Goal: Task Accomplishment & Management: Manage account settings

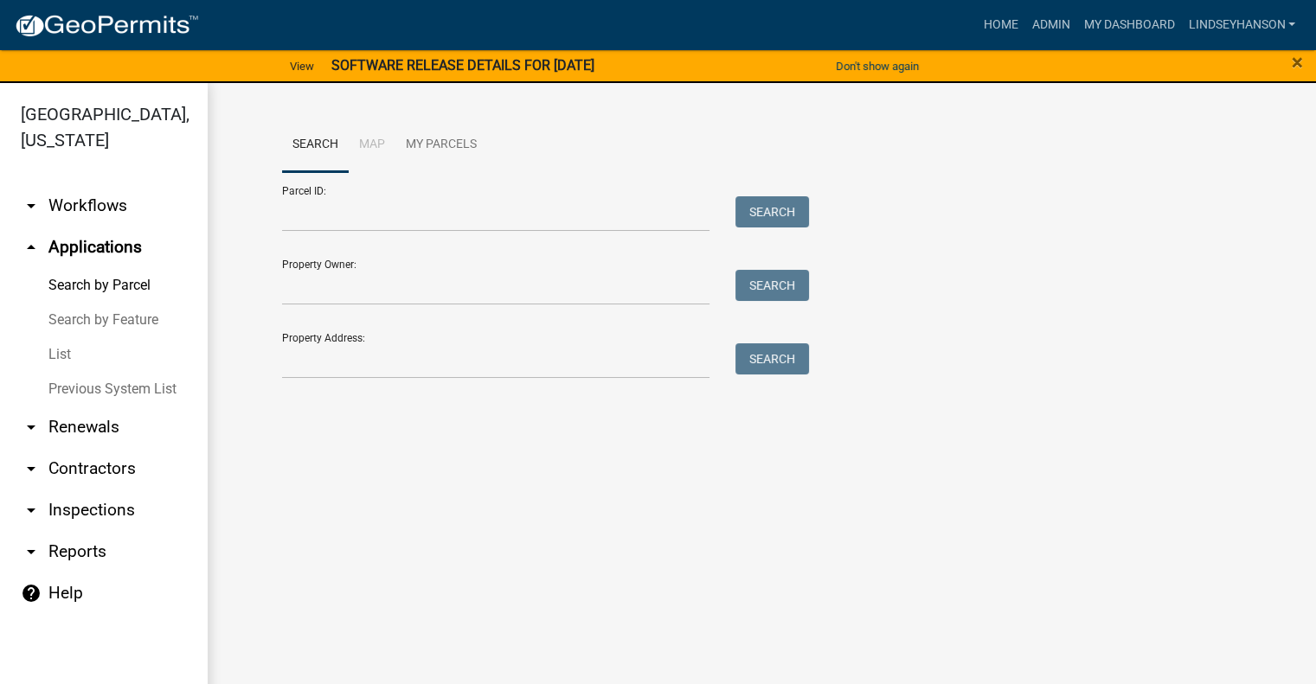
click at [83, 203] on link "arrow_drop_down Workflows" at bounding box center [104, 206] width 208 height 42
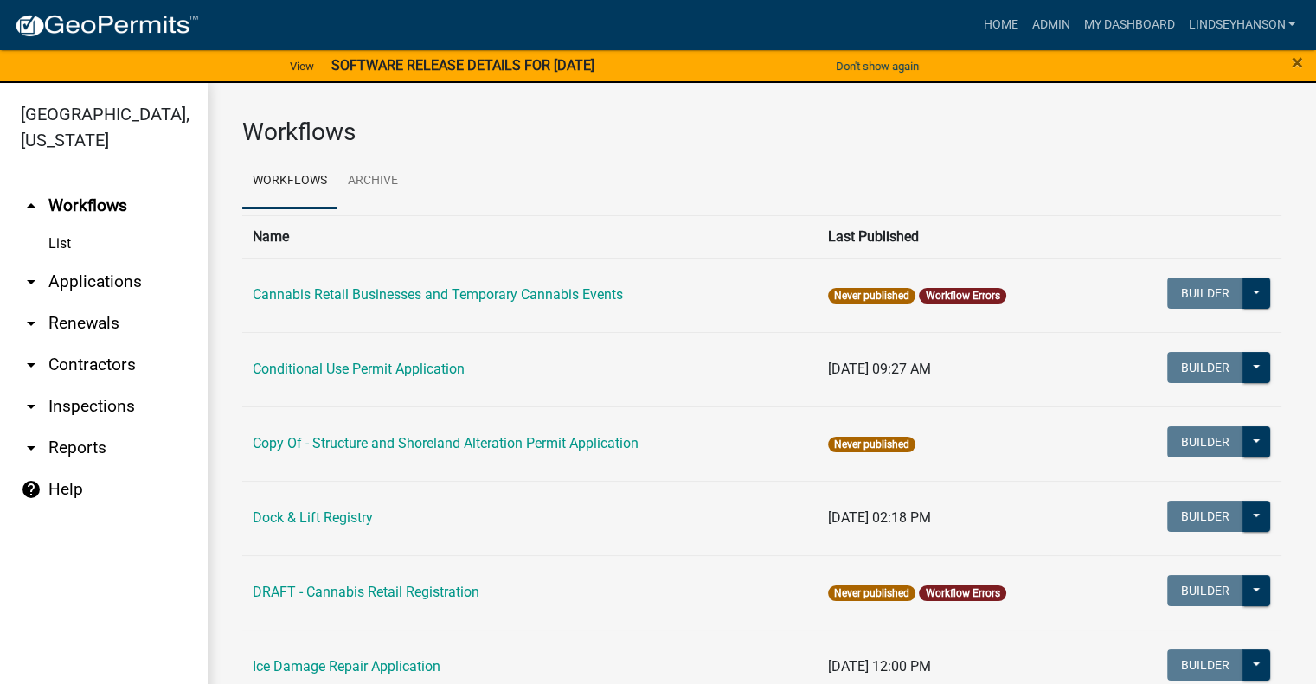
click at [123, 286] on link "arrow_drop_down Applications" at bounding box center [104, 282] width 208 height 42
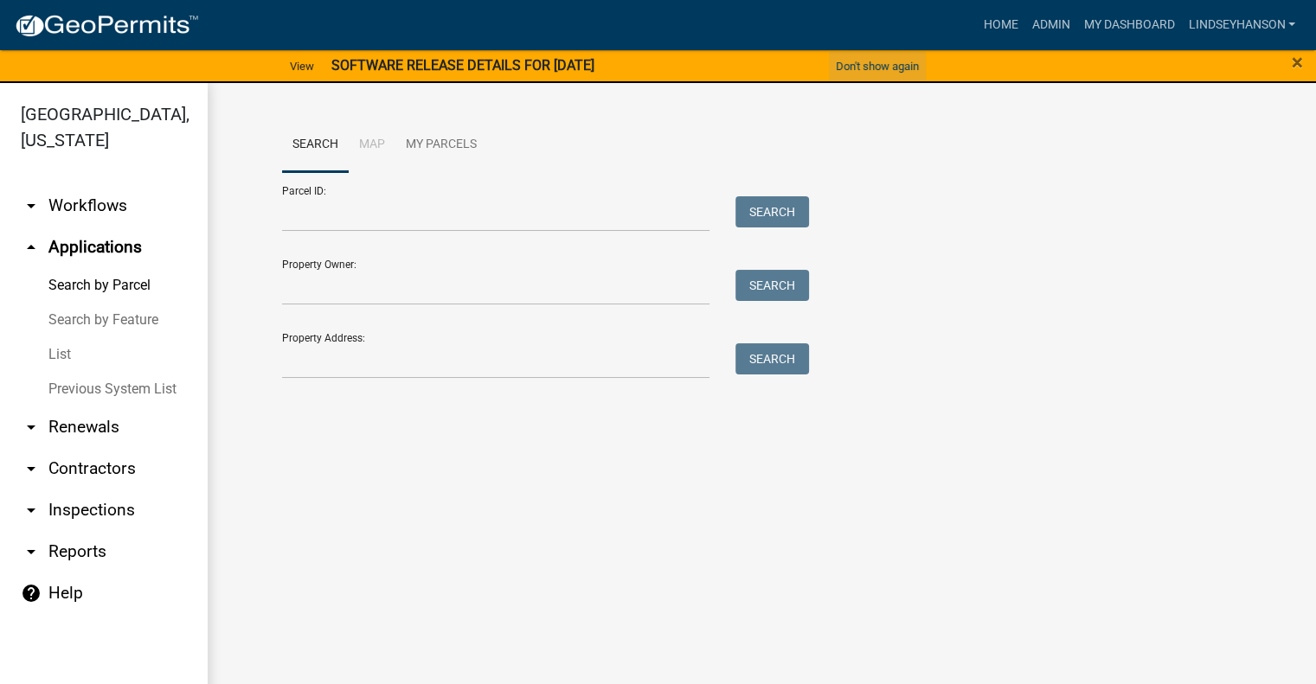
click at [899, 63] on button "Don't show again" at bounding box center [877, 66] width 97 height 29
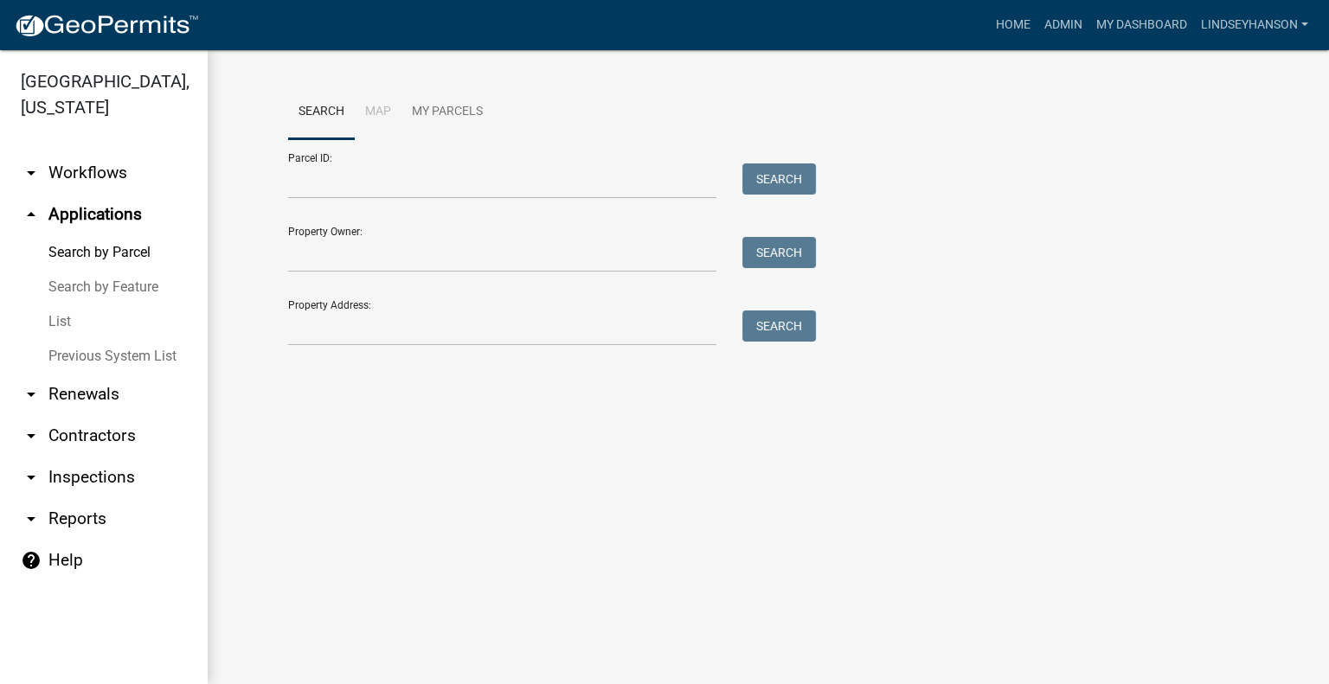
drag, startPoint x: 110, startPoint y: 183, endPoint x: 184, endPoint y: 187, distance: 74.5
click at [110, 183] on link "arrow_drop_down Workflows" at bounding box center [104, 173] width 208 height 42
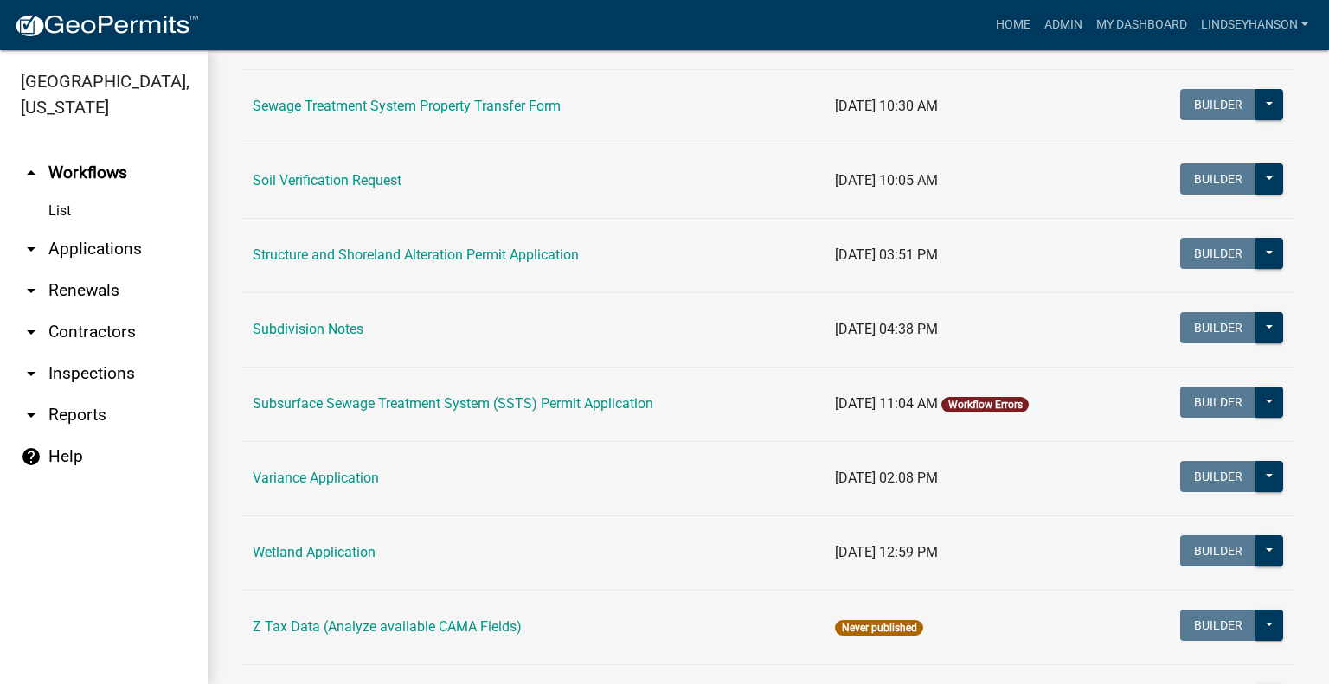
scroll to position [1076, 0]
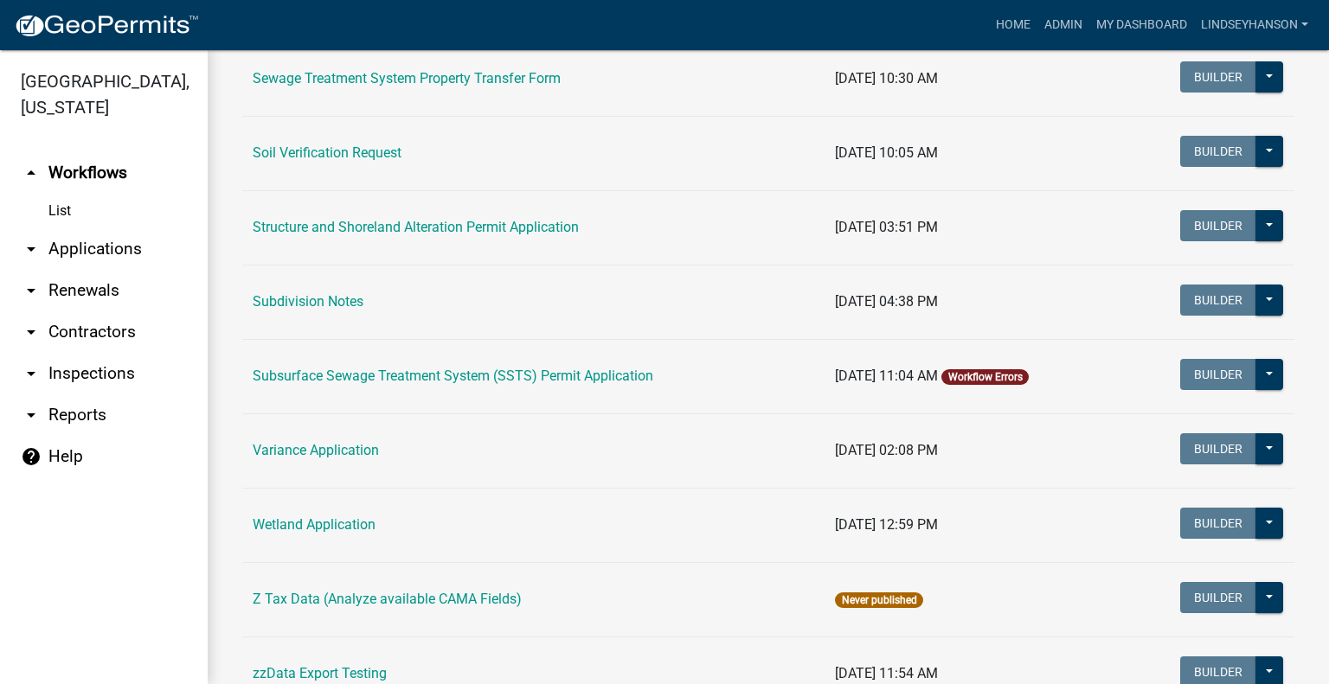
click at [546, 362] on td "Subsurface Sewage Treatment System (SSTS) Permit Application" at bounding box center [533, 376] width 582 height 74
click at [566, 368] on link "Subsurface Sewage Treatment System (SSTS) Permit Application" at bounding box center [453, 376] width 400 height 16
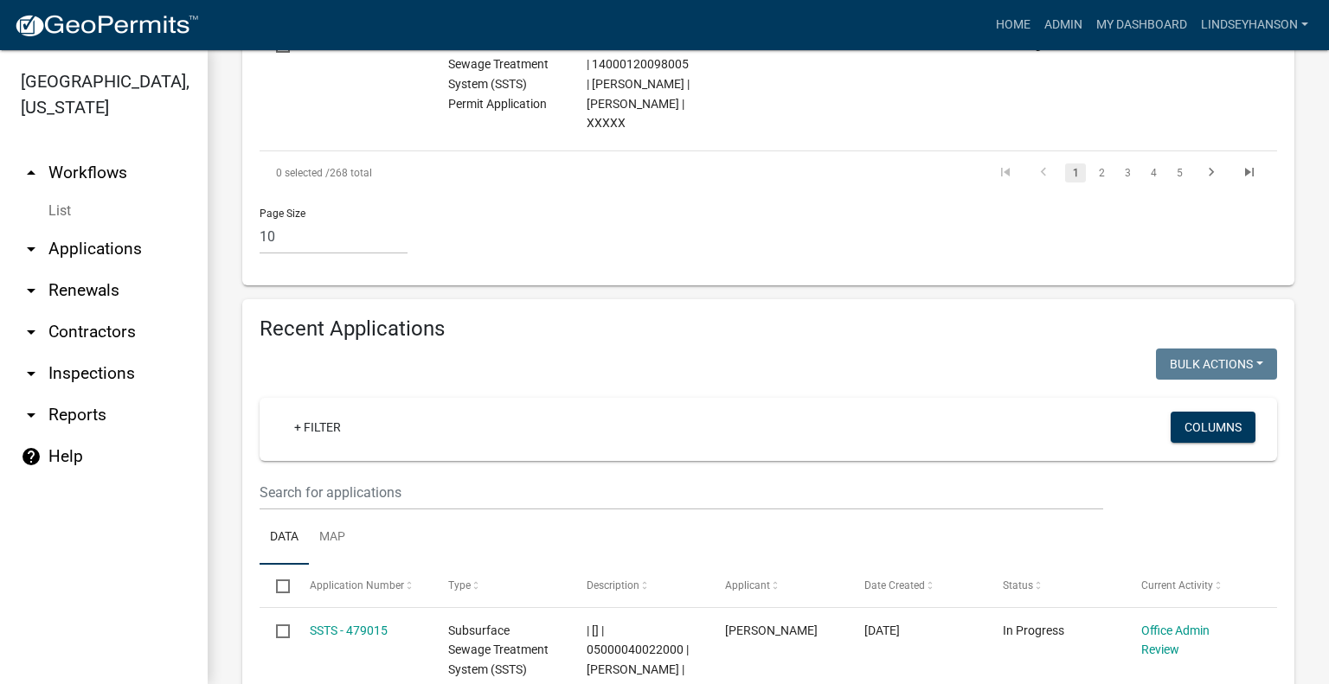
scroll to position [2097, 0]
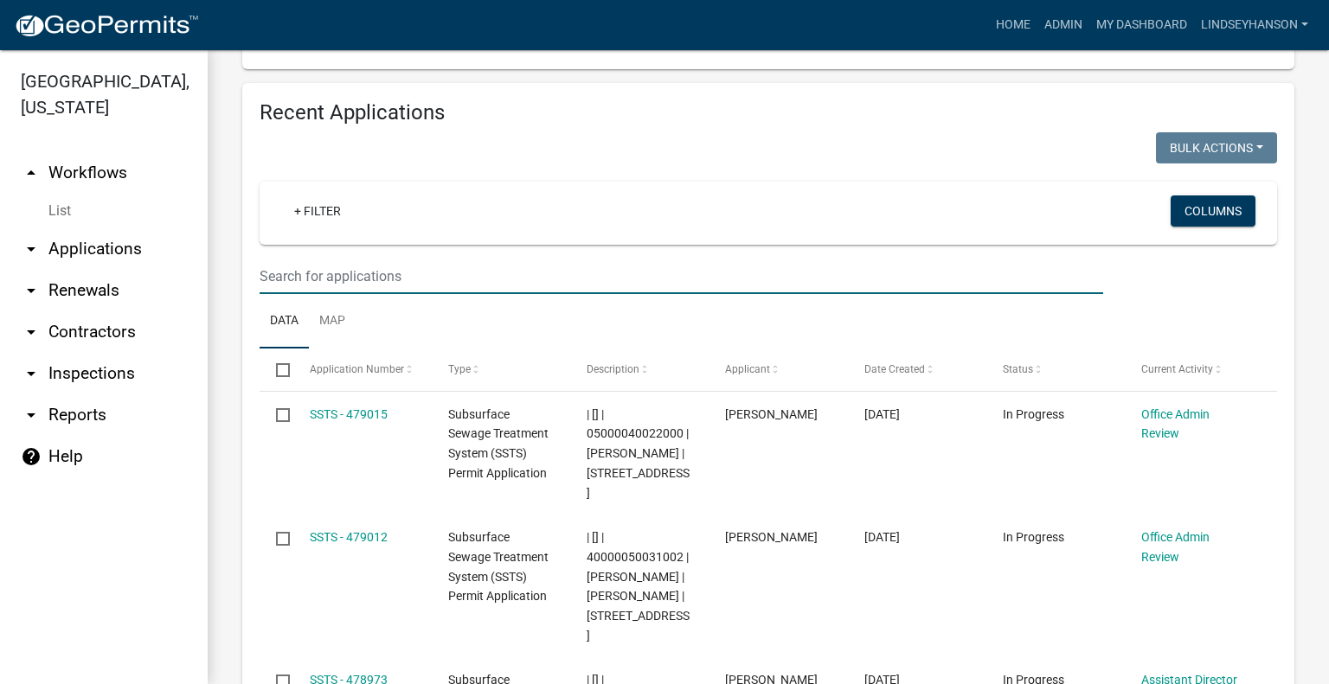
click at [626, 259] on input "text" at bounding box center [680, 276] width 843 height 35
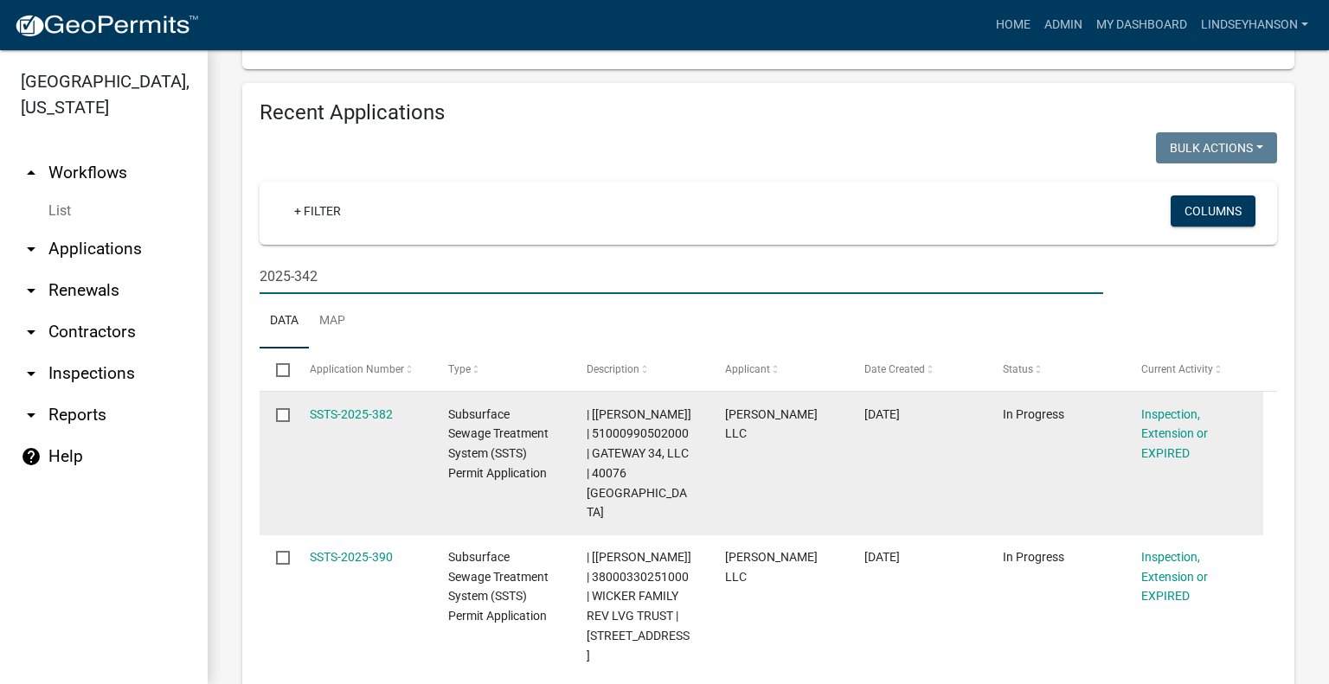
scroll to position [1933, 0]
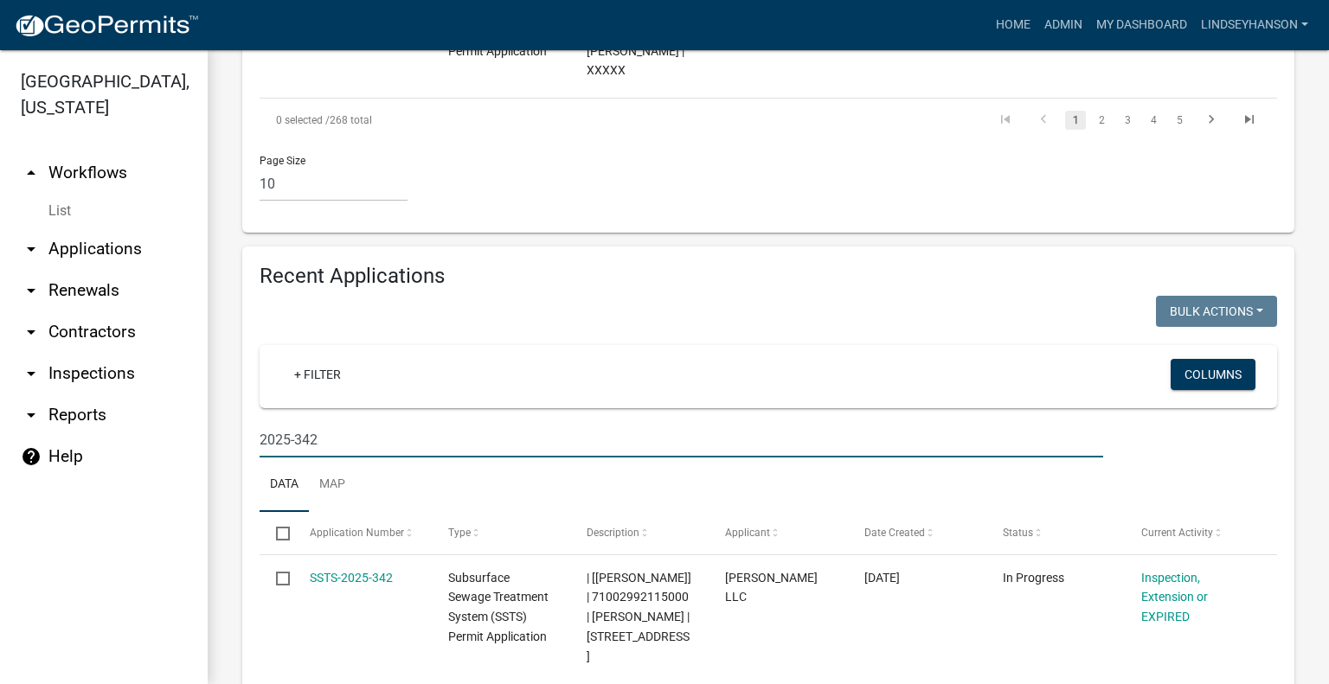
type input "2025-342"
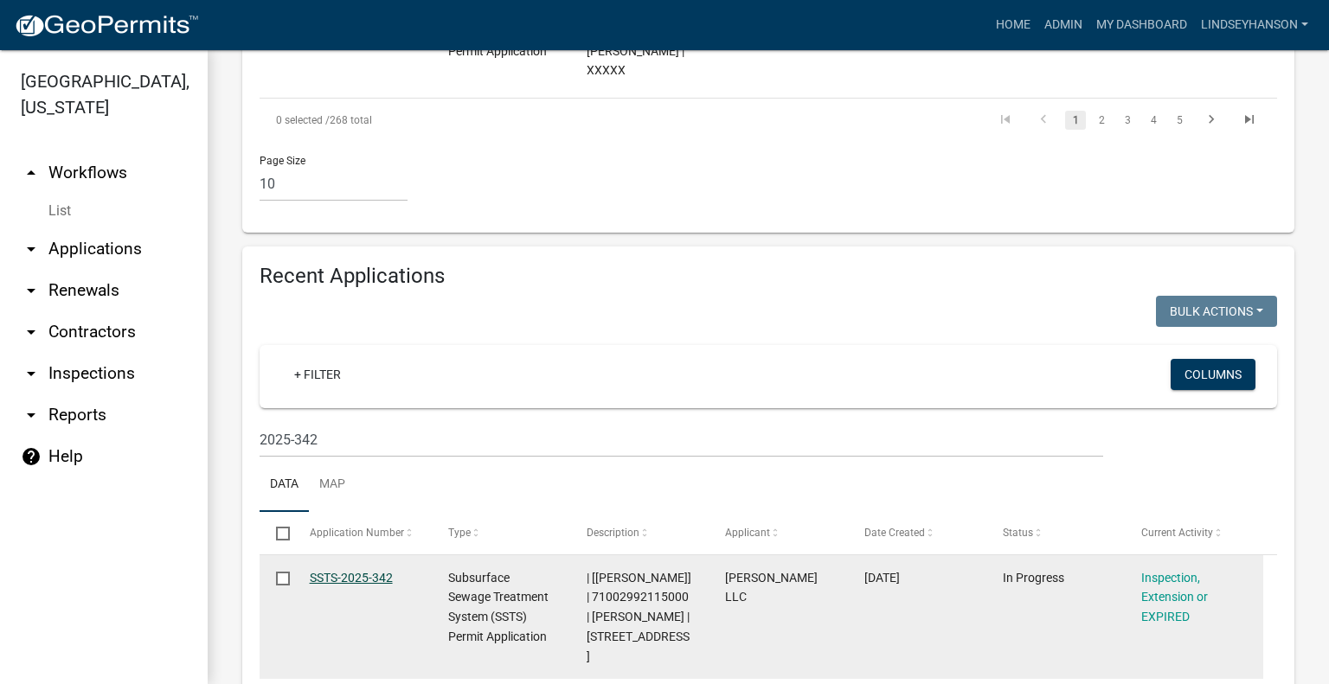
click at [360, 571] on link "SSTS-2025-342" at bounding box center [351, 578] width 83 height 14
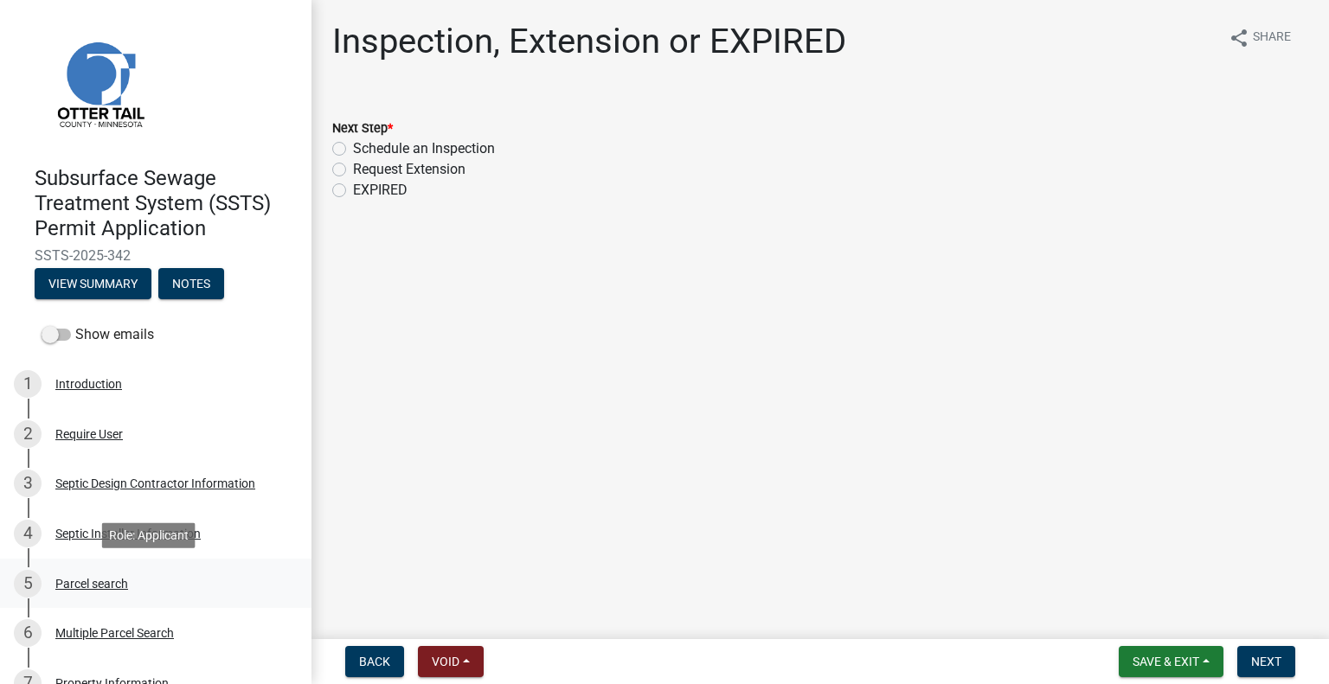
click at [91, 592] on div "5 Parcel search" at bounding box center [149, 584] width 270 height 28
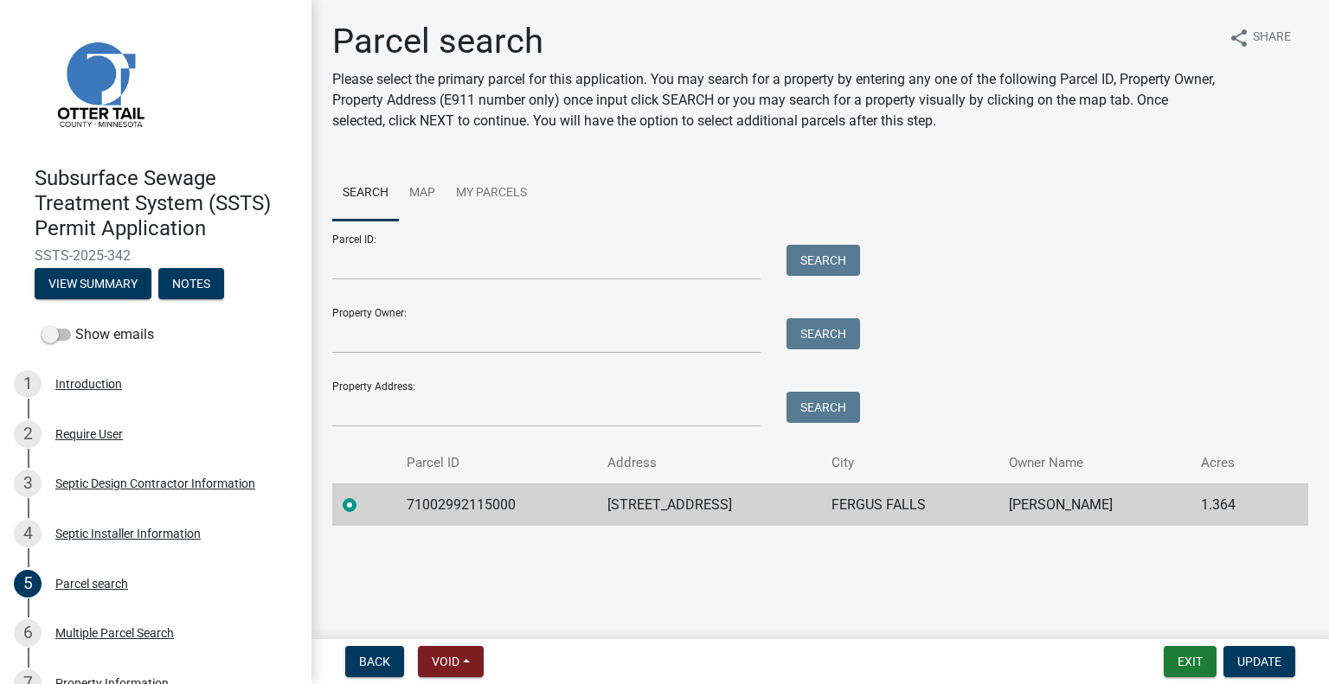
click at [445, 497] on td "71002992115000" at bounding box center [496, 504] width 200 height 42
copy td "71002992115000"
click at [674, 494] on td "2046 NORTHWOOD LN" at bounding box center [709, 504] width 224 height 42
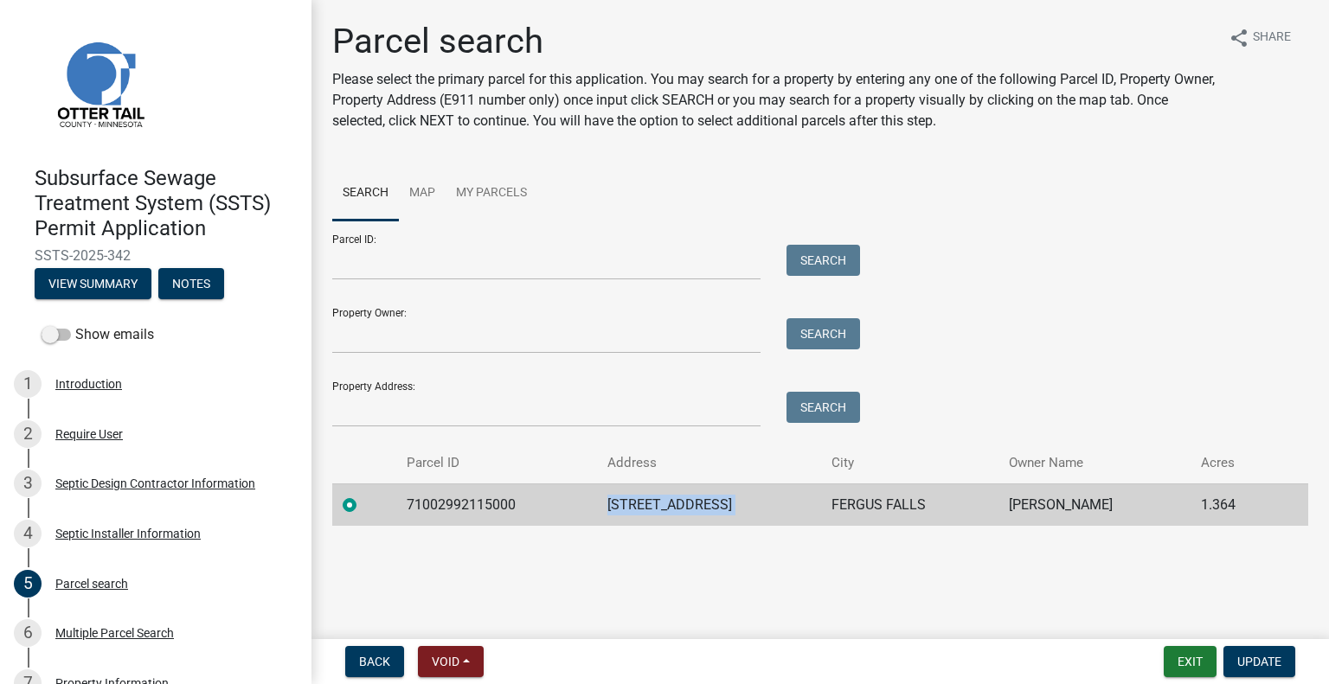
click at [674, 494] on td "2046 NORTHWOOD LN" at bounding box center [709, 504] width 224 height 42
copy td "2046 NORTHWOOD LN"
click at [883, 503] on td "FERGUS FALLS" at bounding box center [909, 504] width 177 height 42
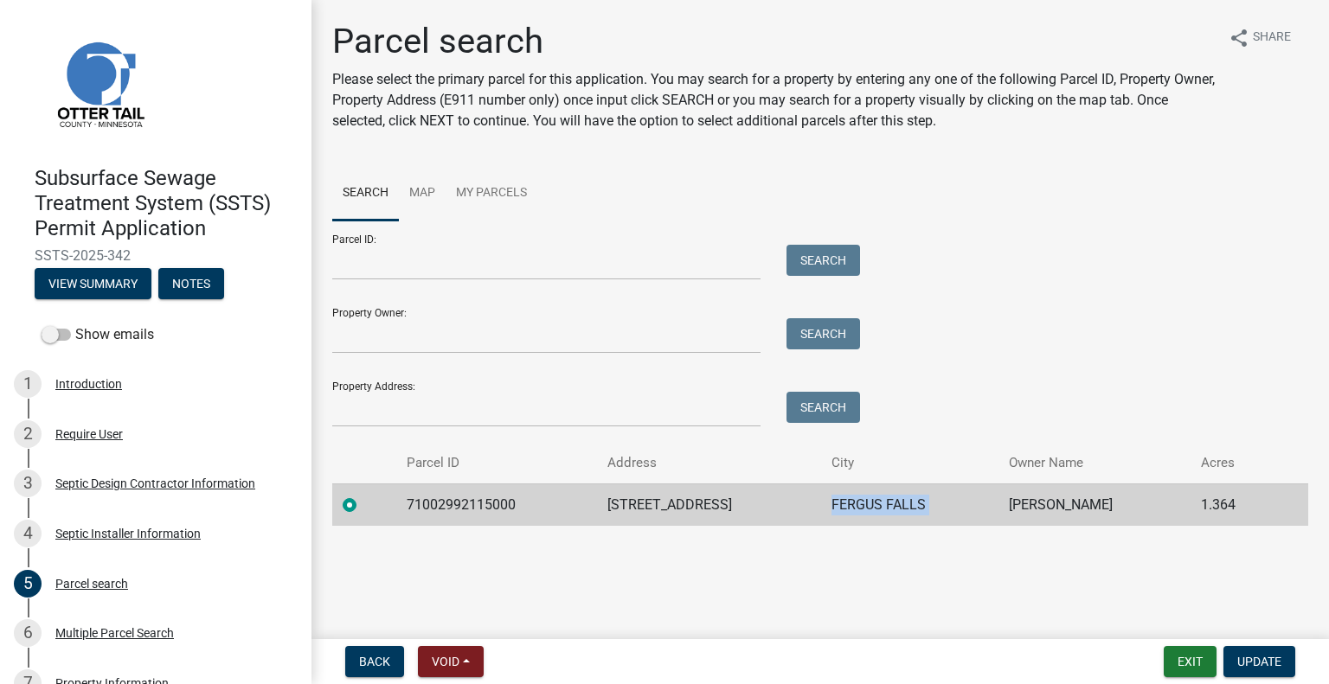
copy td "FERGUS FALLS"
click at [1041, 499] on td "CHRISTI C DICKEY" at bounding box center [1094, 504] width 192 height 42
copy td "CHRISTI C DICKEY"
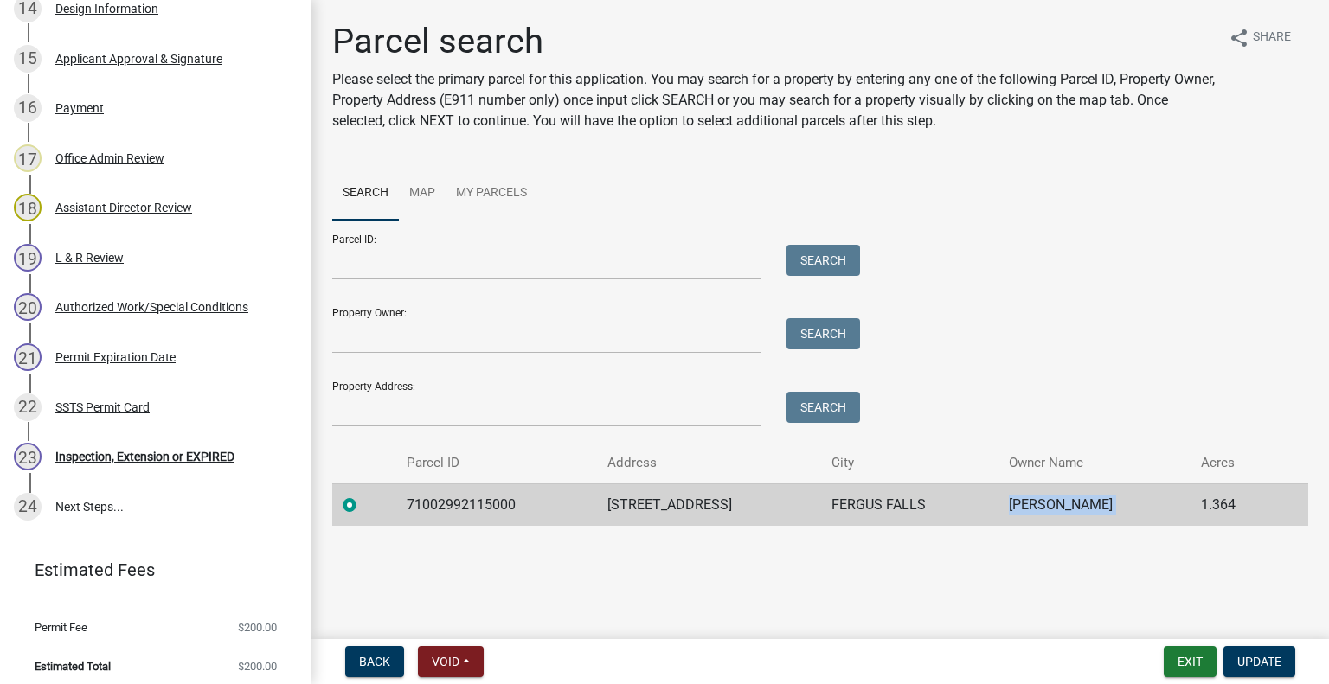
scroll to position [1031, 0]
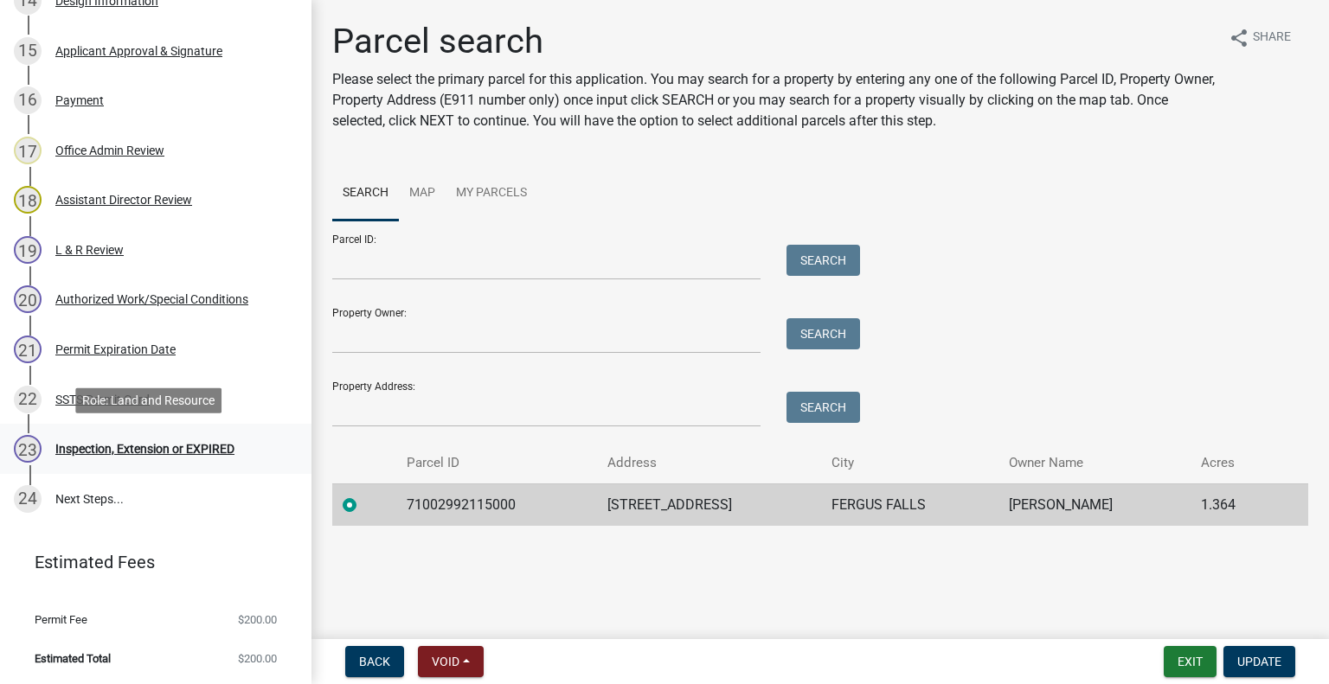
click at [198, 452] on div "Inspection, Extension or EXPIRED" at bounding box center [144, 449] width 179 height 12
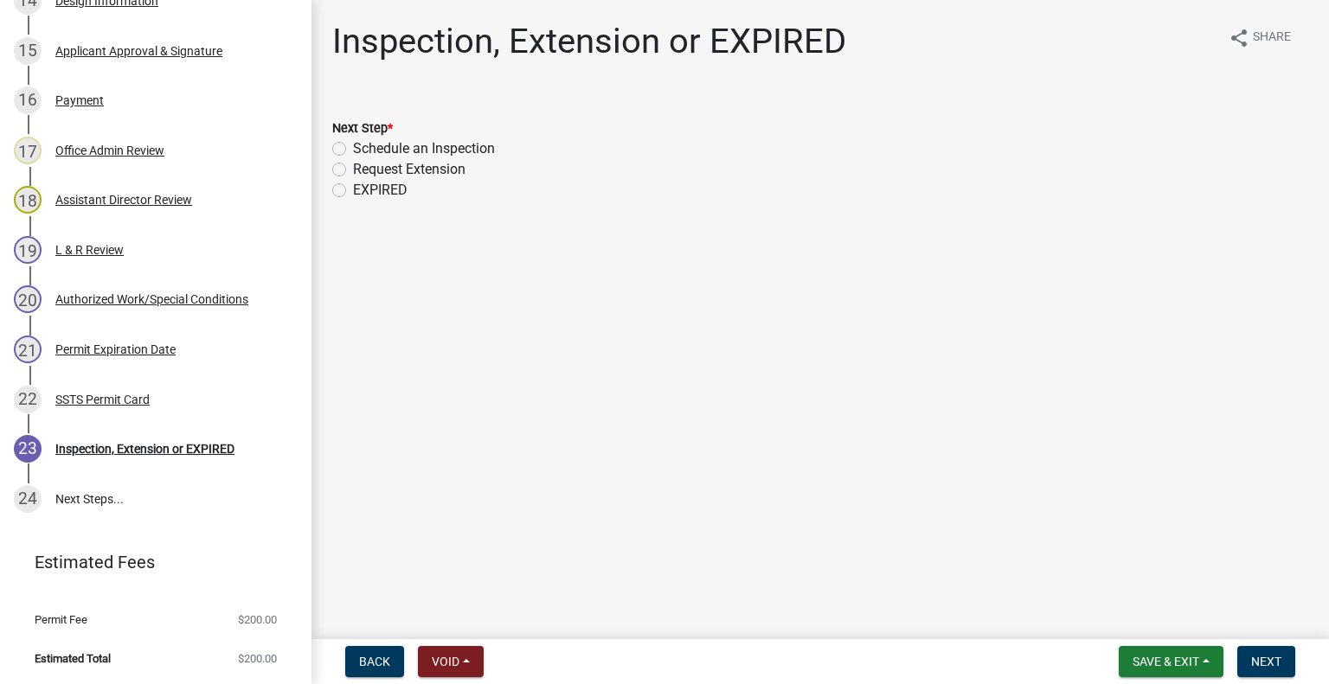
click at [436, 146] on label "Schedule an Inspection" at bounding box center [424, 148] width 142 height 21
click at [364, 146] on input "Schedule an Inspection" at bounding box center [358, 143] width 11 height 11
radio input "true"
click at [1253, 659] on span "Next" at bounding box center [1266, 662] width 30 height 14
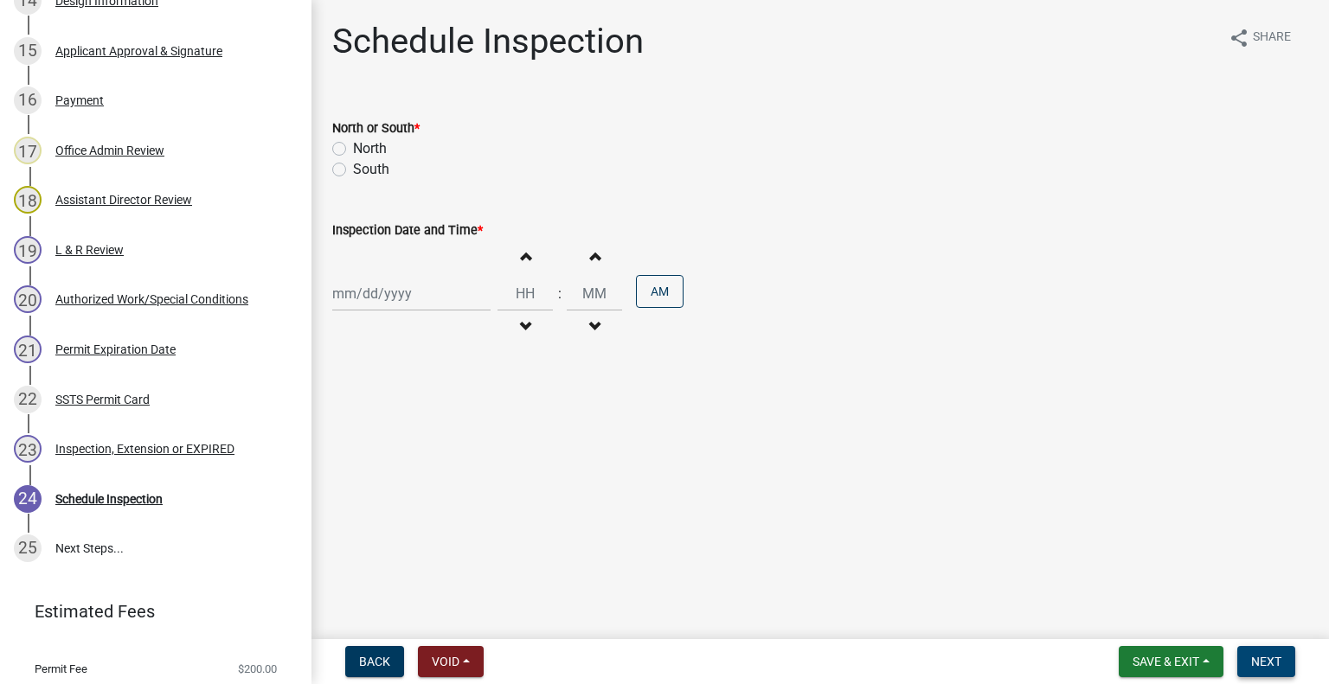
scroll to position [1081, 0]
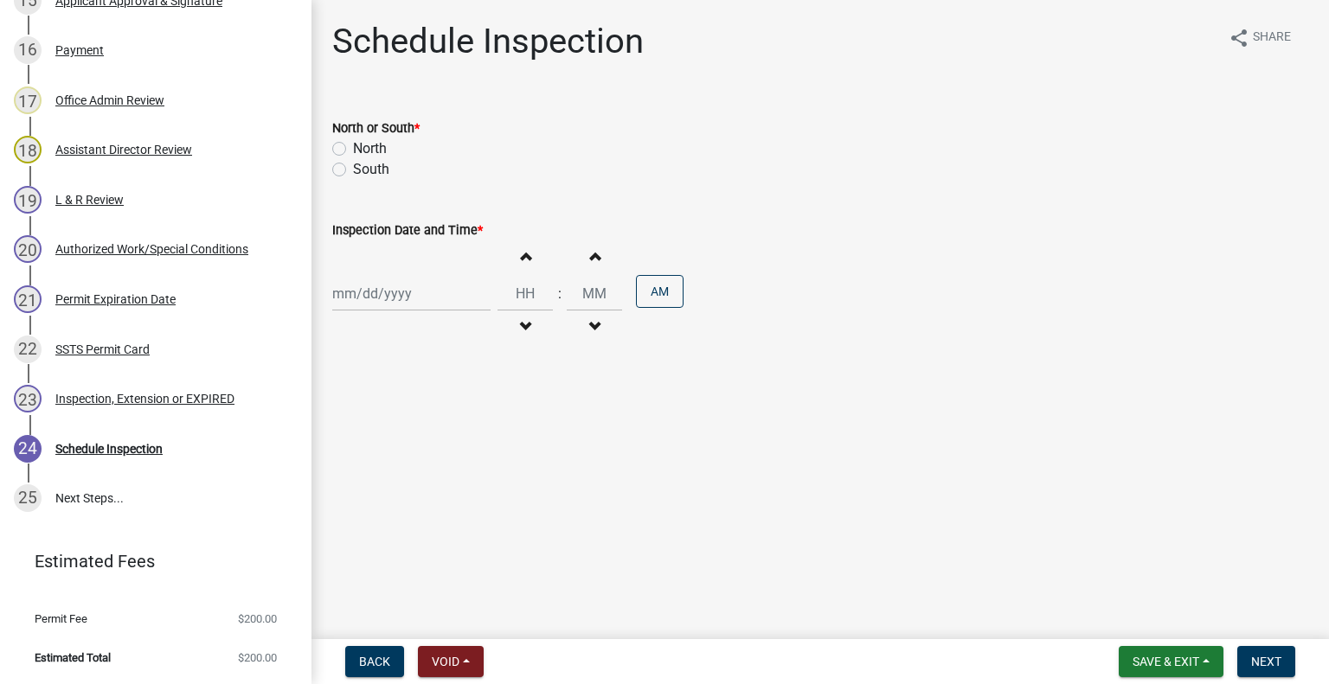
click at [377, 170] on label "South" at bounding box center [371, 169] width 36 height 21
click at [364, 170] on input "South" at bounding box center [358, 164] width 11 height 11
radio input "true"
click at [403, 298] on div at bounding box center [411, 293] width 158 height 35
select select "9"
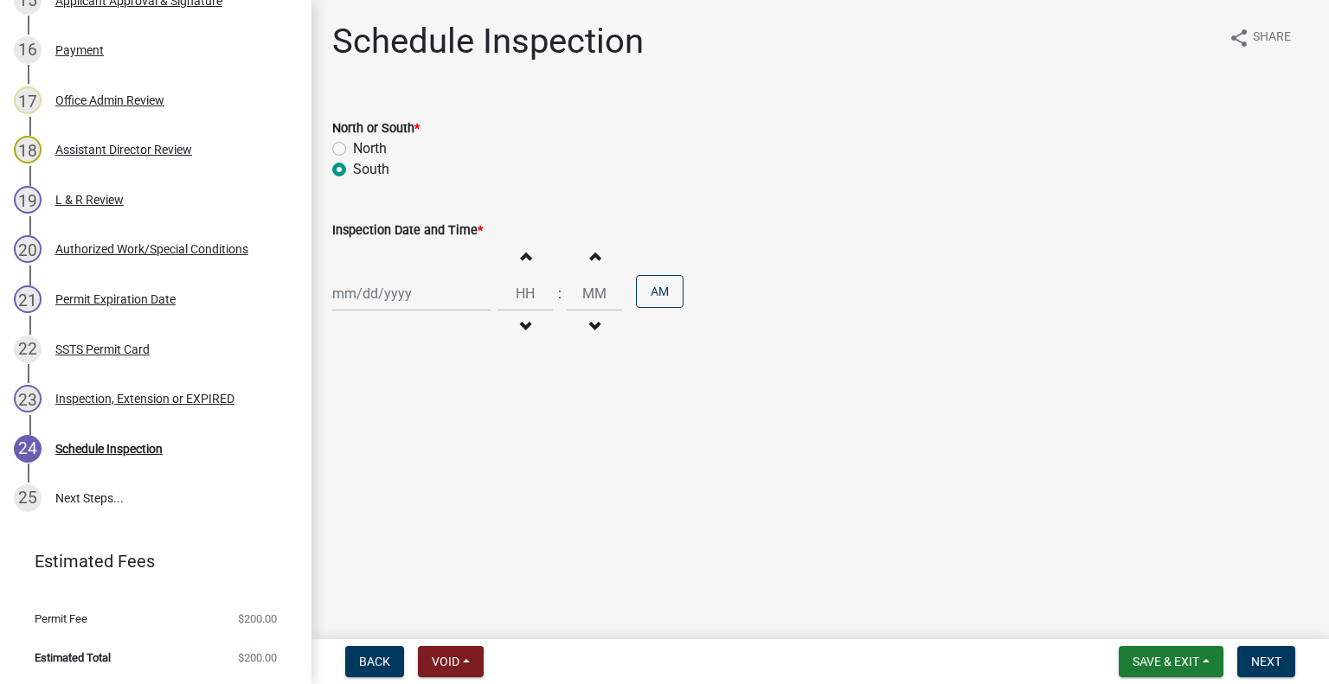
select select "2025"
click at [405, 437] on div "17" at bounding box center [405, 441] width 28 height 28
type input "09/17/2025"
click at [519, 305] on input "Hours" at bounding box center [524, 293] width 55 height 35
click at [524, 323] on button "Decrement hours" at bounding box center [525, 326] width 36 height 31
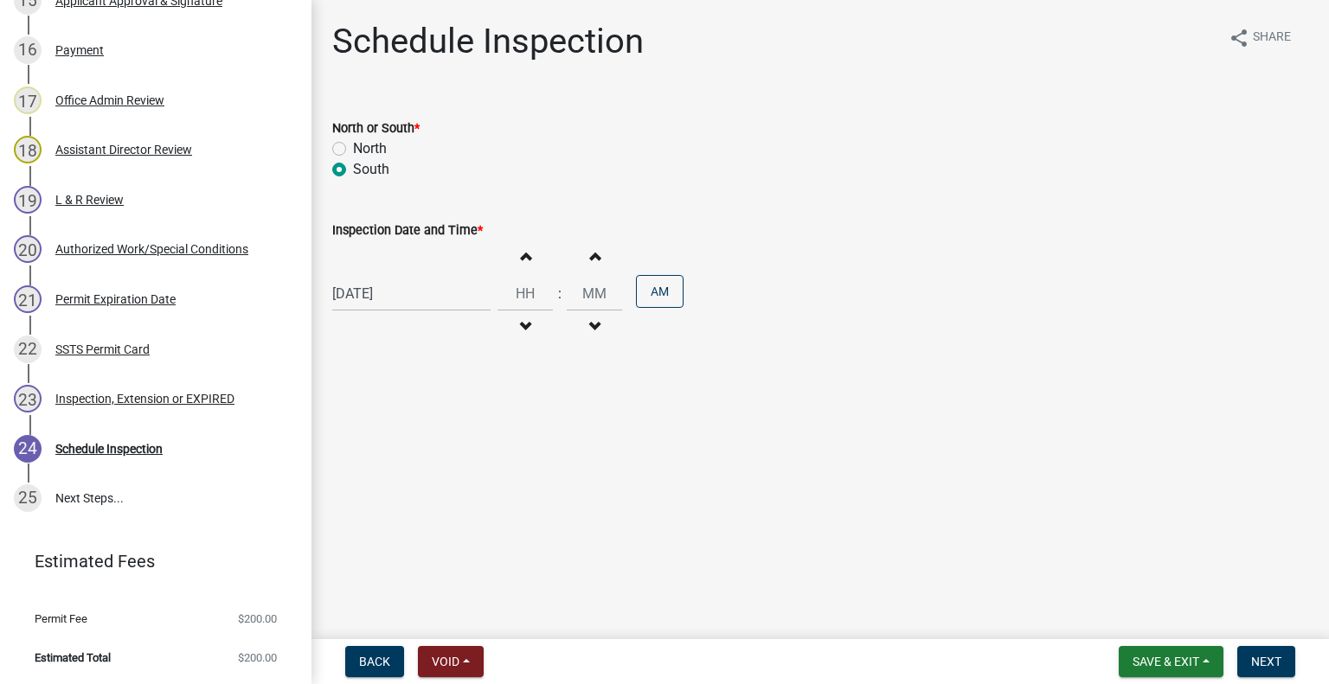
type input "11"
type input "00"
click at [650, 298] on button "PM" at bounding box center [660, 291] width 48 height 33
drag, startPoint x: 1268, startPoint y: 660, endPoint x: 1292, endPoint y: 646, distance: 27.9
click at [1268, 660] on span "Next" at bounding box center [1266, 662] width 30 height 14
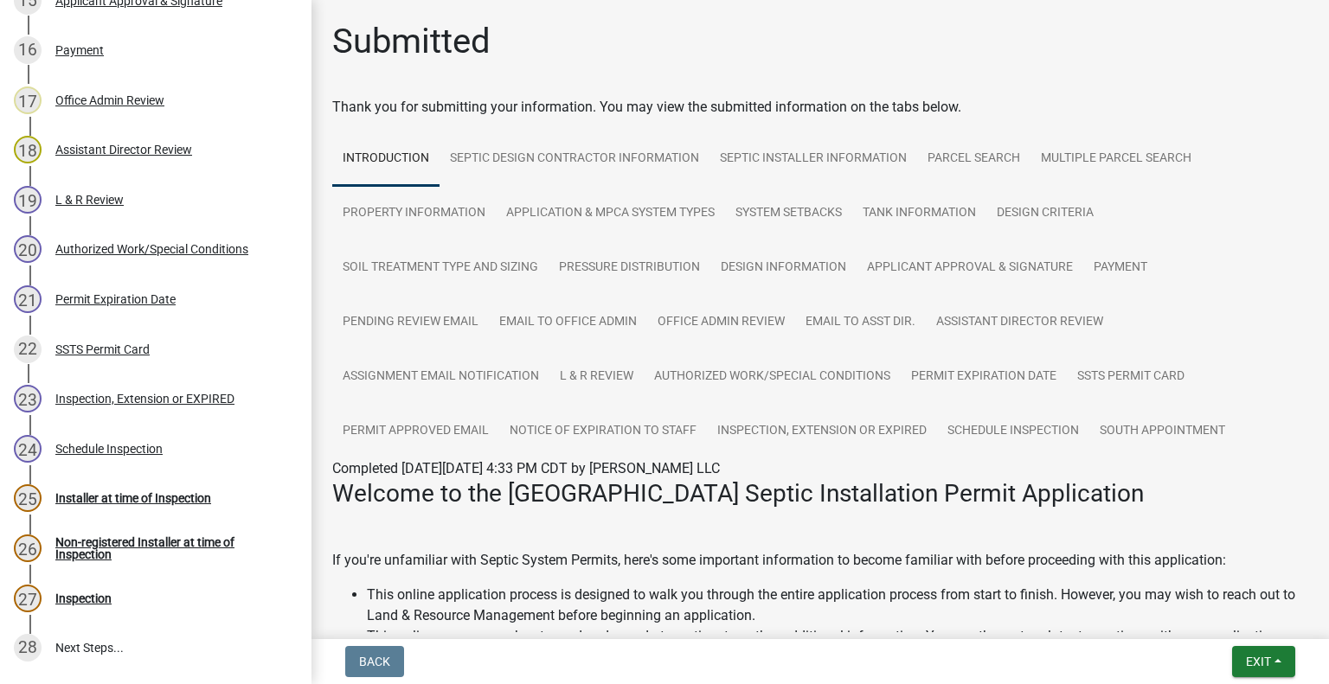
scroll to position [1231, 0]
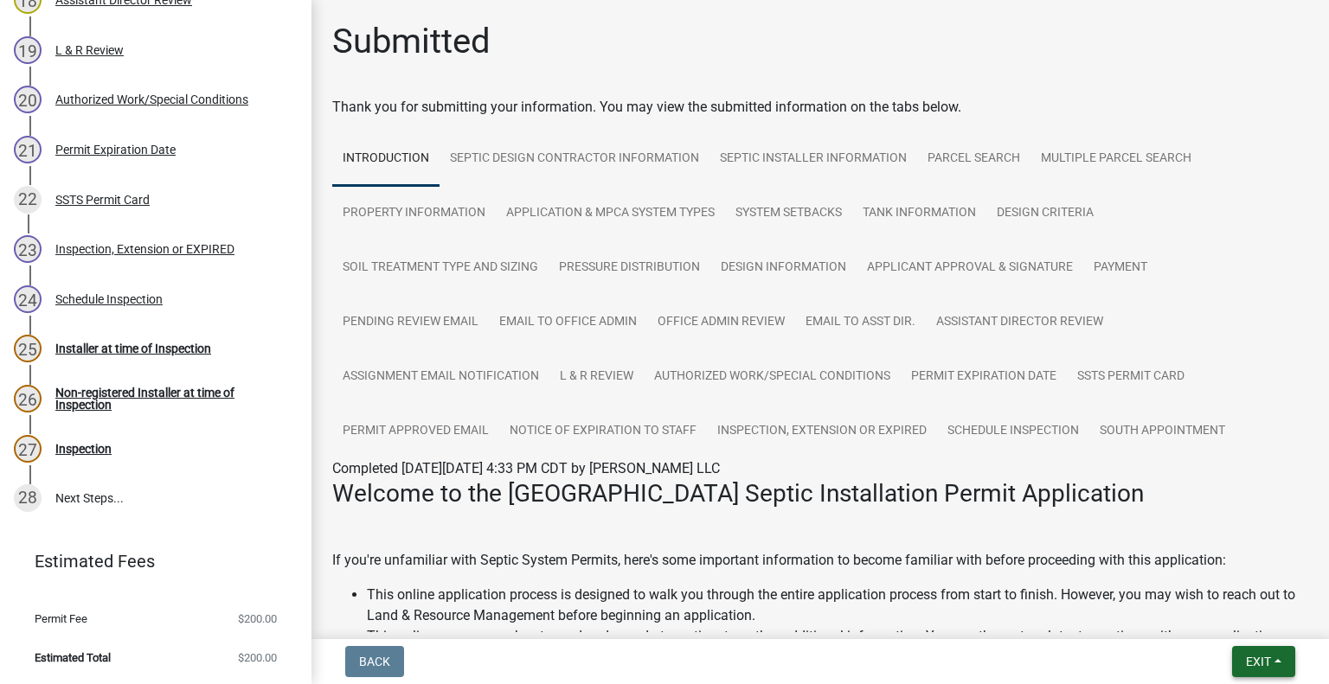
click at [1256, 663] on span "Exit" at bounding box center [1258, 662] width 25 height 14
click at [1230, 612] on button "Save & Exit" at bounding box center [1226, 617] width 138 height 42
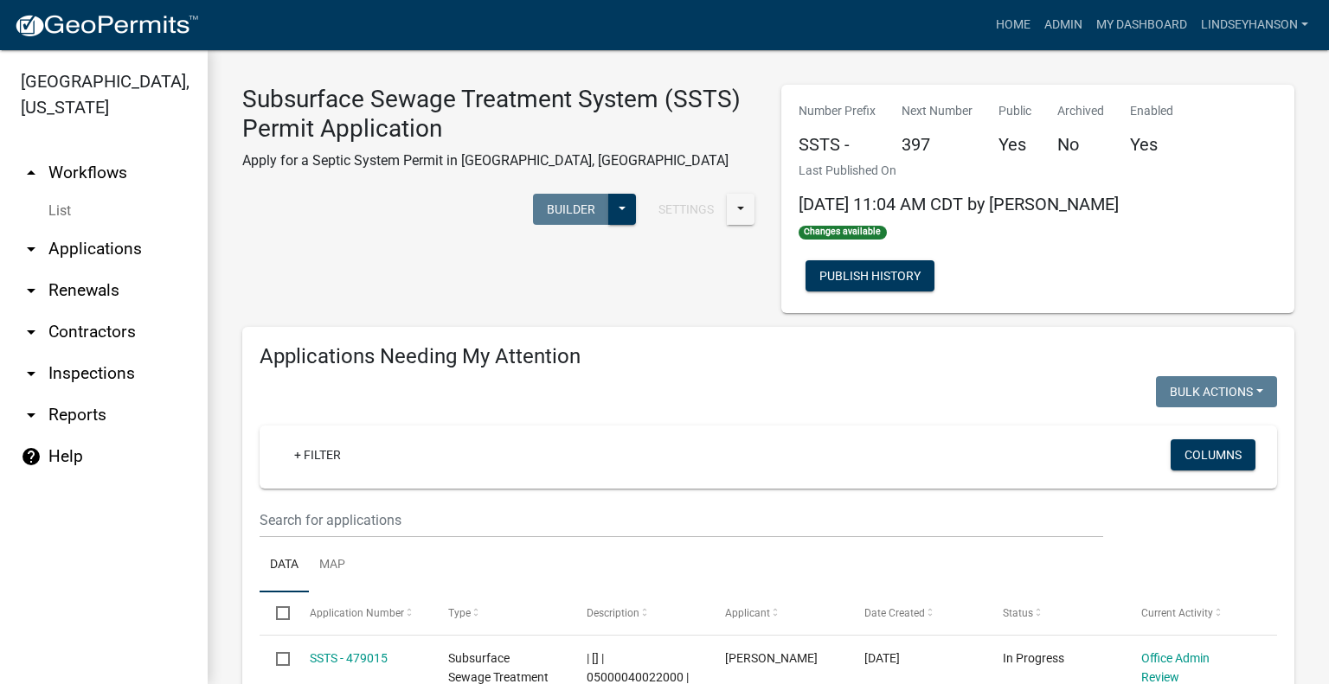
click at [88, 254] on link "arrow_drop_down Applications" at bounding box center [104, 249] width 208 height 42
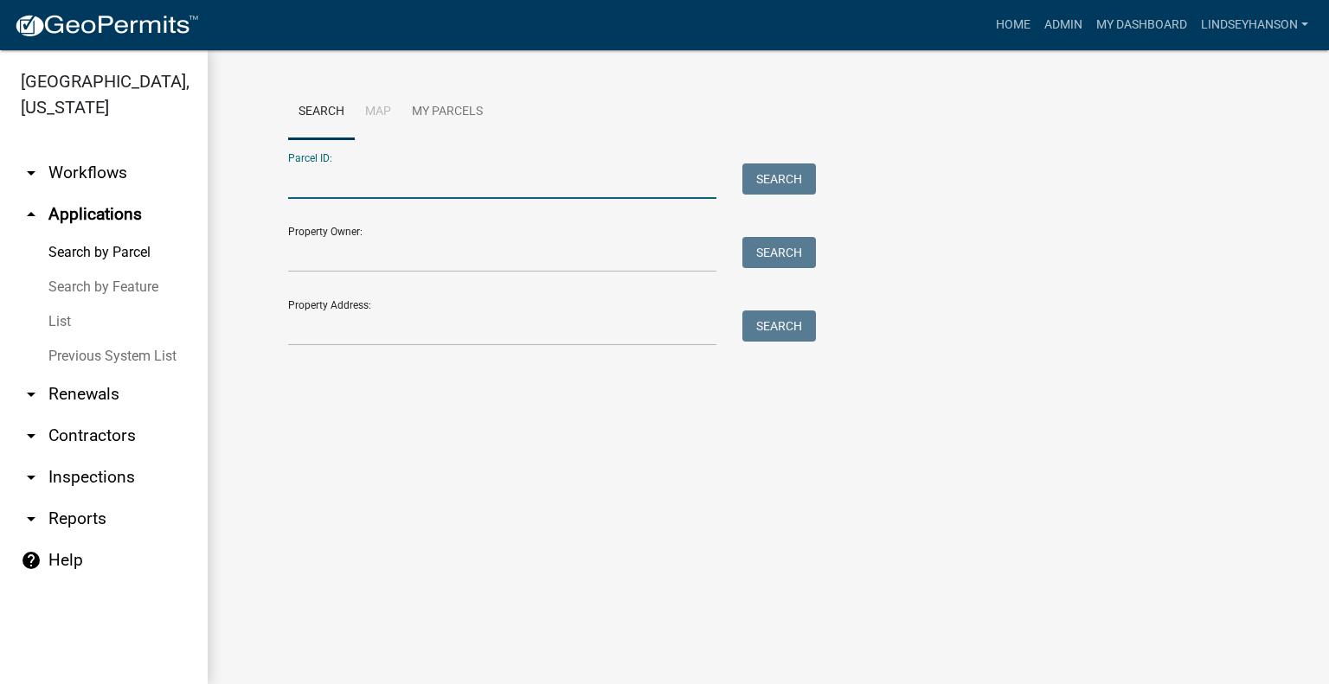
click at [362, 178] on input "Parcel ID:" at bounding box center [502, 180] width 428 height 35
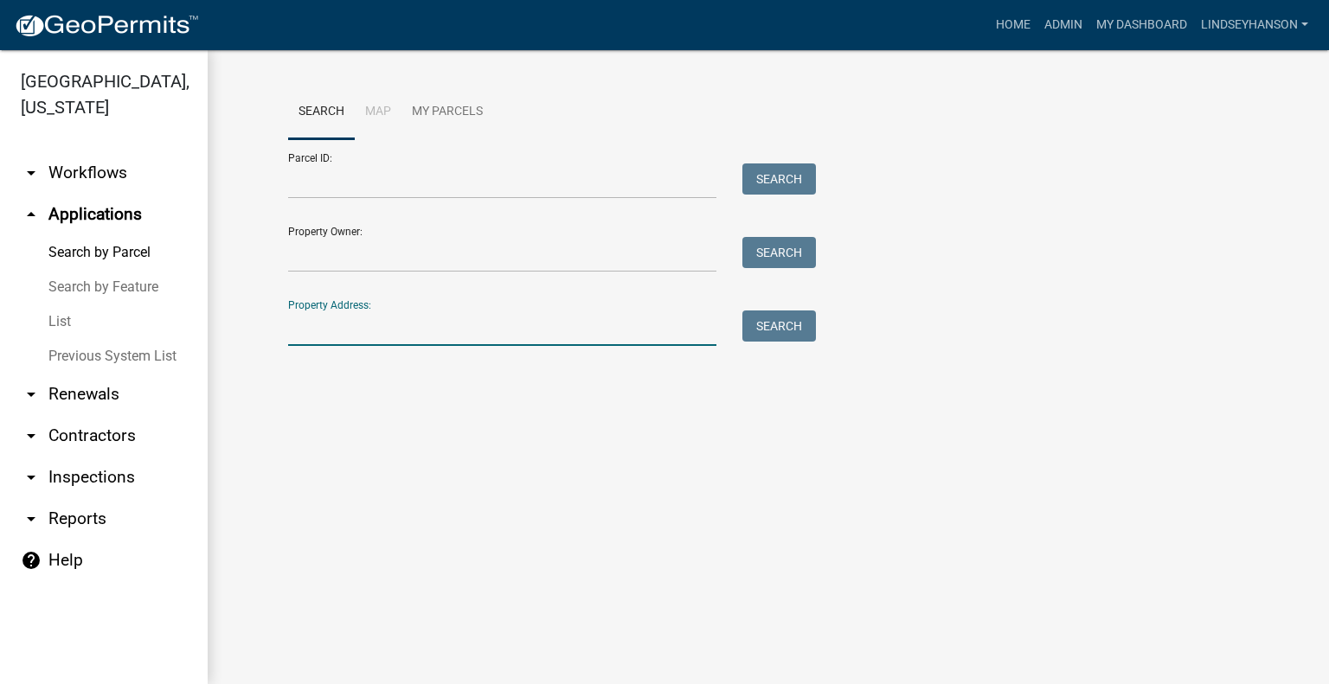
click at [355, 327] on input "Property Address:" at bounding box center [502, 328] width 428 height 35
click at [399, 185] on input "Parcel ID:" at bounding box center [502, 180] width 428 height 35
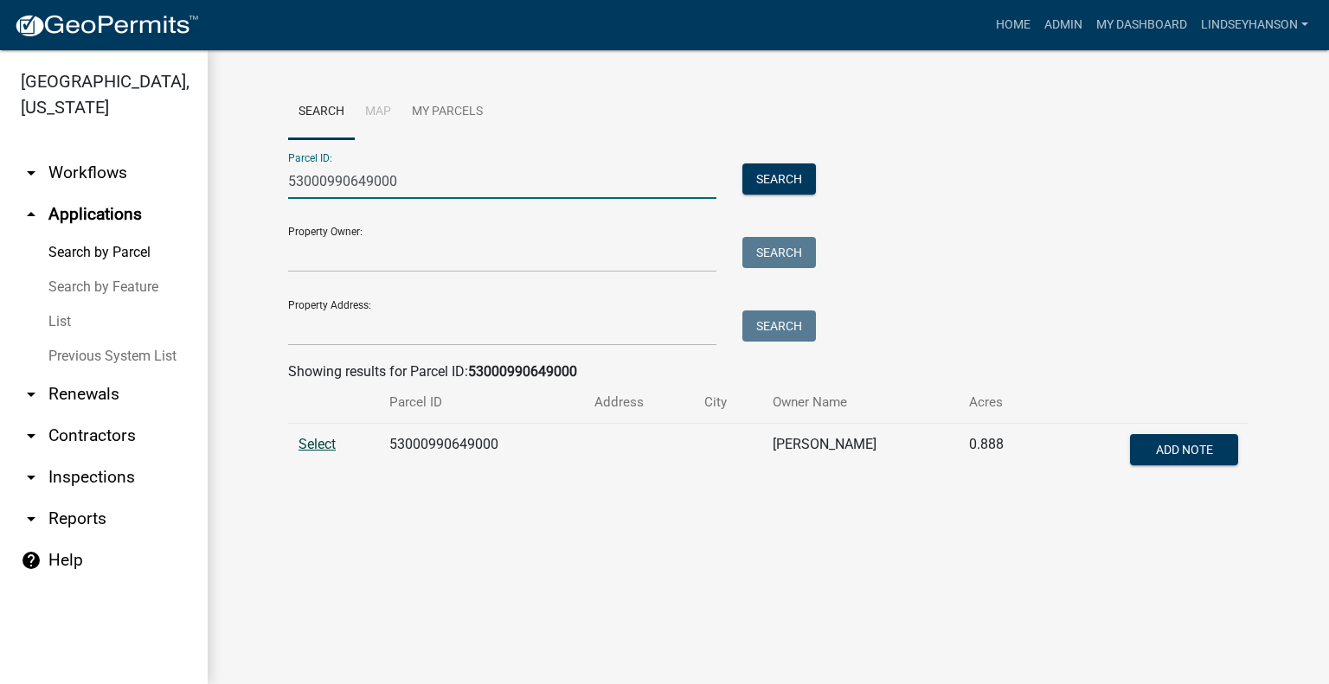
type input "53000990649000"
click at [311, 445] on span "Select" at bounding box center [316, 444] width 37 height 16
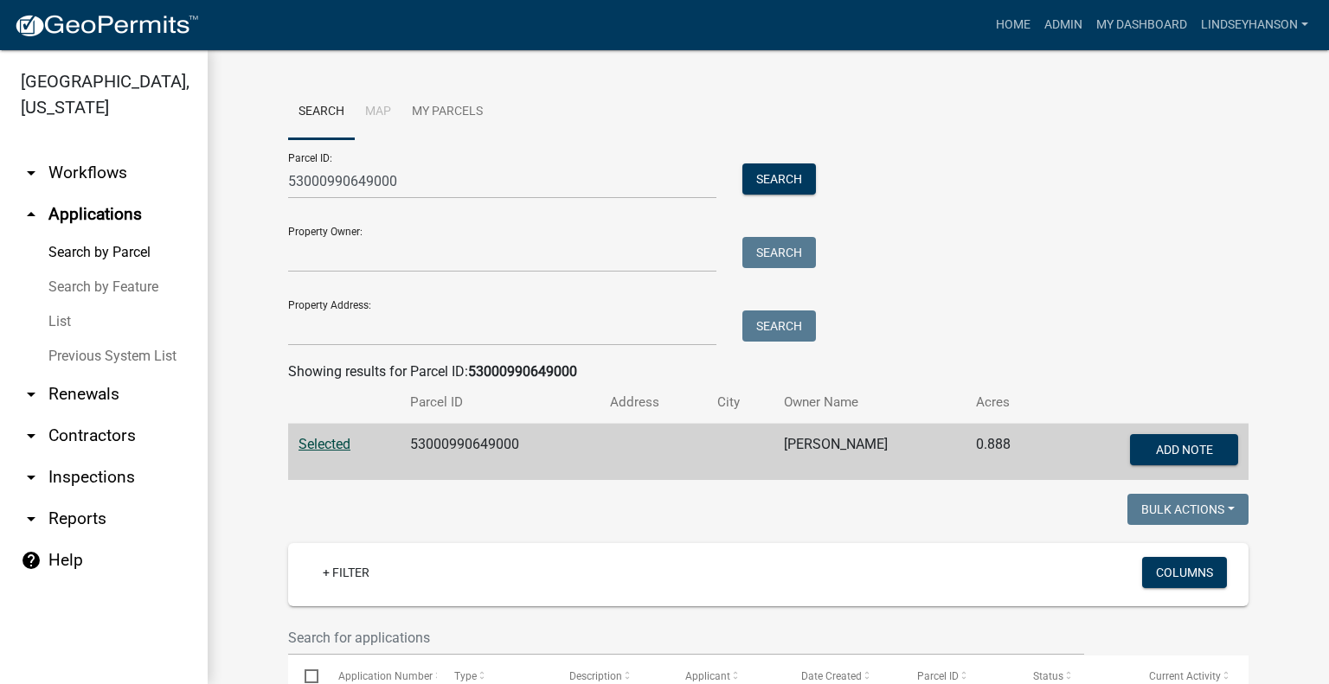
click at [128, 176] on link "arrow_drop_down Workflows" at bounding box center [104, 173] width 208 height 42
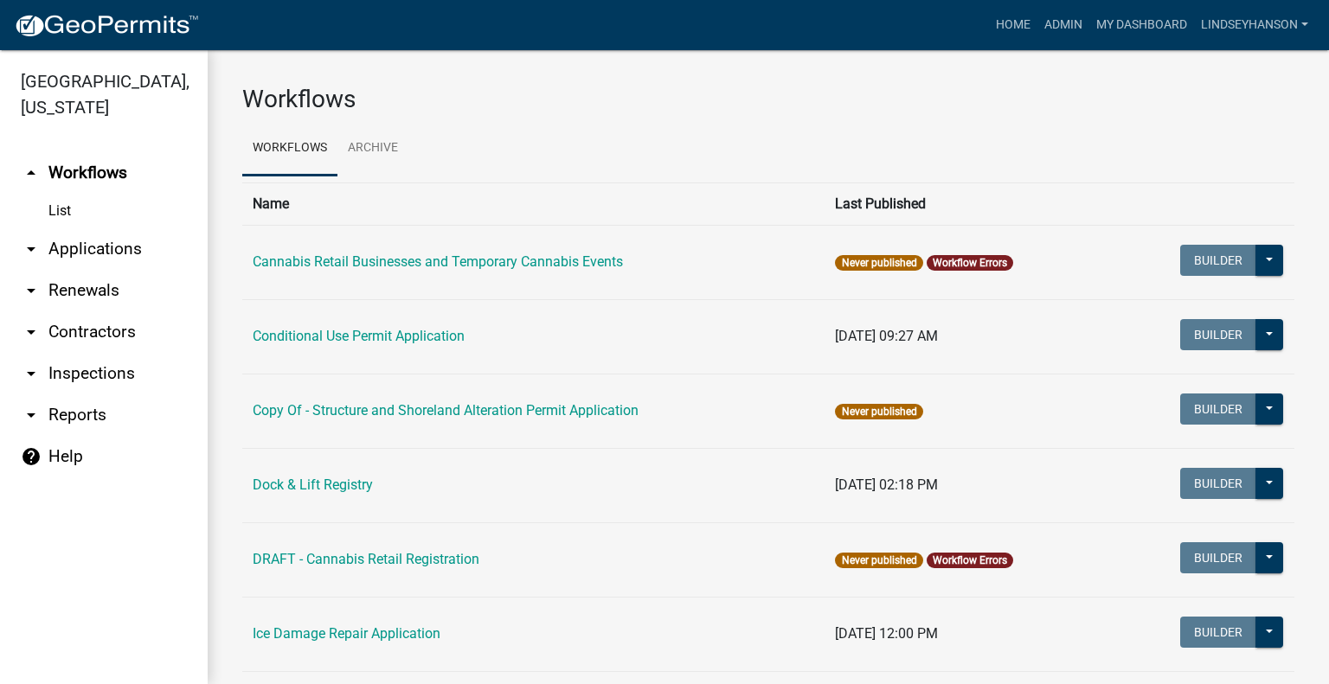
click at [118, 249] on link "arrow_drop_down Applications" at bounding box center [104, 249] width 208 height 42
click at [0, 0] on link "Search by Parcel" at bounding box center [0, 0] width 0 height 0
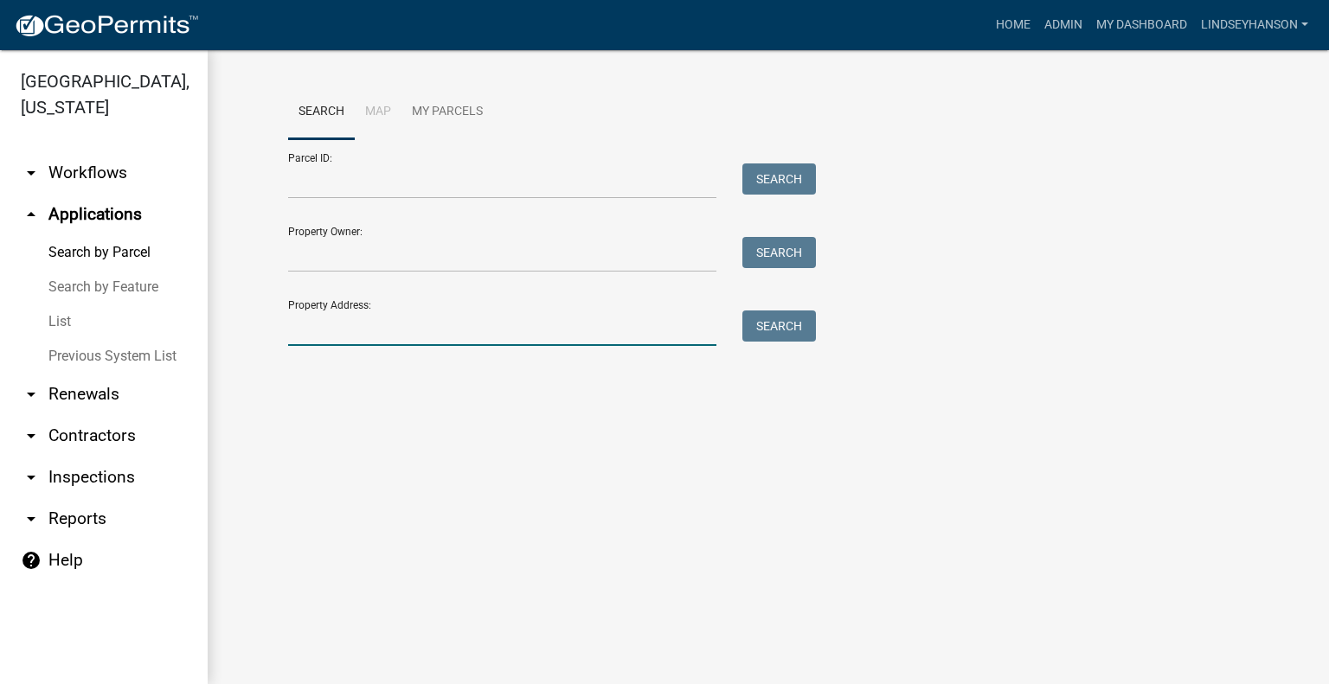
click at [397, 332] on input "Property Address:" at bounding box center [502, 328] width 428 height 35
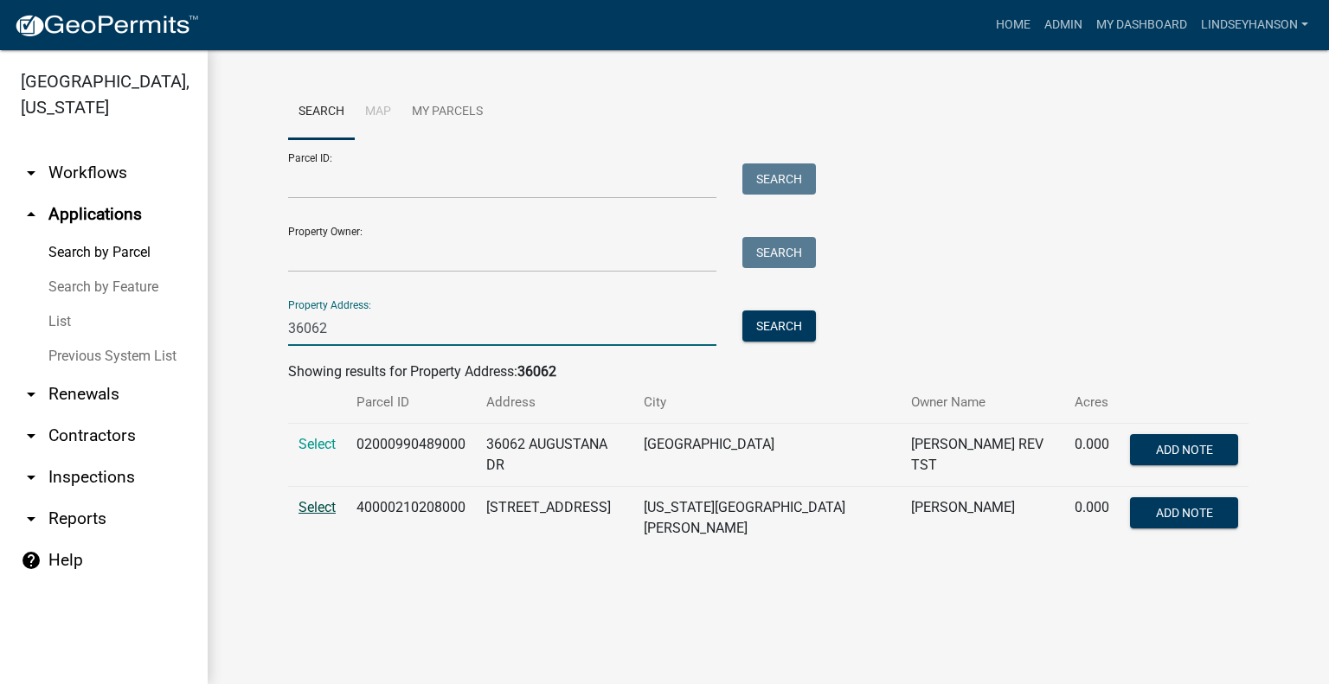
type input "36062"
click at [300, 499] on span "Select" at bounding box center [316, 507] width 37 height 16
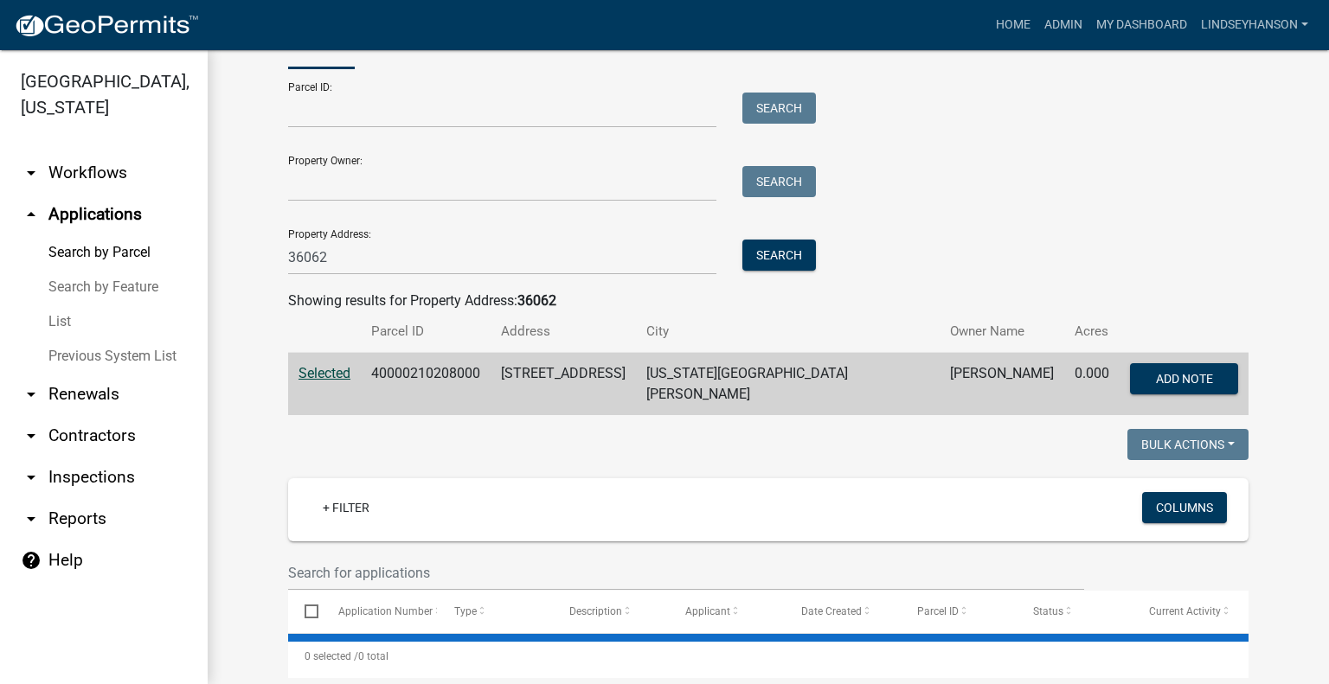
scroll to position [86, 0]
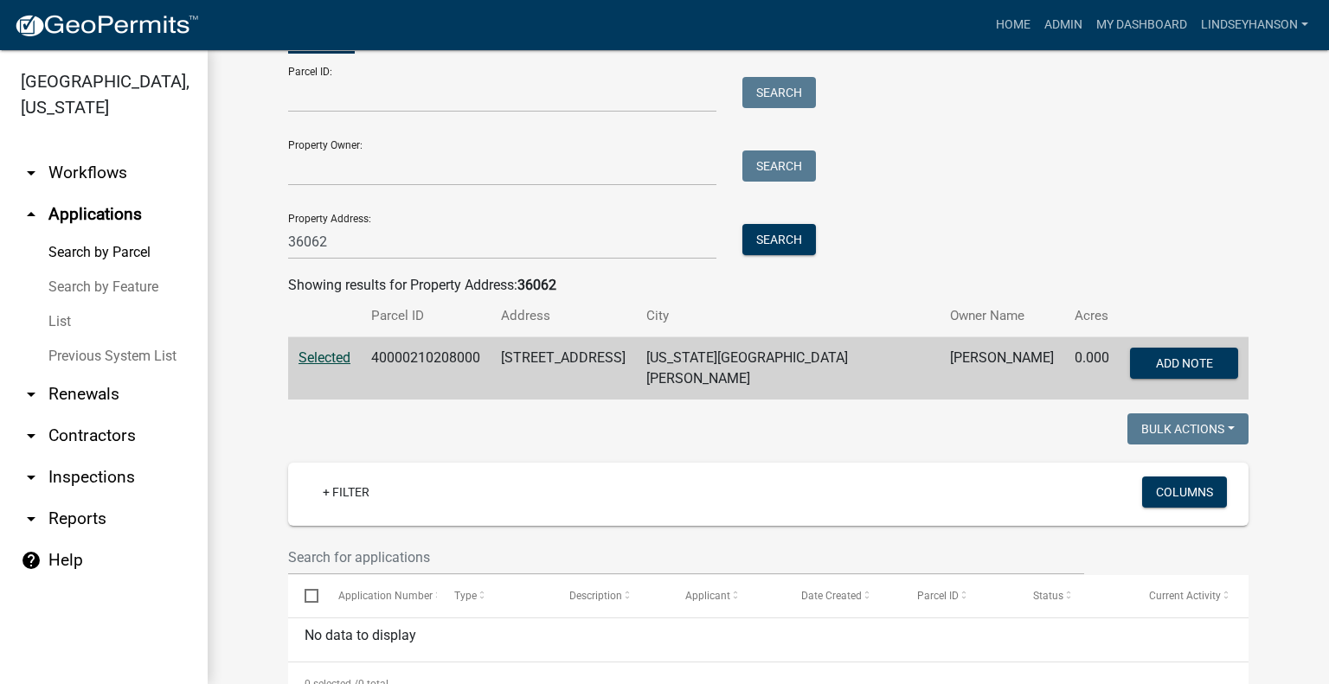
click at [446, 359] on td "40000210208000" at bounding box center [426, 368] width 130 height 63
copy td "40000210208000"
click at [111, 172] on link "arrow_drop_down Workflows" at bounding box center [104, 173] width 208 height 42
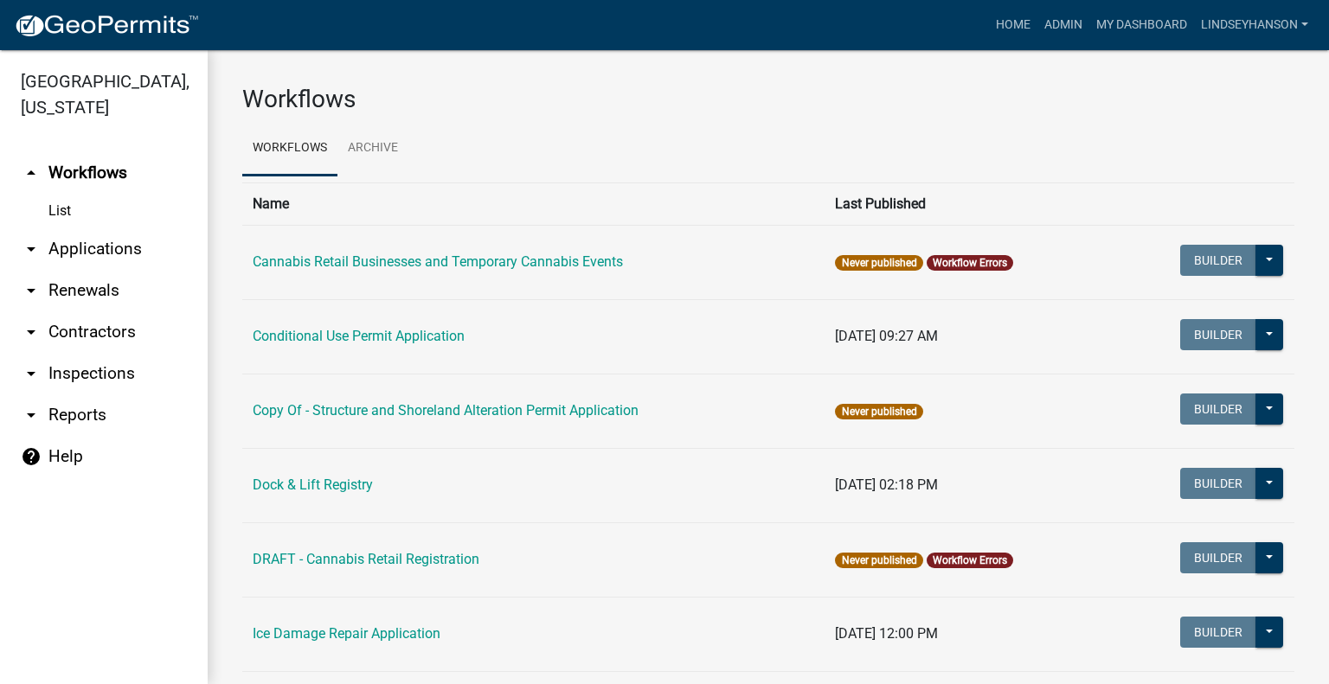
click at [134, 241] on link "arrow_drop_down Applications" at bounding box center [104, 249] width 208 height 42
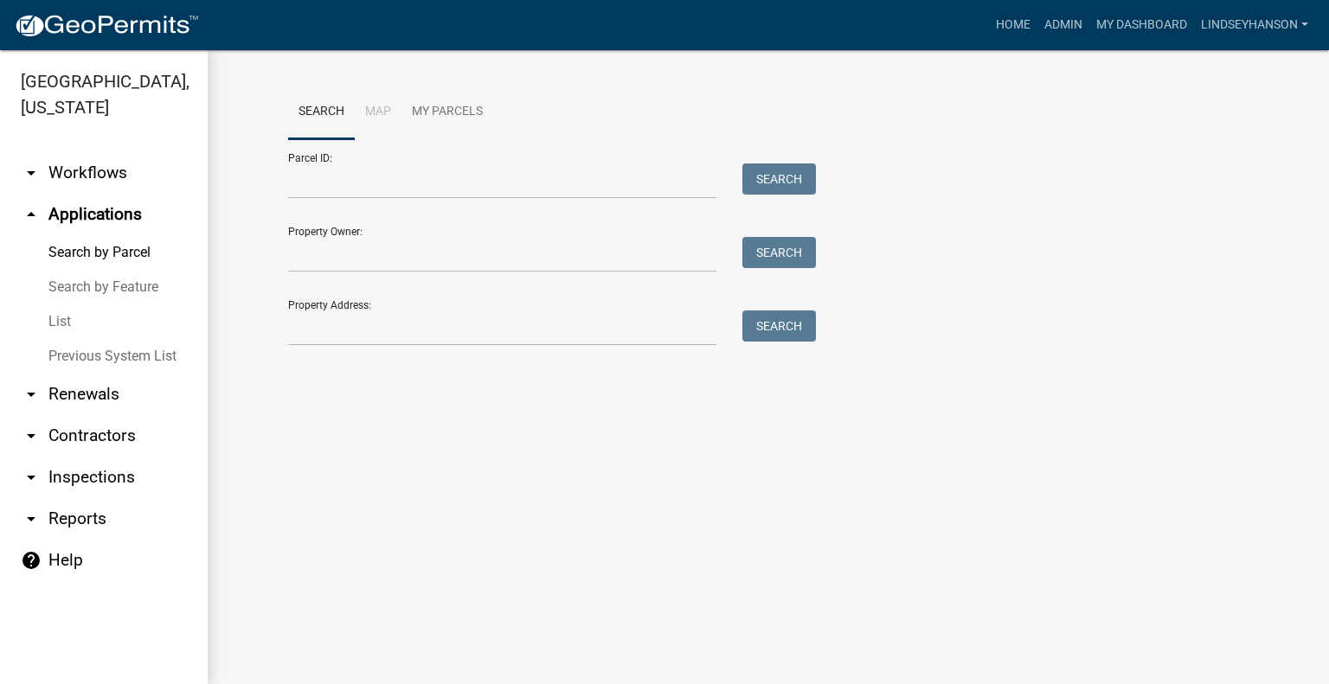
click at [110, 188] on link "arrow_drop_down Workflows" at bounding box center [104, 173] width 208 height 42
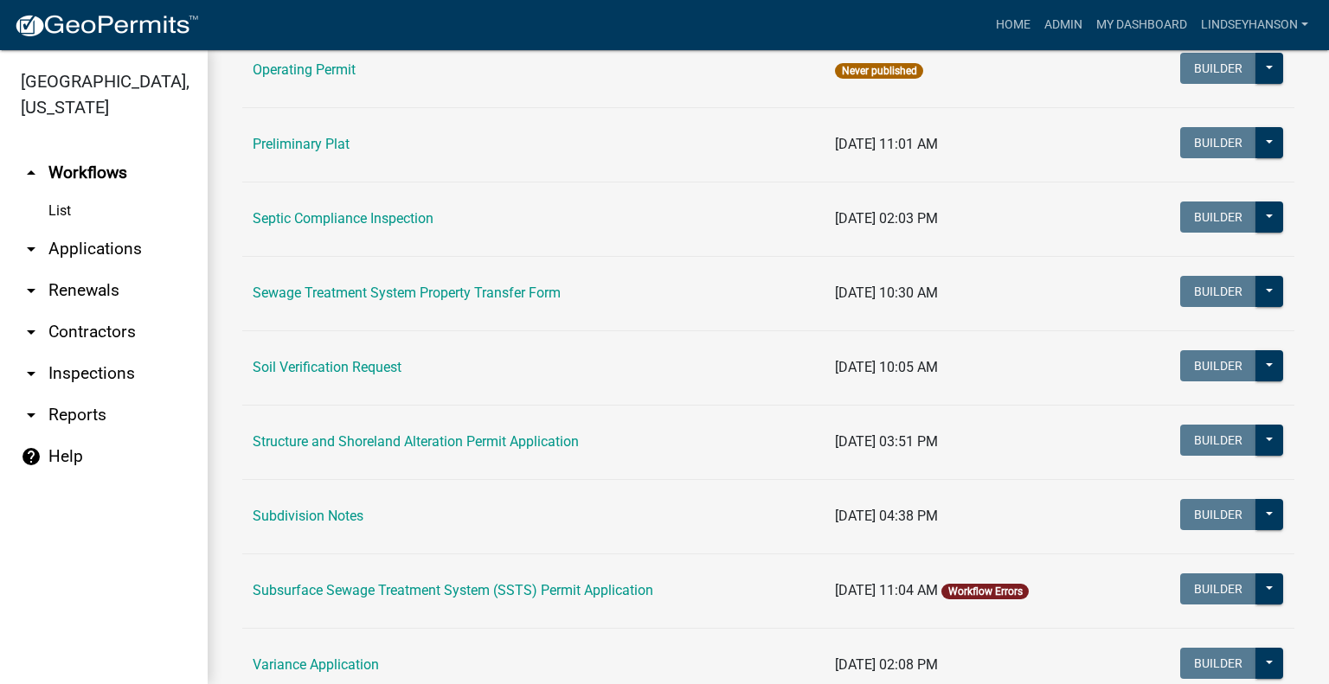
scroll to position [865, 0]
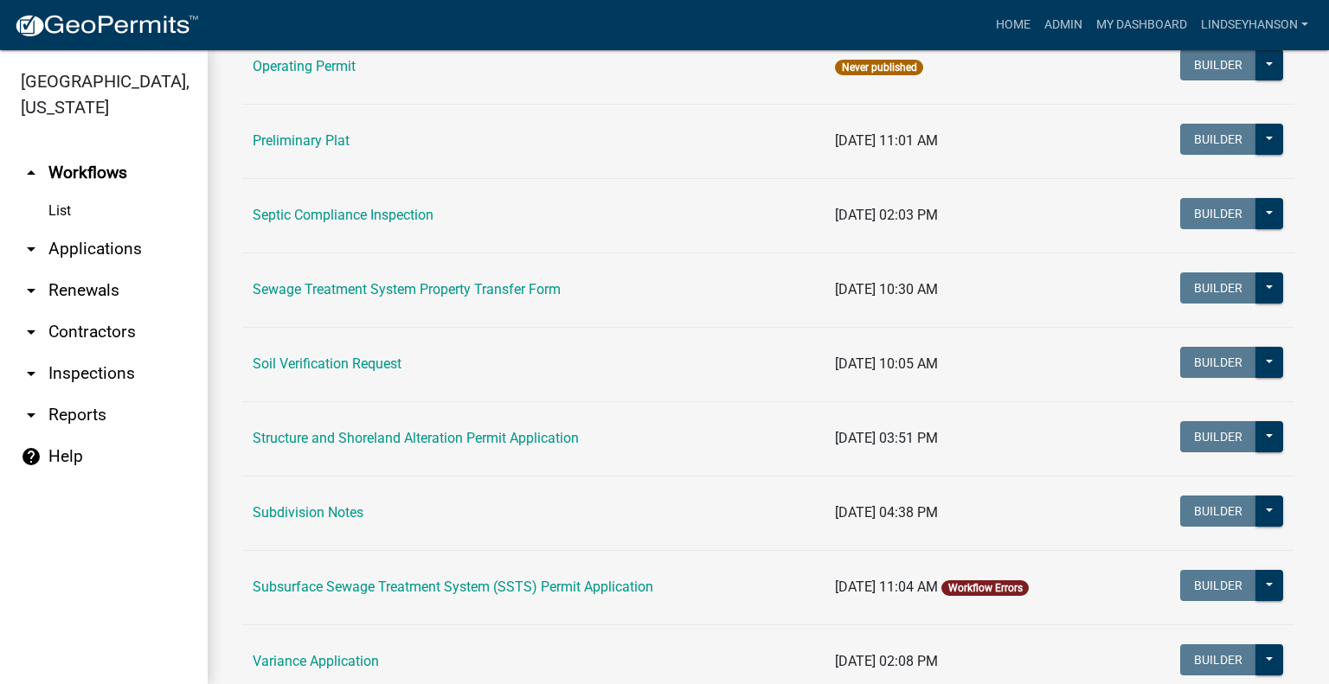
click at [607, 594] on td "Subsurface Sewage Treatment System (SSTS) Permit Application" at bounding box center [533, 587] width 582 height 74
click at [605, 582] on link "Subsurface Sewage Treatment System (SSTS) Permit Application" at bounding box center [453, 587] width 400 height 16
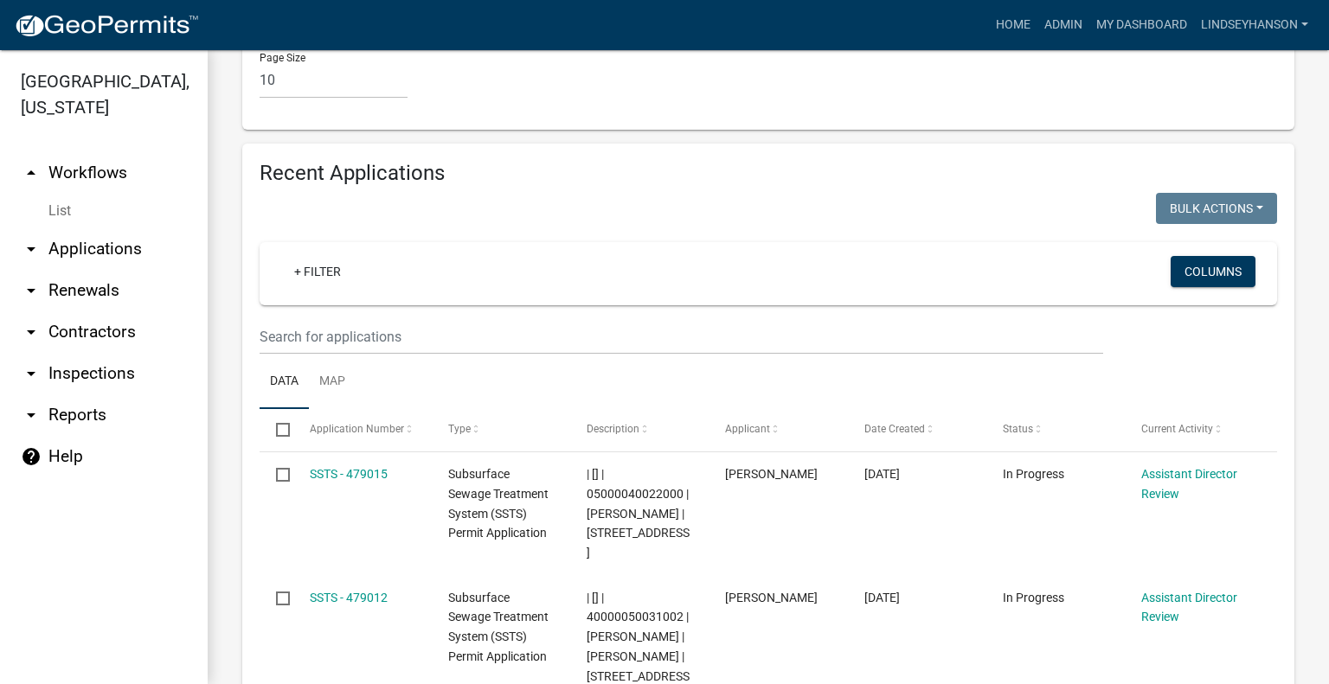
scroll to position [2093, 0]
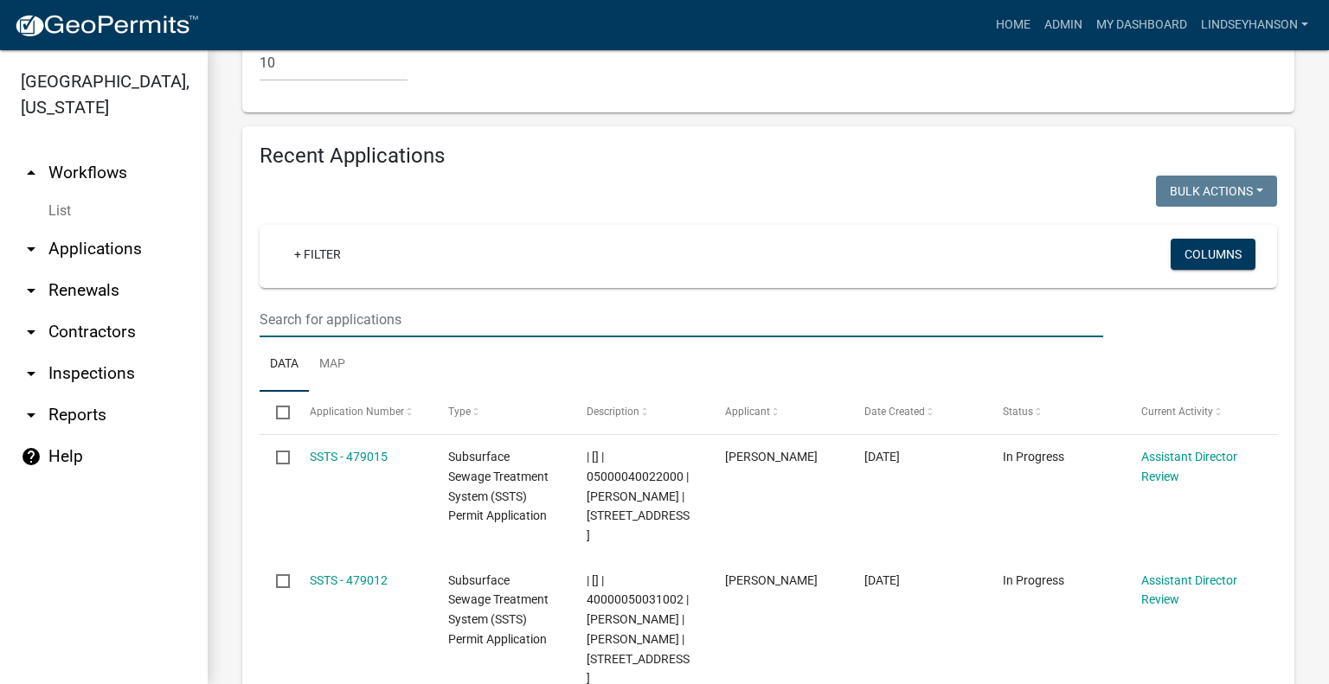
click at [814, 302] on input "text" at bounding box center [680, 319] width 843 height 35
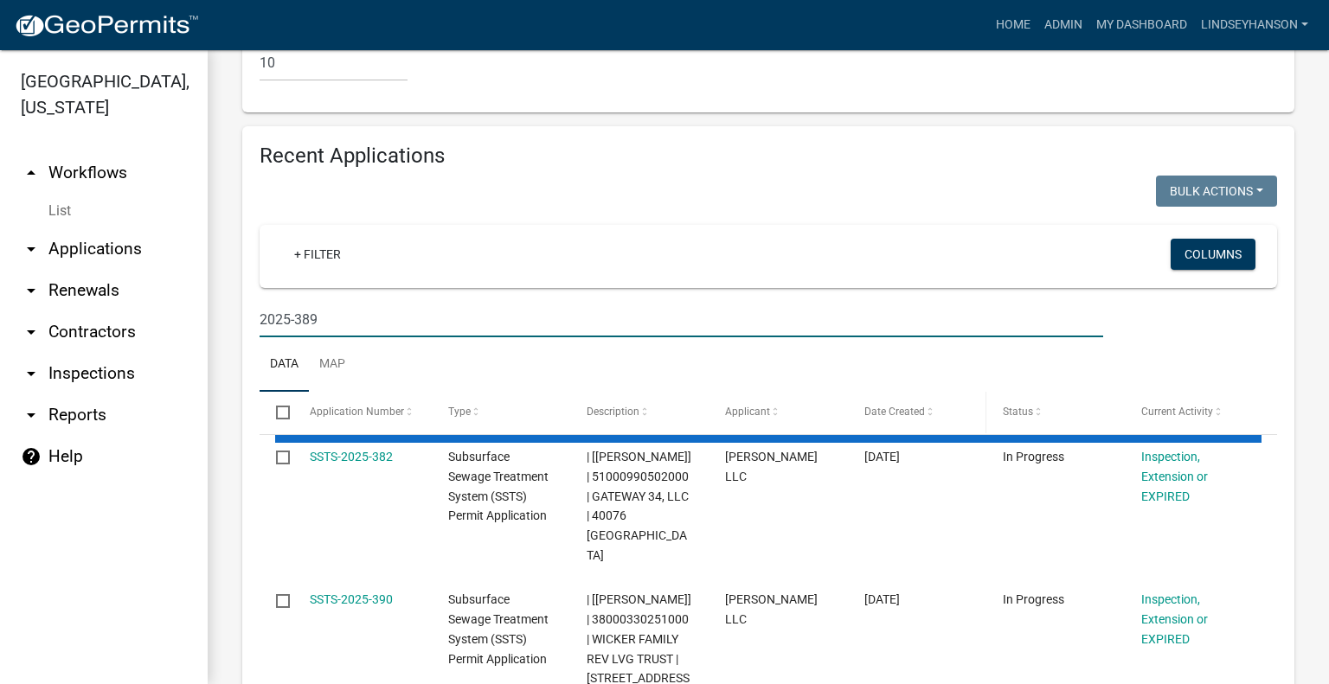
scroll to position [1992, 0]
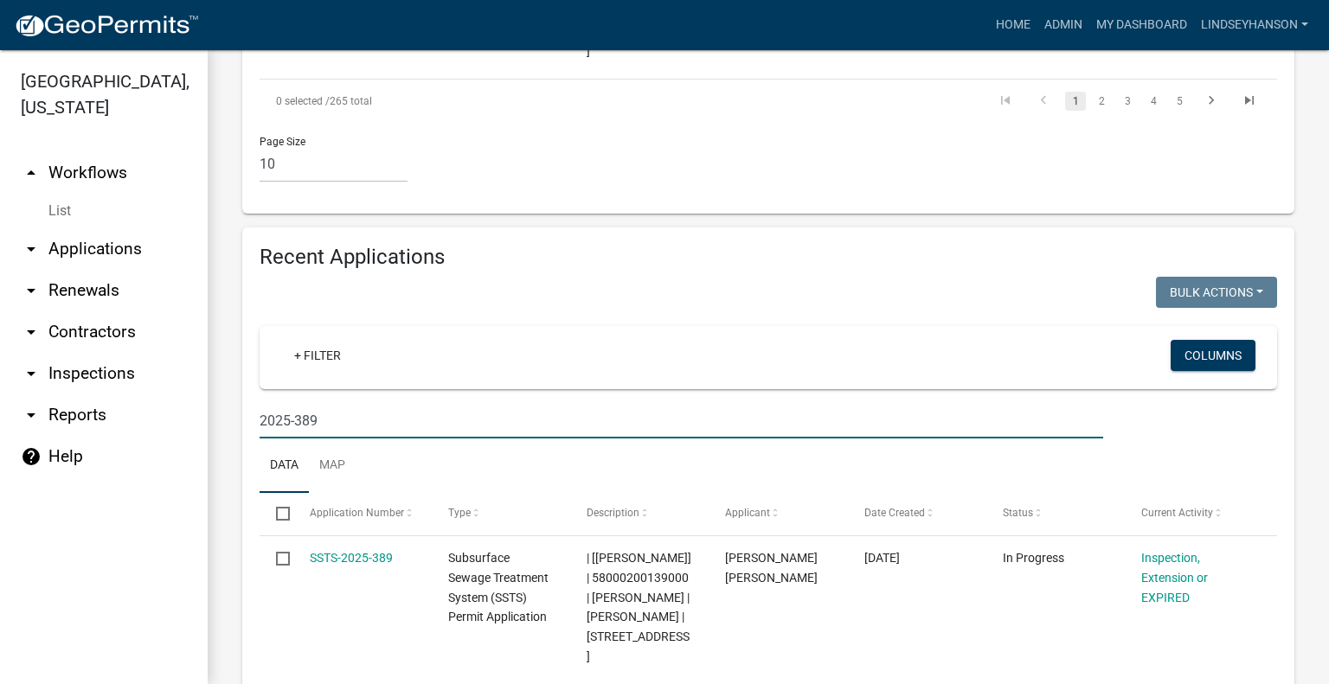
type input "2025-389"
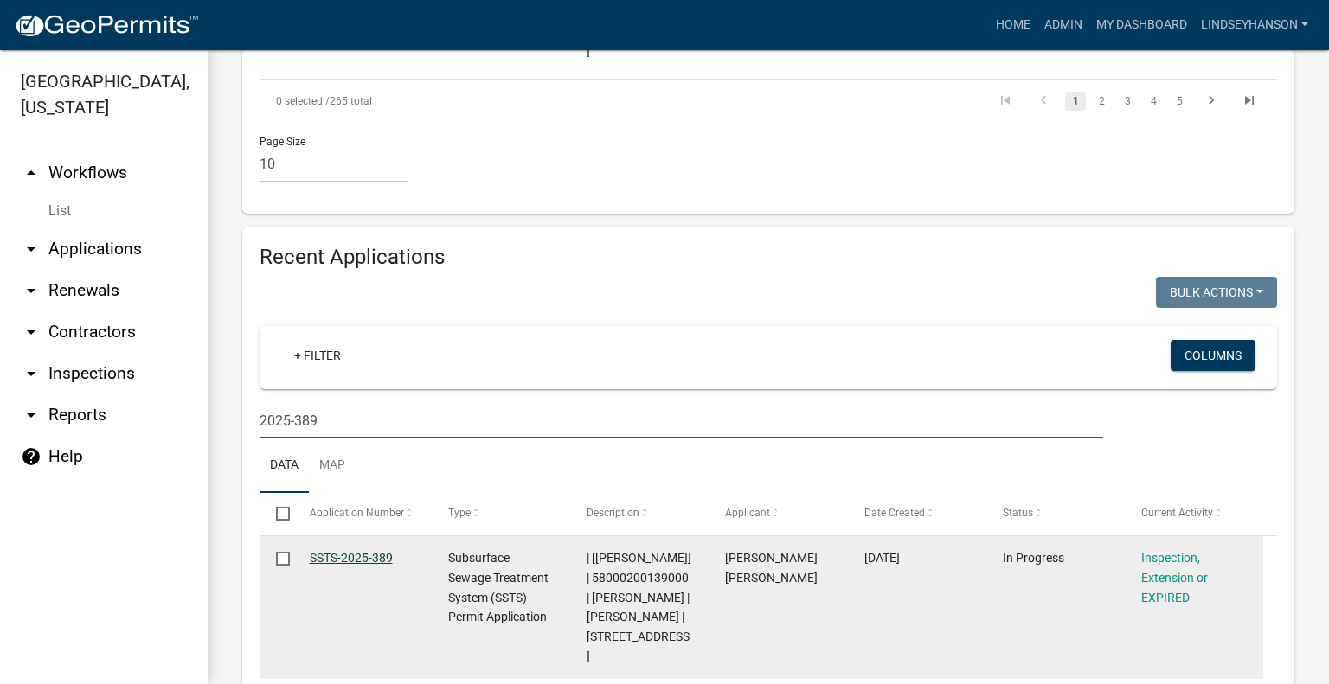
drag, startPoint x: 336, startPoint y: 436, endPoint x: 400, endPoint y: 435, distance: 64.0
click at [336, 551] on link "SSTS-2025-389" at bounding box center [351, 558] width 83 height 14
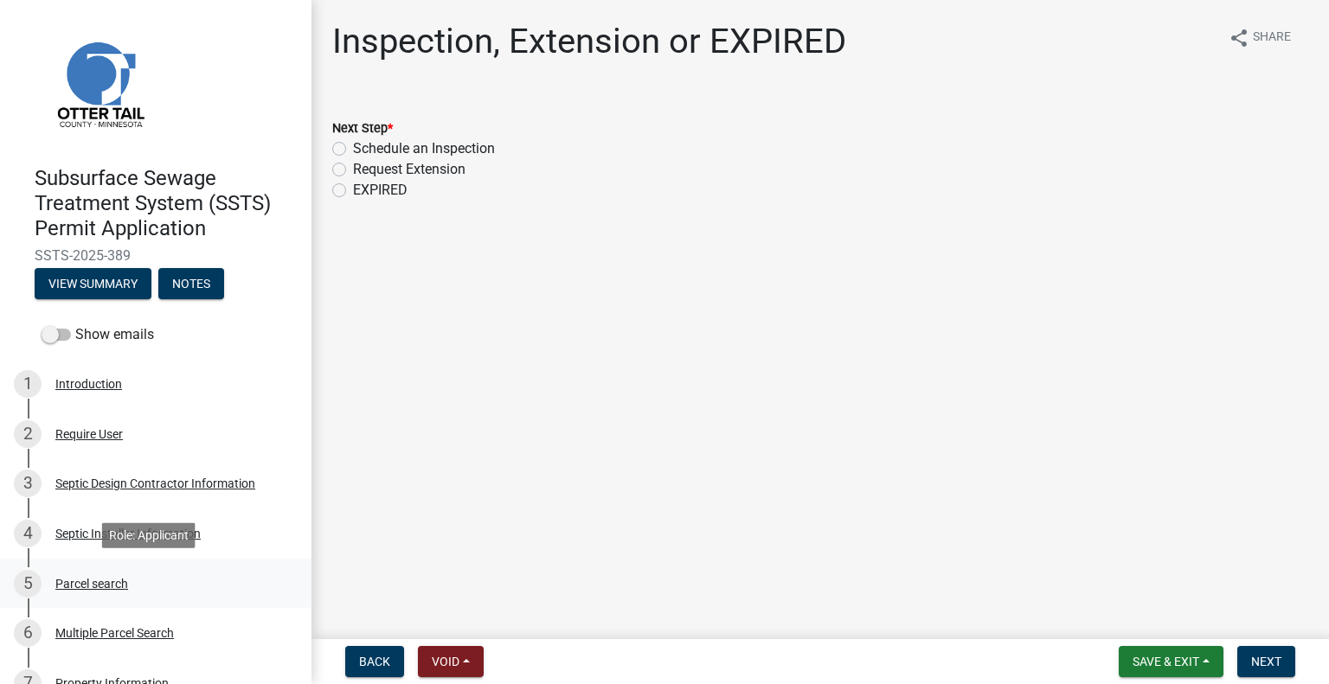
click at [99, 590] on div "Parcel search" at bounding box center [91, 584] width 73 height 12
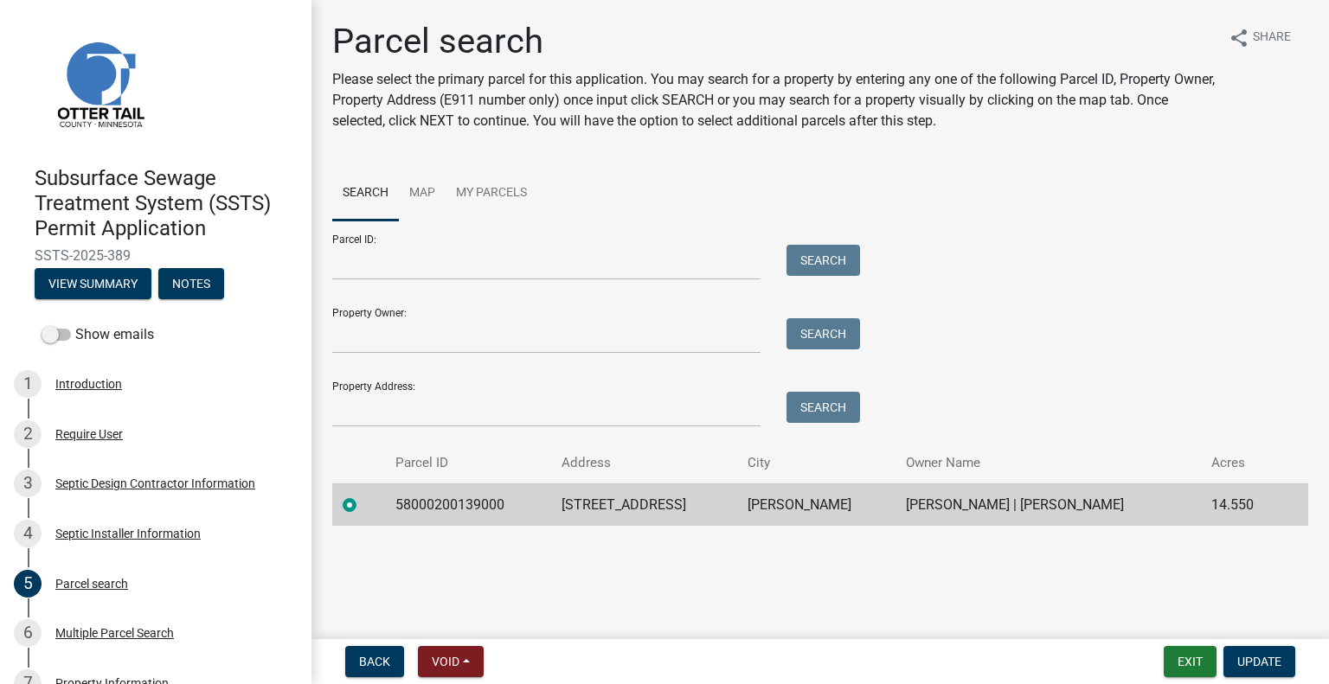
click at [466, 503] on td "58000200139000" at bounding box center [468, 504] width 166 height 42
click at [464, 501] on td "58000200139000" at bounding box center [468, 504] width 166 height 42
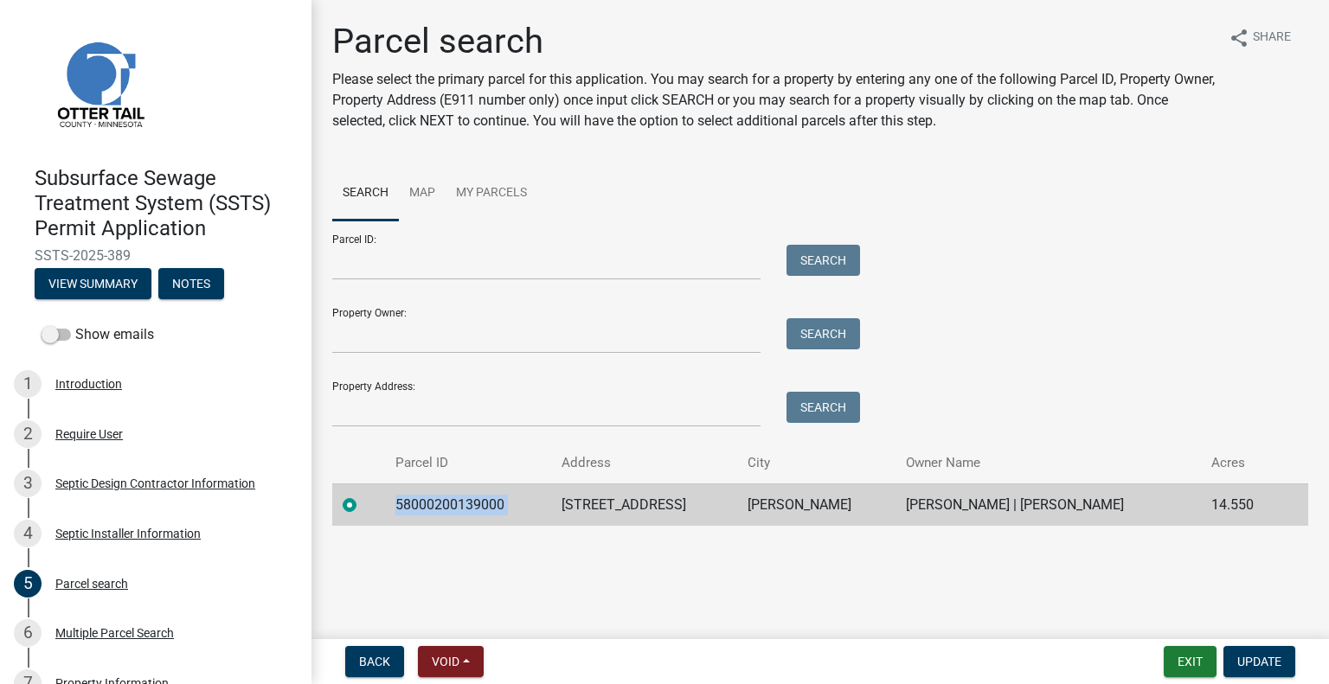
copy td "58000200139000"
click at [578, 510] on td "18685 CO HWY 39" at bounding box center [644, 504] width 186 height 42
copy td "18685 CO HWY 39"
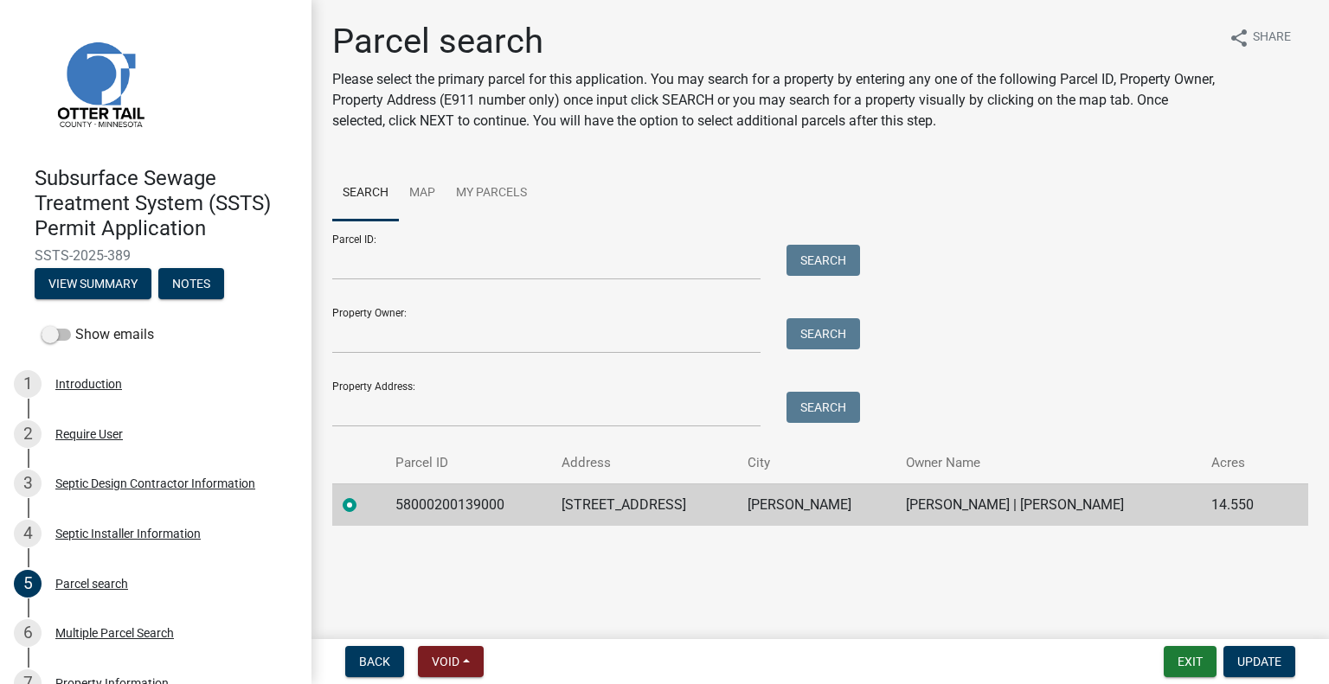
click at [737, 491] on td "UNDERWOOD" at bounding box center [816, 504] width 159 height 42
copy td "UNDERWOOD"
click at [904, 503] on td "GARRETT M EASTWOOD | AMBER E EASTWOOD" at bounding box center [1047, 504] width 305 height 42
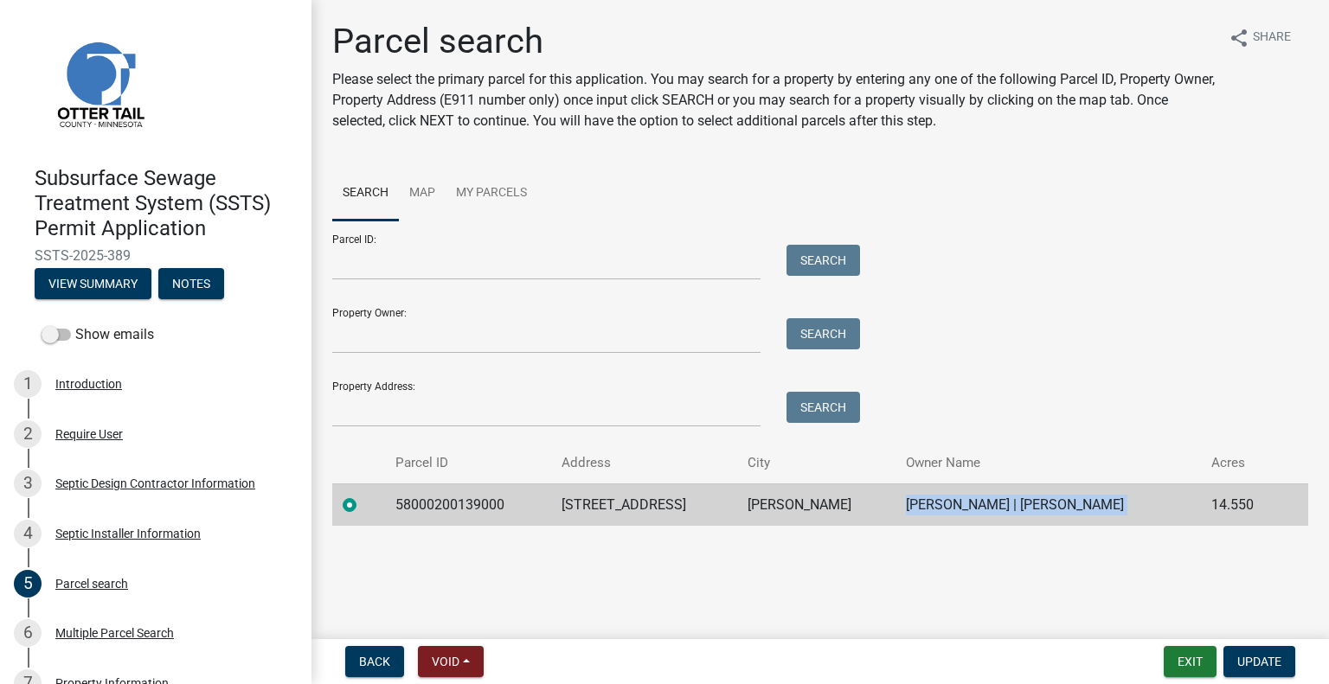
click at [904, 503] on td "GARRETT M EASTWOOD | AMBER E EASTWOOD" at bounding box center [1047, 504] width 305 height 42
copy td "GARRETT M EASTWOOD | AMBER E EASTWOOD"
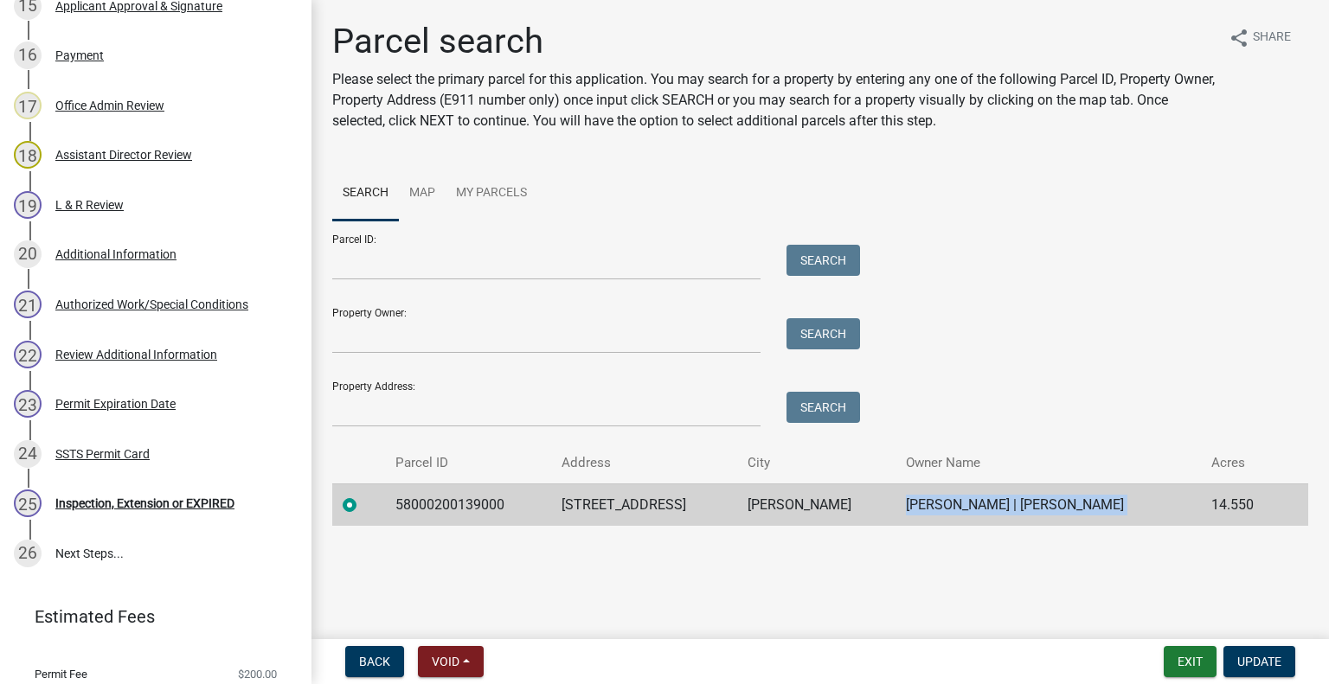
scroll to position [1131, 0]
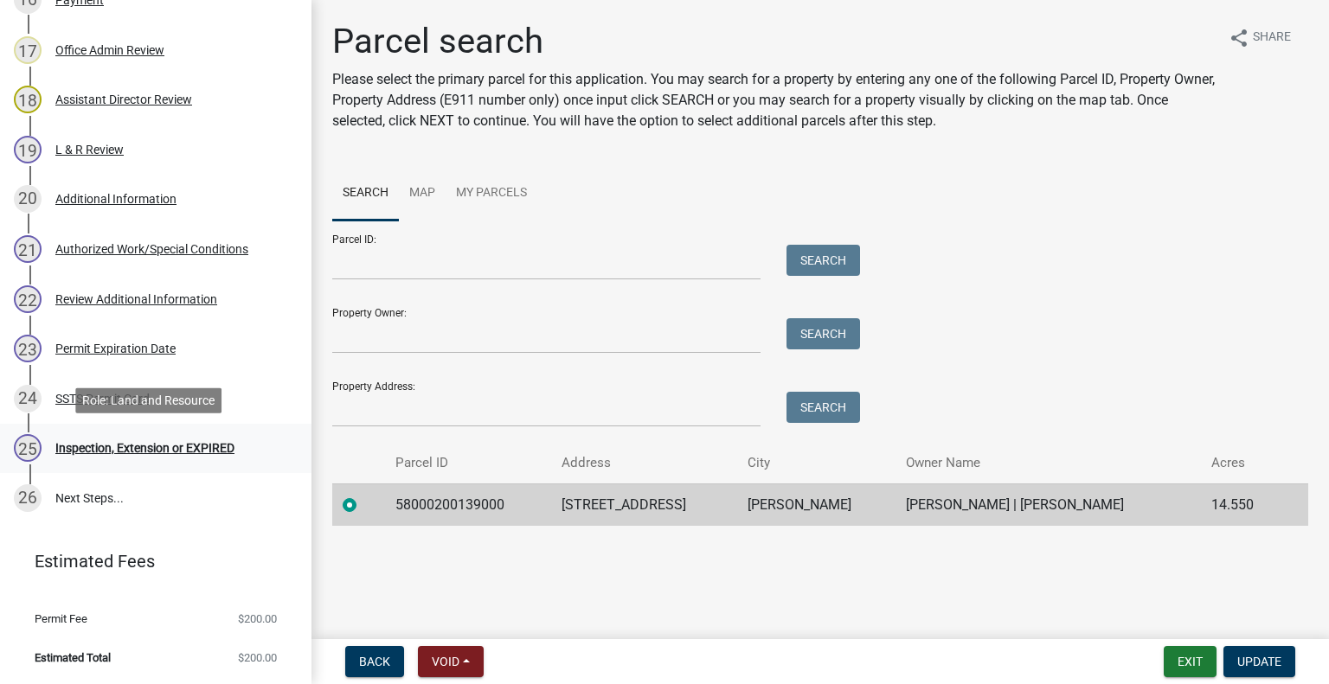
click at [161, 464] on link "25 Inspection, Extension or EXPIRED" at bounding box center [155, 449] width 311 height 50
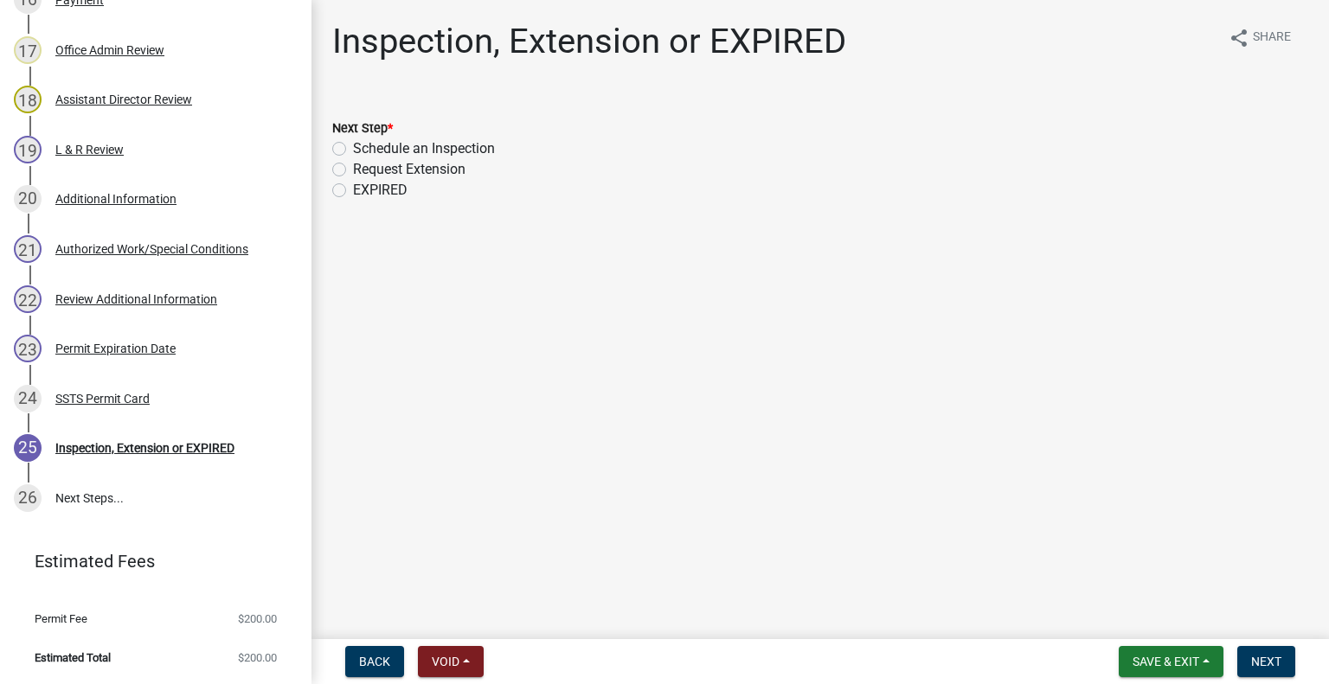
click at [466, 140] on label "Schedule an Inspection" at bounding box center [424, 148] width 142 height 21
click at [364, 140] on input "Schedule an Inspection" at bounding box center [358, 143] width 11 height 11
radio input "true"
click at [1262, 651] on button "Next" at bounding box center [1266, 661] width 58 height 31
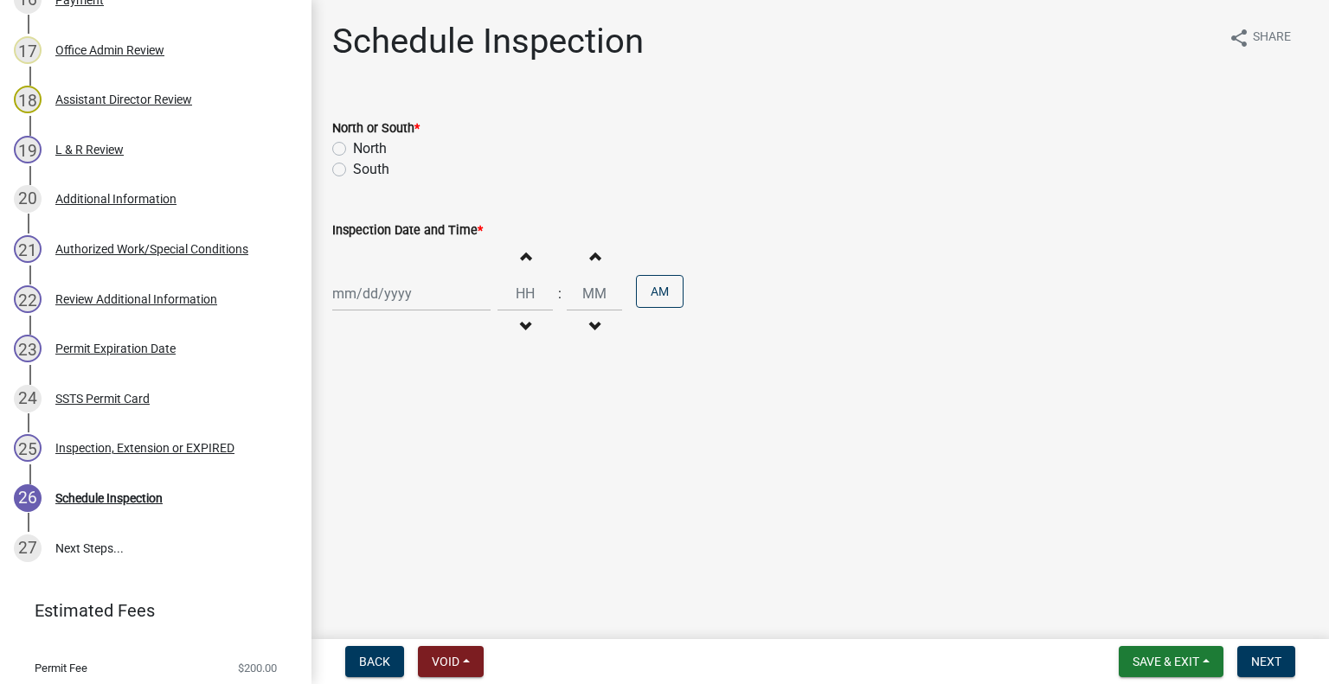
scroll to position [1181, 0]
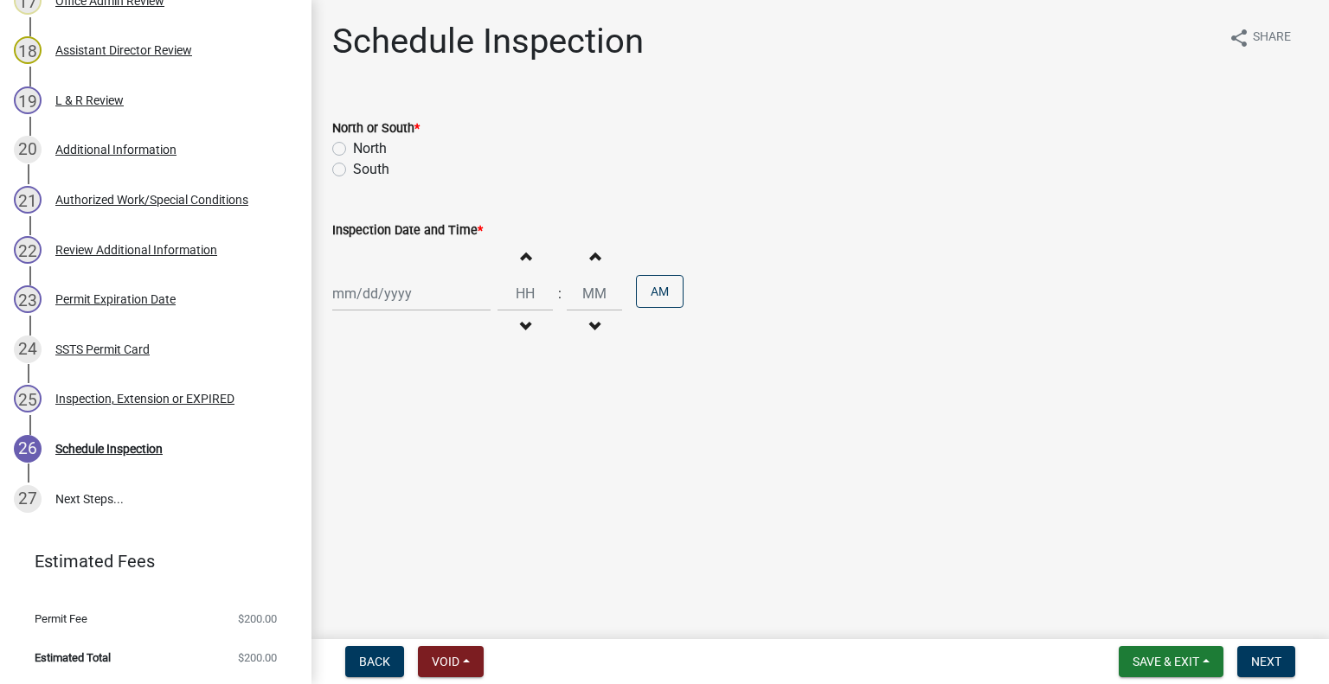
click at [349, 167] on div "South" at bounding box center [820, 169] width 976 height 21
click at [373, 166] on label "South" at bounding box center [371, 169] width 36 height 21
click at [364, 166] on input "South" at bounding box center [358, 164] width 11 height 11
radio input "true"
click at [418, 297] on div at bounding box center [411, 293] width 158 height 35
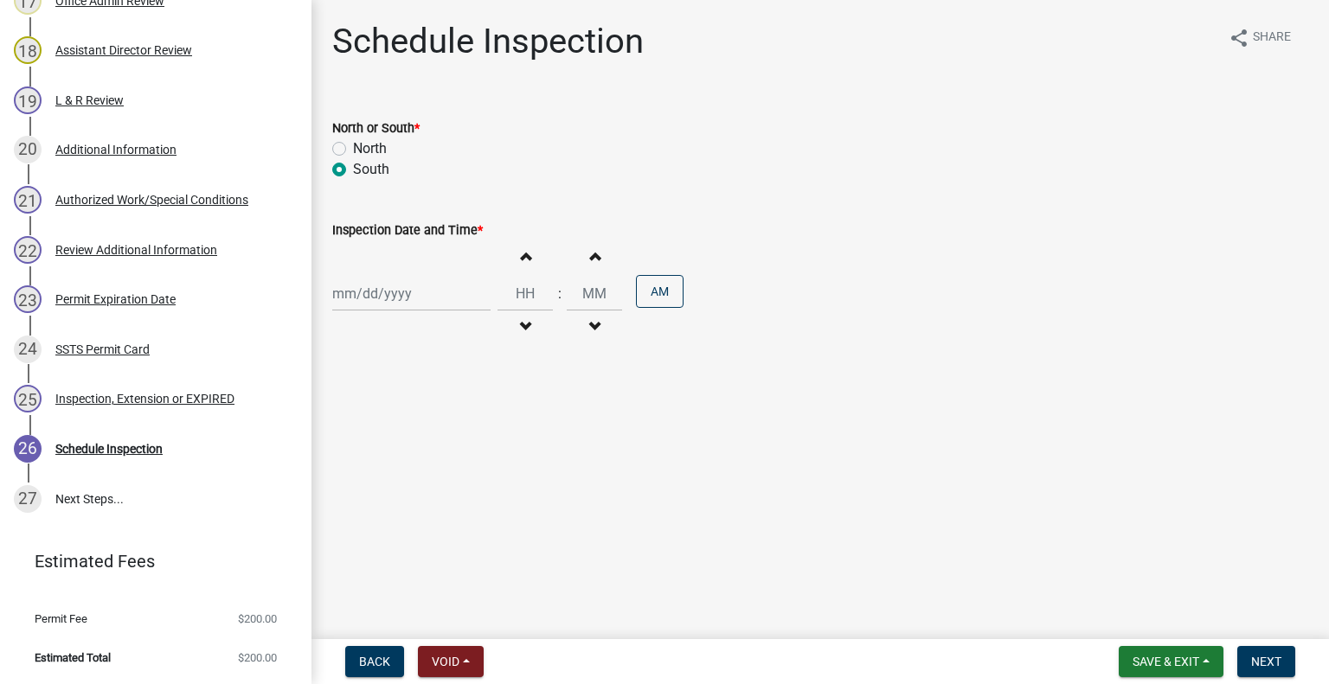
select select "9"
select select "2025"
click at [412, 434] on div "17" at bounding box center [405, 441] width 28 height 28
type input "09/17/2025"
click at [528, 324] on button "Decrement hours" at bounding box center [525, 326] width 36 height 31
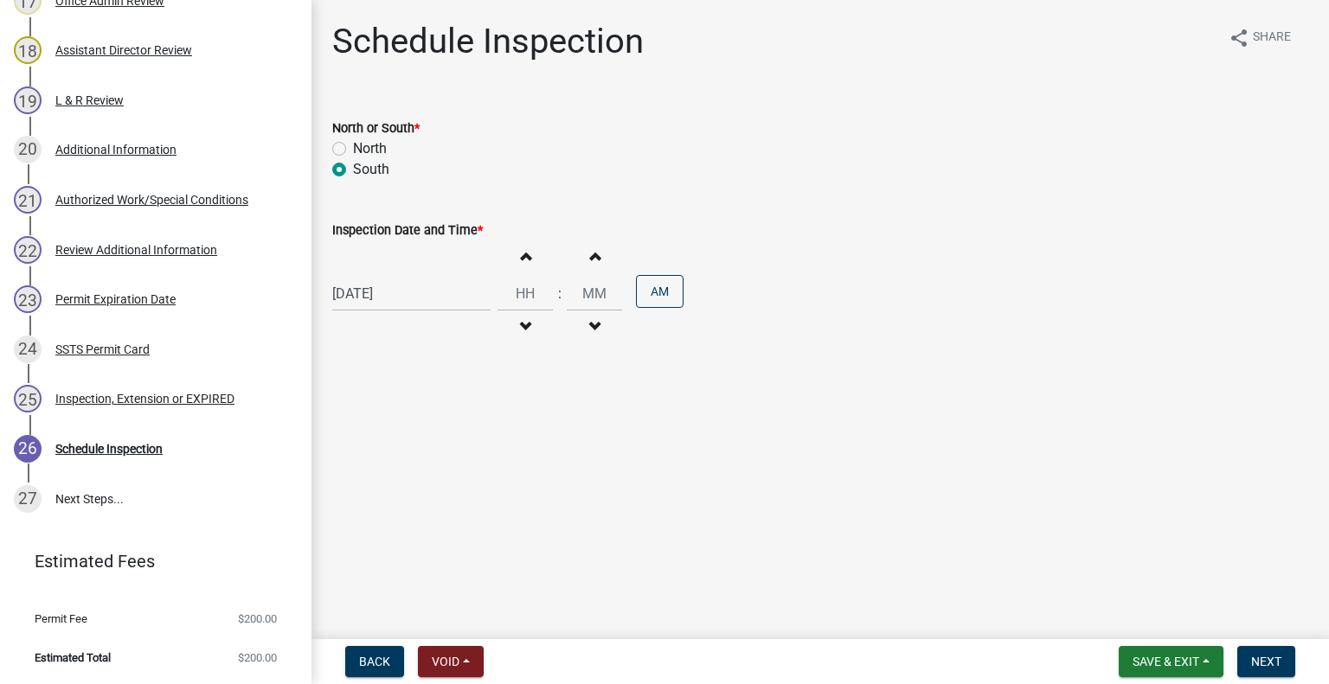
type input "11"
type input "00"
drag, startPoint x: 509, startPoint y: 258, endPoint x: 626, endPoint y: 294, distance: 123.1
click at [509, 258] on button "Increment hours" at bounding box center [525, 255] width 36 height 31
type input "12"
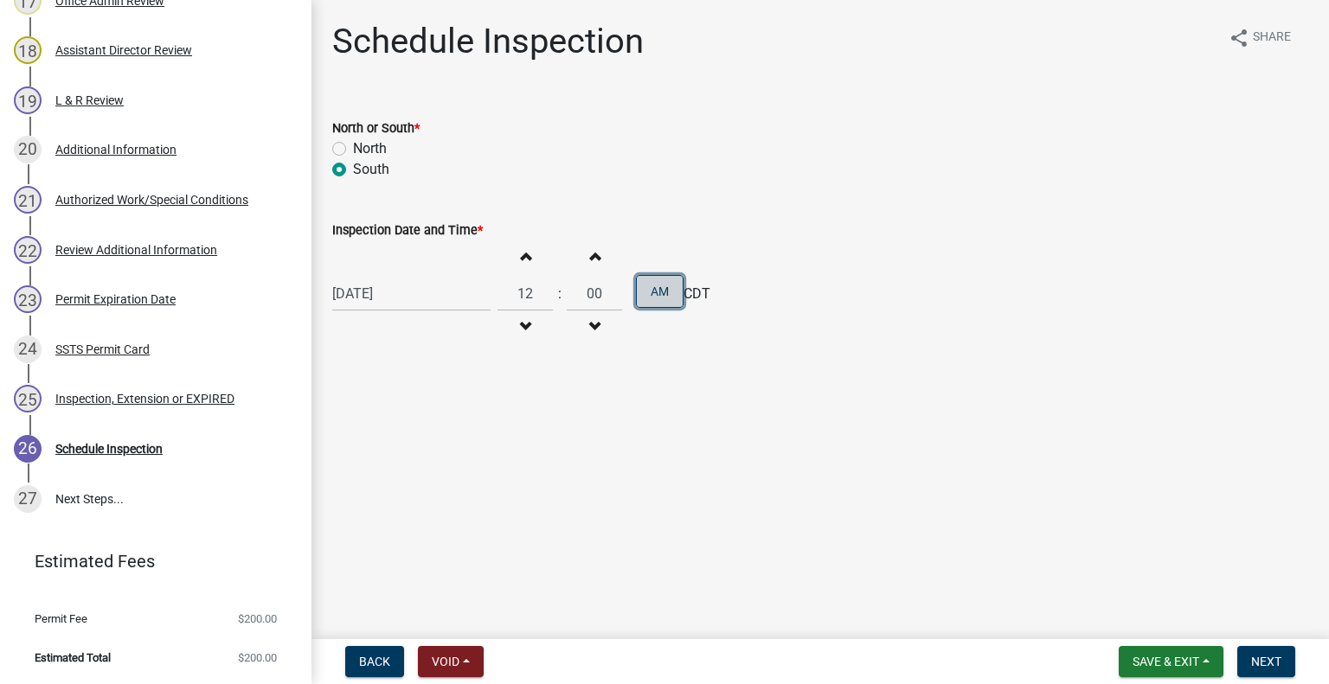
click at [677, 304] on div "09/17/2025 Increment hours 12 Decrement hours : Increment minutes 00 Decrement …" at bounding box center [820, 293] width 976 height 106
click at [675, 297] on div "09/17/2025 Increment hours 12 Decrement hours : Increment minutes 00 Decrement …" at bounding box center [820, 293] width 976 height 106
click at [652, 292] on button "AM" at bounding box center [660, 291] width 48 height 33
click at [1271, 659] on span "Next" at bounding box center [1266, 662] width 30 height 14
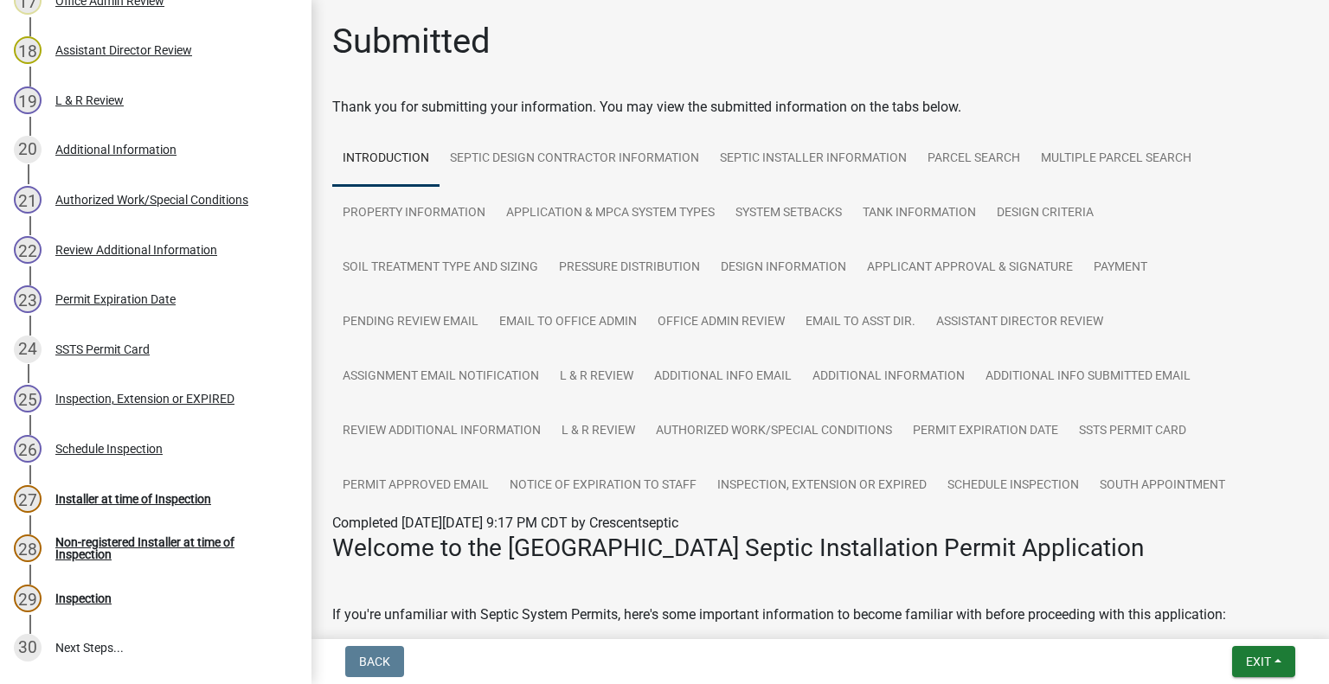
scroll to position [1330, 0]
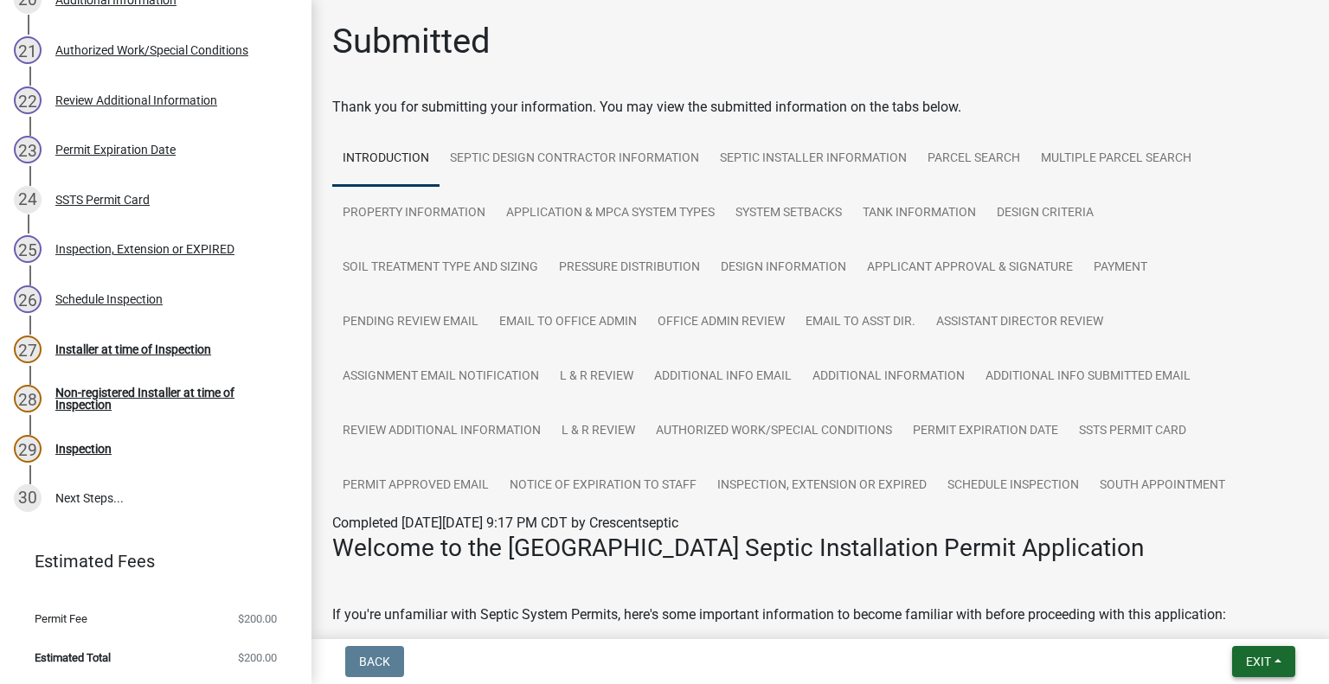
click at [1263, 655] on span "Exit" at bounding box center [1258, 662] width 25 height 14
click at [1240, 624] on button "Save & Exit" at bounding box center [1226, 617] width 138 height 42
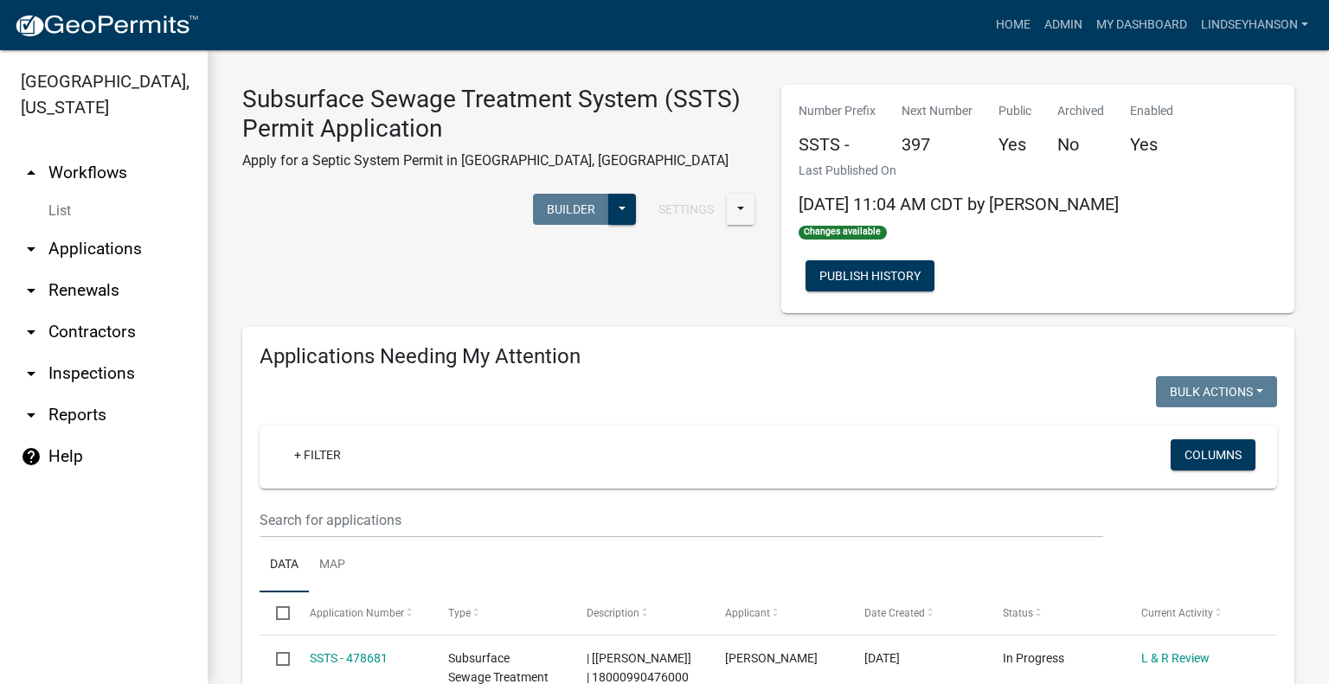
click at [99, 234] on link "arrow_drop_down Applications" at bounding box center [104, 249] width 208 height 42
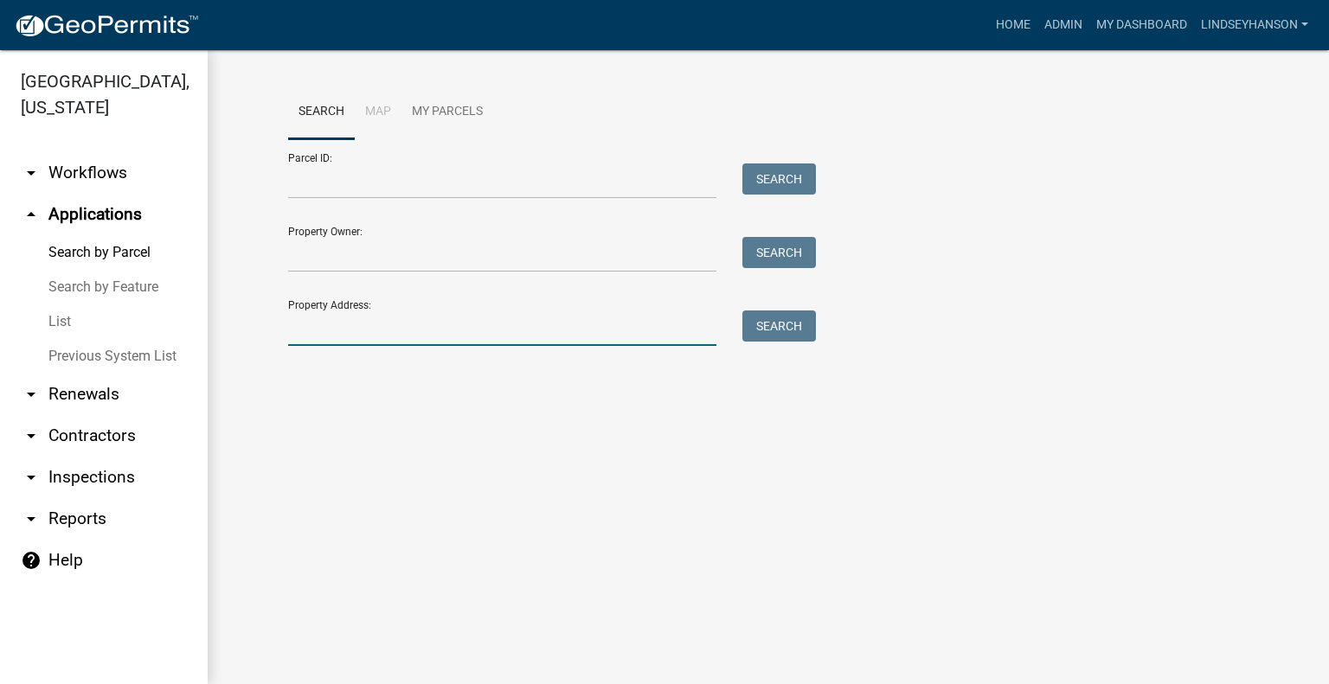
click at [330, 336] on input "Property Address:" at bounding box center [502, 328] width 428 height 35
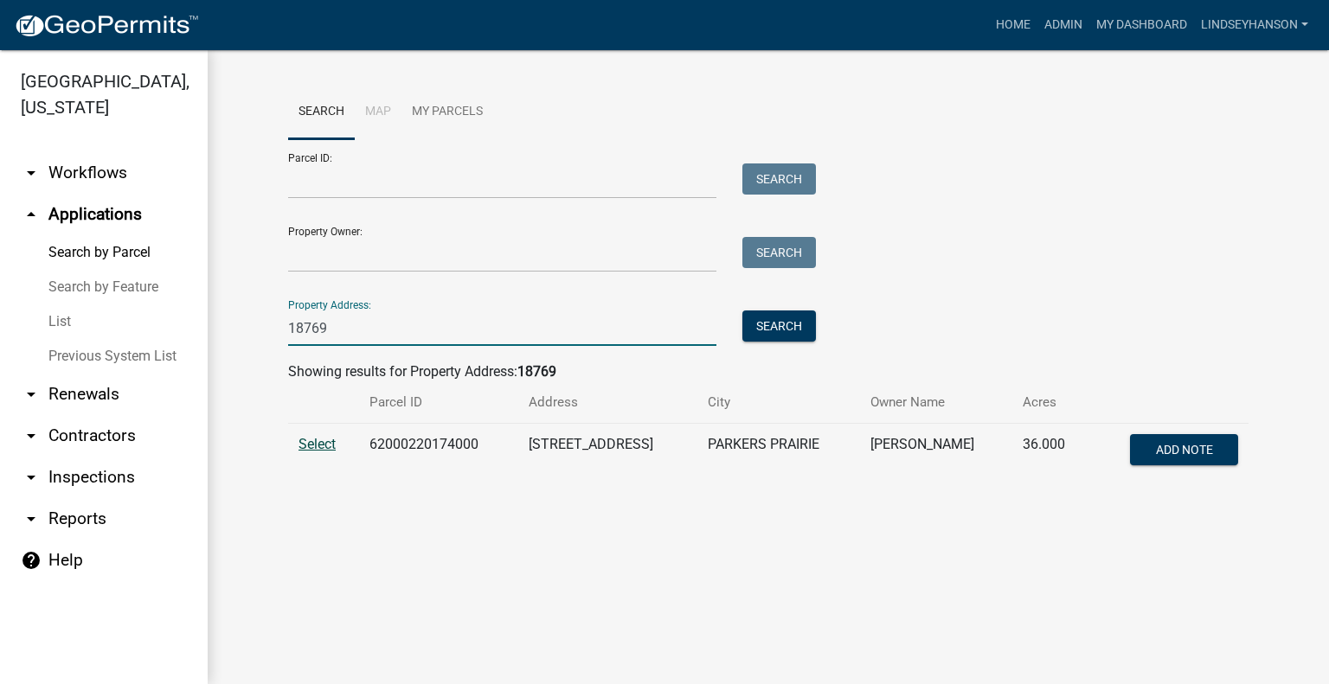
type input "18769"
click at [315, 445] on span "Select" at bounding box center [316, 444] width 37 height 16
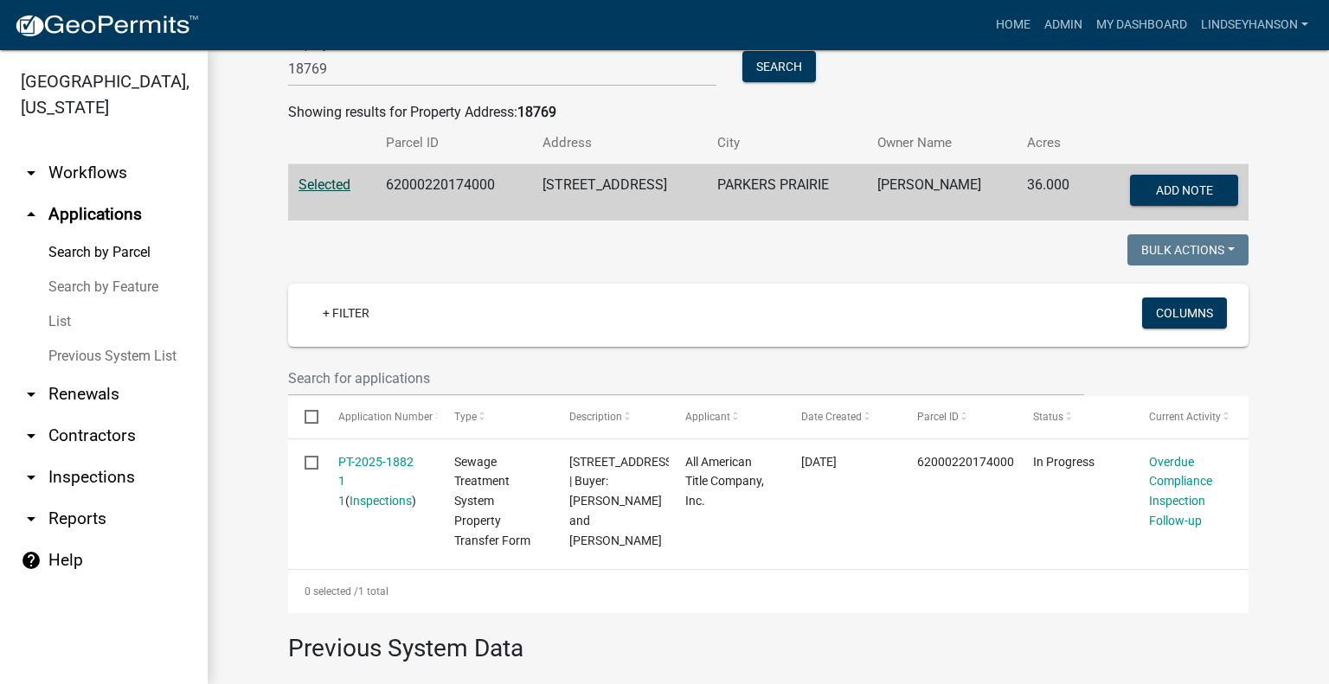
scroll to position [346, 0]
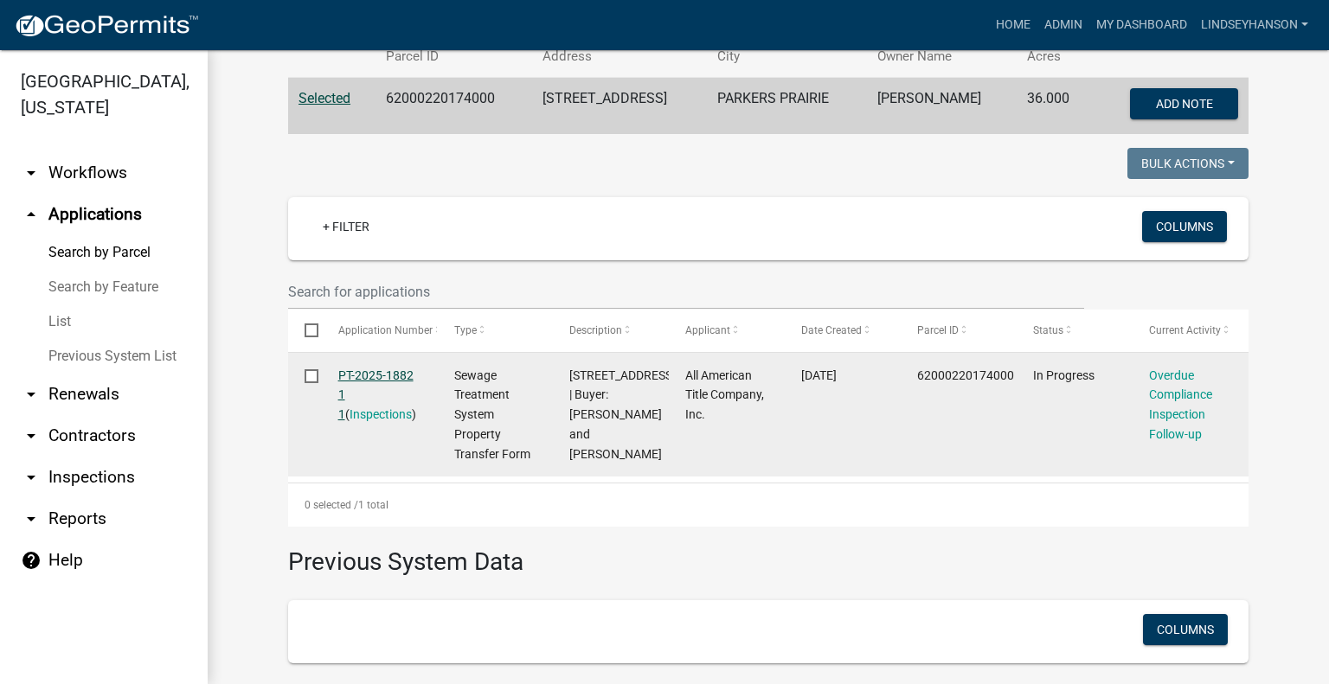
click at [360, 374] on link "PT-2025-1882 1 1" at bounding box center [375, 395] width 75 height 54
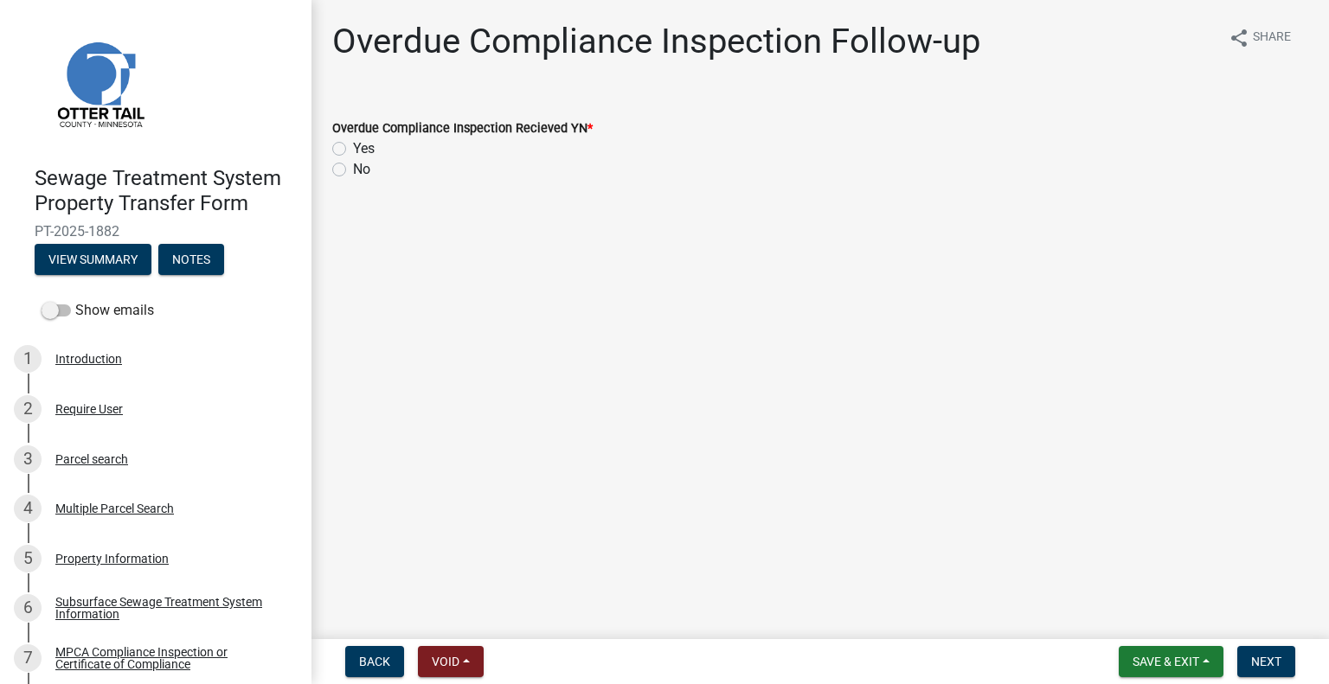
click at [353, 169] on label "No" at bounding box center [361, 169] width 17 height 21
click at [353, 169] on input "No" at bounding box center [358, 164] width 11 height 11
radio input "true"
click at [1273, 660] on span "Next" at bounding box center [1266, 662] width 30 height 14
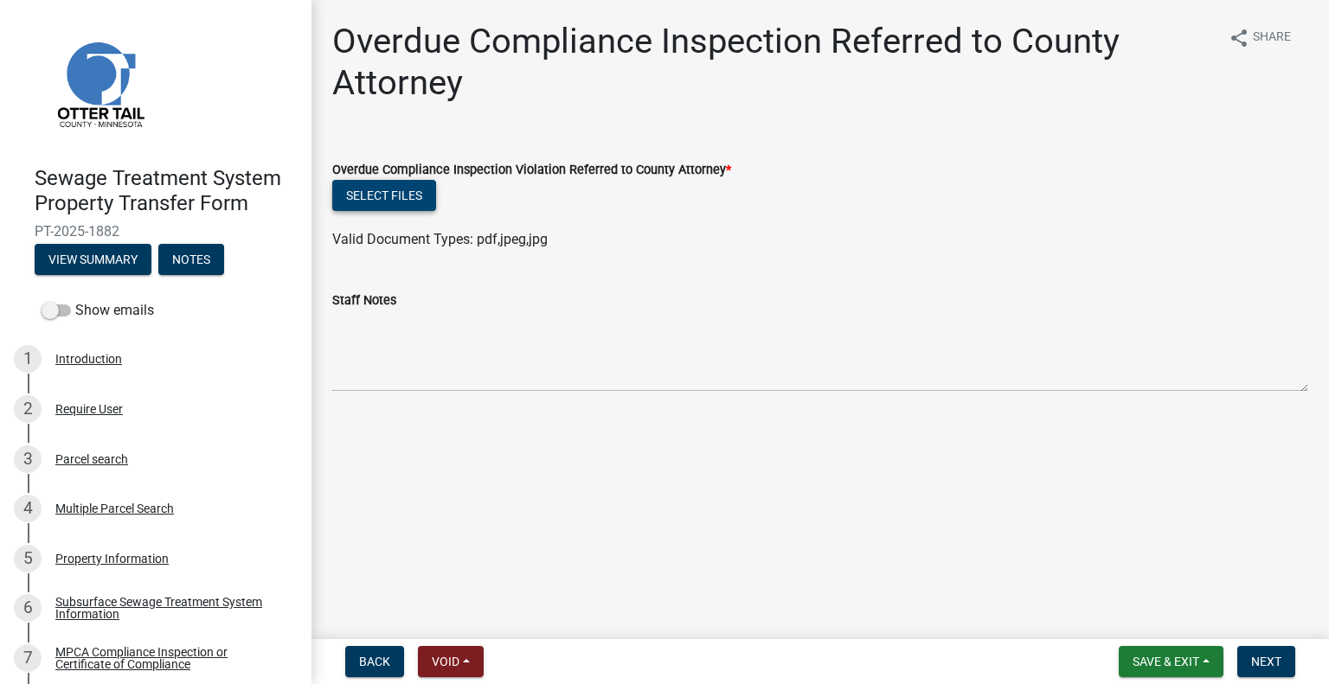
click at [393, 201] on button "Select files" at bounding box center [384, 195] width 104 height 31
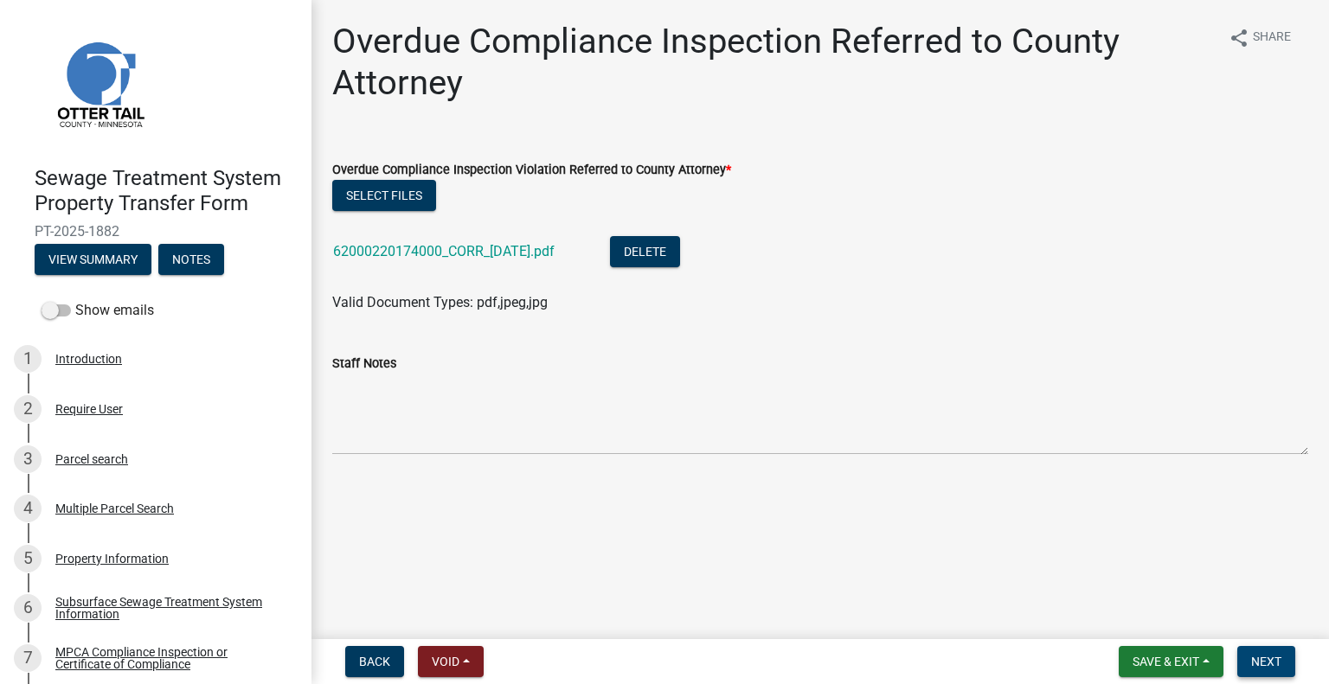
click at [1266, 663] on span "Next" at bounding box center [1266, 662] width 30 height 14
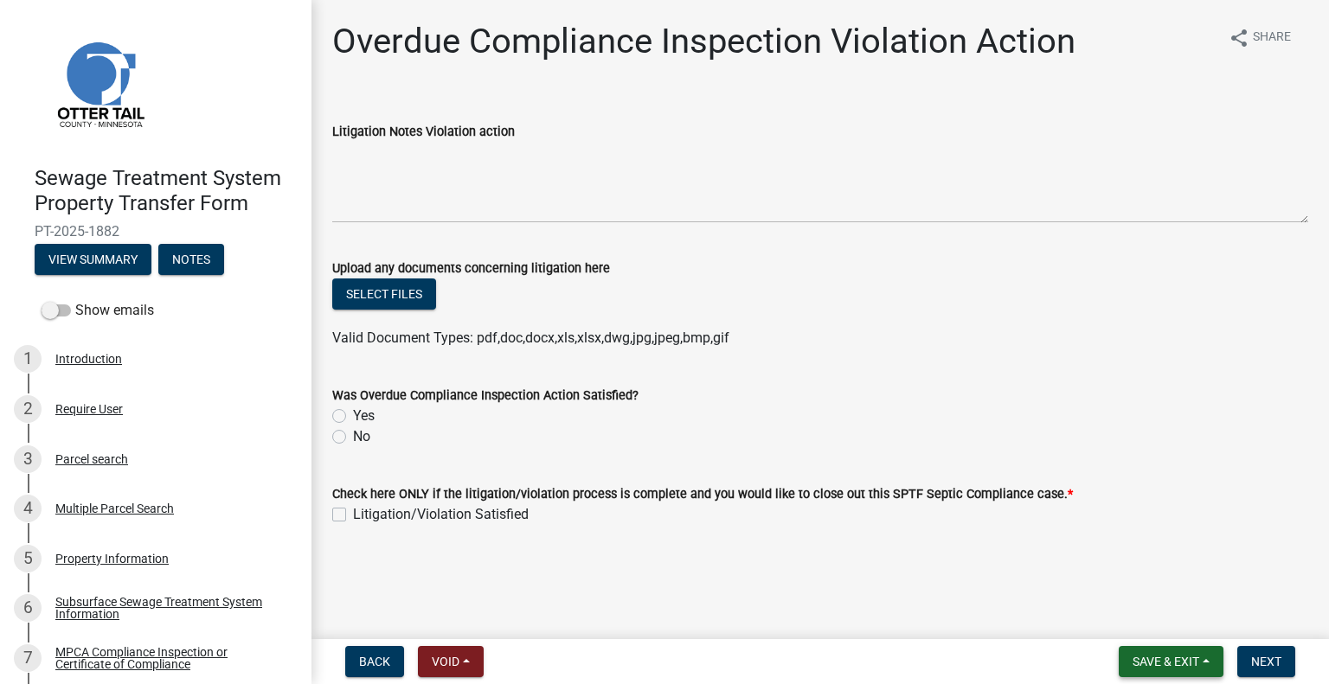
click at [1152, 656] on span "Save & Exit" at bounding box center [1165, 662] width 67 height 14
click at [1154, 598] on button "Save & Exit" at bounding box center [1154, 617] width 138 height 42
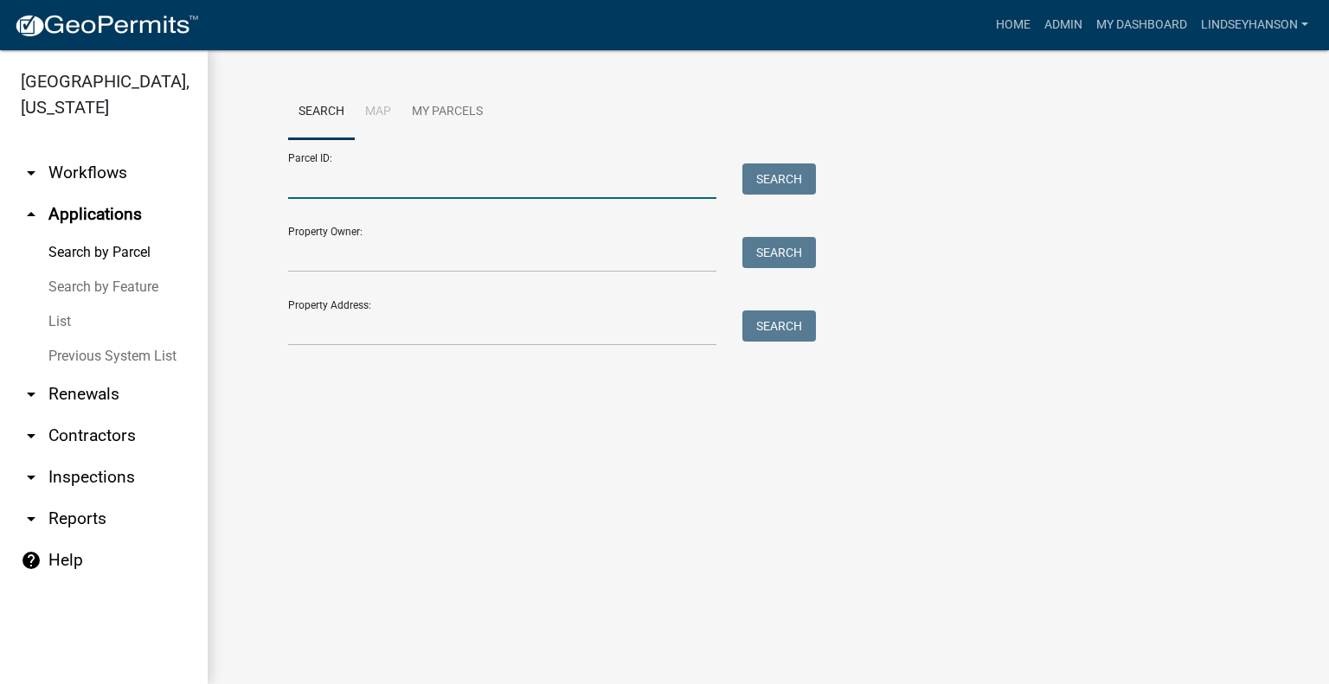
click at [464, 179] on input "Parcel ID:" at bounding box center [502, 180] width 428 height 35
paste input "17000310370022"
type input "17000310370022"
click at [765, 168] on button "Search" at bounding box center [779, 178] width 74 height 31
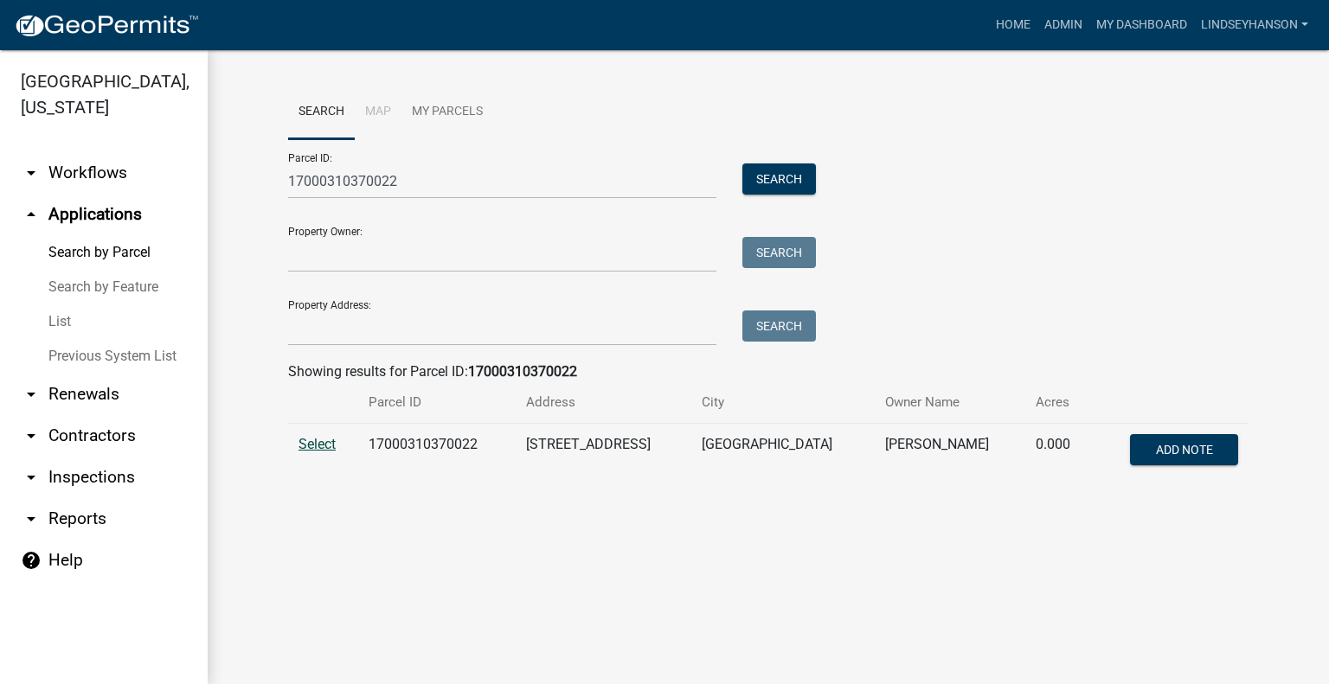
click at [311, 439] on span "Select" at bounding box center [316, 444] width 37 height 16
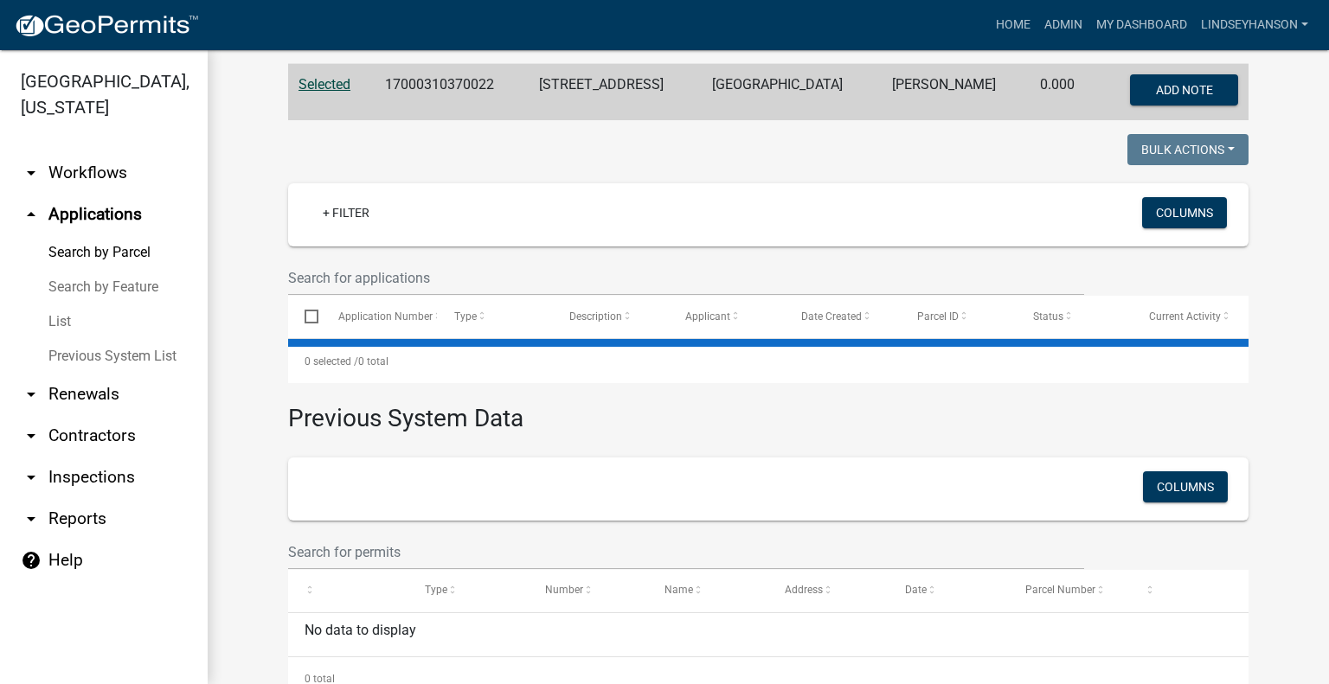
scroll to position [367, 0]
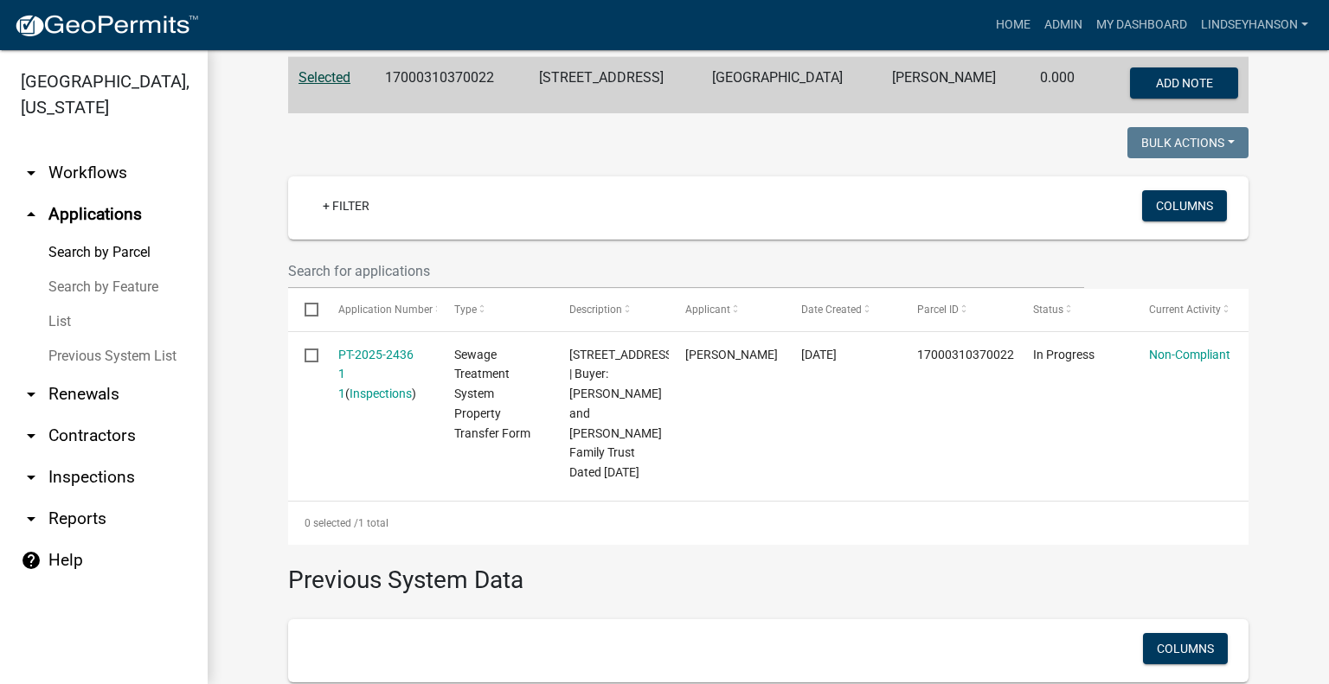
click at [143, 179] on link "arrow_drop_down Workflows" at bounding box center [104, 173] width 208 height 42
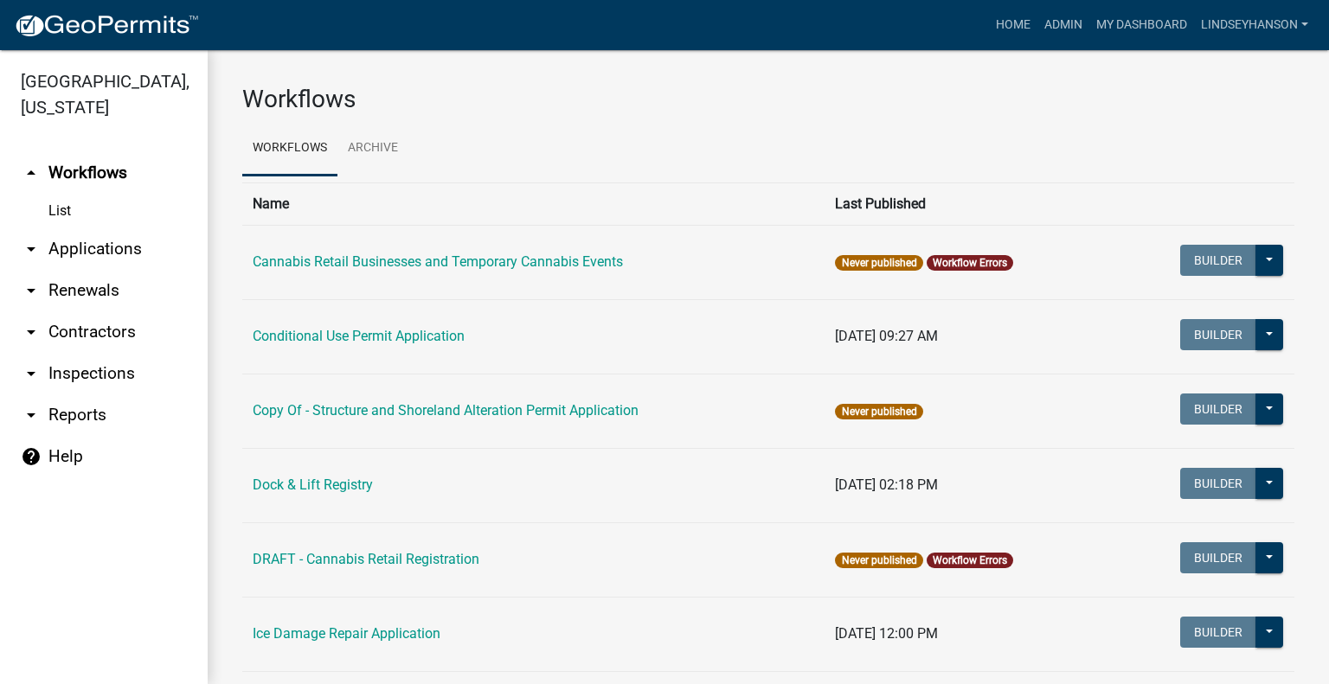
drag, startPoint x: 121, startPoint y: 255, endPoint x: 240, endPoint y: 248, distance: 118.7
click at [121, 253] on link "arrow_drop_down Applications" at bounding box center [104, 249] width 208 height 42
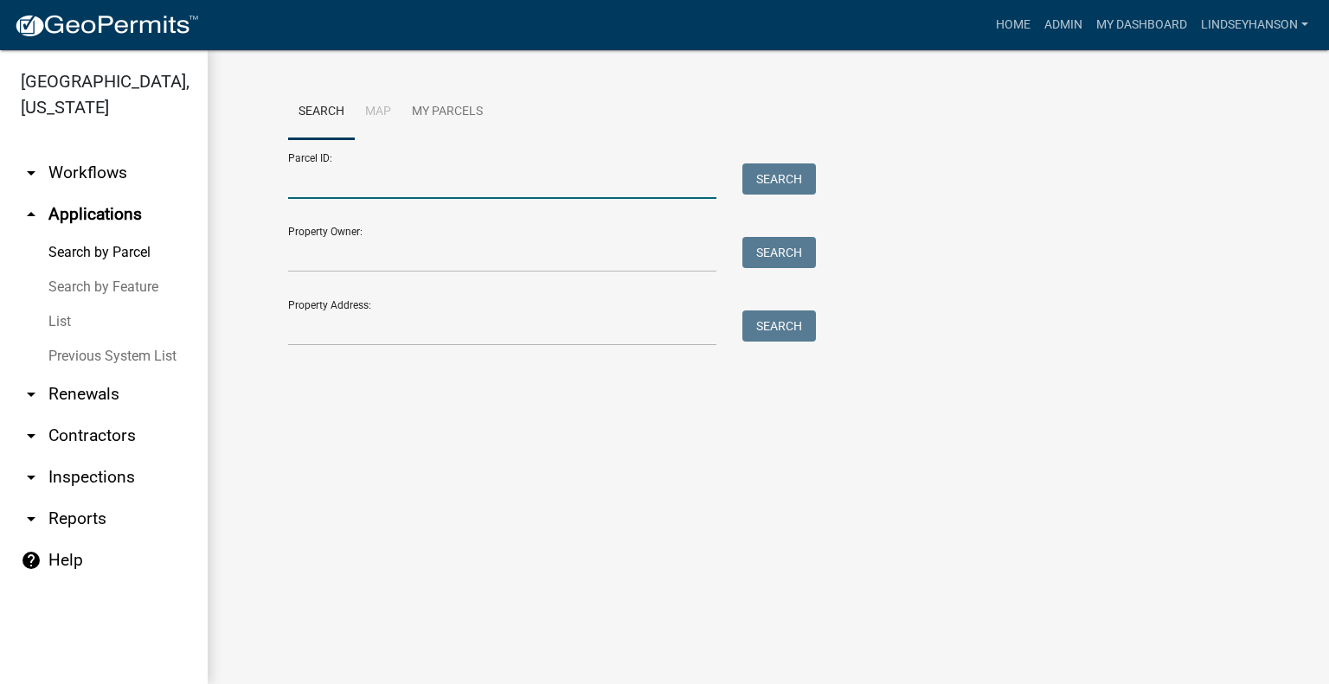
click at [351, 183] on input "Parcel ID:" at bounding box center [502, 180] width 428 height 35
paste input "04000360262000"
click at [772, 185] on button "Search" at bounding box center [779, 178] width 74 height 31
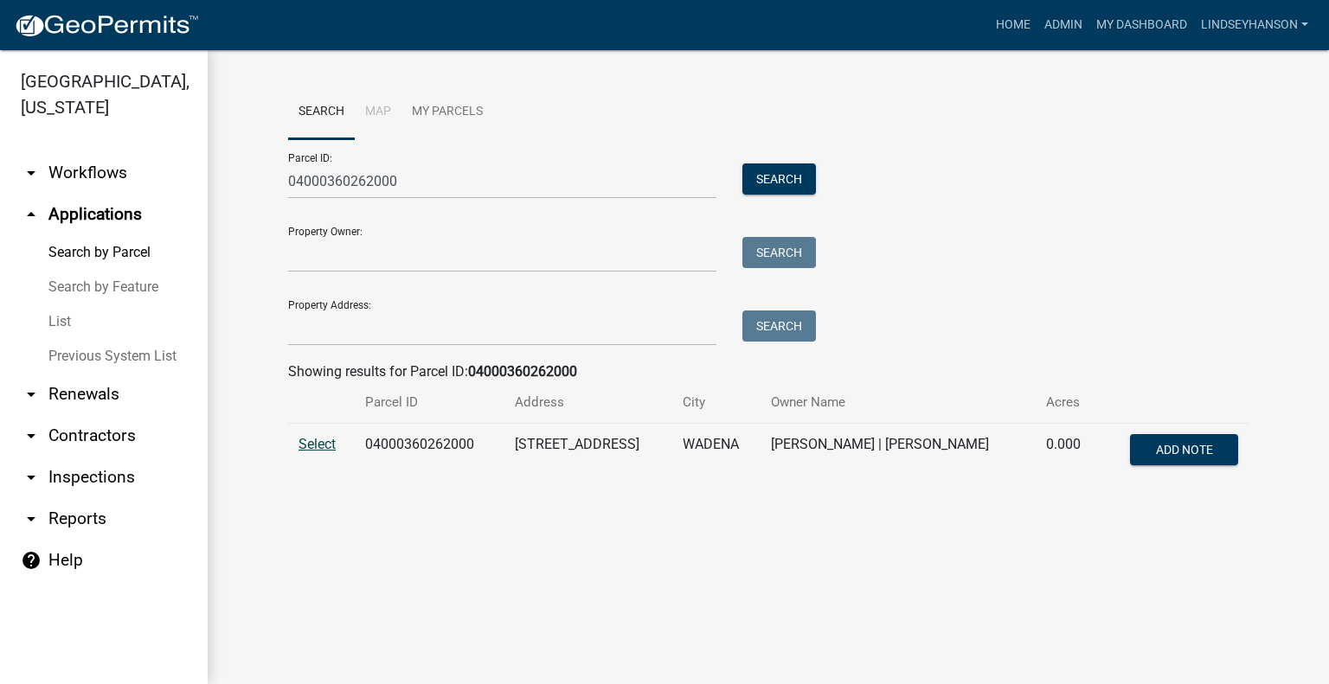
click at [318, 442] on span "Select" at bounding box center [316, 444] width 37 height 16
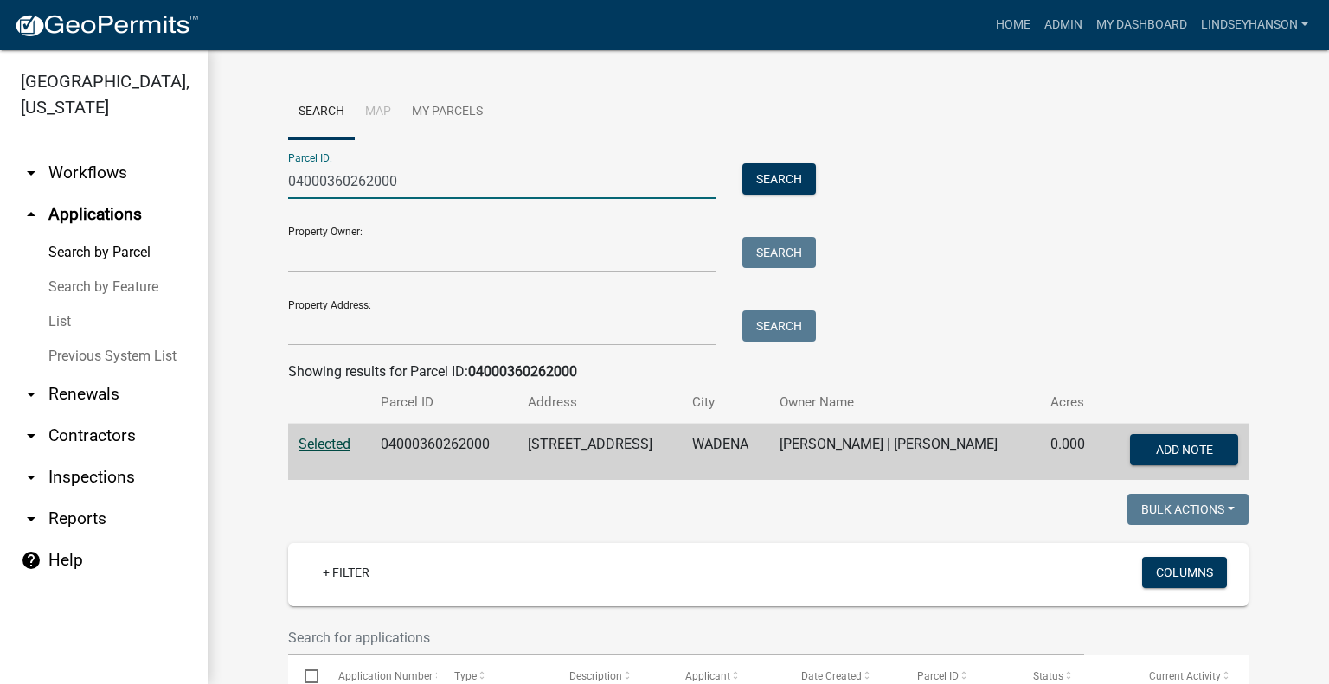
click at [436, 176] on input "04000360262000" at bounding box center [502, 180] width 428 height 35
paste input "74000990468007"
type input "74000990468007"
click at [765, 170] on button "Search" at bounding box center [779, 178] width 74 height 31
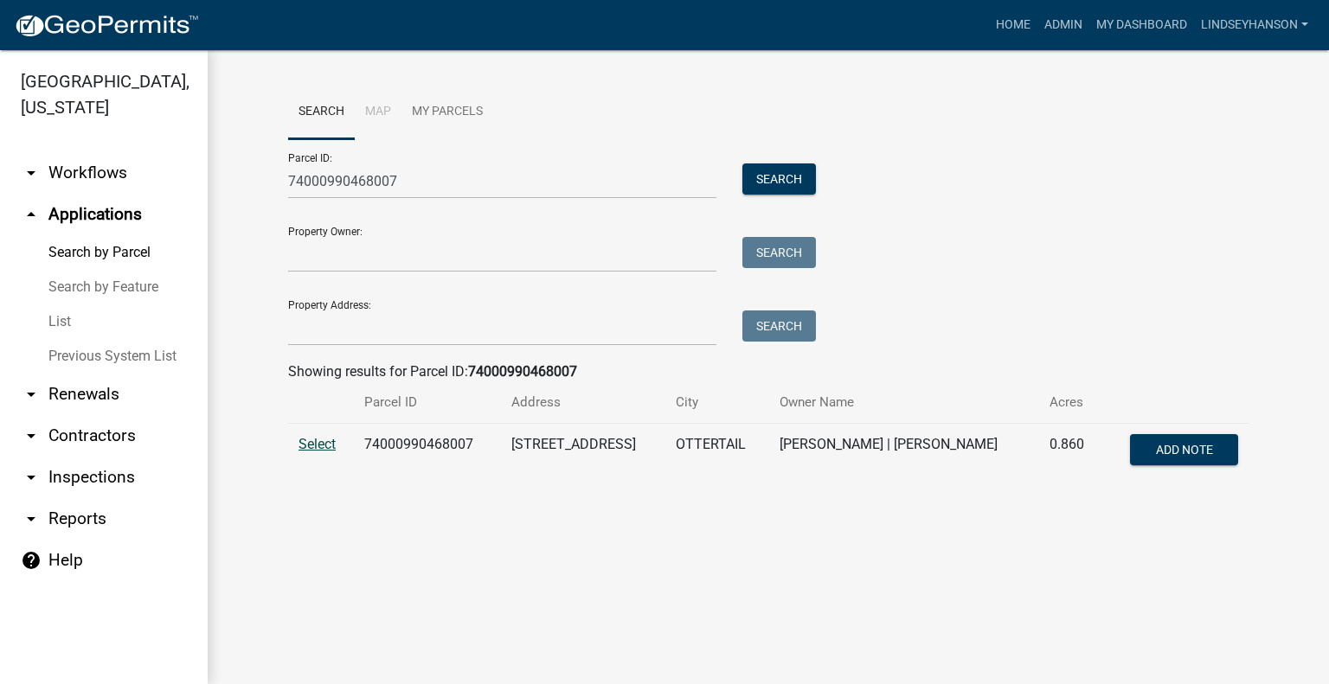
click at [323, 442] on span "Select" at bounding box center [316, 444] width 37 height 16
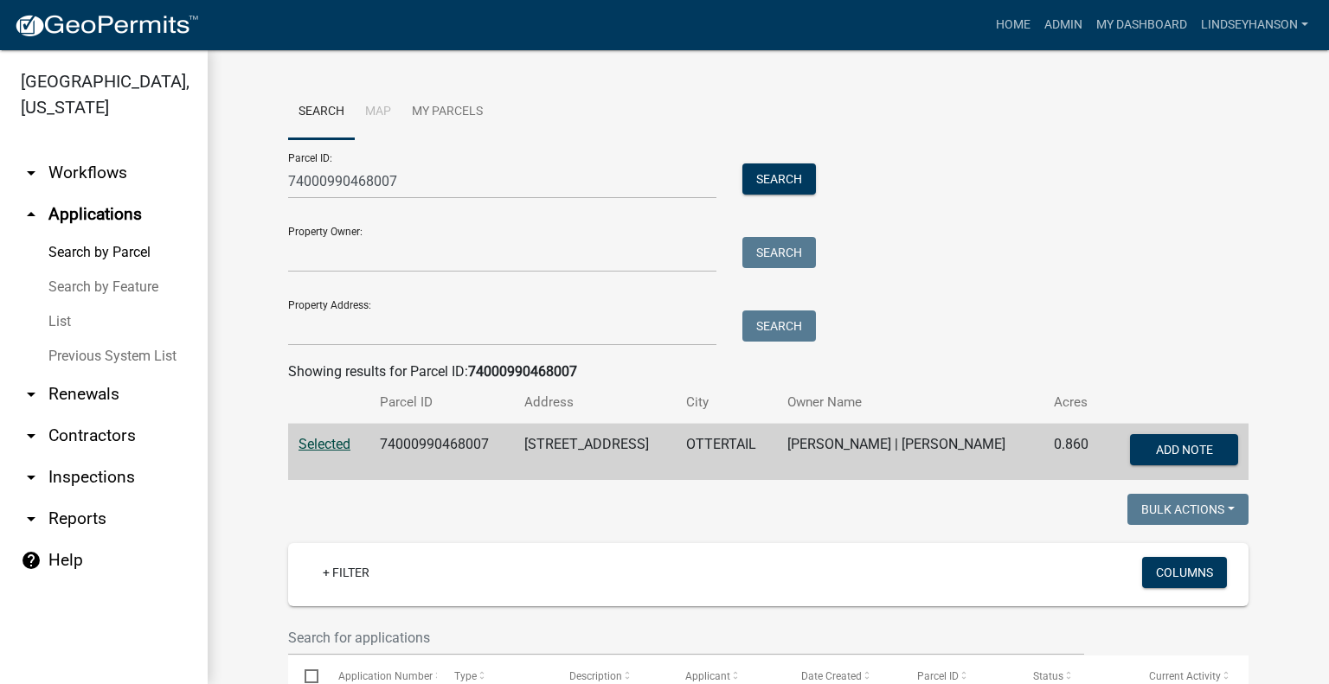
click at [91, 193] on link "arrow_drop_down Workflows" at bounding box center [104, 173] width 208 height 42
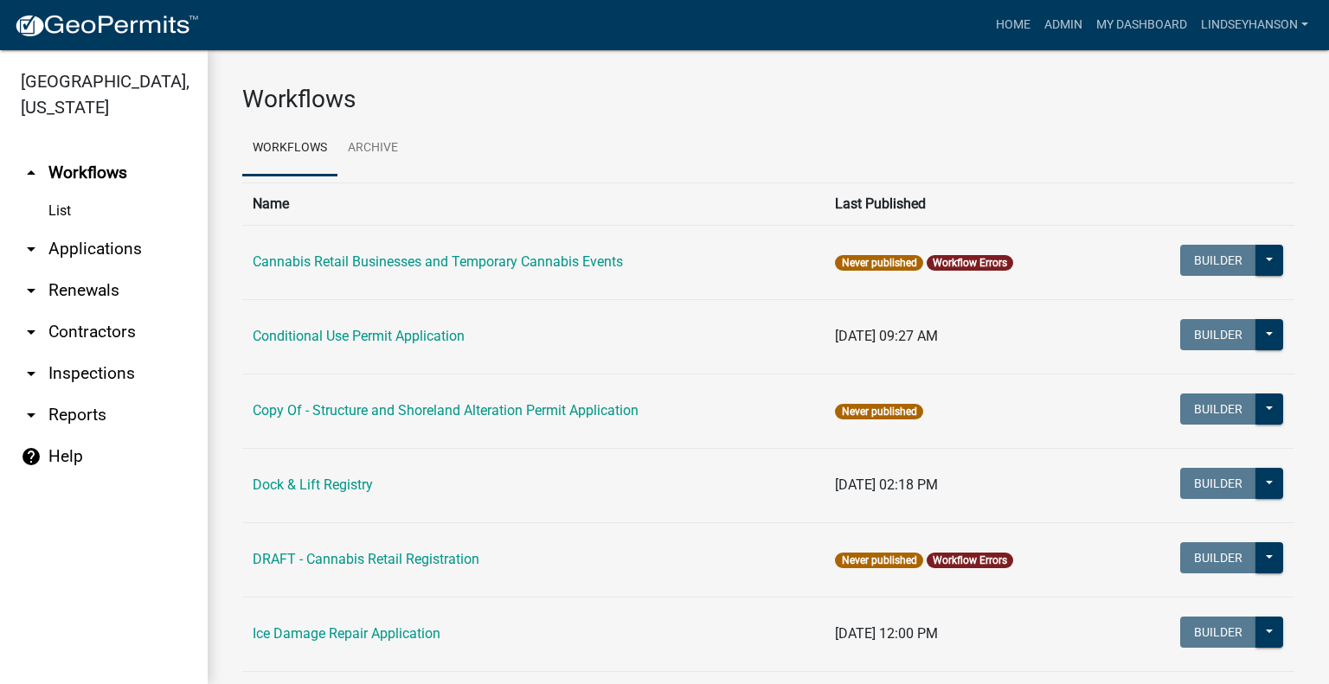
click at [99, 242] on link "arrow_drop_down Applications" at bounding box center [104, 249] width 208 height 42
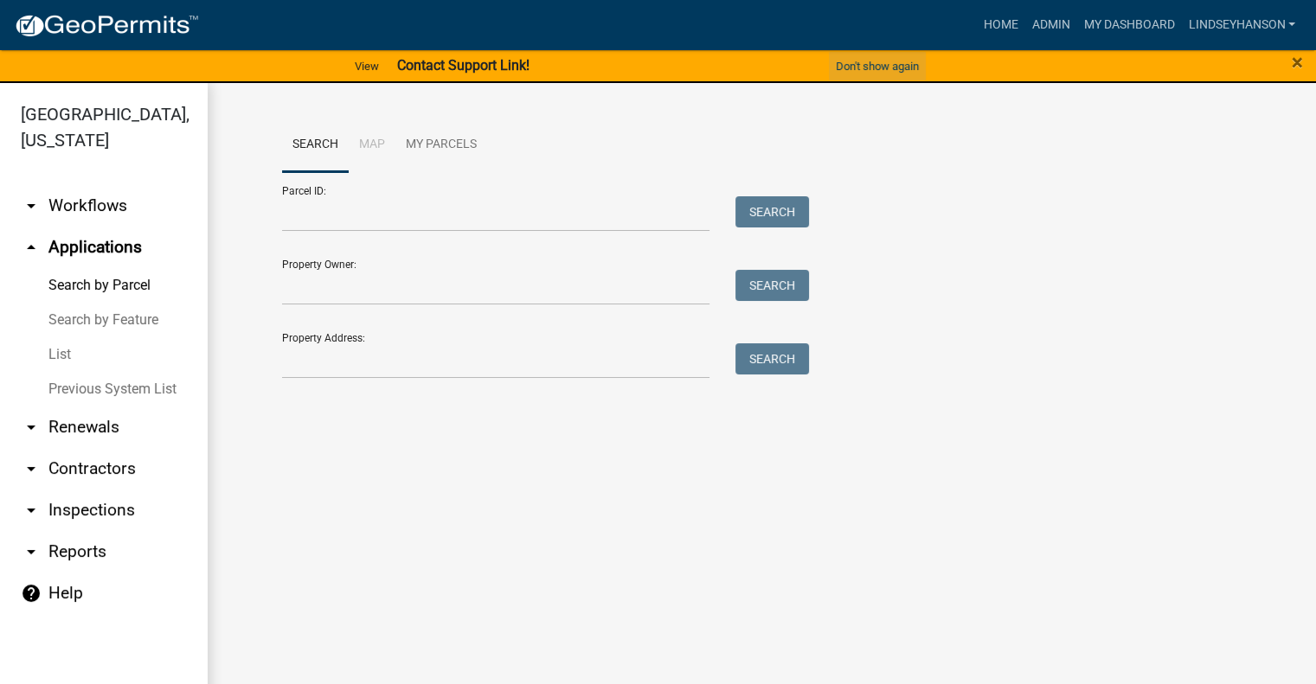
drag, startPoint x: 923, startPoint y: 70, endPoint x: 866, endPoint y: 65, distance: 57.3
click at [917, 72] on button "Don't show again" at bounding box center [877, 66] width 97 height 29
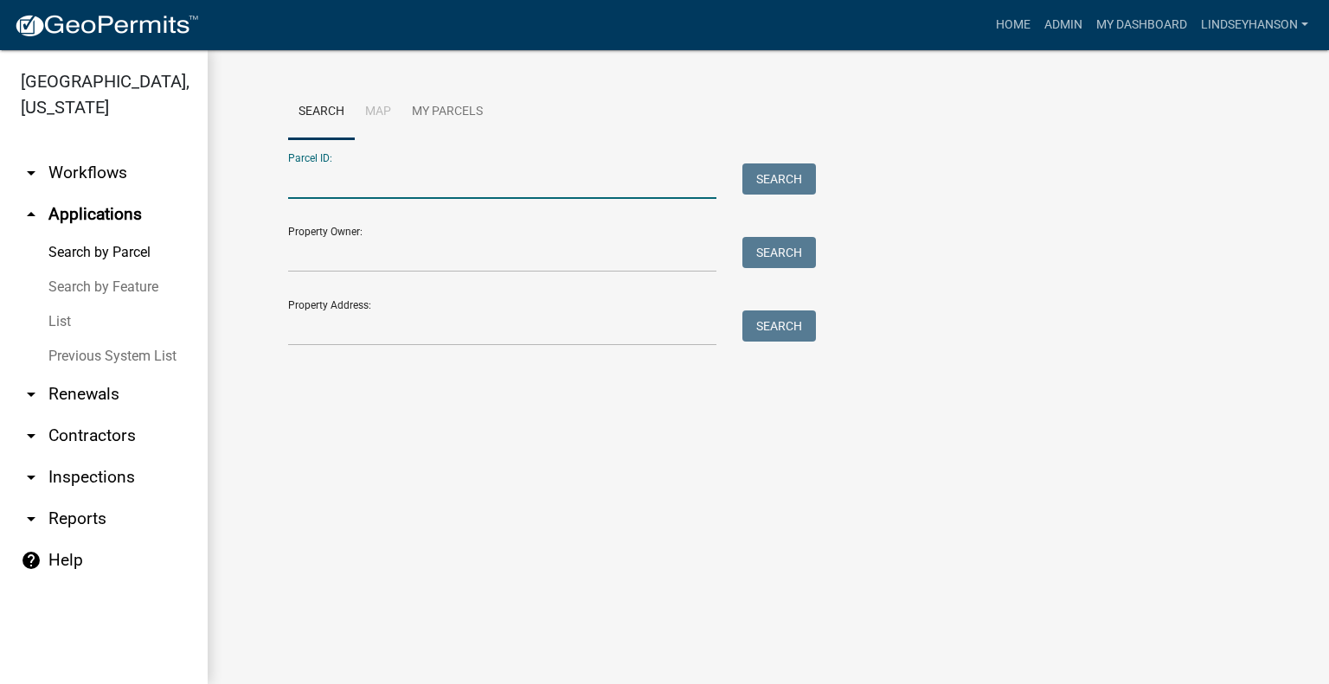
click at [421, 185] on input "Parcel ID:" at bounding box center [502, 180] width 428 height 35
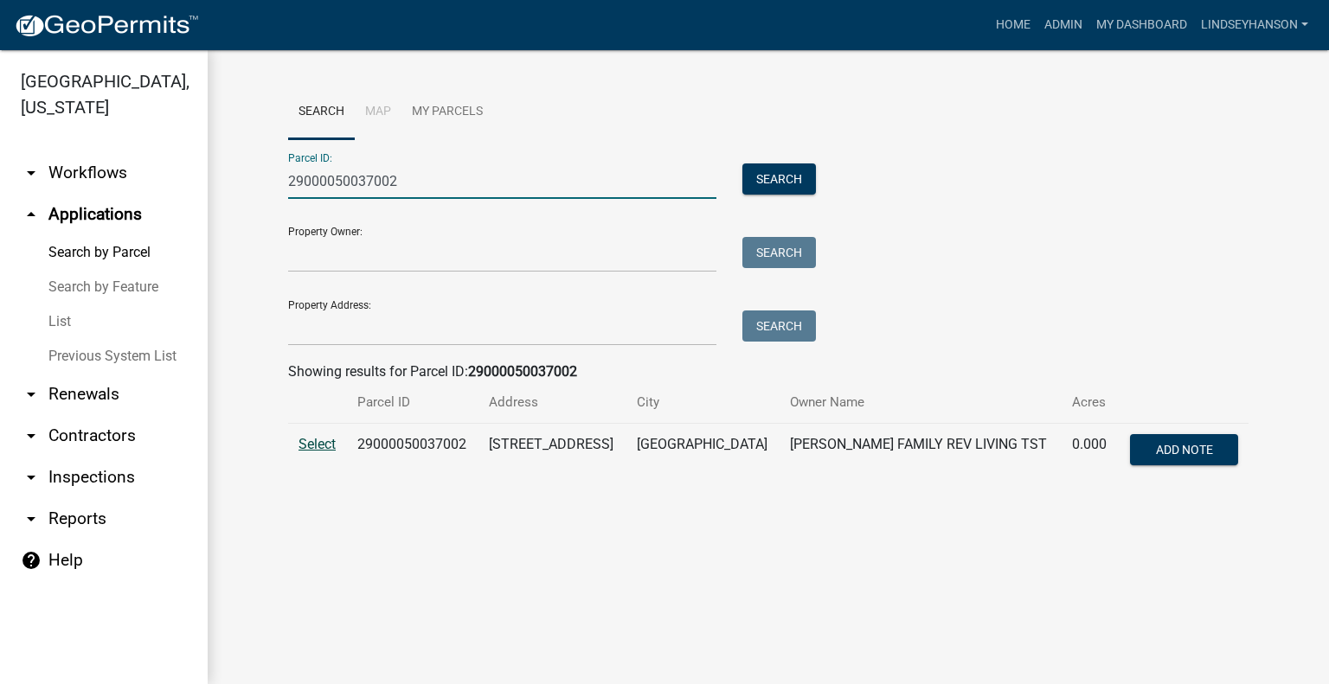
type input "29000050037002"
click at [329, 446] on span "Select" at bounding box center [316, 444] width 37 height 16
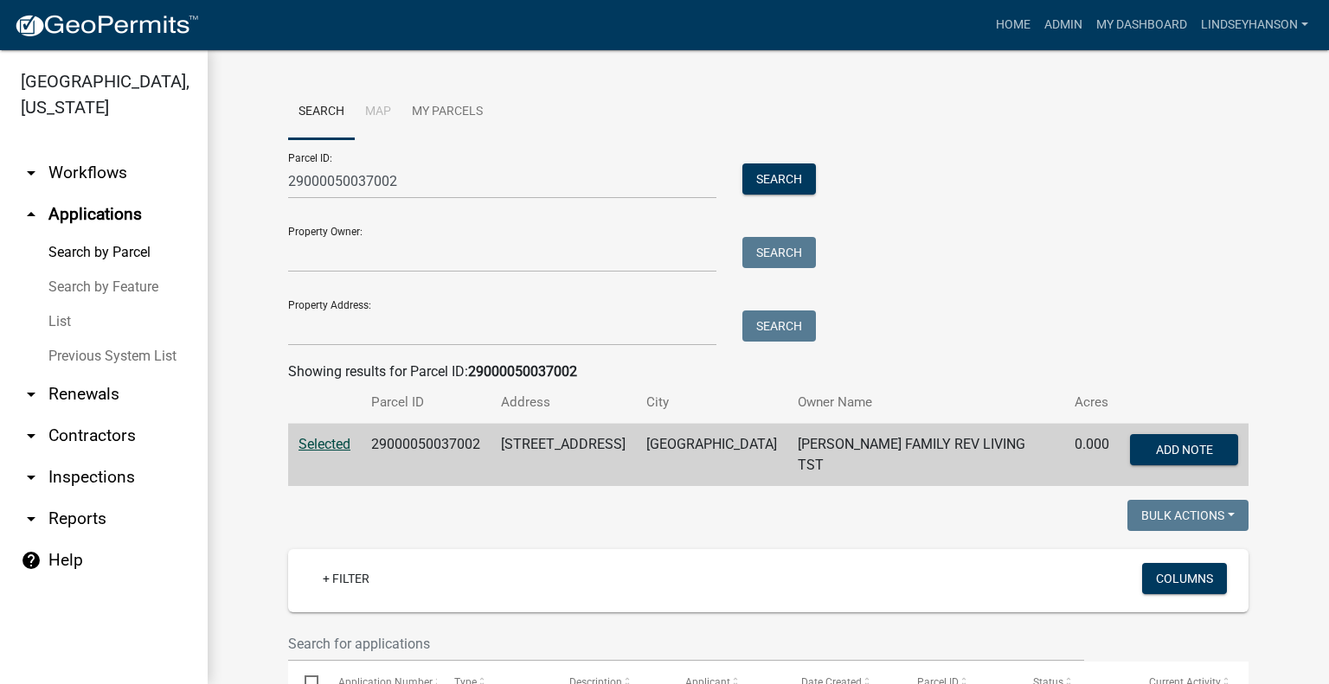
scroll to position [367, 0]
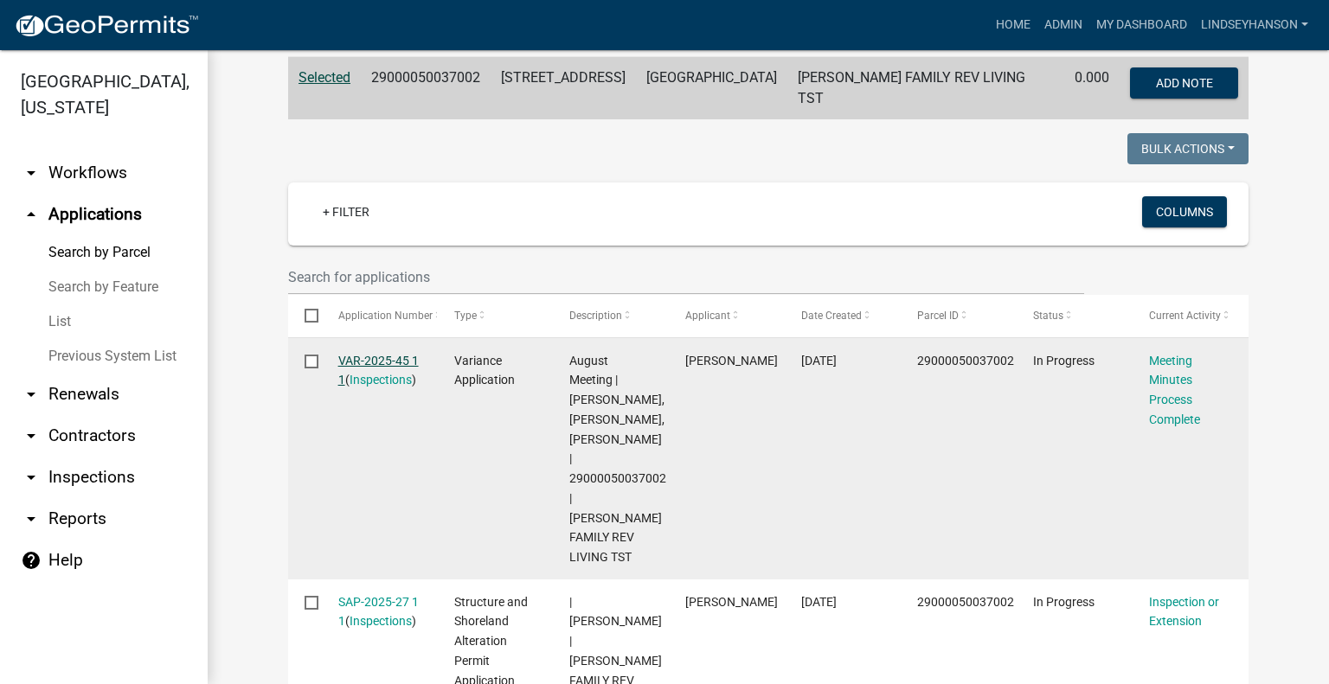
click at [389, 354] on link "VAR-2025-45 1 1" at bounding box center [378, 371] width 80 height 34
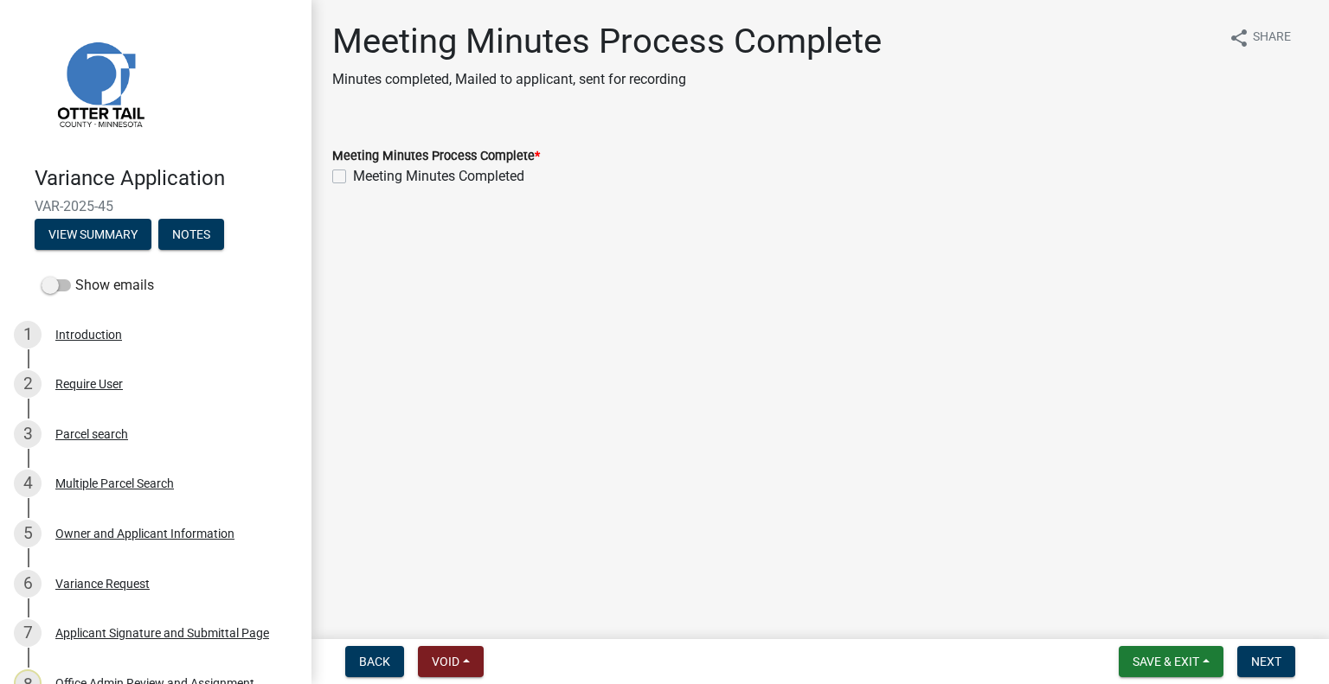
click at [458, 171] on label "Meeting Minutes Completed" at bounding box center [438, 176] width 171 height 21
click at [364, 171] on input "Meeting Minutes Completed" at bounding box center [358, 171] width 11 height 11
checkbox input "true"
click at [1259, 656] on span "Next" at bounding box center [1266, 662] width 30 height 14
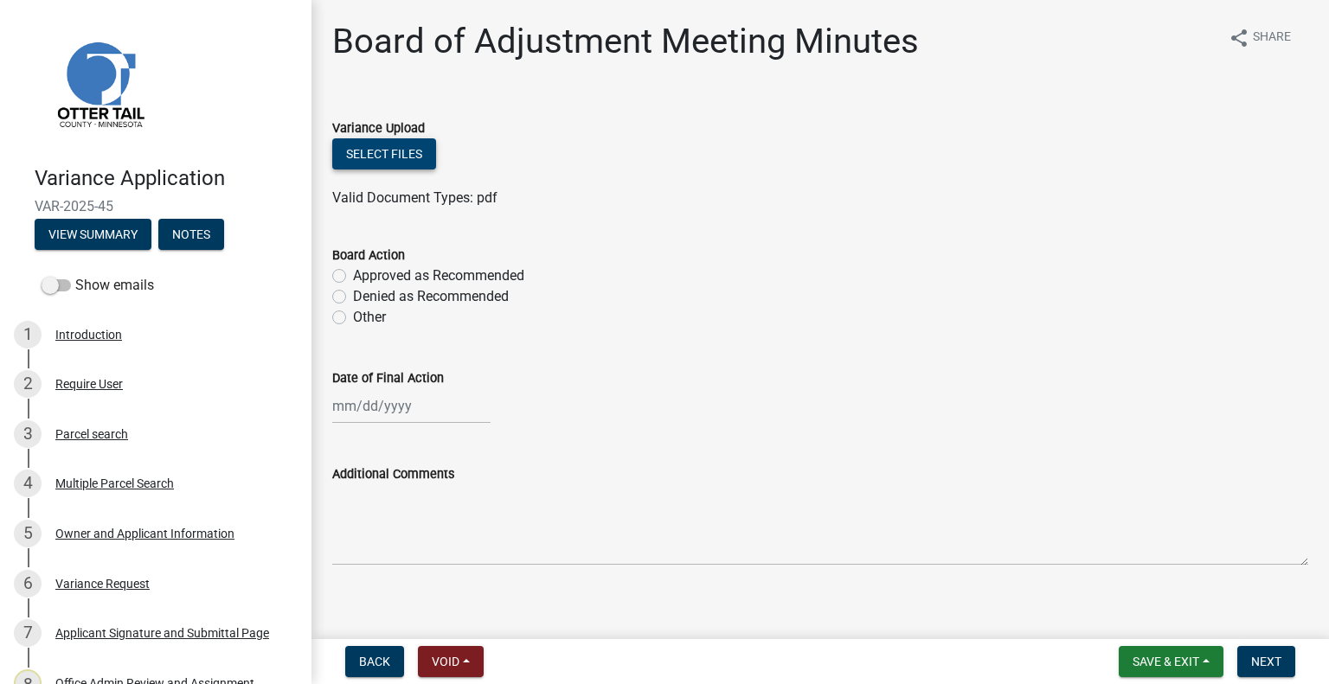
click at [399, 150] on button "Select files" at bounding box center [384, 153] width 104 height 31
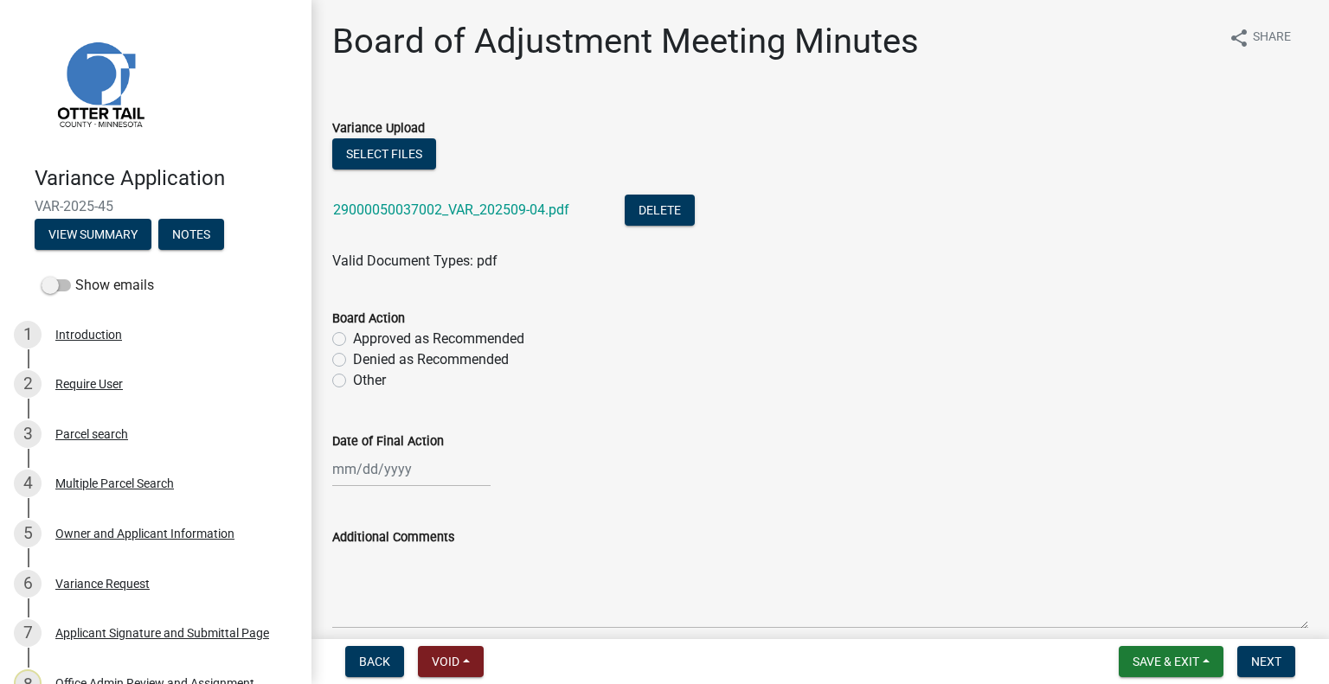
click at [514, 334] on label "Approved as Recommended" at bounding box center [438, 339] width 171 height 21
click at [364, 334] on input "Approved as Recommended" at bounding box center [358, 334] width 11 height 11
radio input "true"
click at [437, 490] on wm-data-entity-input "Date of Final Action" at bounding box center [820, 455] width 976 height 96
click at [436, 481] on div at bounding box center [411, 468] width 158 height 35
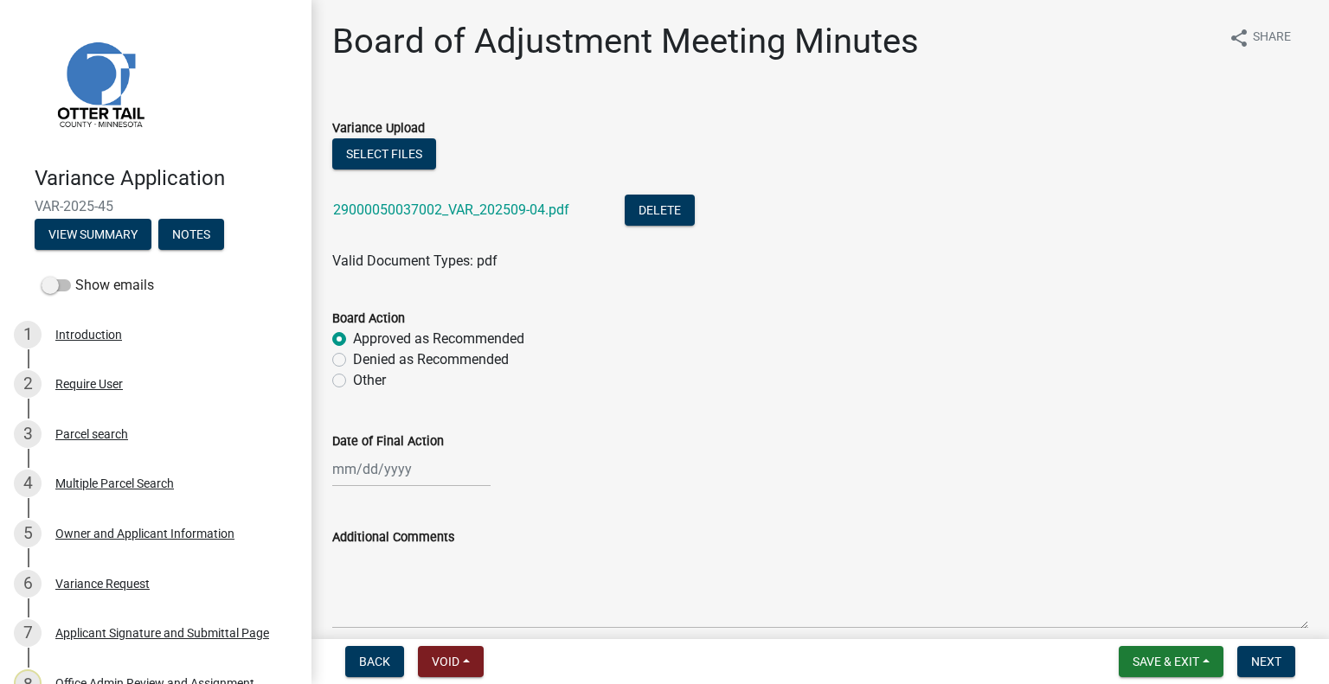
select select "9"
select select "2025"
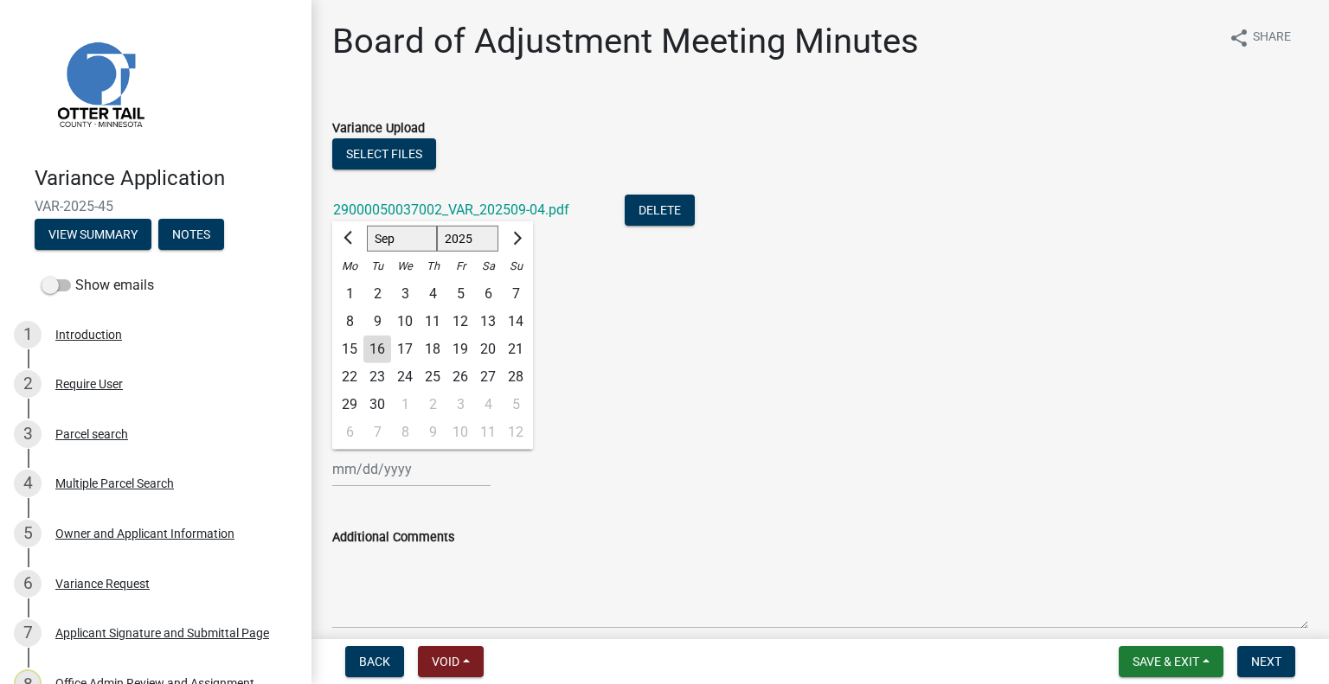
click at [437, 298] on div "4" at bounding box center [433, 294] width 28 height 28
type input "09/04/2025"
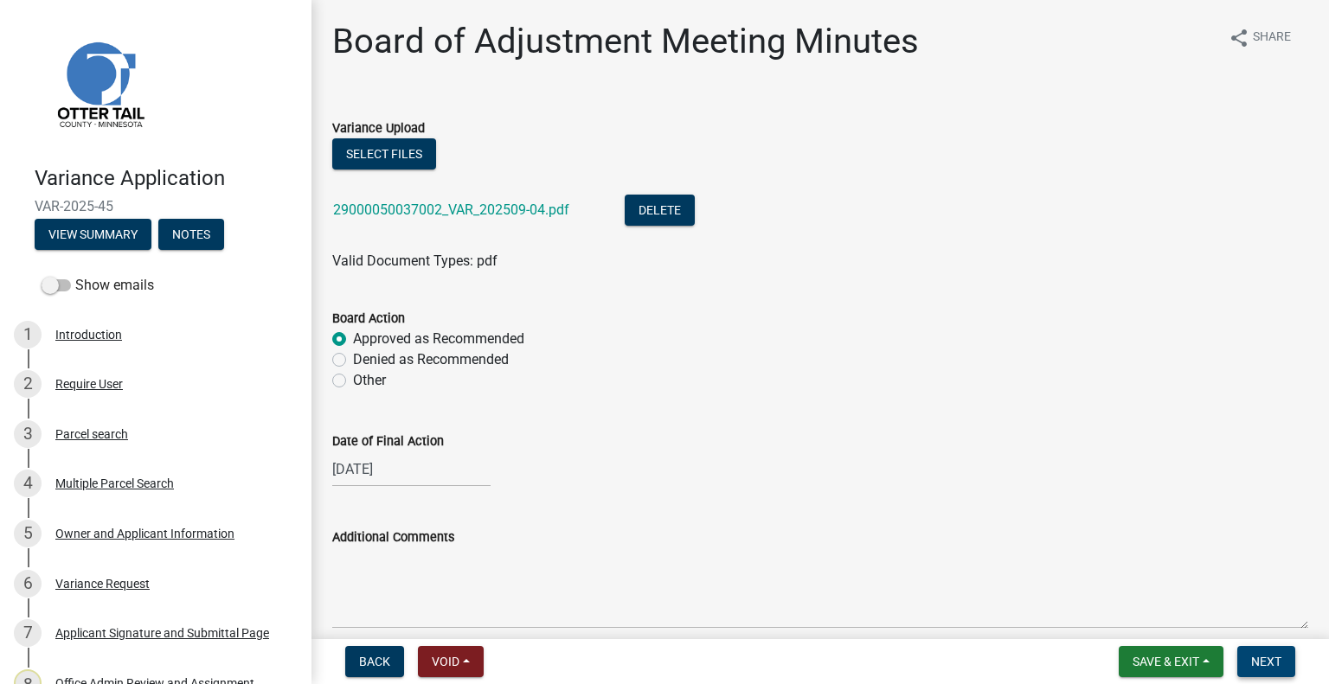
click at [1265, 665] on span "Next" at bounding box center [1266, 662] width 30 height 14
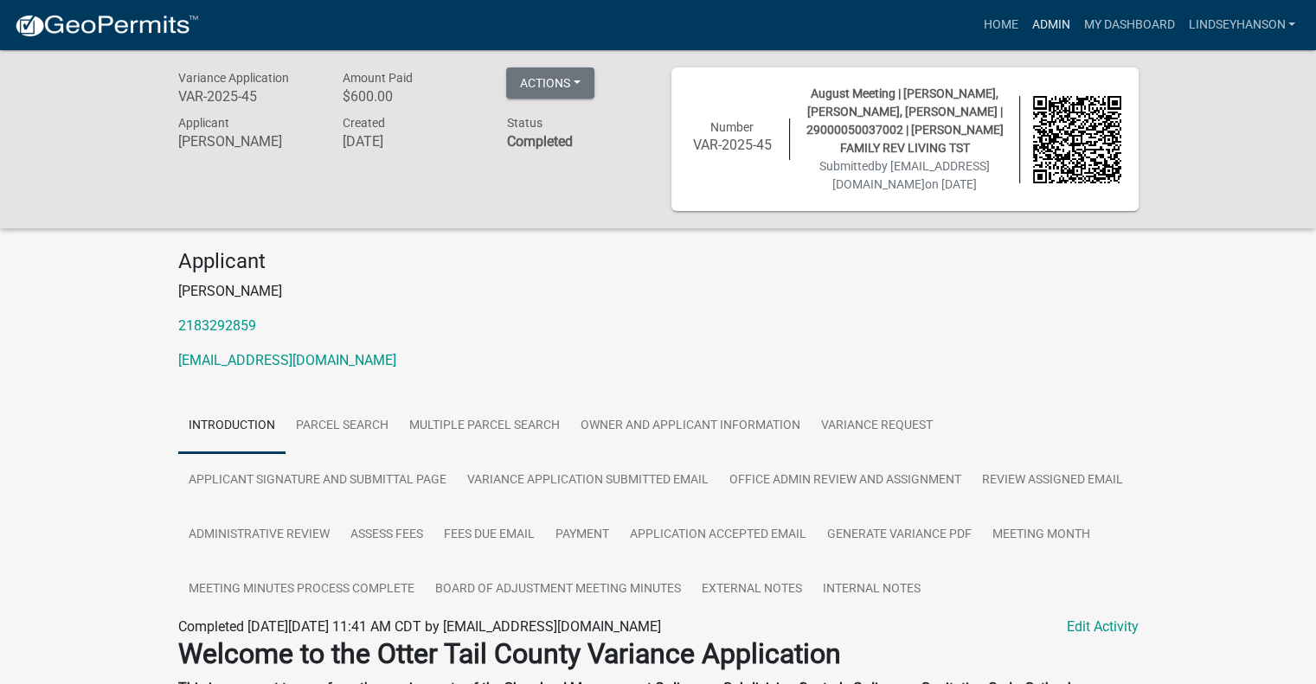
click at [1060, 32] on link "Admin" at bounding box center [1050, 25] width 52 height 33
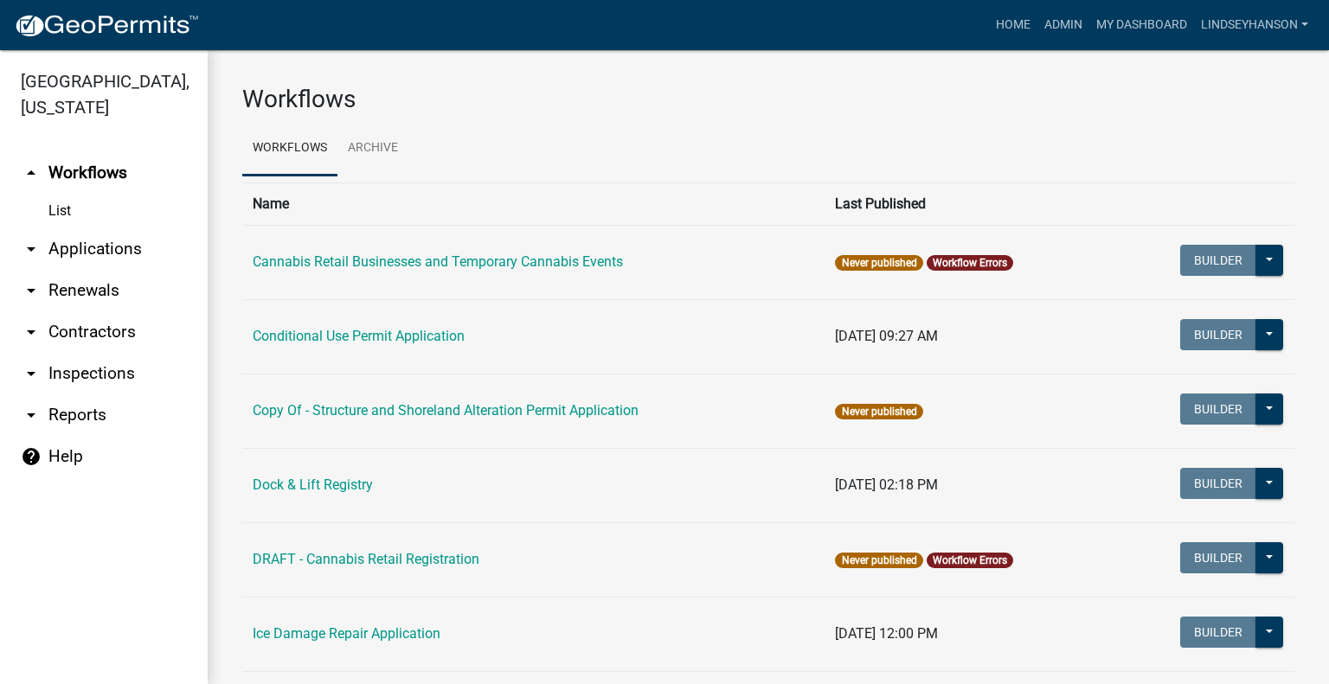
click at [121, 253] on link "arrow_drop_down Applications" at bounding box center [104, 249] width 208 height 42
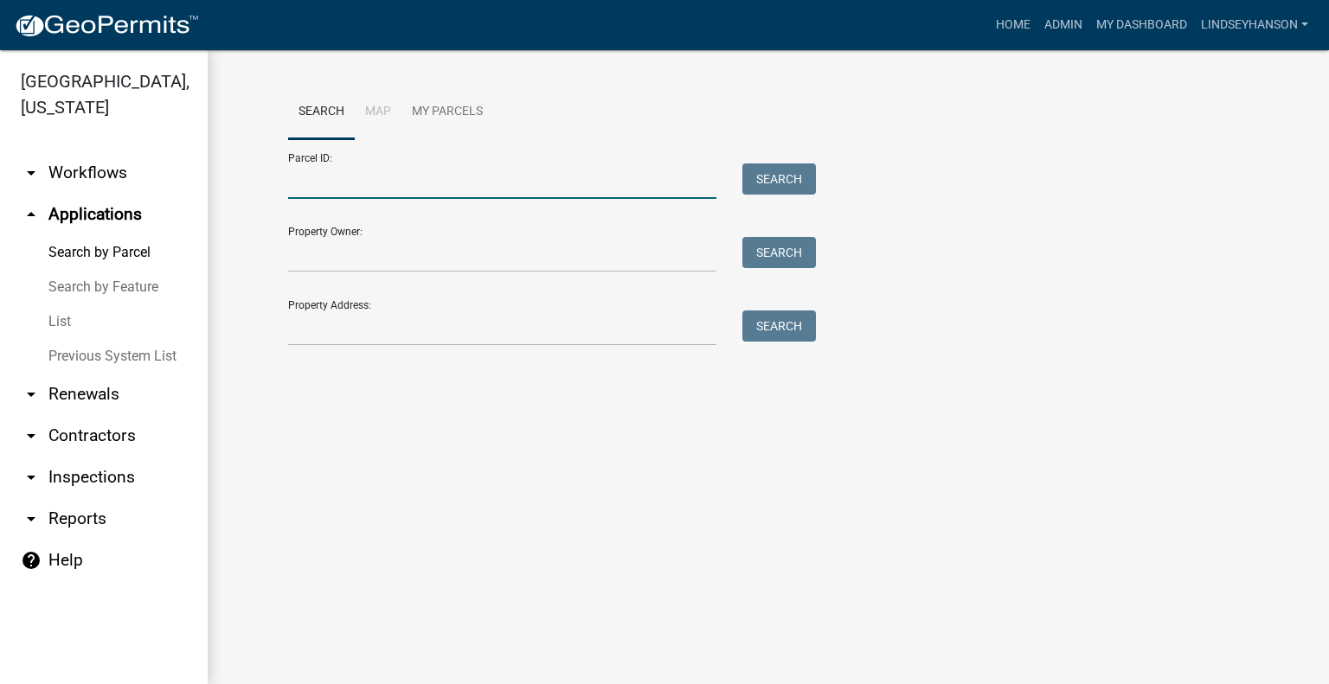
click at [443, 190] on input "Parcel ID:" at bounding box center [502, 180] width 428 height 35
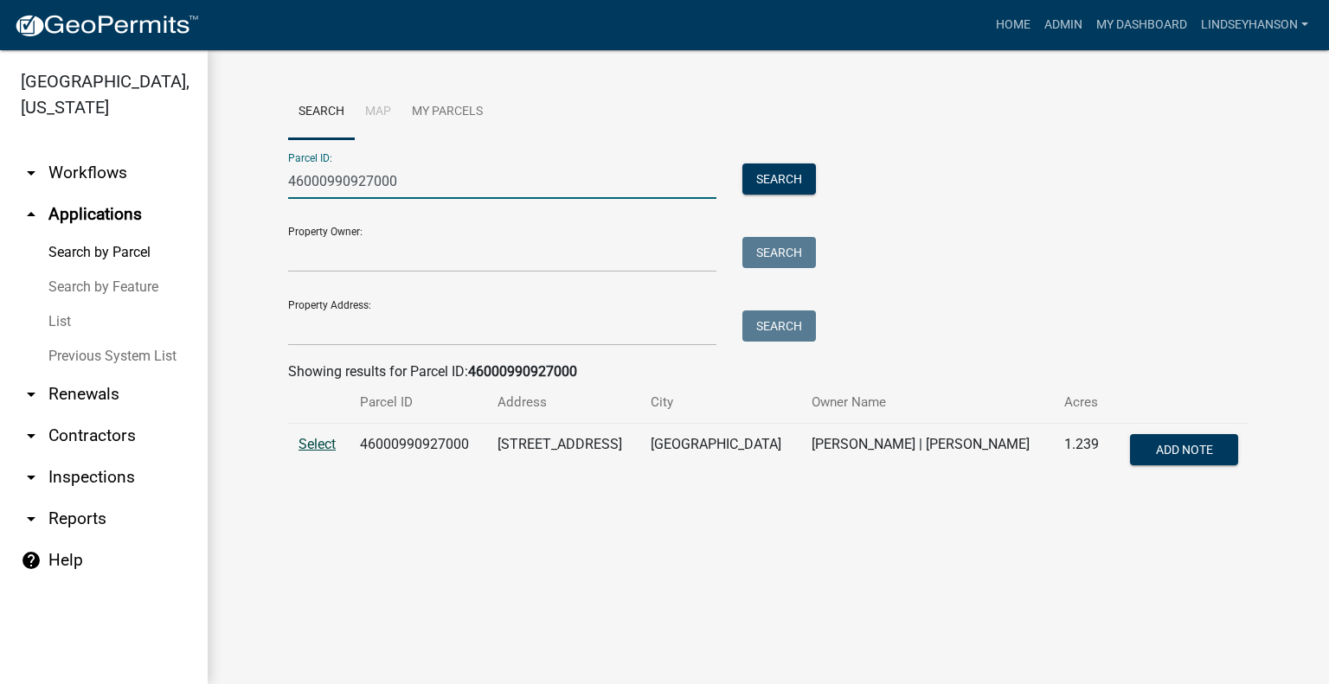
type input "46000990927000"
click at [323, 444] on span "Select" at bounding box center [316, 444] width 37 height 16
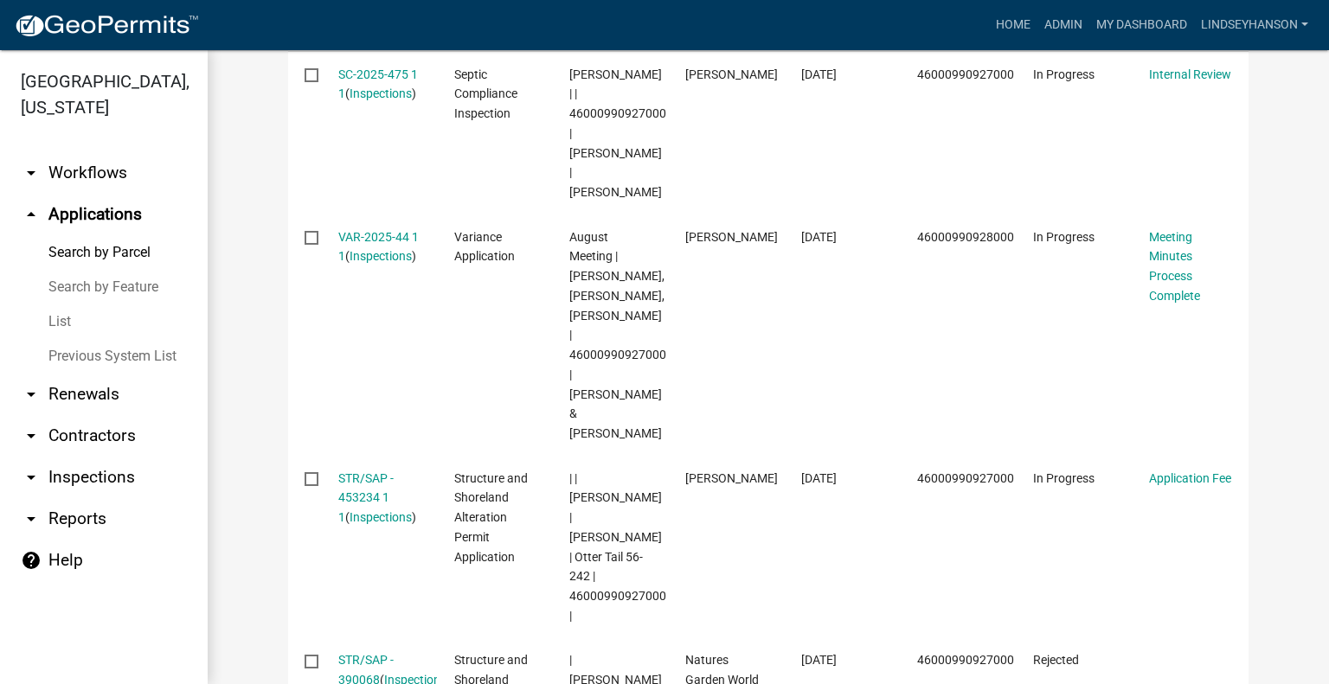
scroll to position [692, 0]
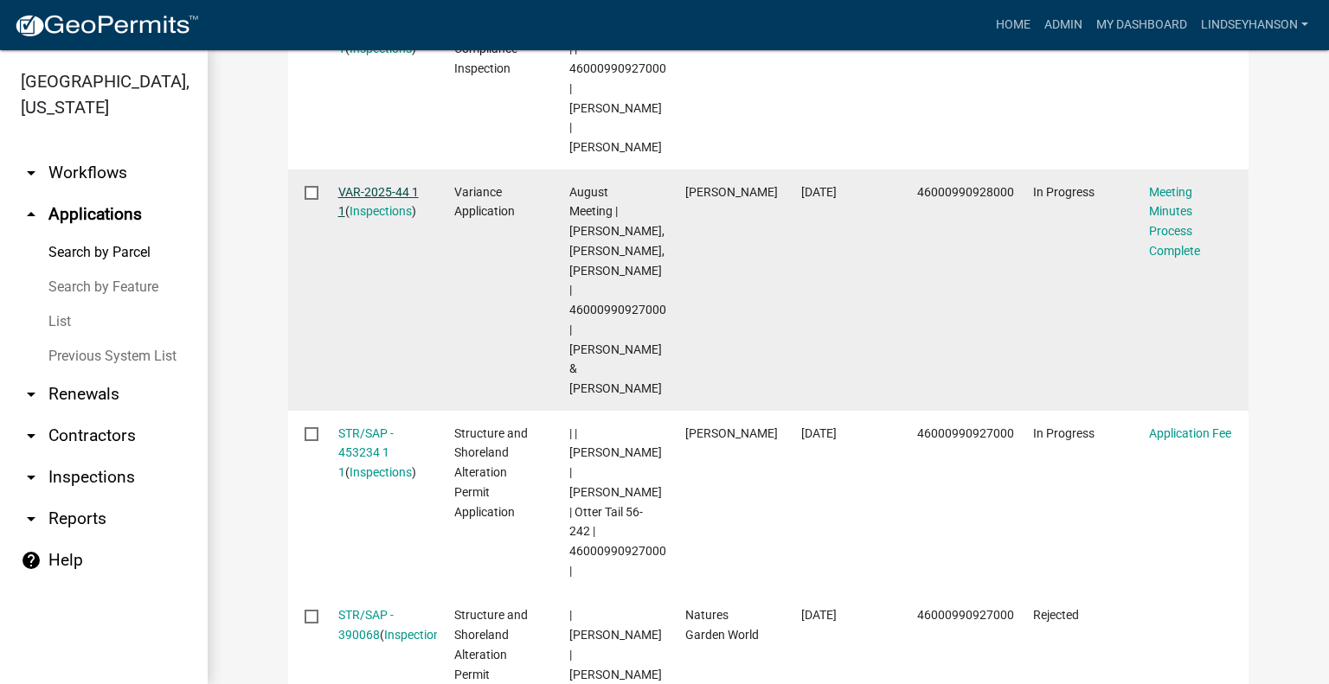
click at [381, 185] on link "VAR-2025-44 1 1" at bounding box center [378, 202] width 80 height 34
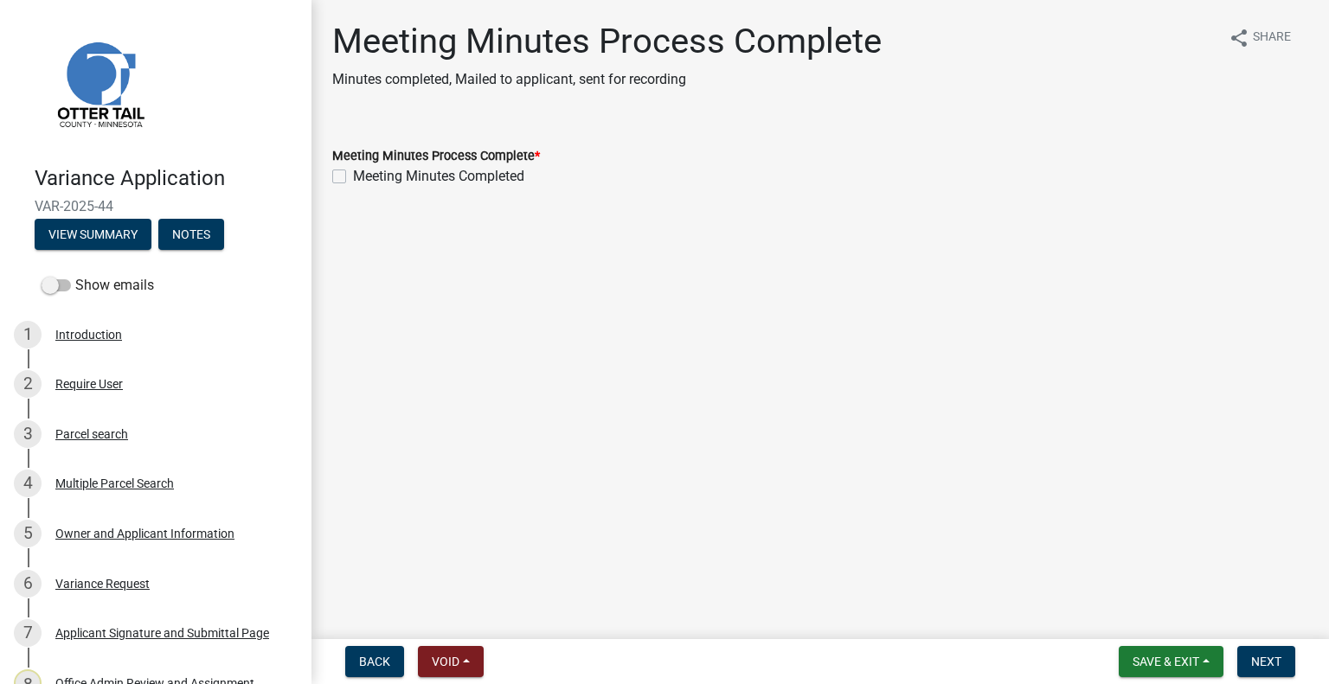
click at [453, 177] on label "Meeting Minutes Completed" at bounding box center [438, 176] width 171 height 21
click at [364, 177] on input "Meeting Minutes Completed" at bounding box center [358, 171] width 11 height 11
checkbox input "true"
click at [1265, 665] on span "Next" at bounding box center [1266, 662] width 30 height 14
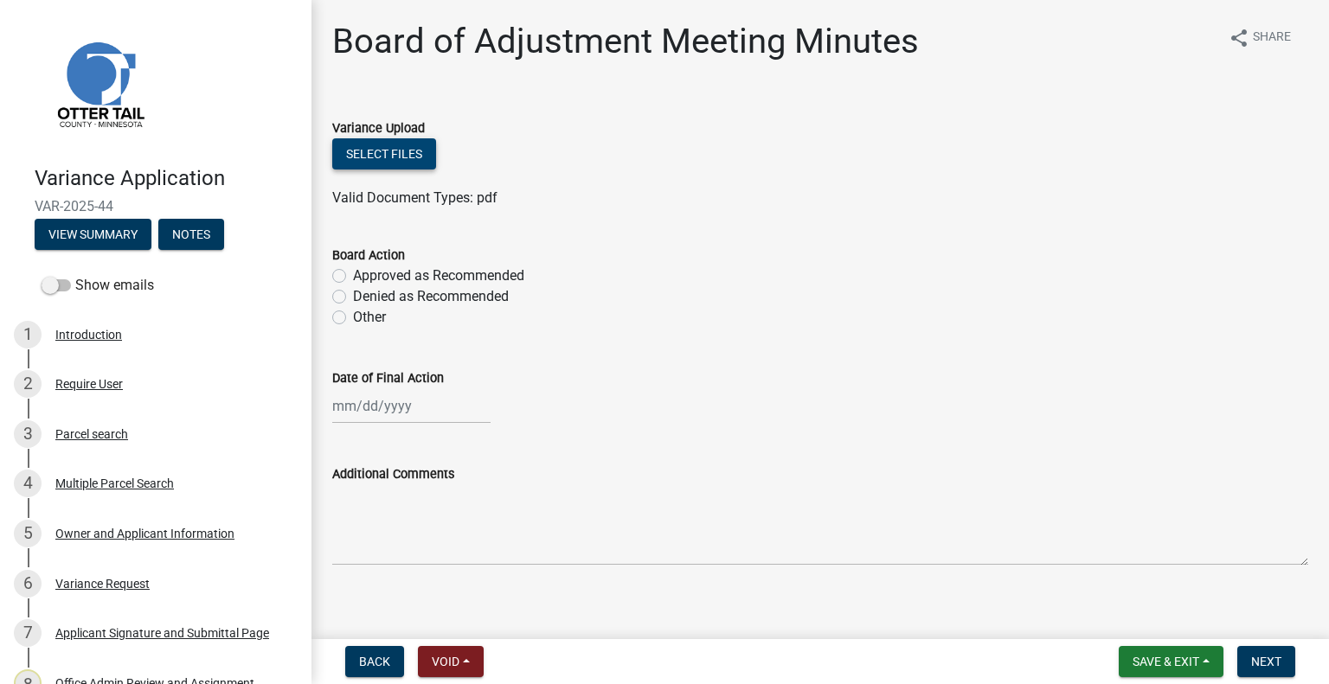
click at [405, 156] on button "Select files" at bounding box center [384, 153] width 104 height 31
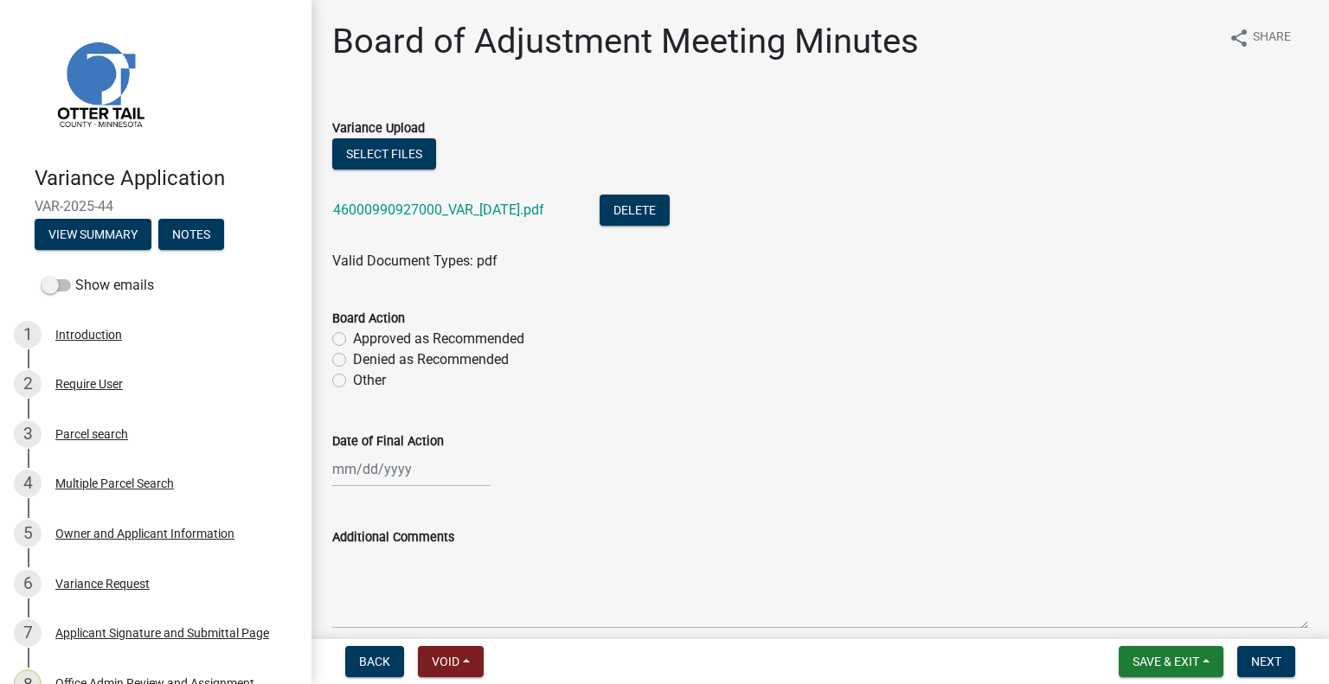
click at [482, 365] on label "Denied as Recommended" at bounding box center [431, 359] width 156 height 21
click at [364, 361] on input "Denied as Recommended" at bounding box center [358, 354] width 11 height 11
radio input "true"
click at [414, 475] on div at bounding box center [411, 468] width 158 height 35
select select "9"
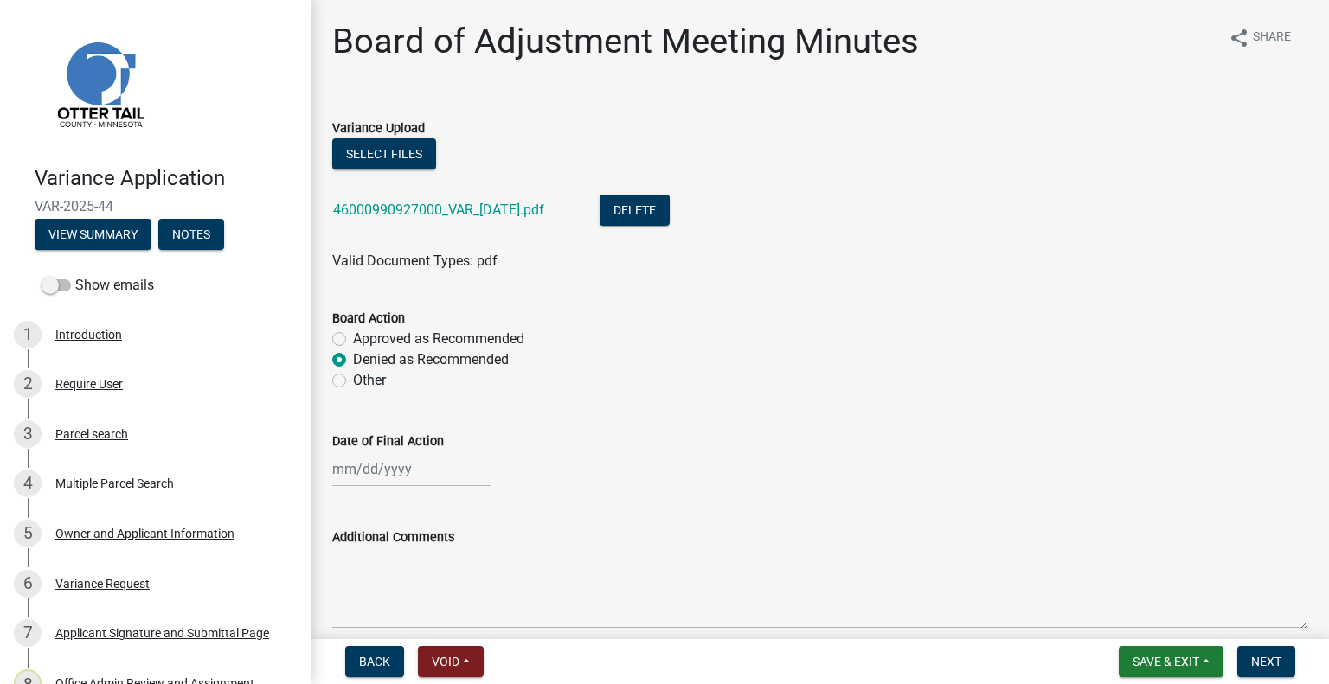
select select "2025"
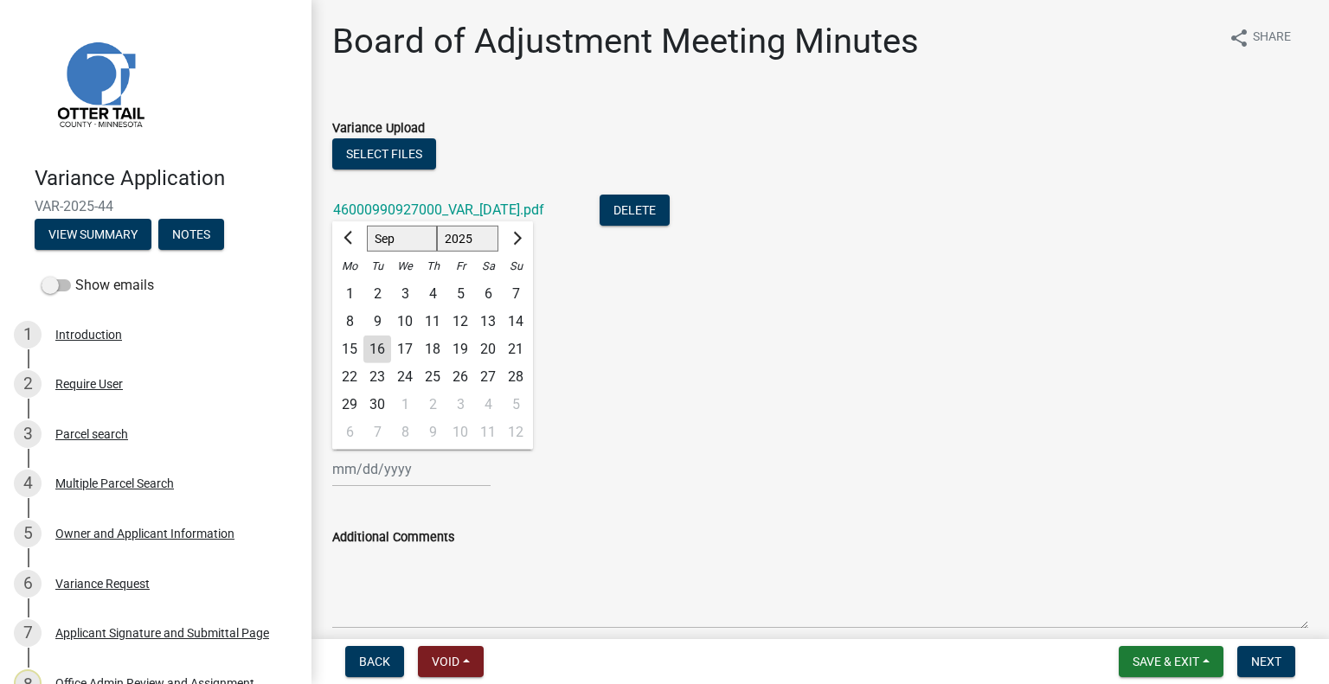
click at [437, 294] on div "4" at bounding box center [433, 294] width 28 height 28
type input "09/04/2025"
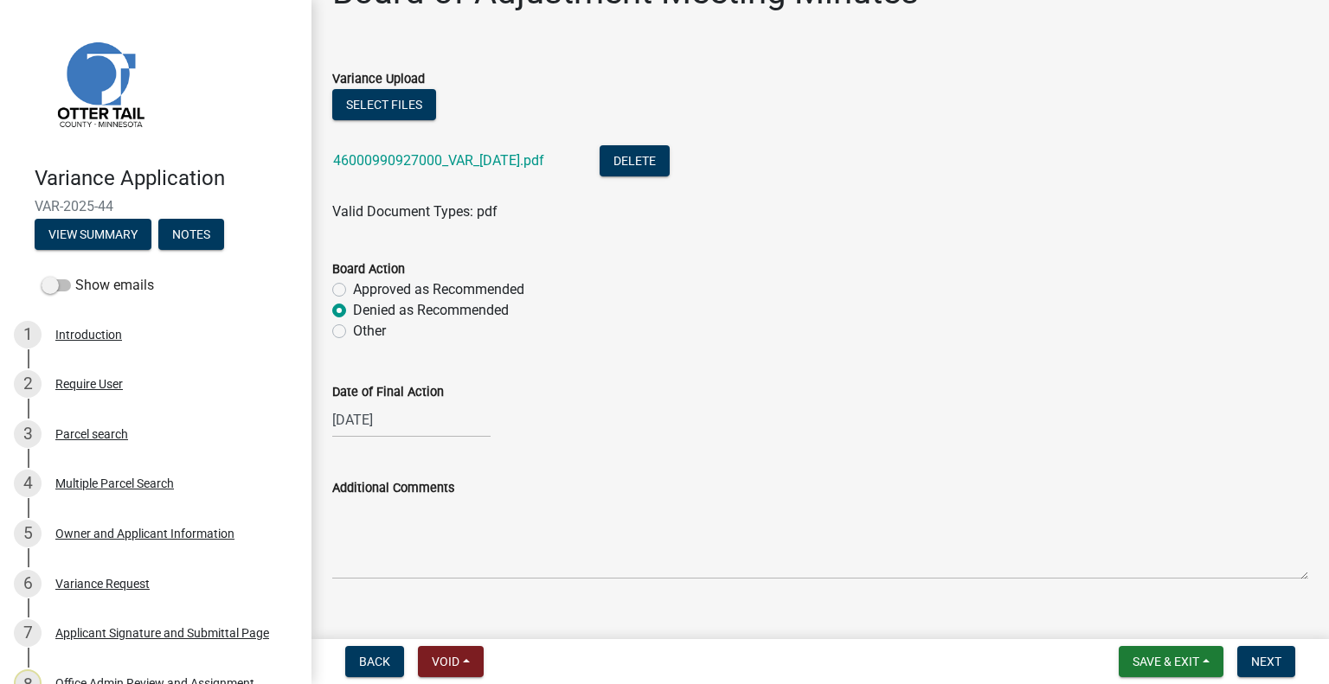
scroll to position [77, 0]
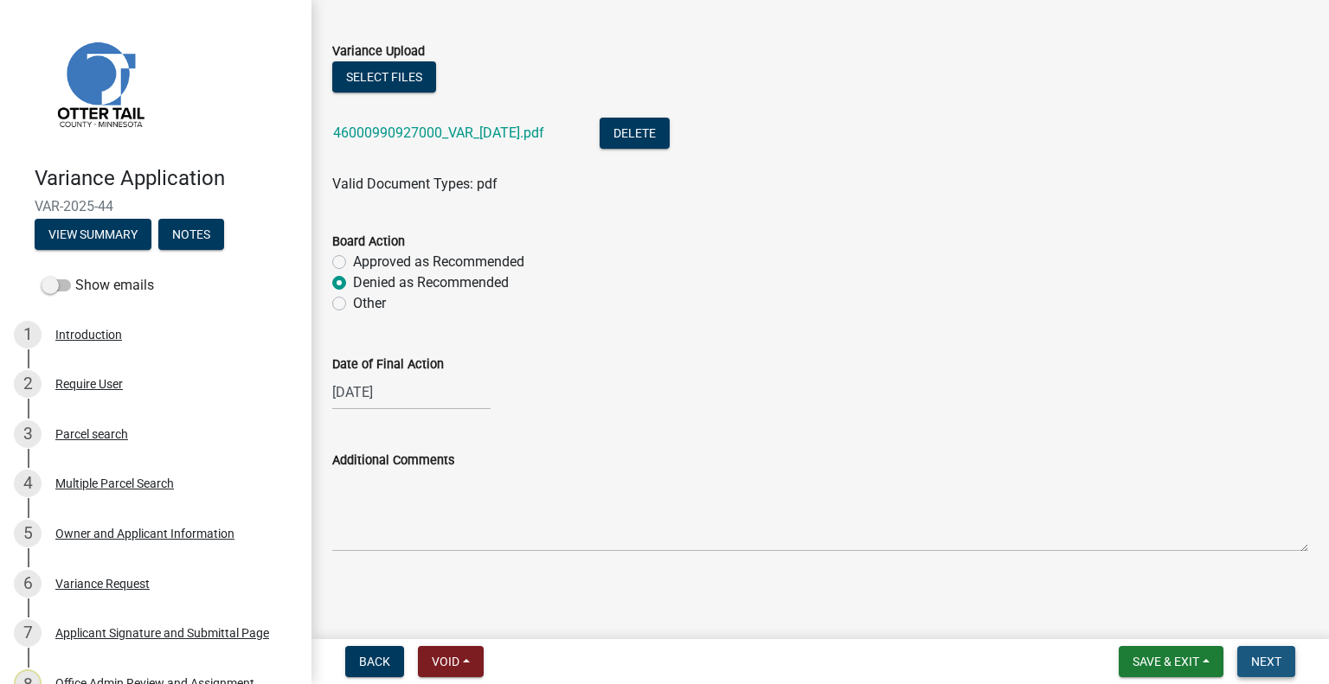
click at [1263, 652] on button "Next" at bounding box center [1266, 661] width 58 height 31
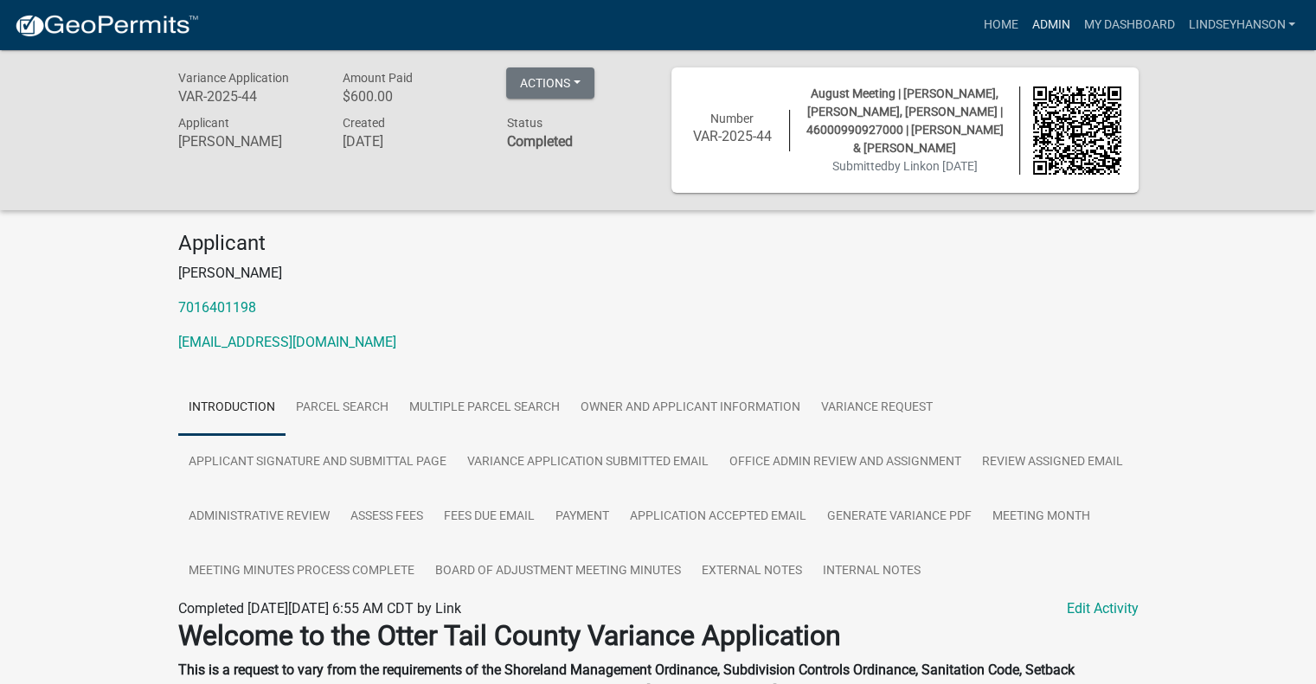
click at [1055, 15] on link "Admin" at bounding box center [1050, 25] width 52 height 33
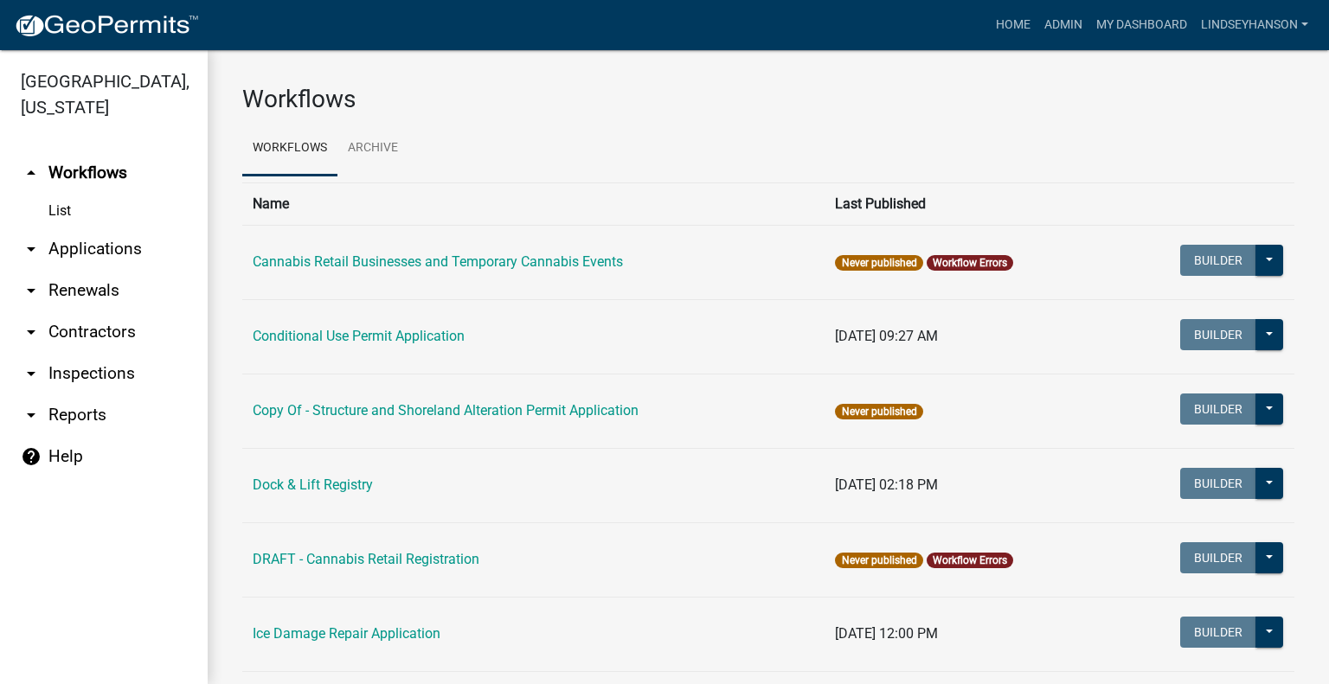
click at [122, 238] on link "arrow_drop_down Applications" at bounding box center [104, 249] width 208 height 42
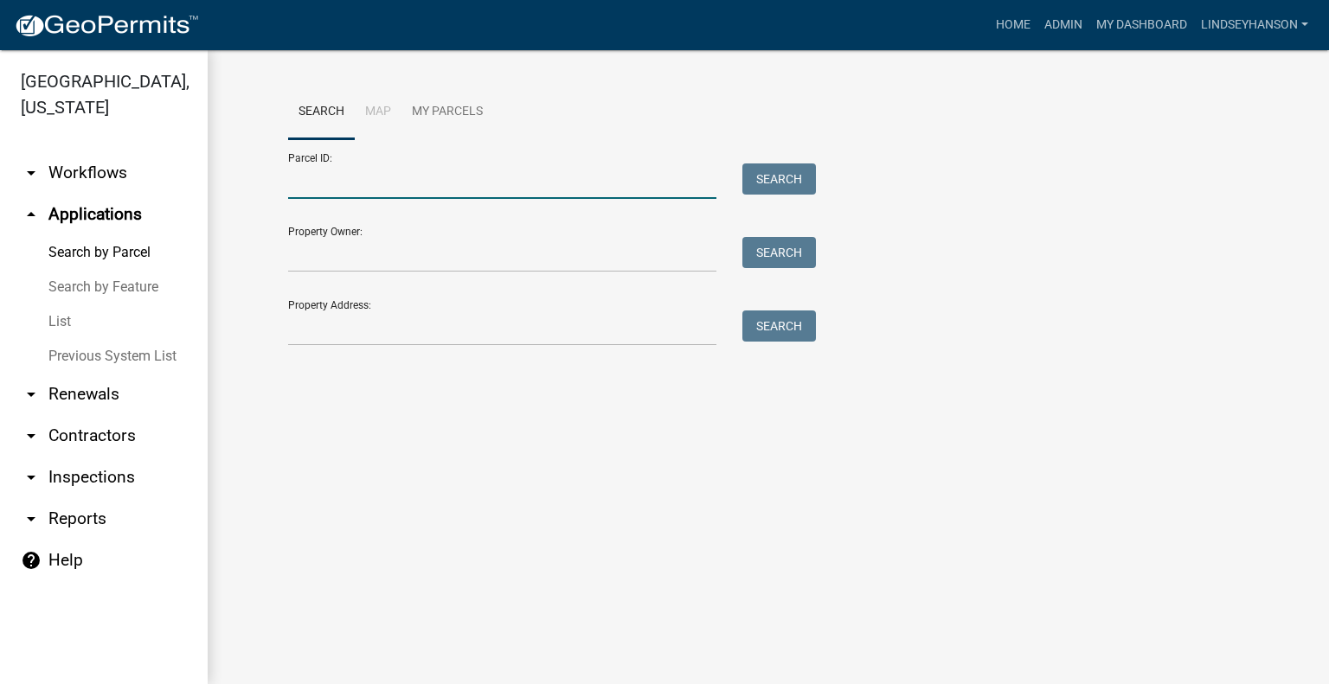
click at [606, 181] on input "Parcel ID:" at bounding box center [502, 180] width 428 height 35
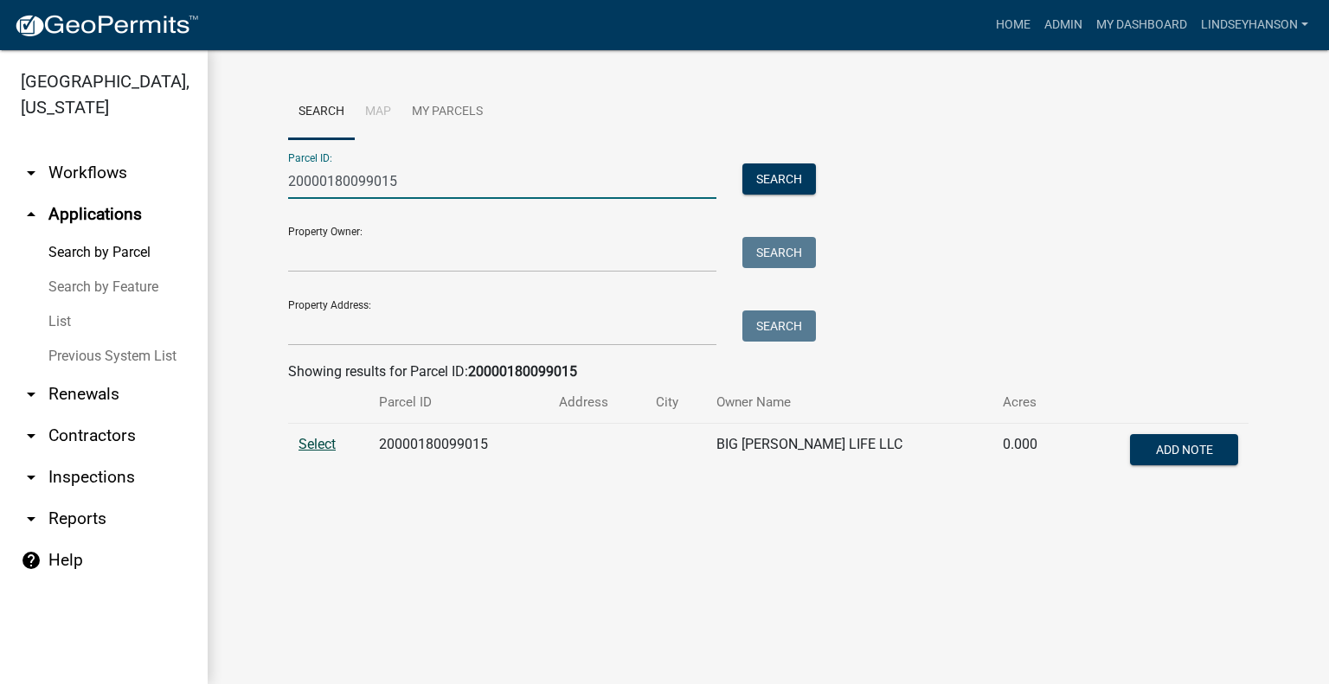
type input "20000180099015"
click at [323, 445] on span "Select" at bounding box center [316, 444] width 37 height 16
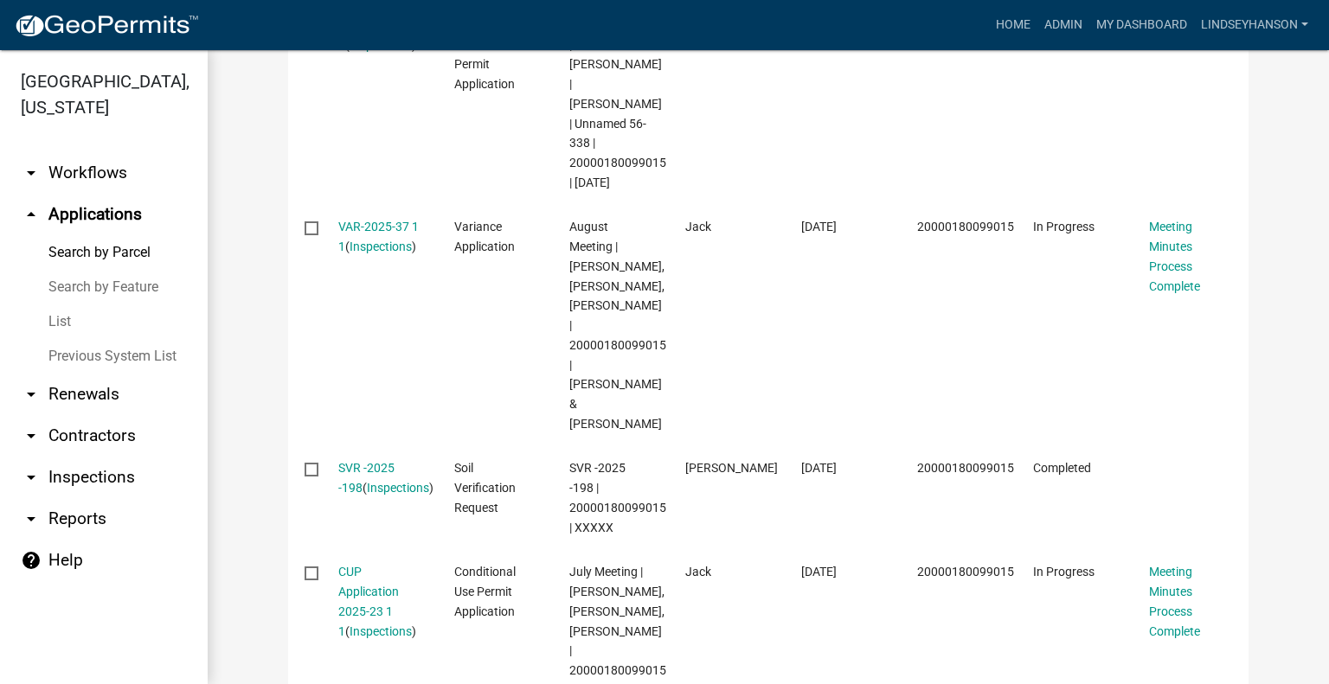
scroll to position [1260, 0]
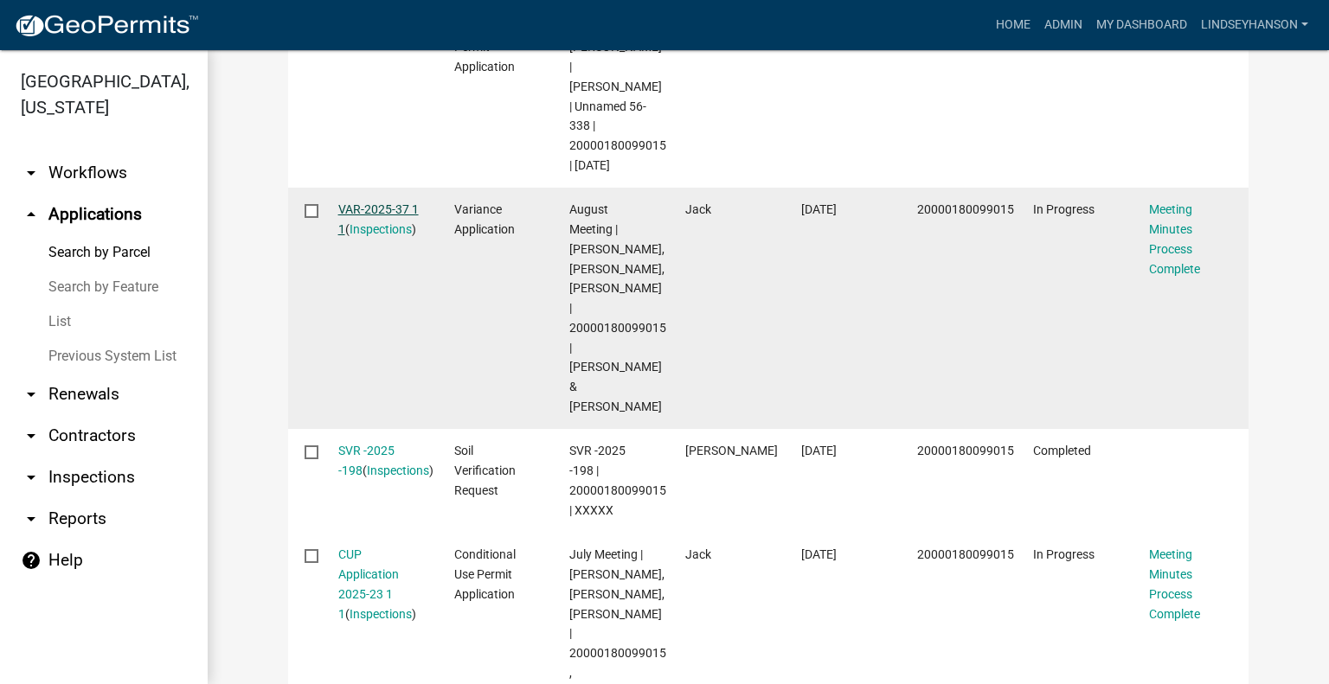
click at [372, 202] on link "VAR-2025-37 1 1" at bounding box center [378, 219] width 80 height 34
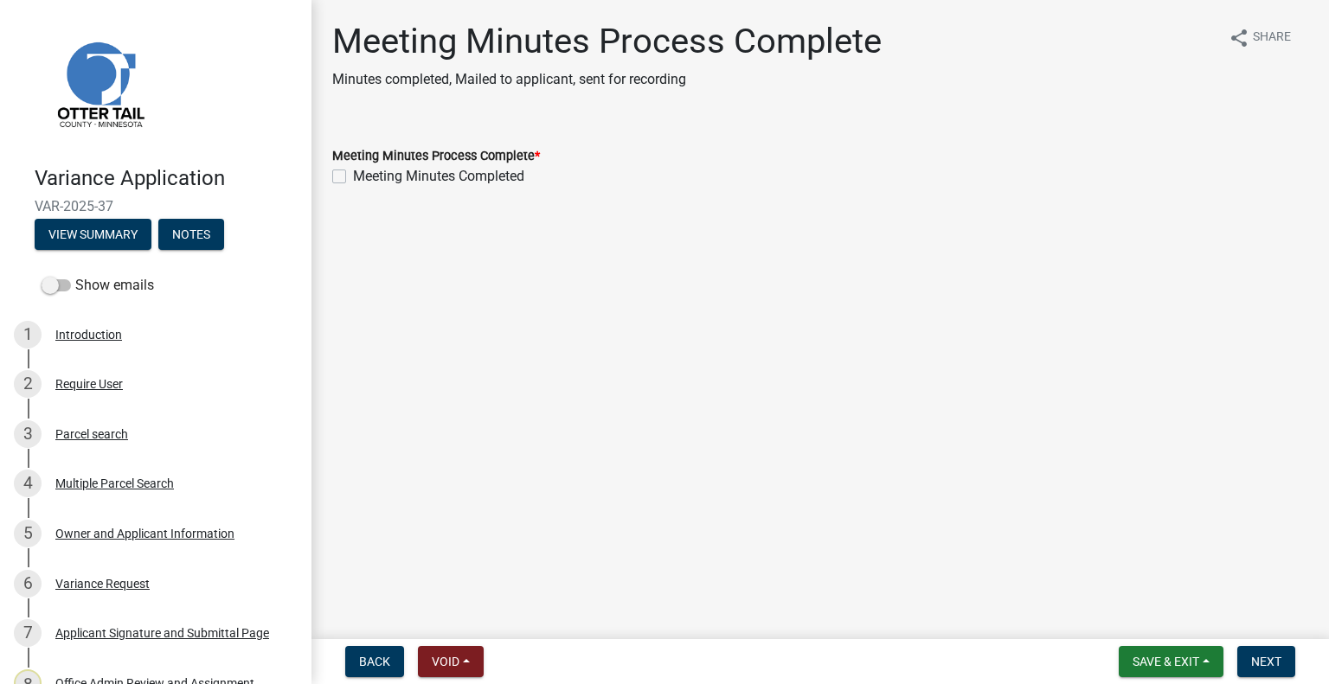
click at [448, 172] on label "Meeting Minutes Completed" at bounding box center [438, 176] width 171 height 21
click at [364, 172] on input "Meeting Minutes Completed" at bounding box center [358, 171] width 11 height 11
checkbox input "true"
click at [1258, 656] on span "Next" at bounding box center [1266, 662] width 30 height 14
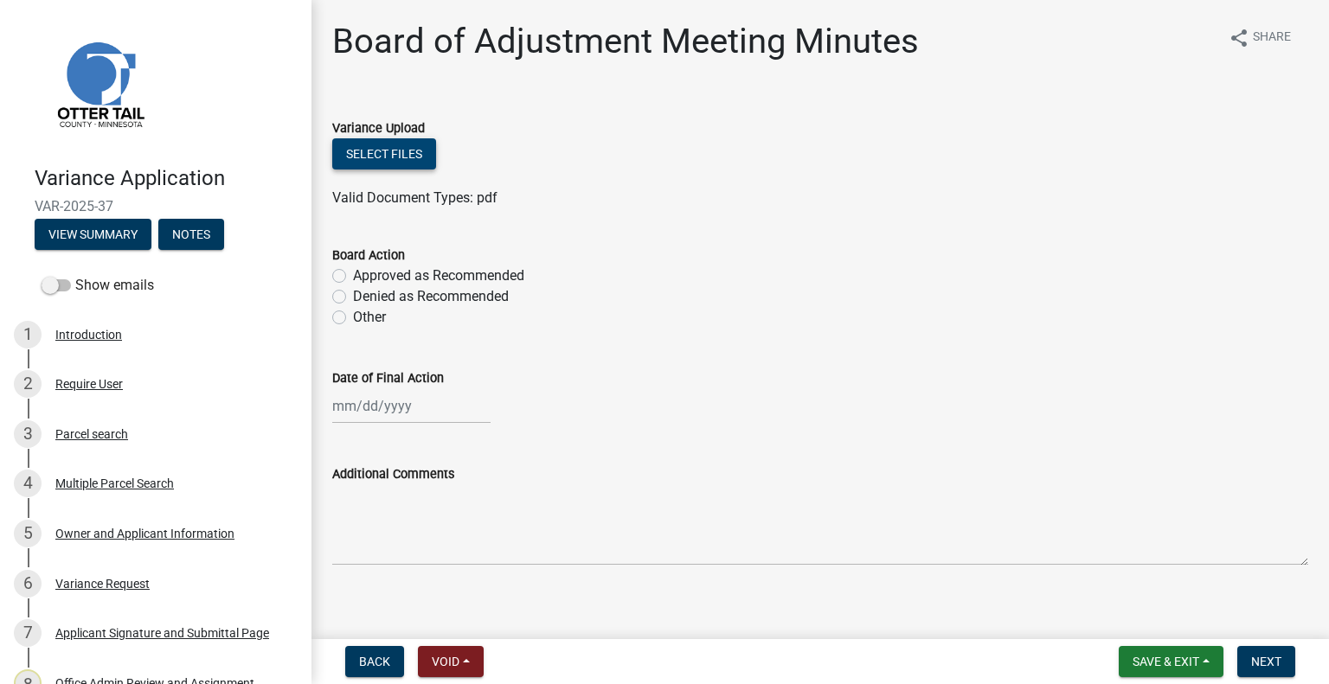
click at [422, 160] on button "Select files" at bounding box center [384, 153] width 104 height 31
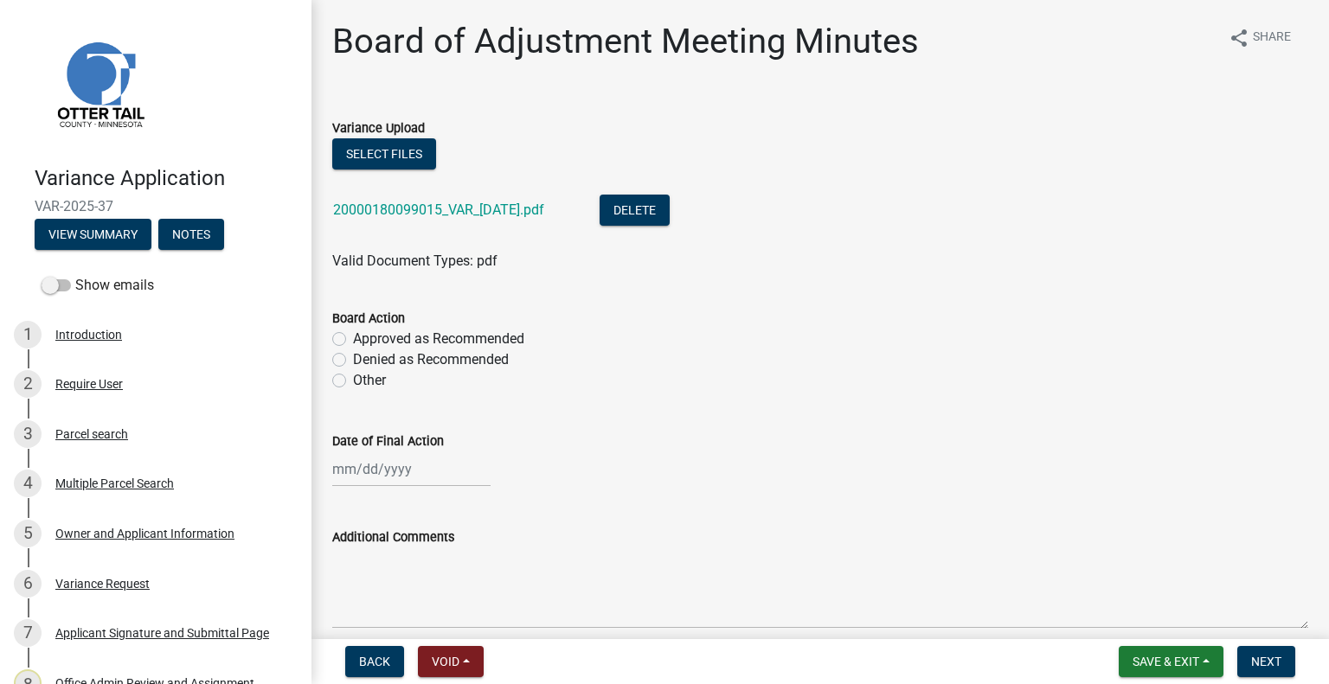
click at [446, 338] on label "Approved as Recommended" at bounding box center [438, 339] width 171 height 21
click at [364, 338] on input "Approved as Recommended" at bounding box center [358, 334] width 11 height 11
radio input "true"
click at [421, 466] on div at bounding box center [411, 468] width 158 height 35
select select "9"
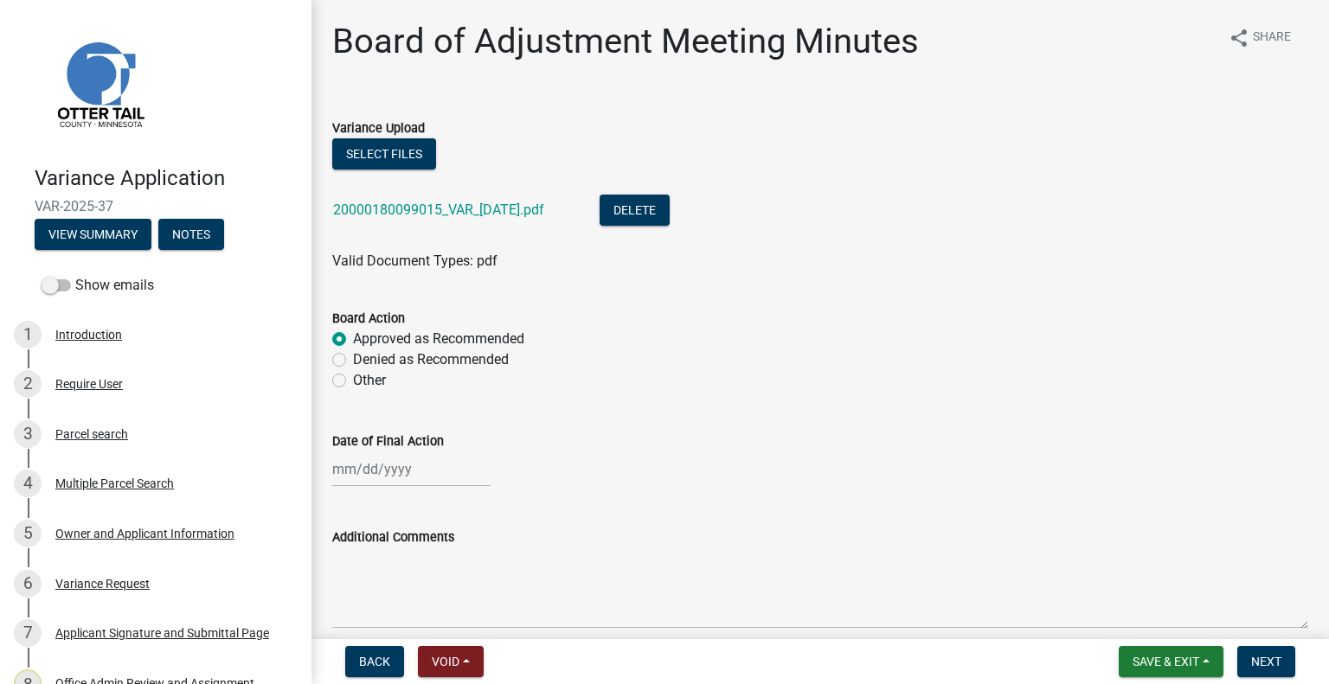
select select "2025"
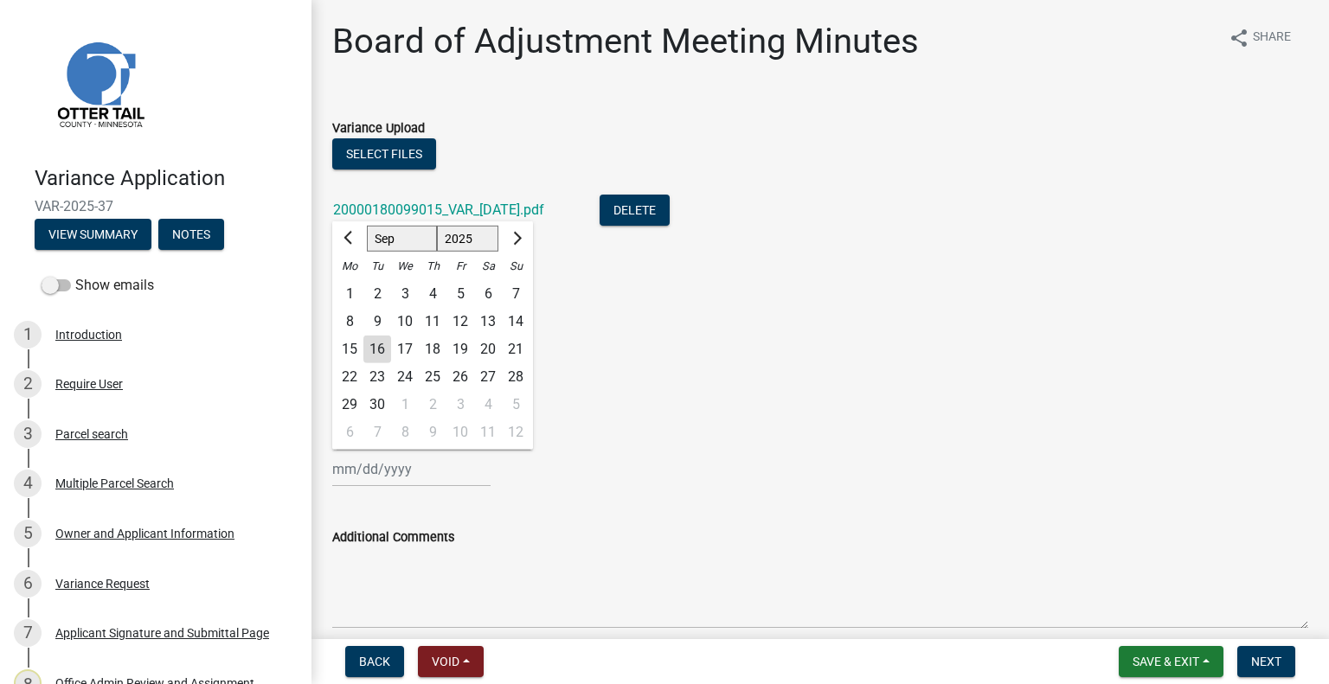
click at [436, 290] on div "4" at bounding box center [433, 294] width 28 height 28
type input "09/04/2025"
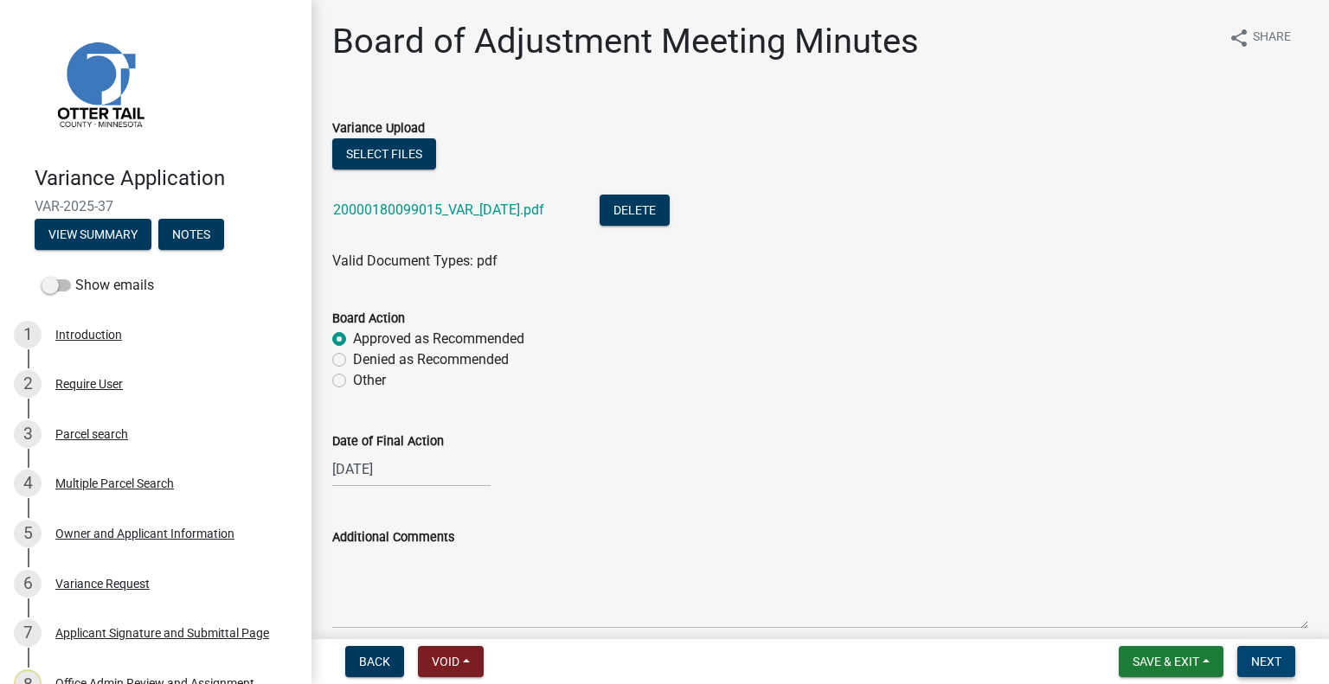
click at [1288, 663] on button "Next" at bounding box center [1266, 661] width 58 height 31
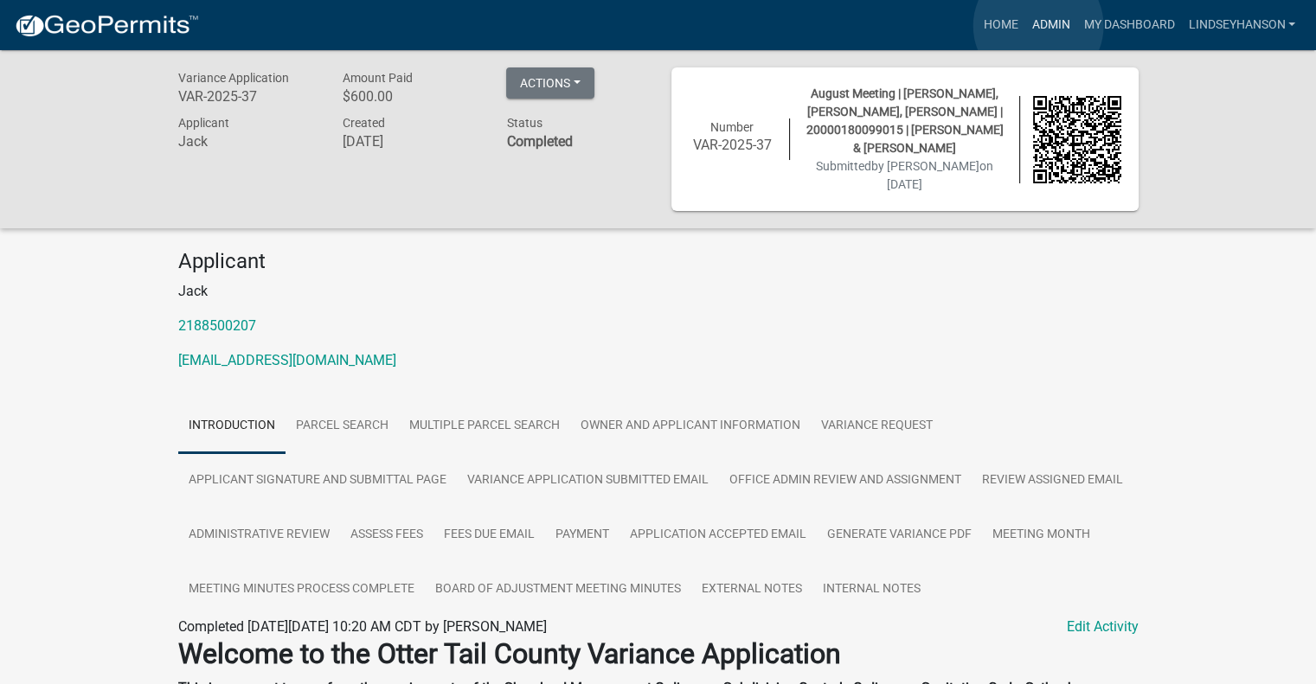
drag, startPoint x: 1038, startPoint y: 26, endPoint x: 932, endPoint y: 54, distance: 110.1
click at [1038, 26] on link "Admin" at bounding box center [1050, 25] width 52 height 33
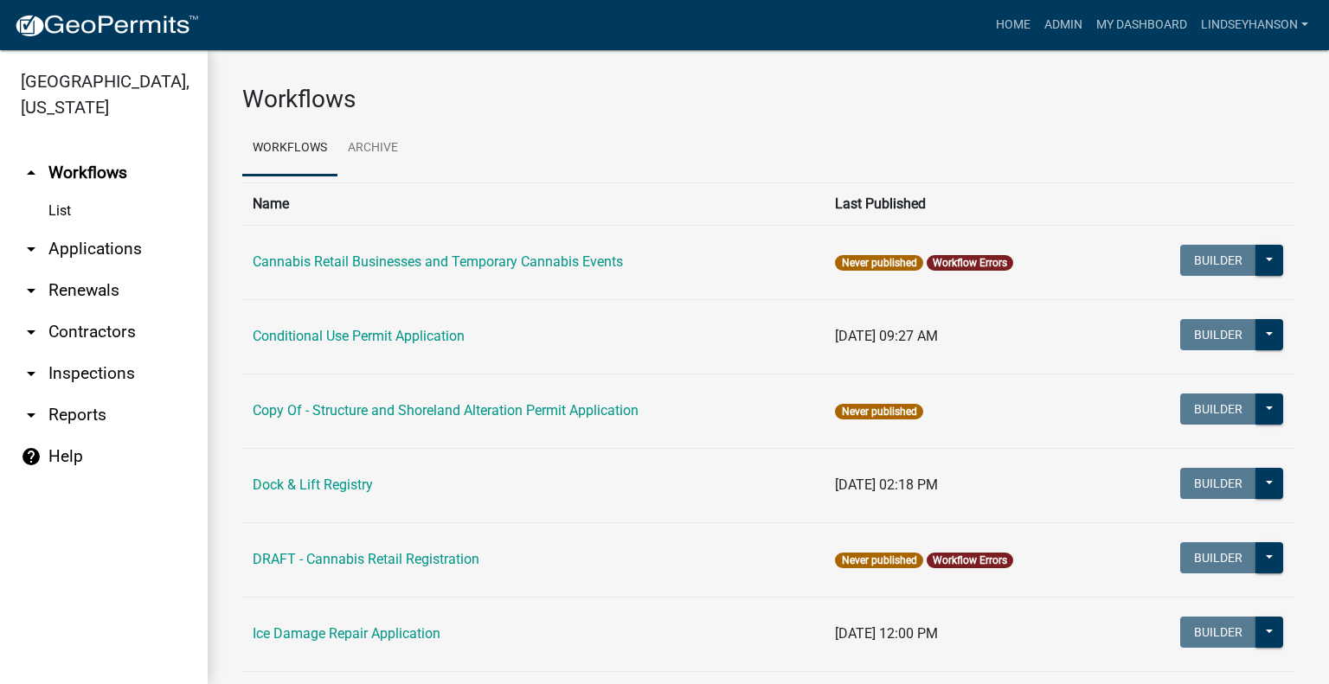
click at [121, 244] on link "arrow_drop_down Applications" at bounding box center [104, 249] width 208 height 42
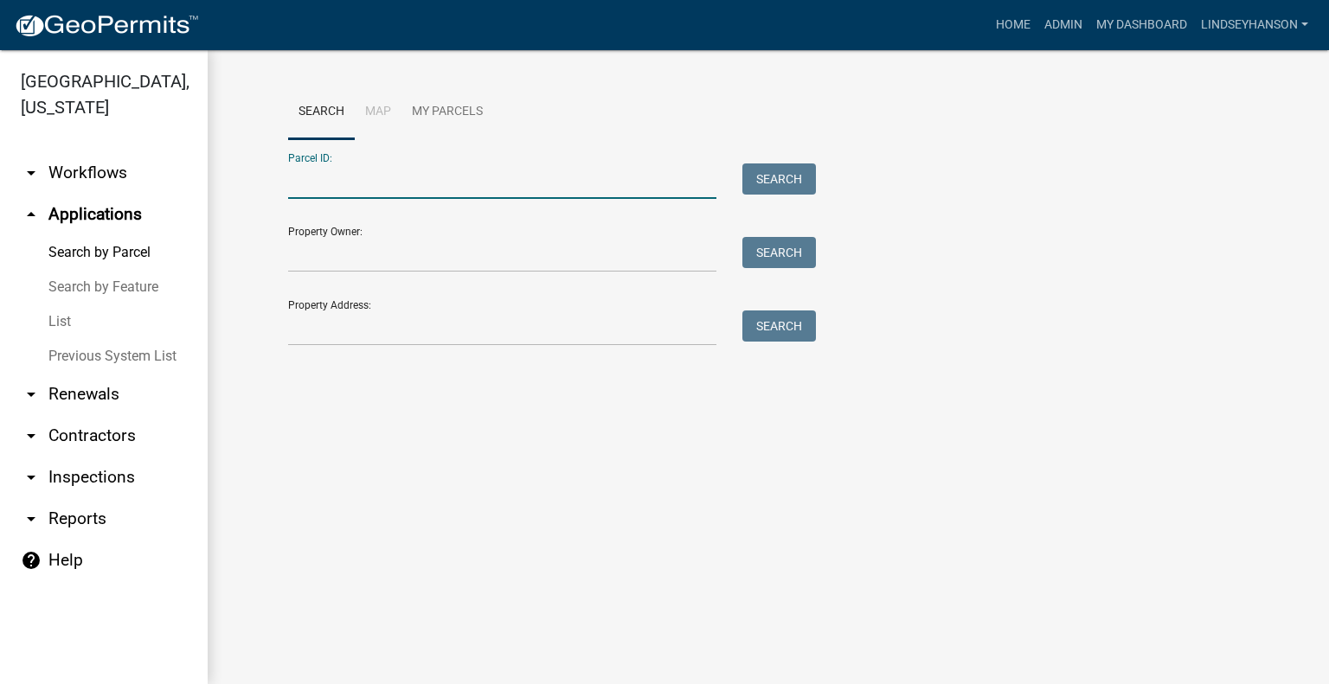
click at [506, 166] on input "Parcel ID:" at bounding box center [502, 180] width 428 height 35
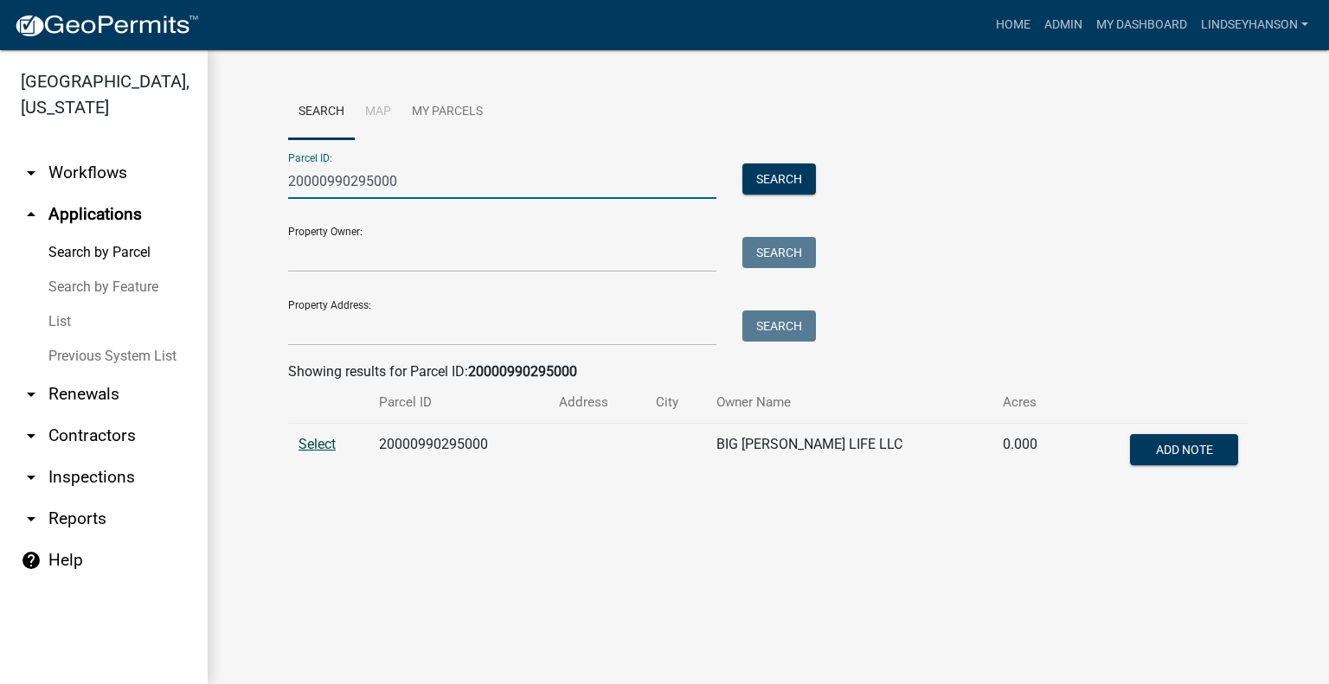
type input "20000990295000"
click at [311, 439] on span "Select" at bounding box center [316, 444] width 37 height 16
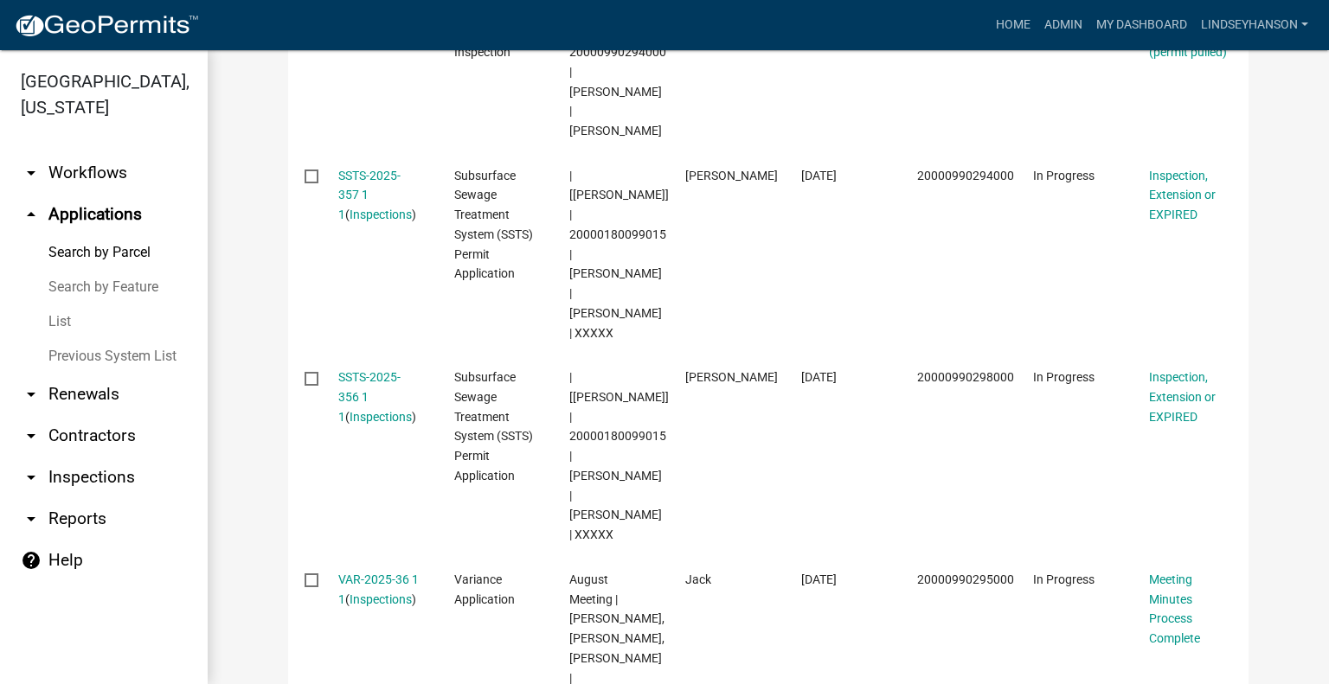
scroll to position [1288, 0]
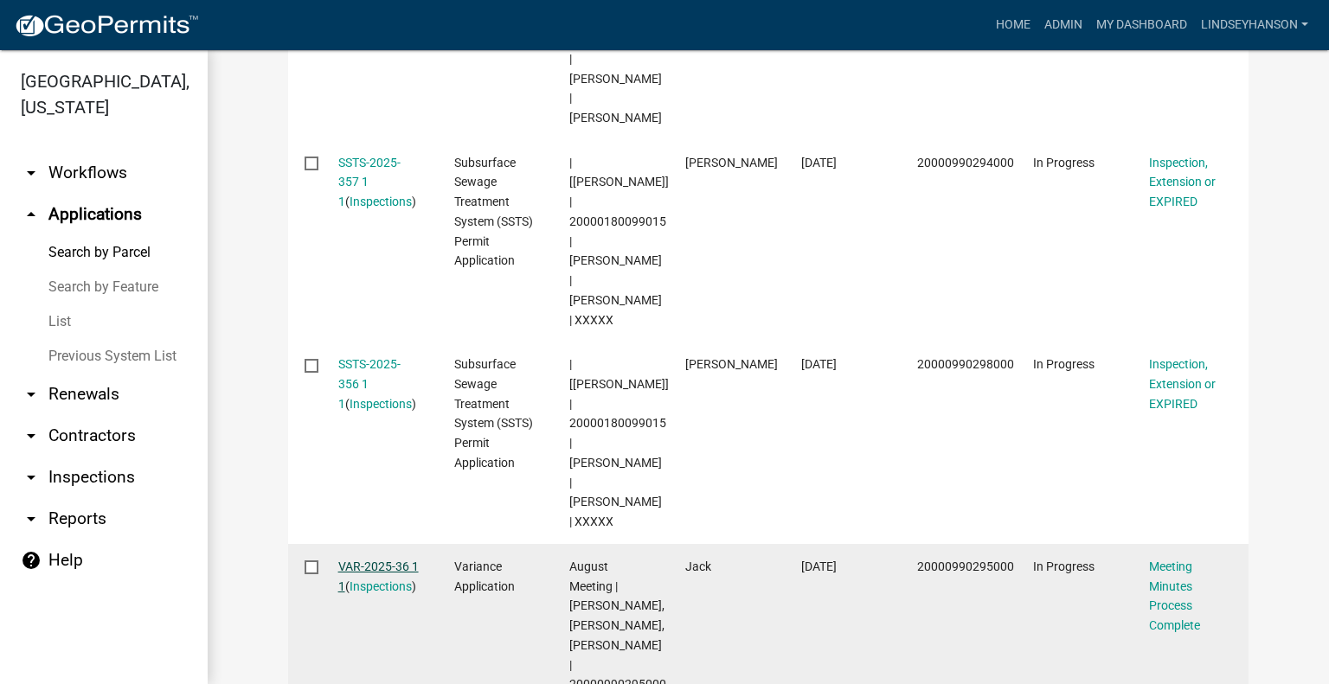
click at [362, 560] on link "VAR-2025-36 1 1" at bounding box center [378, 577] width 80 height 34
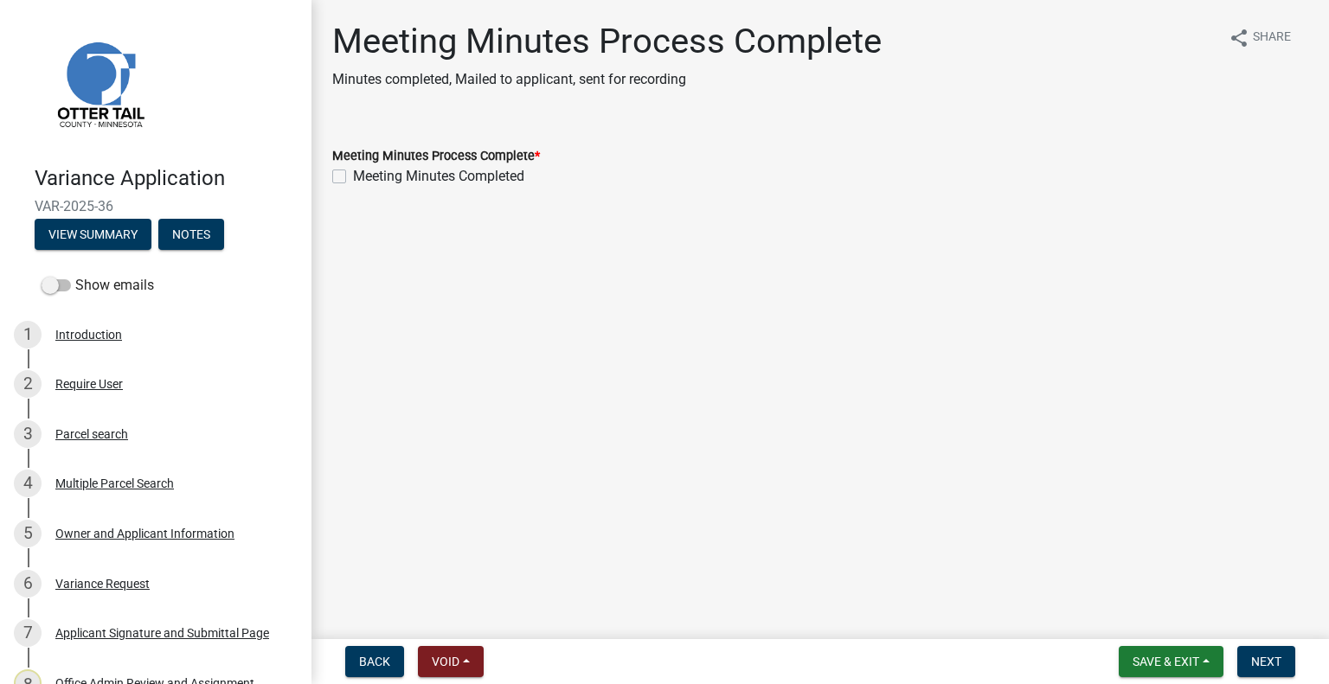
click at [450, 174] on label "Meeting Minutes Completed" at bounding box center [438, 176] width 171 height 21
click at [364, 174] on input "Meeting Minutes Completed" at bounding box center [358, 171] width 11 height 11
checkbox input "true"
click at [1263, 658] on span "Next" at bounding box center [1266, 662] width 30 height 14
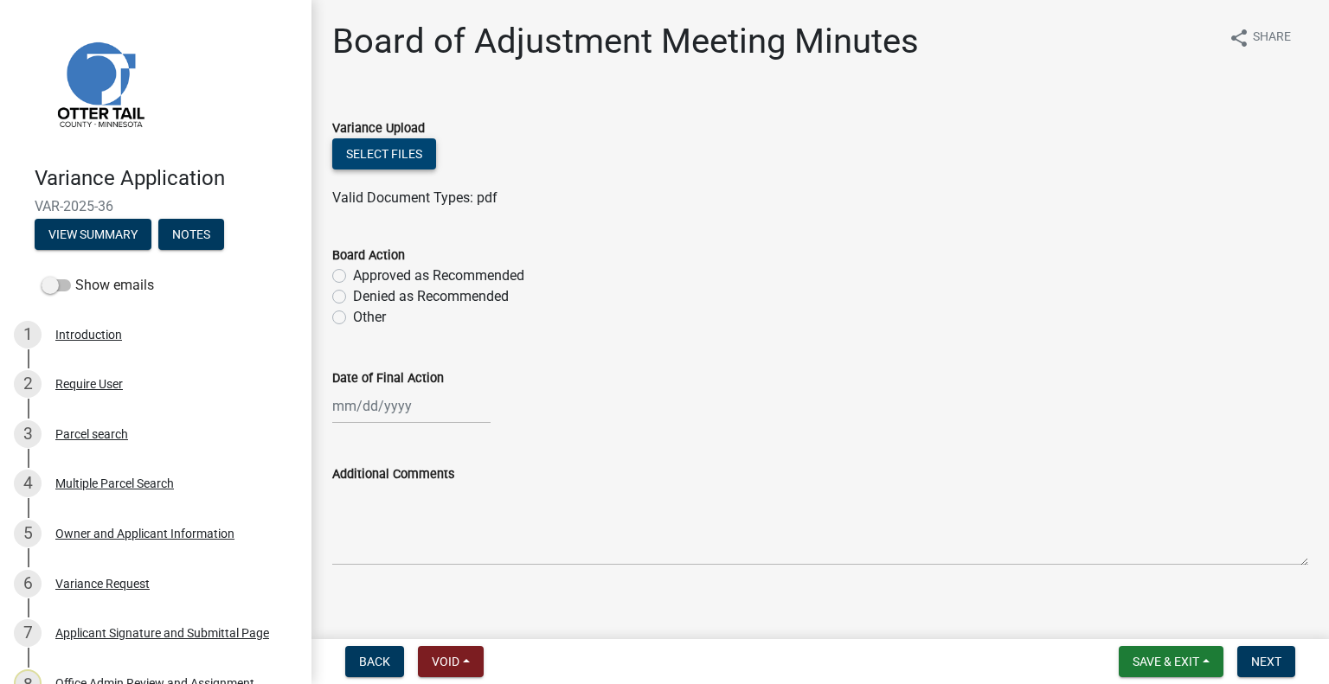
click at [400, 151] on button "Select files" at bounding box center [384, 153] width 104 height 31
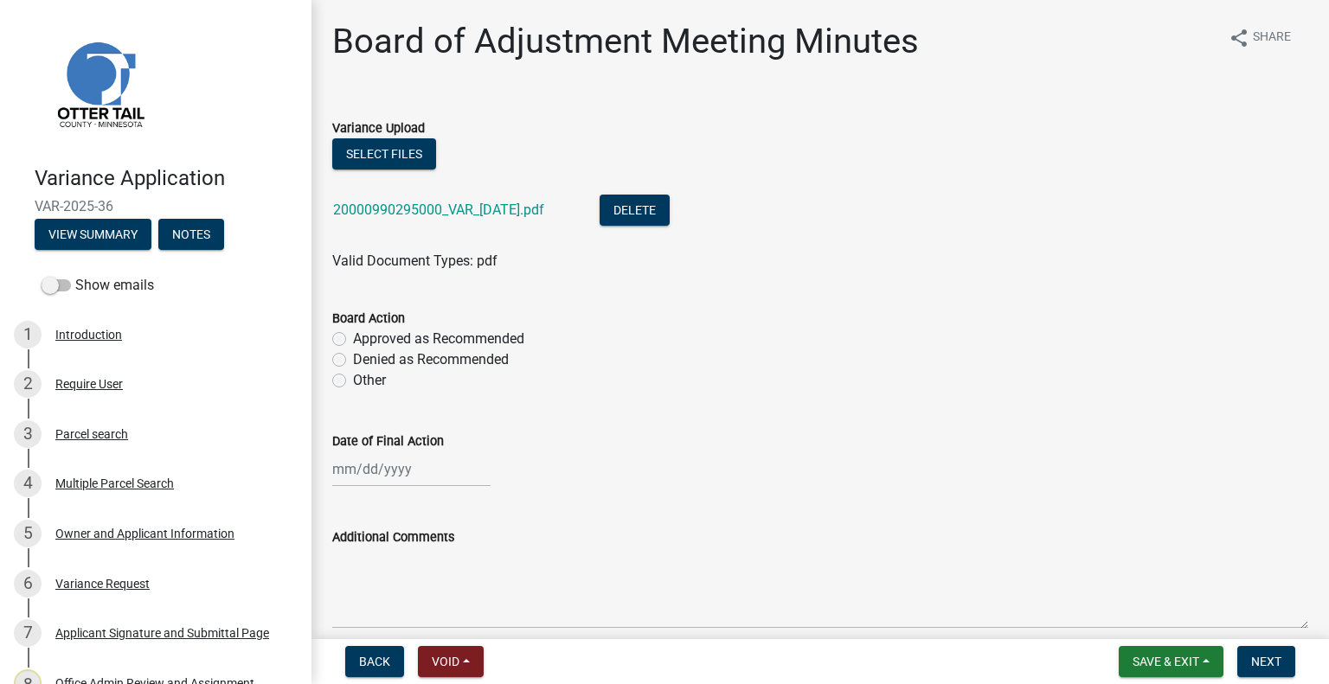
click at [485, 335] on label "Approved as Recommended" at bounding box center [438, 339] width 171 height 21
click at [364, 335] on input "Approved as Recommended" at bounding box center [358, 334] width 11 height 11
radio input "true"
click at [413, 472] on div at bounding box center [411, 468] width 158 height 35
select select "9"
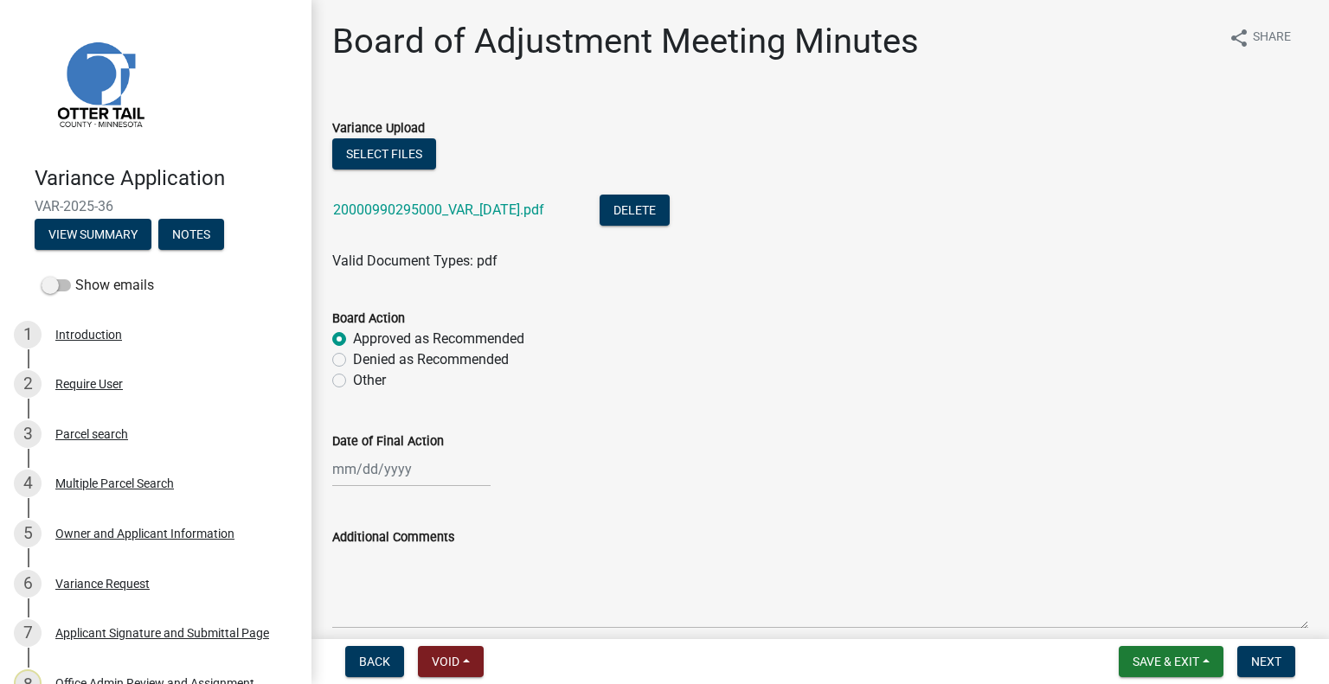
select select "2025"
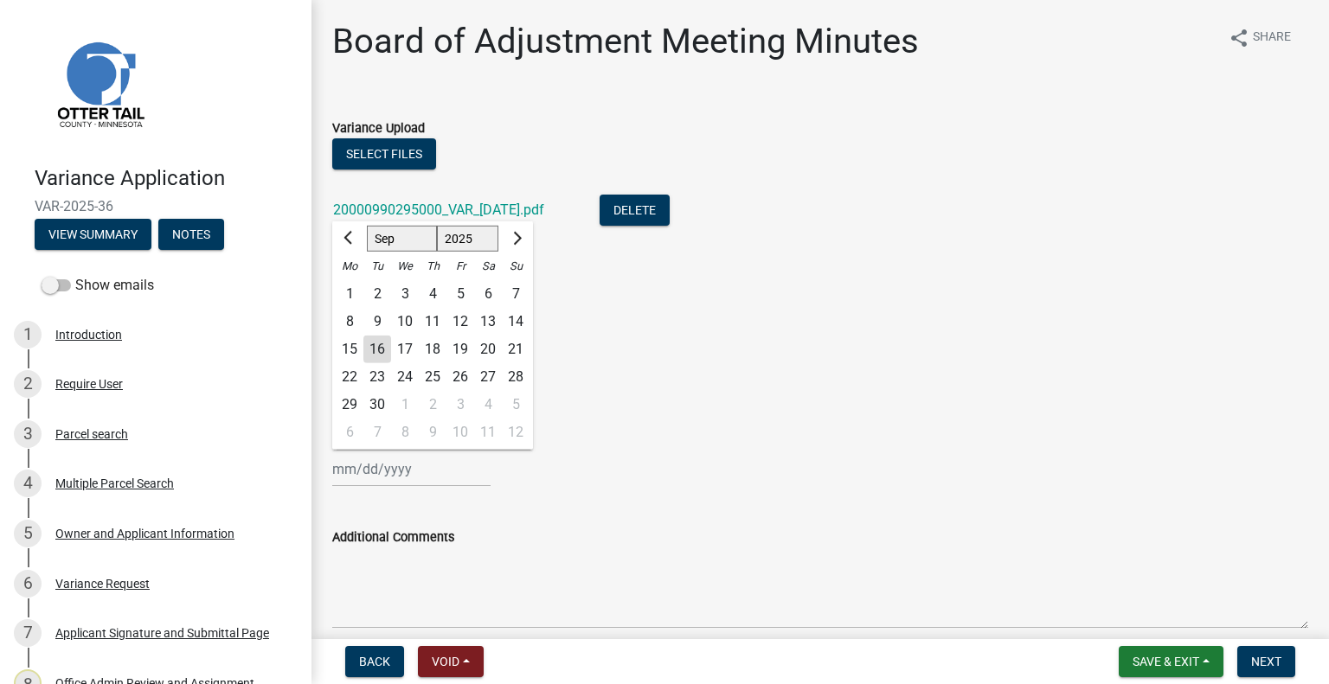
click at [434, 292] on div "4" at bounding box center [433, 294] width 28 height 28
type input "09/04/2025"
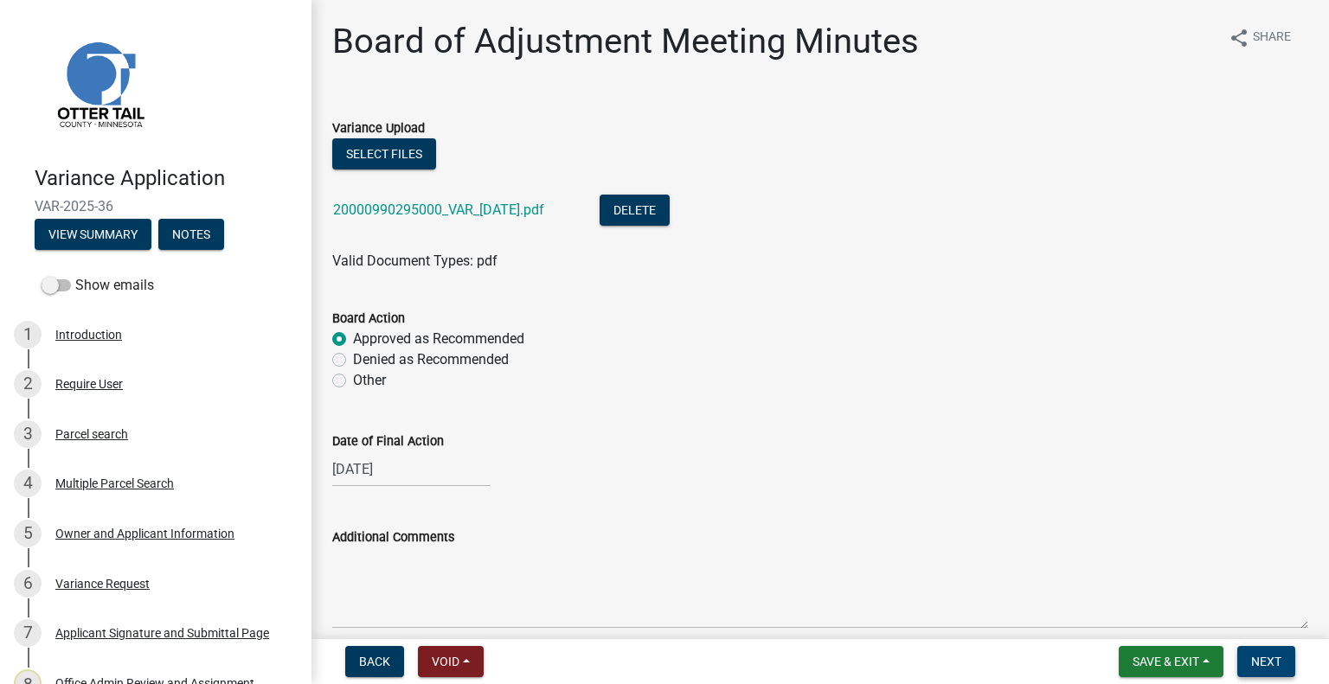
click at [1274, 667] on span "Next" at bounding box center [1266, 662] width 30 height 14
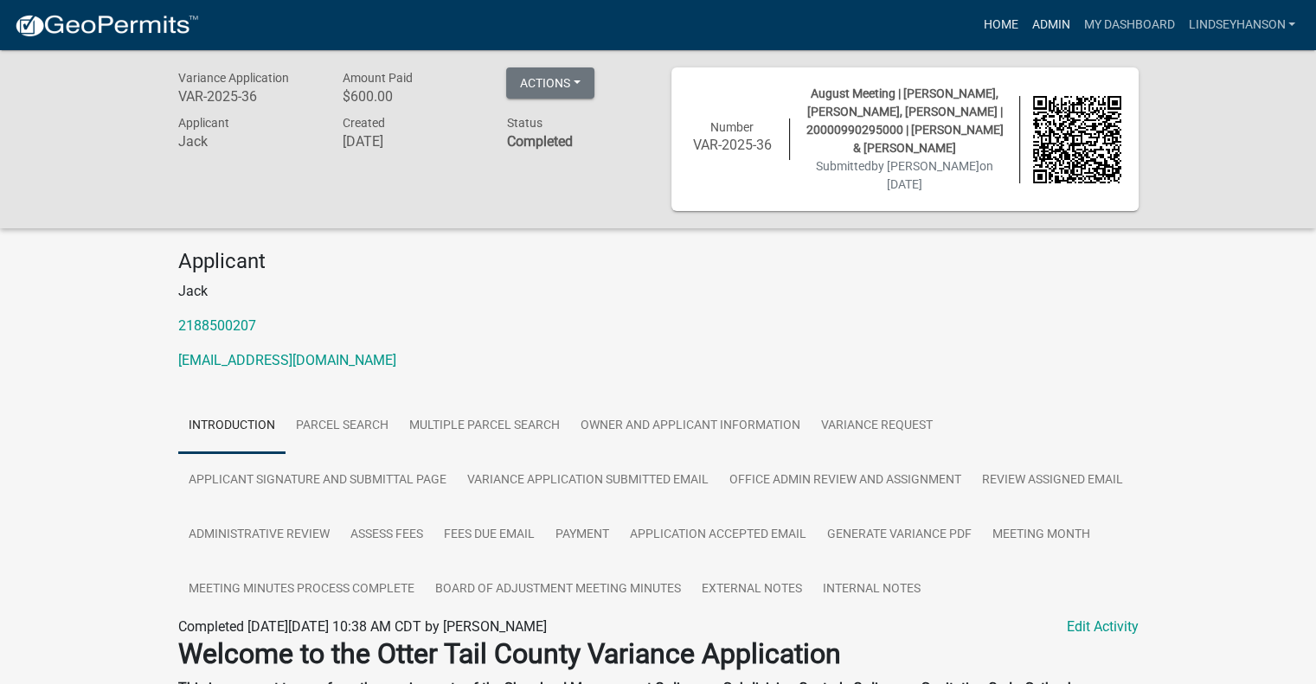
click at [1041, 13] on link "Admin" at bounding box center [1050, 25] width 52 height 33
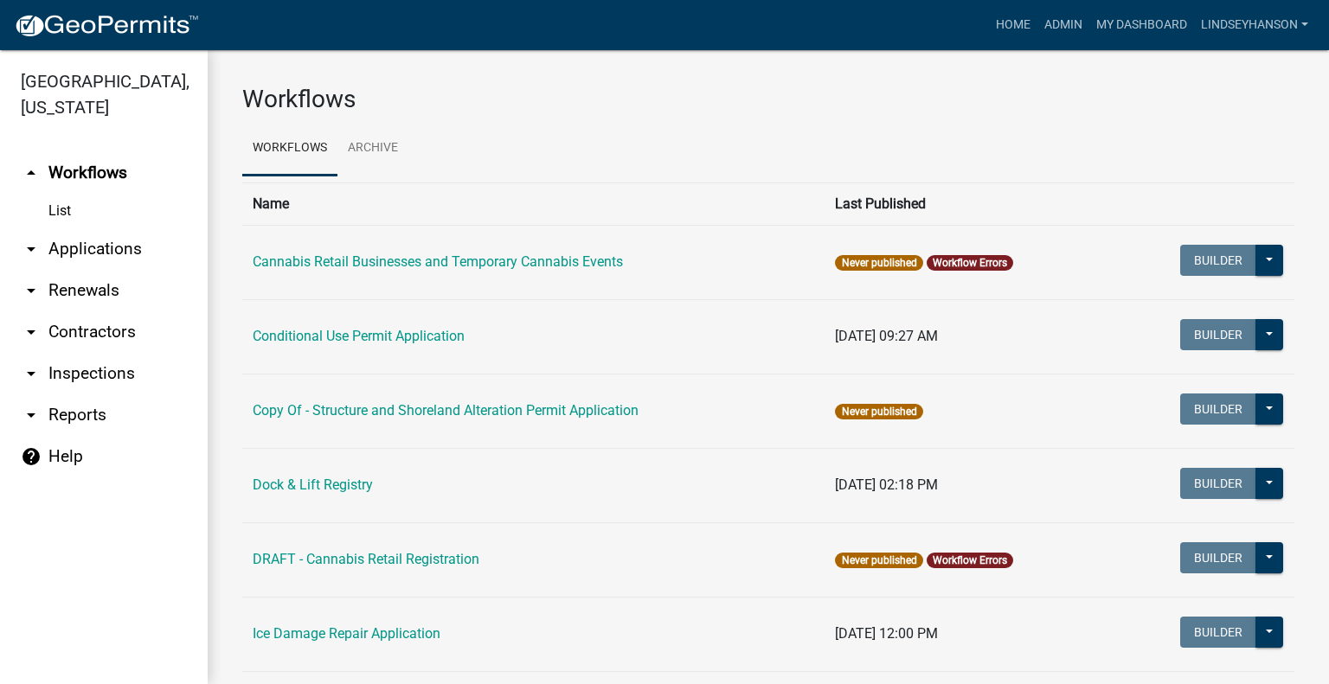
click at [90, 238] on link "arrow_drop_down Applications" at bounding box center [104, 249] width 208 height 42
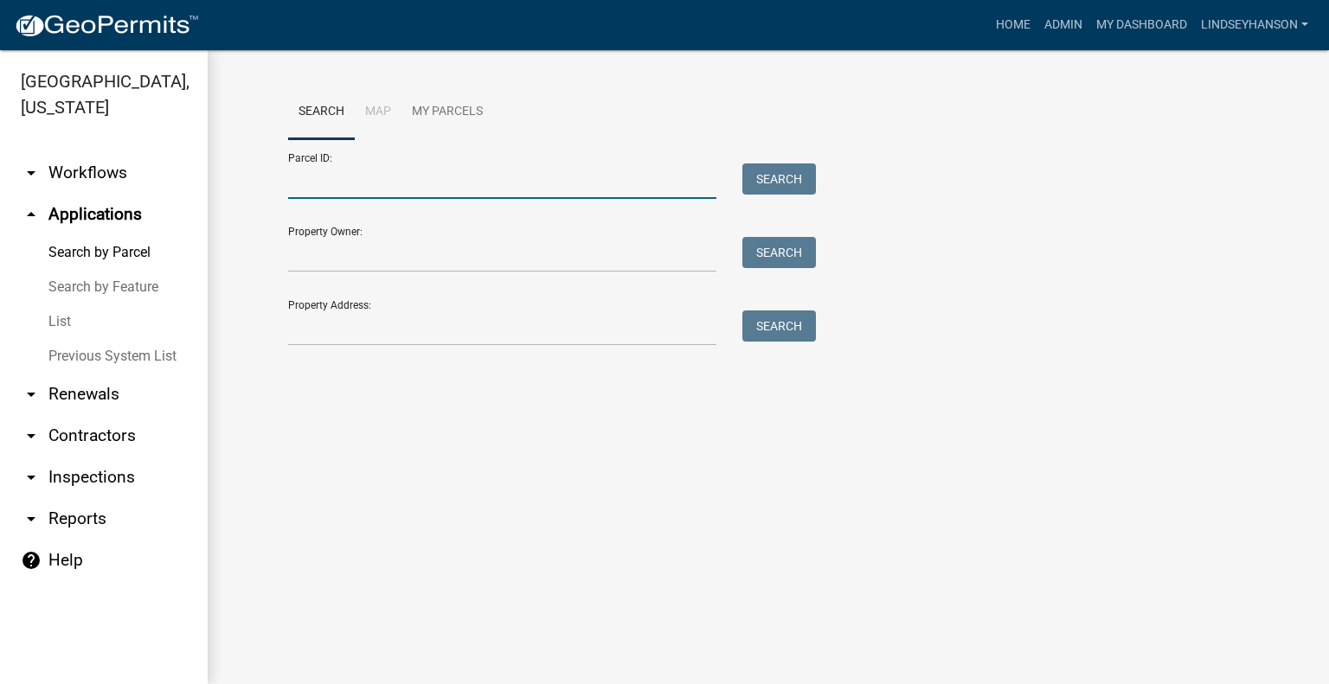
click at [521, 181] on input "Parcel ID:" at bounding box center [502, 180] width 428 height 35
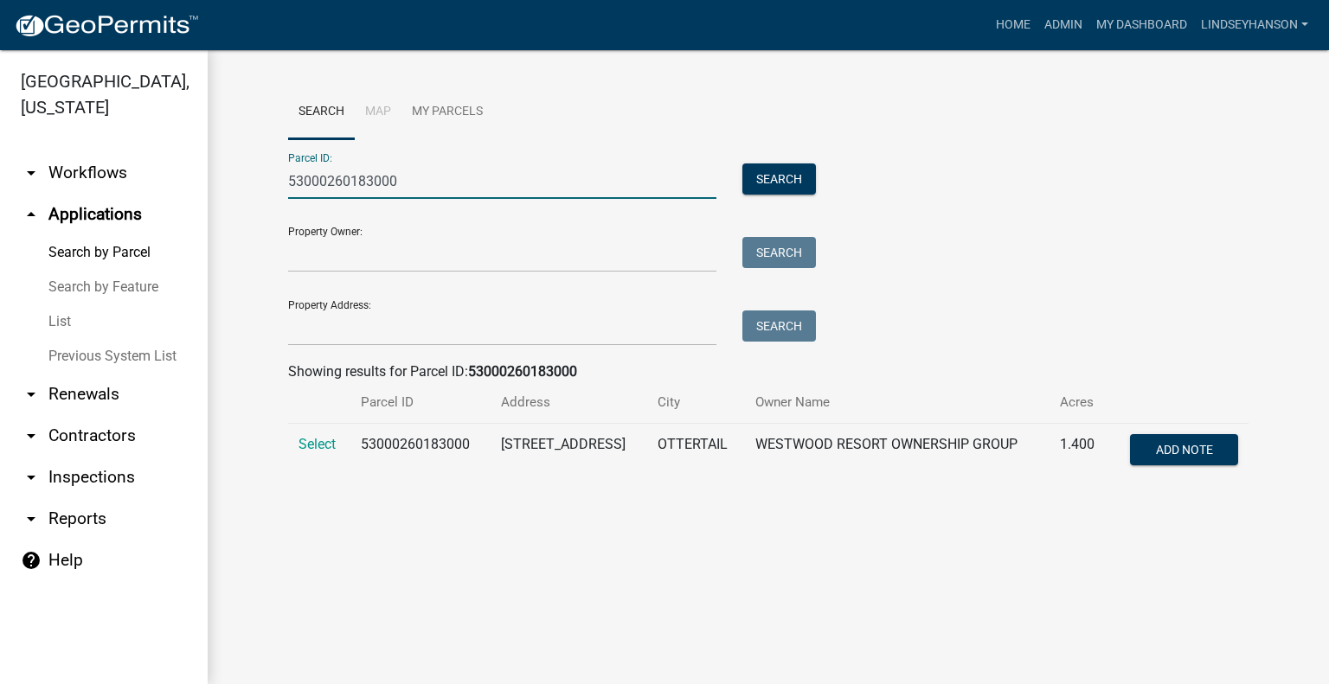
type input "53000260183000"
click at [325, 455] on td "Select" at bounding box center [319, 452] width 62 height 57
click at [331, 445] on span "Select" at bounding box center [316, 444] width 37 height 16
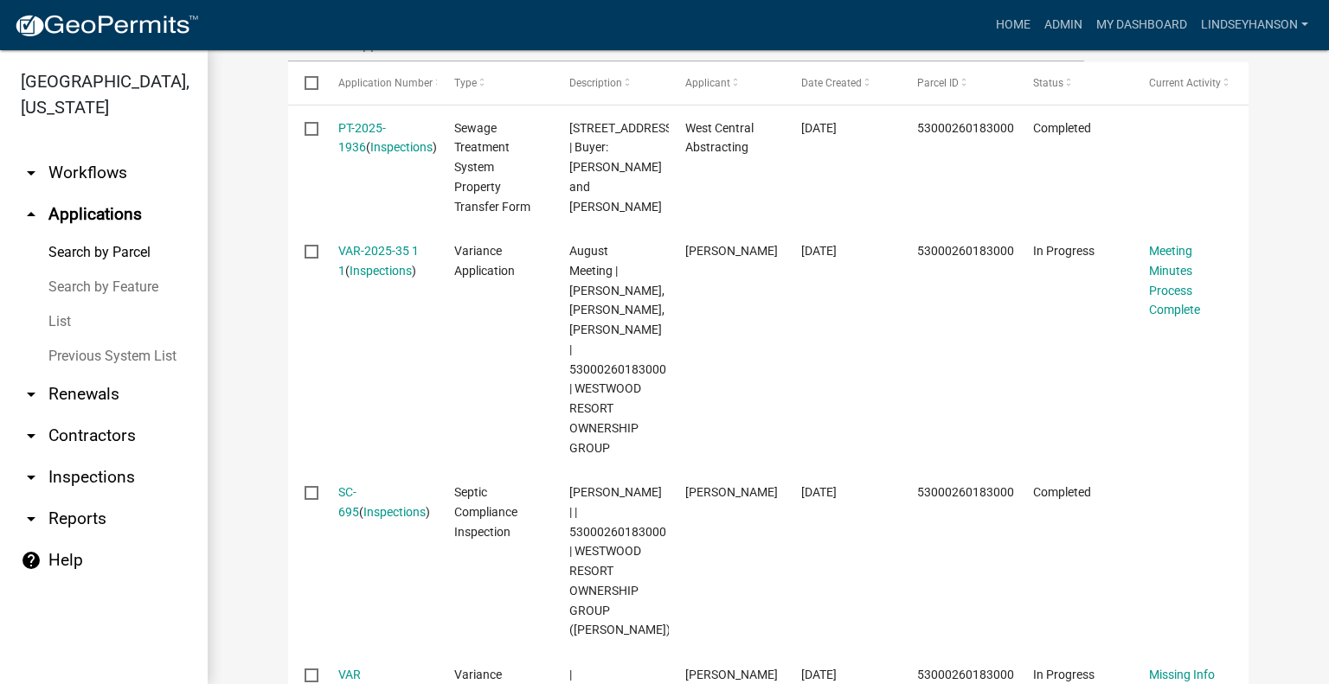
scroll to position [605, 0]
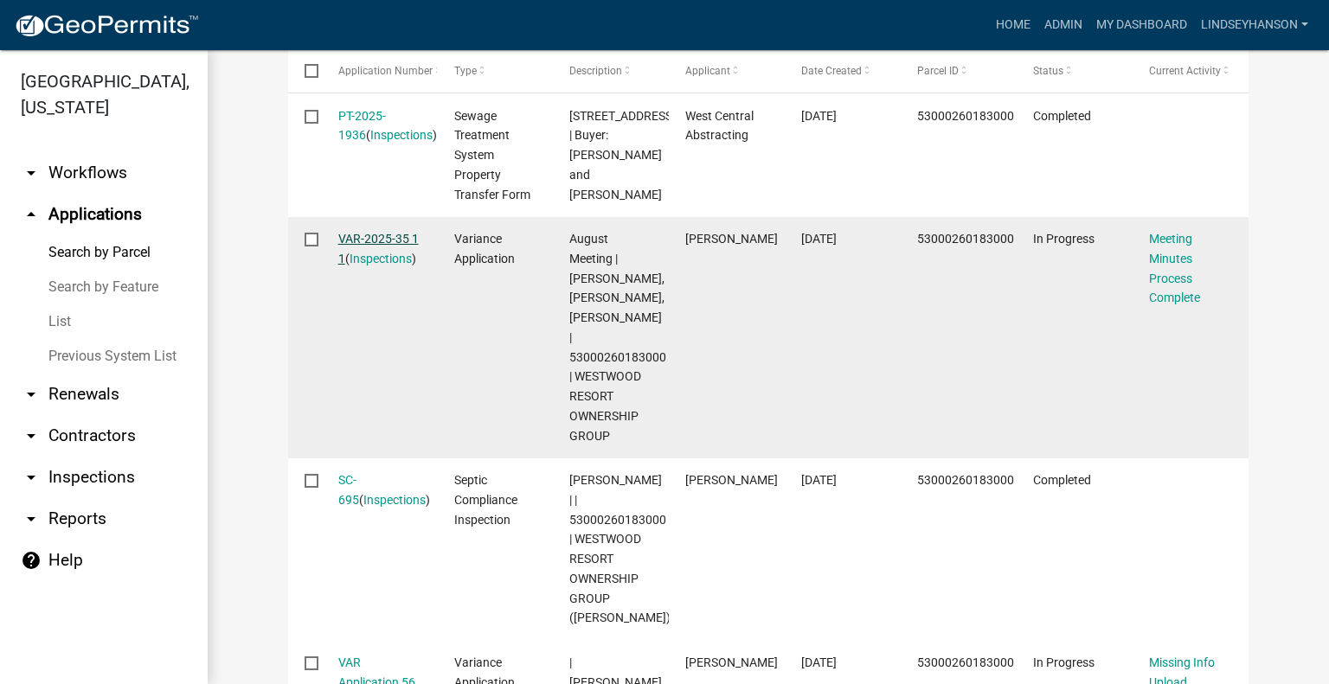
click at [394, 238] on link "VAR-2025-35 1 1" at bounding box center [378, 249] width 80 height 34
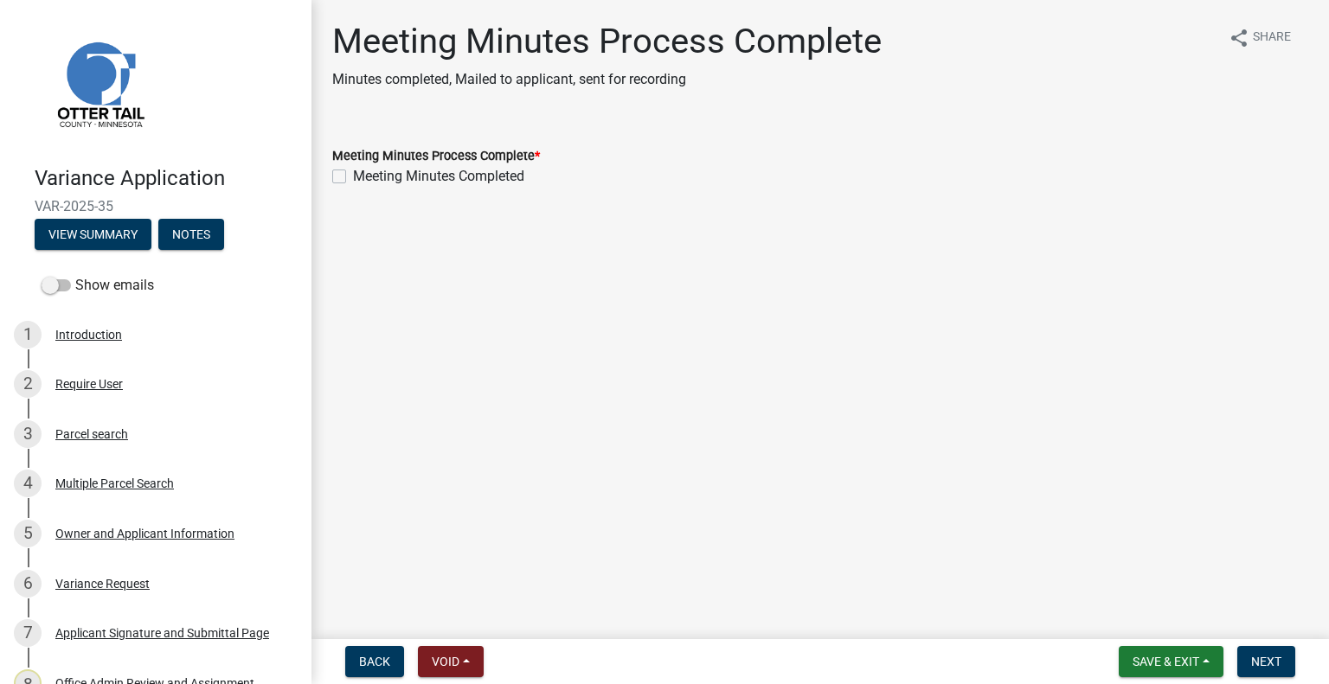
click at [512, 177] on label "Meeting Minutes Completed" at bounding box center [438, 176] width 171 height 21
click at [364, 177] on input "Meeting Minutes Completed" at bounding box center [358, 171] width 11 height 11
checkbox input "true"
click at [1274, 656] on span "Next" at bounding box center [1266, 662] width 30 height 14
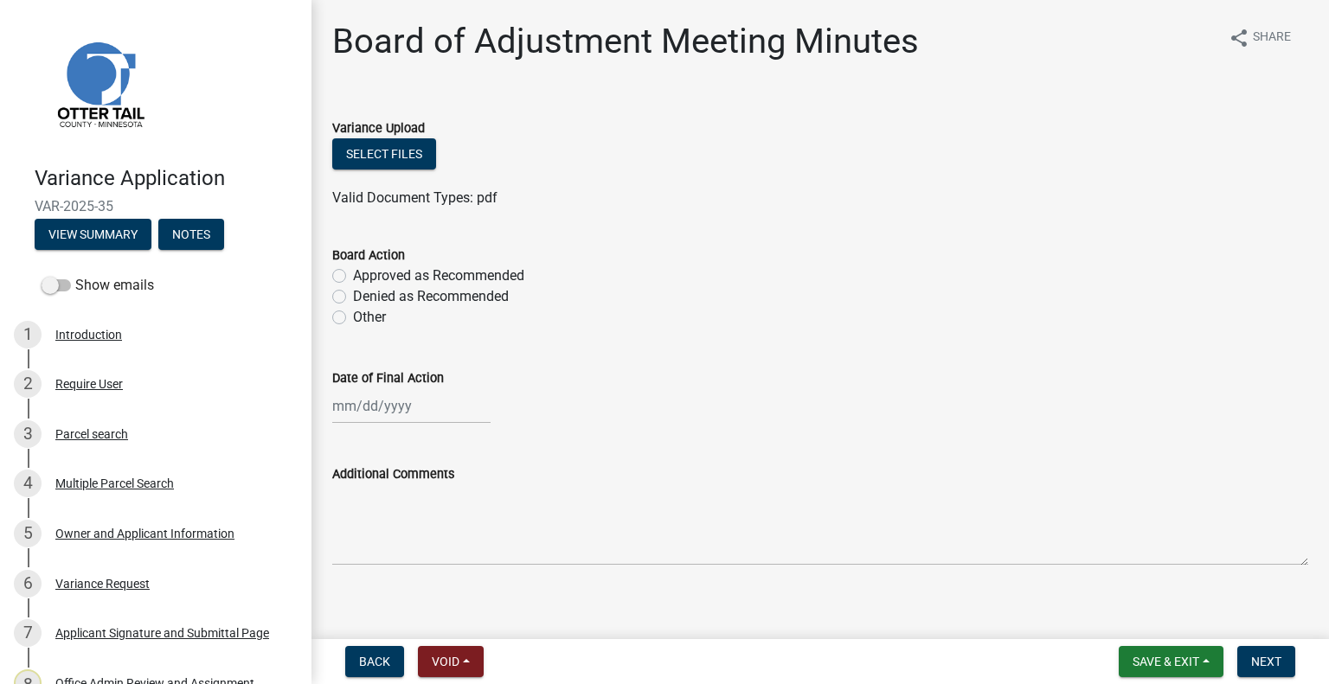
click at [396, 172] on div "Select files" at bounding box center [820, 155] width 976 height 35
click at [419, 152] on button "Select files" at bounding box center [384, 153] width 104 height 31
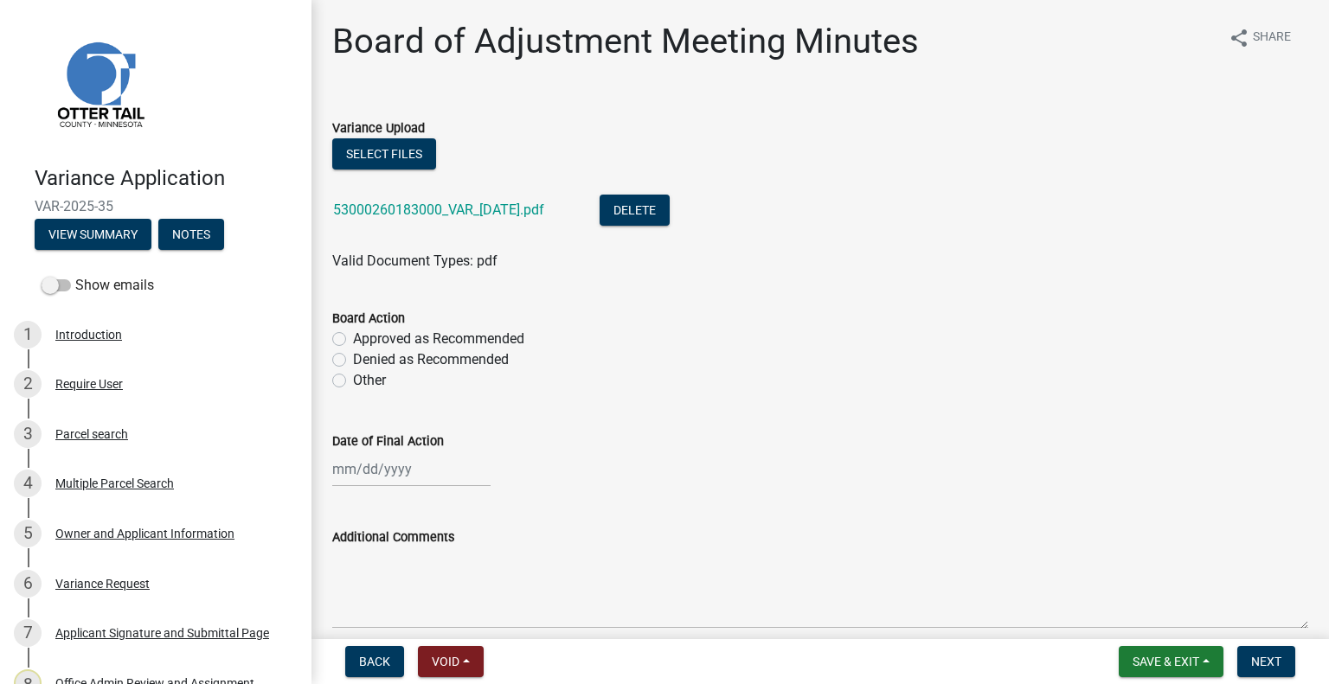
click at [512, 335] on label "Approved as Recommended" at bounding box center [438, 339] width 171 height 21
click at [364, 335] on input "Approved as Recommended" at bounding box center [358, 334] width 11 height 11
radio input "true"
click at [416, 489] on wm-data-entity-input "Date of Final Action" at bounding box center [820, 455] width 976 height 96
click at [416, 483] on div at bounding box center [411, 468] width 158 height 35
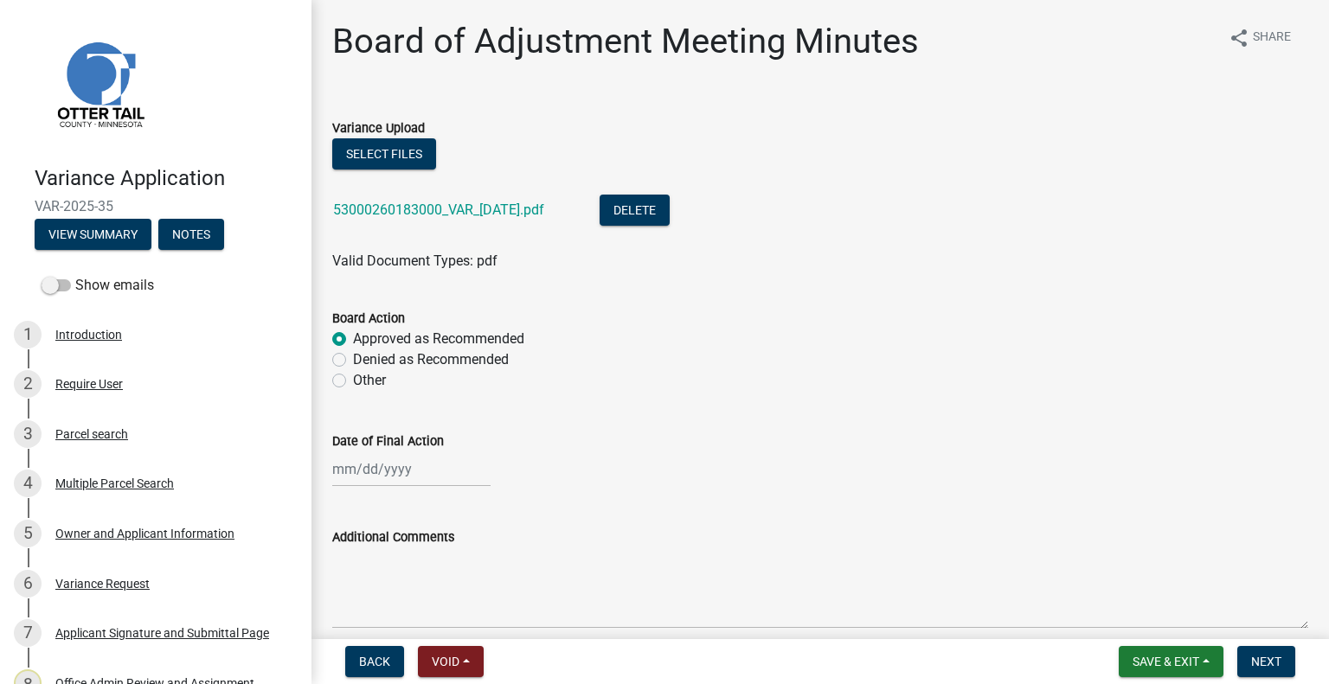
select select "9"
select select "2025"
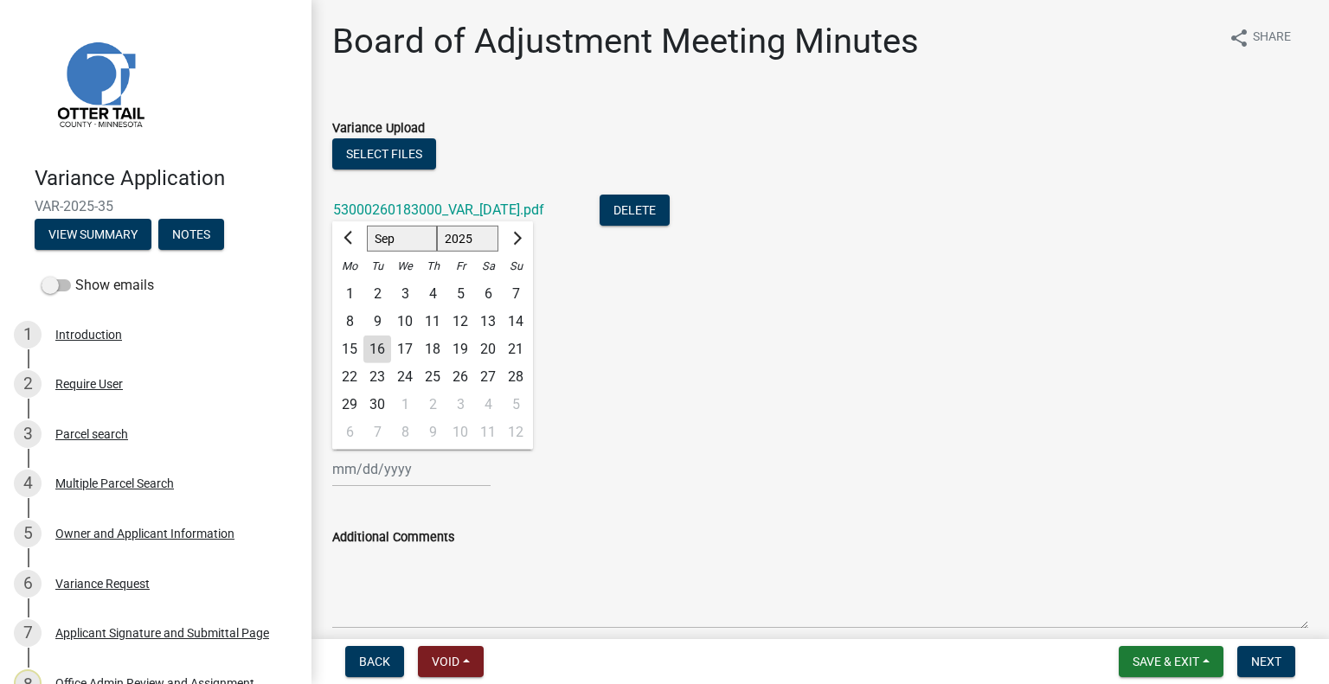
click at [436, 296] on div "4" at bounding box center [433, 294] width 28 height 28
type input "09/04/2025"
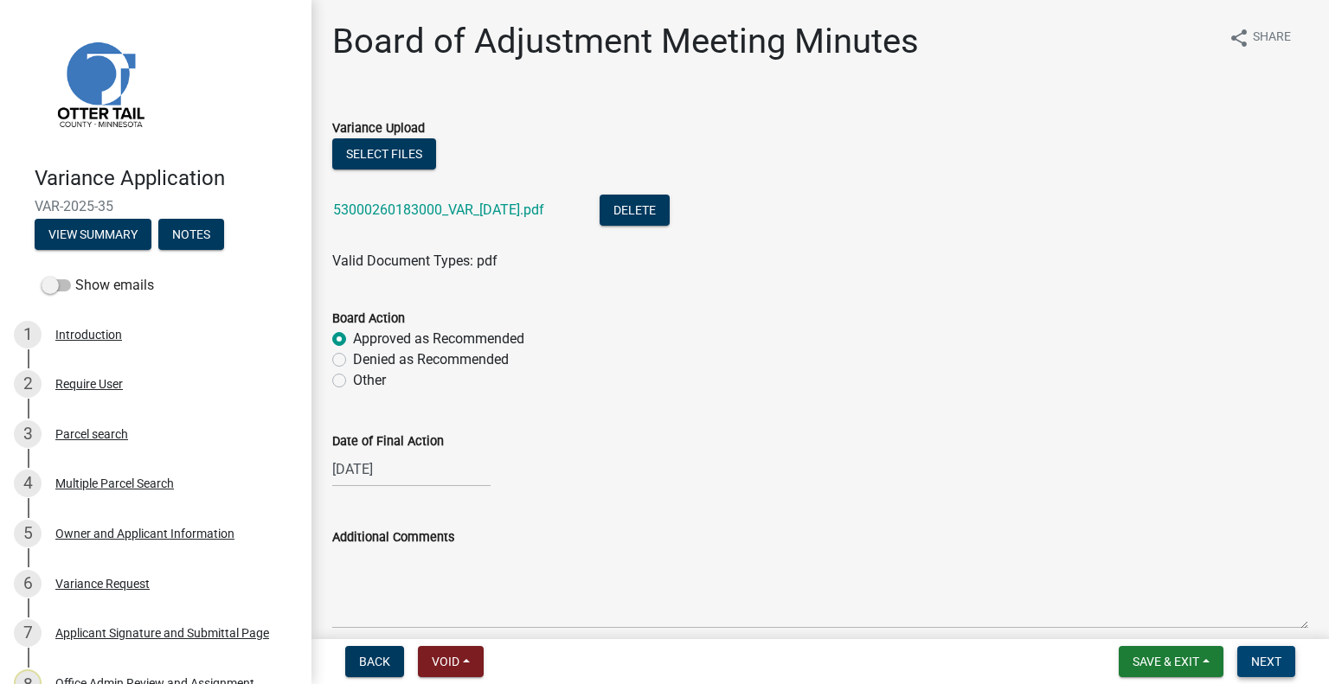
click at [1252, 658] on span "Next" at bounding box center [1266, 662] width 30 height 14
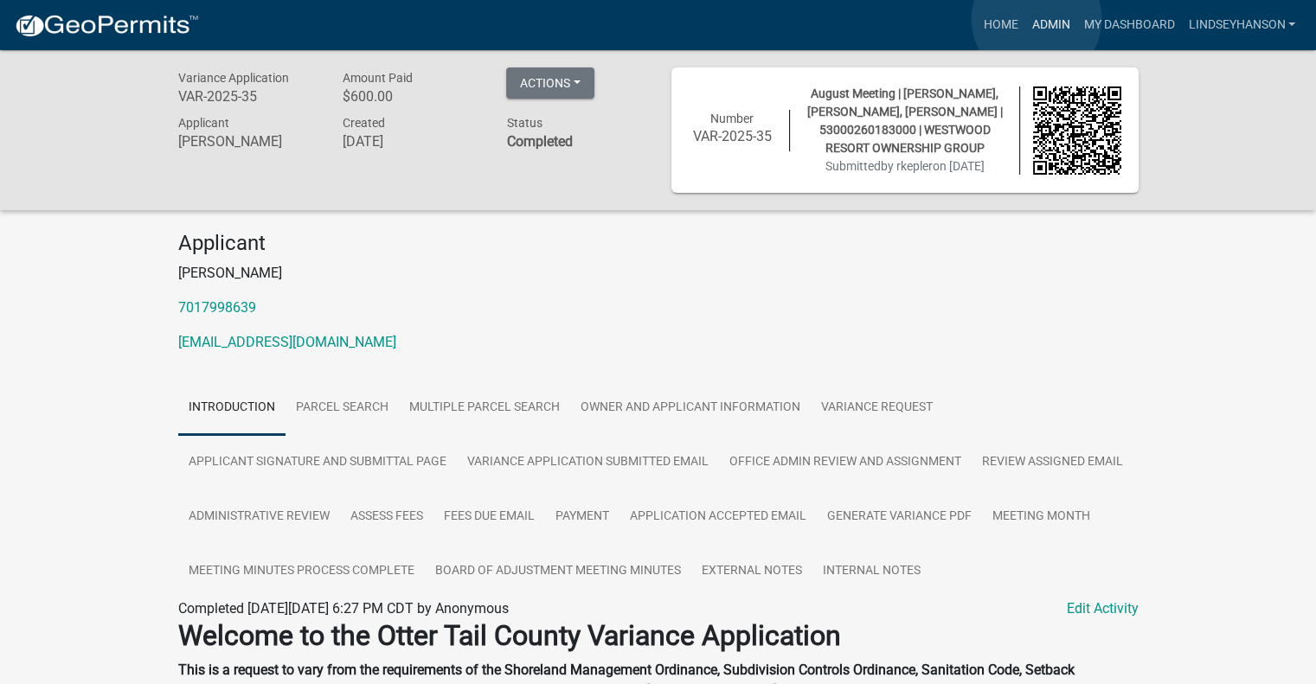
click at [1036, 19] on link "Admin" at bounding box center [1050, 25] width 52 height 33
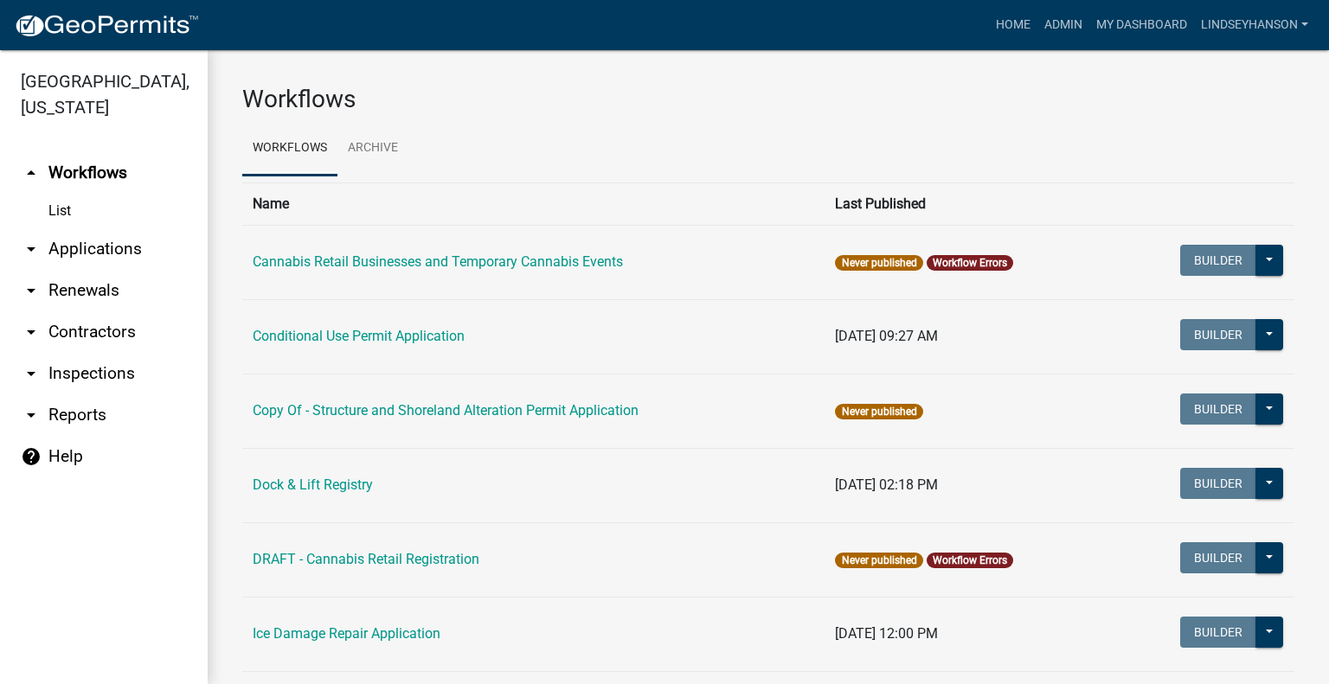
click at [110, 257] on link "arrow_drop_down Applications" at bounding box center [104, 249] width 208 height 42
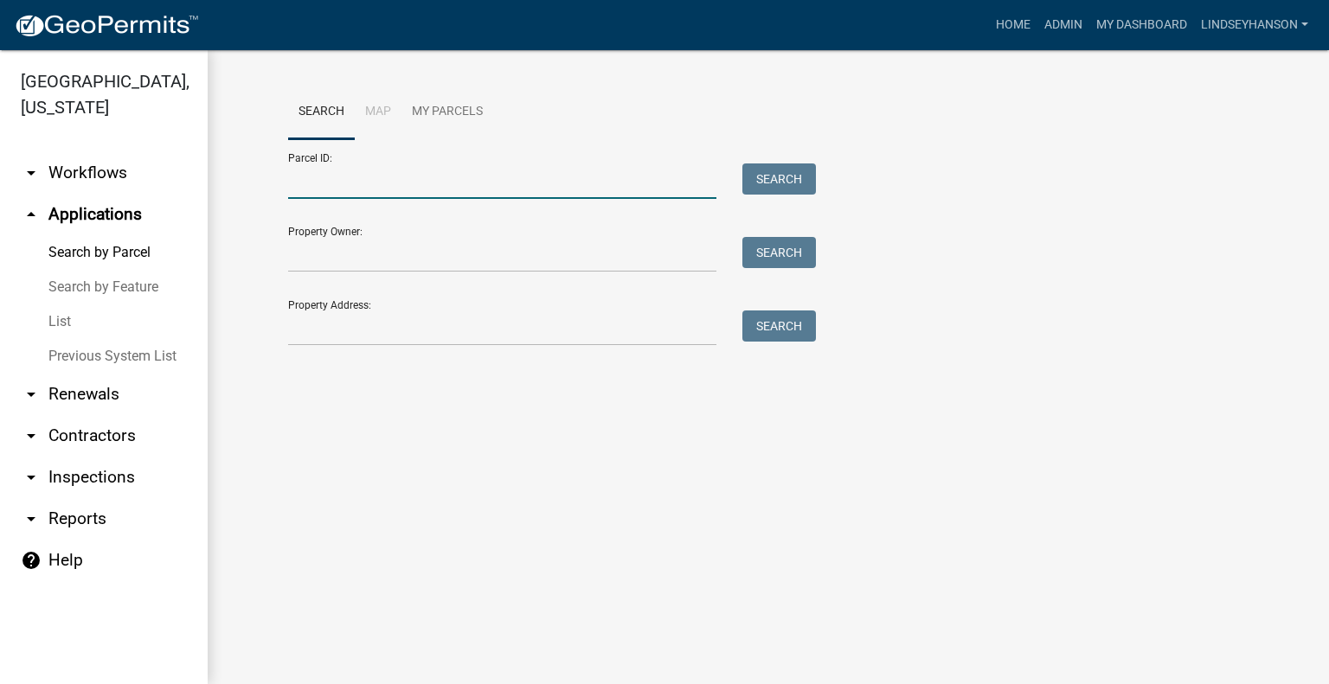
click at [473, 189] on input "Parcel ID:" at bounding box center [502, 180] width 428 height 35
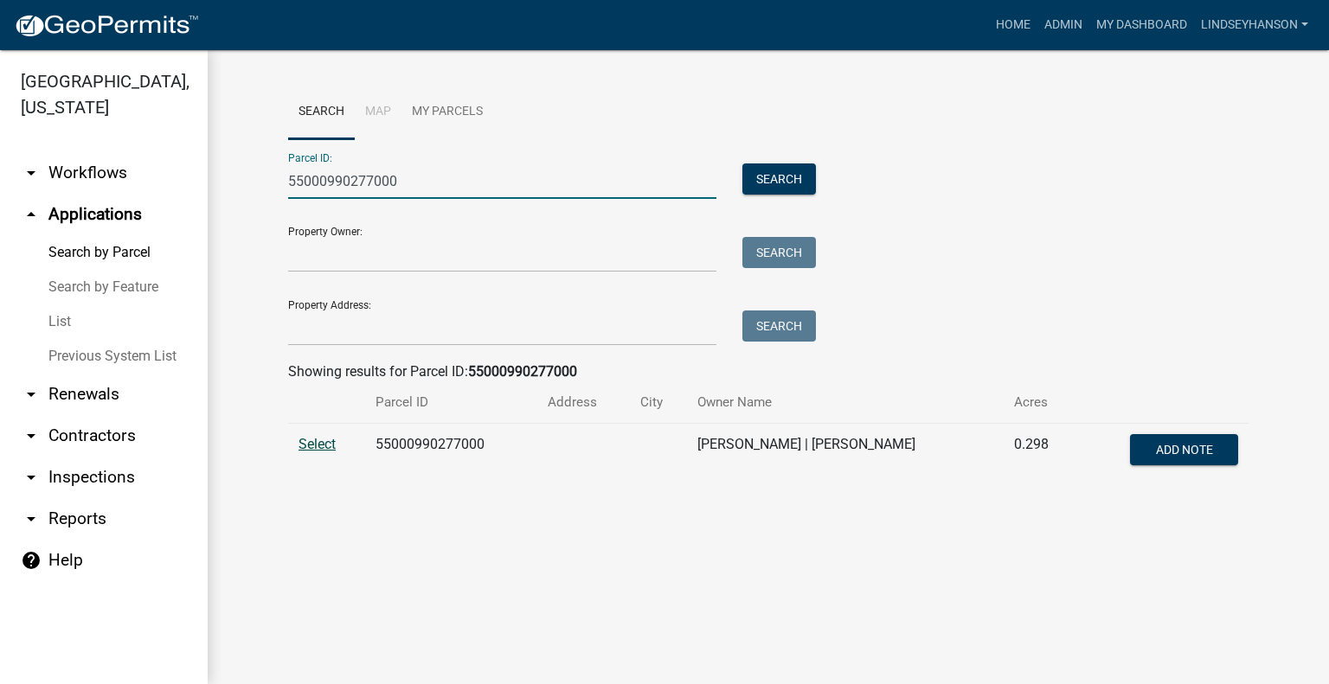
type input "55000990277000"
click at [317, 439] on span "Select" at bounding box center [316, 444] width 37 height 16
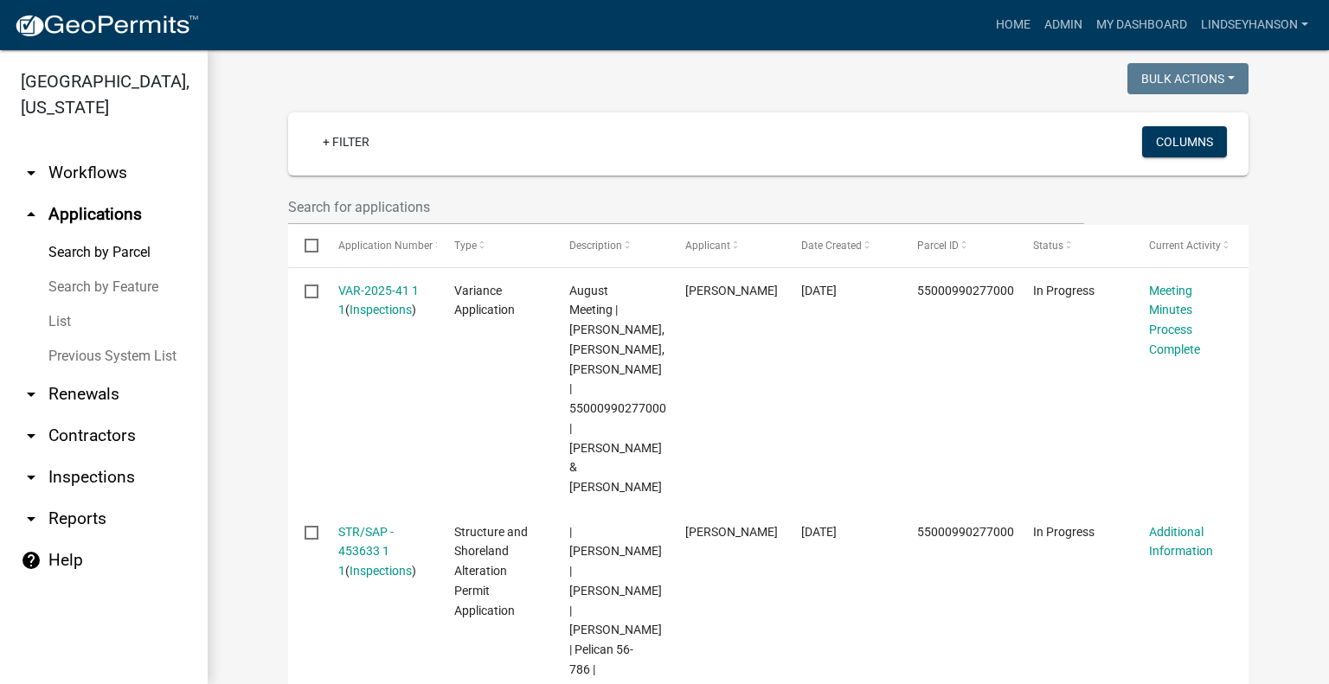
scroll to position [435, 0]
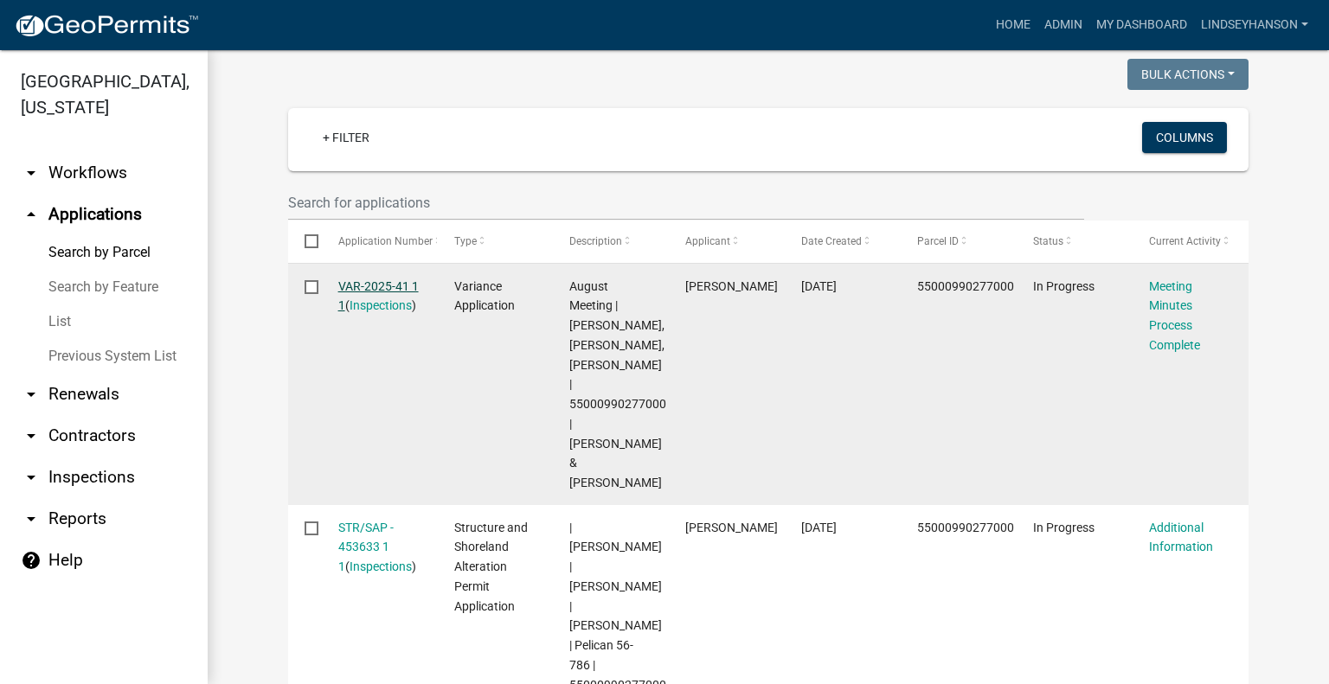
click at [370, 279] on link "VAR-2025-41 1 1" at bounding box center [378, 296] width 80 height 34
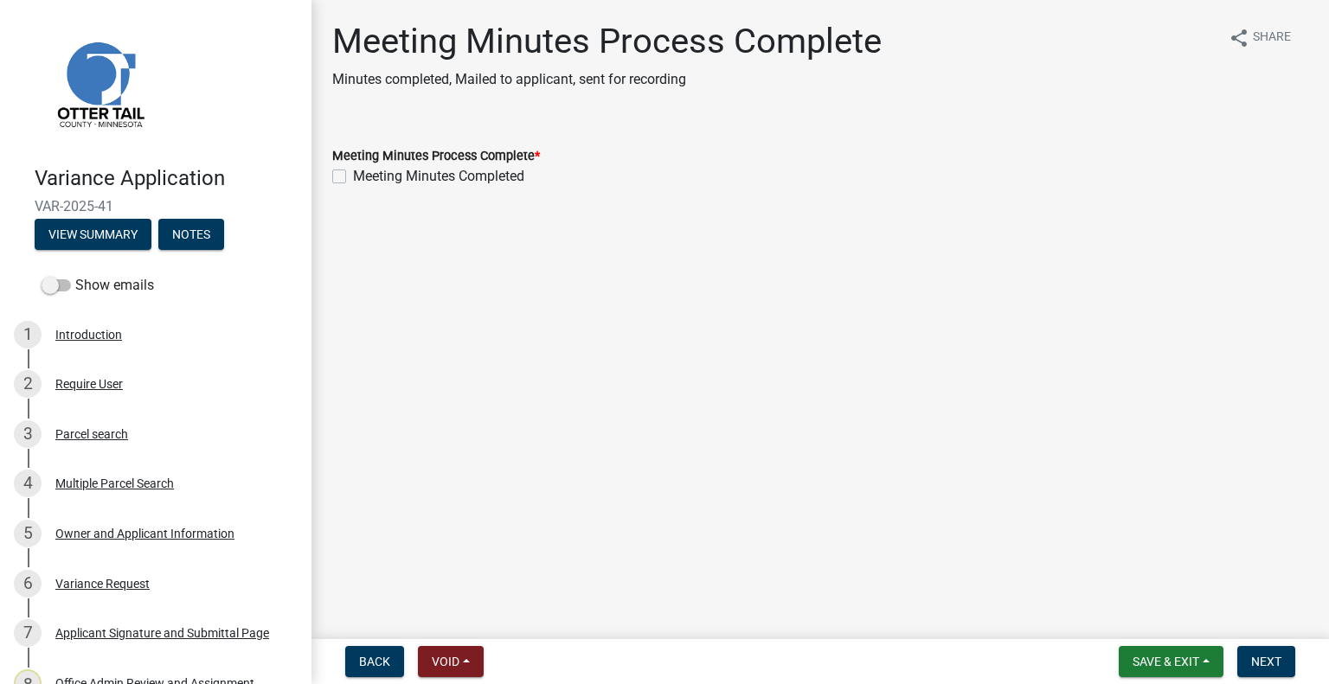
click at [417, 176] on label "Meeting Minutes Completed" at bounding box center [438, 176] width 171 height 21
click at [364, 176] on input "Meeting Minutes Completed" at bounding box center [358, 171] width 11 height 11
checkbox input "true"
click at [1255, 663] on span "Next" at bounding box center [1266, 662] width 30 height 14
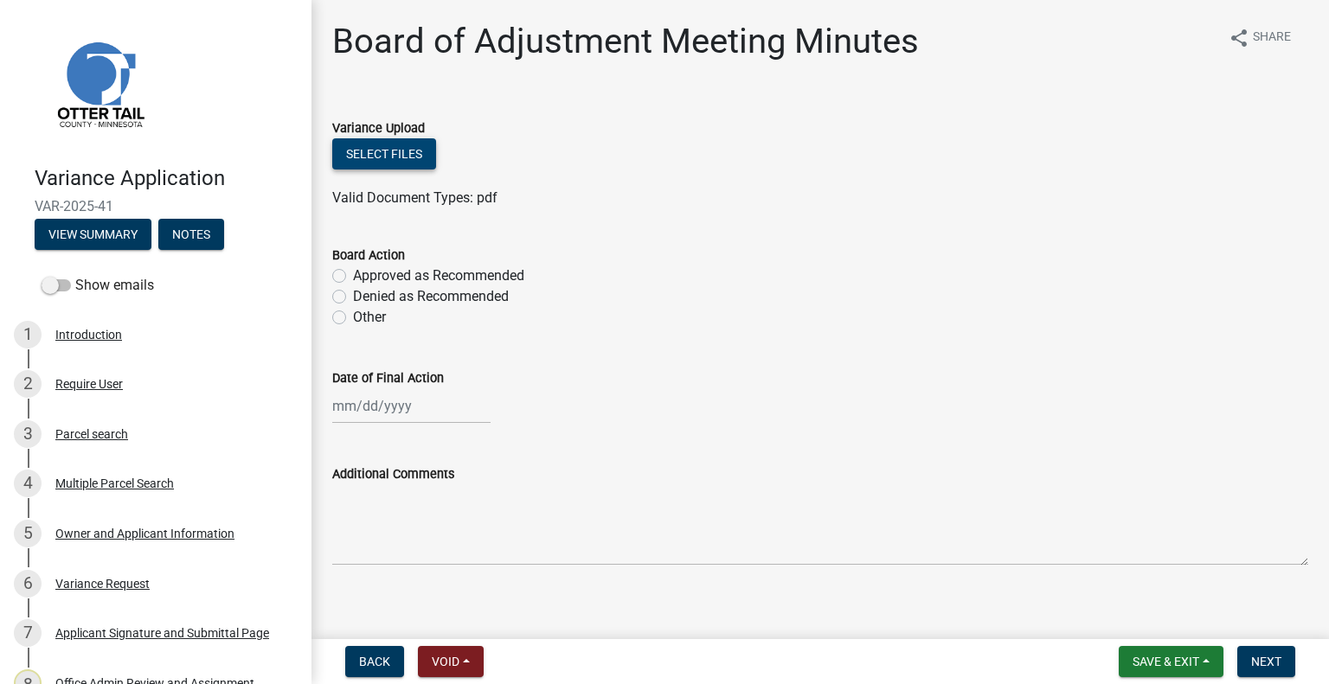
click at [415, 155] on button "Select files" at bounding box center [384, 153] width 104 height 31
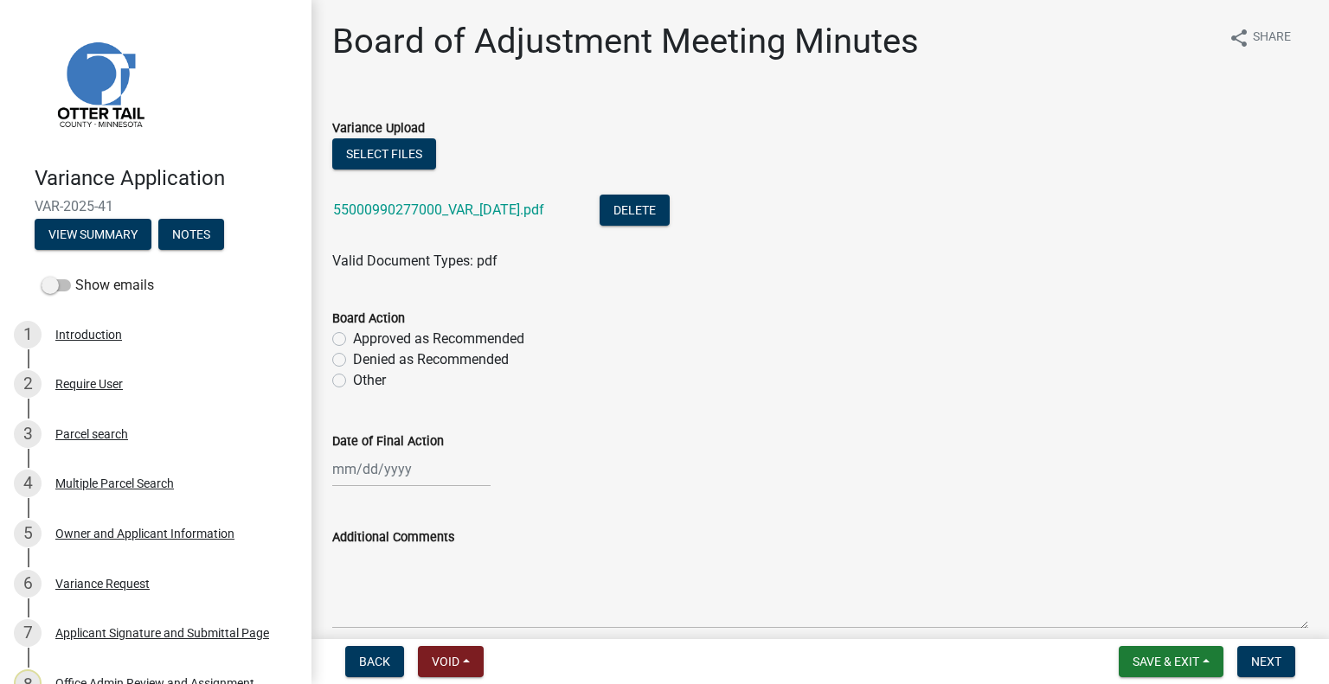
click at [449, 334] on label "Approved as Recommended" at bounding box center [438, 339] width 171 height 21
click at [364, 334] on input "Approved as Recommended" at bounding box center [358, 334] width 11 height 11
radio input "true"
click at [419, 474] on div at bounding box center [411, 468] width 158 height 35
select select "9"
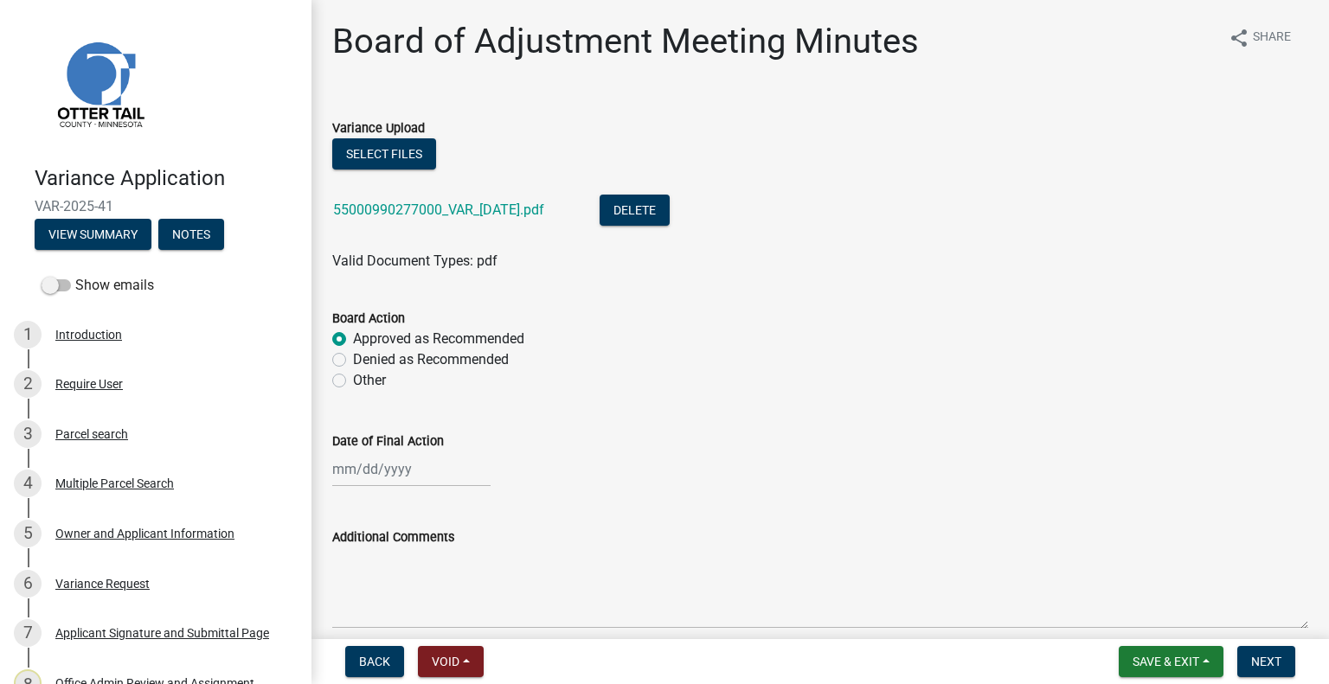
select select "2025"
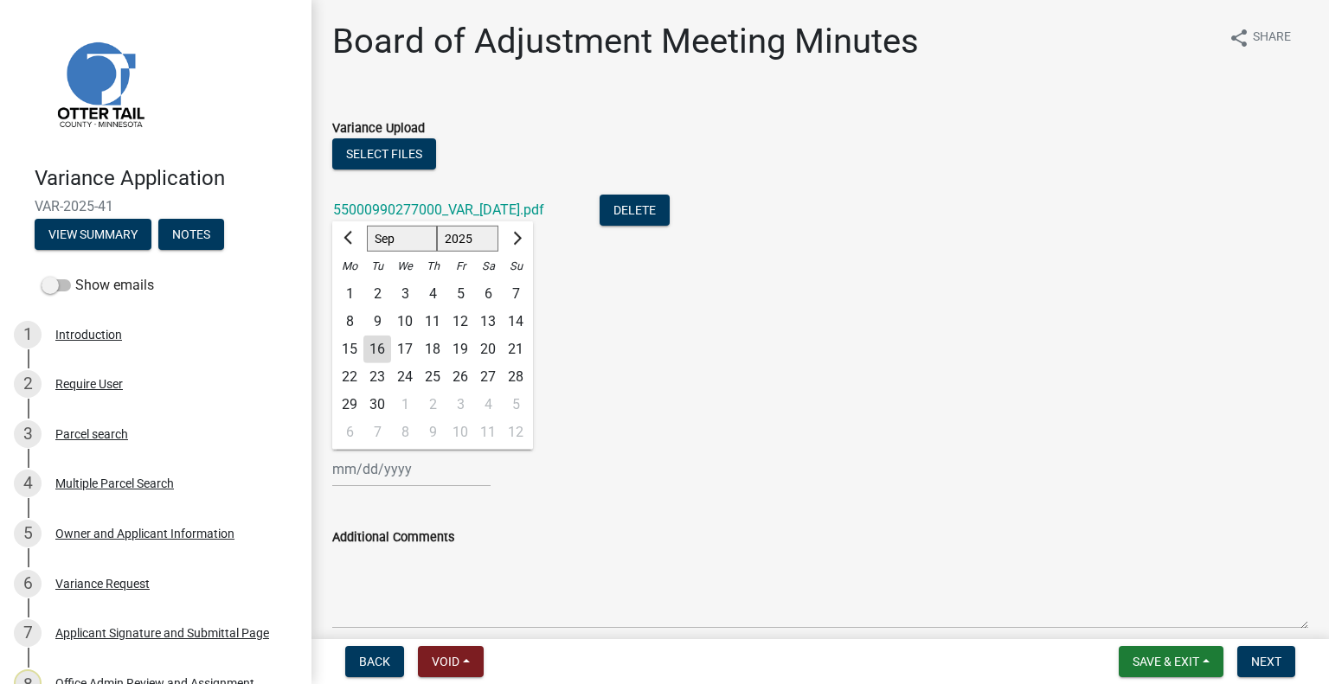
click at [434, 291] on div "4" at bounding box center [433, 294] width 28 height 28
type input "09/04/2025"
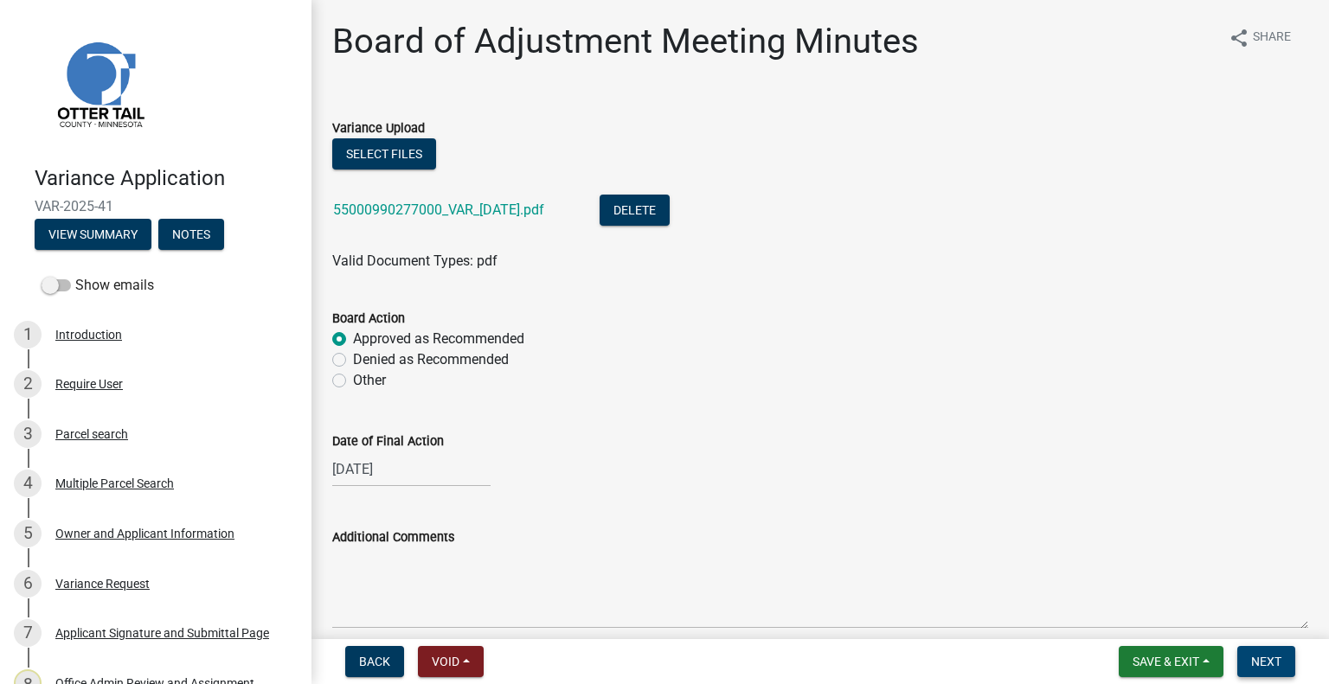
click at [1258, 657] on span "Next" at bounding box center [1266, 662] width 30 height 14
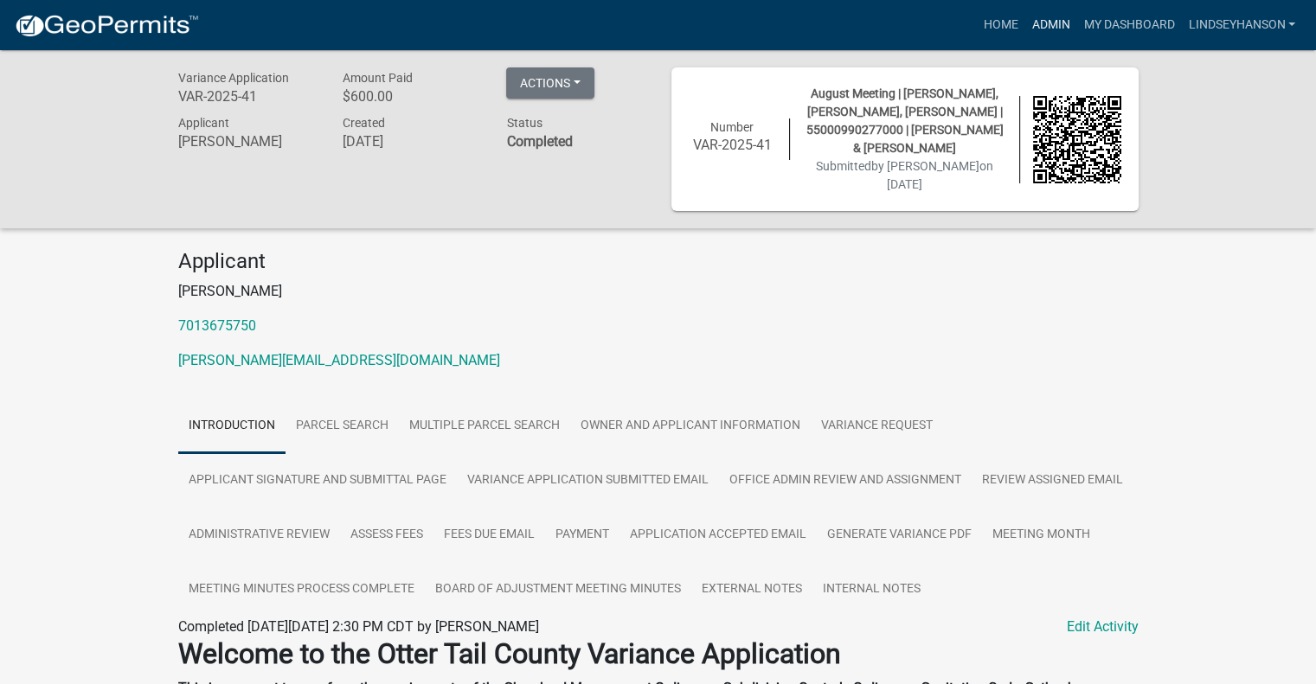
click at [1034, 12] on link "Admin" at bounding box center [1050, 25] width 52 height 33
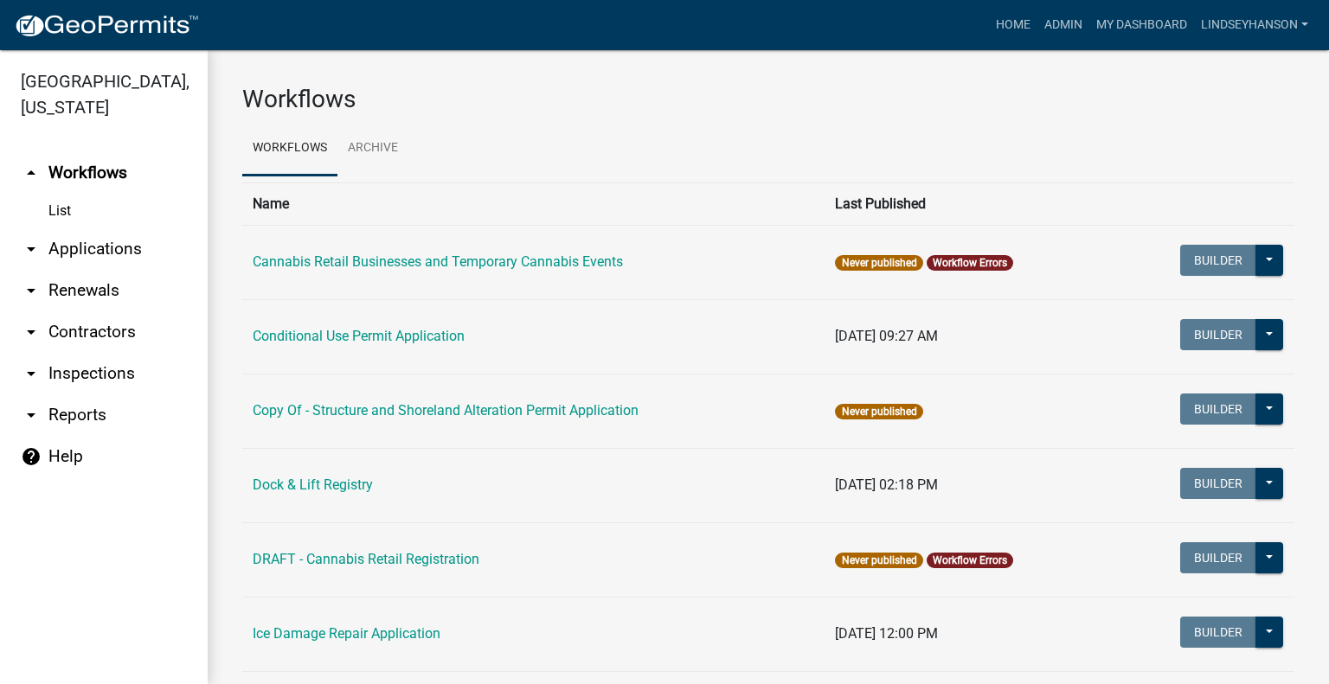
click at [107, 248] on link "arrow_drop_down Applications" at bounding box center [104, 249] width 208 height 42
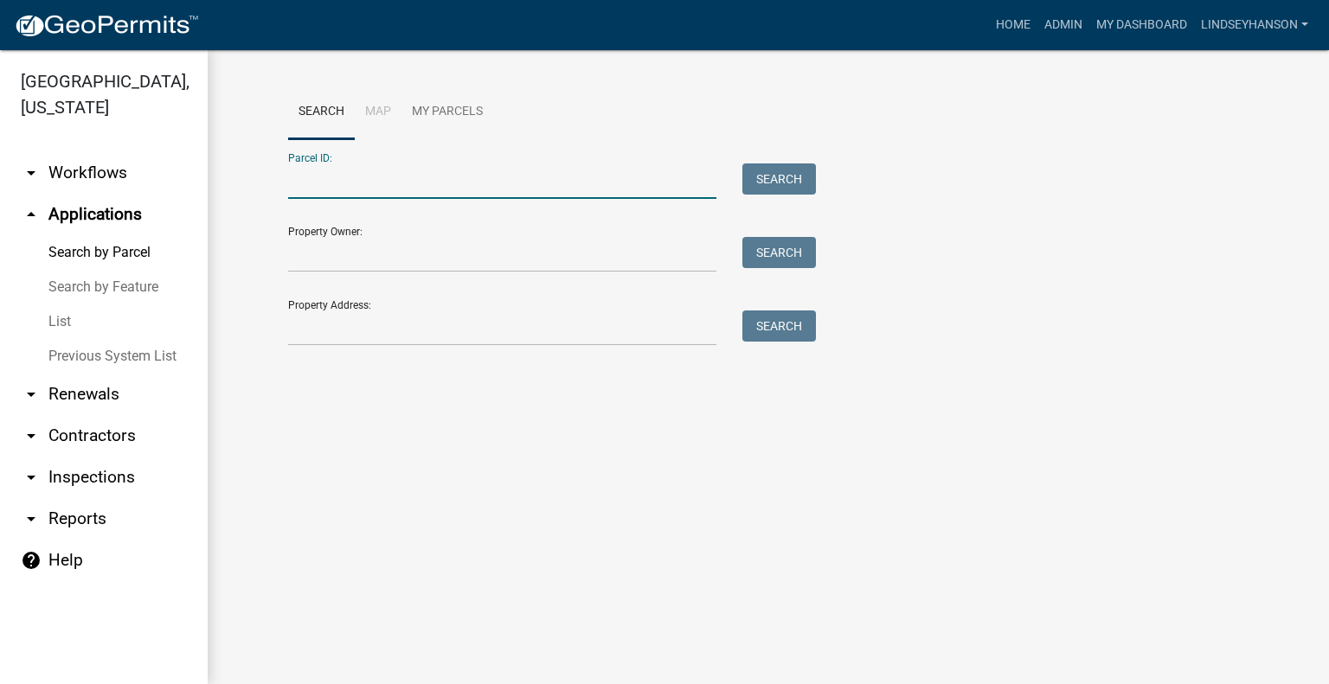
click at [364, 193] on input "Parcel ID:" at bounding box center [502, 180] width 428 height 35
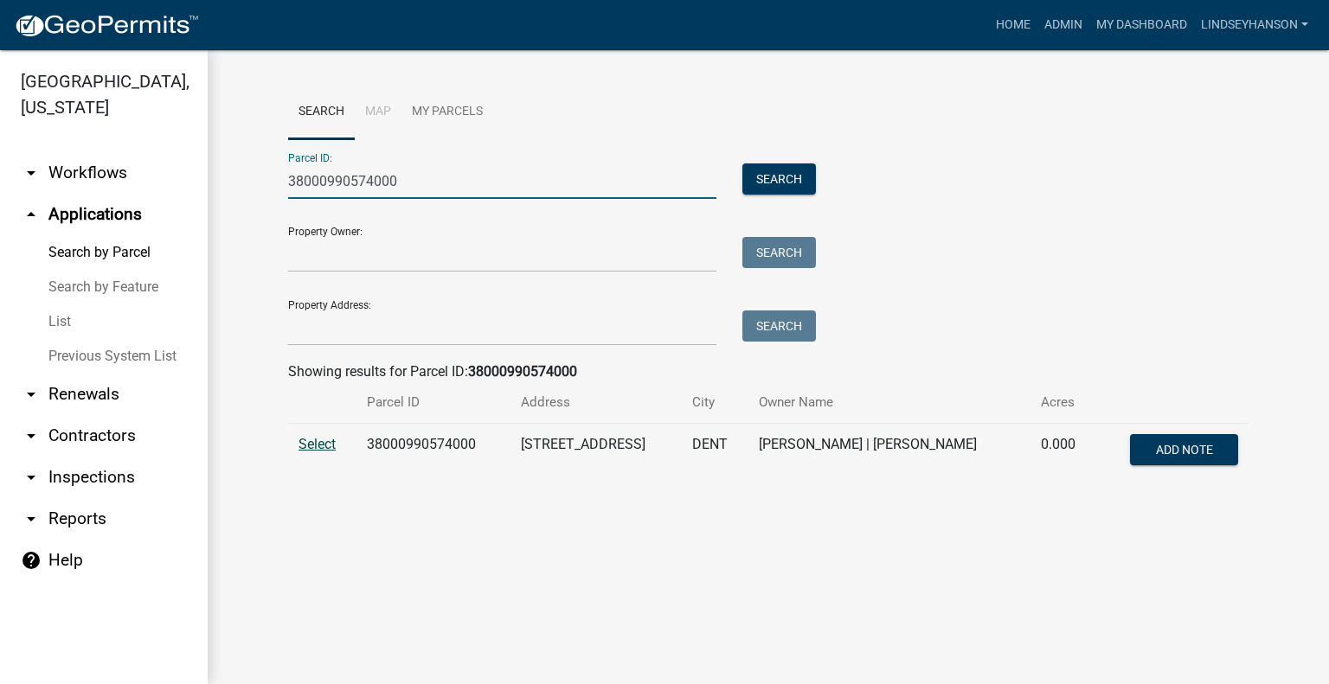
type input "38000990574000"
click at [316, 445] on span "Select" at bounding box center [316, 444] width 37 height 16
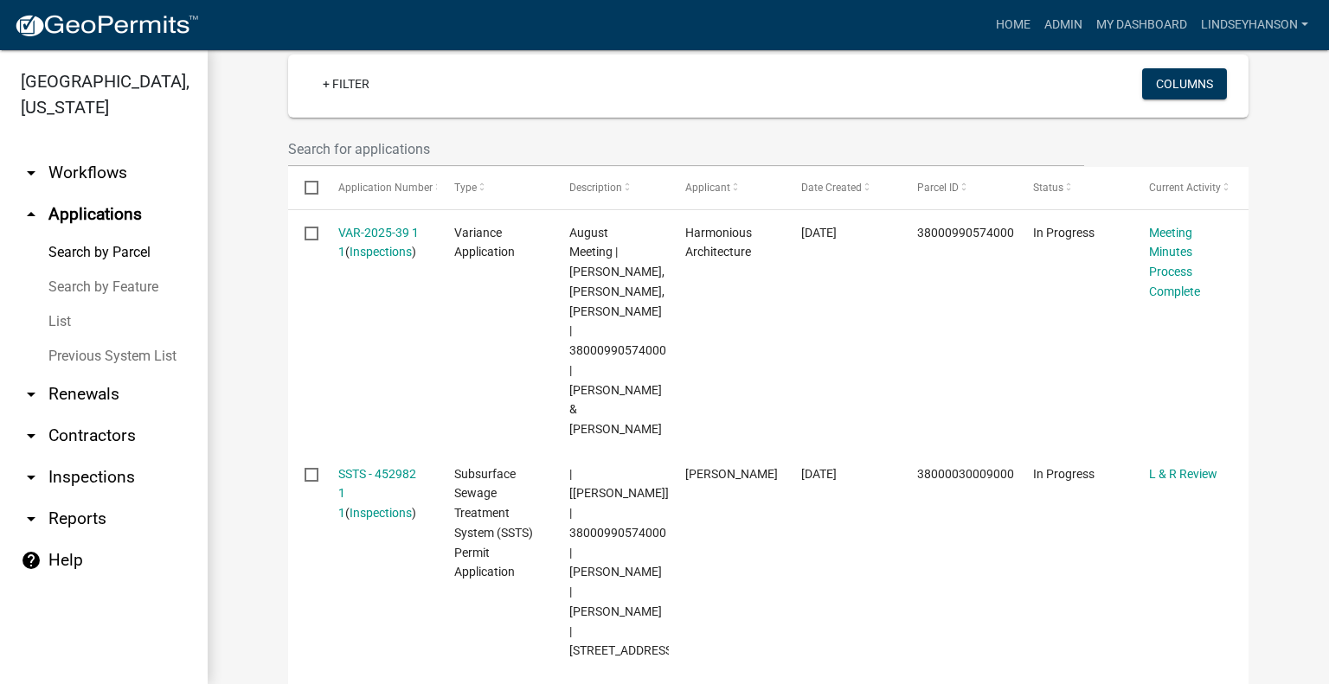
scroll to position [491, 0]
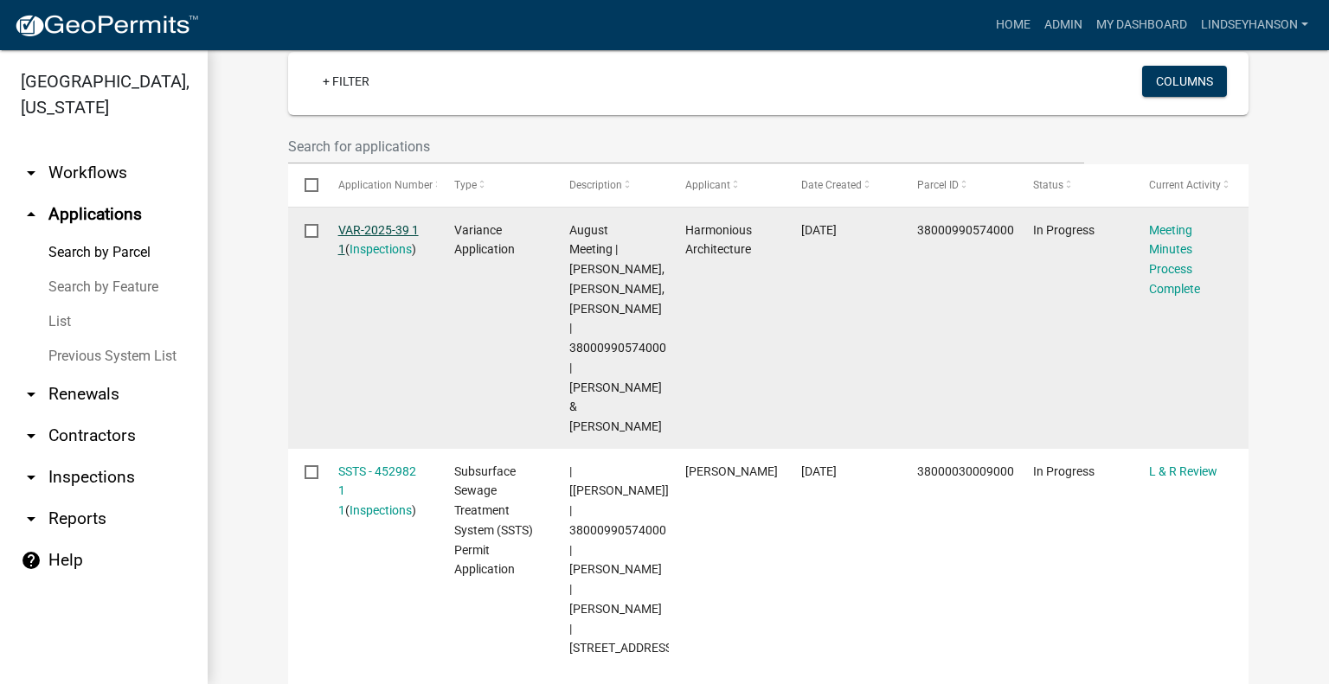
click at [367, 234] on link "VAR-2025-39 1 1" at bounding box center [378, 240] width 80 height 34
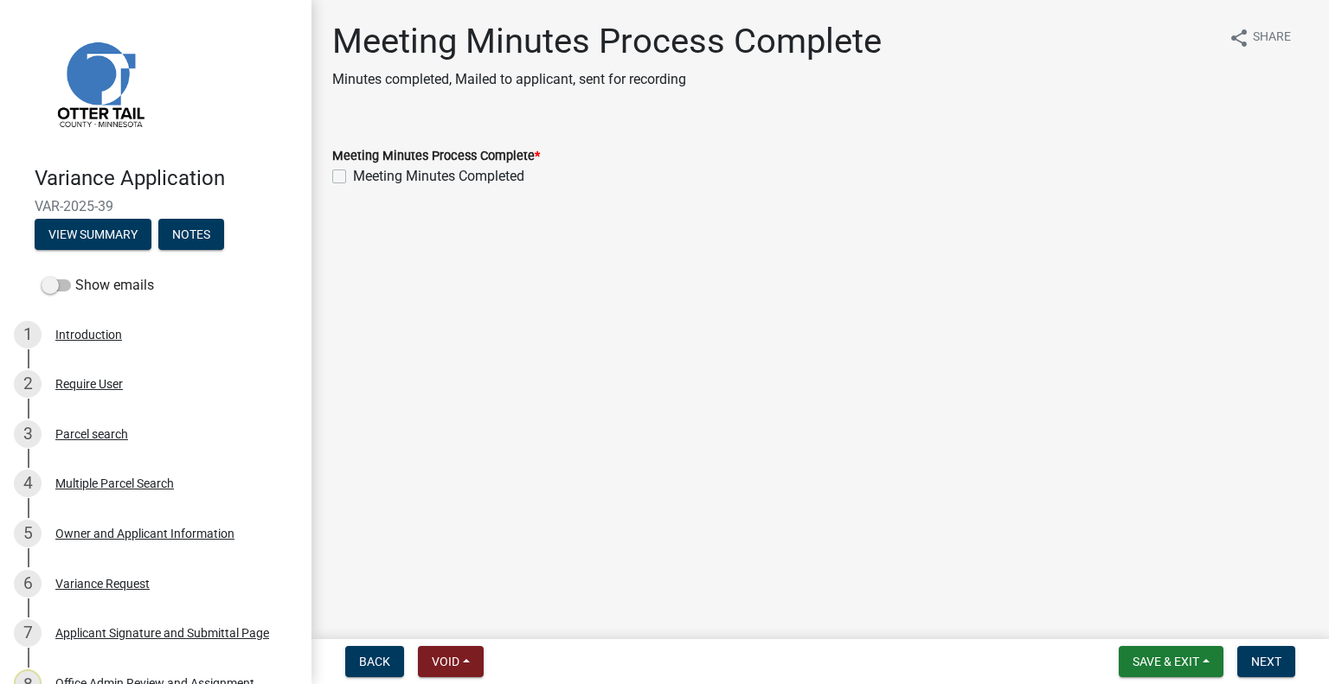
click at [483, 174] on label "Meeting Minutes Completed" at bounding box center [438, 176] width 171 height 21
click at [364, 174] on input "Meeting Minutes Completed" at bounding box center [358, 171] width 11 height 11
checkbox input "true"
click at [1255, 655] on span "Next" at bounding box center [1266, 662] width 30 height 14
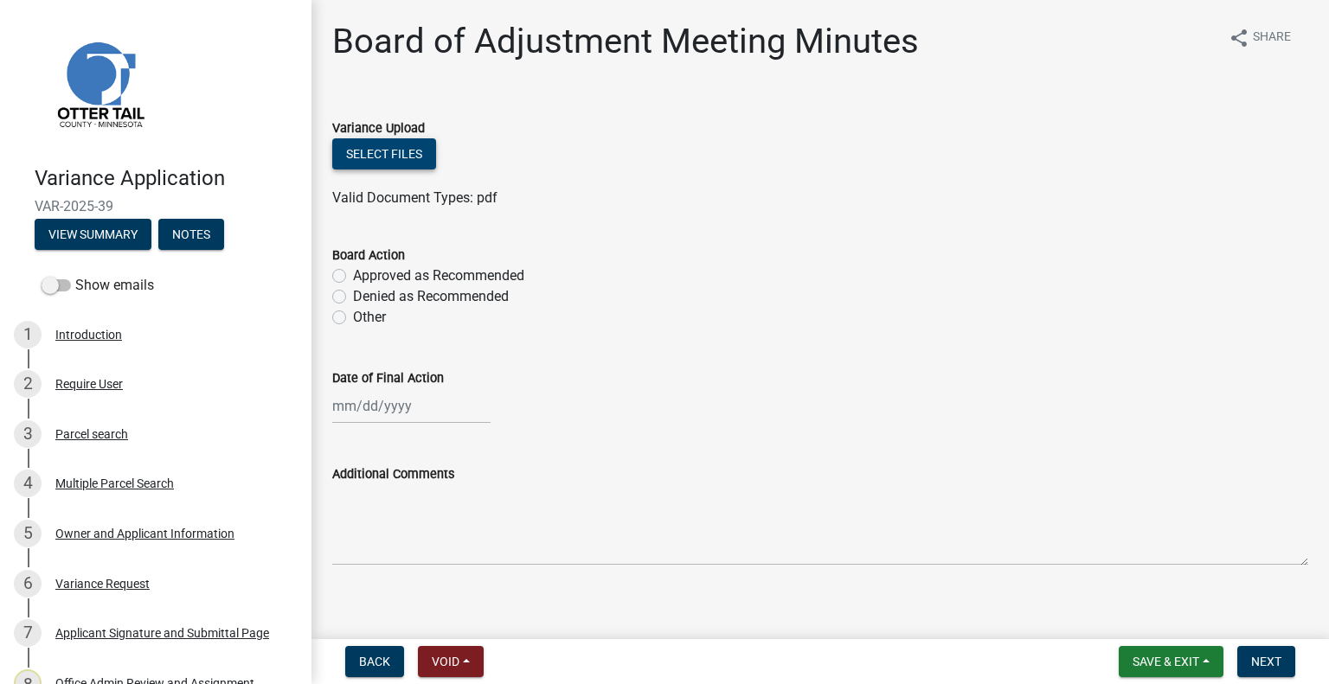
click at [401, 158] on button "Select files" at bounding box center [384, 153] width 104 height 31
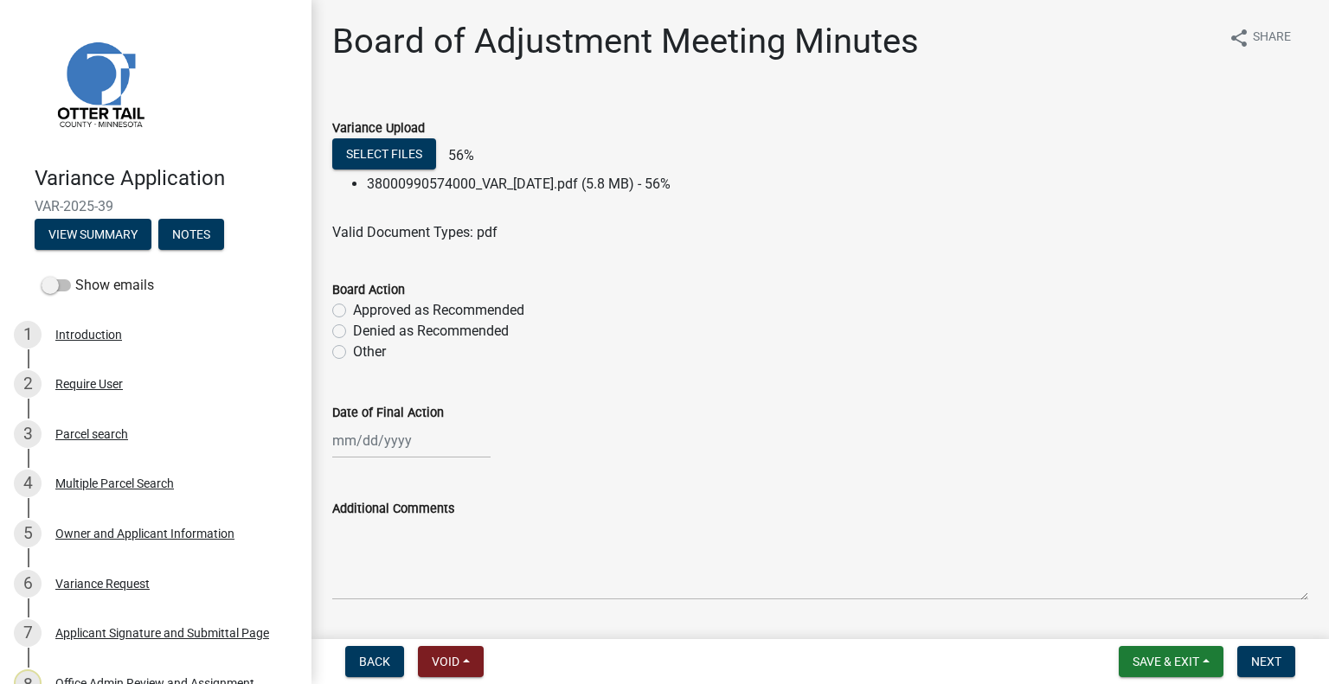
click at [498, 311] on label "Approved as Recommended" at bounding box center [438, 310] width 171 height 21
click at [364, 311] on input "Approved as Recommended" at bounding box center [358, 305] width 11 height 11
radio input "true"
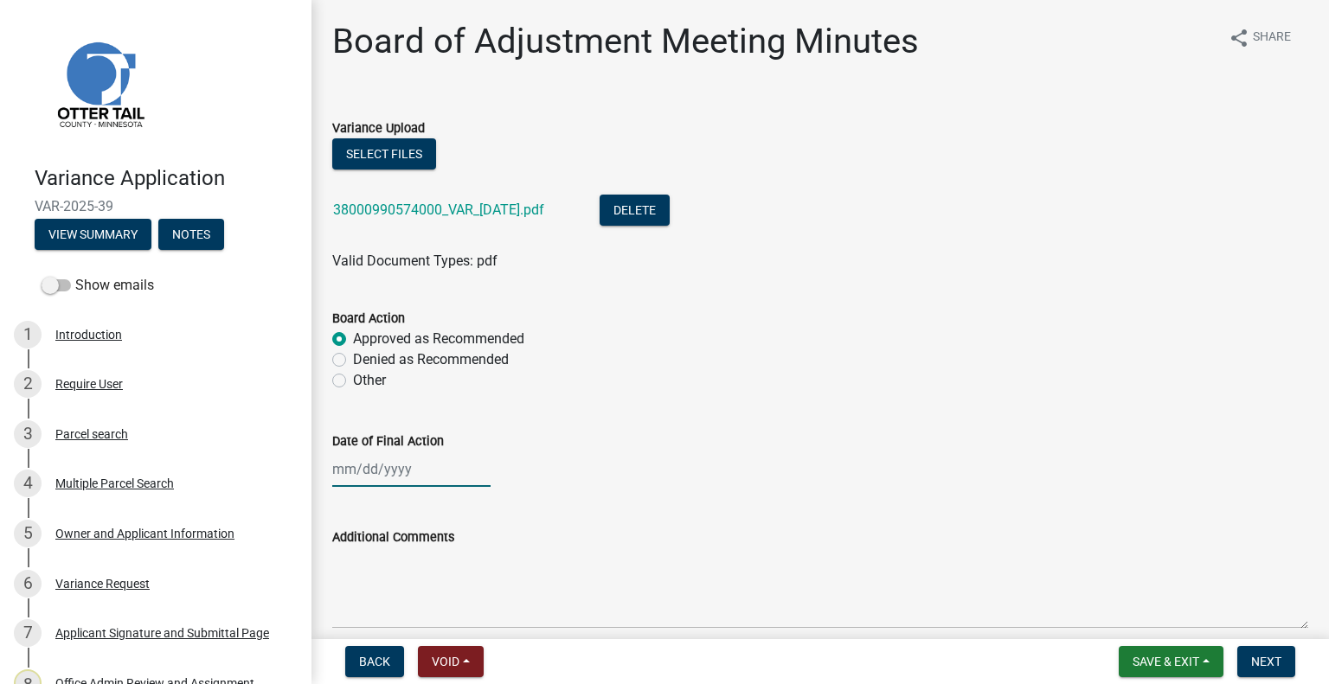
click at [407, 470] on div at bounding box center [411, 468] width 158 height 35
select select "9"
select select "2025"
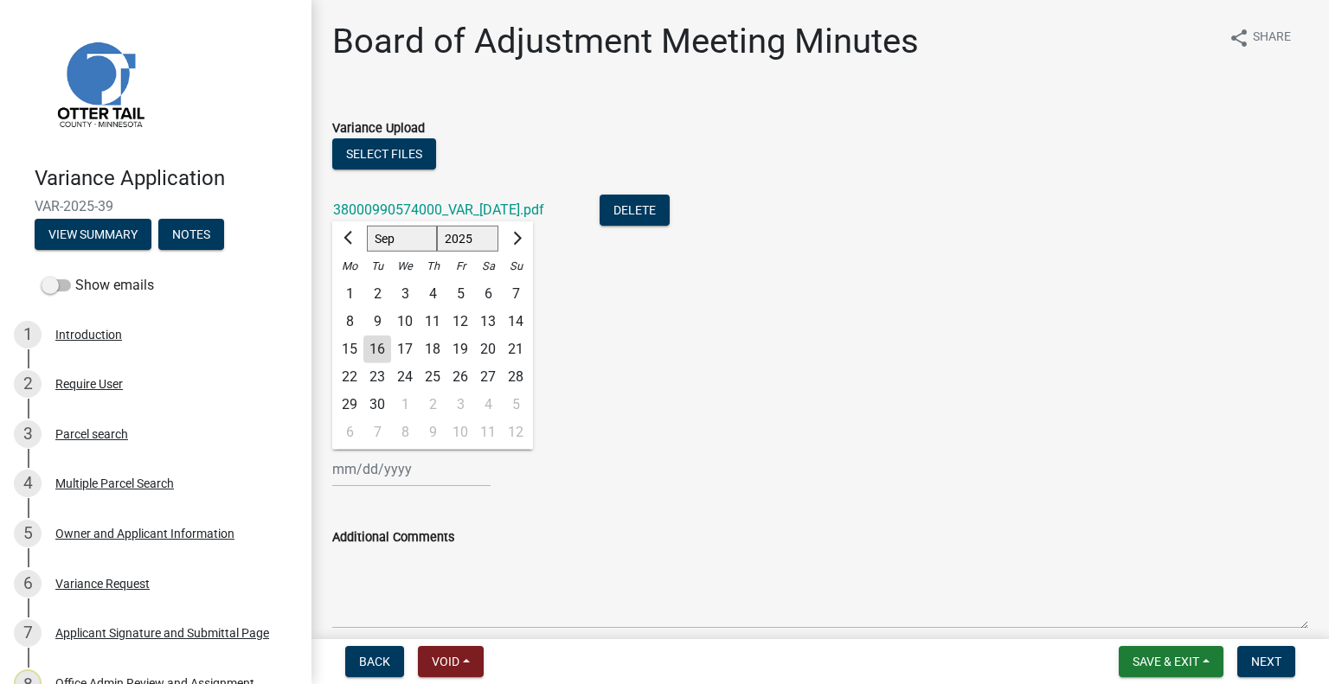
click at [433, 291] on div "4" at bounding box center [433, 294] width 28 height 28
type input "09/04/2025"
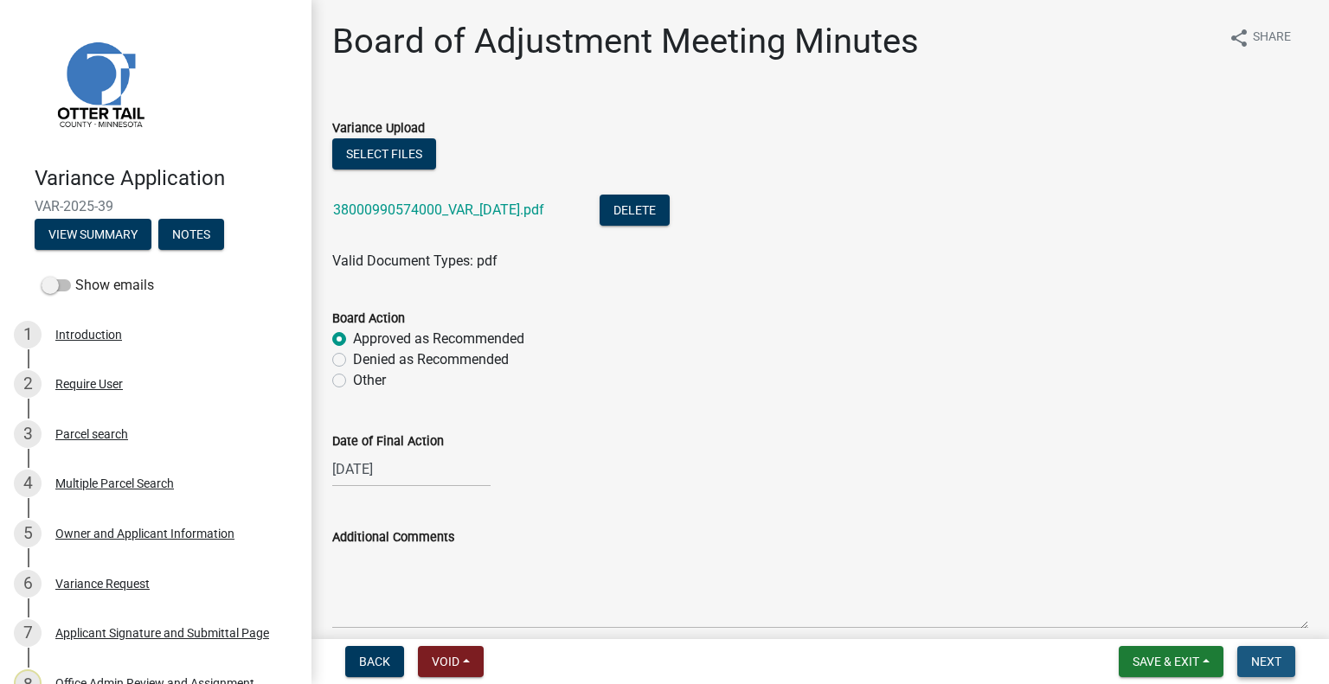
click at [1273, 656] on span "Next" at bounding box center [1266, 662] width 30 height 14
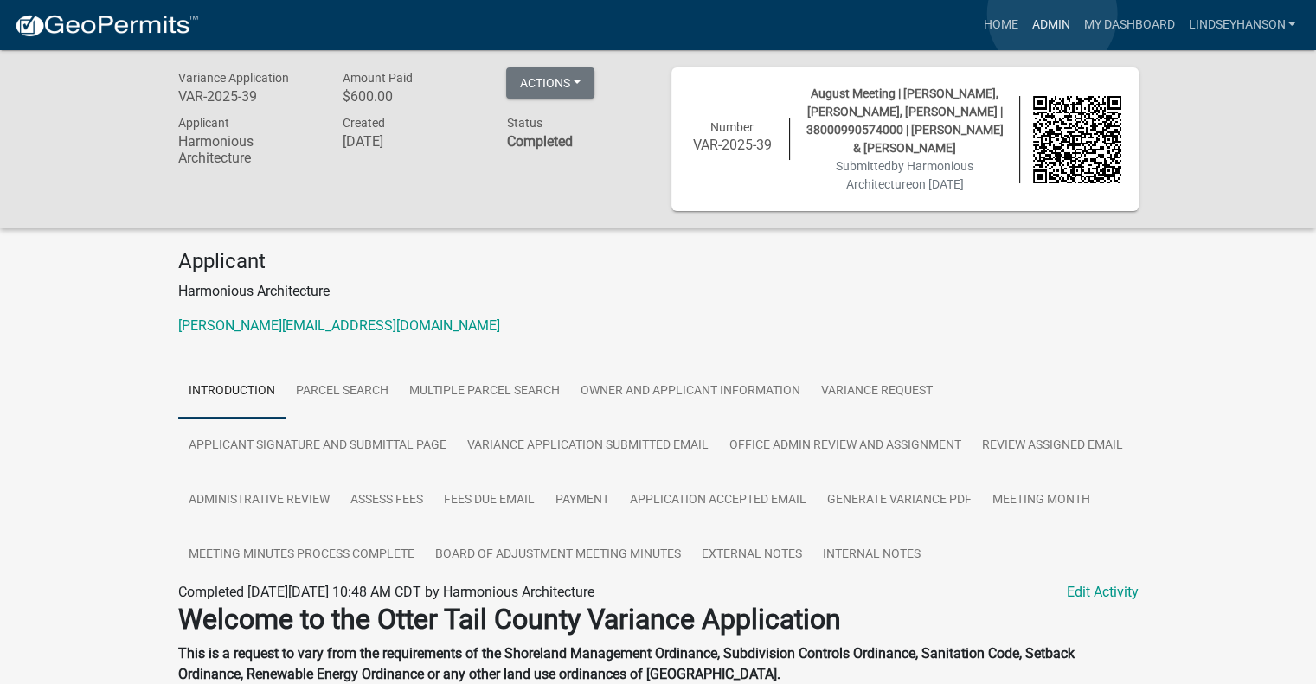
click at [1051, 14] on link "Admin" at bounding box center [1050, 25] width 52 height 33
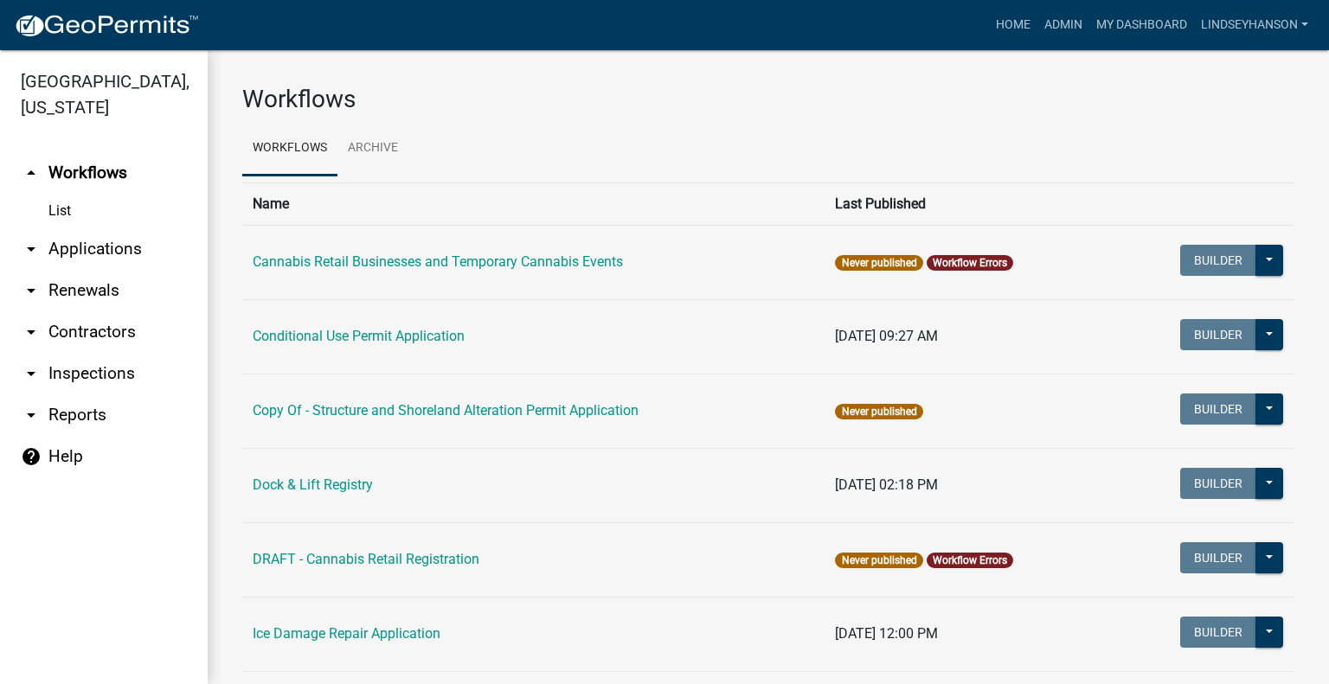
click at [87, 248] on link "arrow_drop_down Applications" at bounding box center [104, 249] width 208 height 42
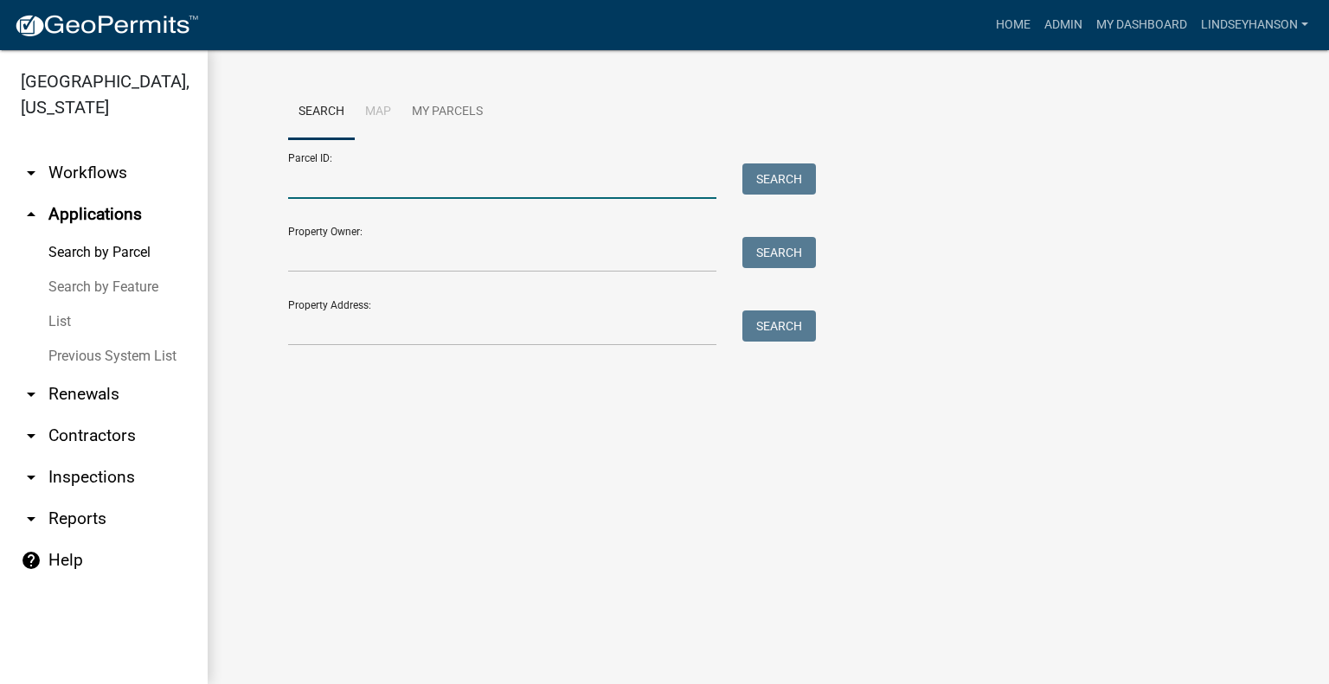
click at [355, 172] on input "Parcel ID:" at bounding box center [502, 180] width 428 height 35
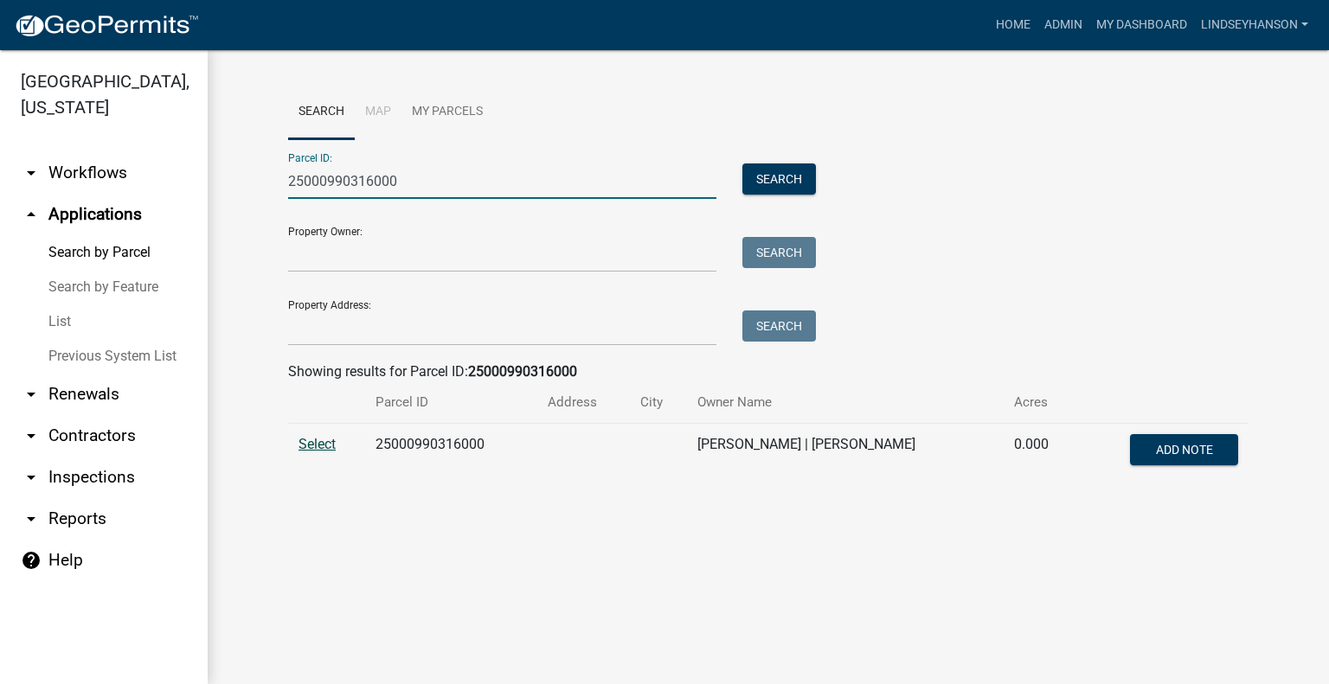
type input "25000990316000"
click at [323, 436] on span "Select" at bounding box center [316, 444] width 37 height 16
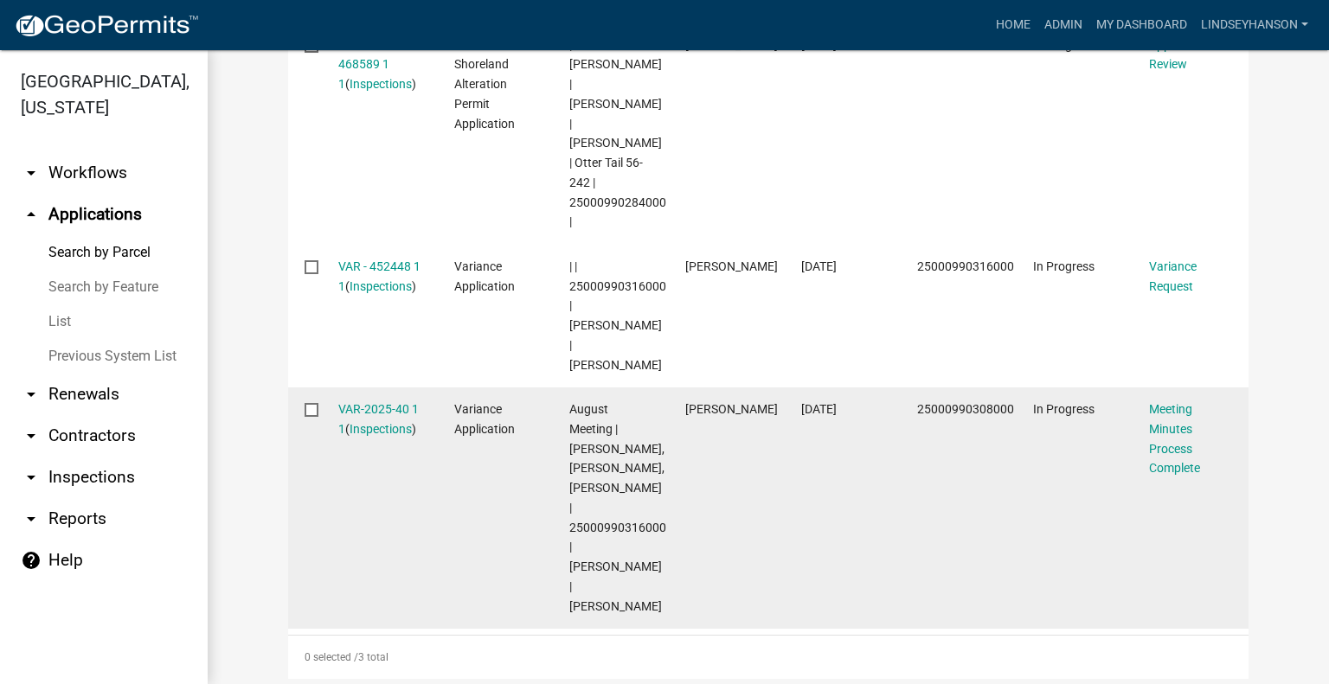
scroll to position [678, 0]
click at [384, 400] on link "VAR-2025-40 1 1" at bounding box center [378, 417] width 80 height 34
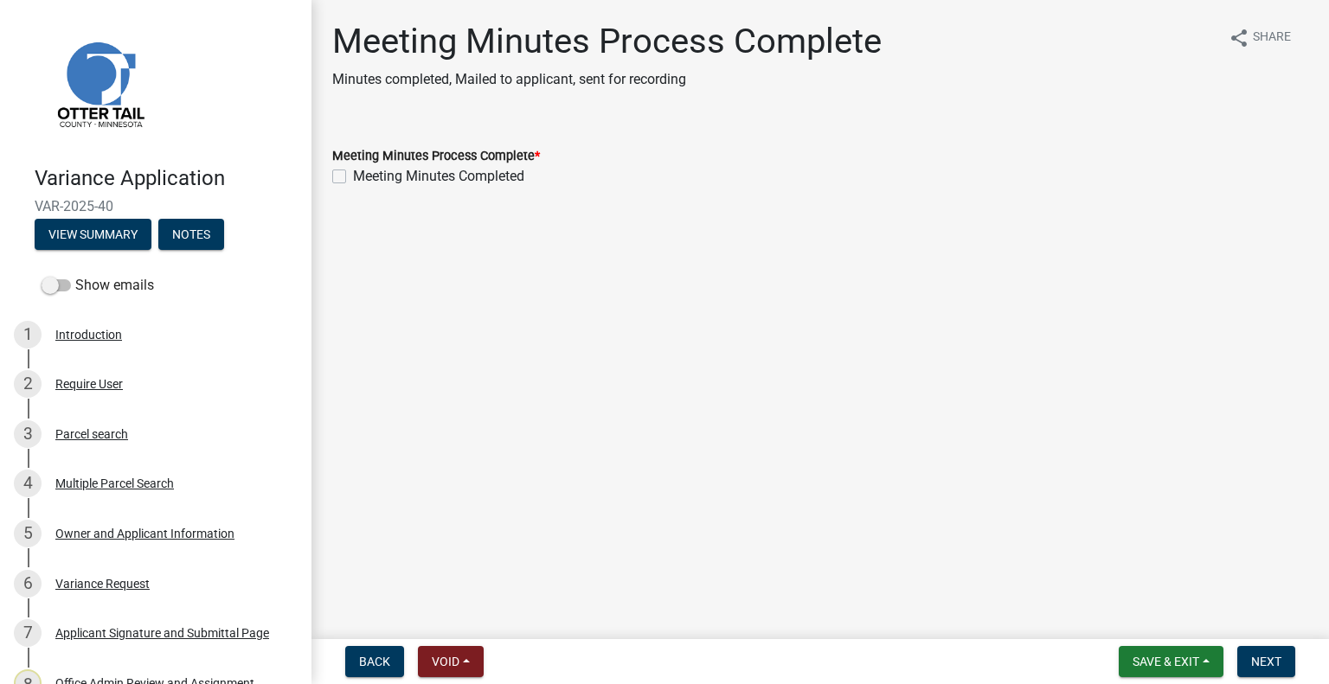
drag, startPoint x: 488, startPoint y: 173, endPoint x: 567, endPoint y: 253, distance: 111.9
click at [488, 173] on label "Meeting Minutes Completed" at bounding box center [438, 176] width 171 height 21
click at [364, 173] on input "Meeting Minutes Completed" at bounding box center [358, 171] width 11 height 11
checkbox input "true"
click at [1258, 660] on span "Next" at bounding box center [1266, 662] width 30 height 14
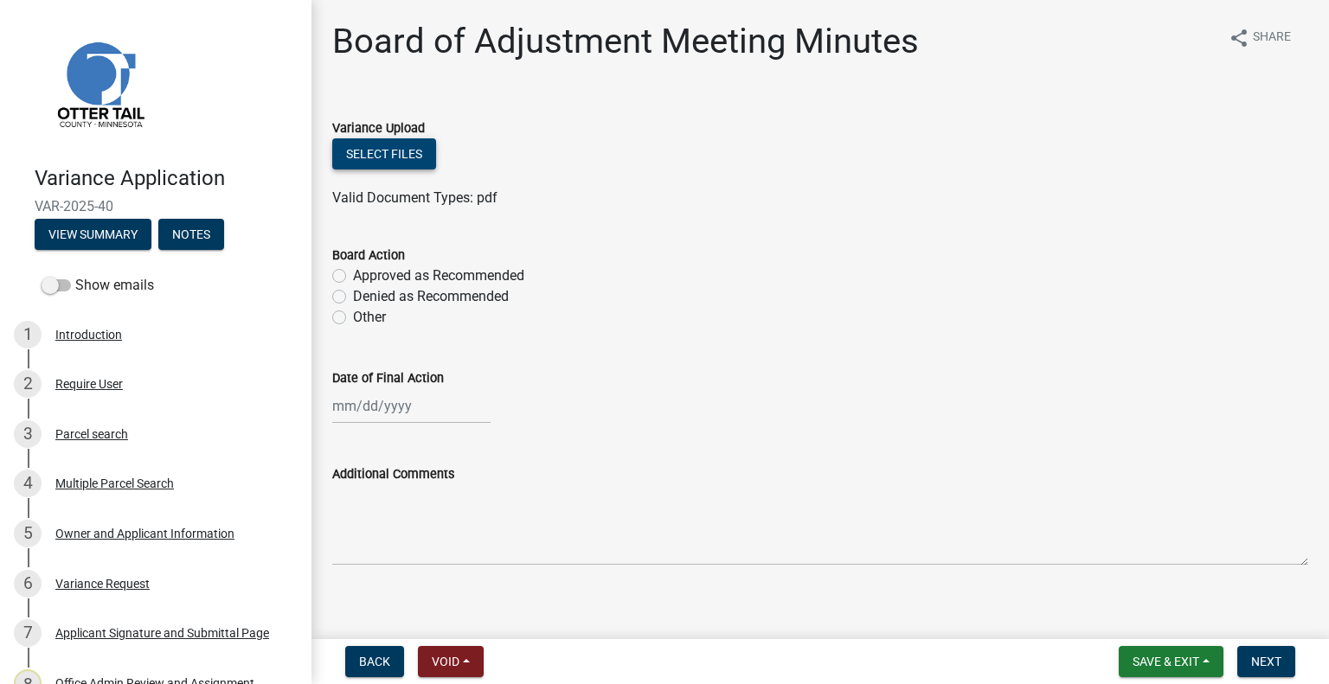
click at [380, 147] on button "Select files" at bounding box center [384, 153] width 104 height 31
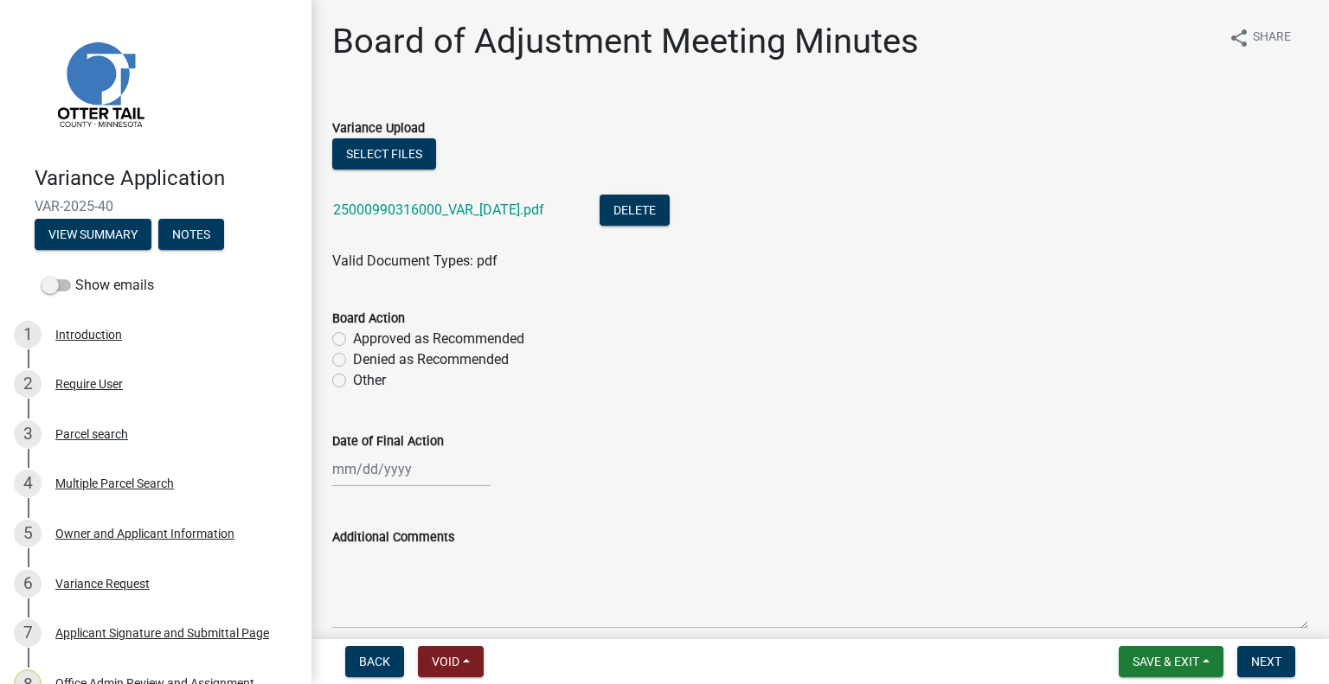
click at [458, 342] on label "Approved as Recommended" at bounding box center [438, 339] width 171 height 21
click at [364, 340] on input "Approved as Recommended" at bounding box center [358, 334] width 11 height 11
radio input "true"
click at [419, 477] on div at bounding box center [411, 468] width 158 height 35
select select "9"
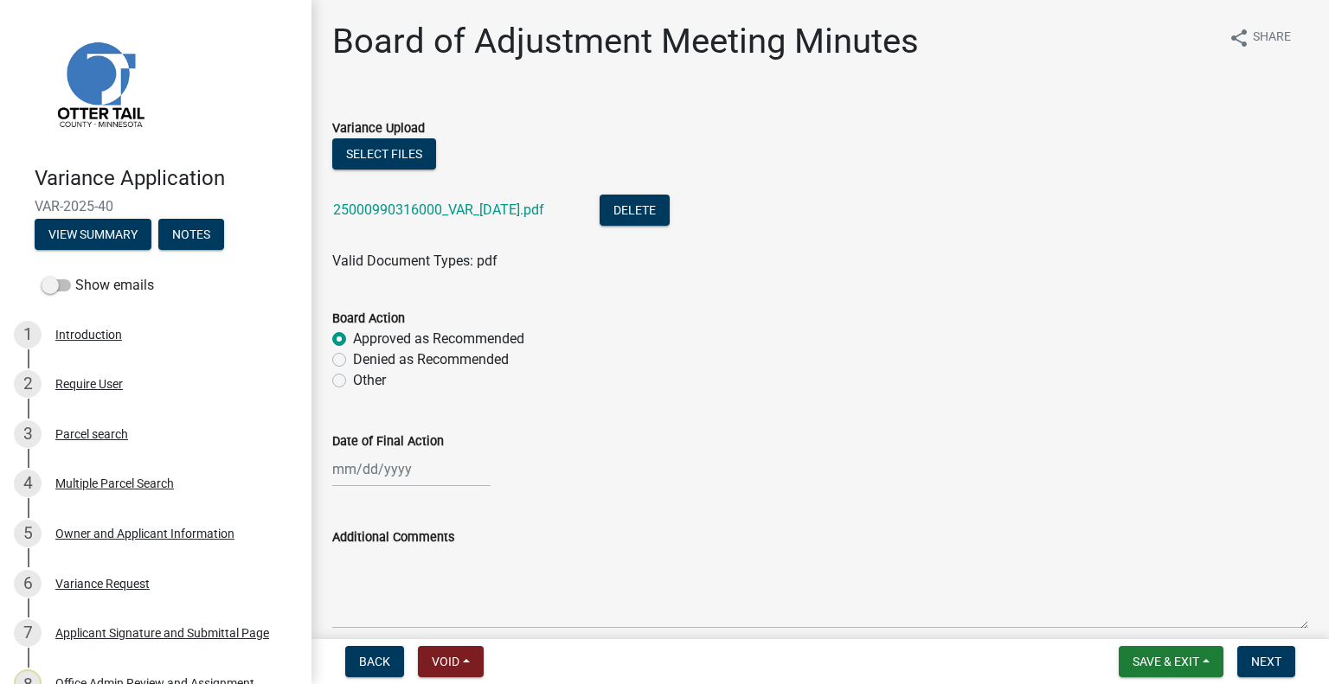
select select "2025"
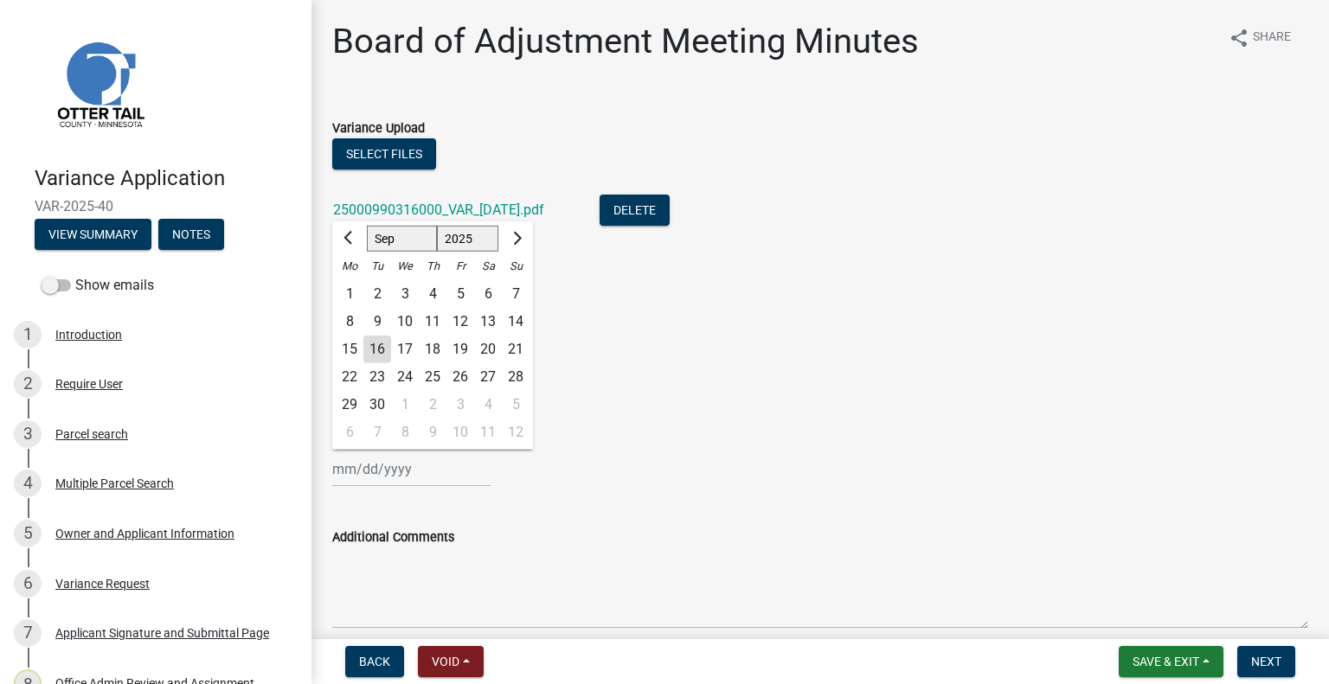
click at [435, 294] on div "4" at bounding box center [433, 294] width 28 height 28
type input "09/04/2025"
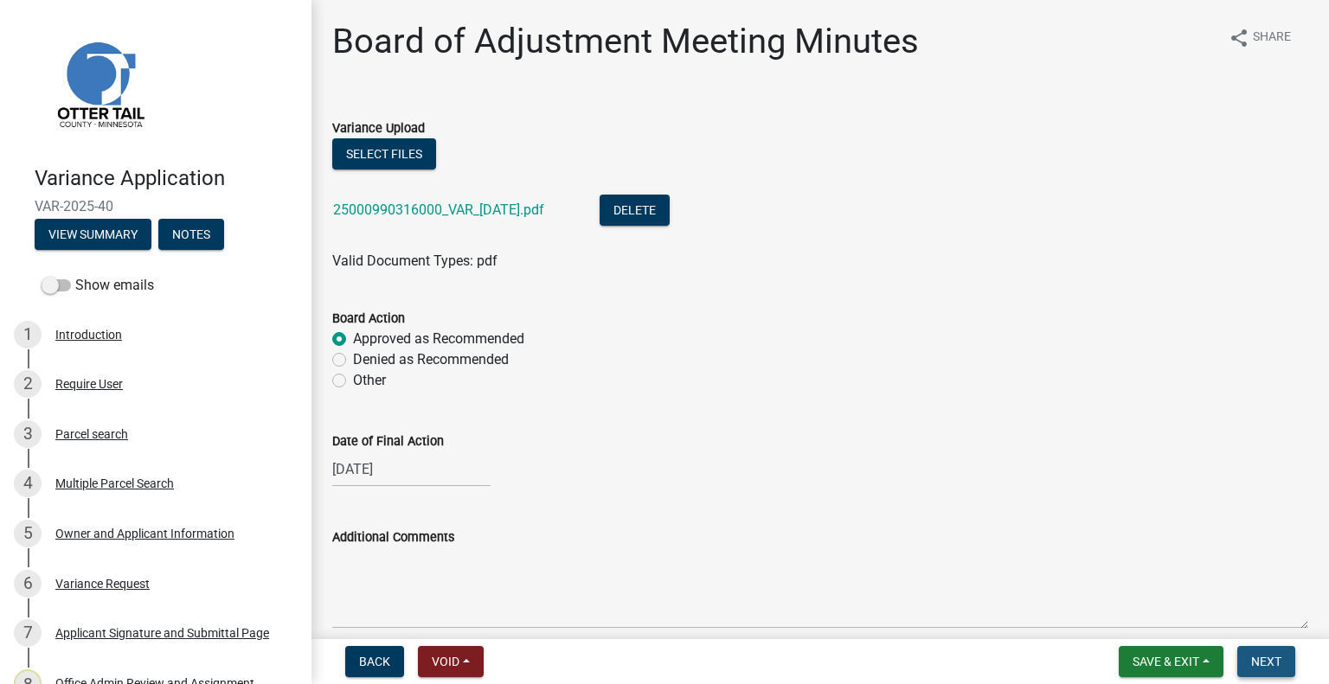
click at [1251, 660] on span "Next" at bounding box center [1266, 662] width 30 height 14
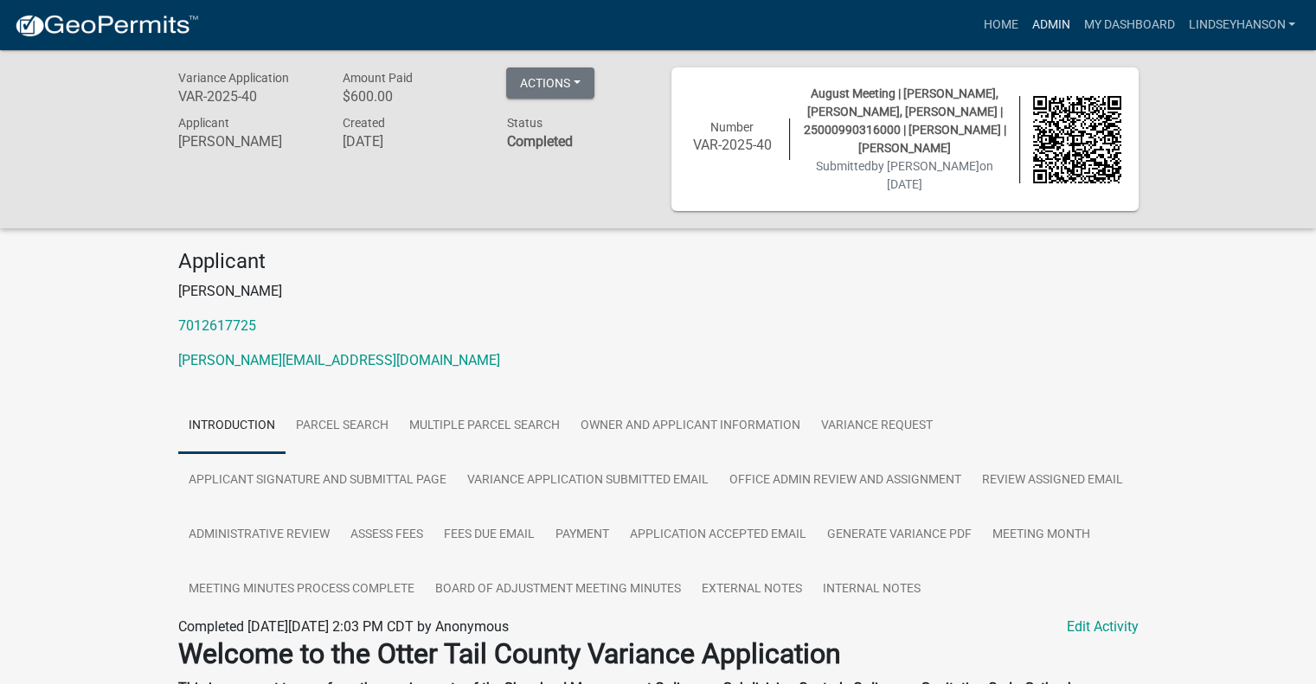
click at [1065, 28] on link "Admin" at bounding box center [1050, 25] width 52 height 33
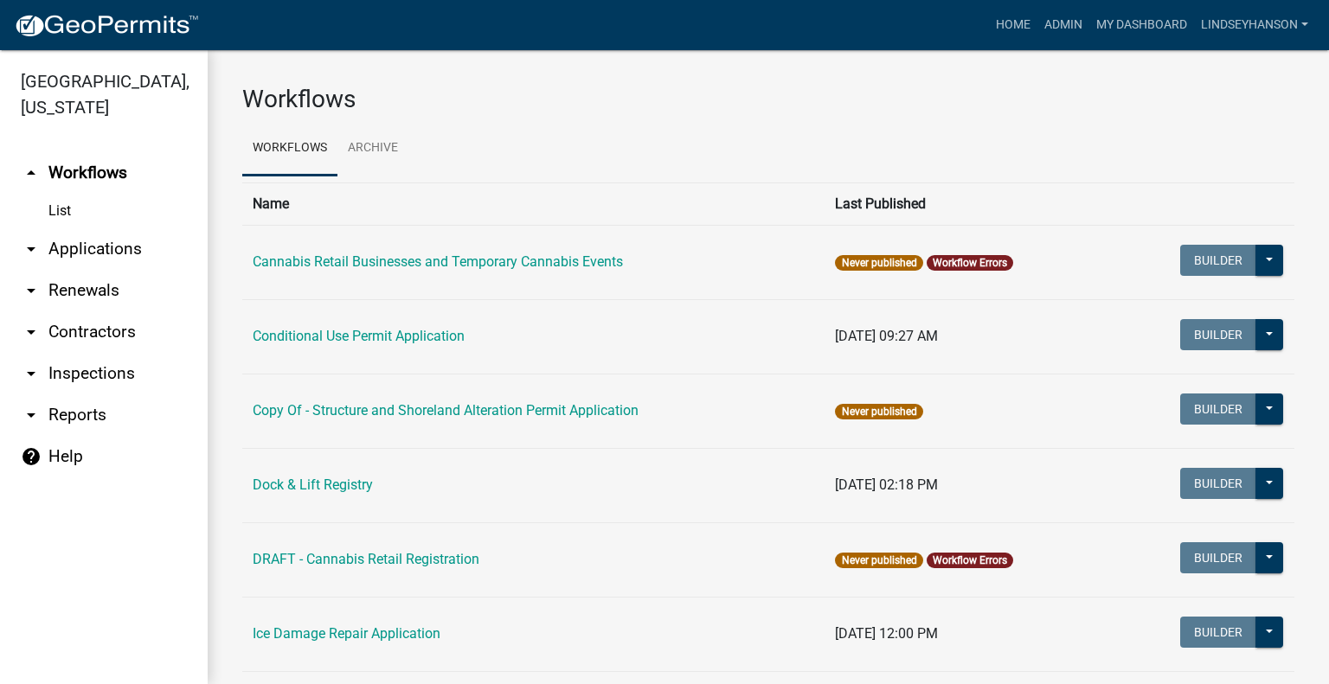
click at [119, 251] on link "arrow_drop_down Applications" at bounding box center [104, 249] width 208 height 42
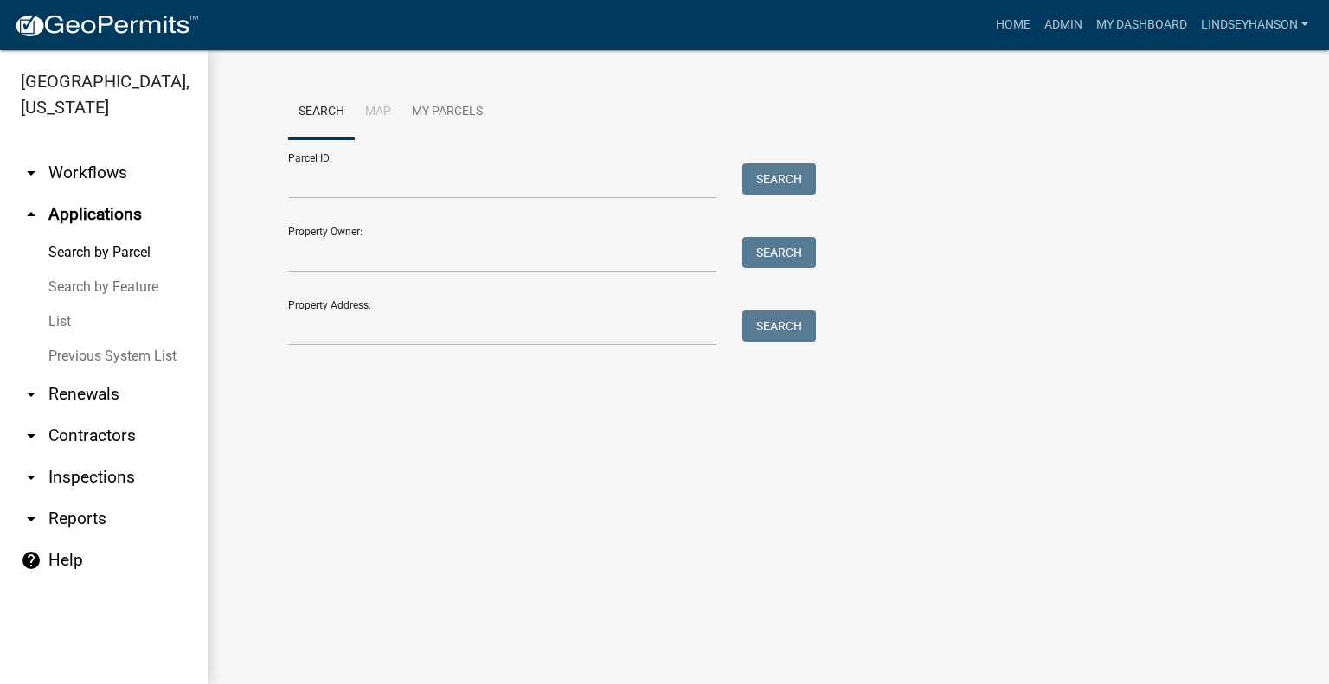
drag, startPoint x: 106, startPoint y: 183, endPoint x: 111, endPoint y: 194, distance: 12.0
click at [106, 183] on link "arrow_drop_down Workflows" at bounding box center [104, 173] width 208 height 42
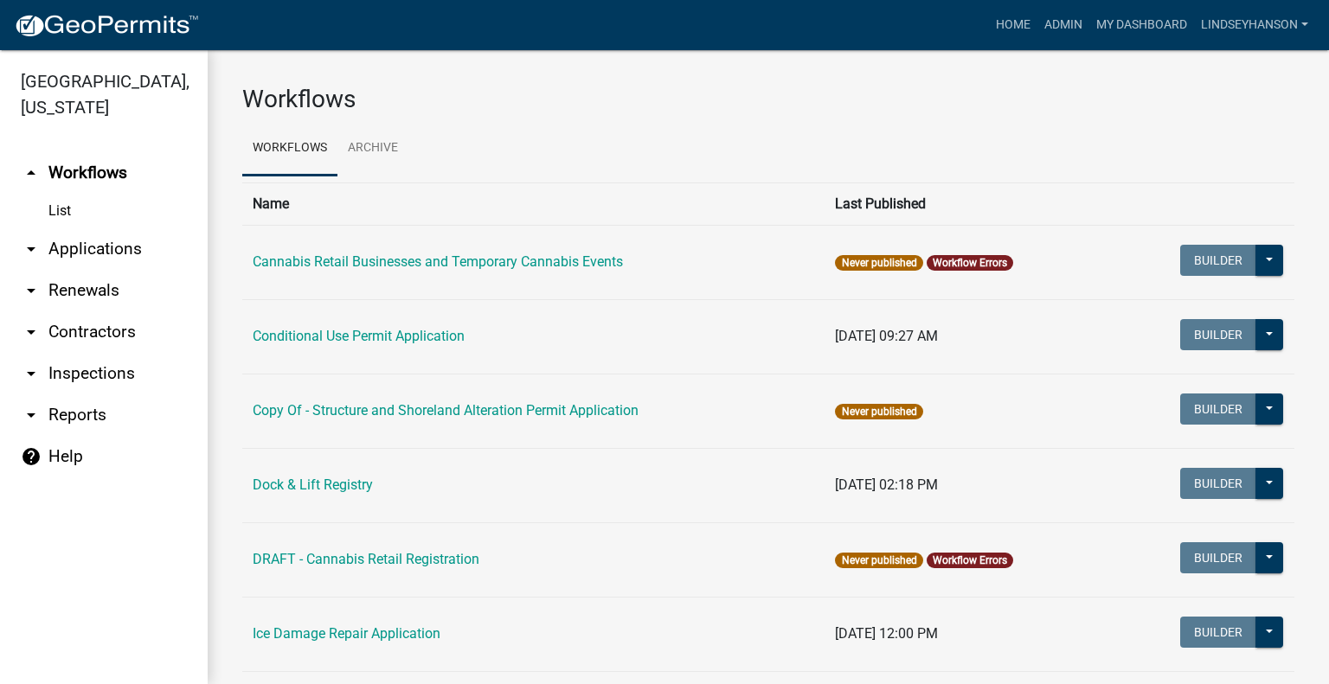
click at [106, 265] on link "arrow_drop_down Applications" at bounding box center [104, 249] width 208 height 42
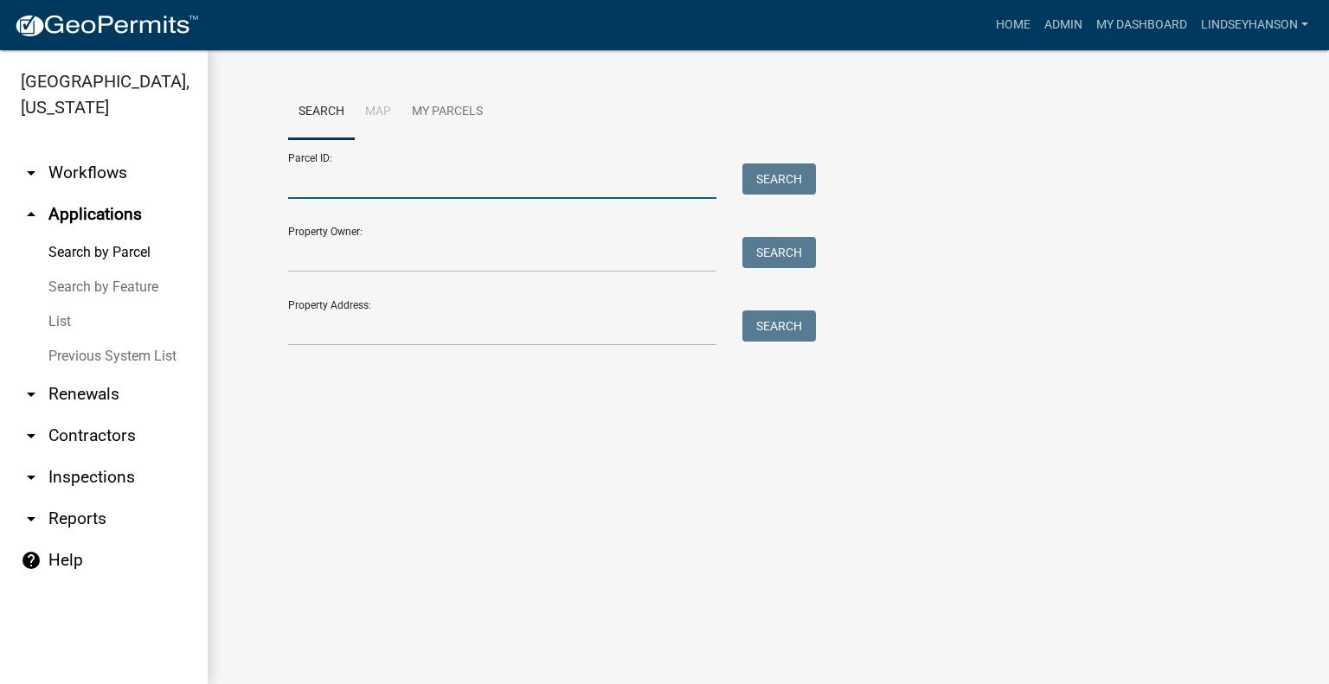
click at [392, 172] on input "Parcel ID:" at bounding box center [502, 180] width 428 height 35
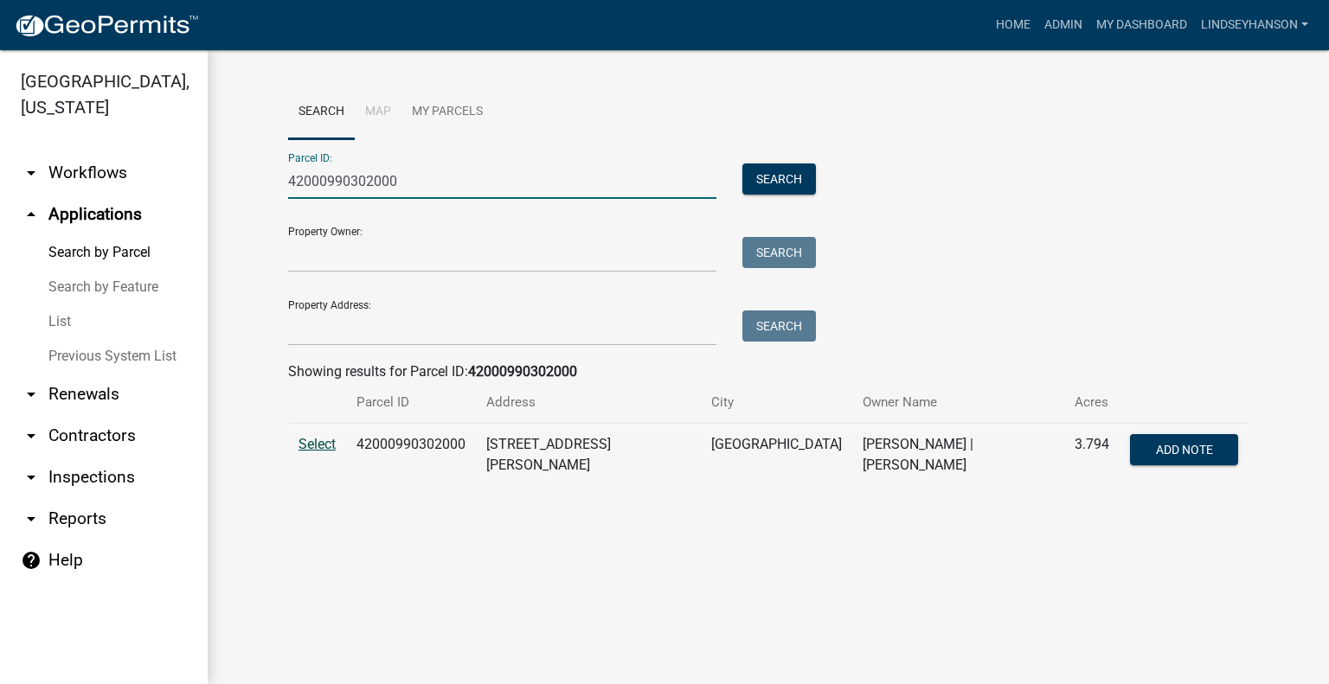
type input "42000990302000"
click at [315, 449] on span "Select" at bounding box center [316, 444] width 37 height 16
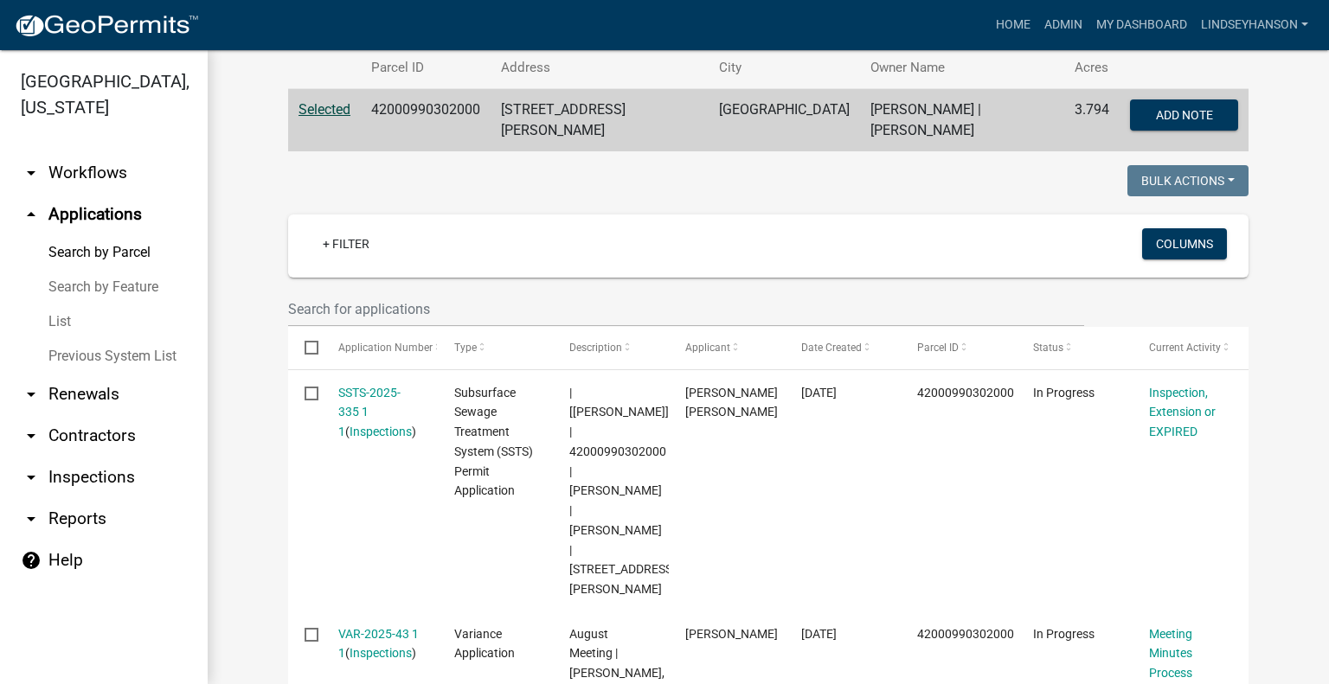
scroll to position [579, 0]
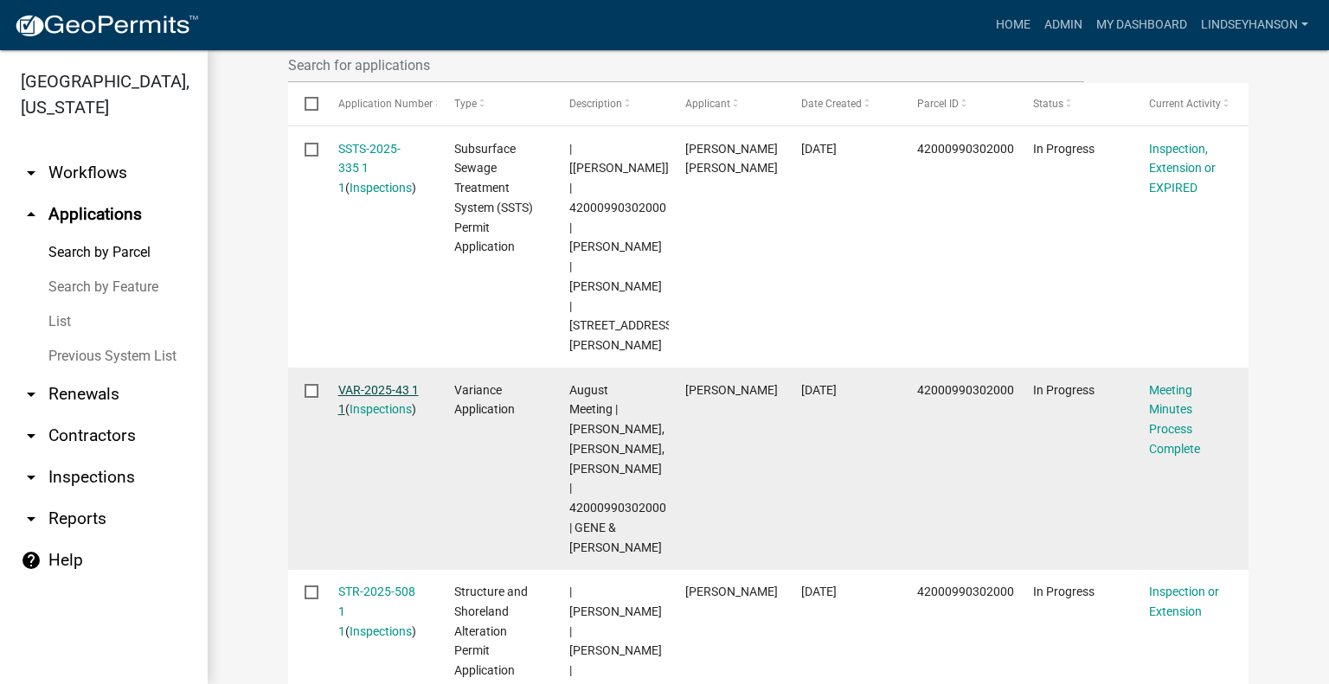
click at [387, 383] on link "VAR-2025-43 1 1" at bounding box center [378, 400] width 80 height 34
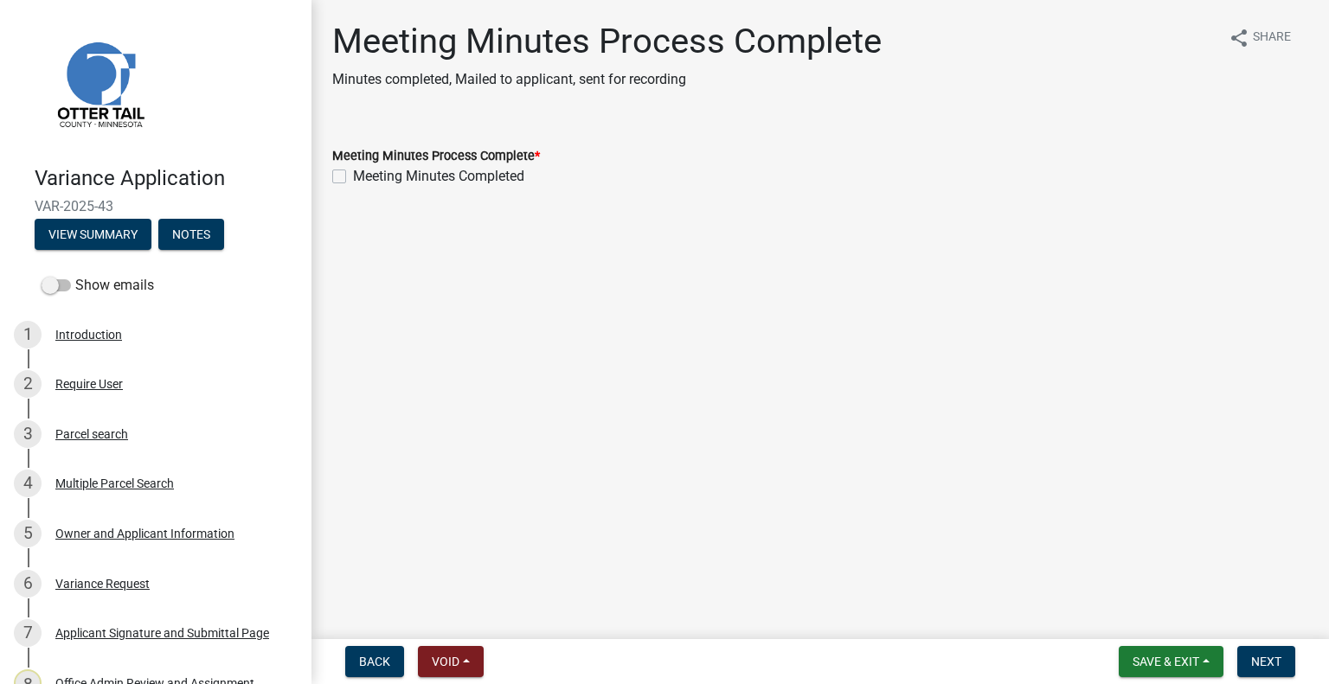
click at [393, 174] on label "Meeting Minutes Completed" at bounding box center [438, 176] width 171 height 21
click at [364, 174] on input "Meeting Minutes Completed" at bounding box center [358, 171] width 11 height 11
checkbox input "true"
click at [1270, 665] on span "Next" at bounding box center [1266, 662] width 30 height 14
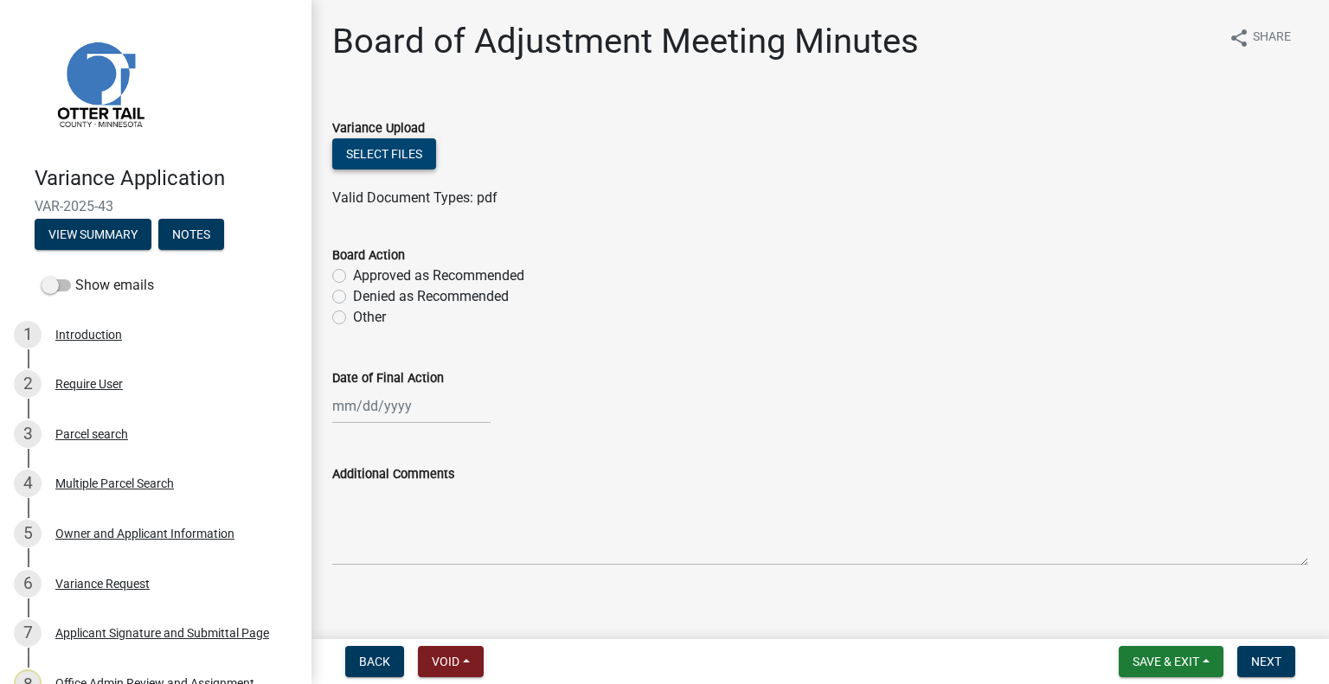
click at [397, 146] on button "Select files" at bounding box center [384, 153] width 104 height 31
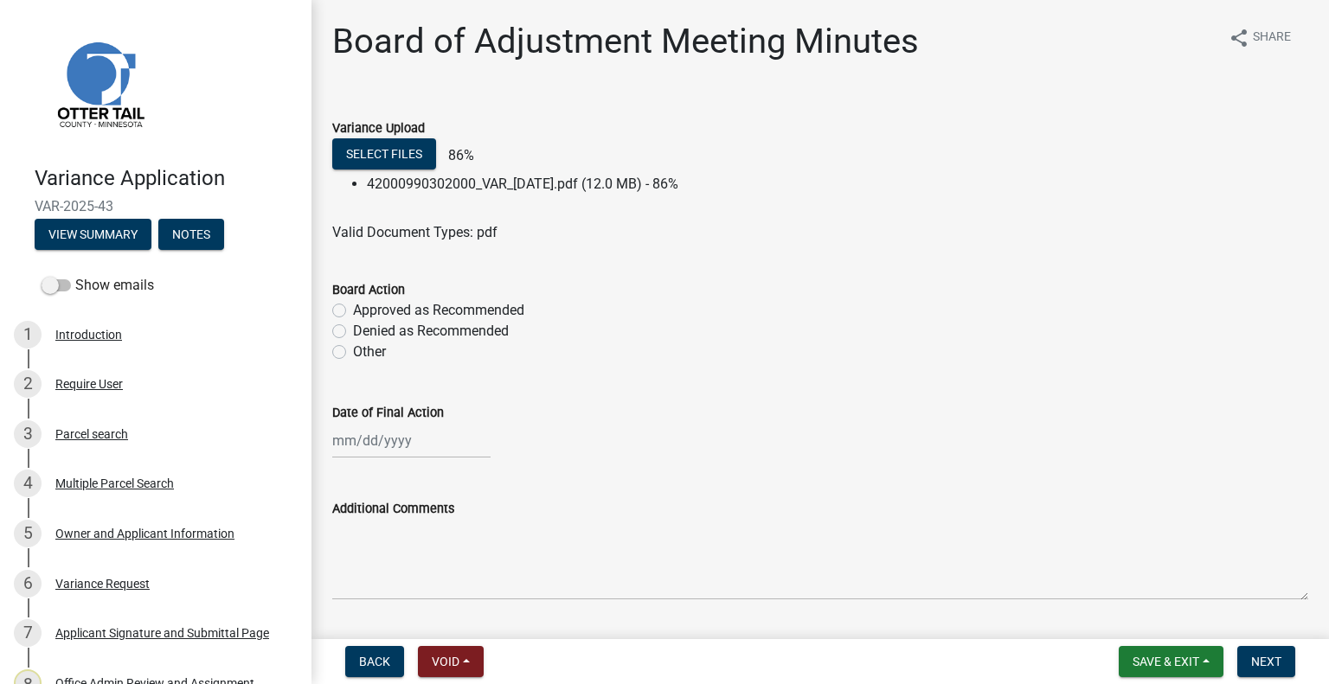
click at [484, 331] on label "Denied as Recommended" at bounding box center [431, 331] width 156 height 21
click at [364, 331] on input "Denied as Recommended" at bounding box center [358, 326] width 11 height 11
radio input "true"
select select "9"
select select "2025"
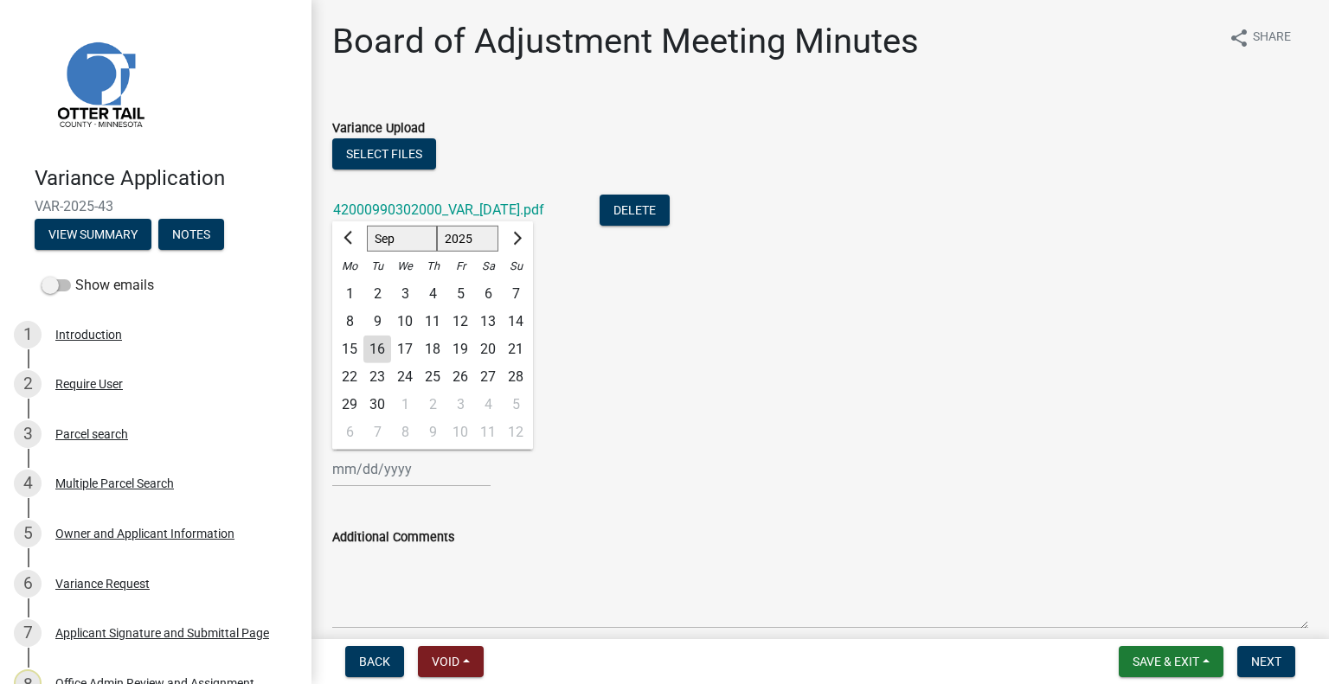
click at [418, 451] on div "Jan Feb Mar Apr May Jun Jul Aug Sep Oct Nov Dec 1525 1526 1527 1528 1529 1530 1…" at bounding box center [411, 468] width 158 height 35
click at [430, 293] on div "4" at bounding box center [433, 294] width 28 height 28
type input "09/04/2025"
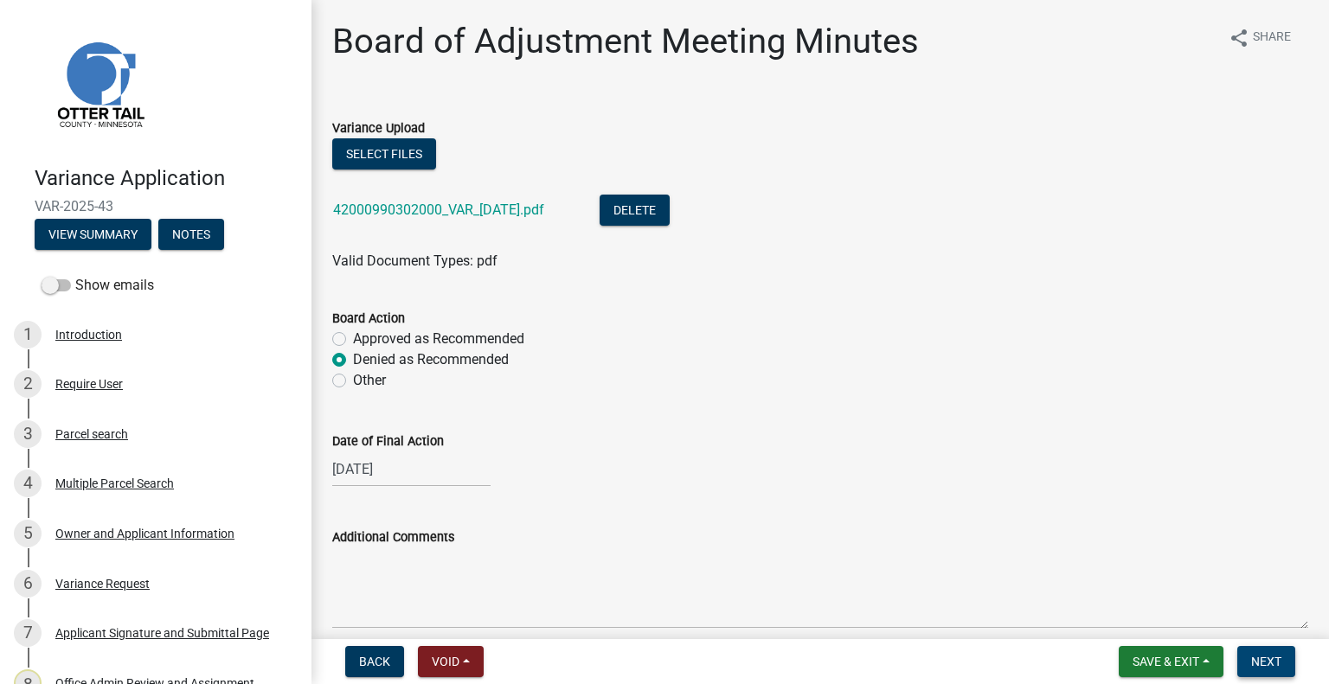
click at [1280, 663] on button "Next" at bounding box center [1266, 661] width 58 height 31
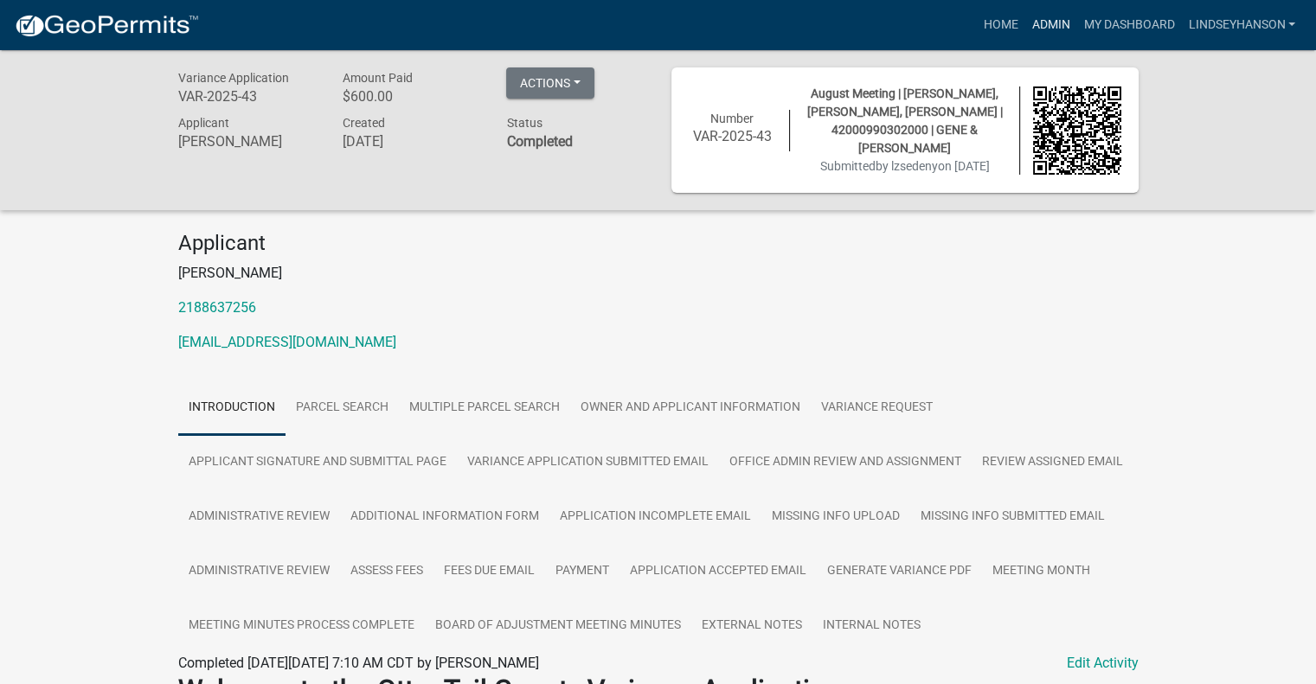
click at [1029, 11] on link "Admin" at bounding box center [1050, 25] width 52 height 33
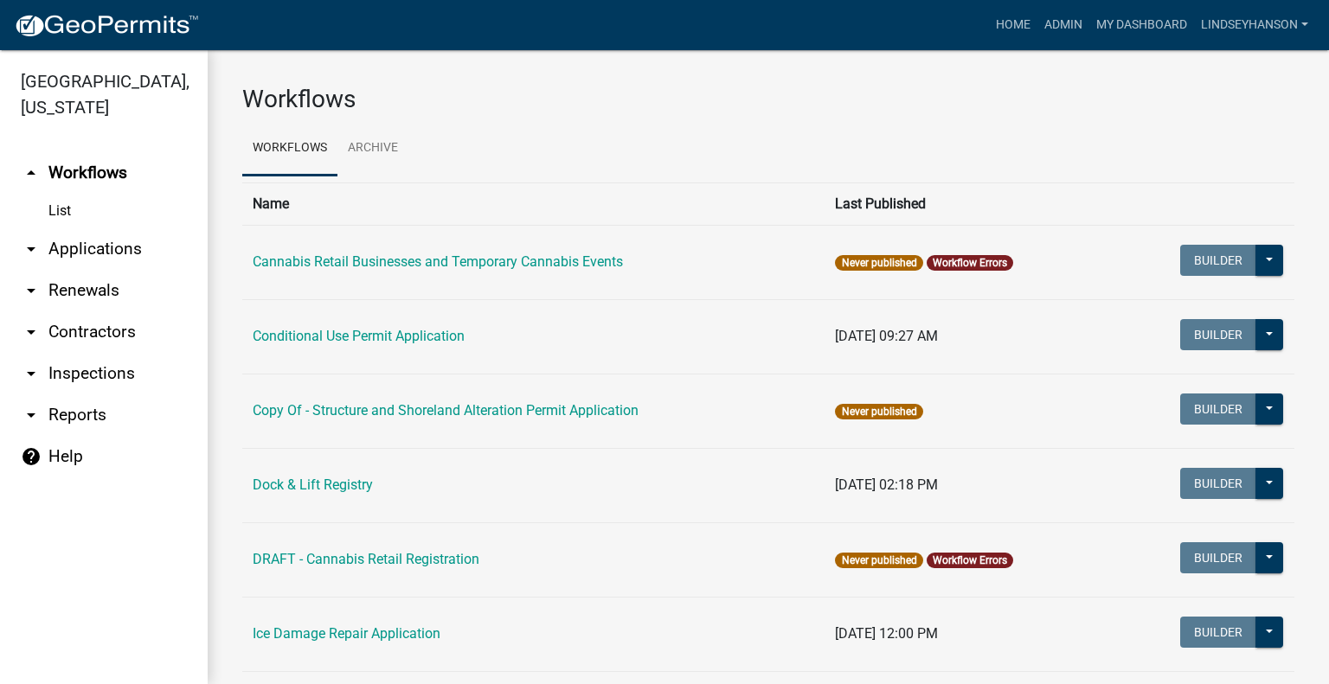
click at [128, 245] on link "arrow_drop_down Applications" at bounding box center [104, 249] width 208 height 42
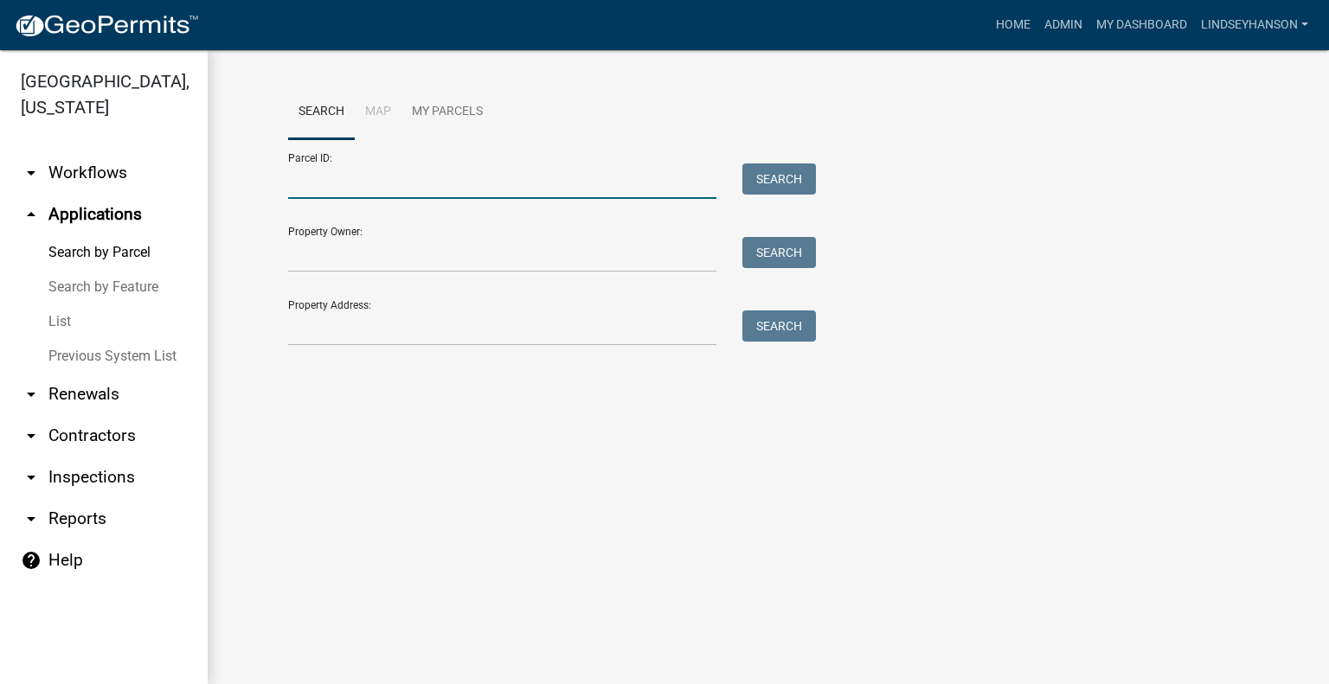
click at [513, 169] on input "Parcel ID:" at bounding box center [502, 180] width 428 height 35
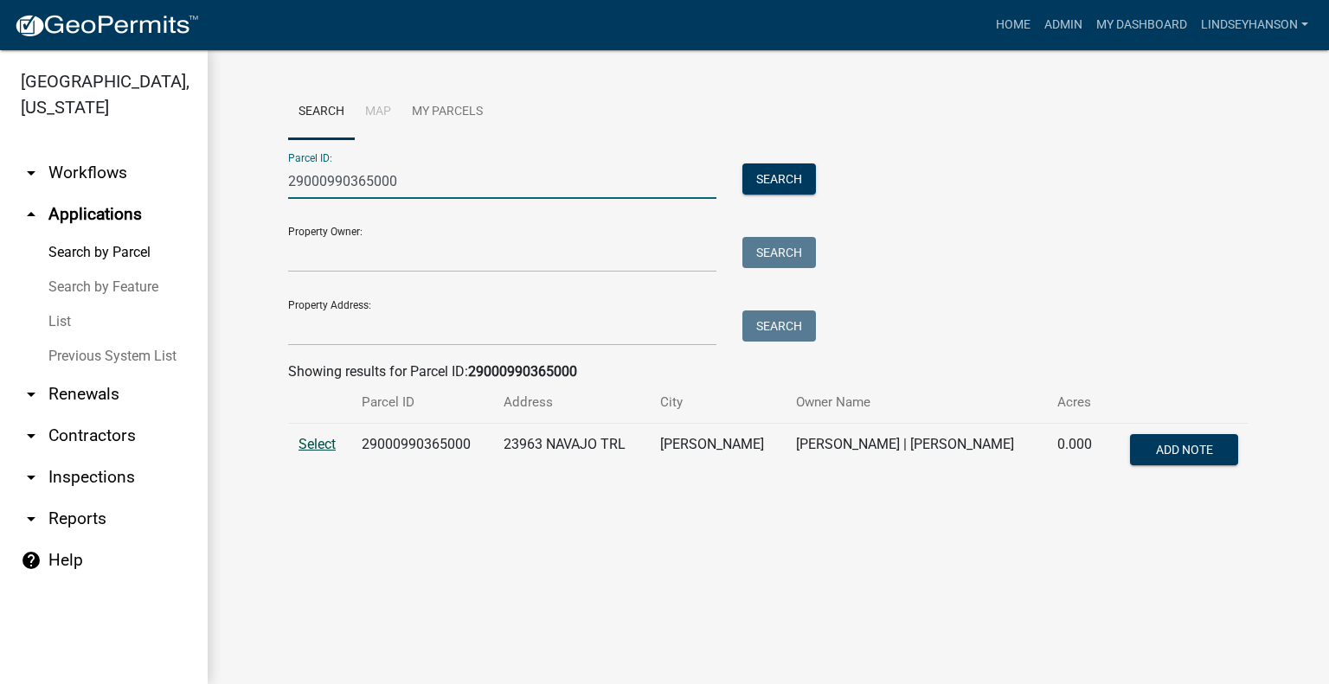
type input "29000990365000"
click at [318, 447] on span "Select" at bounding box center [316, 444] width 37 height 16
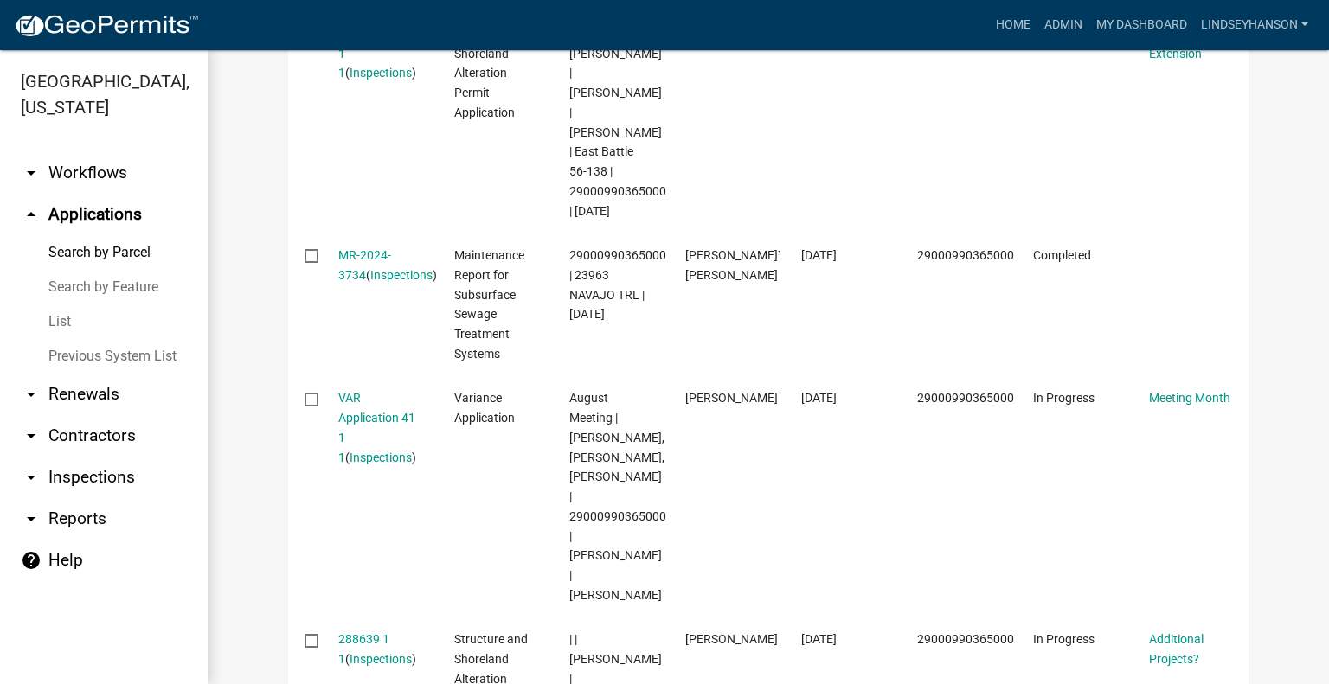
scroll to position [887, 0]
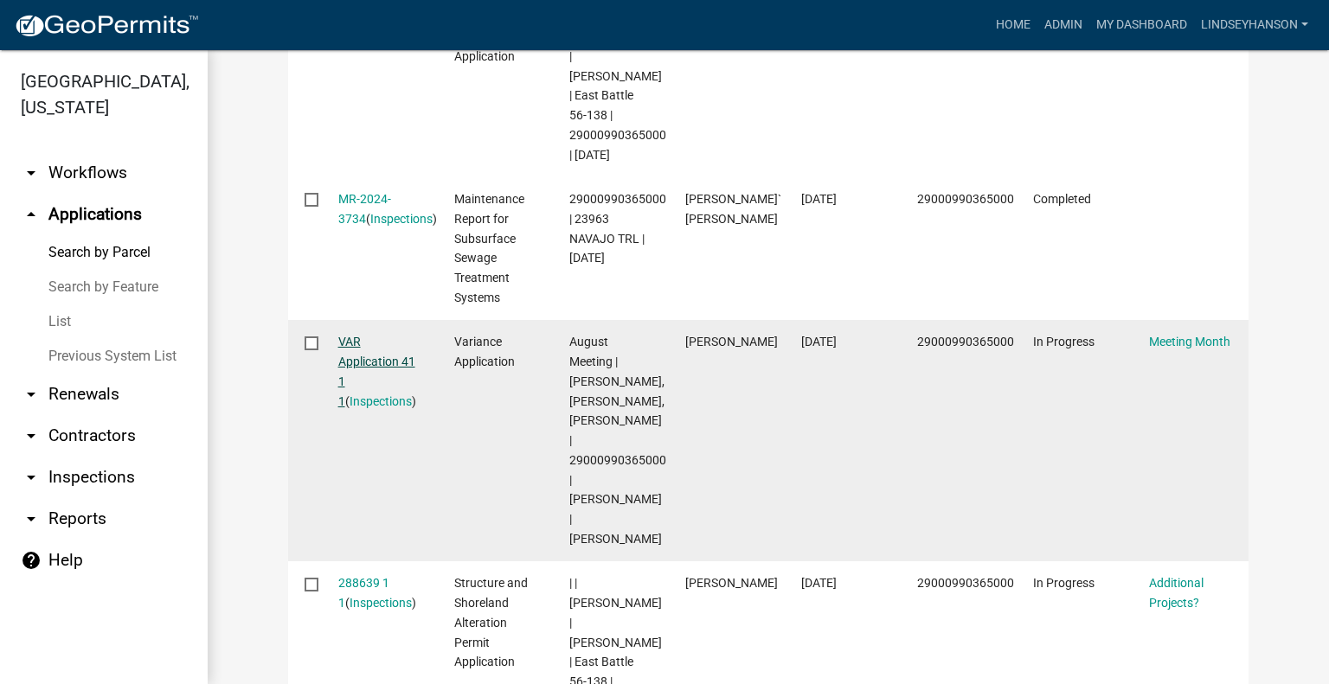
click at [384, 335] on link "VAR Application 41 1 1" at bounding box center [376, 371] width 77 height 73
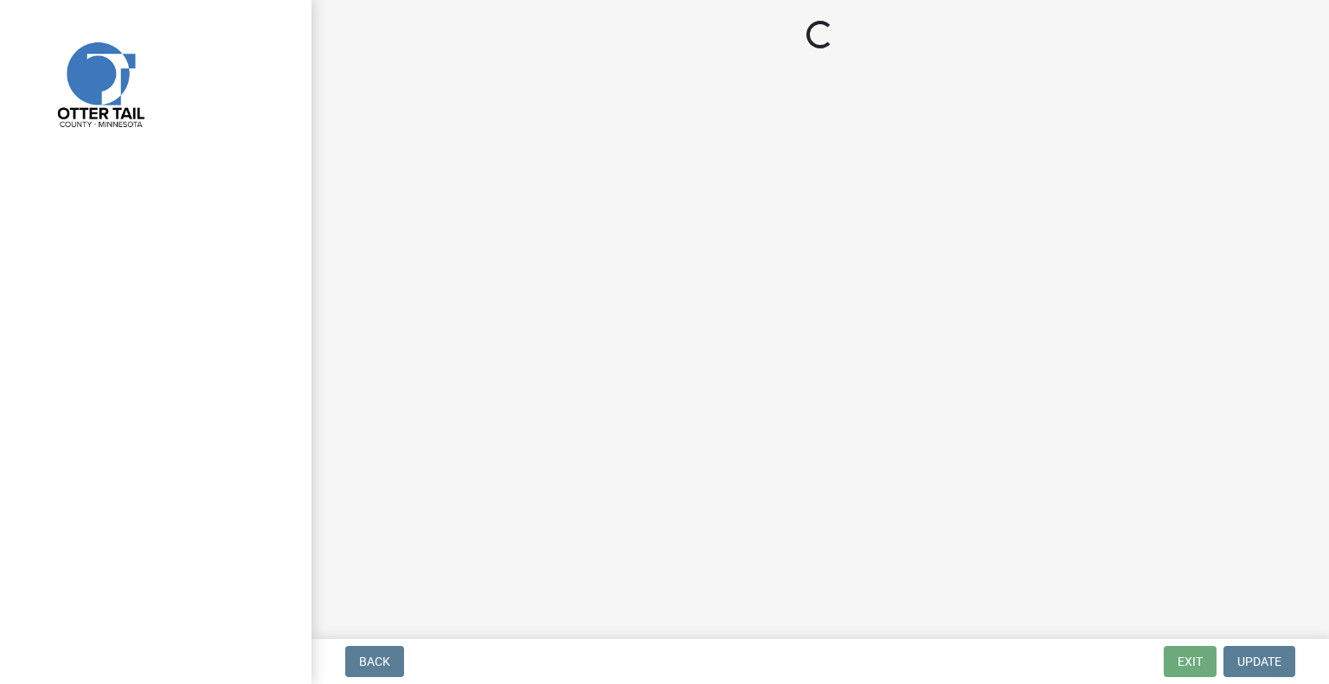
select select "eaad0e5d-aef0-4459-8010-8e6d45b296f5"
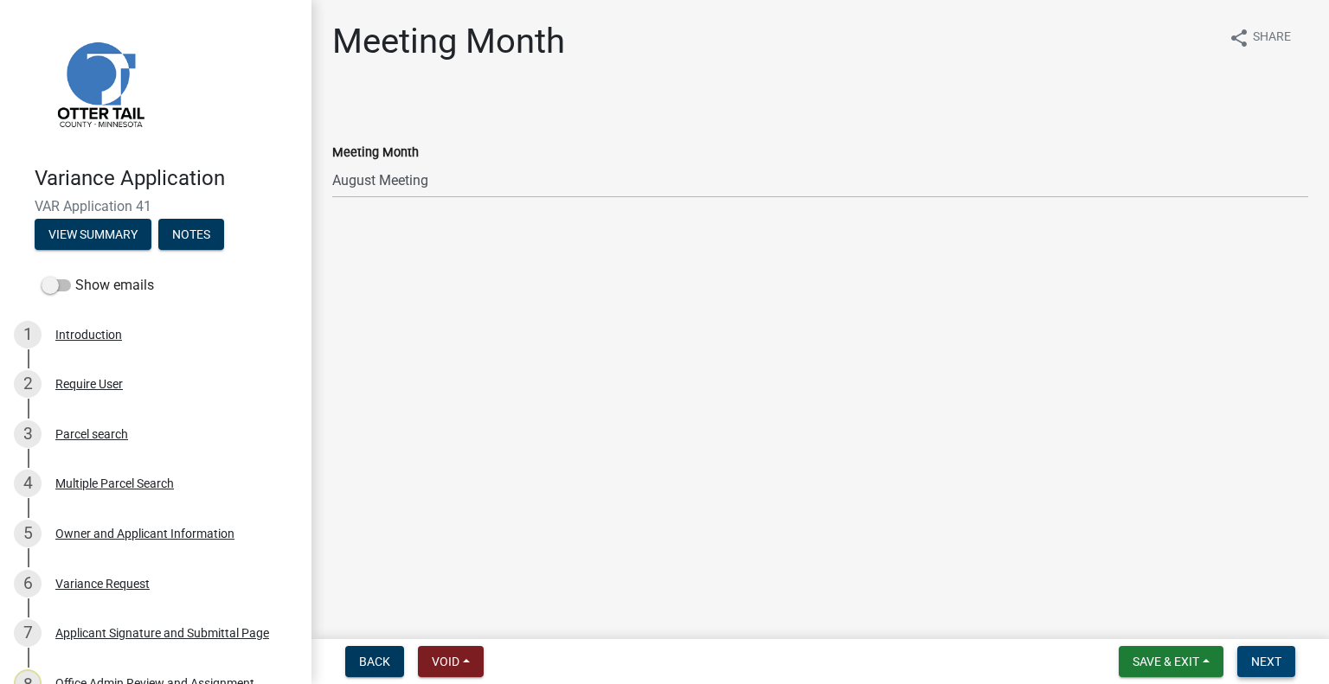
click at [1257, 657] on span "Next" at bounding box center [1266, 662] width 30 height 14
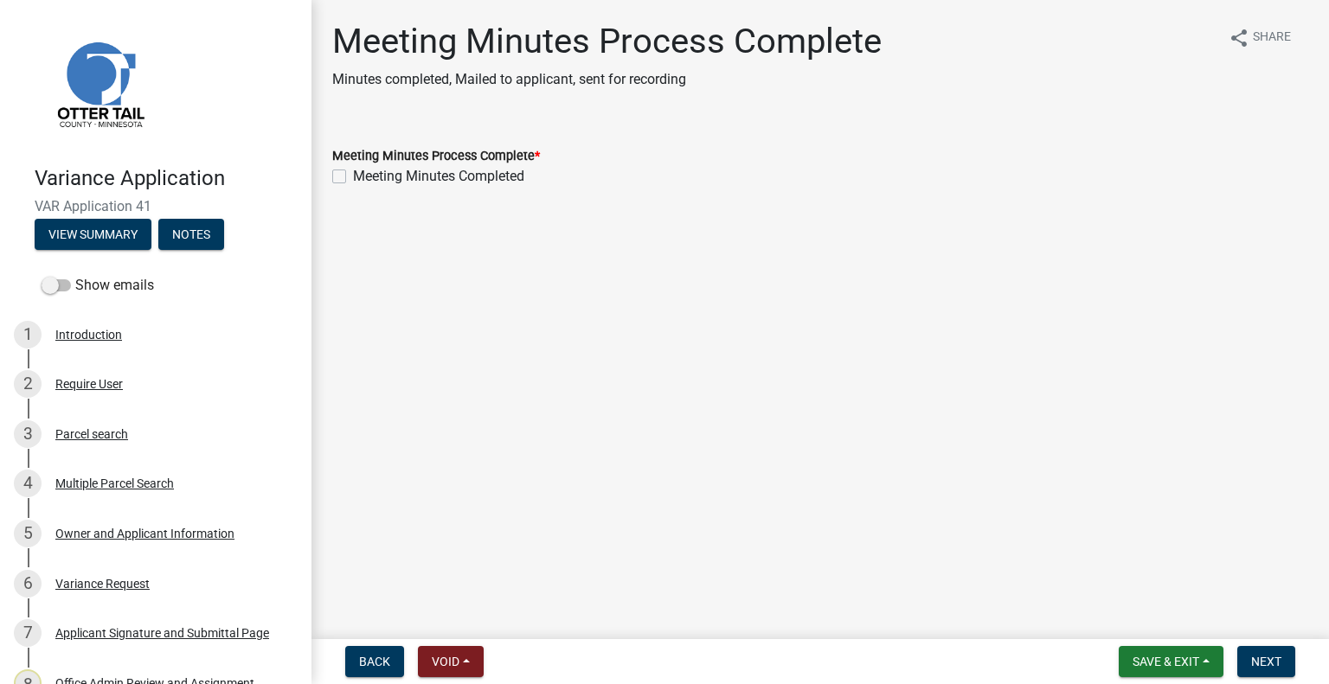
click at [496, 176] on label "Meeting Minutes Completed" at bounding box center [438, 176] width 171 height 21
click at [364, 176] on input "Meeting Minutes Completed" at bounding box center [358, 171] width 11 height 11
checkbox input "true"
click at [1263, 656] on span "Next" at bounding box center [1266, 662] width 30 height 14
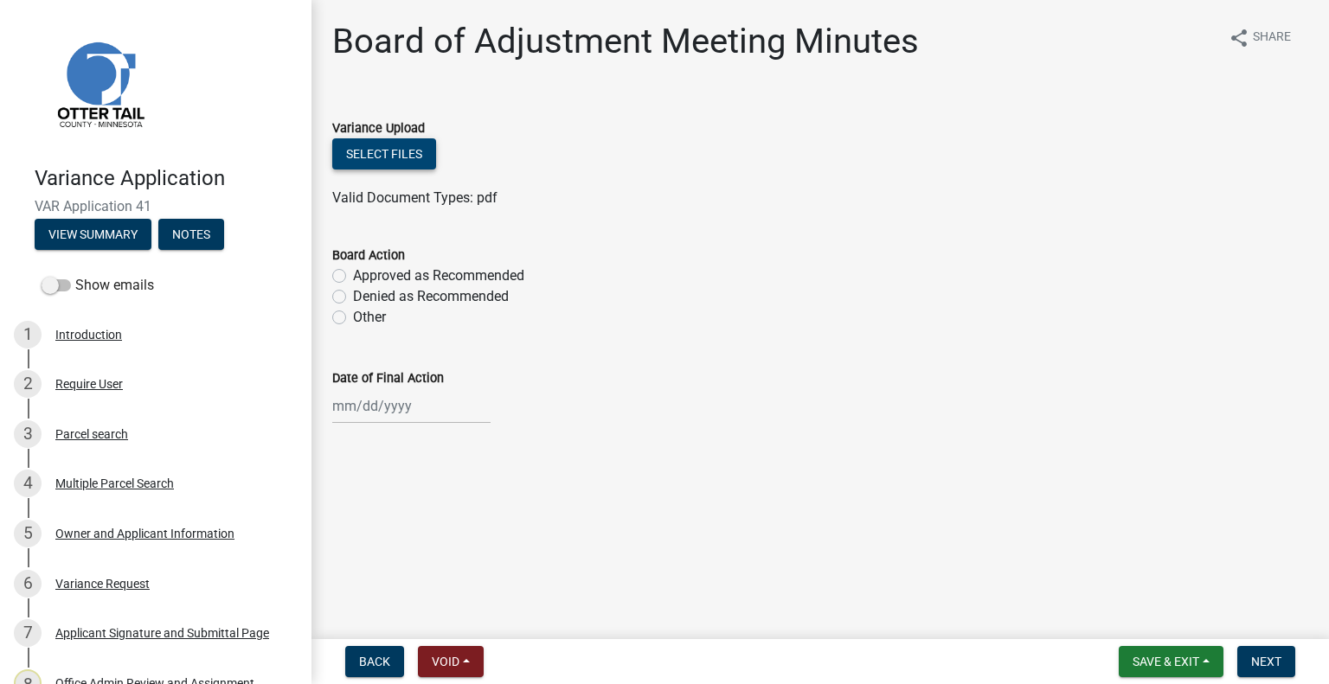
click at [369, 149] on button "Select files" at bounding box center [384, 153] width 104 height 31
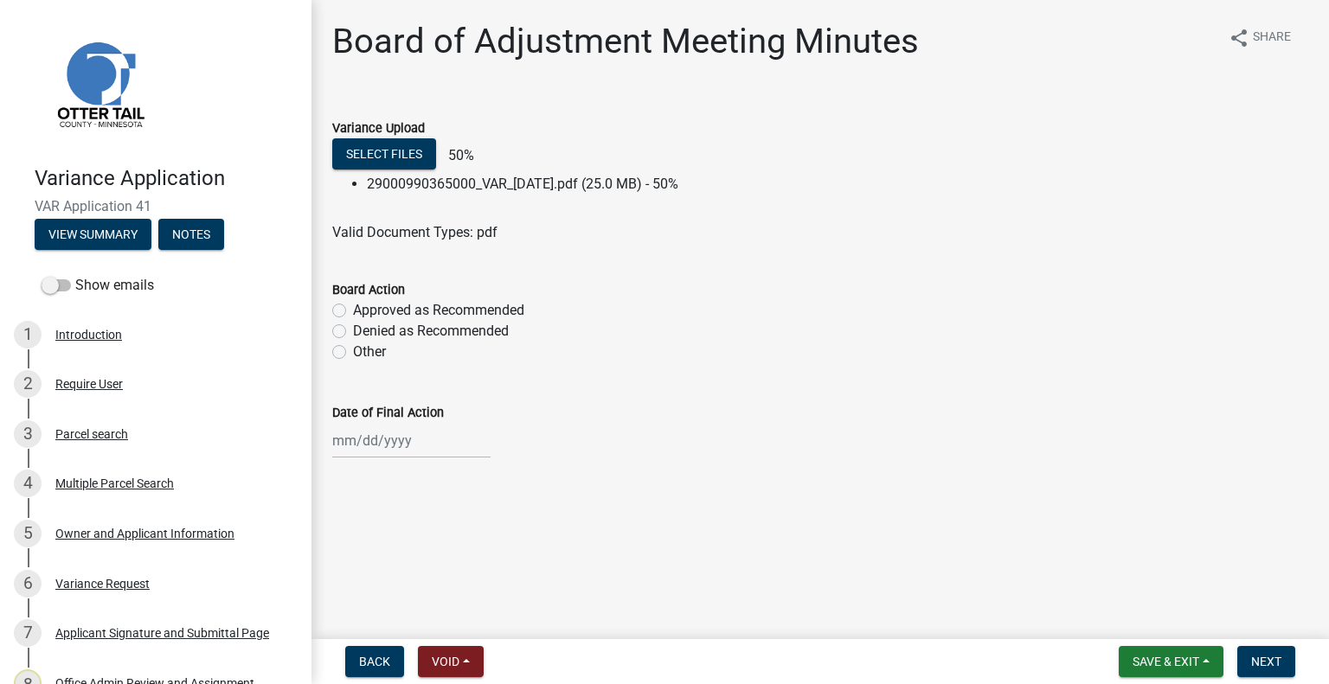
click at [515, 312] on label "Approved as Recommended" at bounding box center [438, 310] width 171 height 21
click at [364, 311] on input "Approved as Recommended" at bounding box center [358, 305] width 11 height 11
radio input "true"
click at [408, 440] on div at bounding box center [411, 440] width 158 height 35
select select "9"
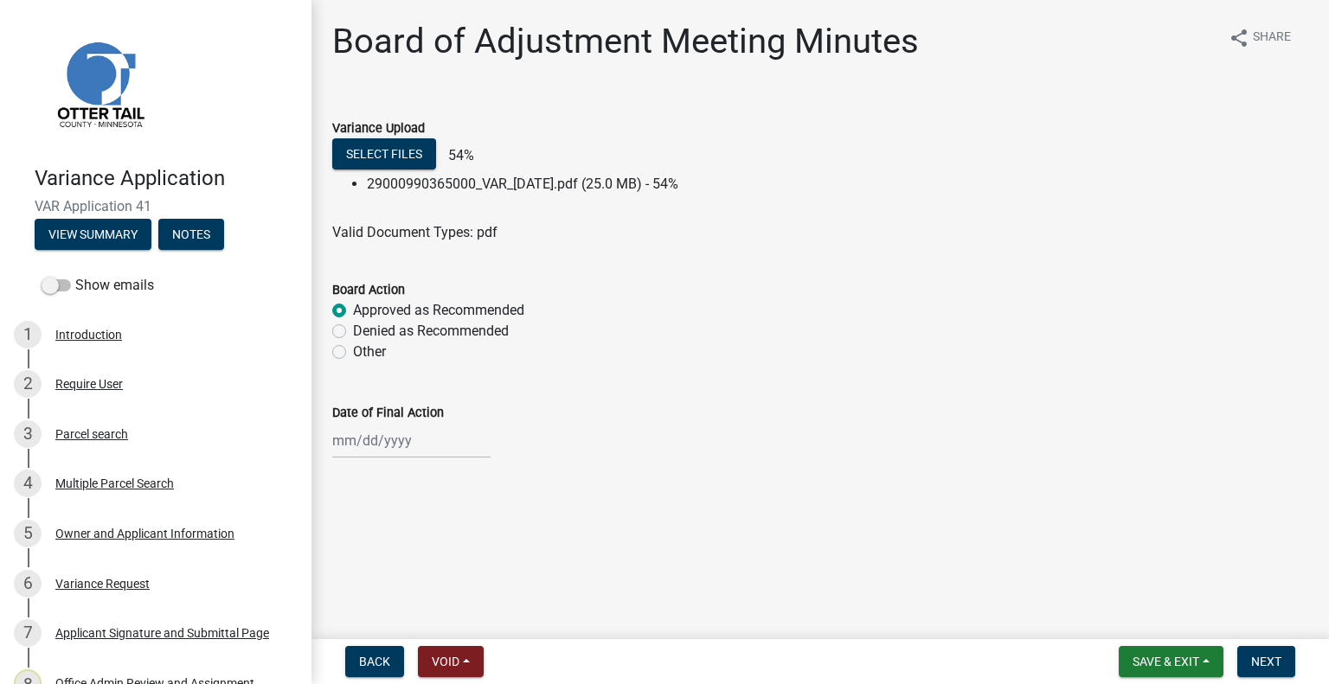
select select "2025"
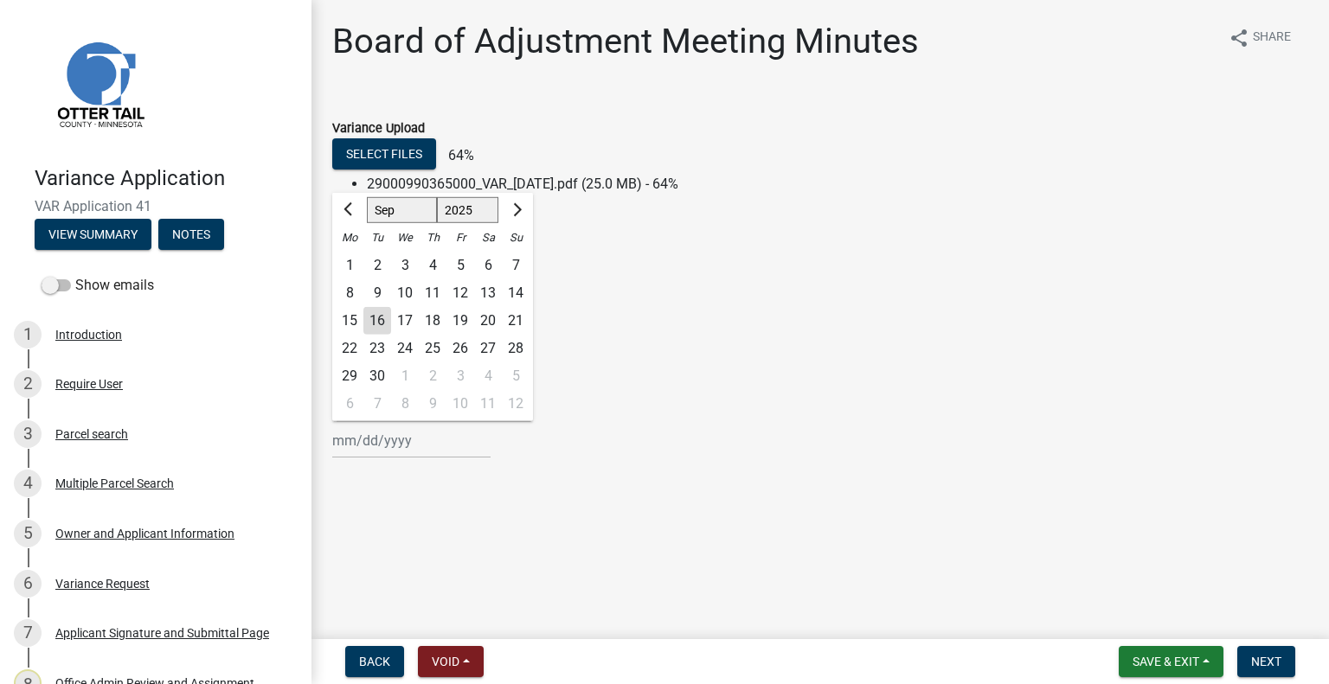
click at [435, 266] on div "4" at bounding box center [433, 266] width 28 height 28
type input "09/04/2025"
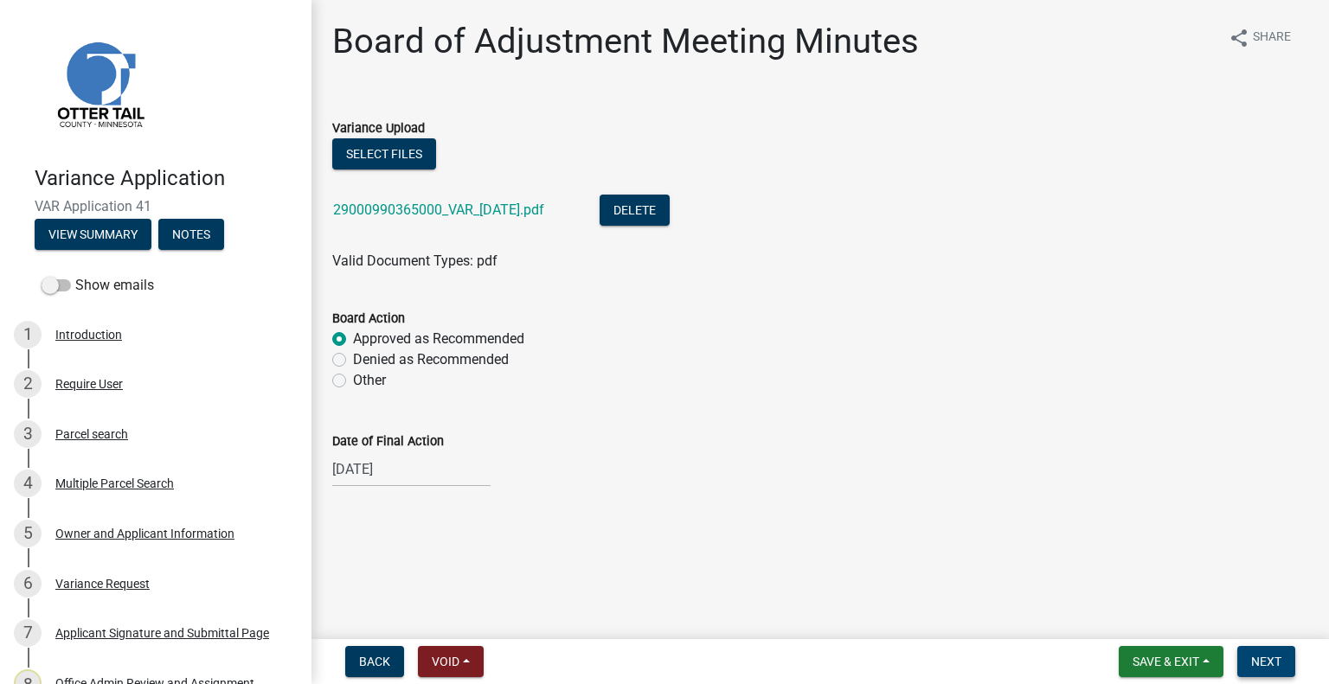
click at [1252, 658] on span "Next" at bounding box center [1266, 662] width 30 height 14
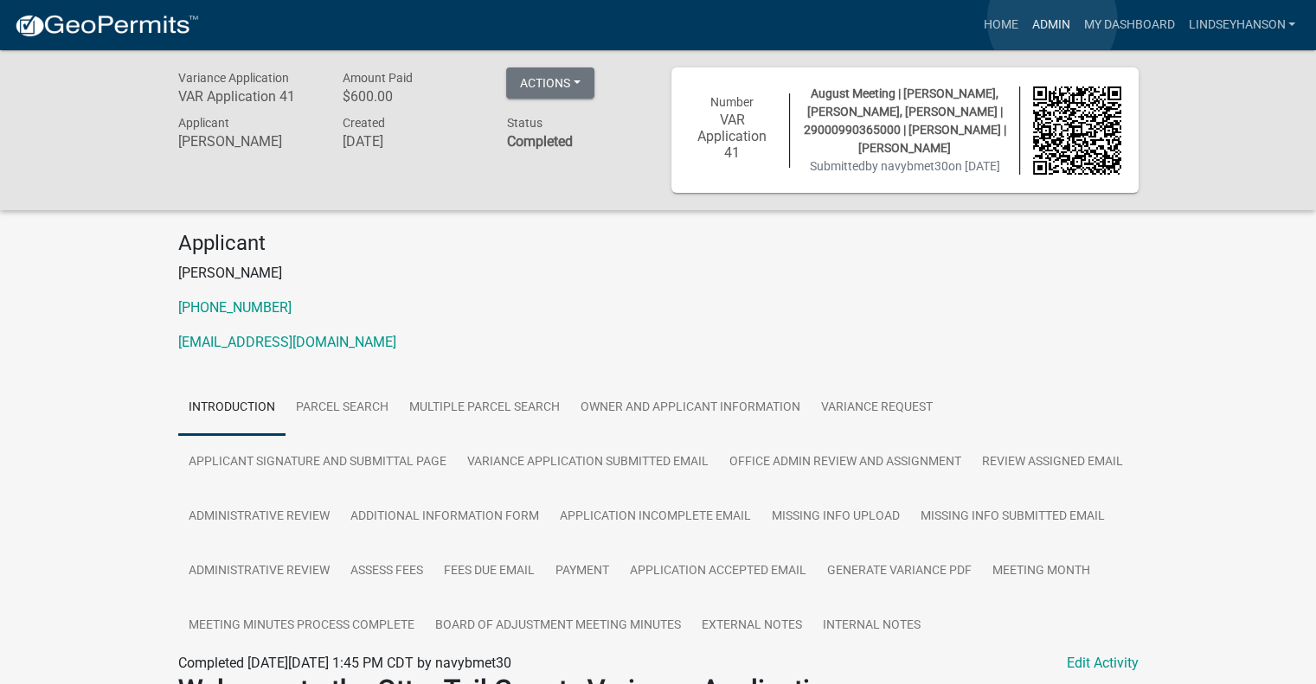
drag, startPoint x: 1052, startPoint y: 20, endPoint x: 1034, endPoint y: 25, distance: 18.1
click at [1052, 20] on link "Admin" at bounding box center [1050, 25] width 52 height 33
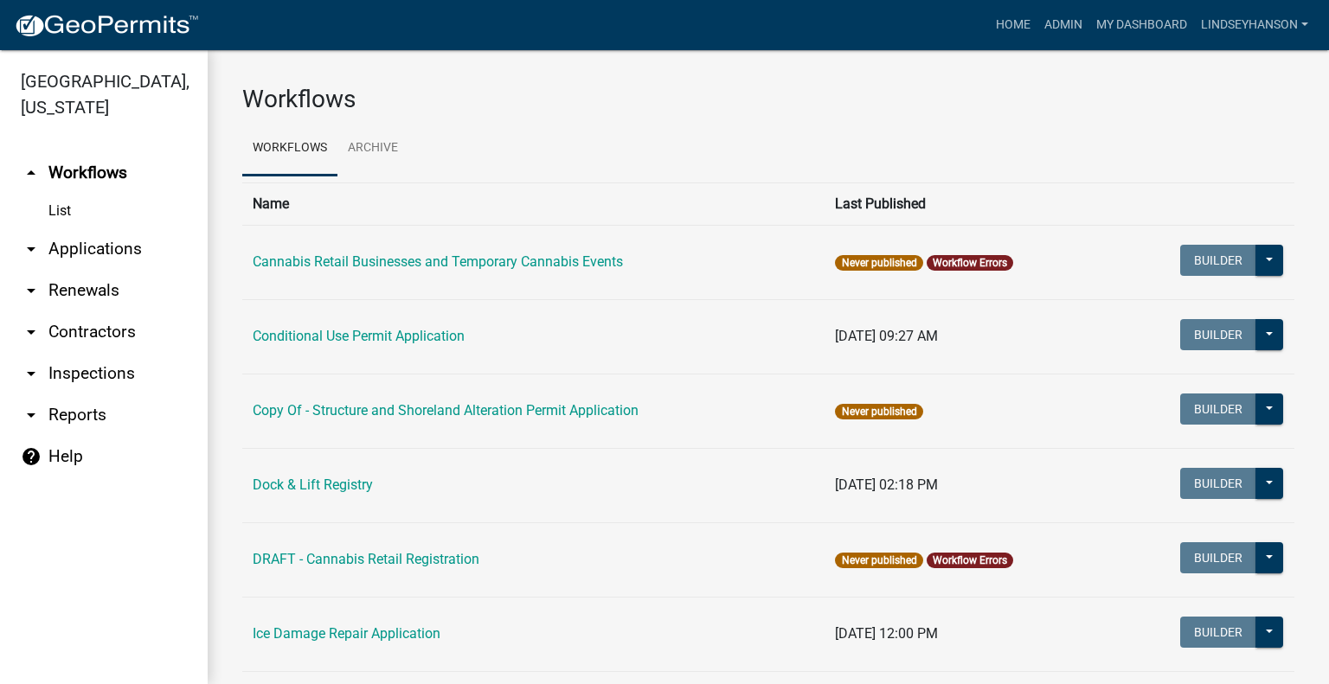
click at [124, 247] on link "arrow_drop_down Applications" at bounding box center [104, 249] width 208 height 42
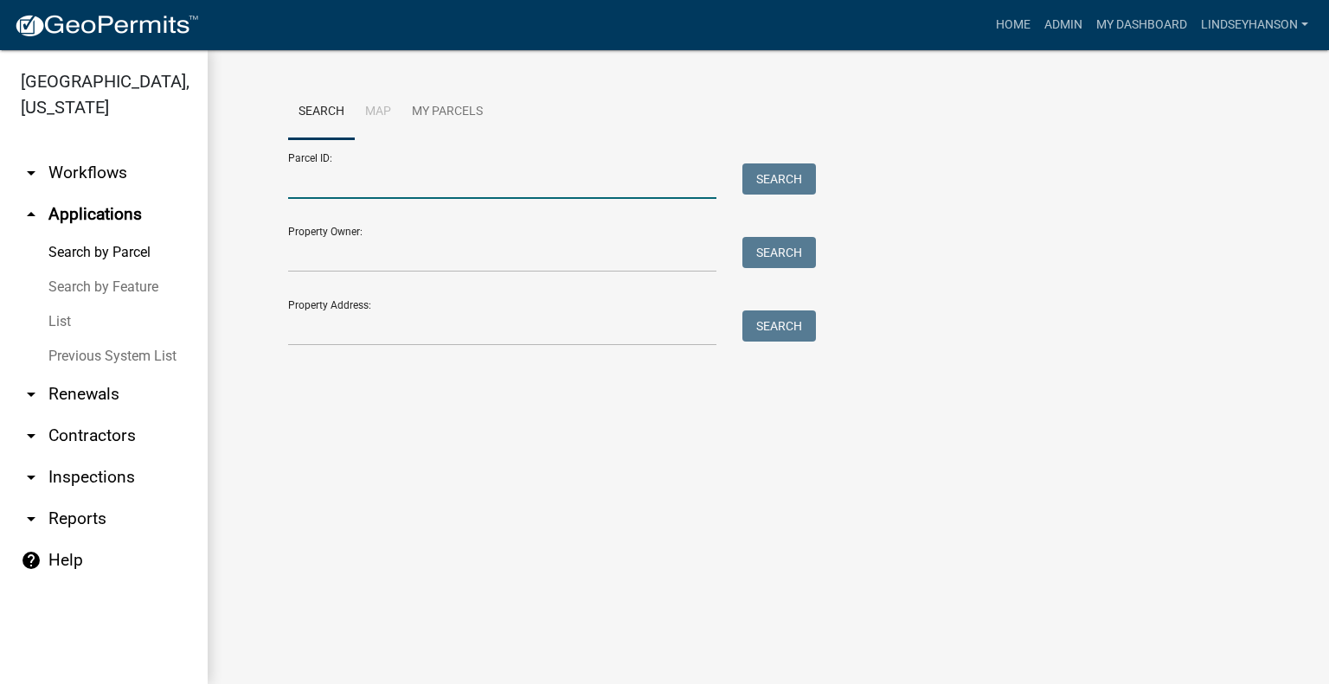
click at [337, 176] on input "Parcel ID:" at bounding box center [502, 180] width 428 height 35
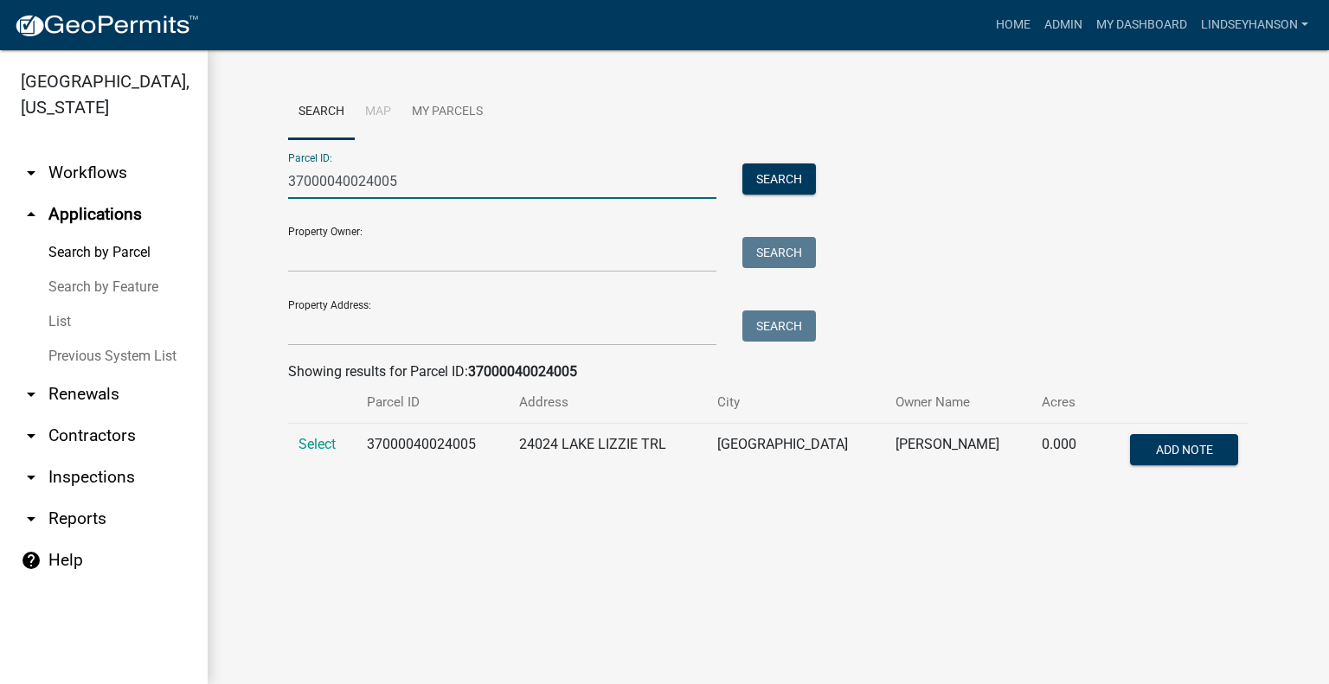
type input "37000040024005"
click at [298, 430] on td "Select" at bounding box center [322, 452] width 68 height 57
click at [301, 437] on span "Select" at bounding box center [316, 444] width 37 height 16
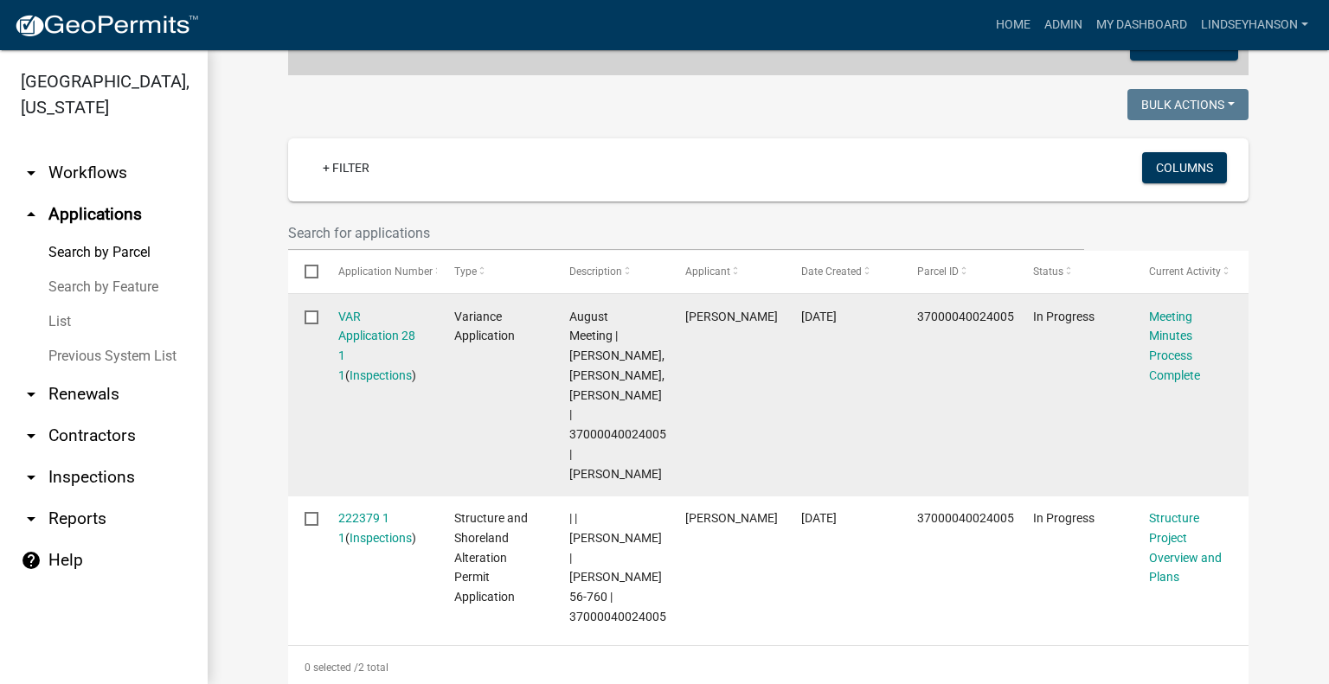
scroll to position [406, 0]
click at [359, 324] on div "VAR Application 28 1 1 ( Inspections )" at bounding box center [379, 345] width 83 height 79
click at [346, 316] on link "VAR Application 28 1 1" at bounding box center [376, 345] width 77 height 73
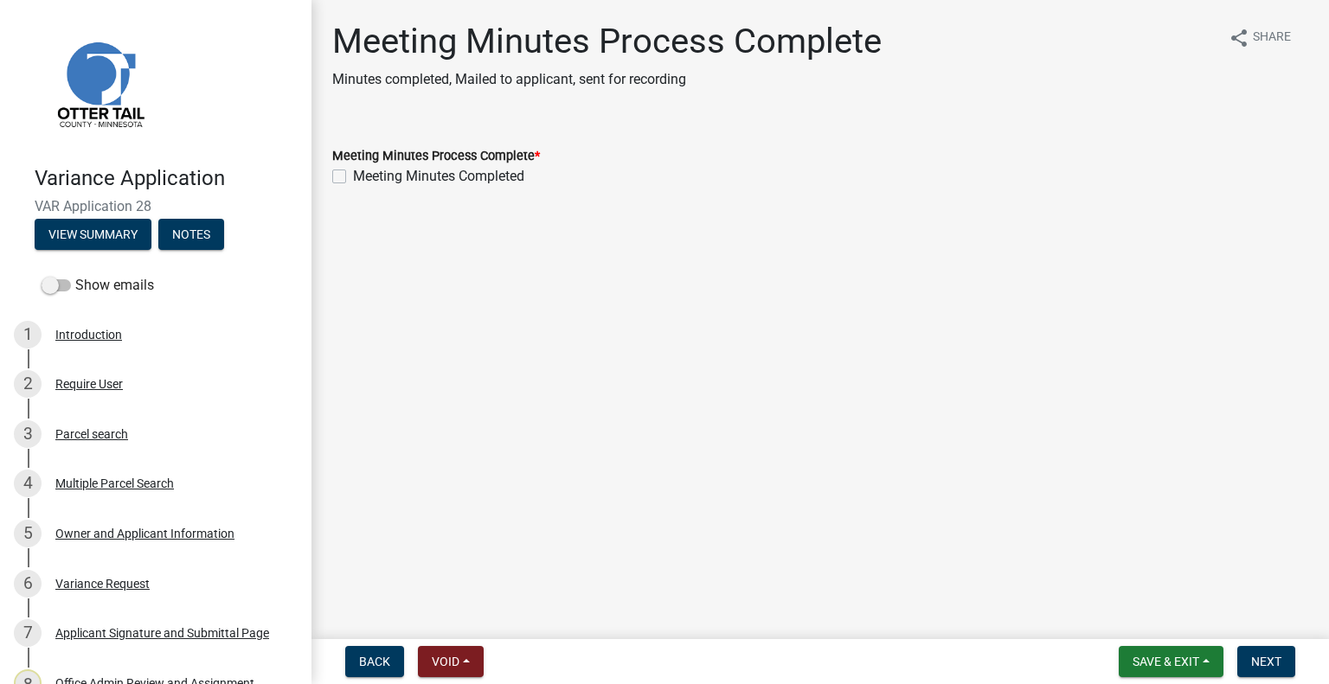
click at [474, 172] on label "Meeting Minutes Completed" at bounding box center [438, 176] width 171 height 21
click at [364, 172] on input "Meeting Minutes Completed" at bounding box center [358, 171] width 11 height 11
checkbox input "true"
click at [1272, 655] on span "Next" at bounding box center [1266, 662] width 30 height 14
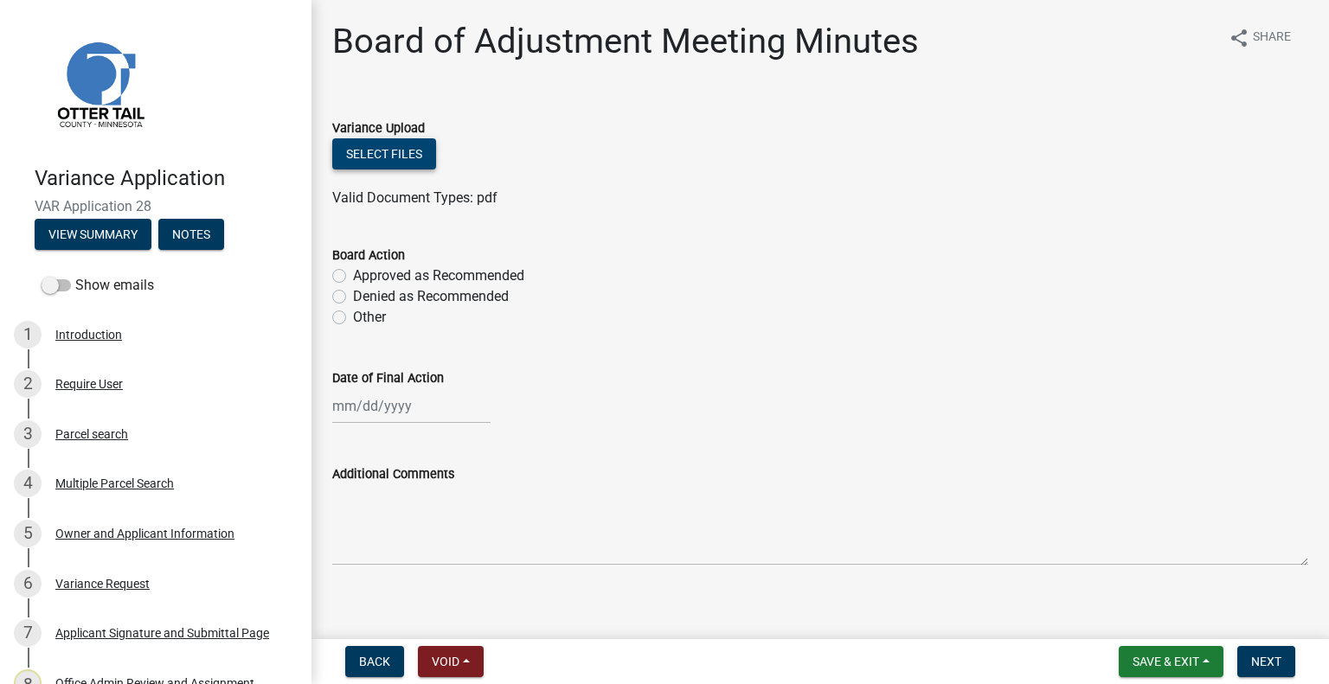
click at [423, 158] on button "Select files" at bounding box center [384, 153] width 104 height 31
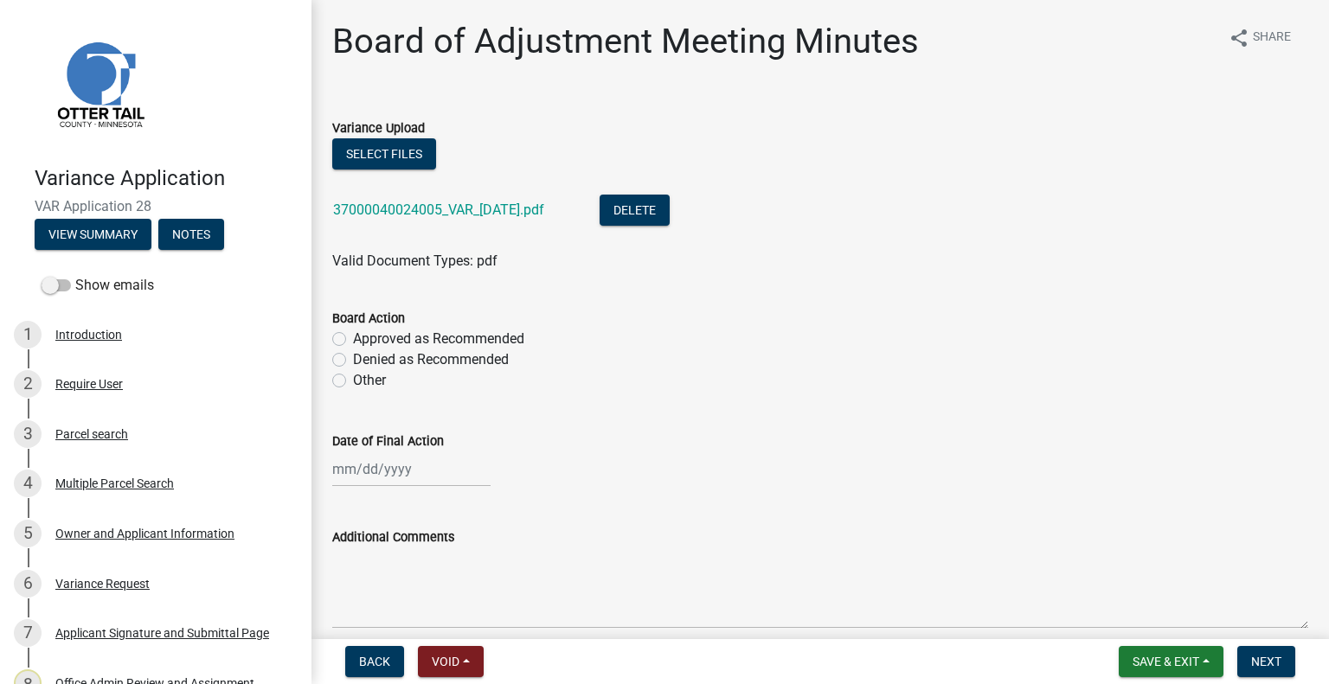
click at [505, 338] on label "Approved as Recommended" at bounding box center [438, 339] width 171 height 21
click at [364, 338] on input "Approved as Recommended" at bounding box center [358, 334] width 11 height 11
radio input "true"
click at [425, 463] on div at bounding box center [411, 468] width 158 height 35
select select "9"
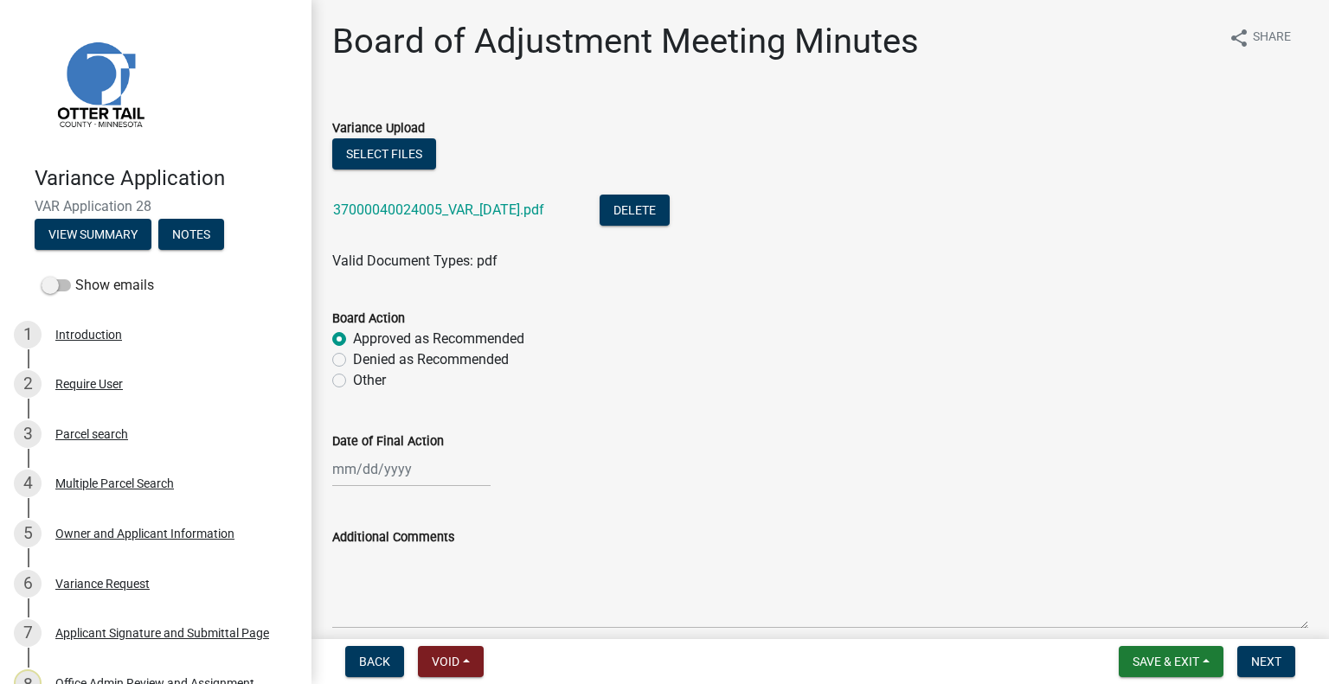
select select "2025"
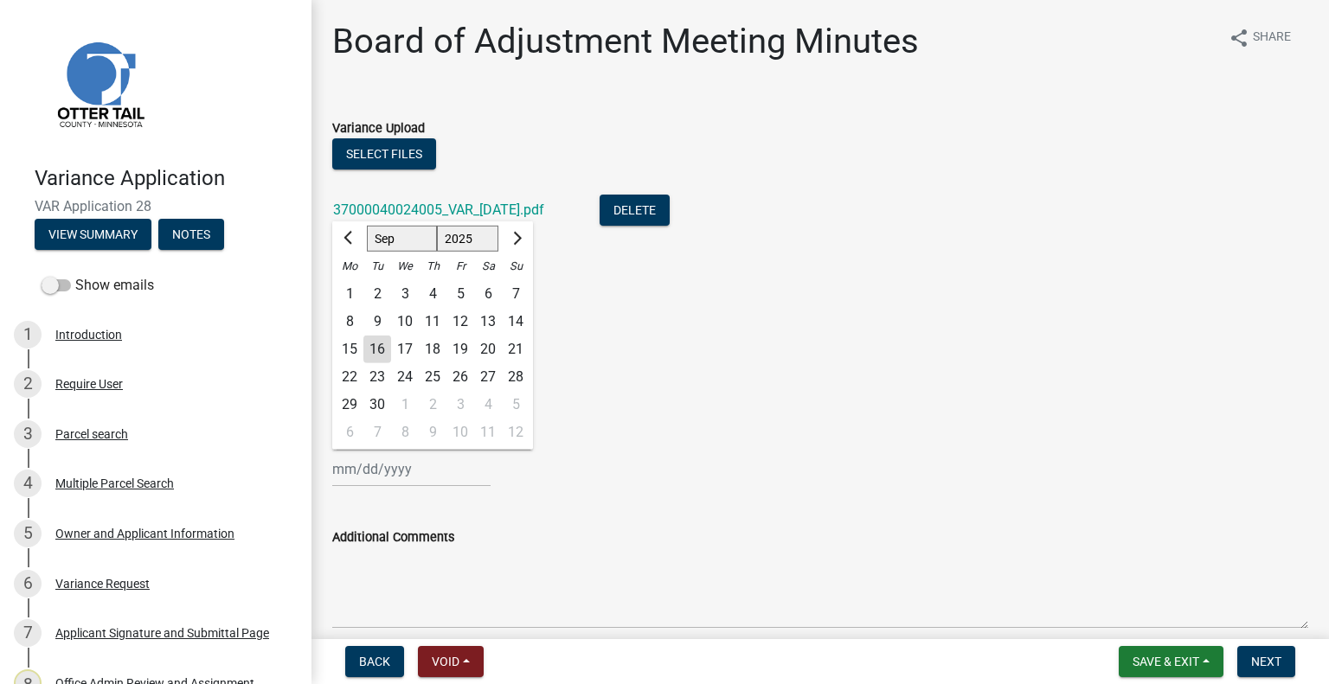
click at [439, 292] on div "4" at bounding box center [433, 294] width 28 height 28
type input "09/04/2025"
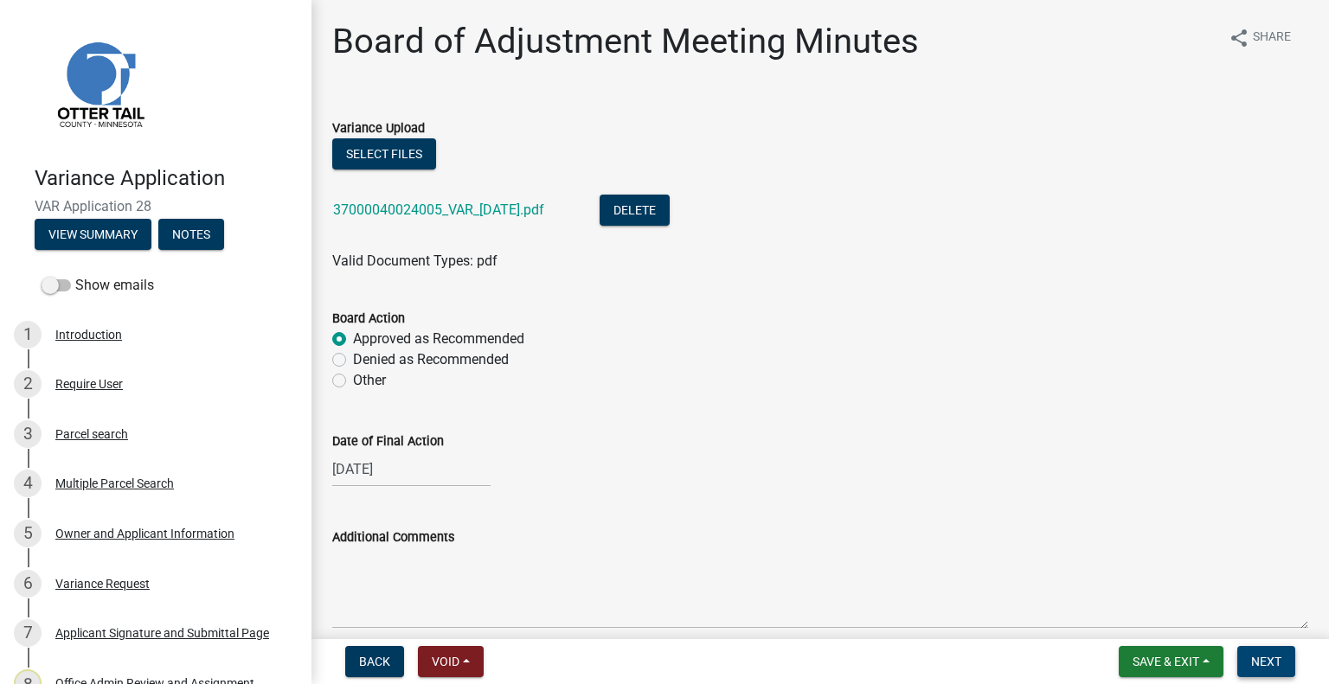
click at [1284, 670] on button "Next" at bounding box center [1266, 661] width 58 height 31
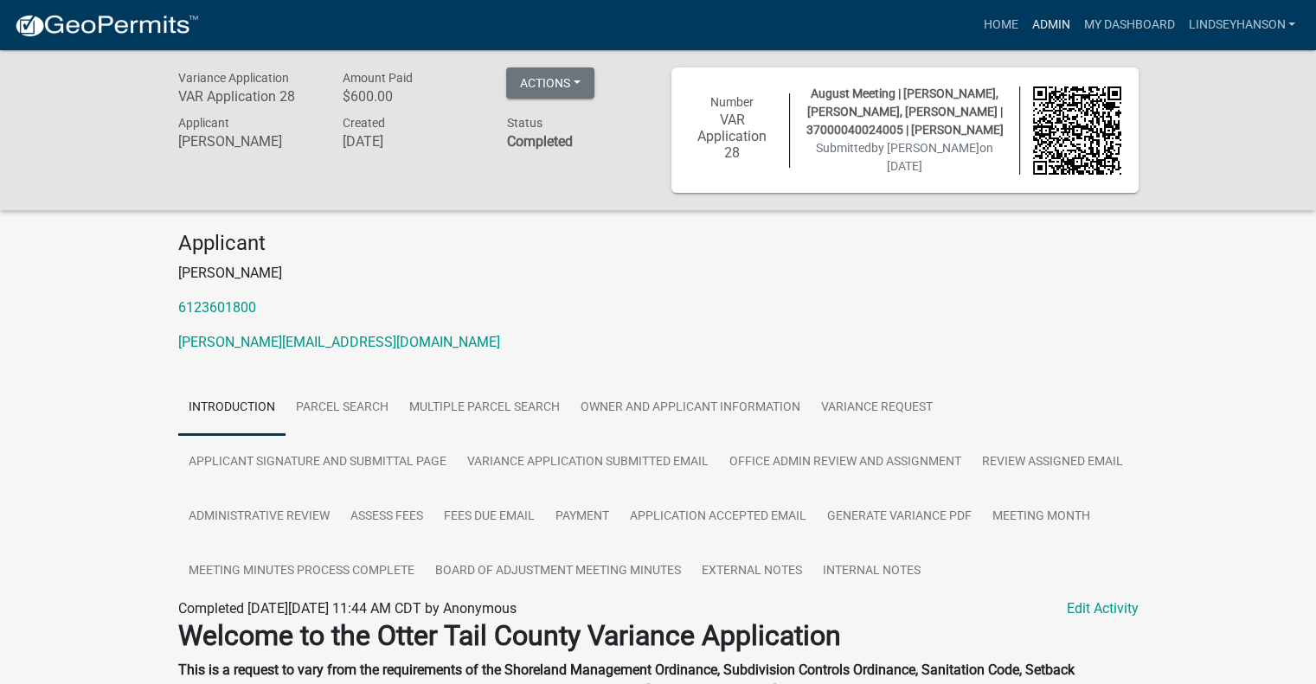
click at [1052, 26] on link "Admin" at bounding box center [1050, 25] width 52 height 33
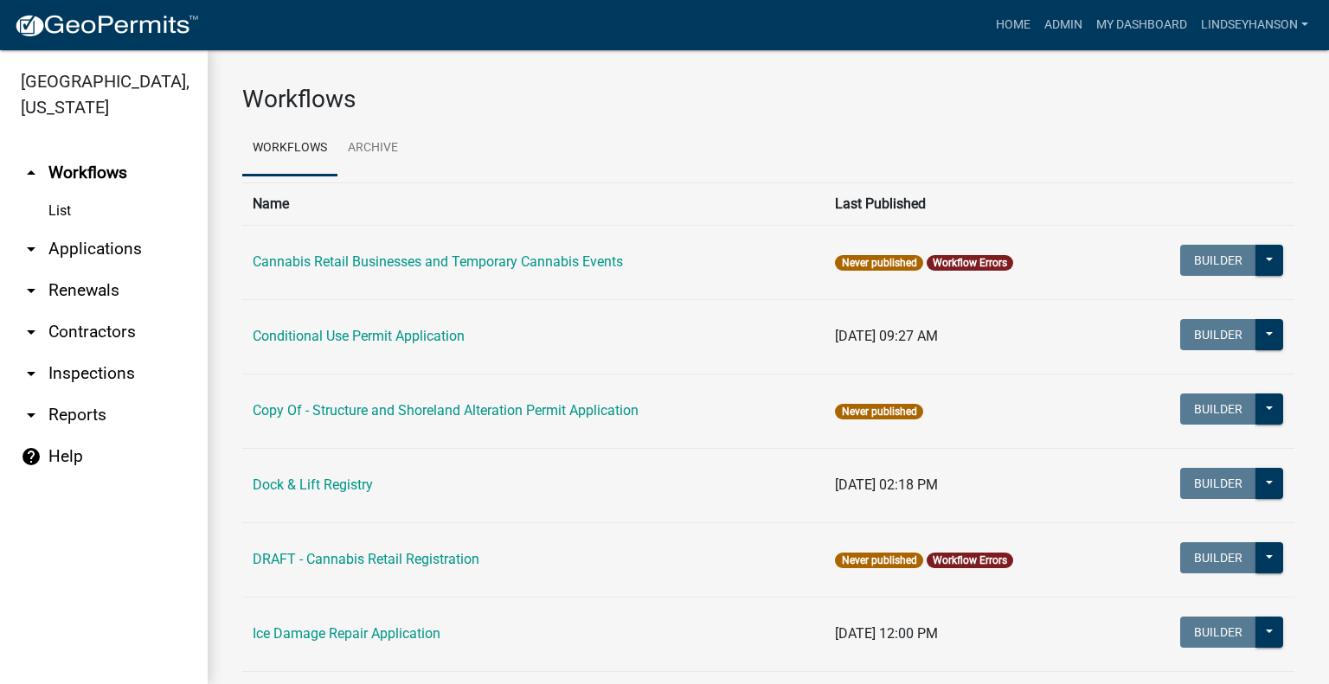
click at [107, 249] on link "arrow_drop_down Applications" at bounding box center [104, 249] width 208 height 42
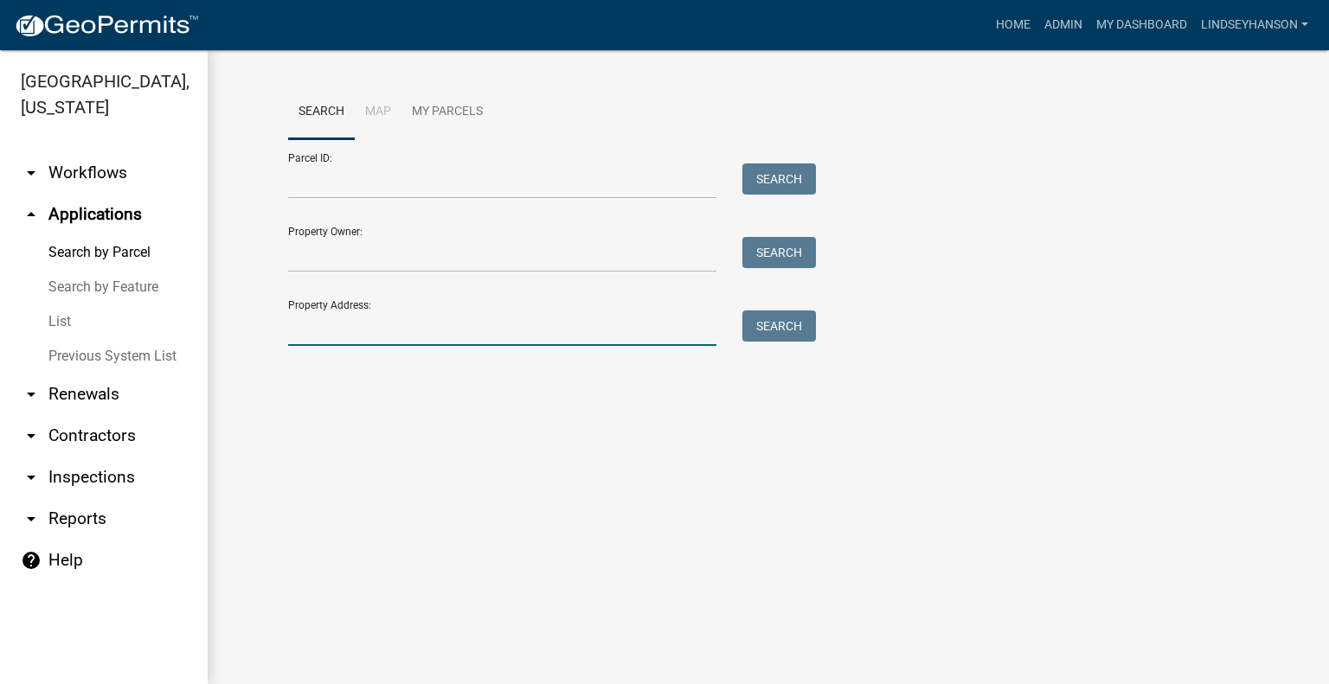
click at [431, 328] on input "Property Address:" at bounding box center [502, 328] width 428 height 35
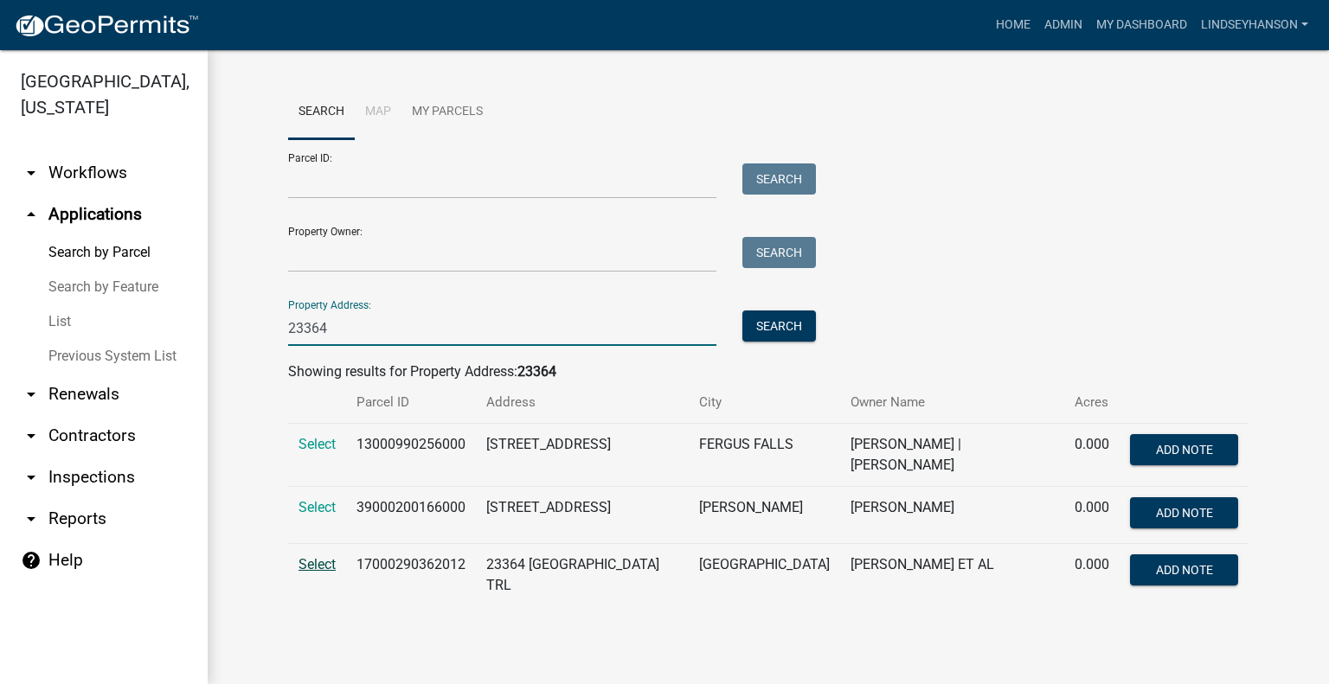
type input "23364"
click at [320, 565] on span "Select" at bounding box center [316, 564] width 37 height 16
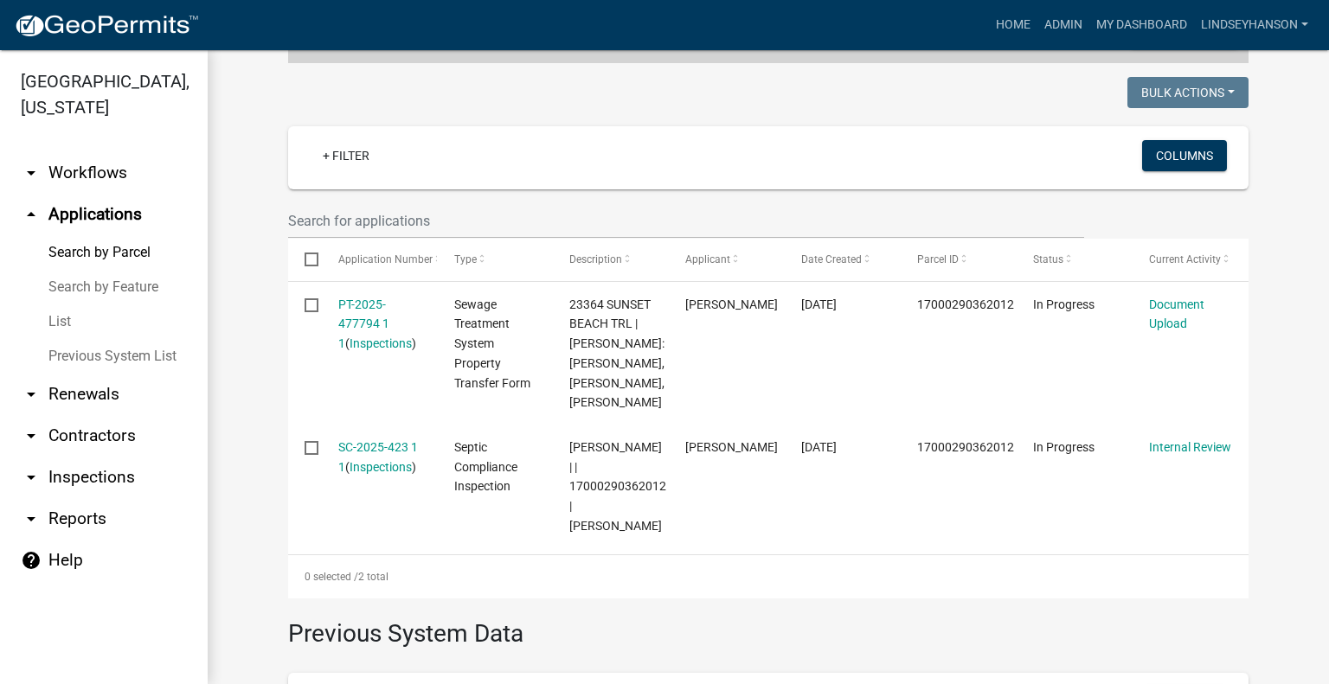
scroll to position [432, 0]
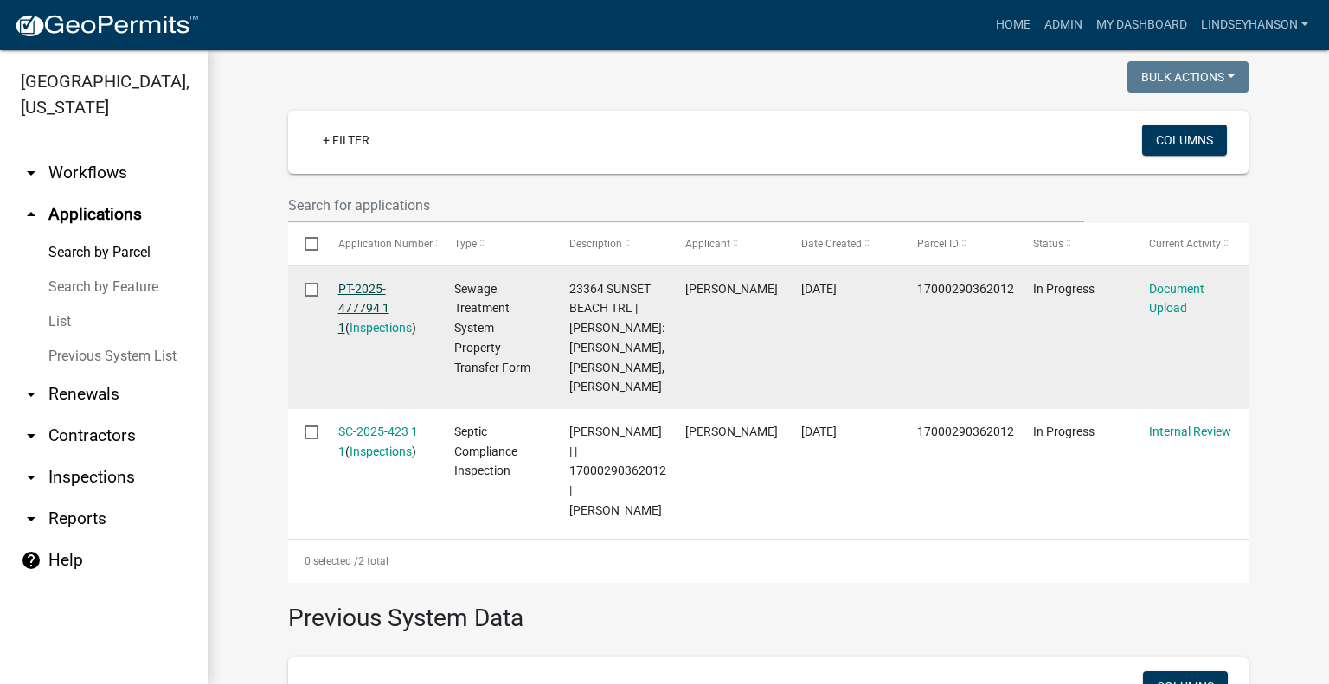
click at [364, 293] on link "PT-2025-477794 1 1" at bounding box center [363, 309] width 51 height 54
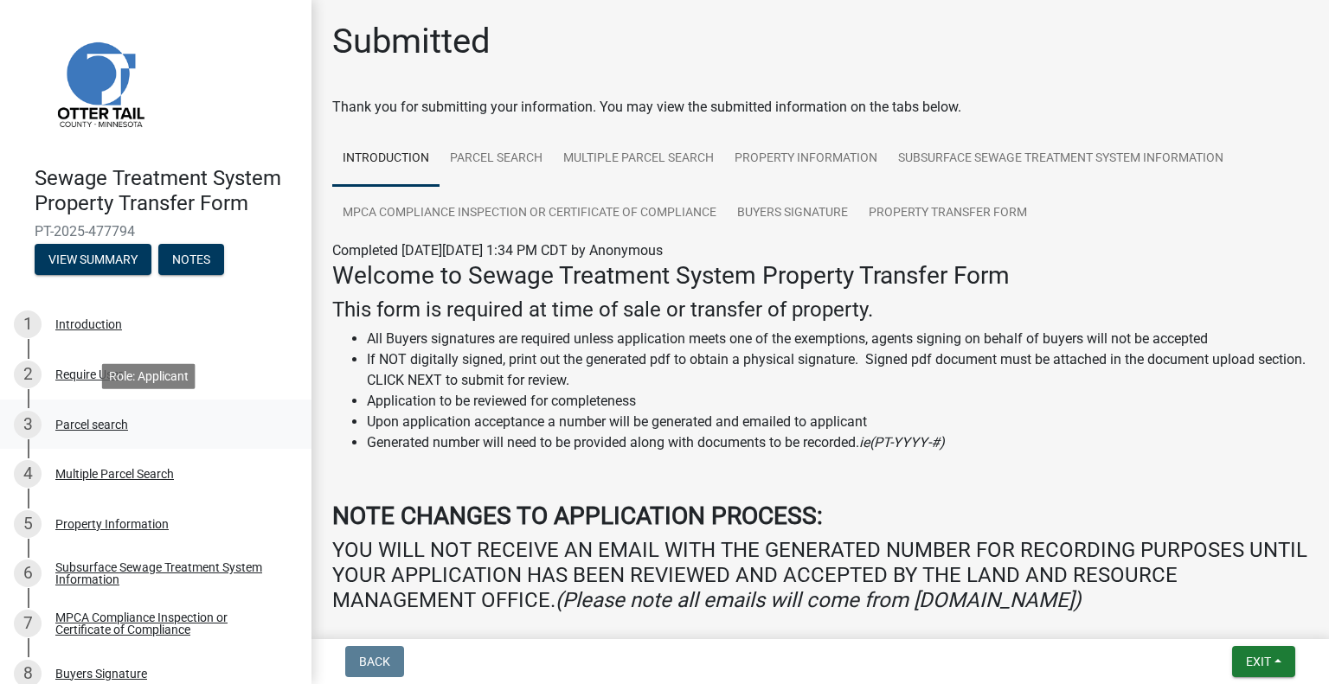
click at [125, 439] on link "3 Parcel search" at bounding box center [155, 425] width 311 height 50
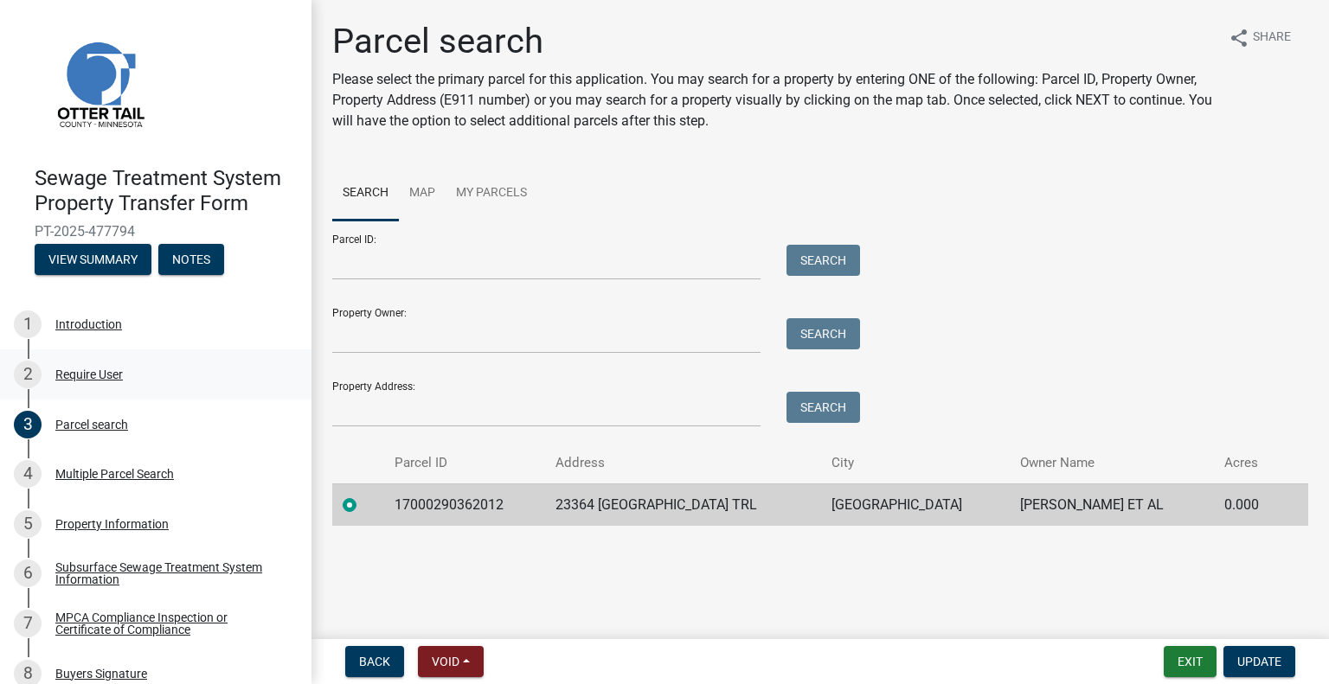
click at [109, 378] on div "Require User" at bounding box center [88, 374] width 67 height 12
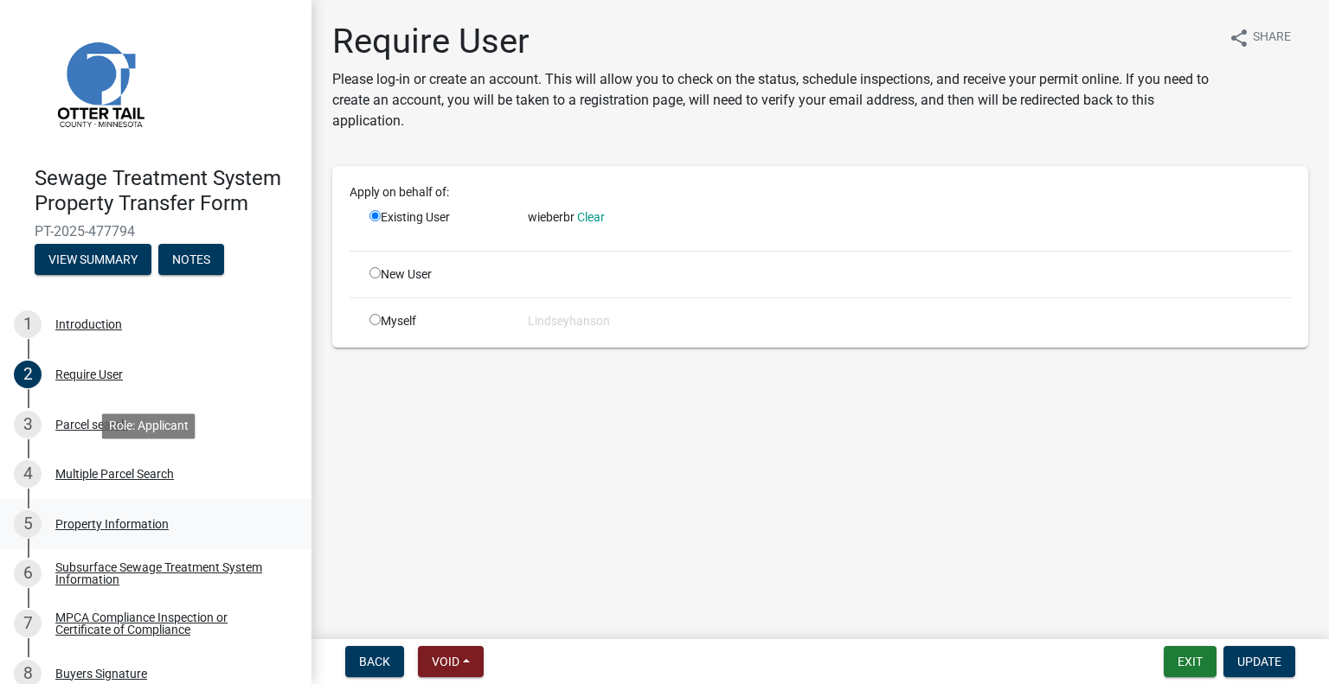
click at [123, 518] on div "Property Information" at bounding box center [111, 524] width 113 height 12
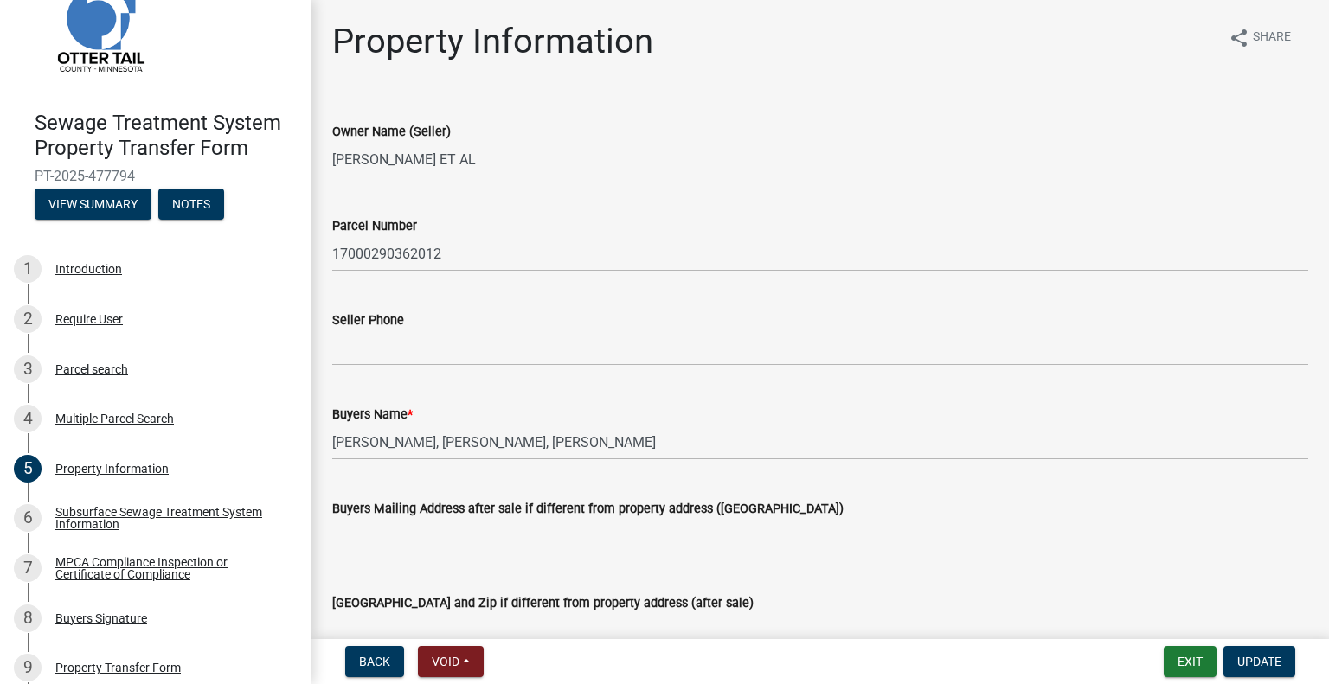
scroll to position [93, 0]
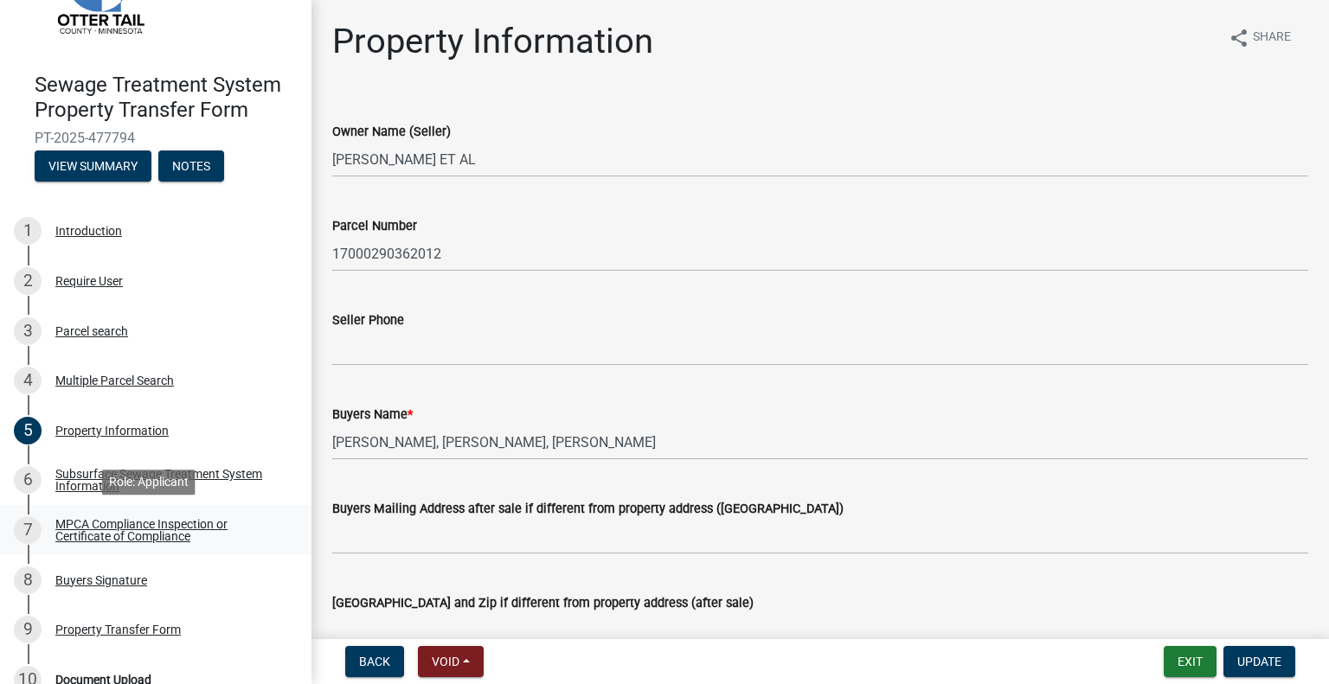
click at [175, 522] on div "MPCA Compliance Inspection or Certificate of Compliance" at bounding box center [169, 530] width 228 height 24
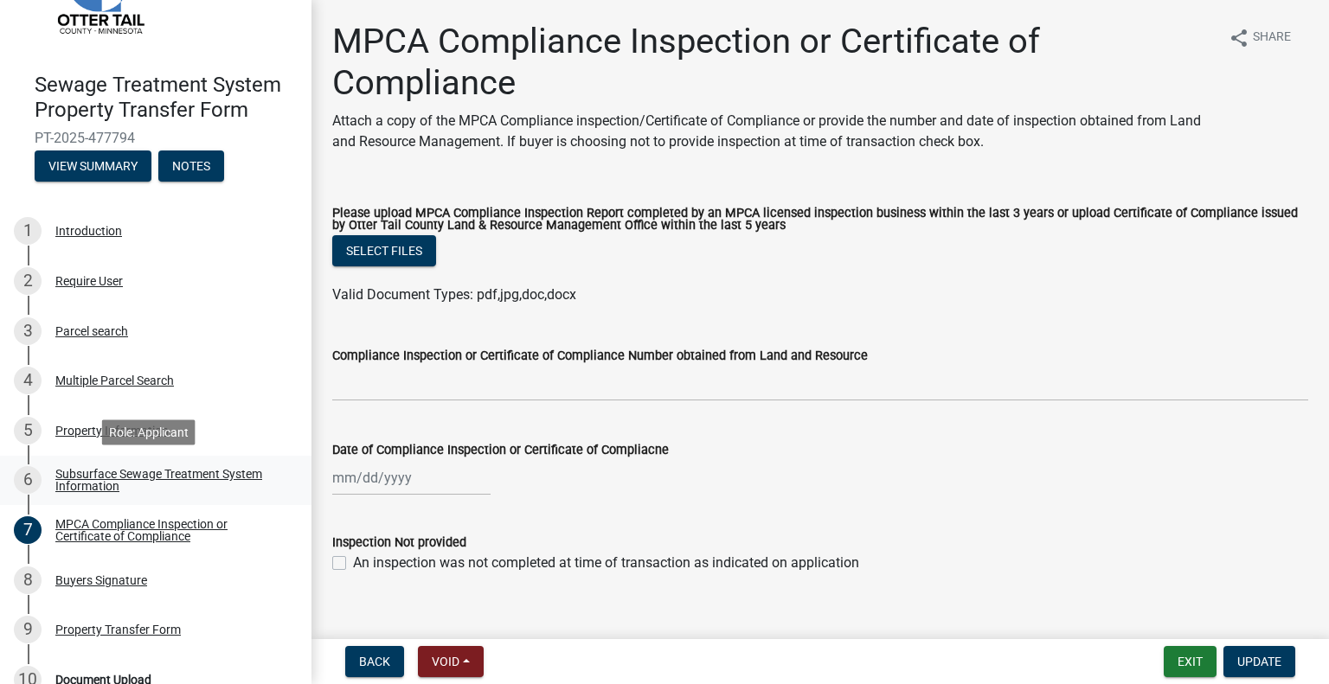
click at [246, 500] on link "6 Subsurface Sewage Treatment System Information" at bounding box center [155, 481] width 311 height 50
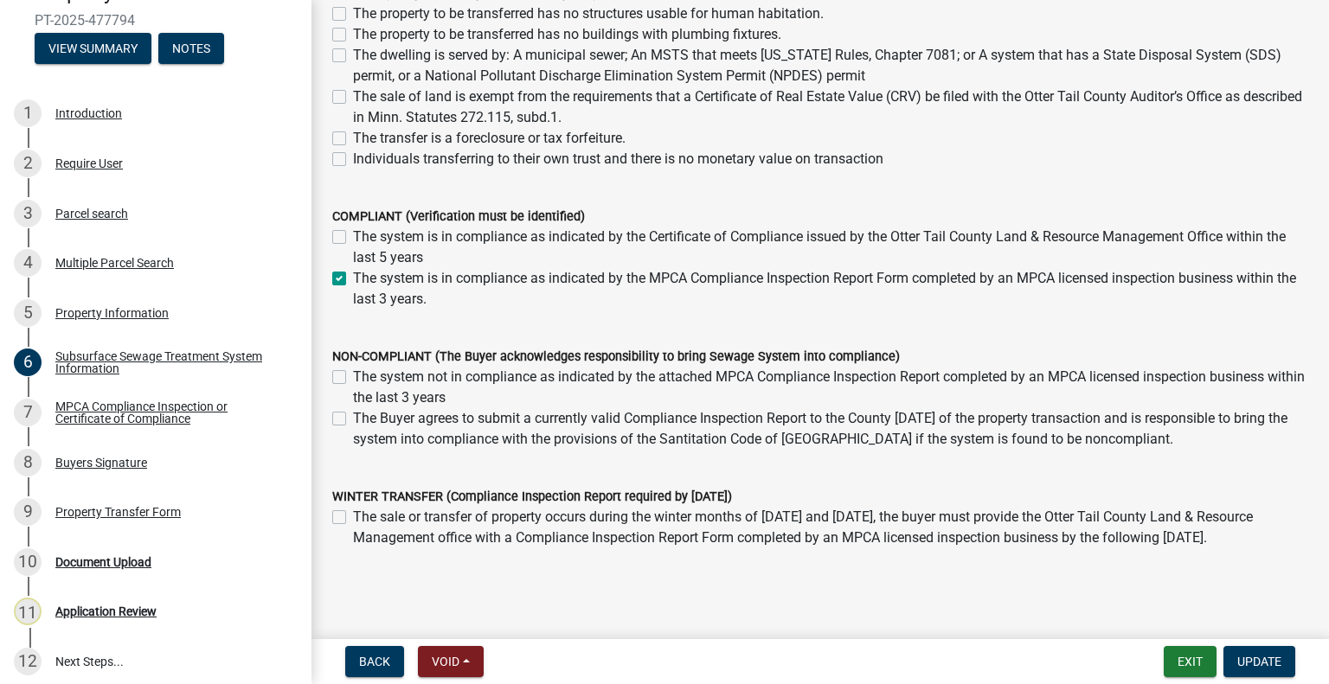
scroll to position [259, 0]
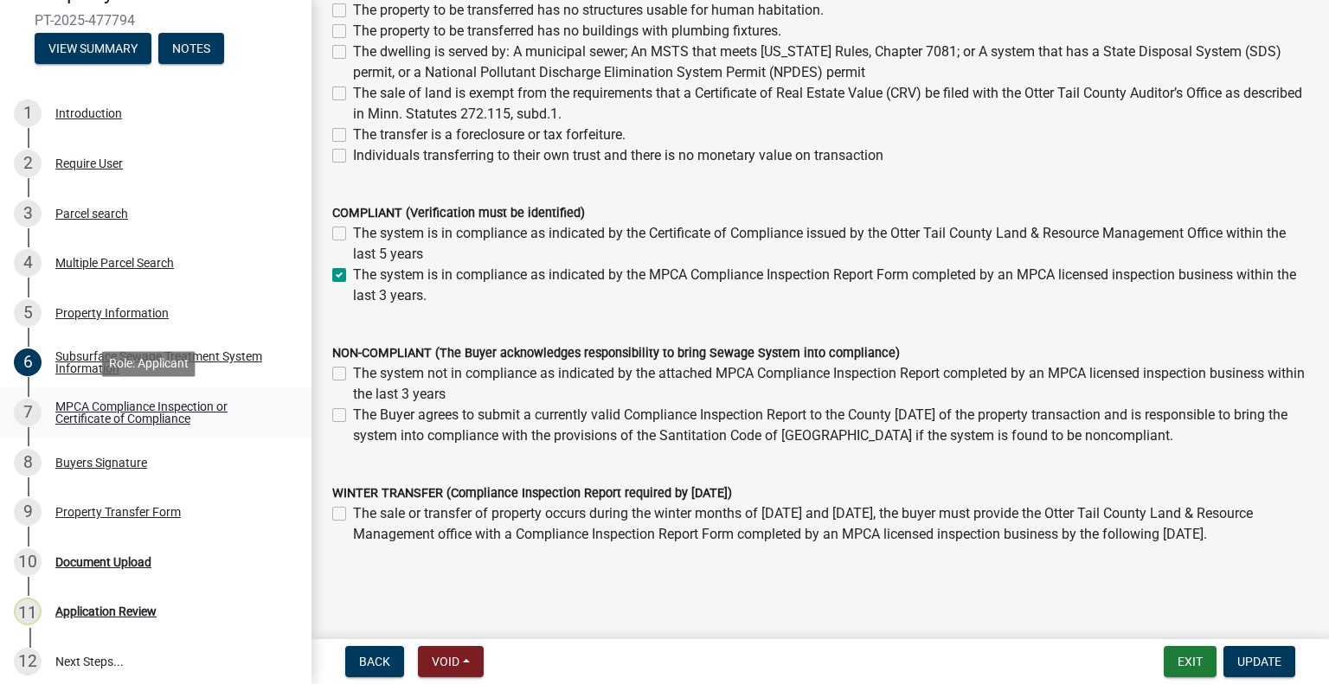
click at [183, 411] on div "MPCA Compliance Inspection or Certificate of Compliance" at bounding box center [169, 412] width 228 height 24
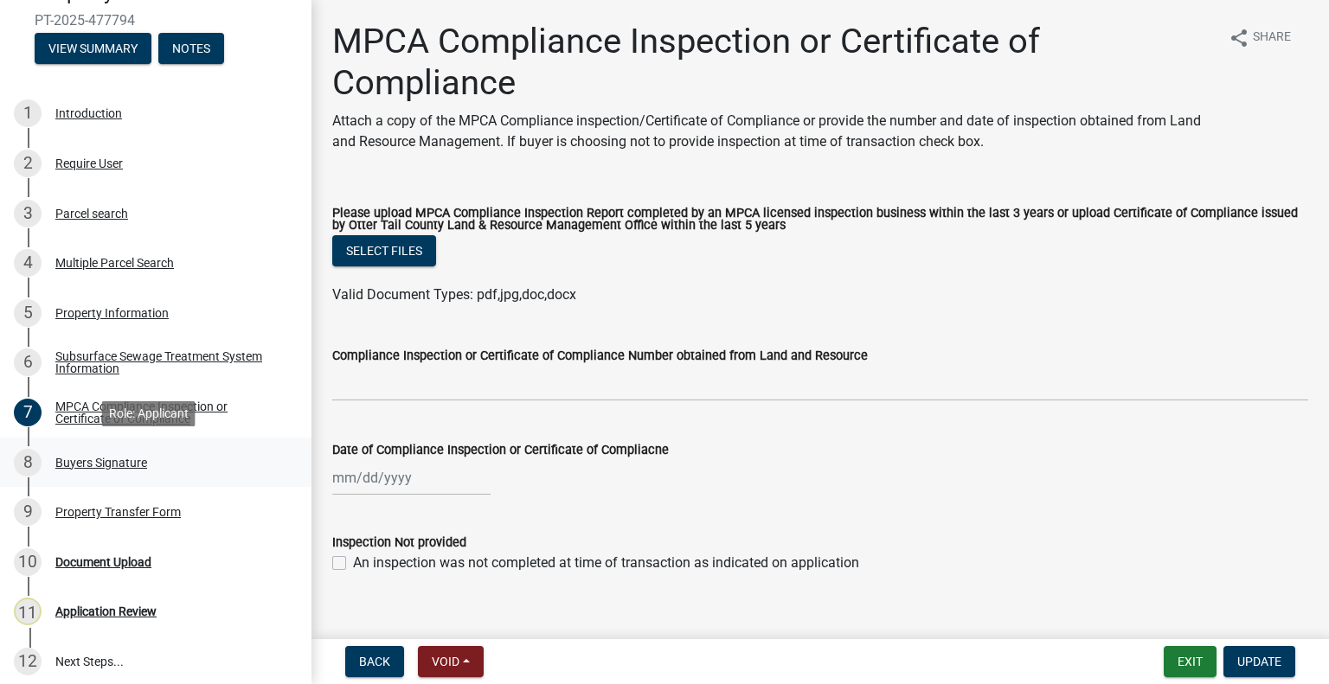
click at [153, 468] on div "8 Buyers Signature" at bounding box center [149, 463] width 270 height 28
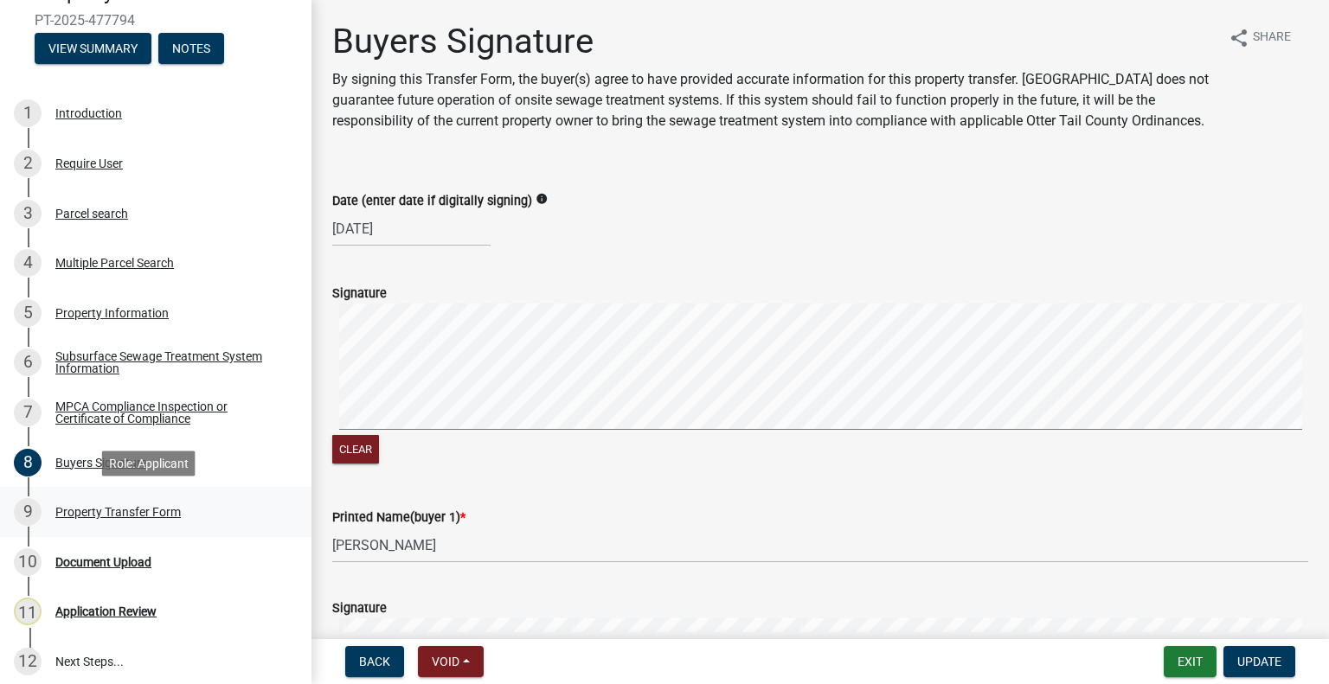
click at [168, 515] on div "Property Transfer Form" at bounding box center [117, 512] width 125 height 12
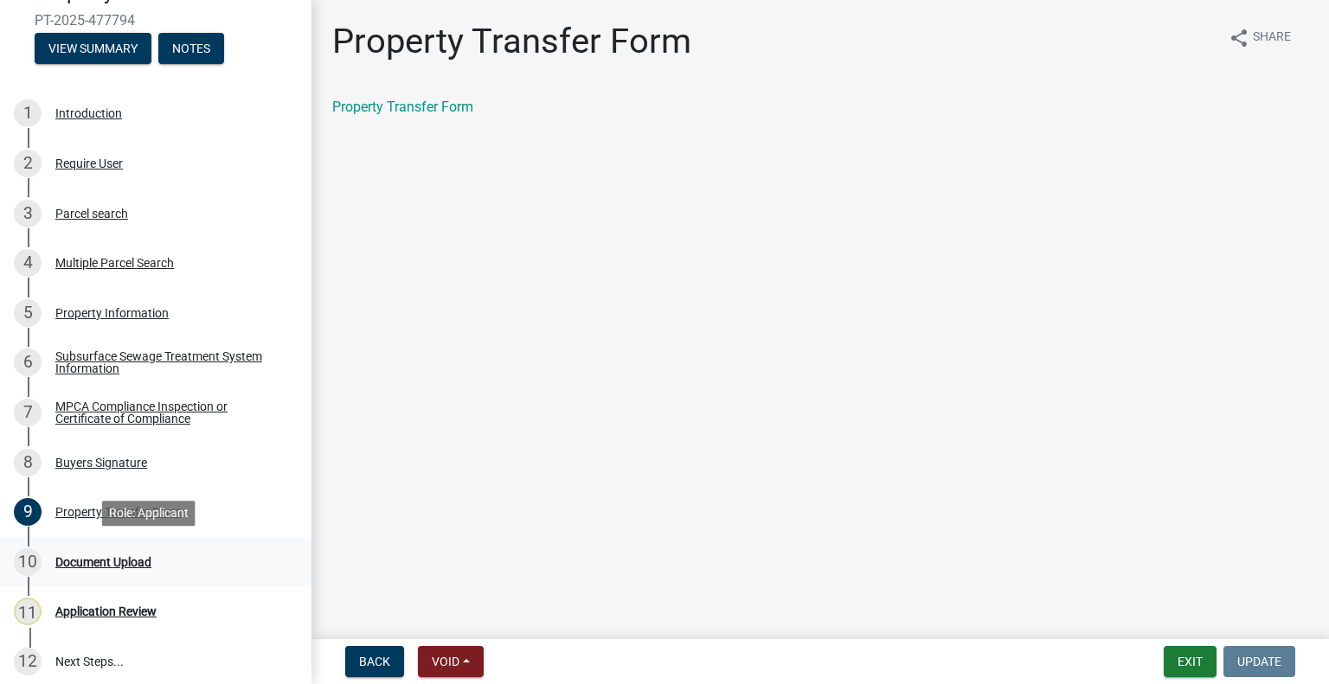
click at [163, 561] on div "10 Document Upload" at bounding box center [149, 562] width 270 height 28
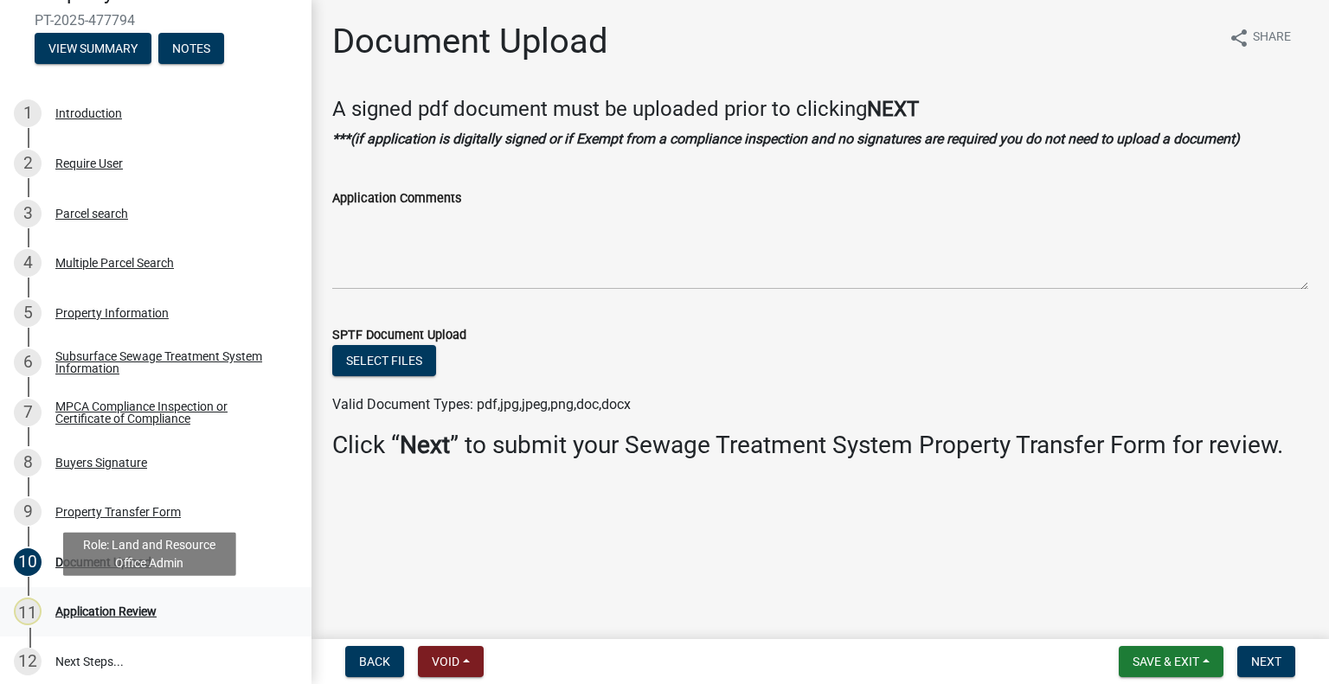
click at [174, 603] on div "11 Application Review" at bounding box center [149, 612] width 270 height 28
click at [145, 624] on div "11 Application Review" at bounding box center [149, 612] width 270 height 28
click at [145, 616] on div "Application Review" at bounding box center [105, 611] width 101 height 12
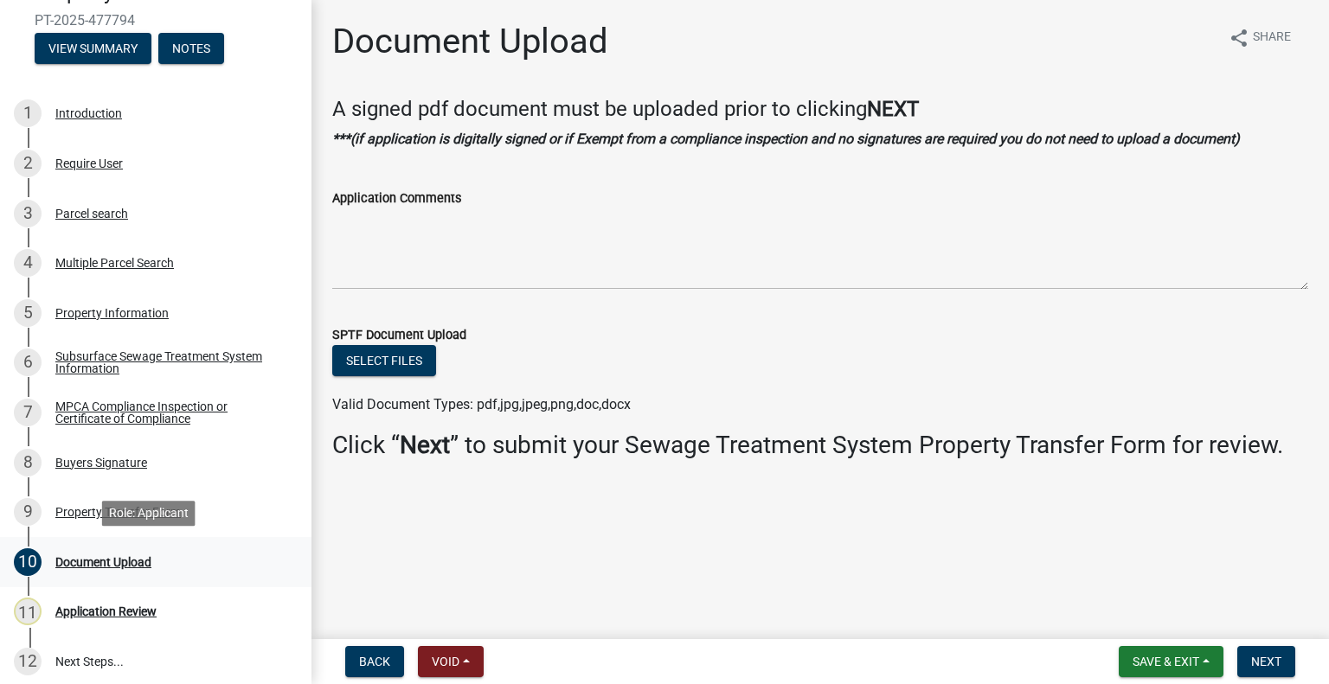
click at [129, 573] on div "10 Document Upload" at bounding box center [149, 562] width 270 height 28
click at [126, 513] on div "Property Transfer Form" at bounding box center [117, 512] width 125 height 12
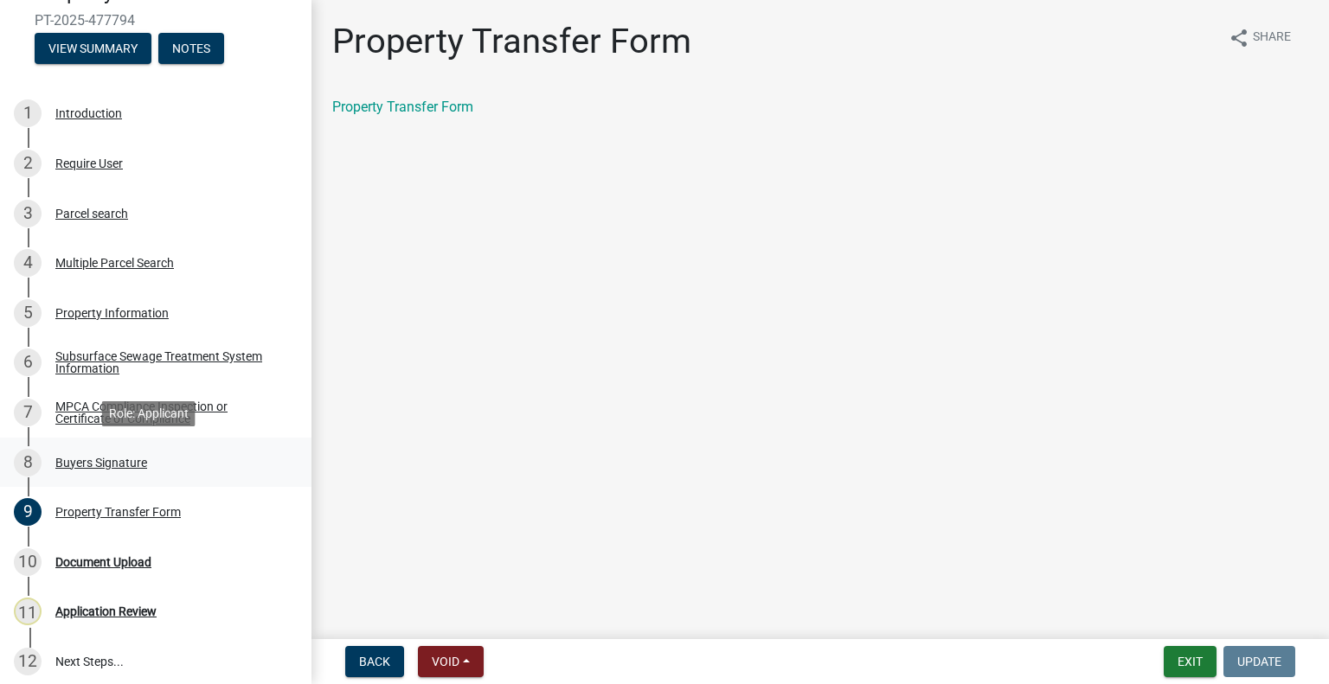
click at [121, 460] on div "Buyers Signature" at bounding box center [101, 463] width 92 height 12
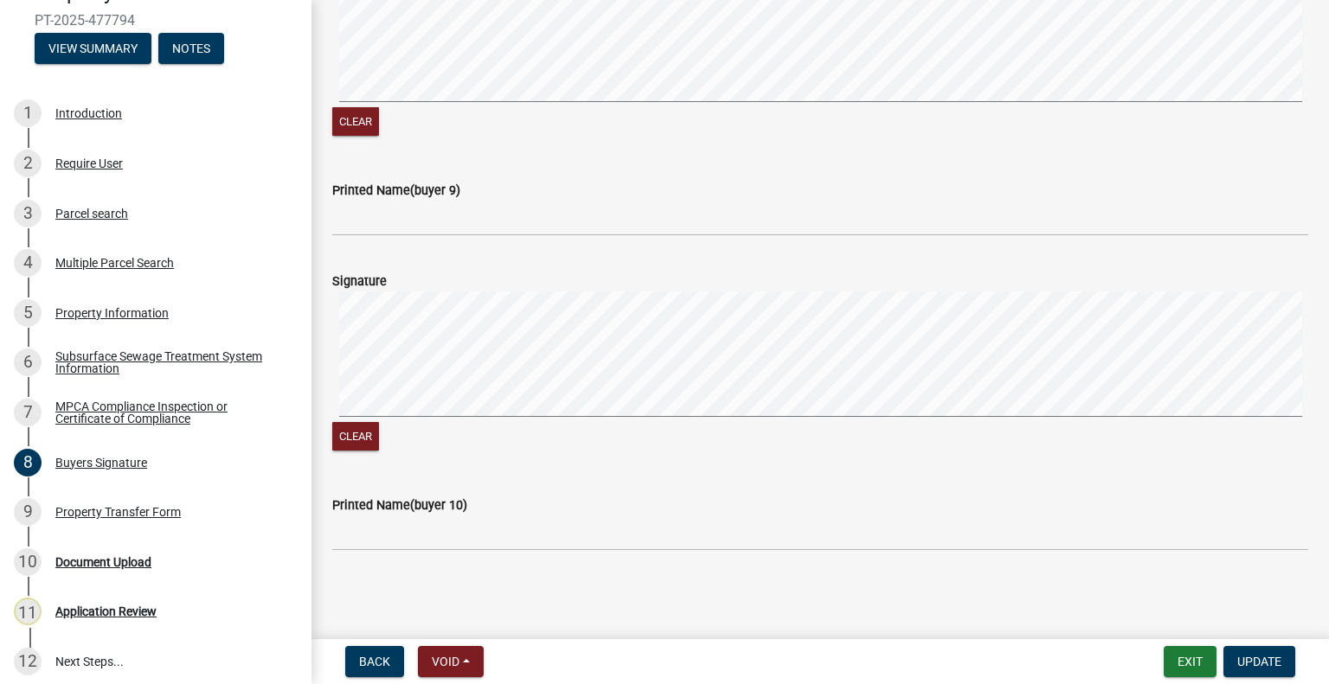
scroll to position [2868, 0]
click at [1182, 663] on button "Exit" at bounding box center [1189, 661] width 53 height 31
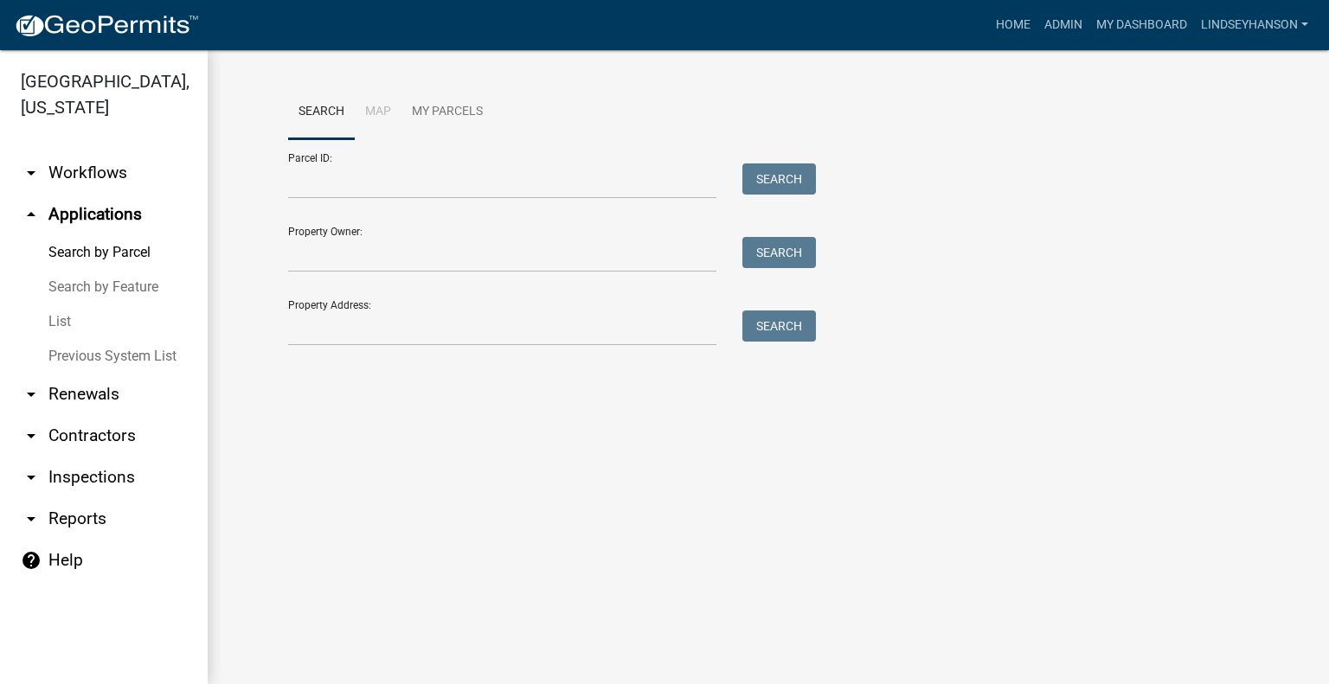
click at [93, 180] on link "arrow_drop_down Workflows" at bounding box center [104, 173] width 208 height 42
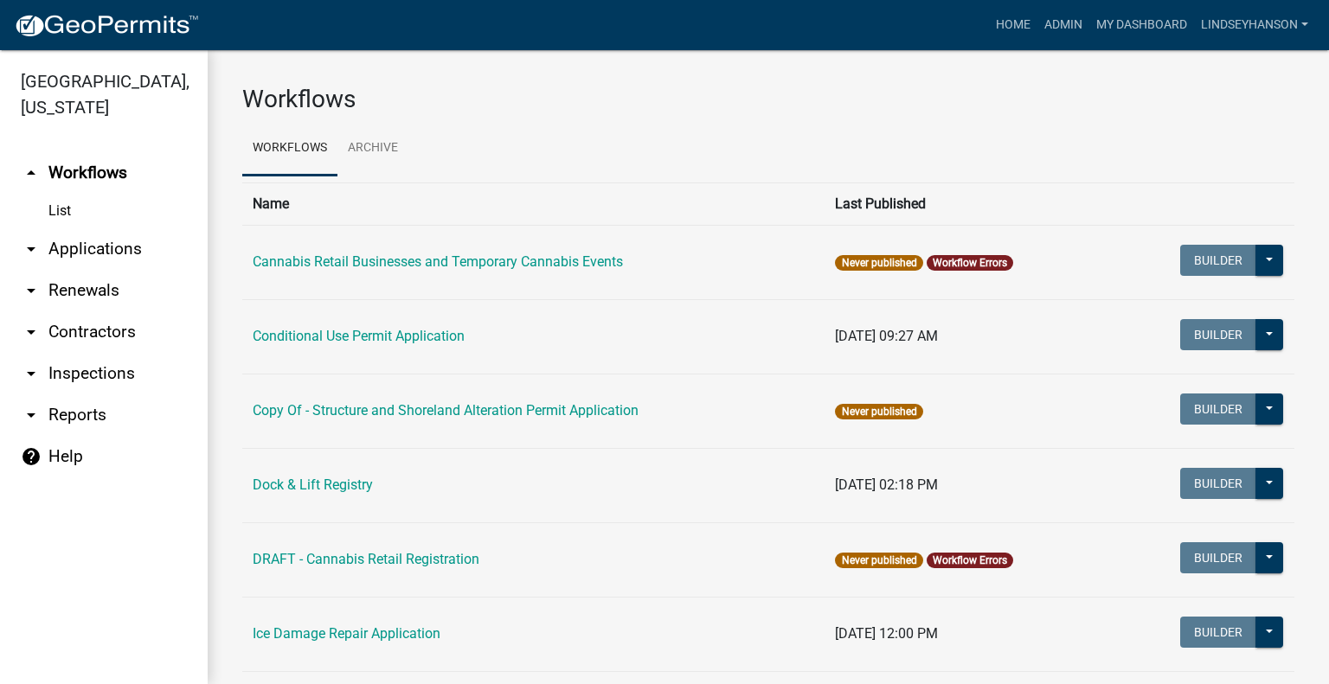
click at [100, 247] on link "arrow_drop_down Applications" at bounding box center [104, 249] width 208 height 42
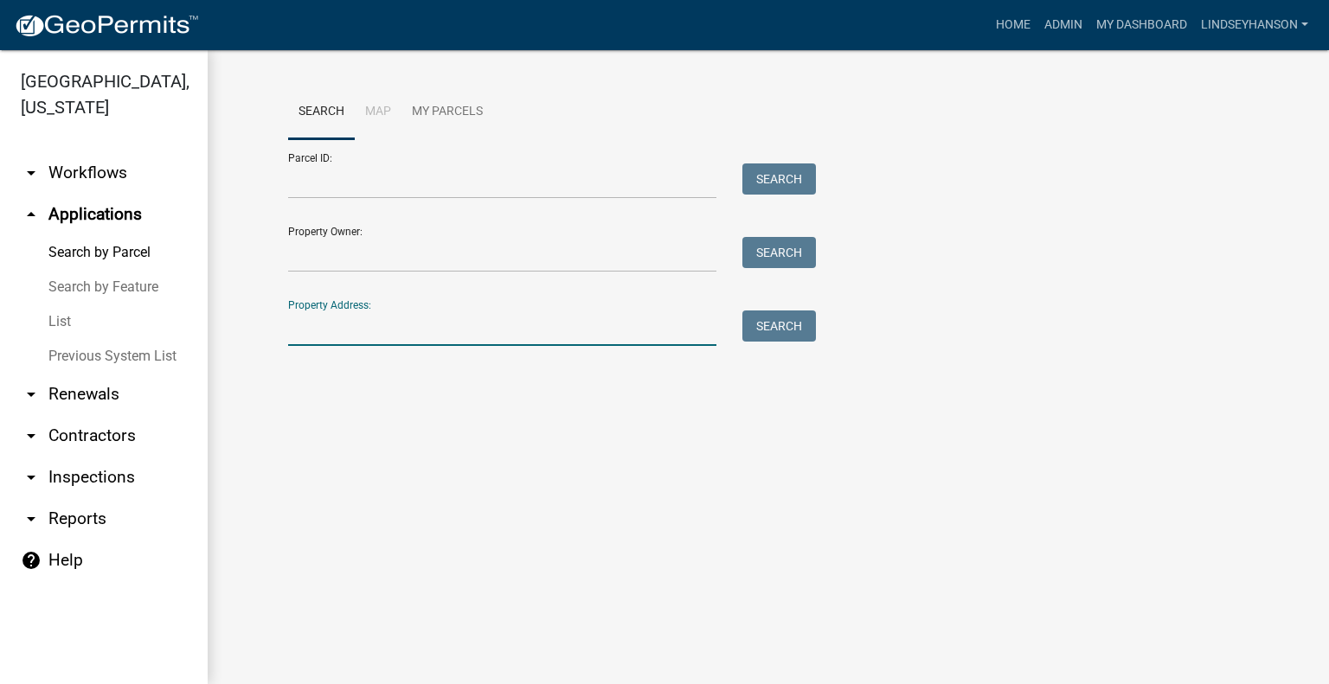
click at [467, 323] on input "Property Address:" at bounding box center [502, 328] width 428 height 35
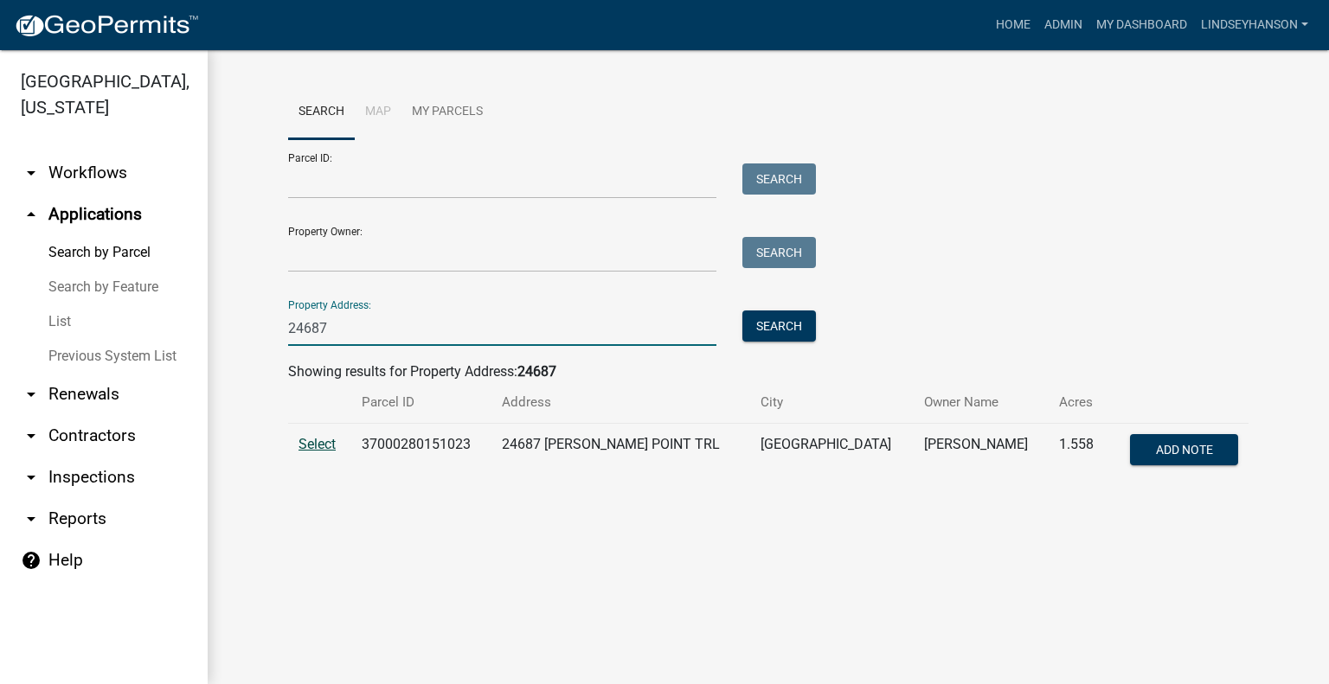
type input "24687"
click at [309, 437] on span "Select" at bounding box center [316, 444] width 37 height 16
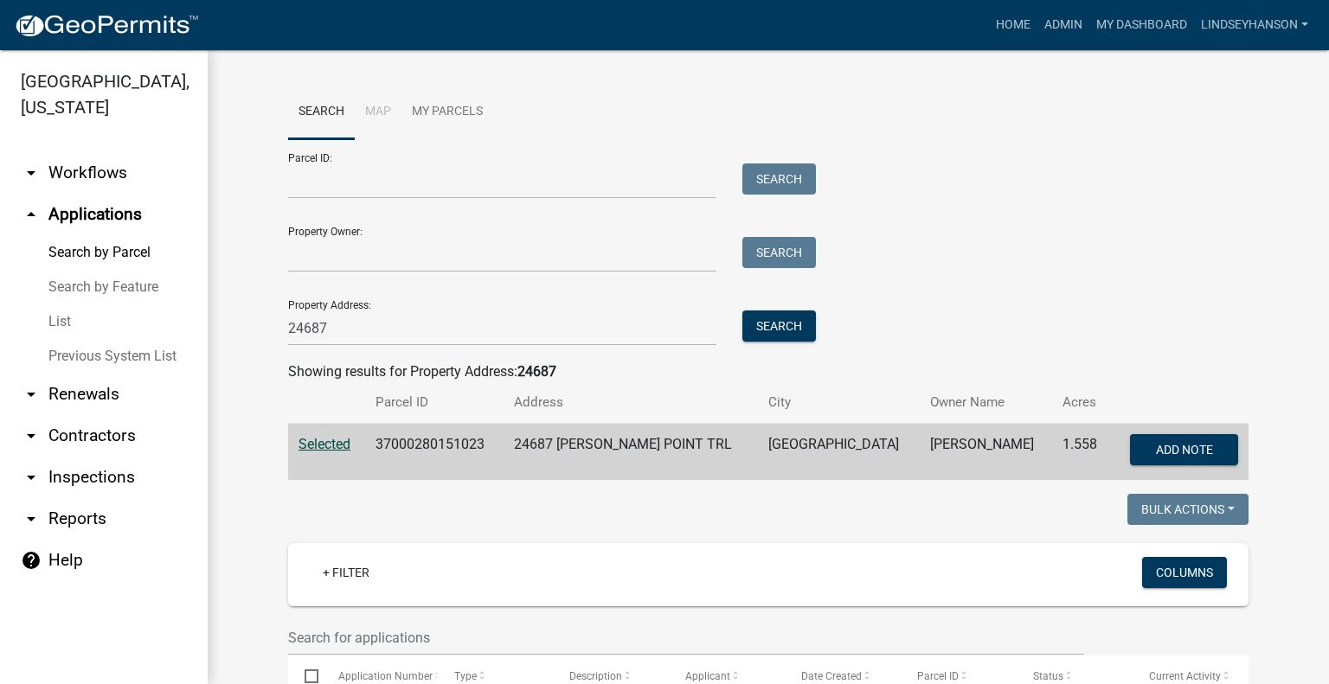
scroll to position [367, 0]
click at [109, 169] on link "arrow_drop_down Workflows" at bounding box center [104, 173] width 208 height 42
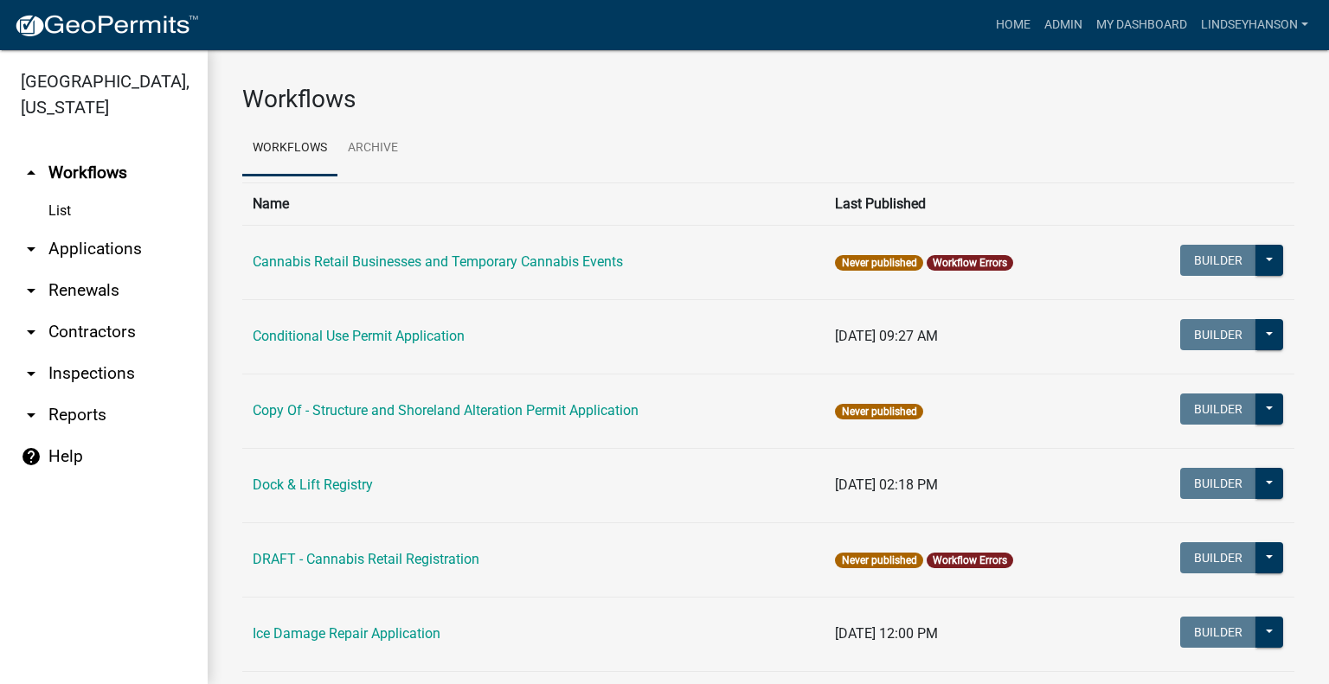
click at [129, 248] on link "arrow_drop_down Applications" at bounding box center [104, 249] width 208 height 42
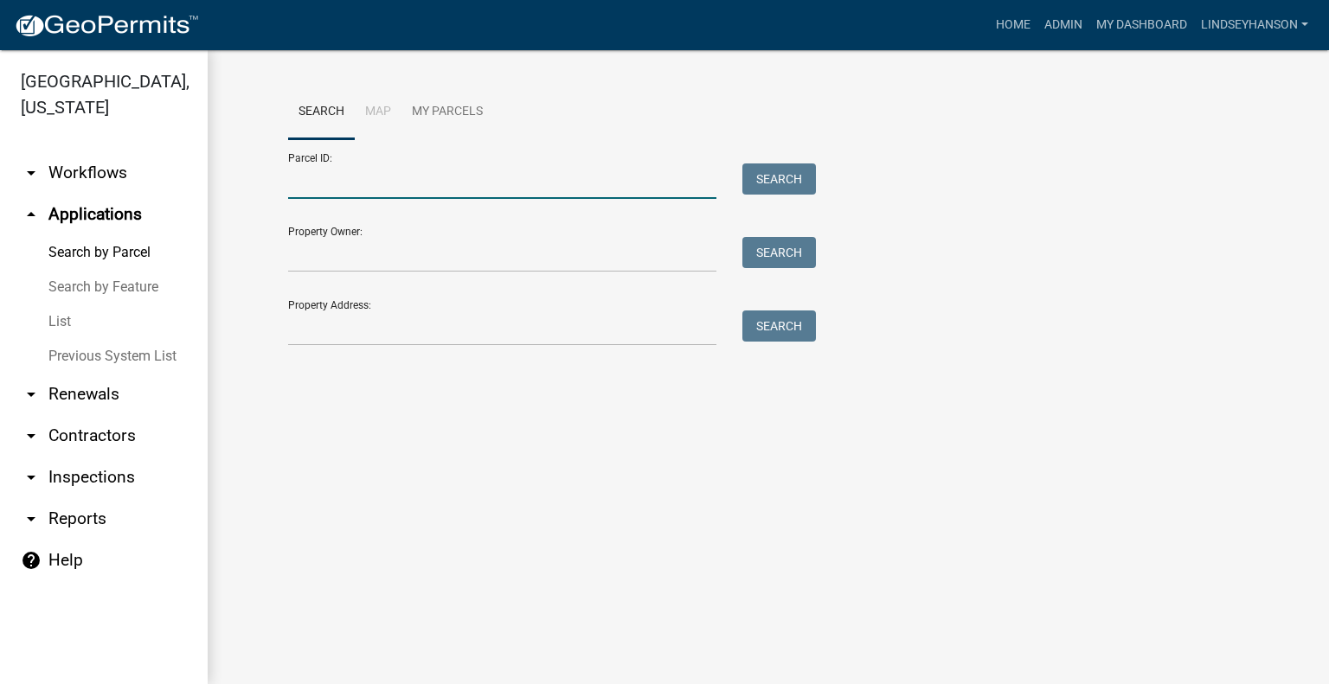
click at [436, 175] on input "Parcel ID:" at bounding box center [502, 180] width 428 height 35
click at [347, 327] on input "Property Address:" at bounding box center [502, 328] width 428 height 35
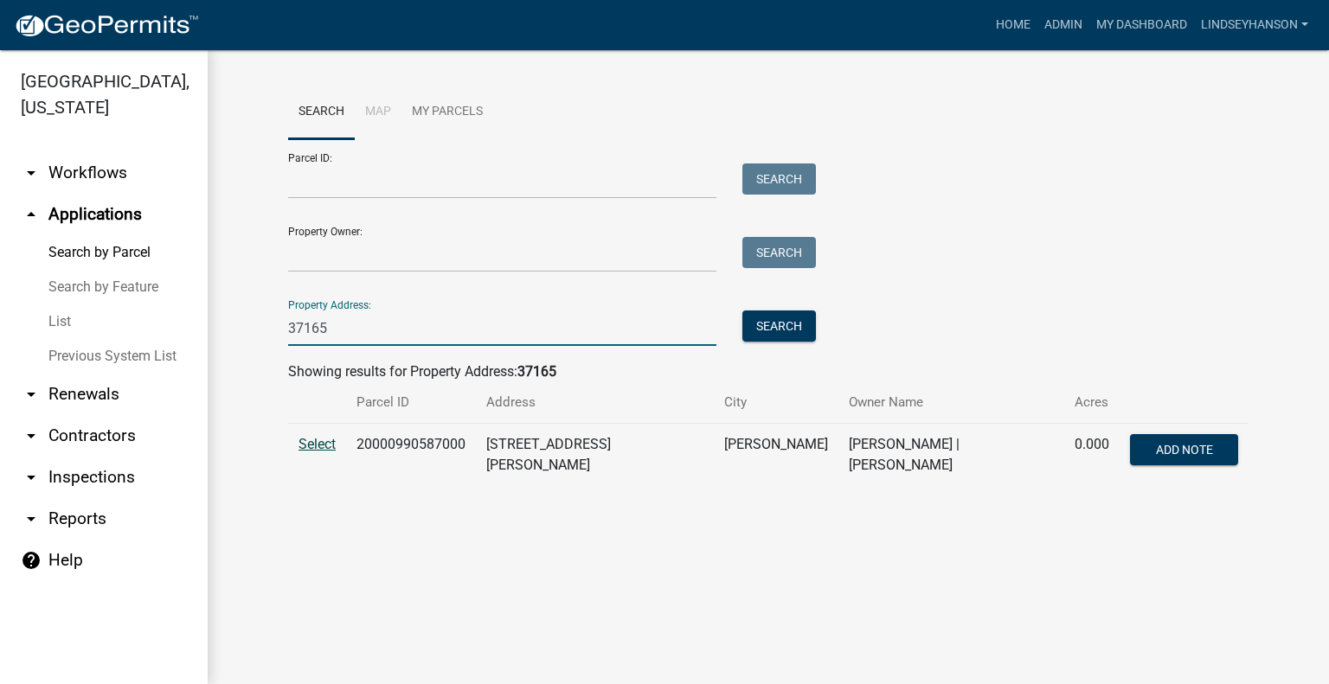
type input "37165"
click at [310, 443] on span "Select" at bounding box center [316, 444] width 37 height 16
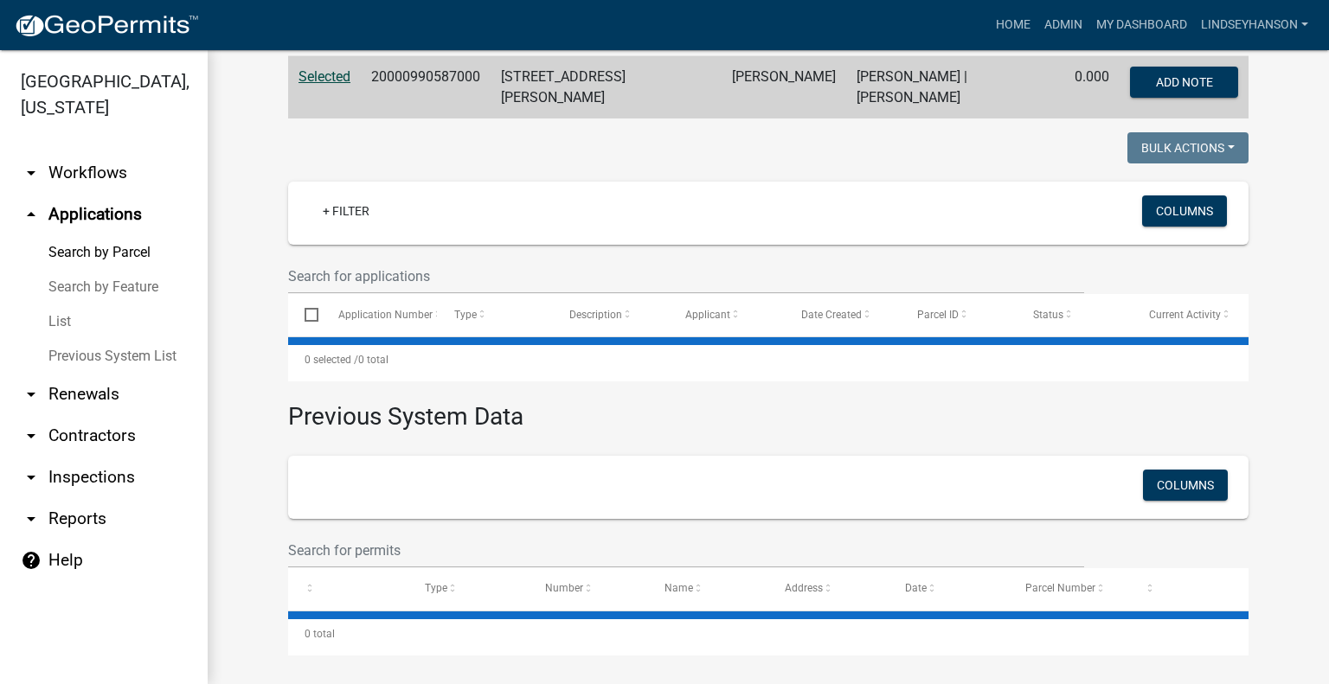
scroll to position [373, 0]
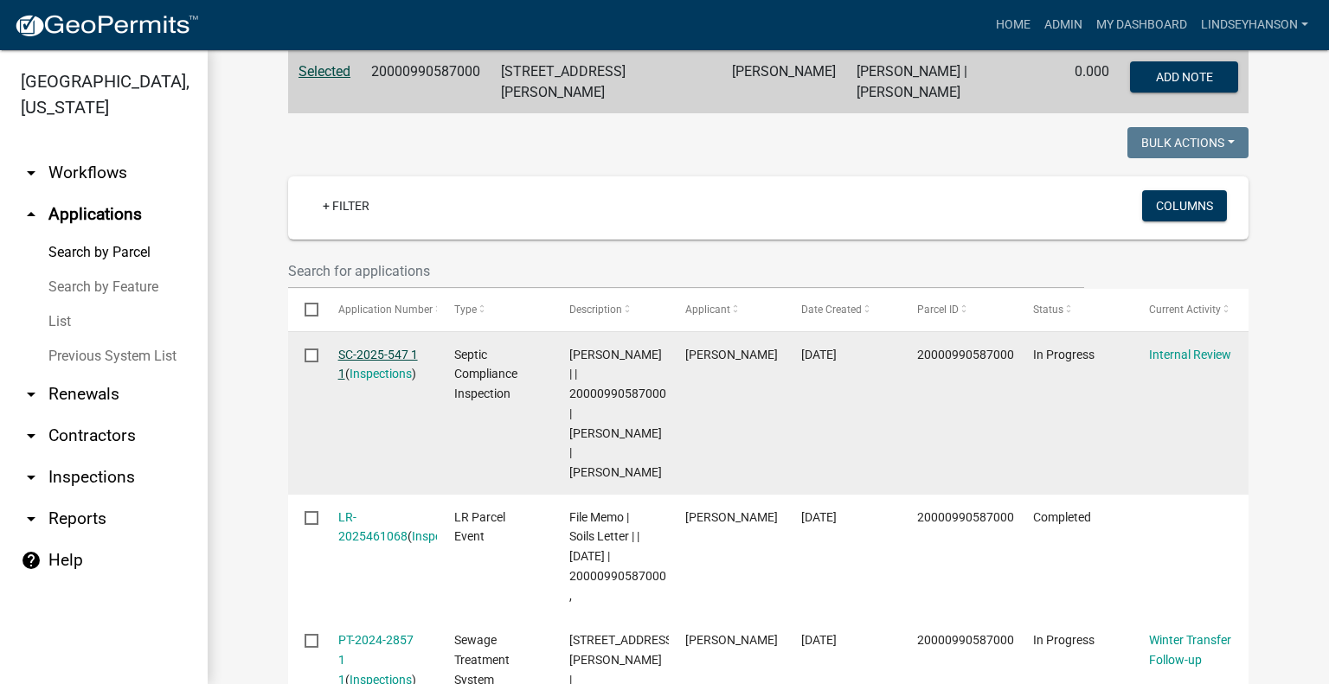
click at [382, 352] on link "SC-2025-547 1 1" at bounding box center [378, 365] width 80 height 34
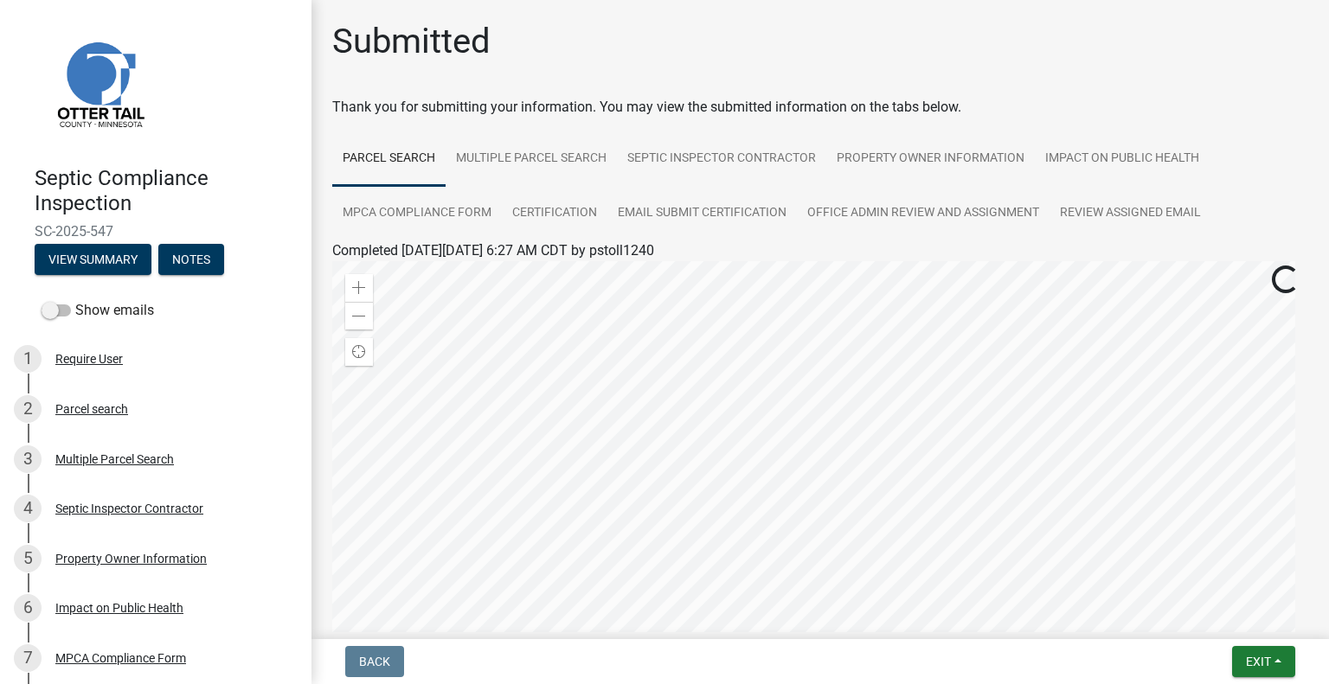
scroll to position [204, 0]
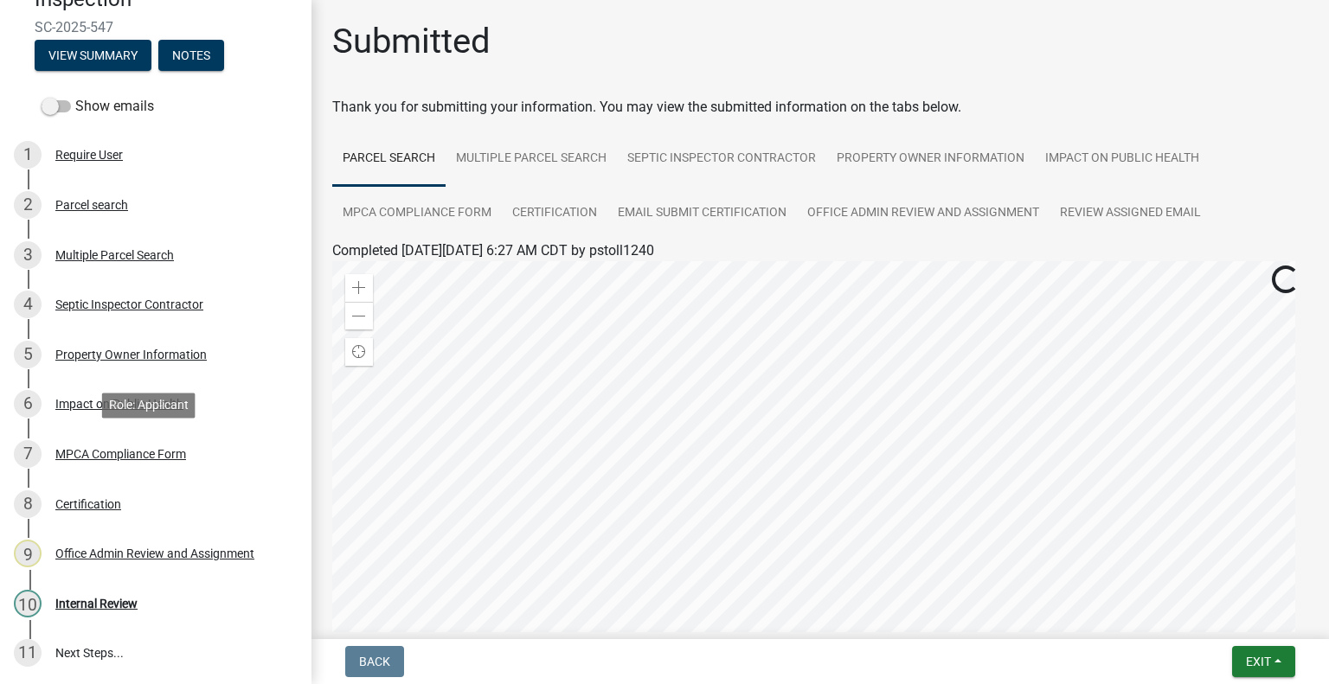
click at [147, 459] on div "MPCA Compliance Form" at bounding box center [120, 454] width 131 height 12
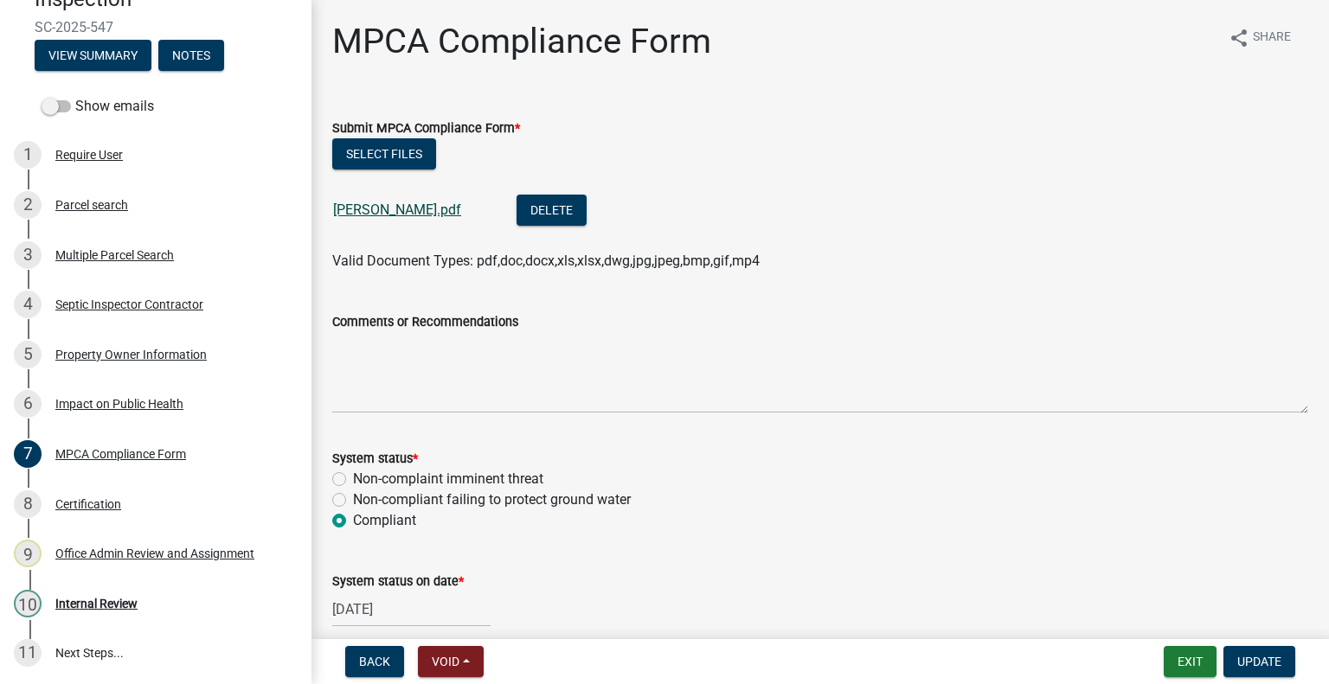
click at [425, 208] on link "LeFebvre Genny.pdf" at bounding box center [397, 210] width 128 height 16
click at [1200, 660] on button "Exit" at bounding box center [1189, 661] width 53 height 31
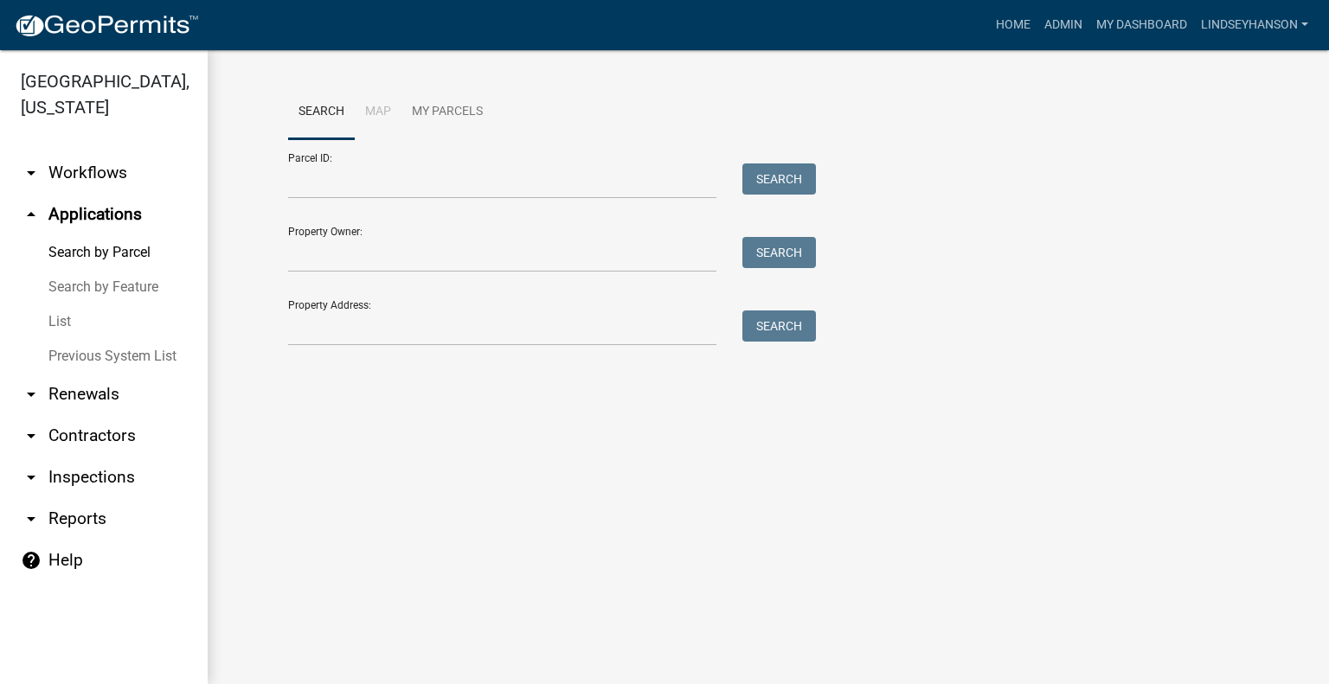
click at [110, 171] on link "arrow_drop_down Workflows" at bounding box center [104, 173] width 208 height 42
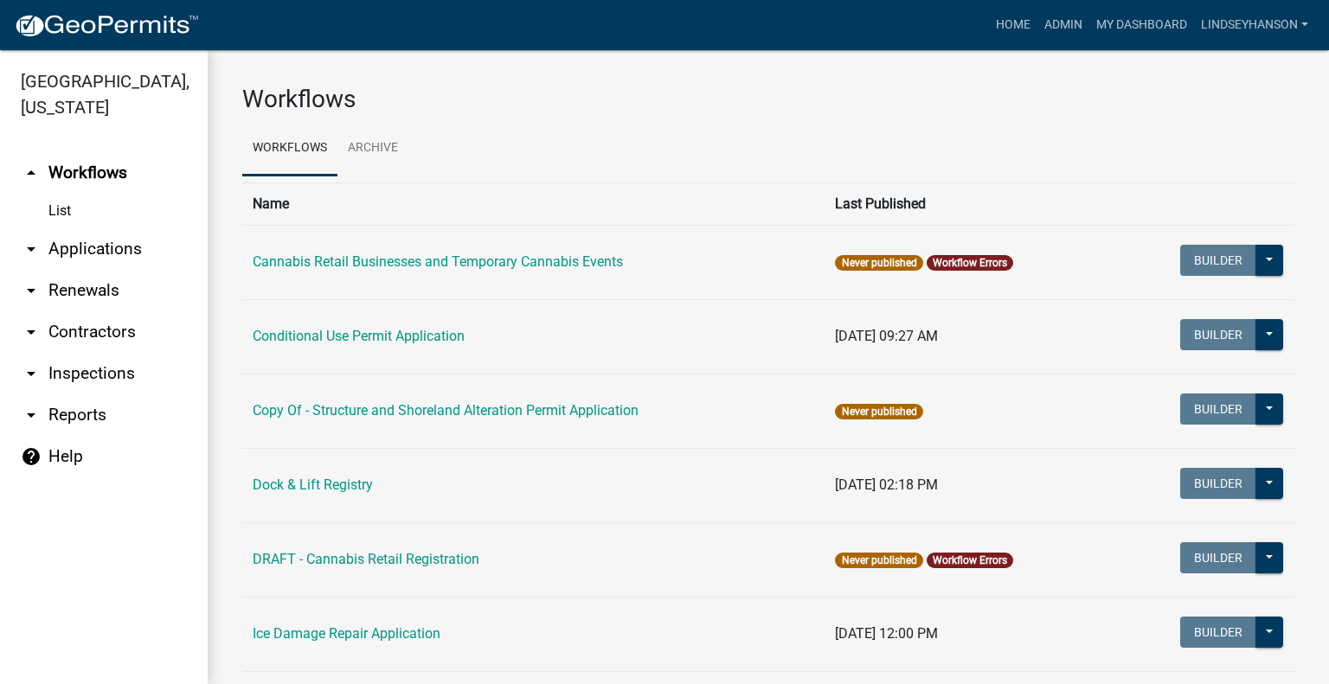
click at [127, 244] on link "arrow_drop_down Applications" at bounding box center [104, 249] width 208 height 42
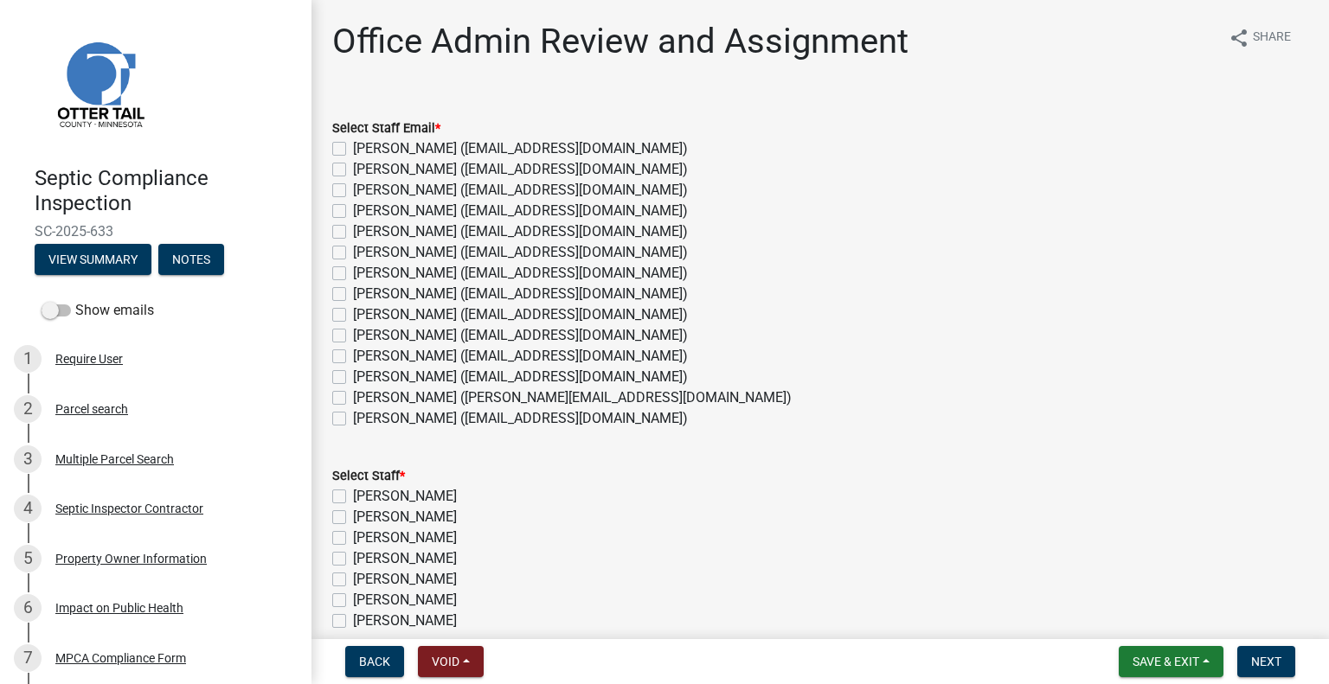
drag, startPoint x: 446, startPoint y: 377, endPoint x: 464, endPoint y: 372, distance: 18.1
click at [446, 376] on label "[PERSON_NAME] ([EMAIL_ADDRESS][DOMAIN_NAME])" at bounding box center [520, 377] width 335 height 21
click at [364, 376] on input "[PERSON_NAME] ([EMAIL_ADDRESS][DOMAIN_NAME])" at bounding box center [358, 372] width 11 height 11
checkbox input "true"
checkbox input "false"
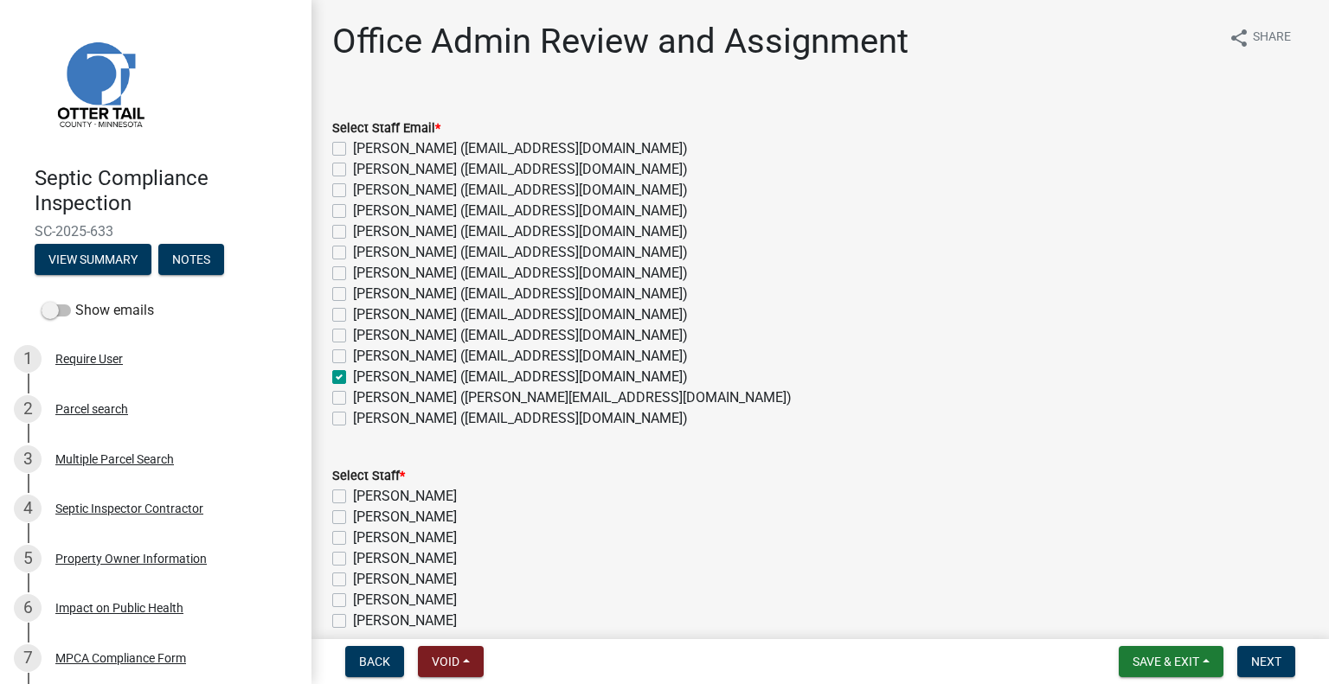
checkbox input "false"
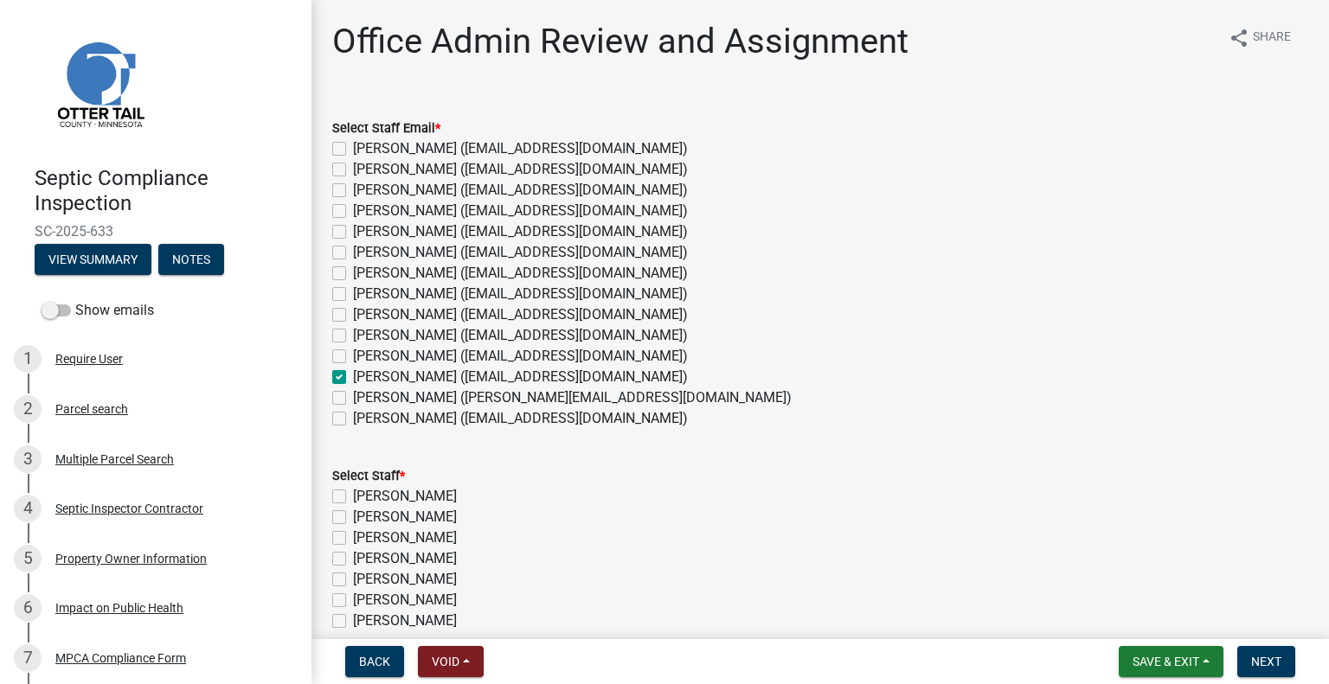
checkbox input "false"
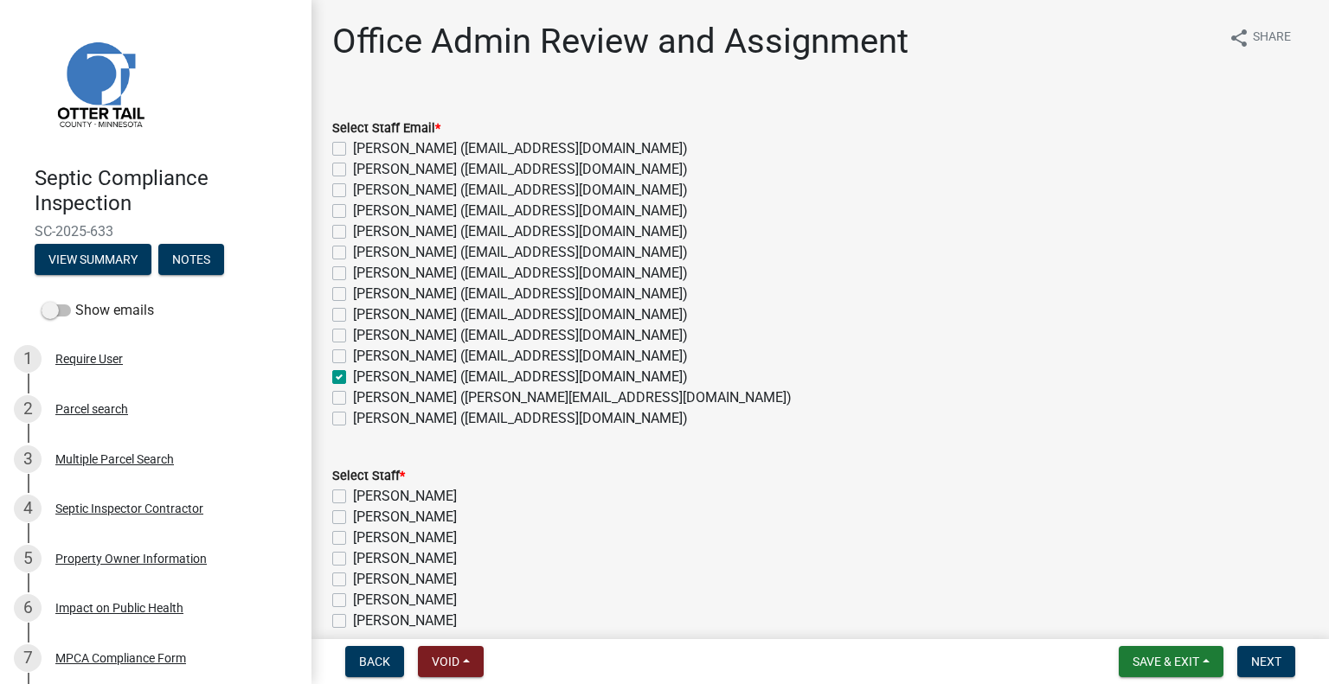
checkbox input "true"
checkbox input "false"
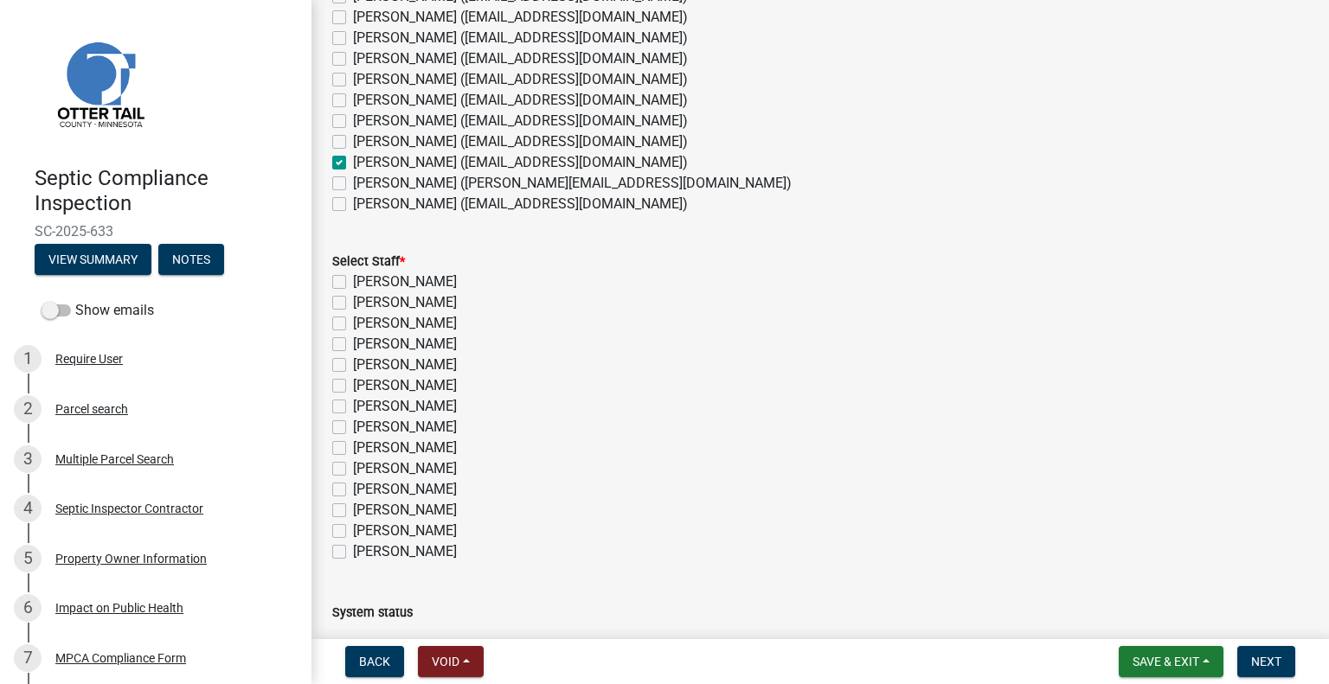
scroll to position [320, 0]
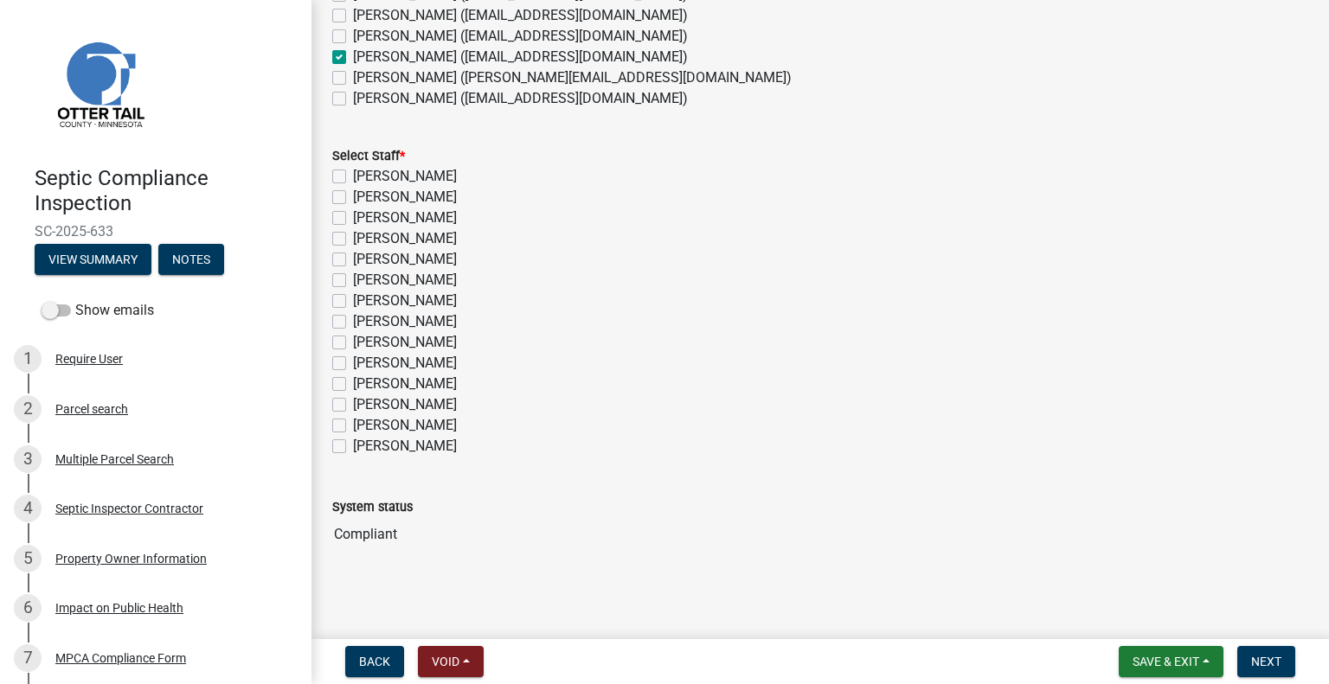
click at [429, 407] on label "[PERSON_NAME]" at bounding box center [405, 404] width 104 height 21
click at [364, 406] on input "[PERSON_NAME]" at bounding box center [358, 399] width 11 height 11
checkbox input "true"
checkbox input "false"
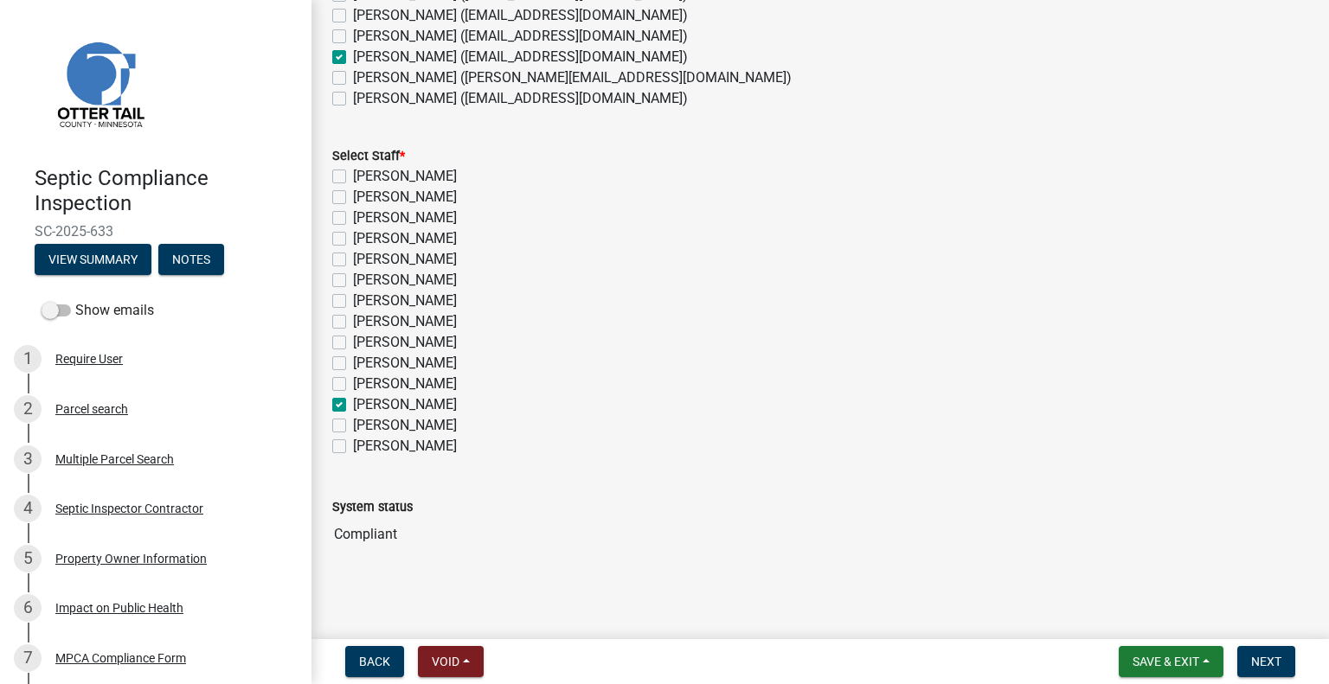
checkbox input "false"
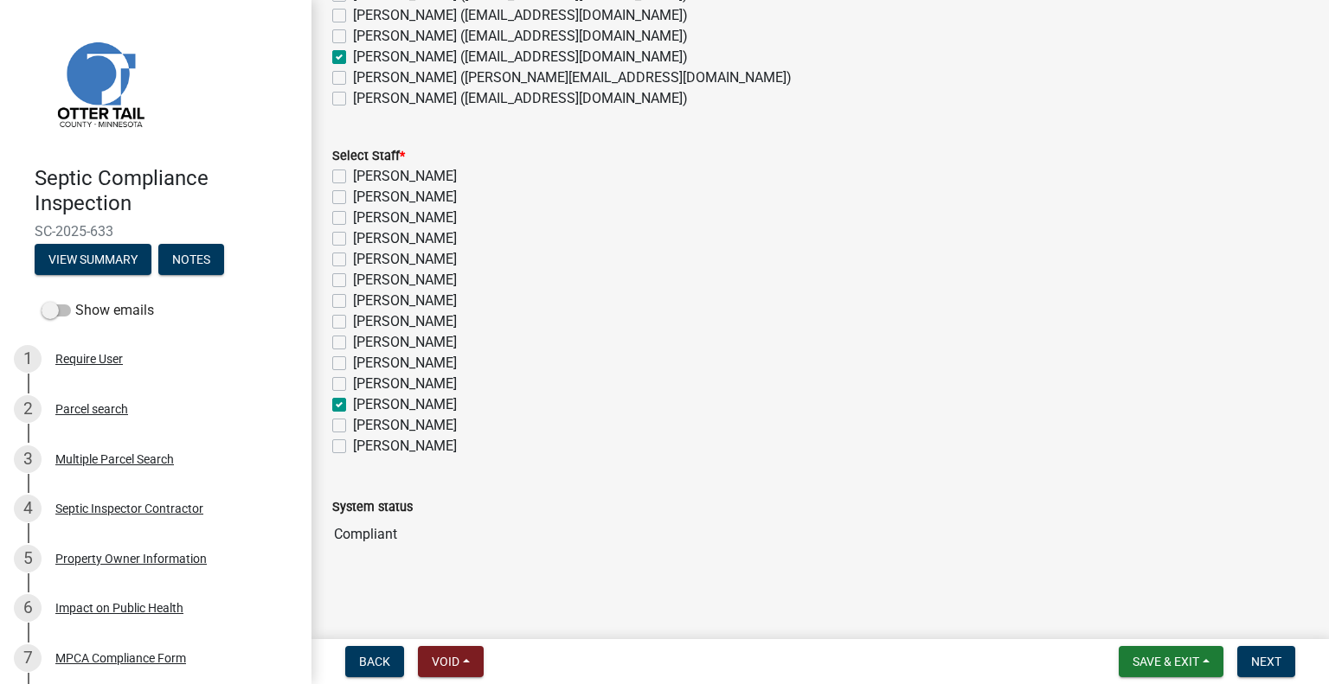
checkbox input "false"
checkbox input "true"
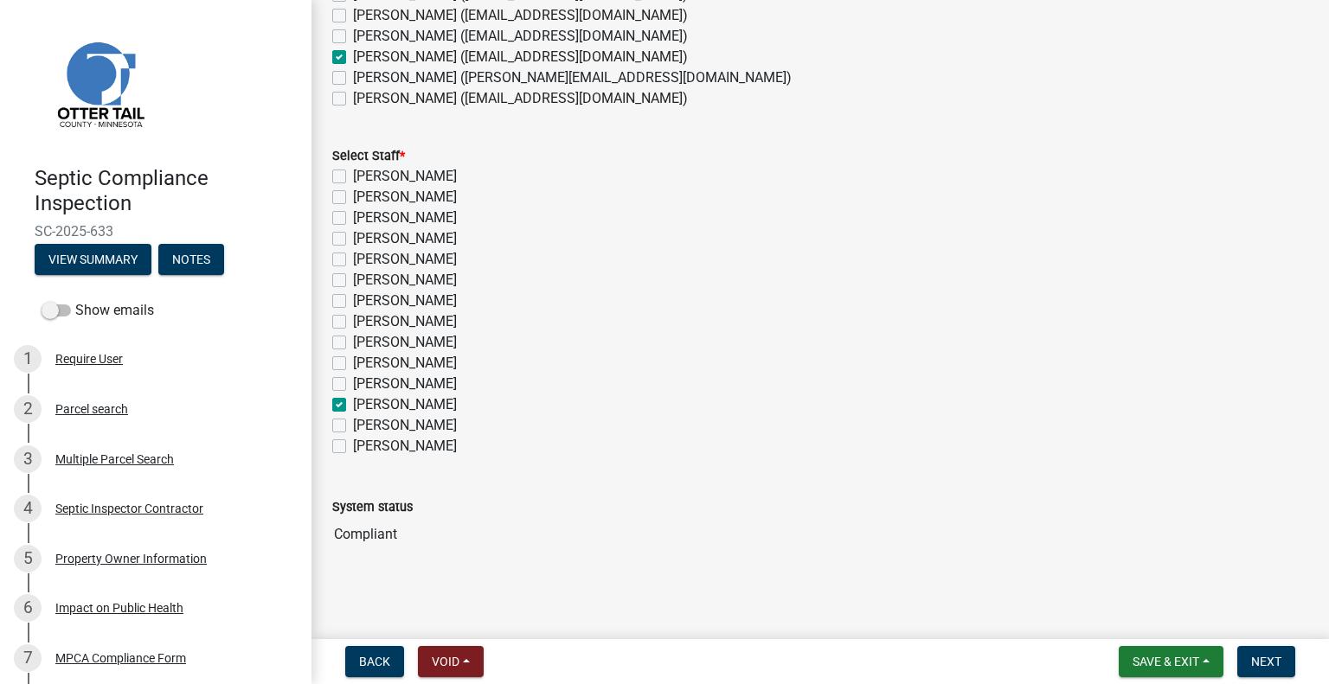
checkbox input "false"
click at [1267, 651] on button "Next" at bounding box center [1266, 661] width 58 height 31
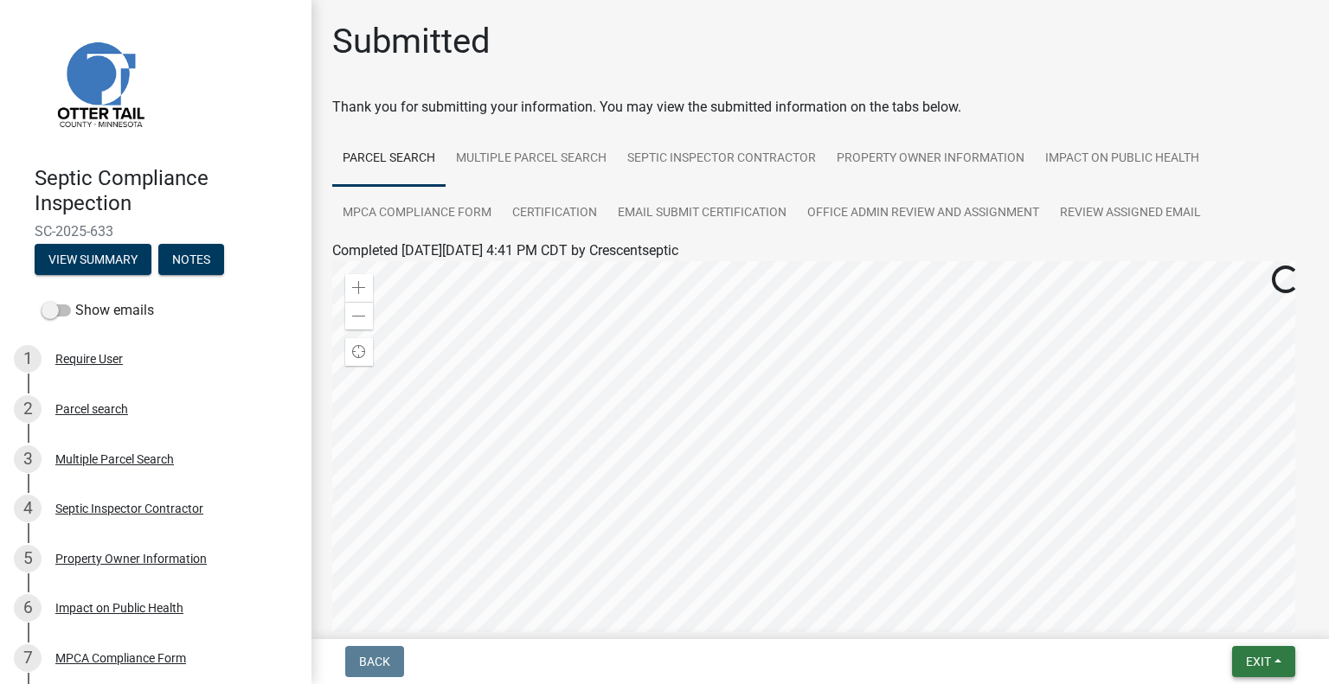
click at [1247, 661] on span "Exit" at bounding box center [1258, 662] width 25 height 14
click at [1200, 631] on button "Save & Exit" at bounding box center [1226, 617] width 138 height 42
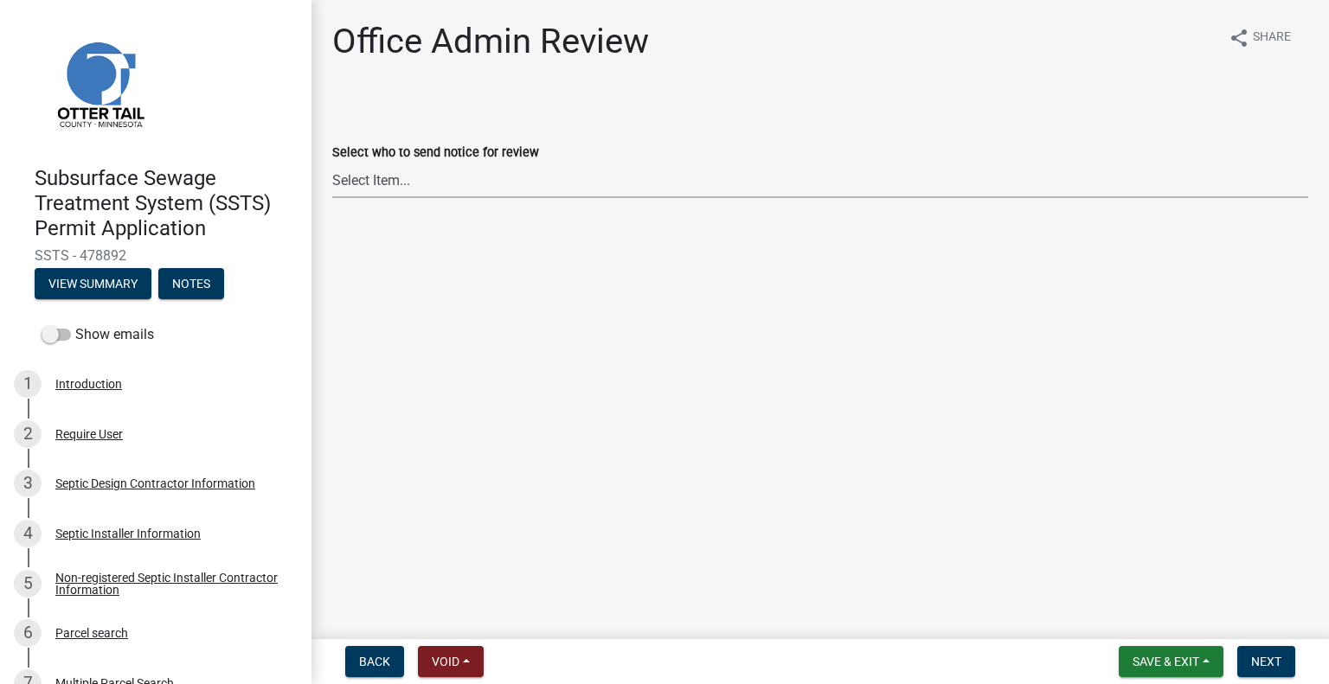
click at [512, 173] on select "Select Item... [PERSON_NAME] ([EMAIL_ADDRESS][DOMAIN_NAME]) [PERSON_NAME] ([EMA…" at bounding box center [820, 180] width 976 height 35
click at [332, 163] on select "Select Item... Alexis Newark (anewark@ottertailcounty.gov) Amy Busko (abusko@ot…" at bounding box center [820, 180] width 976 height 35
select select "587f38f5-c90e-4c12-9e10-d3e23909bbca"
click at [1273, 662] on span "Next" at bounding box center [1266, 662] width 30 height 14
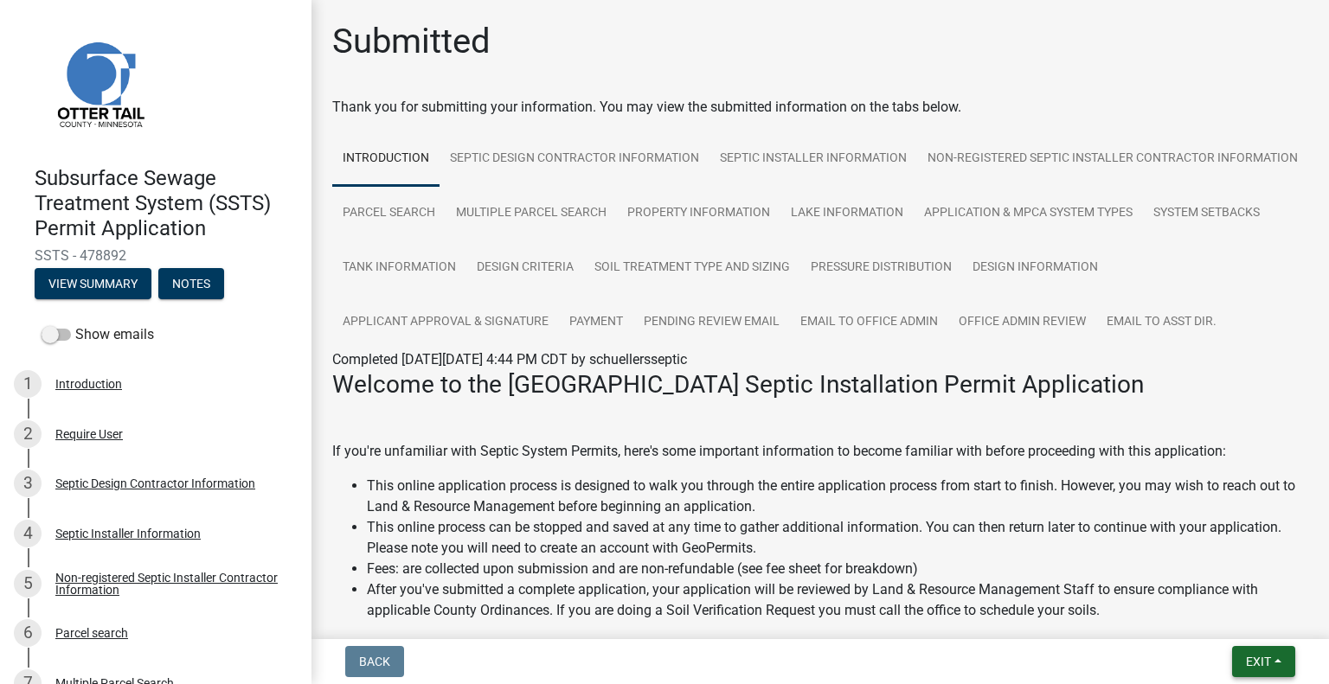
click at [1242, 651] on button "Exit" at bounding box center [1263, 661] width 63 height 31
click at [1226, 622] on button "Save & Exit" at bounding box center [1226, 617] width 138 height 42
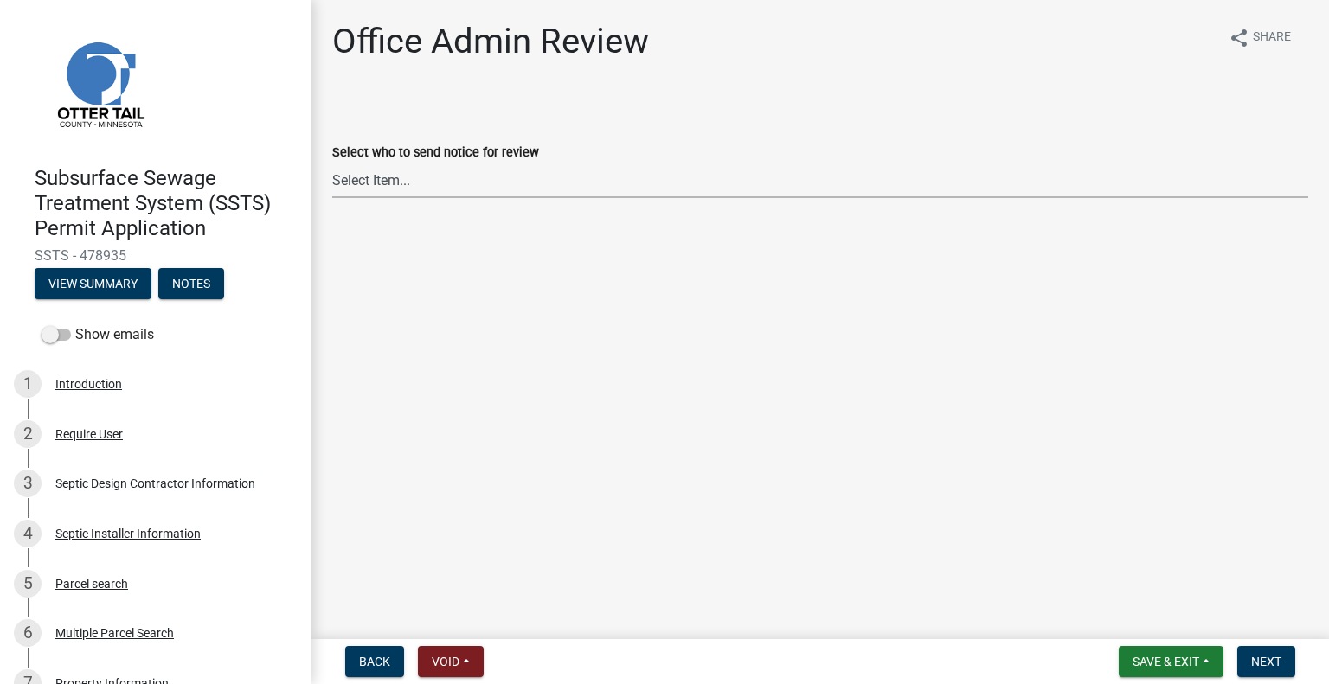
click at [401, 181] on select "Select Item... Alexis Newark (anewark@ottertailcounty.gov) Amy Busko (abusko@ot…" at bounding box center [820, 180] width 976 height 35
click at [332, 163] on select "Select Item... Alexis Newark (anewark@ottertailcounty.gov) Amy Busko (abusko@ot…" at bounding box center [820, 180] width 976 height 35
select select "587f38f5-c90e-4c12-9e10-d3e23909bbca"
click at [1278, 664] on span "Next" at bounding box center [1266, 662] width 30 height 14
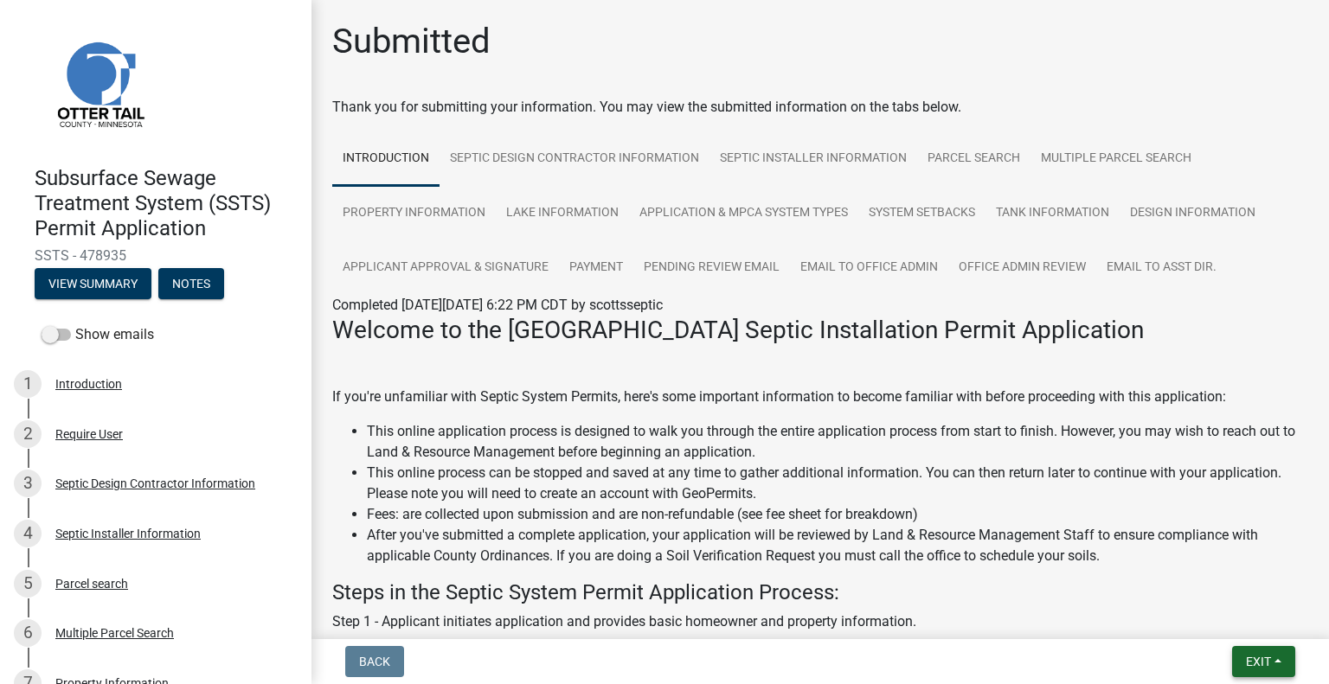
click at [1233, 663] on button "Exit" at bounding box center [1263, 661] width 63 height 31
click at [1207, 625] on button "Save & Exit" at bounding box center [1226, 617] width 138 height 42
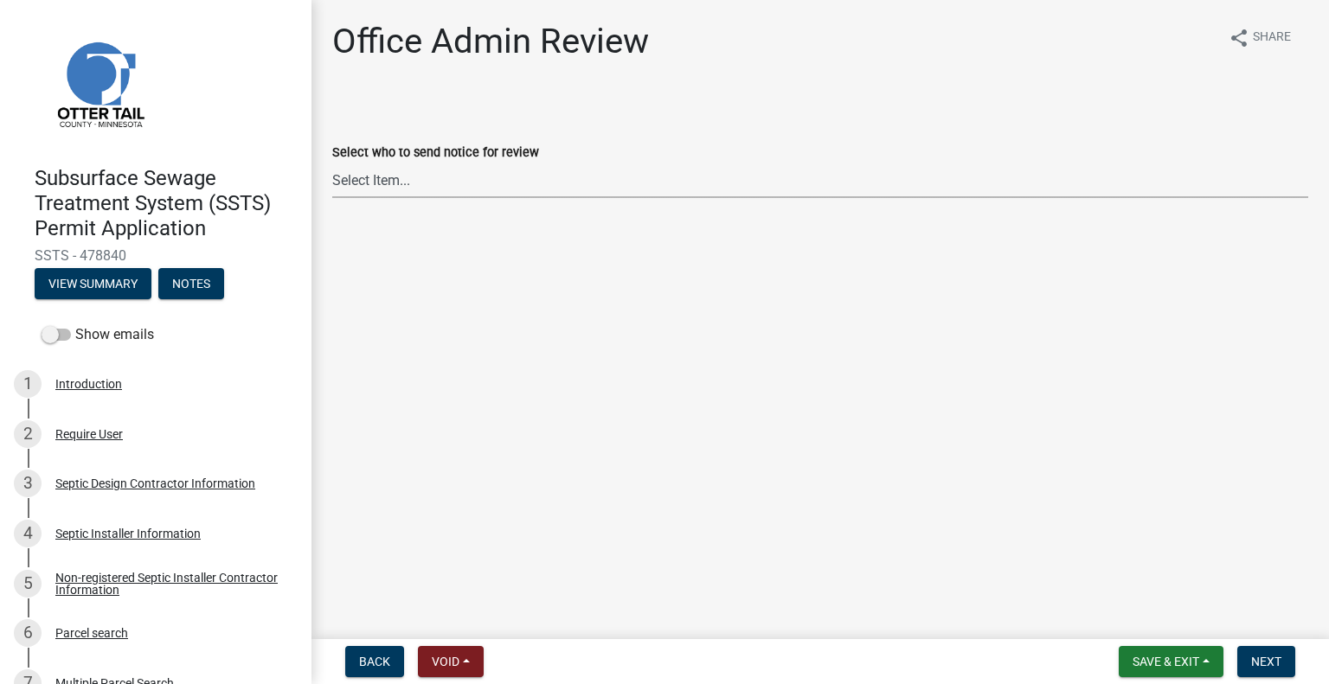
drag, startPoint x: 415, startPoint y: 182, endPoint x: 412, endPoint y: 193, distance: 11.8
click at [415, 182] on select "Select Item... [PERSON_NAME] ([EMAIL_ADDRESS][DOMAIN_NAME]) [PERSON_NAME] ([EMA…" at bounding box center [820, 180] width 976 height 35
click at [332, 163] on select "Select Item... [PERSON_NAME] ([EMAIL_ADDRESS][DOMAIN_NAME]) [PERSON_NAME] ([EMA…" at bounding box center [820, 180] width 976 height 35
select select "587f38f5-c90e-4c12-9e10-d3e23909bbca"
click at [1277, 663] on span "Next" at bounding box center [1266, 662] width 30 height 14
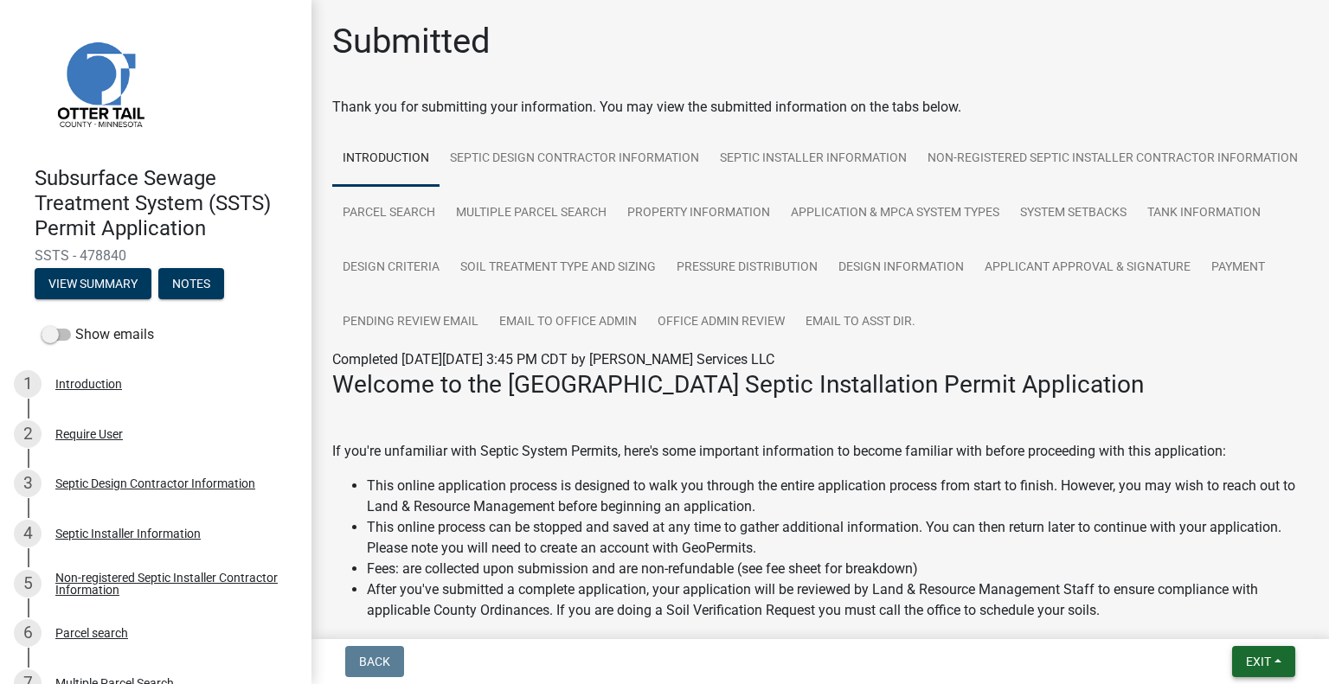
click at [1249, 660] on span "Exit" at bounding box center [1258, 662] width 25 height 14
click at [1214, 622] on button "Save & Exit" at bounding box center [1226, 617] width 138 height 42
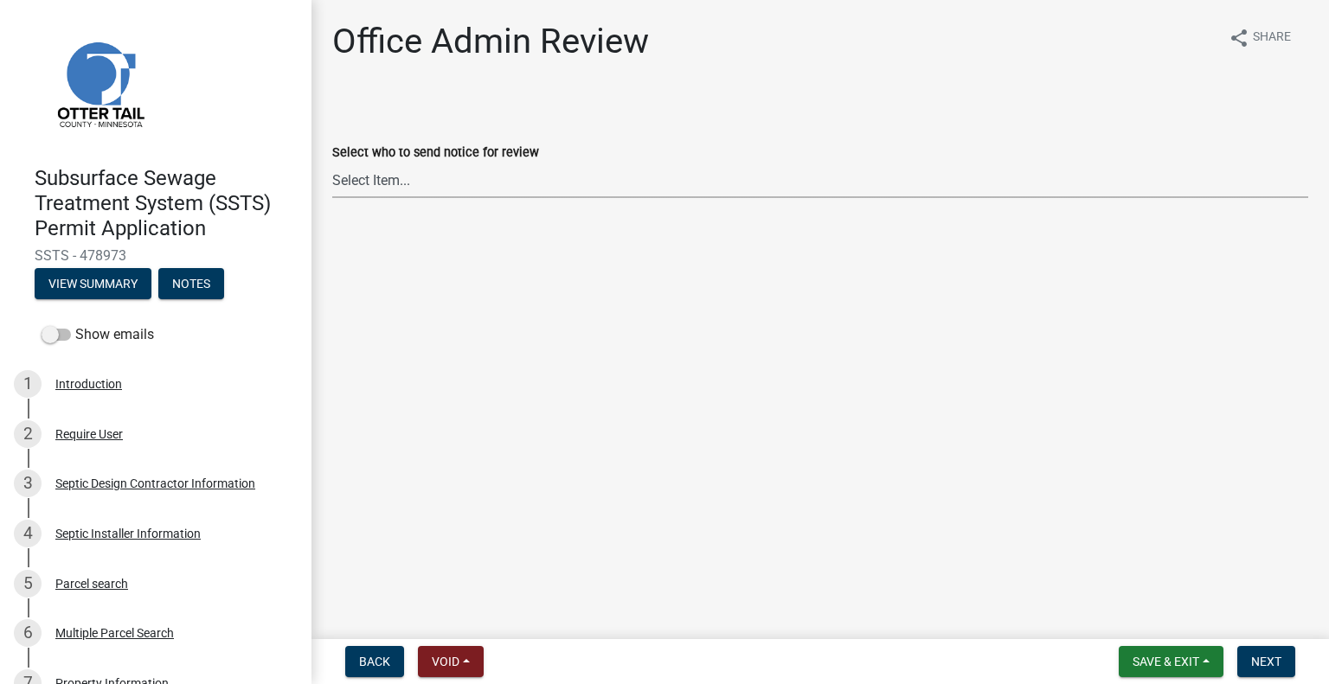
click at [489, 165] on select "Select Item... [PERSON_NAME] ([EMAIL_ADDRESS][DOMAIN_NAME]) [PERSON_NAME] ([EMA…" at bounding box center [820, 180] width 976 height 35
click at [332, 163] on select "Select Item... [PERSON_NAME] ([EMAIL_ADDRESS][DOMAIN_NAME]) [PERSON_NAME] ([EMA…" at bounding box center [820, 180] width 976 height 35
select select "587f38f5-c90e-4c12-9e10-d3e23909bbca"
click at [1254, 659] on span "Next" at bounding box center [1266, 662] width 30 height 14
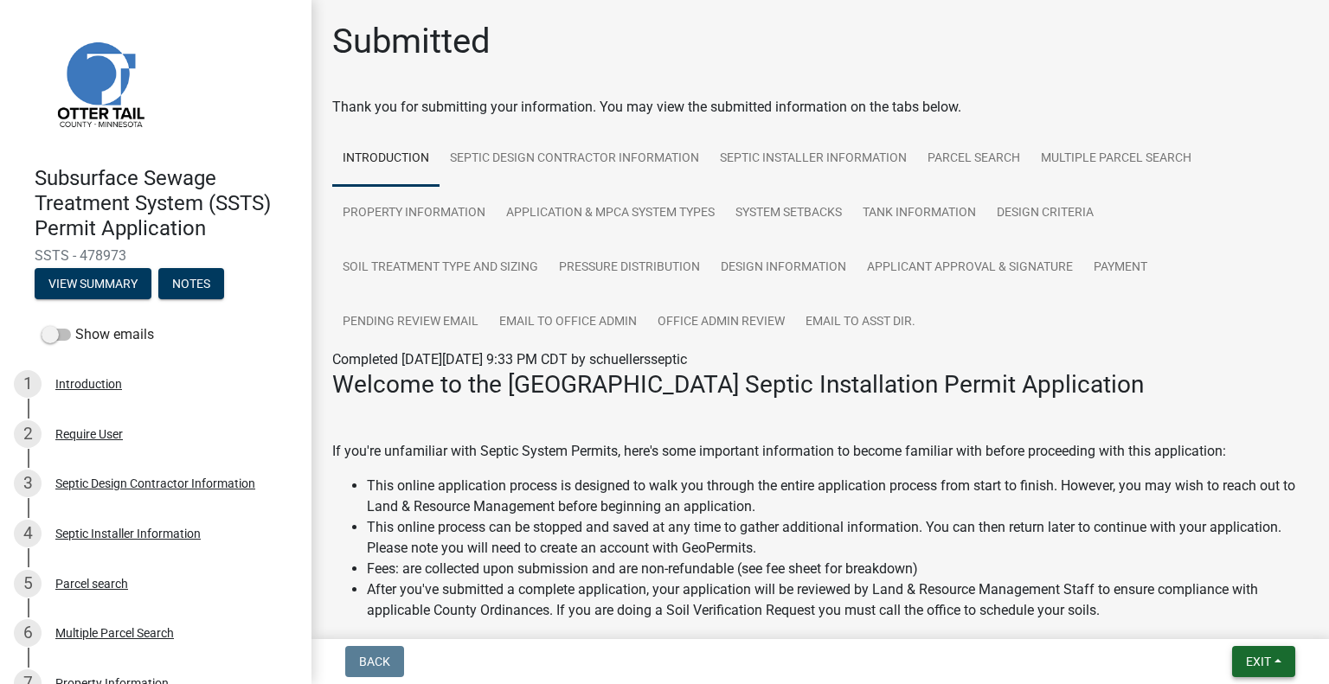
click at [1262, 660] on span "Exit" at bounding box center [1258, 662] width 25 height 14
click at [1214, 613] on button "Save & Exit" at bounding box center [1226, 617] width 138 height 42
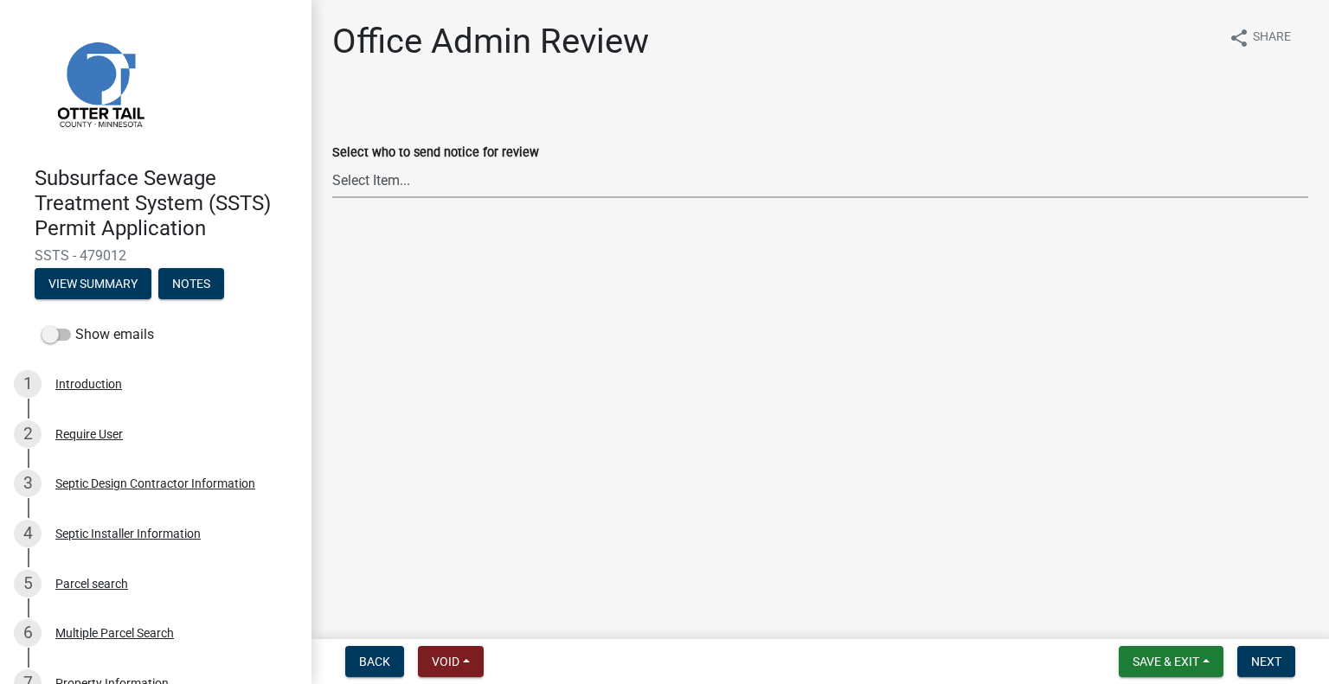
click at [447, 181] on select "Select Item... Alexis Newark (anewark@ottertailcounty.gov) Amy Busko (abusko@ot…" at bounding box center [820, 180] width 976 height 35
click at [332, 163] on select "Select Item... [PERSON_NAME] ([EMAIL_ADDRESS][DOMAIN_NAME]) [PERSON_NAME] ([EMA…" at bounding box center [820, 180] width 976 height 35
select select "587f38f5-c90e-4c12-9e10-d3e23909bbca"
click at [1273, 647] on button "Next" at bounding box center [1266, 661] width 58 height 31
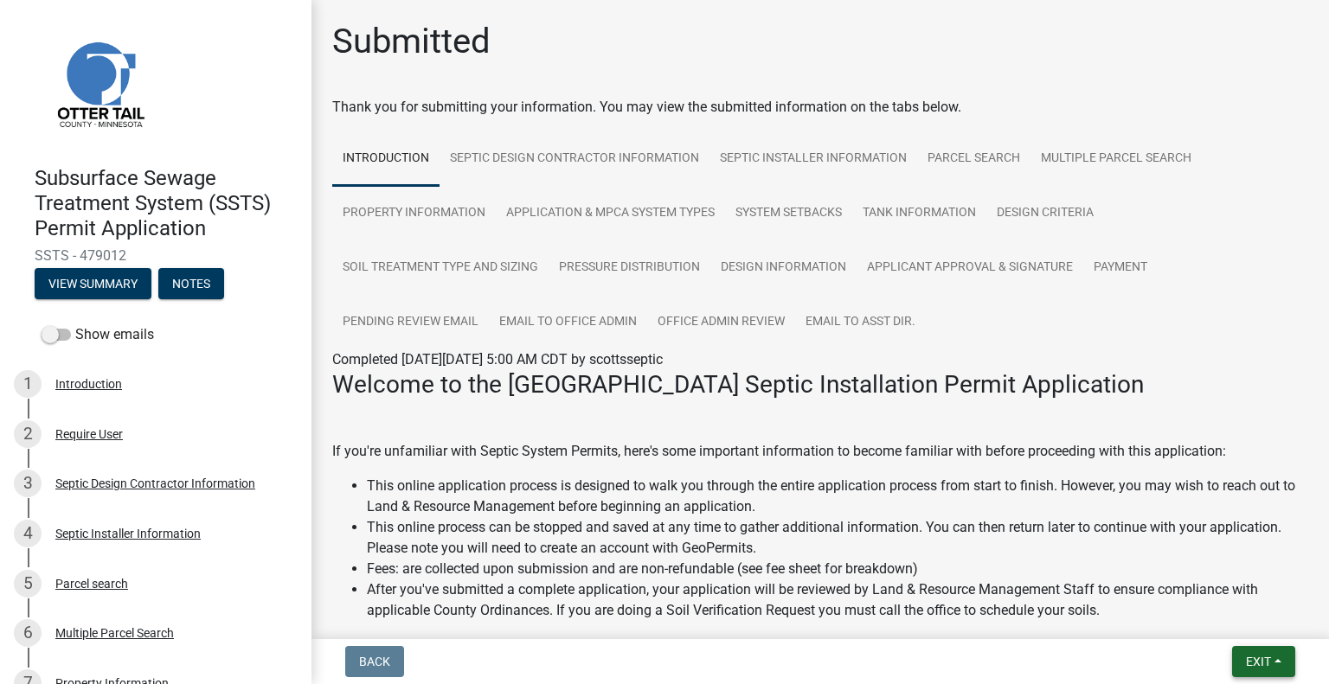
click at [1265, 676] on button "Exit" at bounding box center [1263, 661] width 63 height 31
click at [1258, 630] on button "Save & Exit" at bounding box center [1226, 617] width 138 height 42
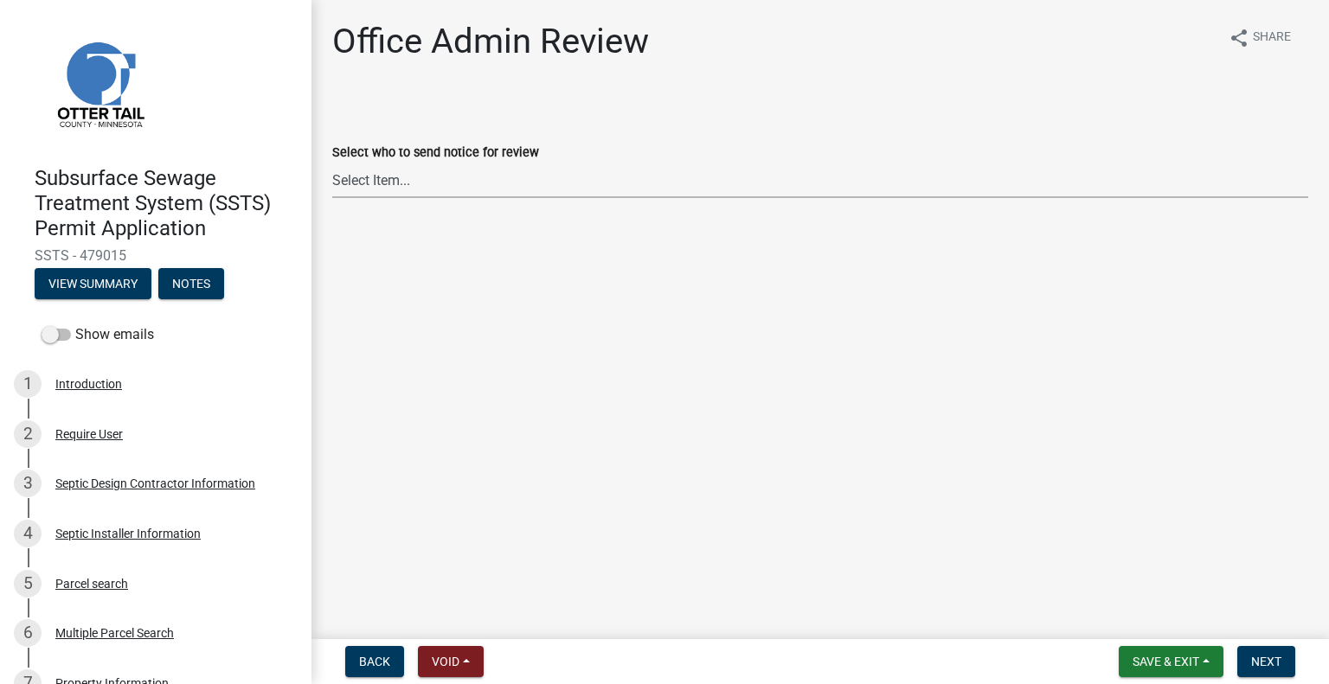
click at [490, 185] on select "Select Item... Alexis Newark (anewark@ottertailcounty.gov) Amy Busko (abusko@ot…" at bounding box center [820, 180] width 976 height 35
click at [332, 163] on select "Select Item... Alexis Newark (anewark@ottertailcounty.gov) Amy Busko (abusko@ot…" at bounding box center [820, 180] width 976 height 35
select select "587f38f5-c90e-4c12-9e10-d3e23909bbca"
click at [1252, 657] on span "Next" at bounding box center [1266, 662] width 30 height 14
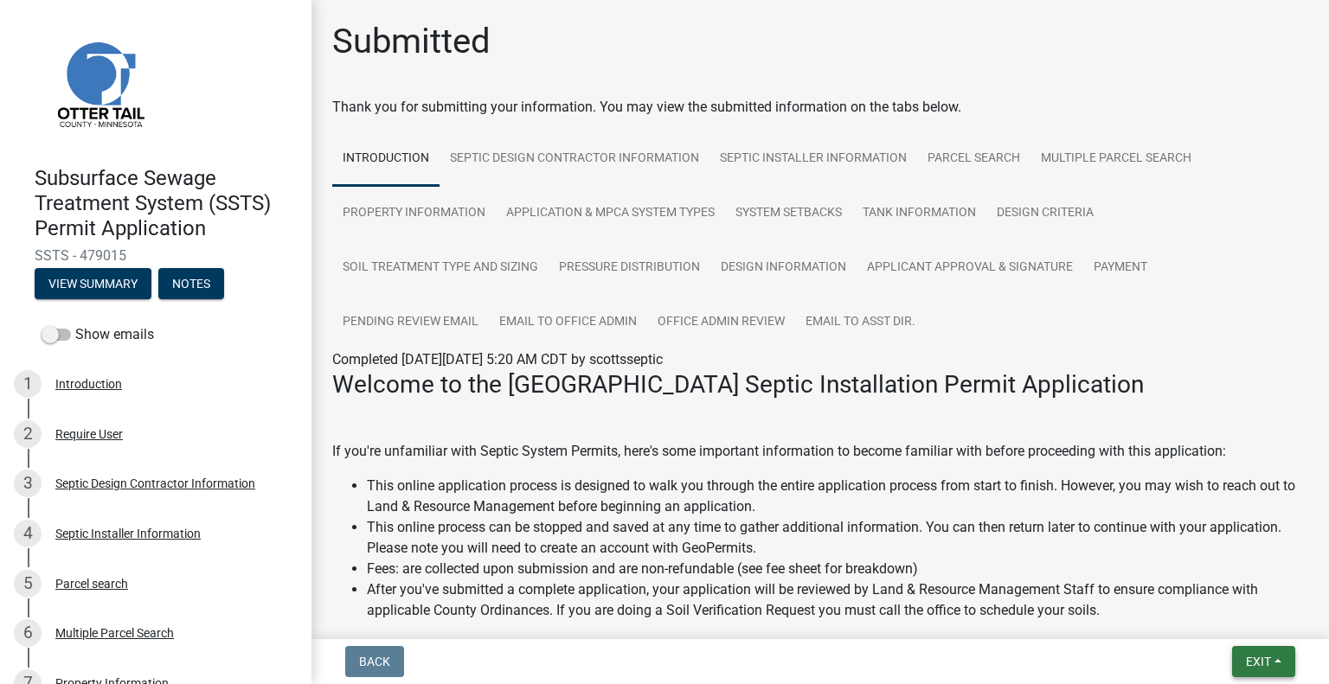
drag, startPoint x: 1252, startPoint y: 663, endPoint x: 1215, endPoint y: 630, distance: 50.2
click at [1252, 663] on span "Exit" at bounding box center [1258, 662] width 25 height 14
click at [1213, 625] on button "Save & Exit" at bounding box center [1226, 617] width 138 height 42
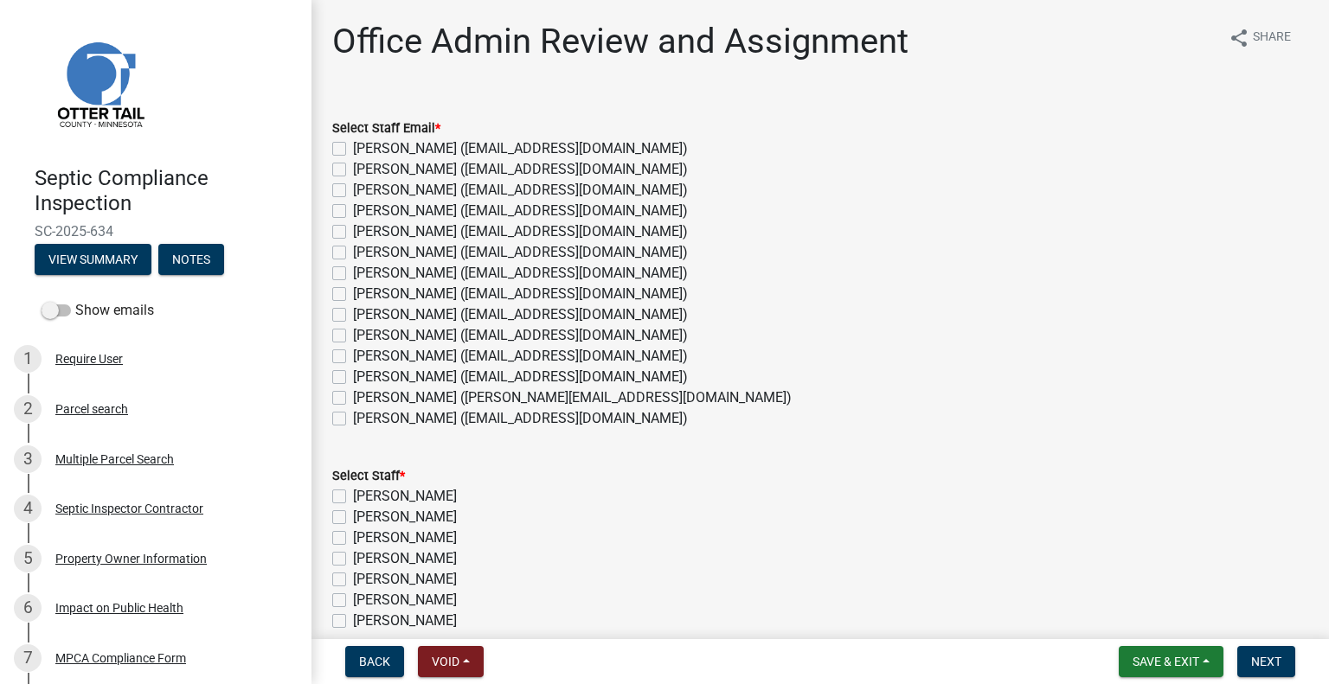
click at [419, 338] on label "[PERSON_NAME] ([EMAIL_ADDRESS][DOMAIN_NAME])" at bounding box center [520, 335] width 335 height 21
click at [364, 336] on input "[PERSON_NAME] ([EMAIL_ADDRESS][DOMAIN_NAME])" at bounding box center [358, 330] width 11 height 11
checkbox input "true"
checkbox input "false"
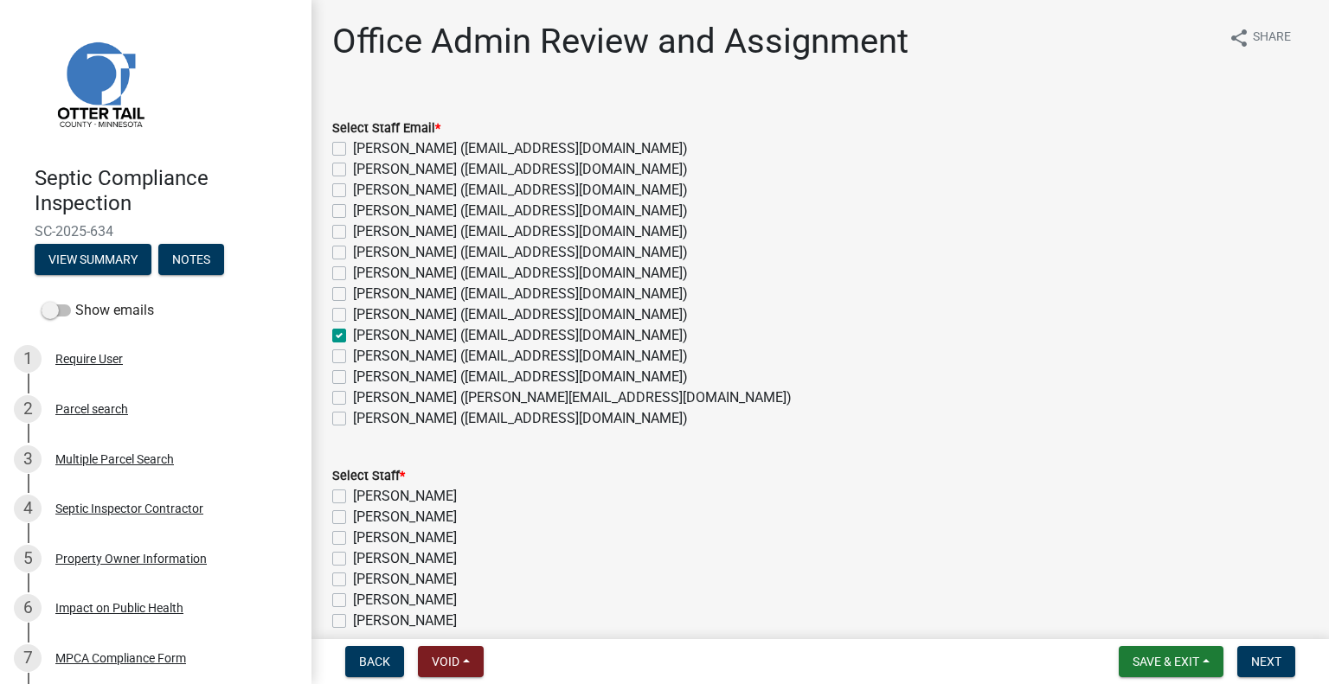
checkbox input "false"
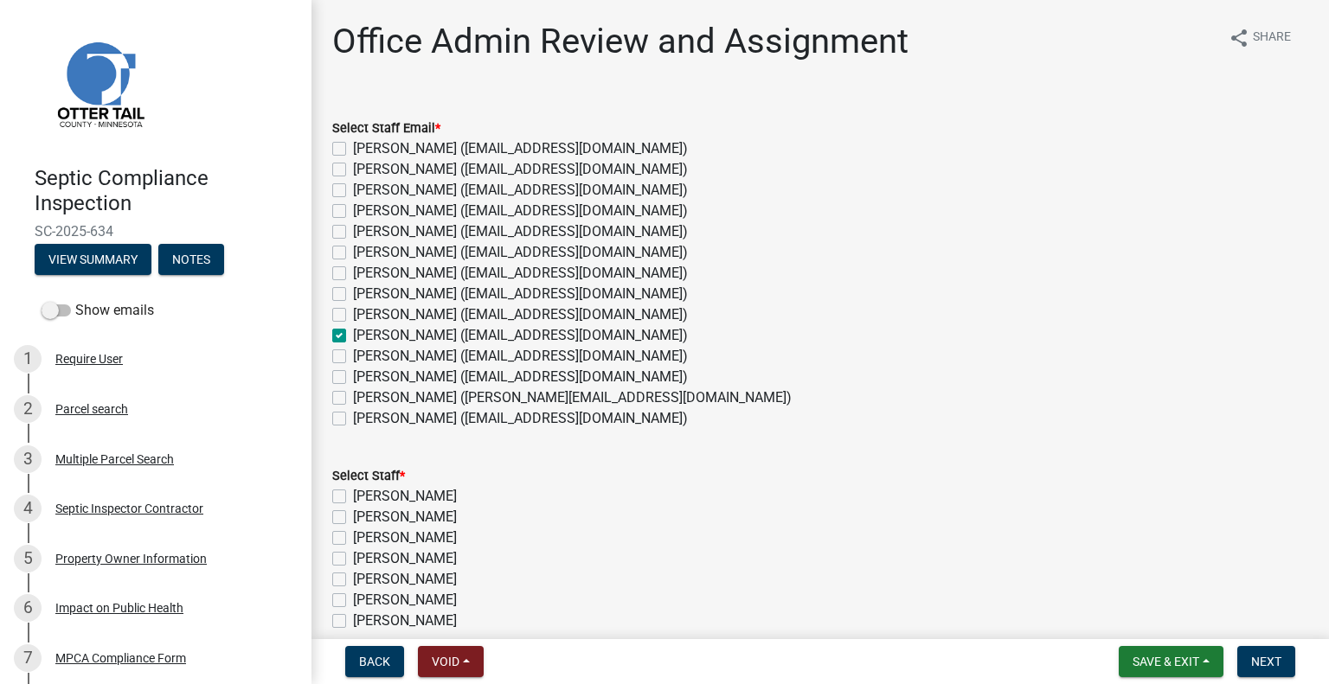
checkbox input "false"
checkbox input "true"
checkbox input "false"
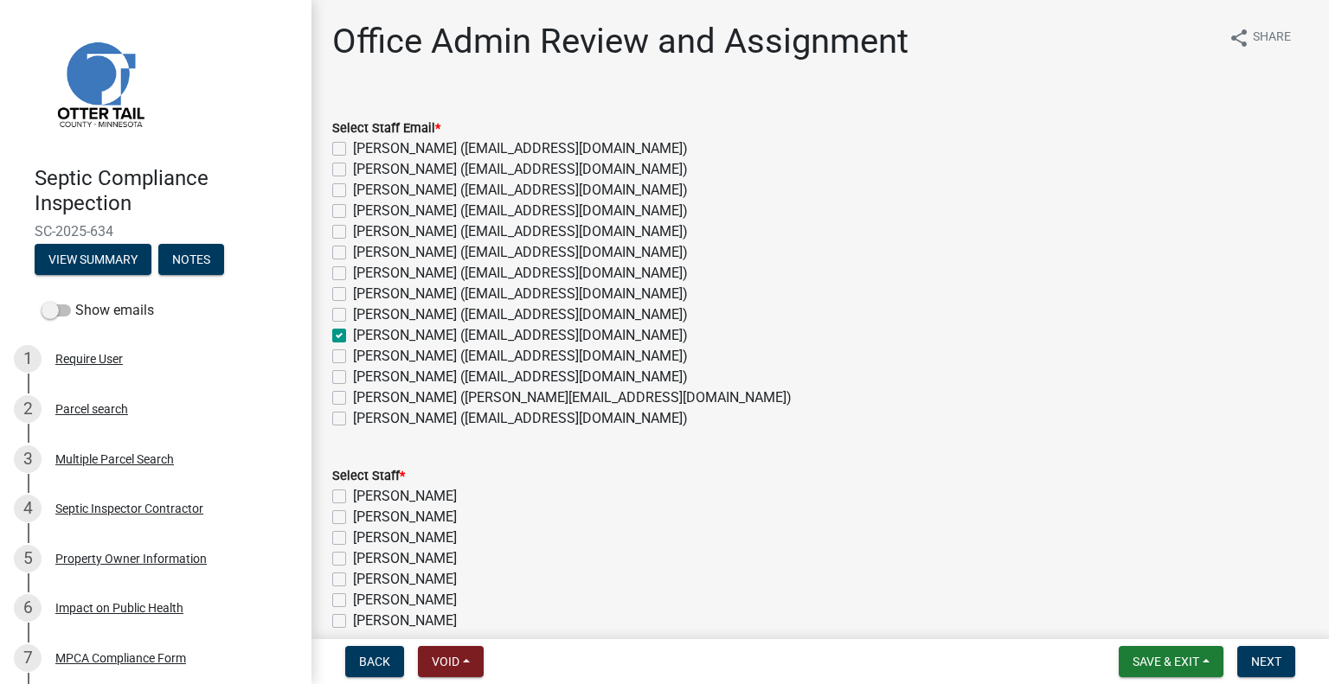
checkbox input "false"
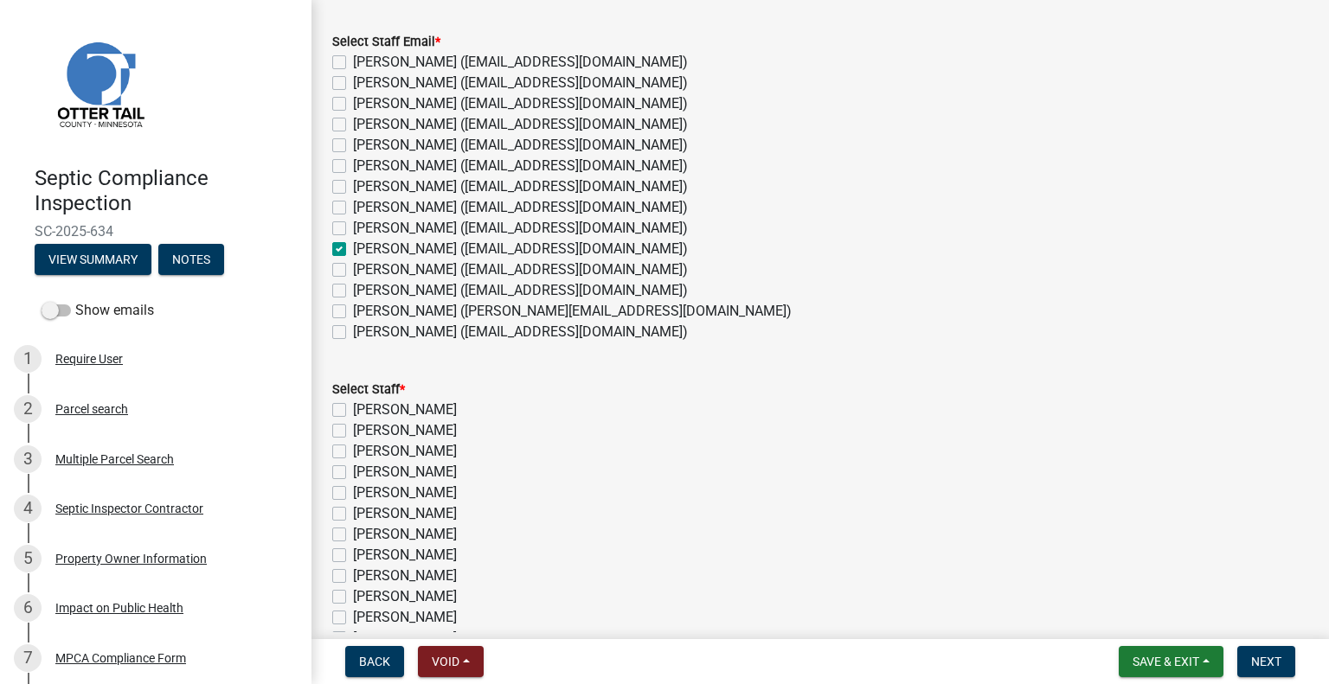
drag, startPoint x: 382, startPoint y: 298, endPoint x: 382, endPoint y: 262, distance: 35.5
click at [381, 297] on label "[PERSON_NAME] ([EMAIL_ADDRESS][DOMAIN_NAME])" at bounding box center [520, 290] width 335 height 21
click at [364, 291] on input "[PERSON_NAME] ([EMAIL_ADDRESS][DOMAIN_NAME])" at bounding box center [358, 285] width 11 height 11
checkbox input "true"
checkbox input "false"
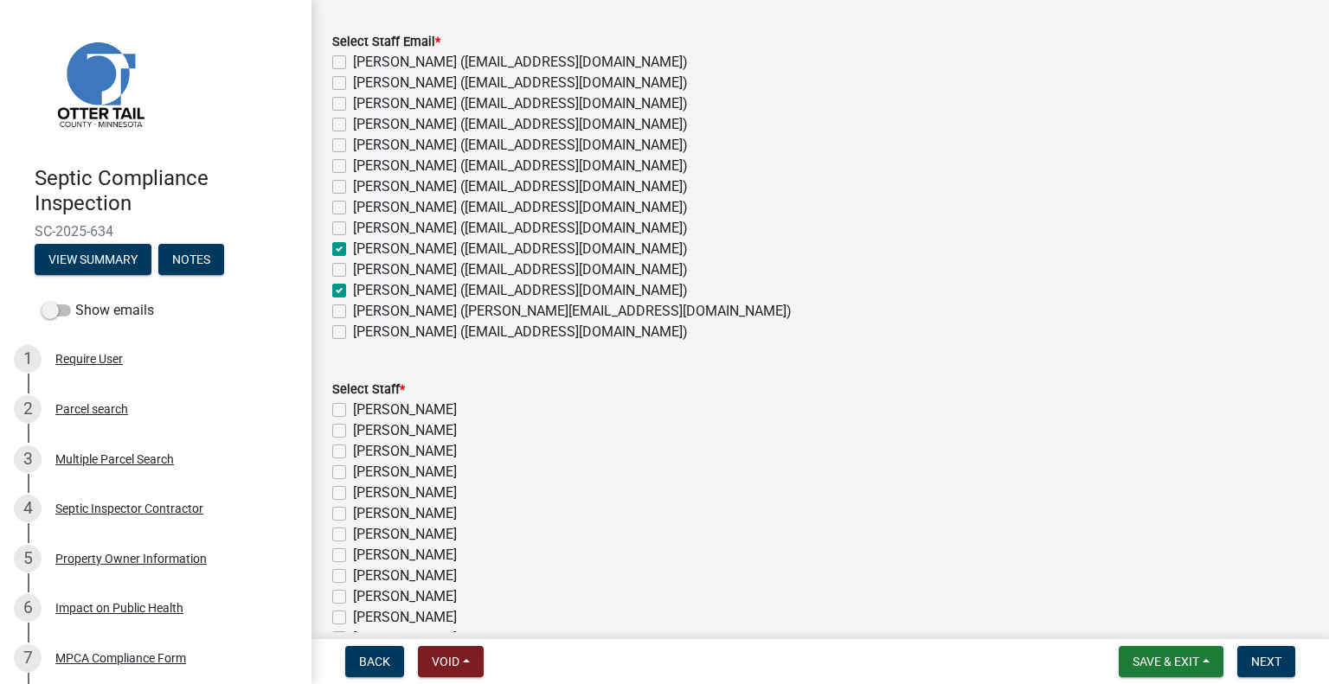
checkbox input "false"
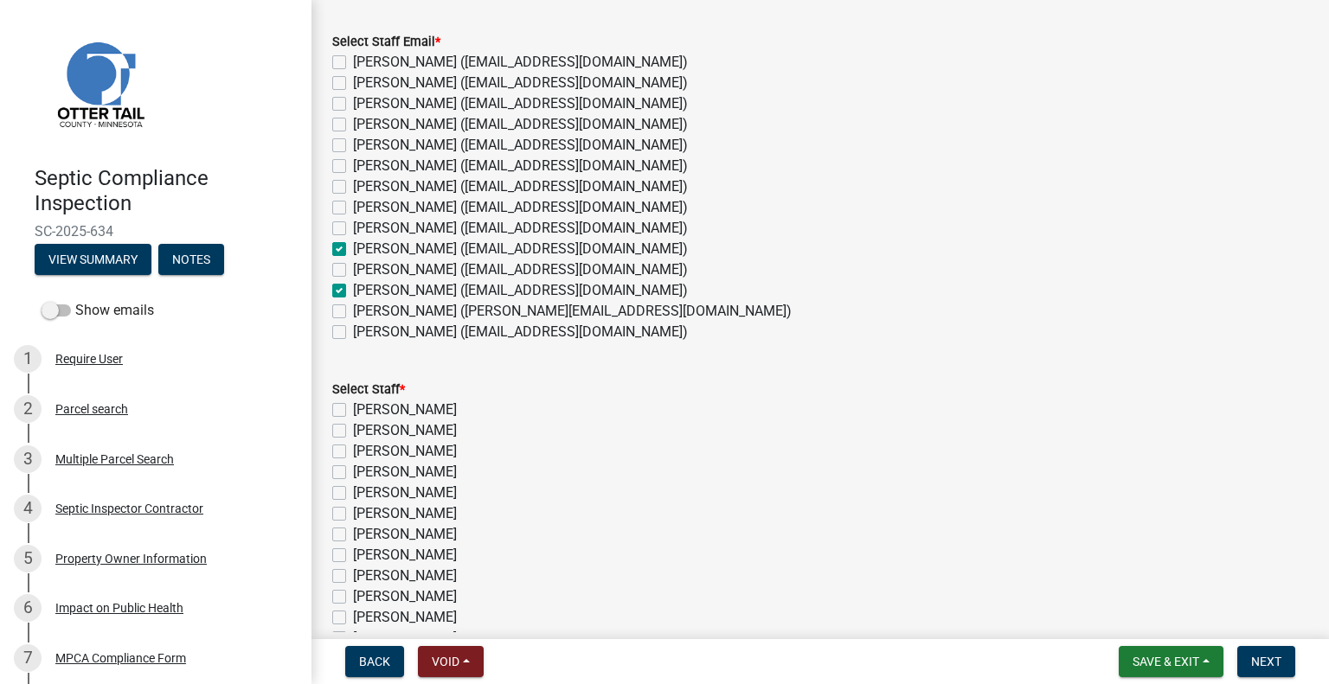
checkbox input "false"
checkbox input "true"
checkbox input "false"
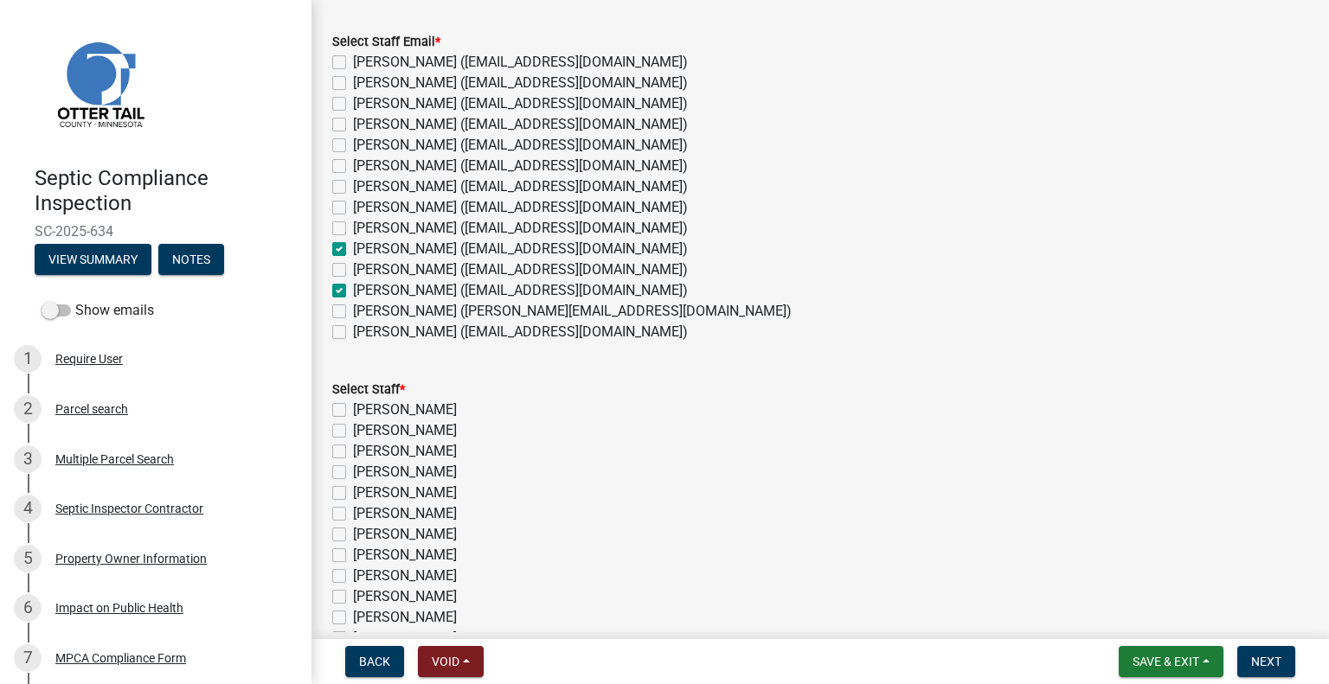
checkbox input "true"
checkbox input "false"
click at [386, 252] on label "[PERSON_NAME] ([EMAIL_ADDRESS][DOMAIN_NAME])" at bounding box center [520, 249] width 335 height 21
click at [364, 250] on input "[PERSON_NAME] ([EMAIL_ADDRESS][DOMAIN_NAME])" at bounding box center [358, 244] width 11 height 11
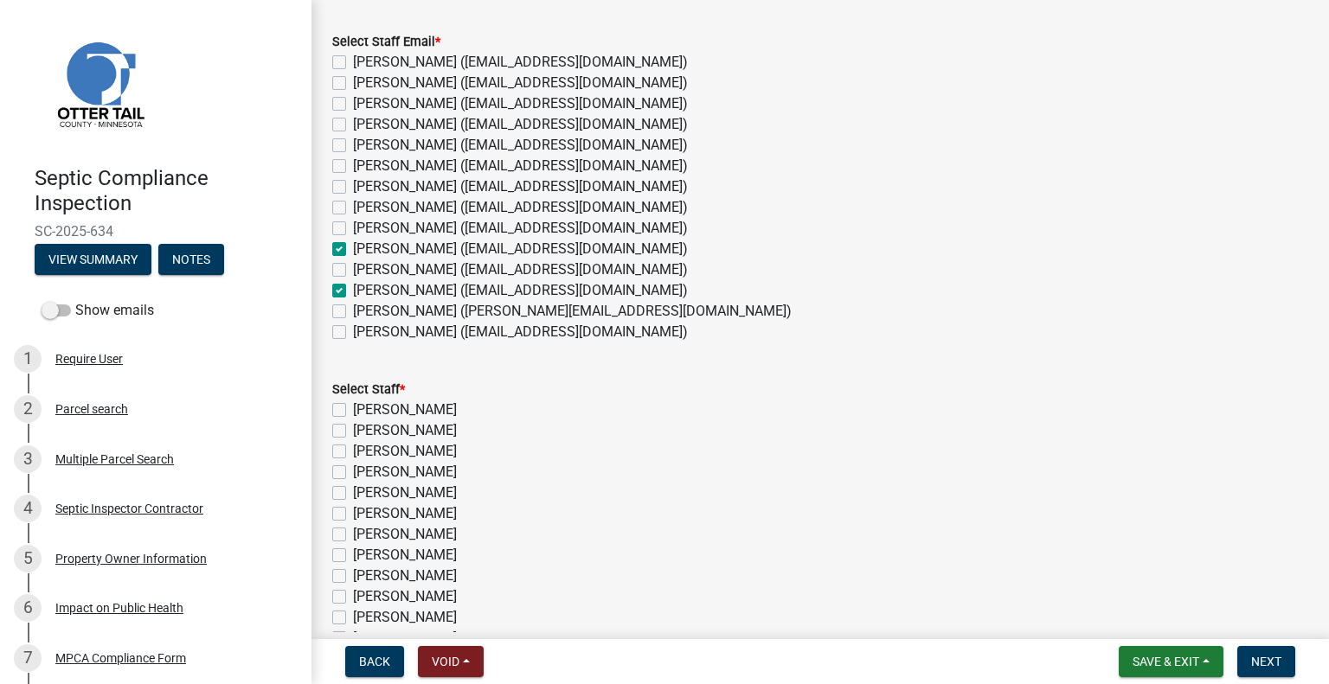
checkbox input "false"
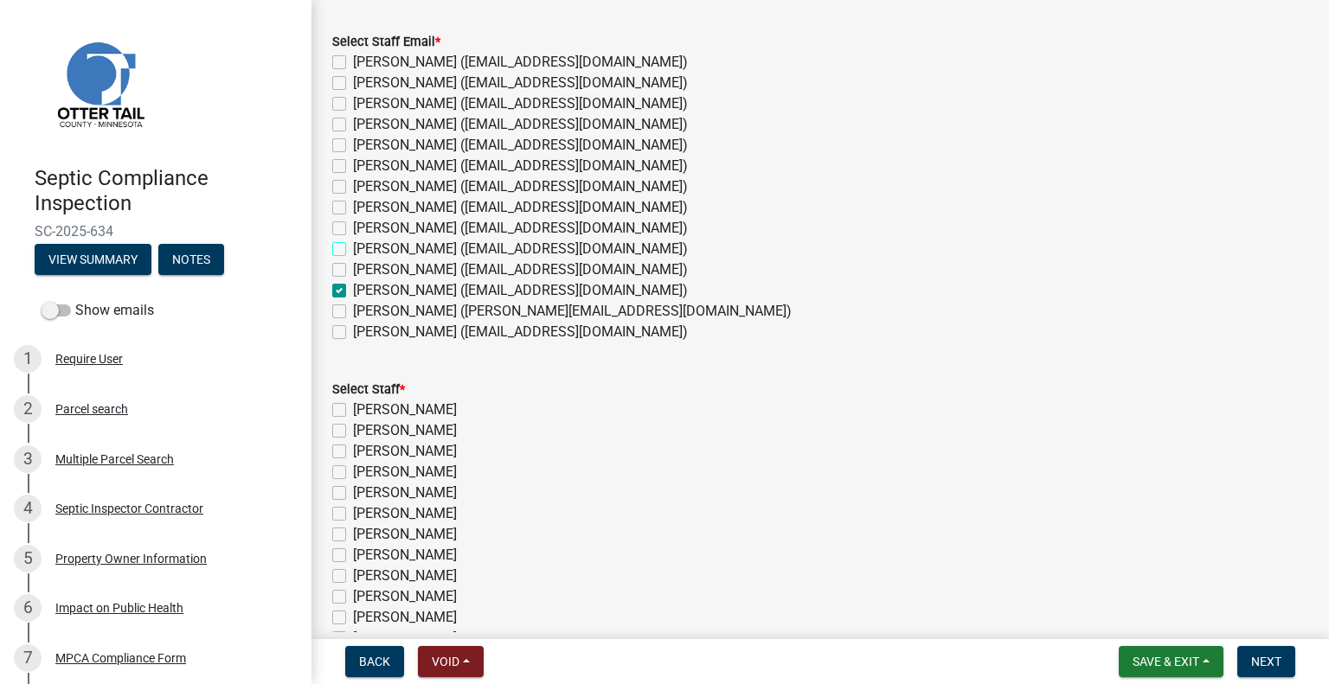
checkbox input "false"
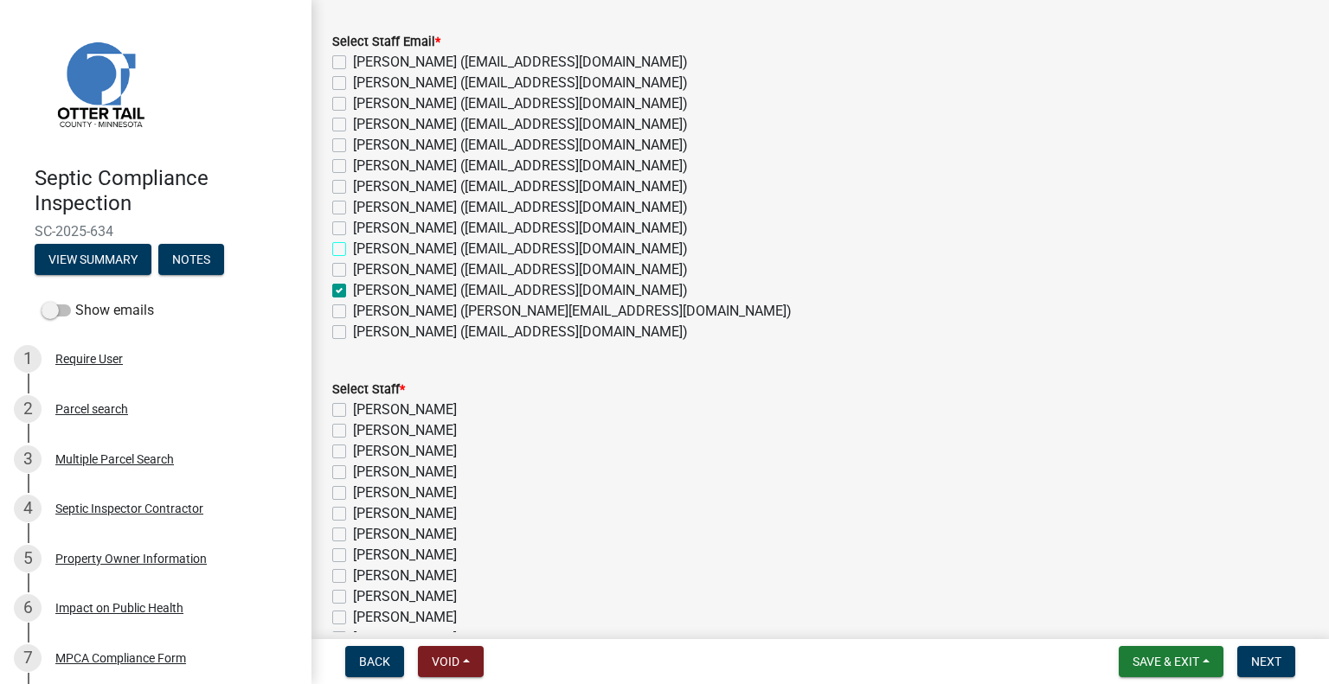
checkbox input "false"
checkbox input "true"
checkbox input "false"
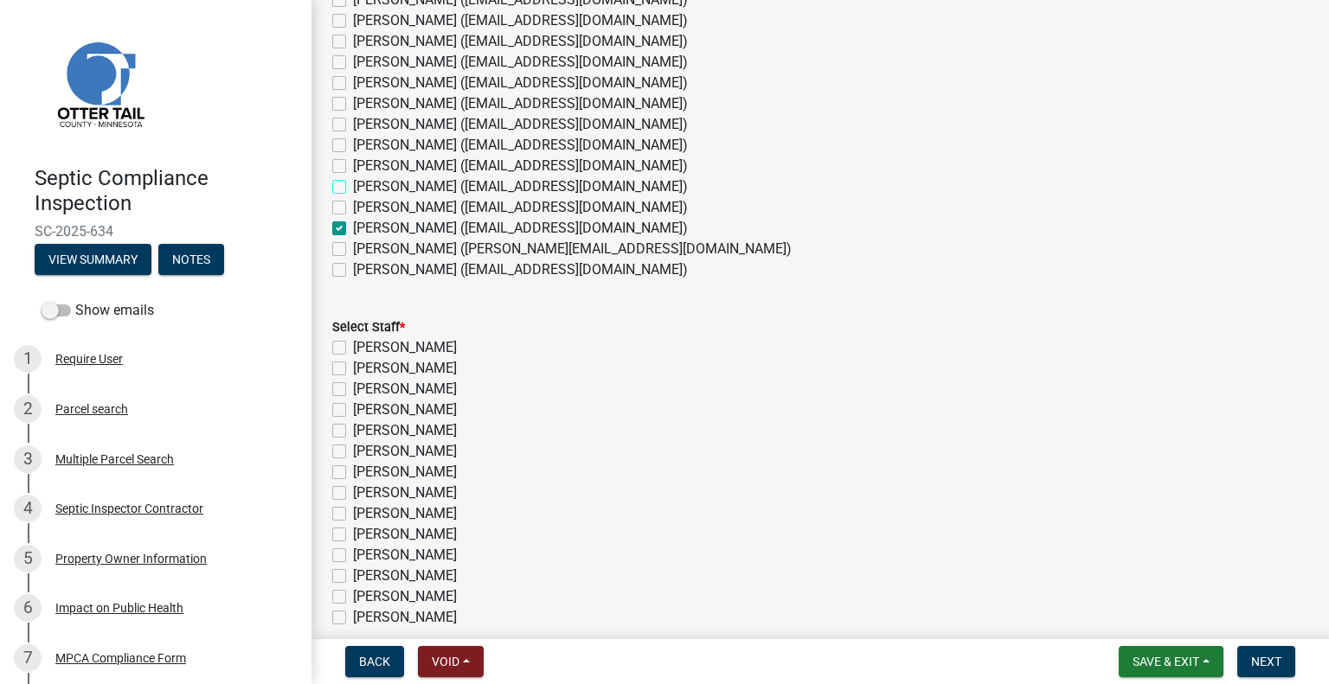
scroll to position [147, 0]
click at [422, 583] on label "Michelle Jevne" at bounding box center [405, 577] width 104 height 21
click at [364, 579] on input "Michelle Jevne" at bounding box center [358, 572] width 11 height 11
checkbox input "true"
checkbox input "false"
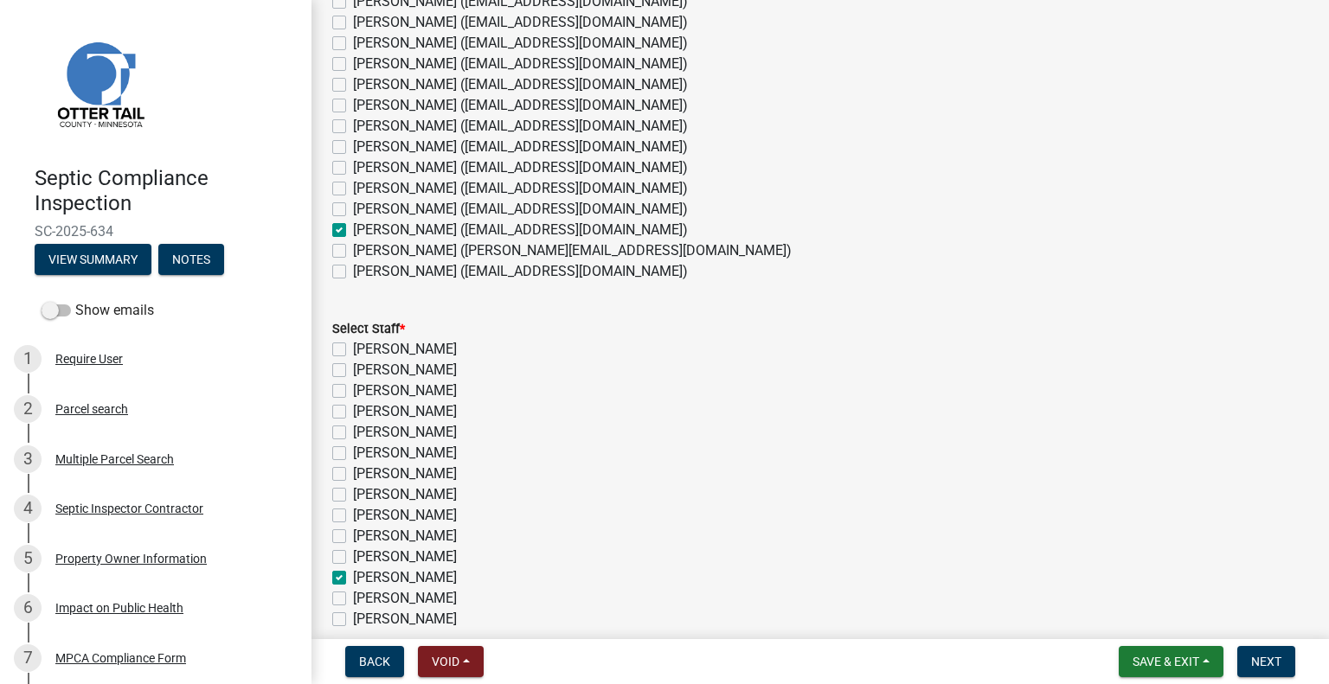
checkbox input "false"
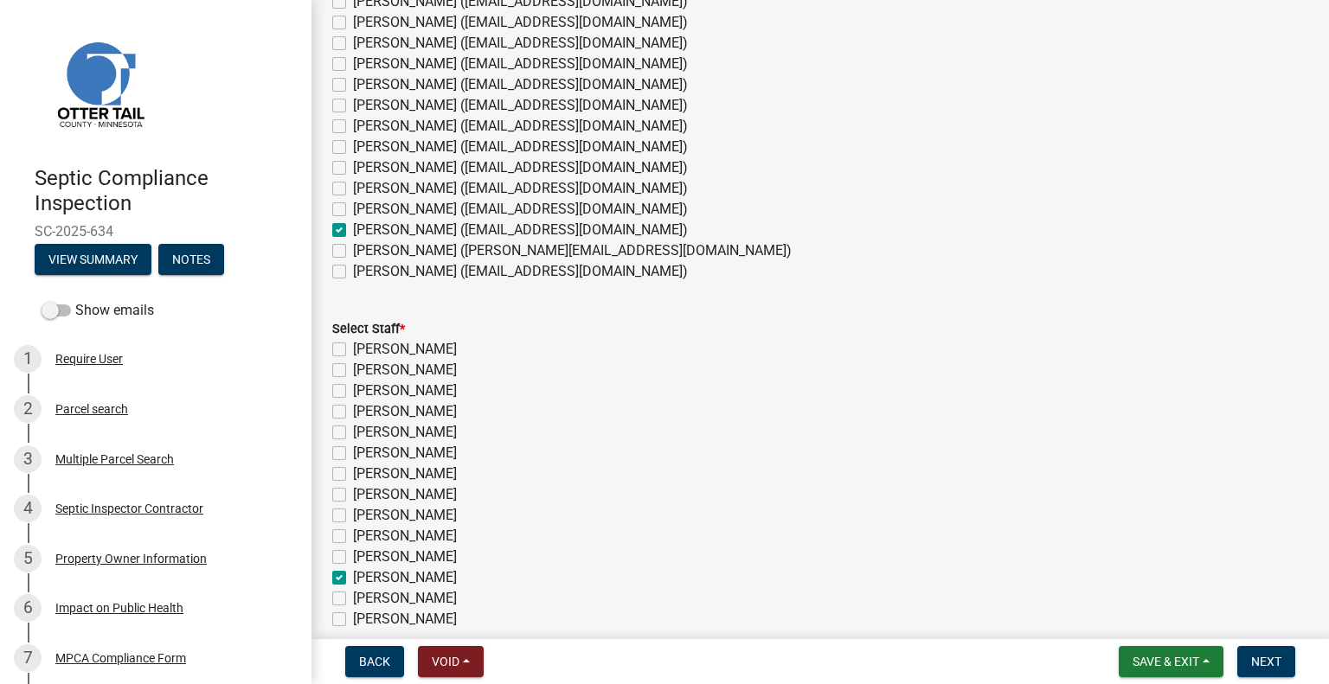
checkbox input "false"
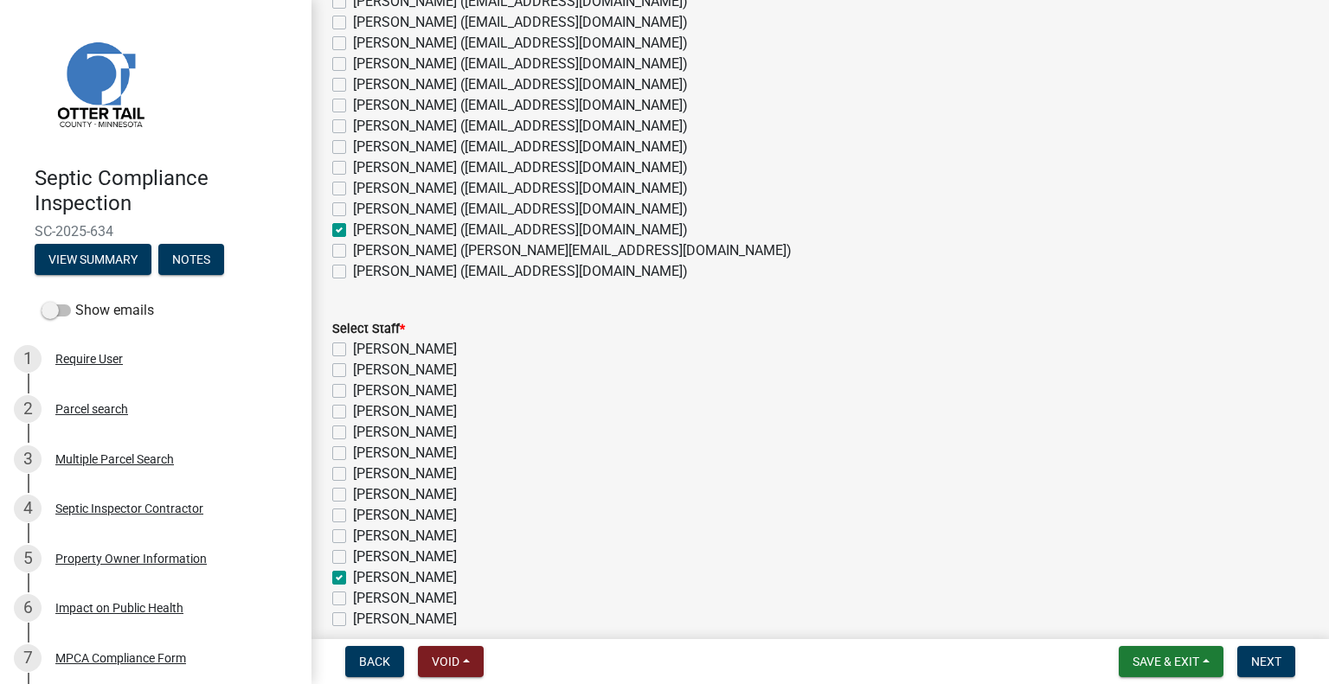
checkbox input "true"
checkbox input "false"
click at [1260, 663] on span "Next" at bounding box center [1266, 662] width 30 height 14
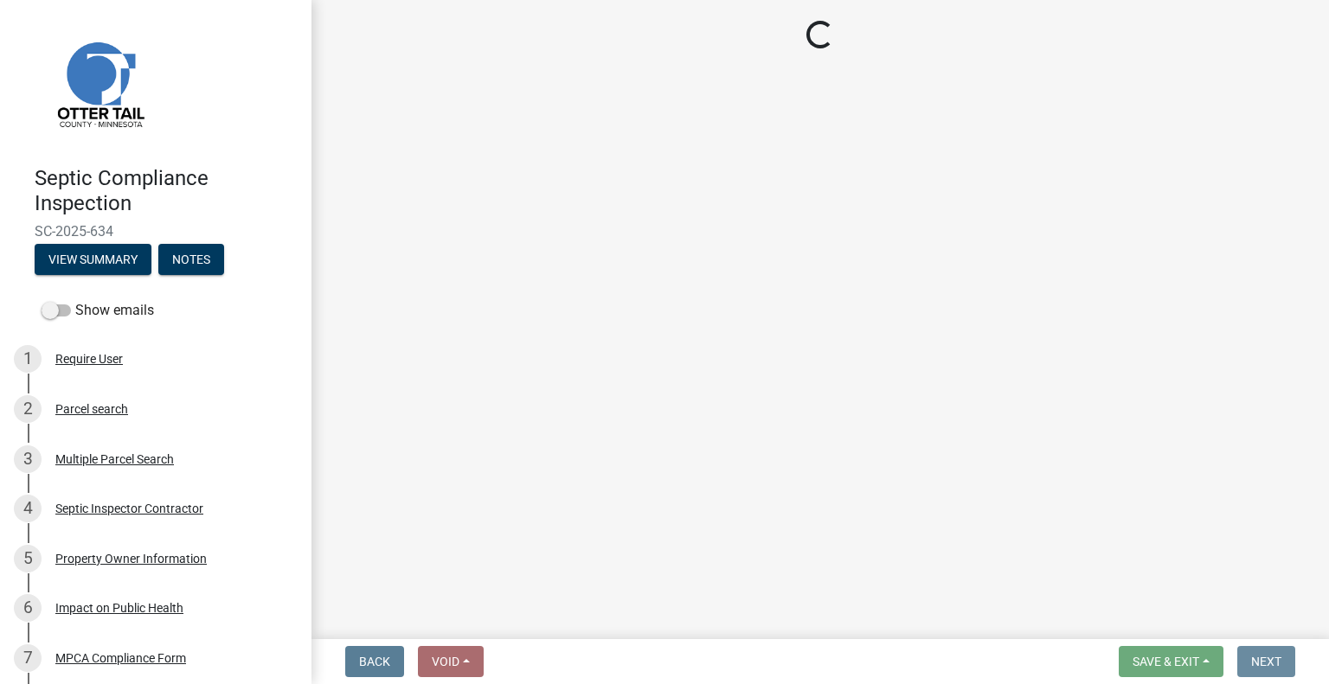
scroll to position [0, 0]
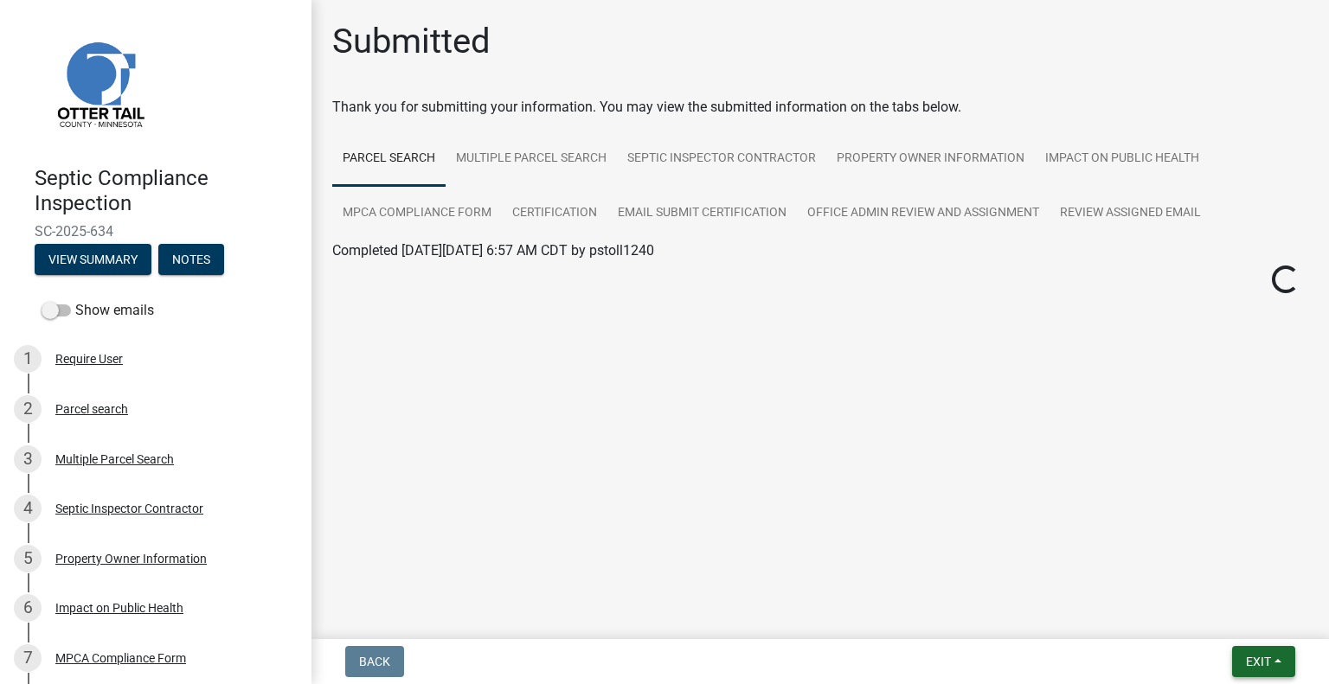
click at [1252, 663] on span "Exit" at bounding box center [1258, 662] width 25 height 14
click at [1225, 622] on button "Save & Exit" at bounding box center [1226, 617] width 138 height 42
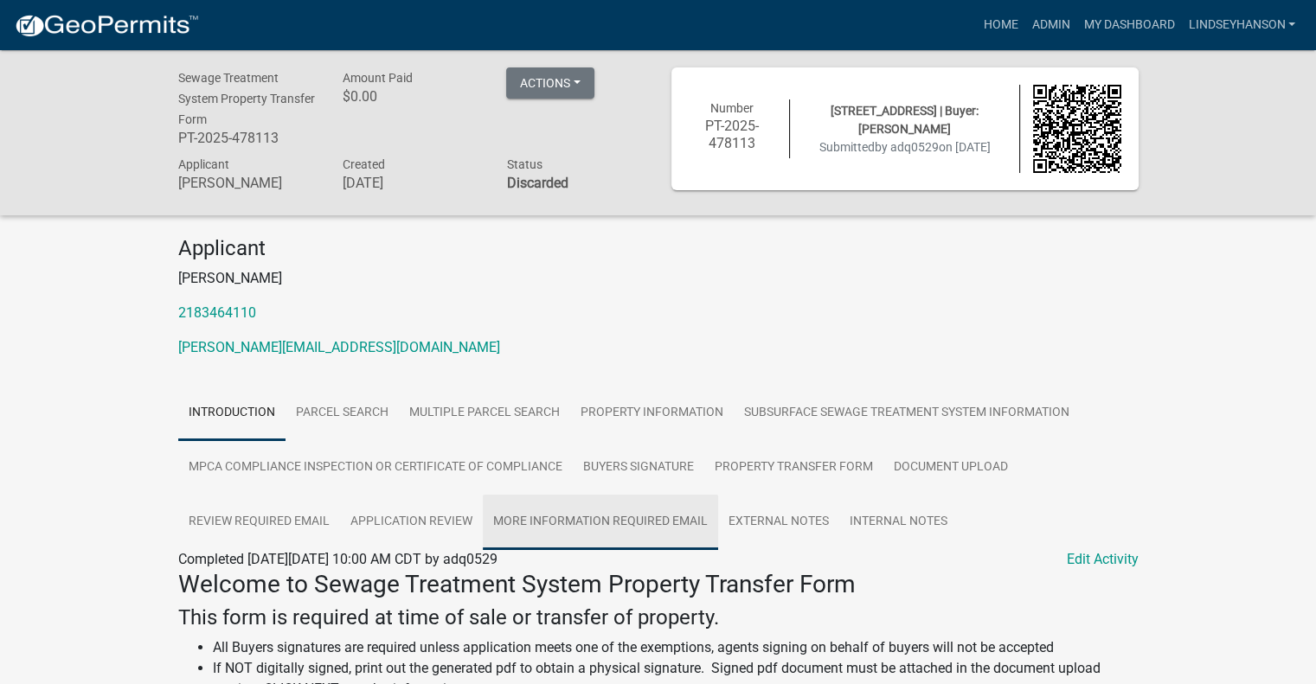
click at [574, 518] on link "More Information Required Email" at bounding box center [600, 522] width 235 height 55
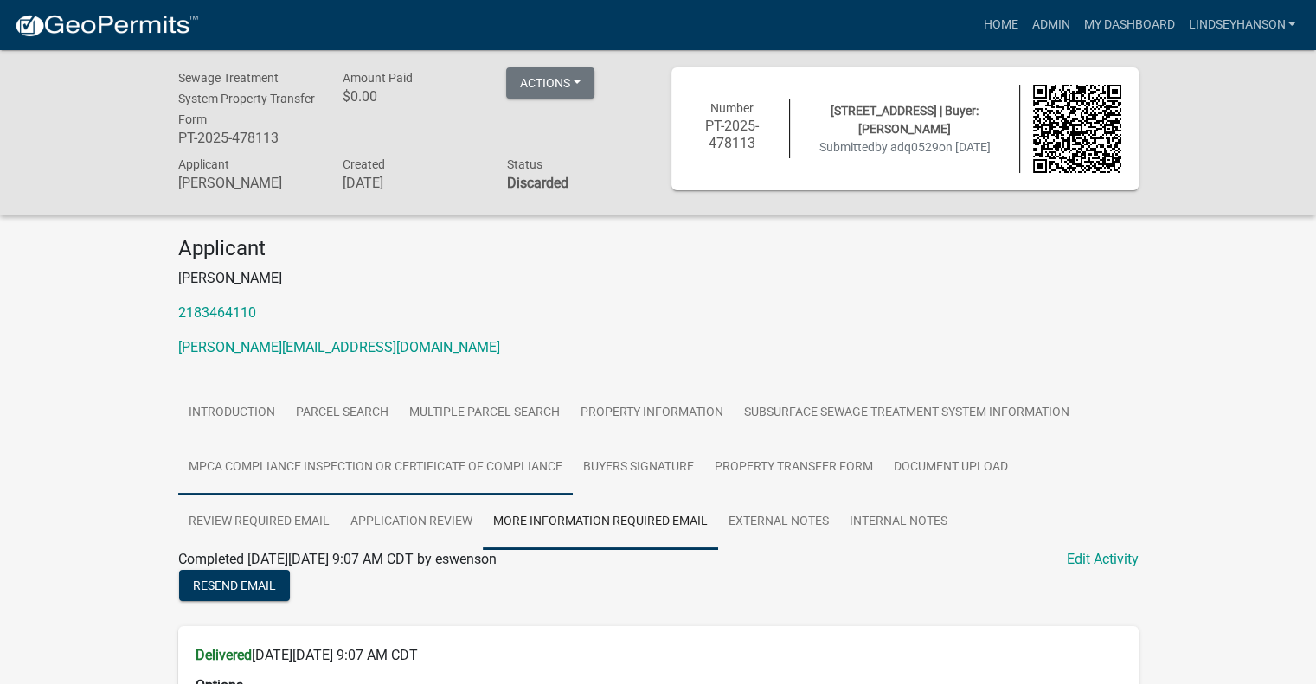
click at [460, 472] on link "MPCA Compliance Inspection or Certificate of Compliance" at bounding box center [375, 467] width 394 height 55
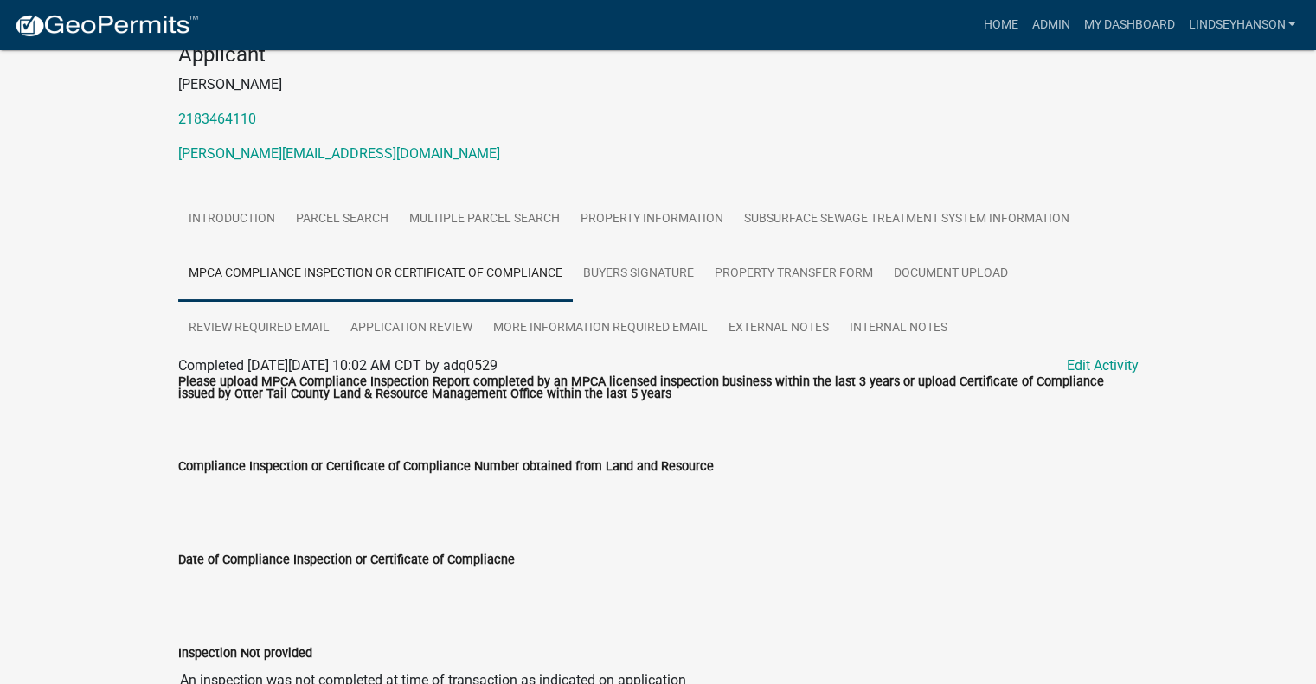
scroll to position [166, 0]
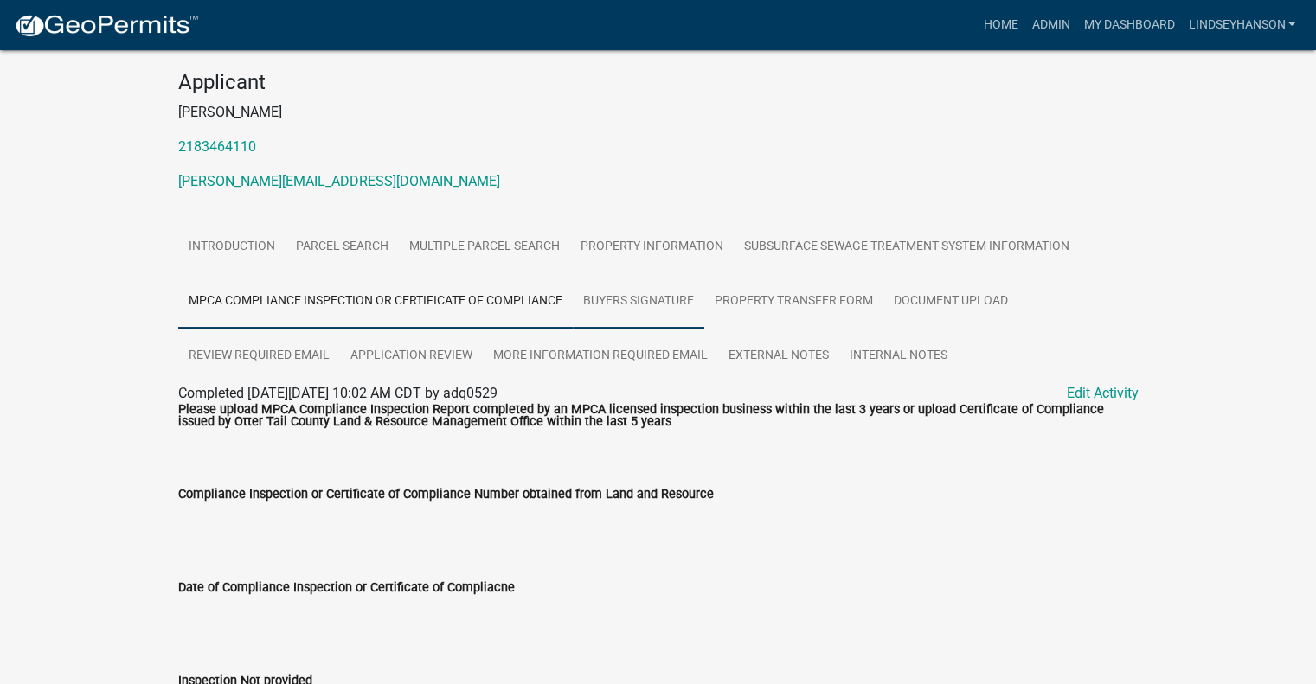
click at [668, 311] on link "Buyers Signature" at bounding box center [638, 301] width 131 height 55
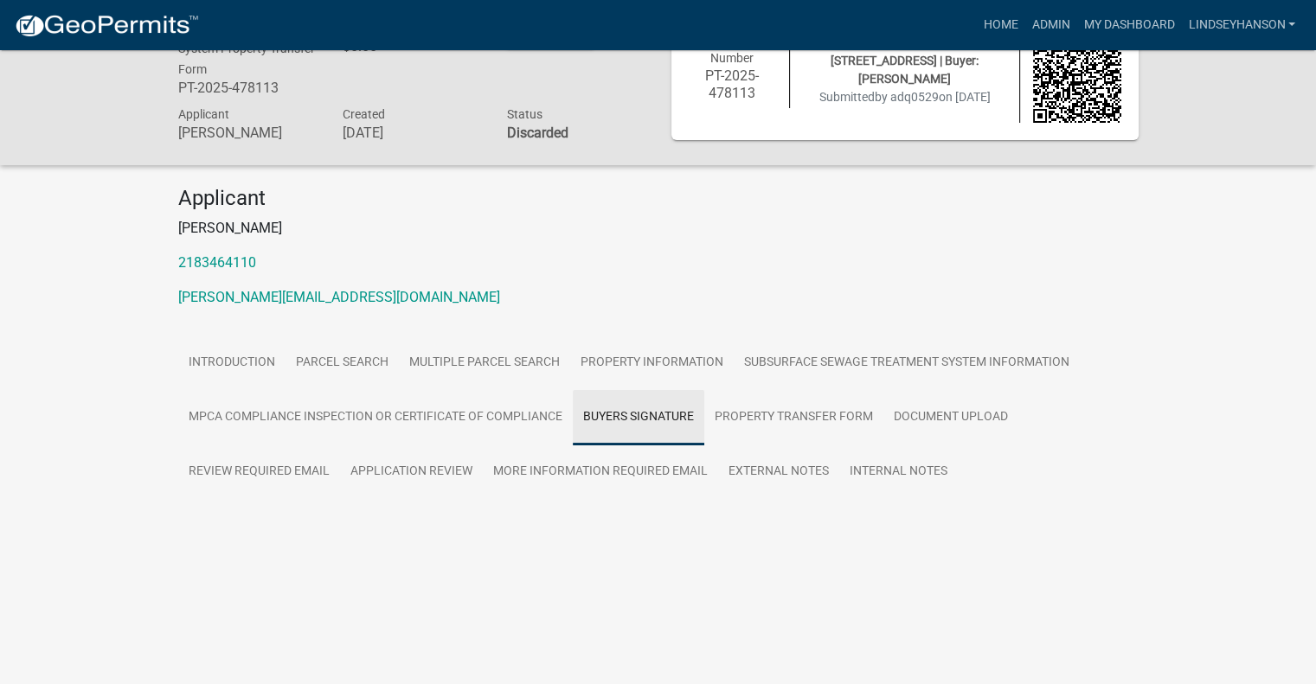
scroll to position [50, 0]
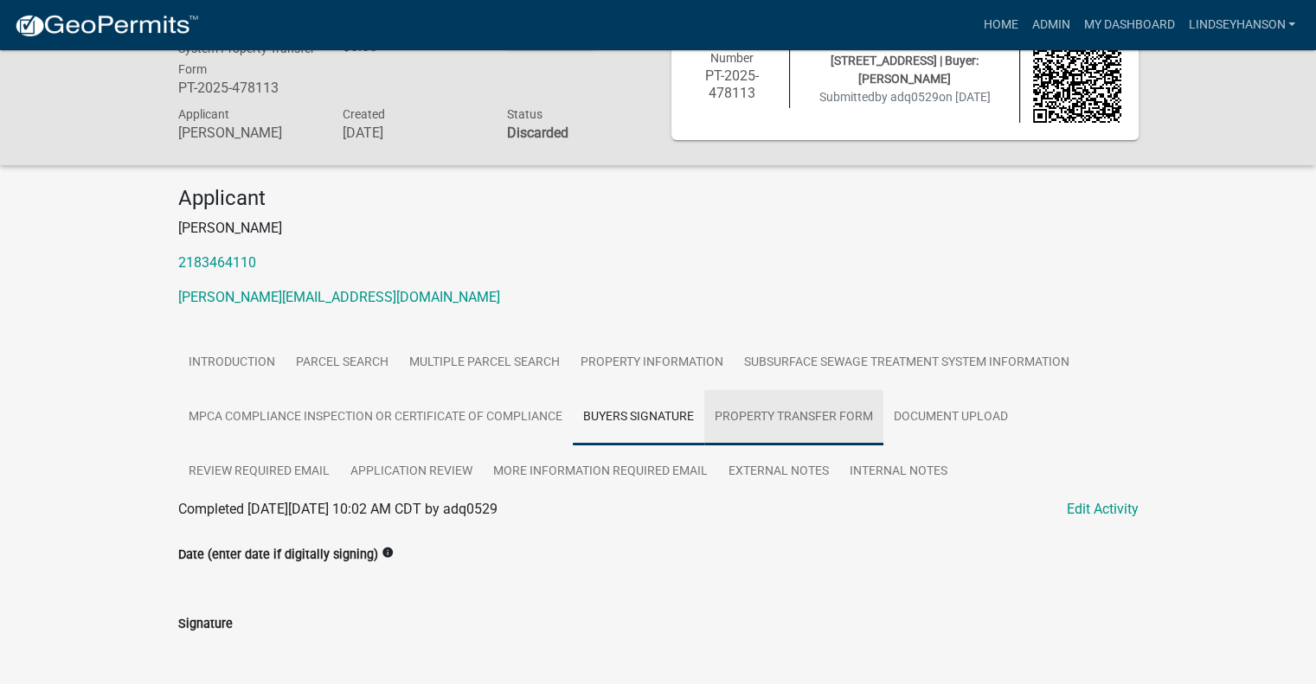
click at [767, 421] on link "Property Transfer Form" at bounding box center [793, 417] width 179 height 55
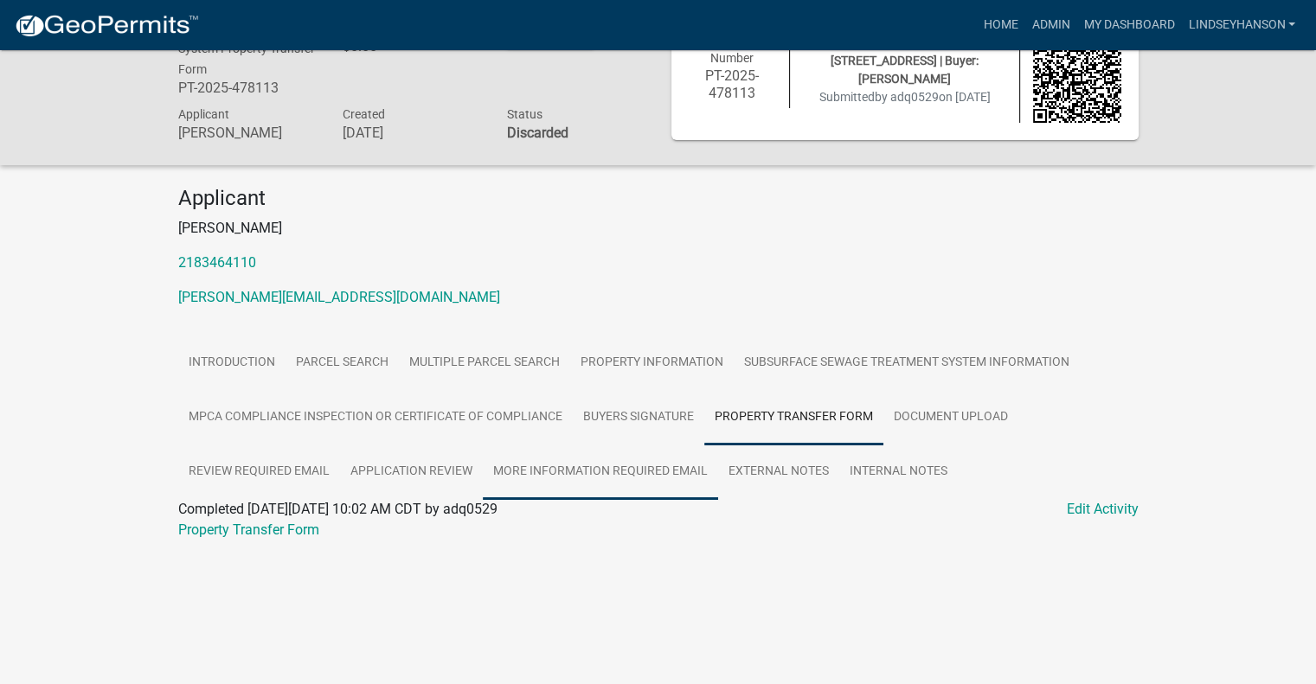
click at [646, 470] on link "More Information Required Email" at bounding box center [600, 472] width 235 height 55
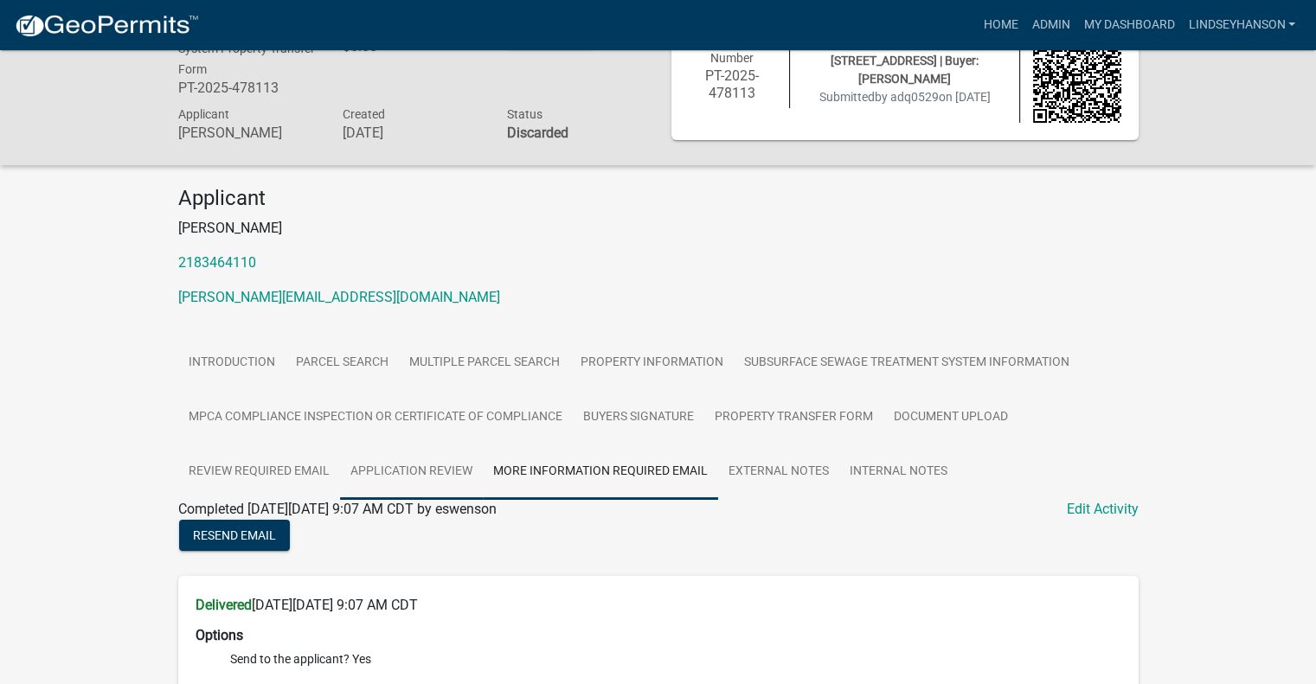
click at [452, 472] on link "Application Review" at bounding box center [411, 472] width 143 height 55
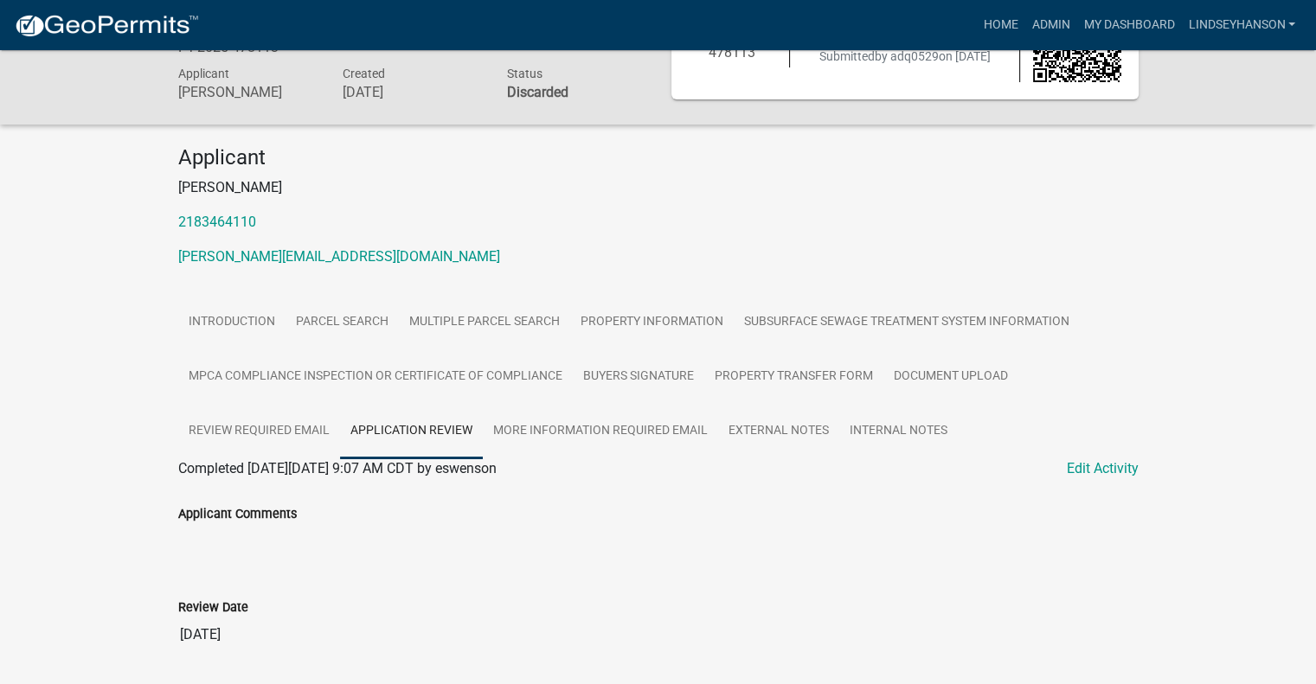
scroll to position [0, 0]
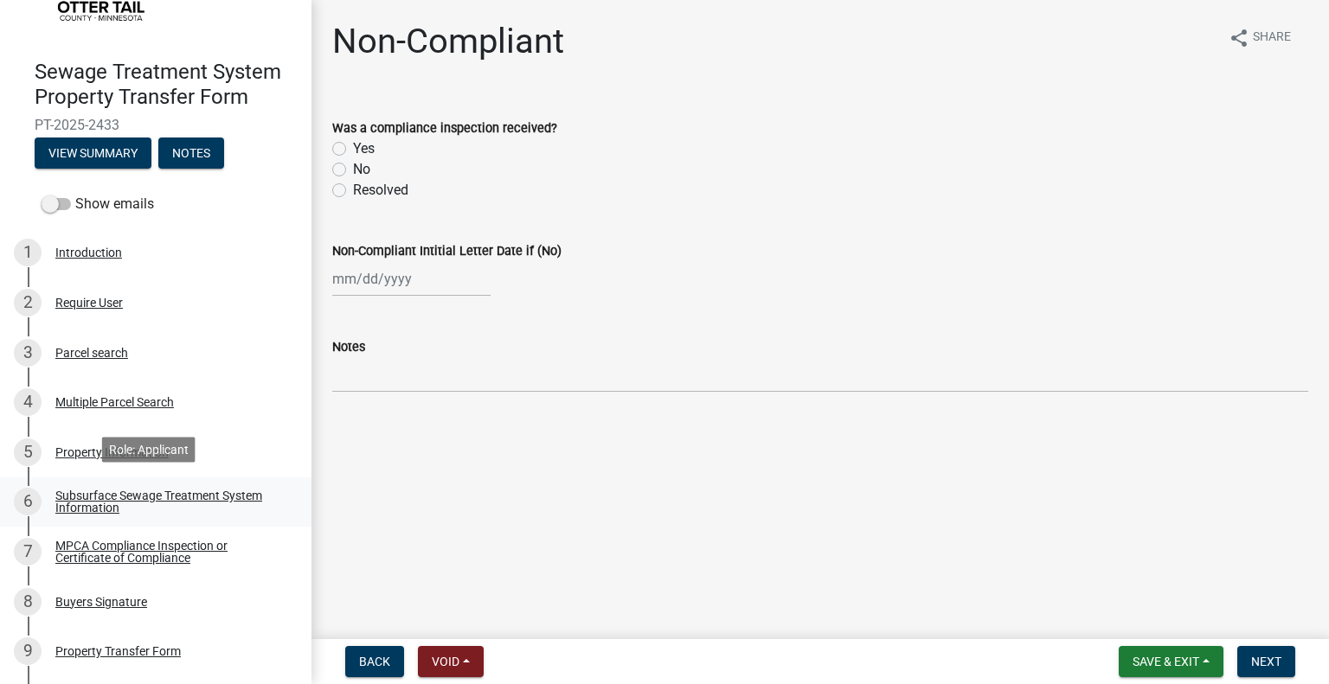
scroll to position [111, 0]
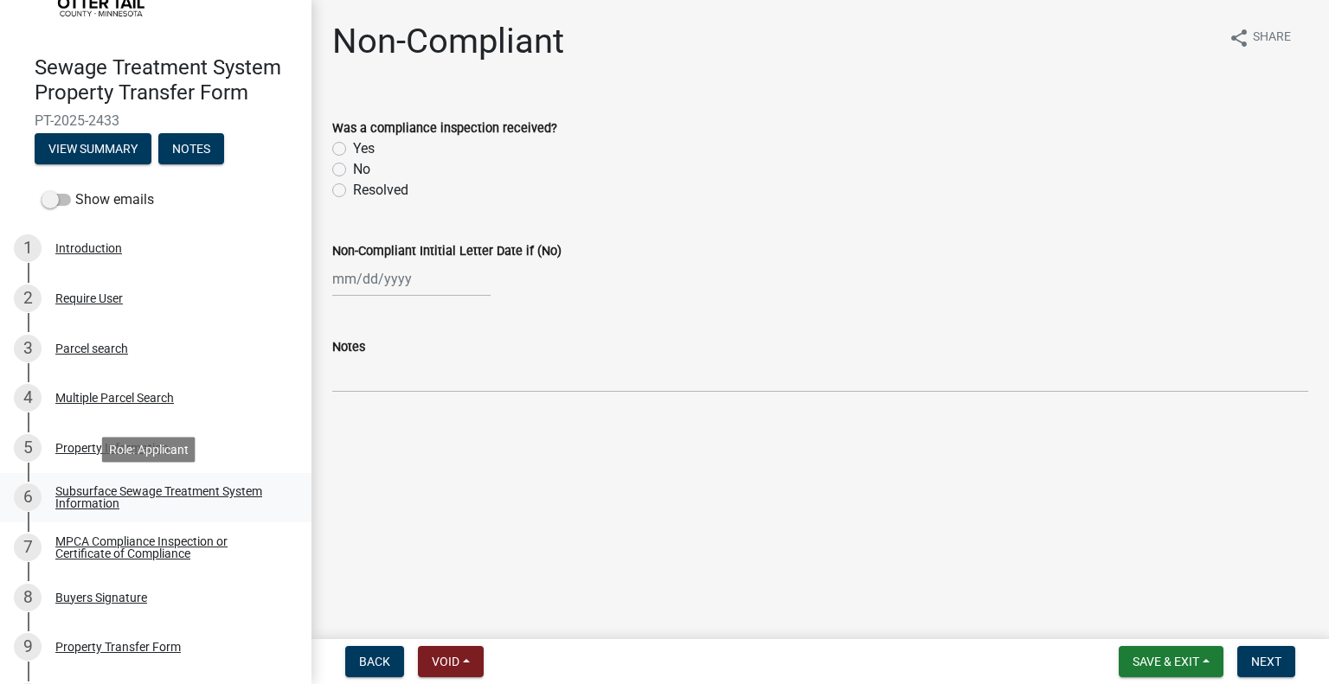
click at [183, 496] on div "Subsurface Sewage Treatment System Information" at bounding box center [169, 497] width 228 height 24
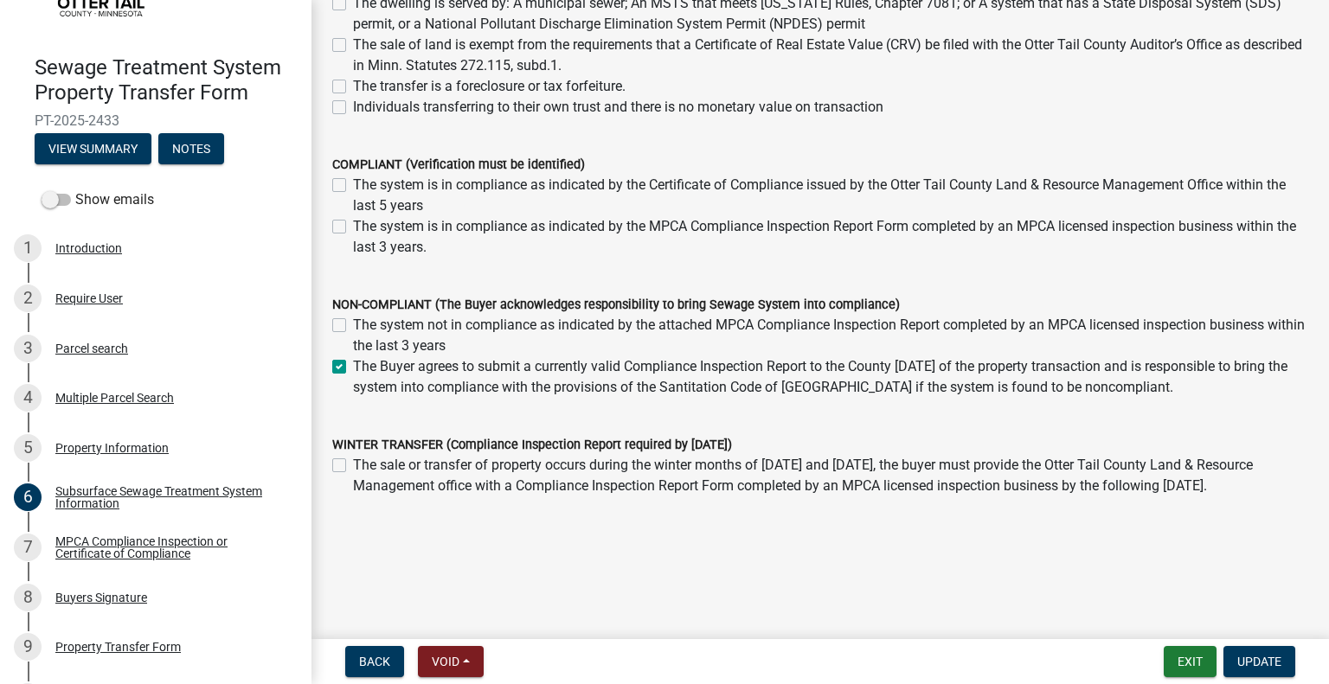
scroll to position [310, 0]
click at [214, 545] on div "MPCA Compliance Inspection or Certificate of Compliance" at bounding box center [169, 547] width 228 height 24
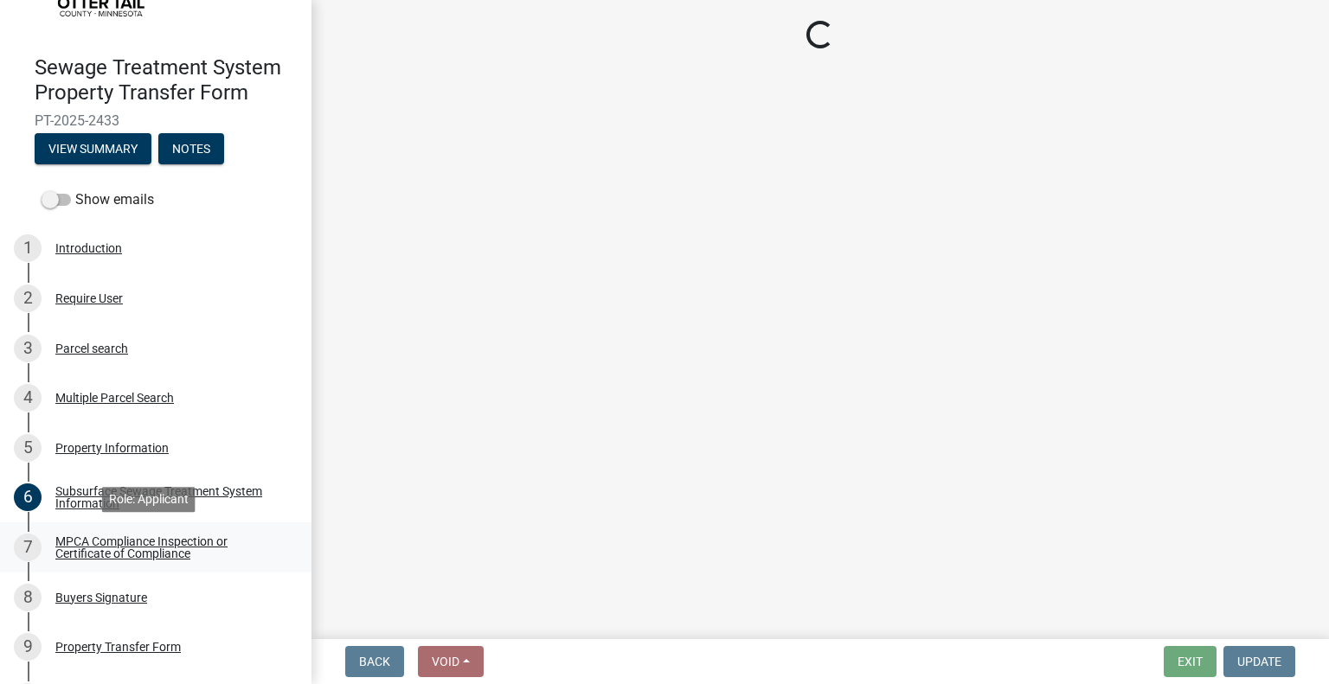
scroll to position [0, 0]
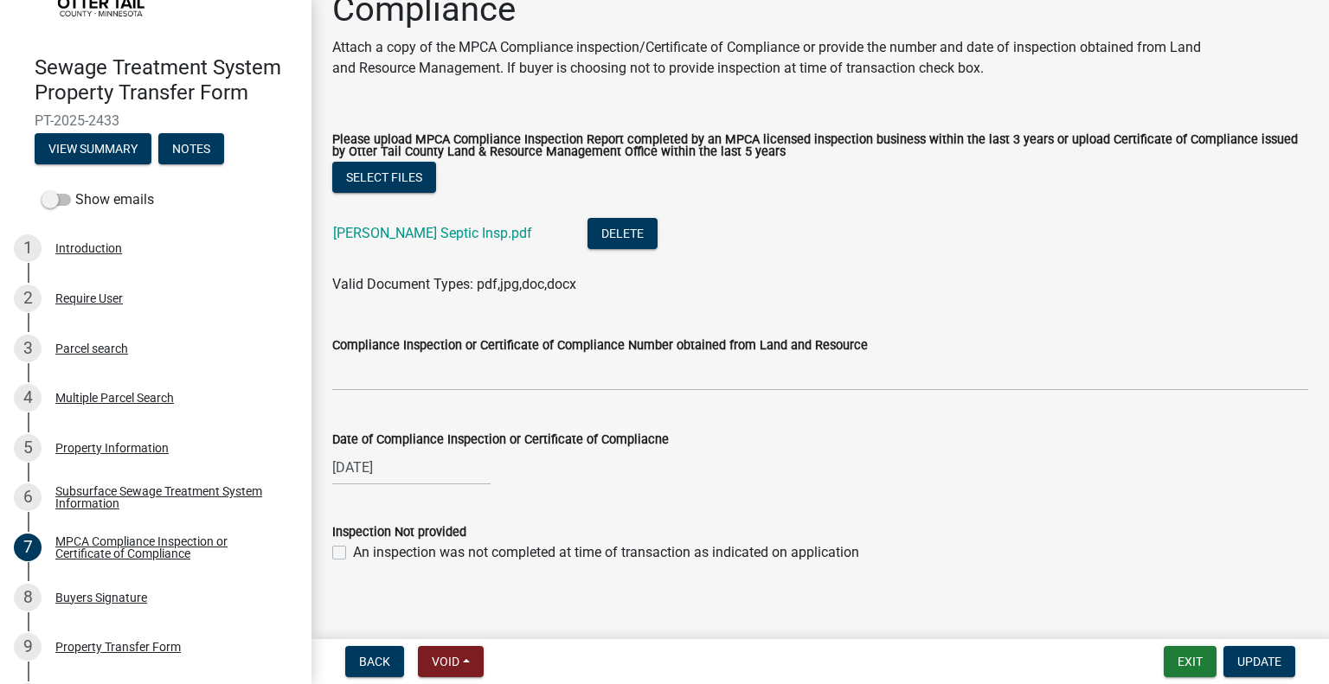
click at [419, 307] on wm-data-entity-input-list "Please upload MPCA Compliance Inspection Report completed by an MPCA licensed i…" at bounding box center [820, 345] width 976 height 465
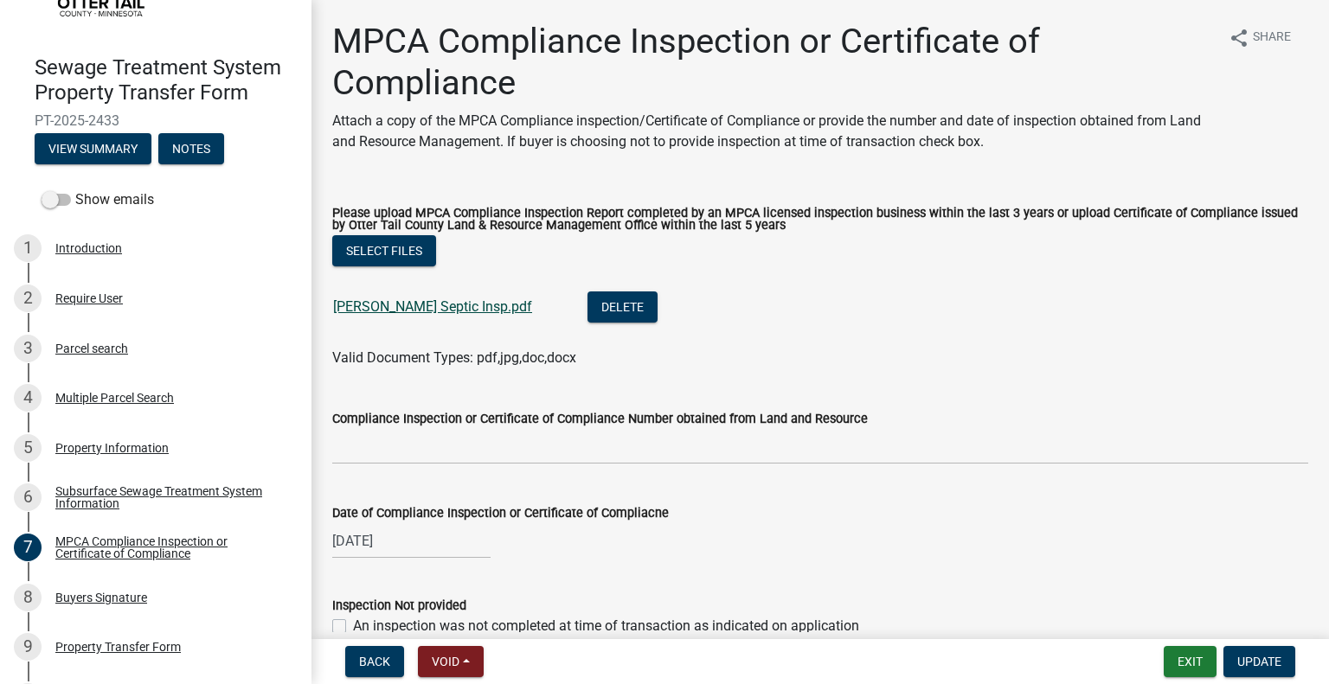
click at [467, 302] on link "Hanson-Arntson Septic Insp.pdf" at bounding box center [432, 306] width 199 height 16
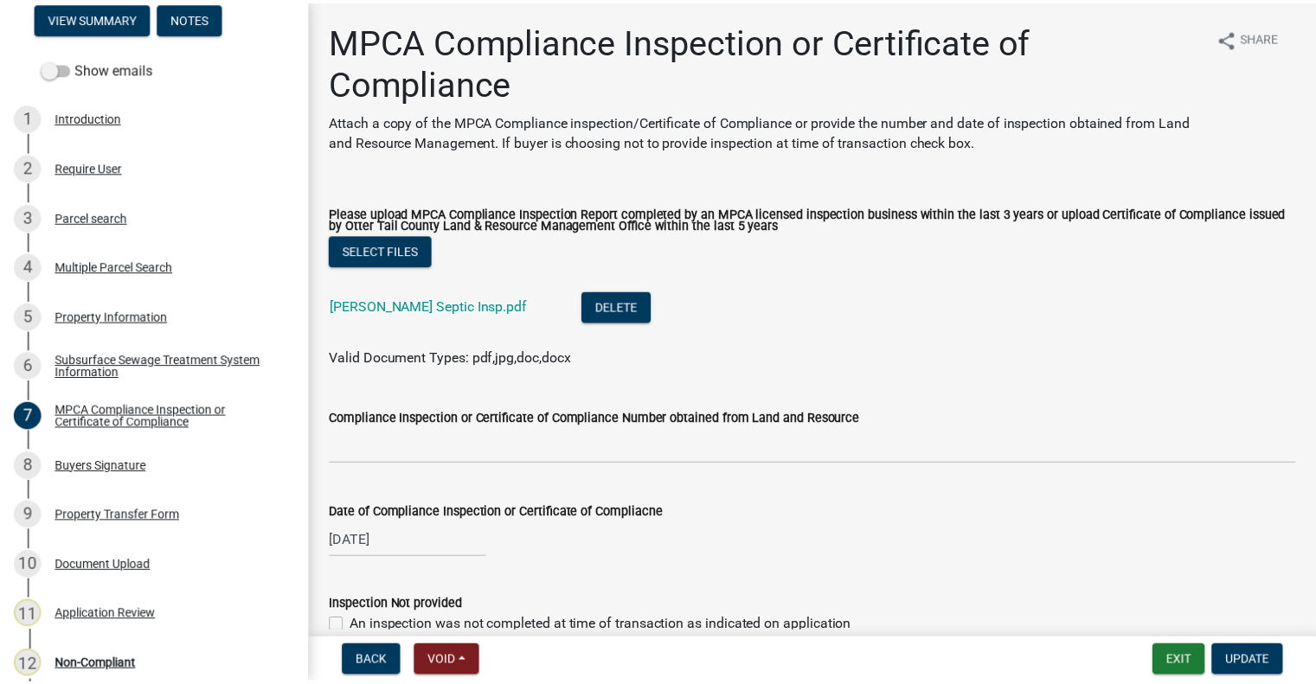
scroll to position [304, 0]
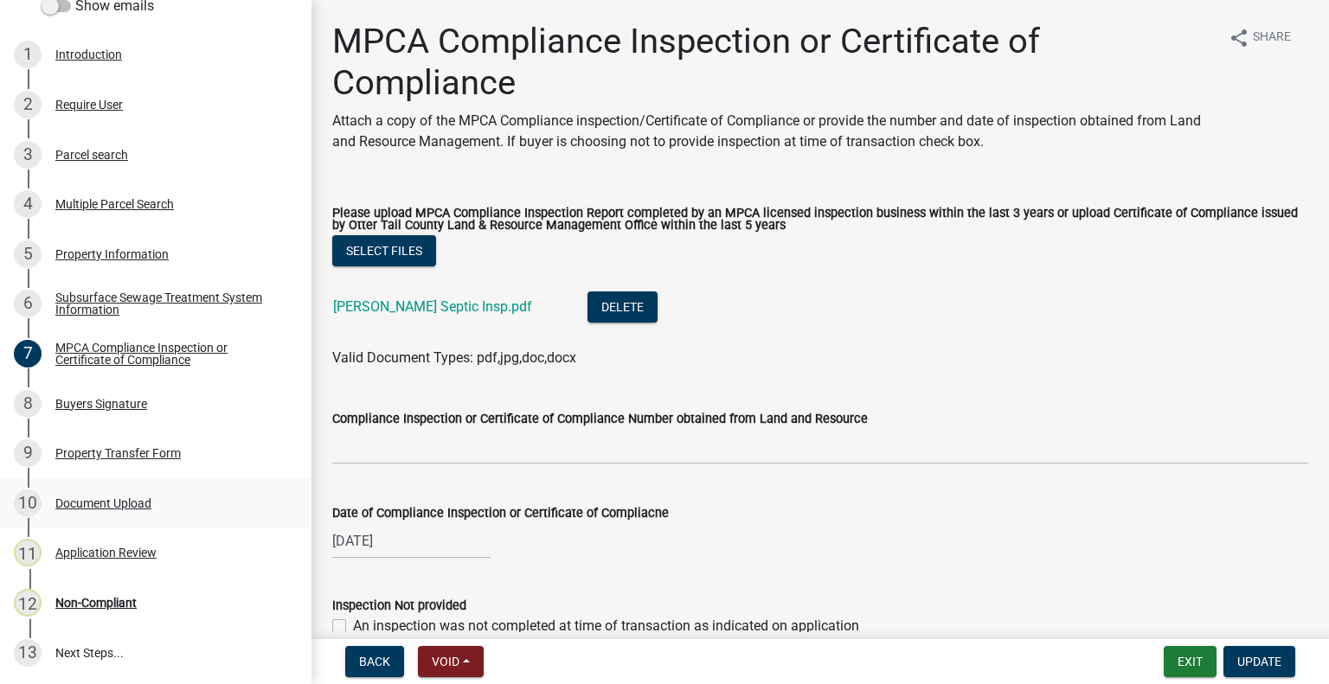
click at [135, 497] on div "Document Upload" at bounding box center [103, 503] width 96 height 12
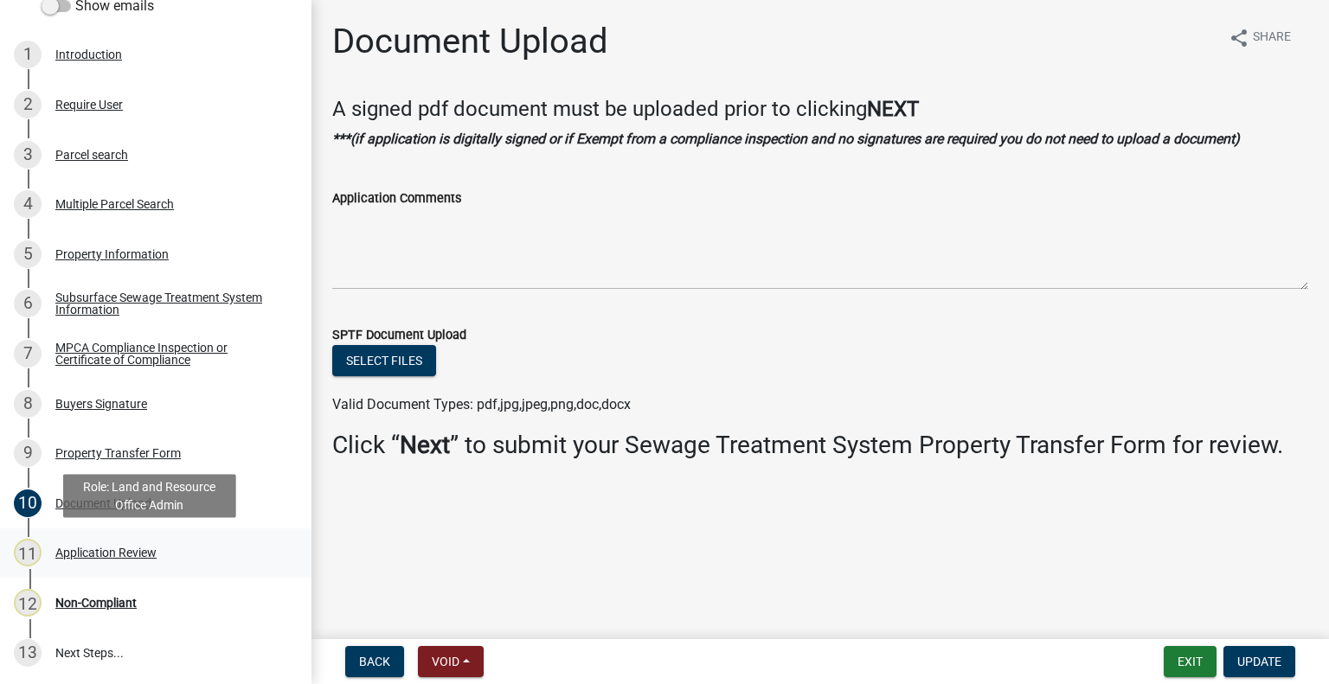
click at [145, 549] on div "Application Review" at bounding box center [105, 553] width 101 height 12
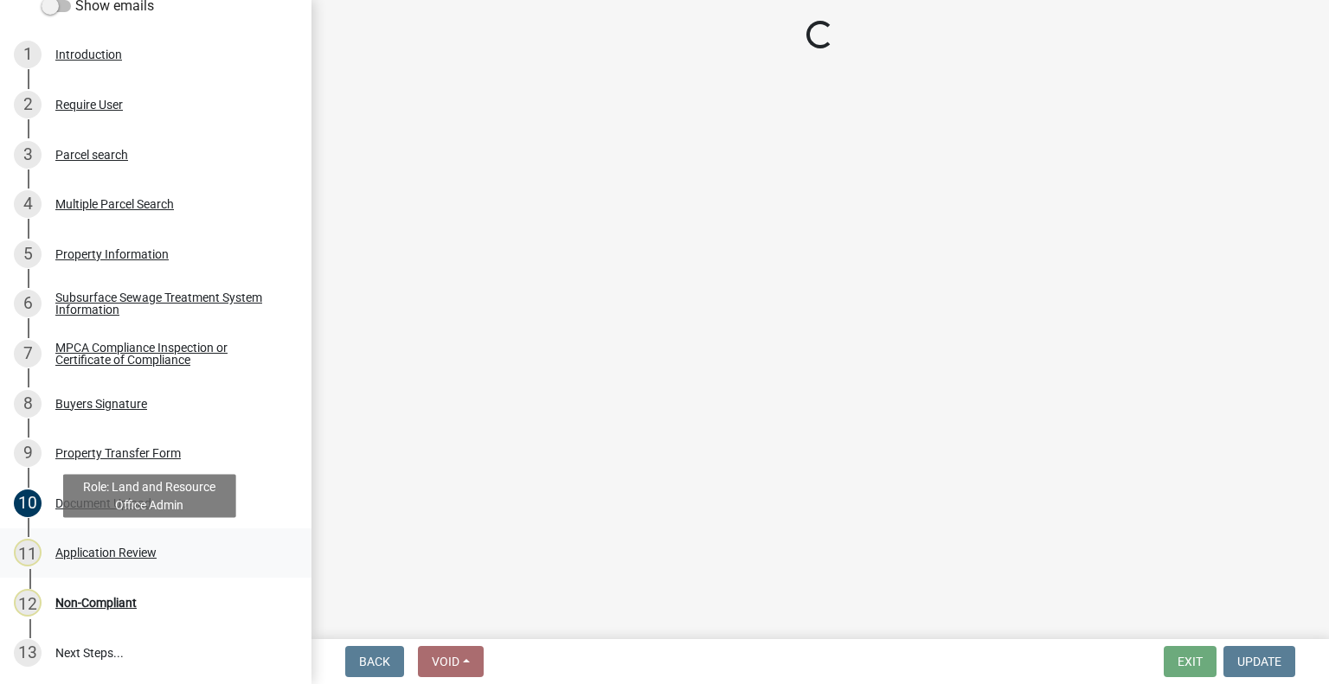
select select "190fd4c8-42ef-492b-a4a0-a0213555944c"
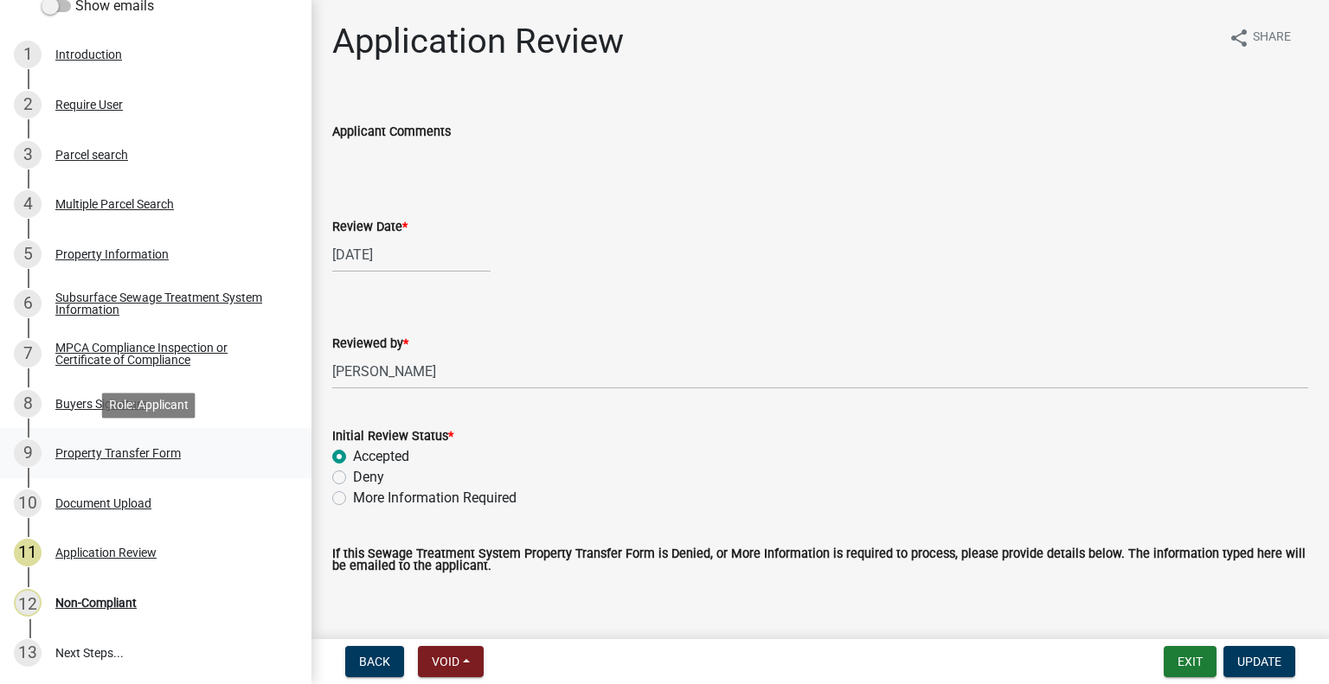
click at [121, 452] on div "Property Transfer Form" at bounding box center [117, 453] width 125 height 12
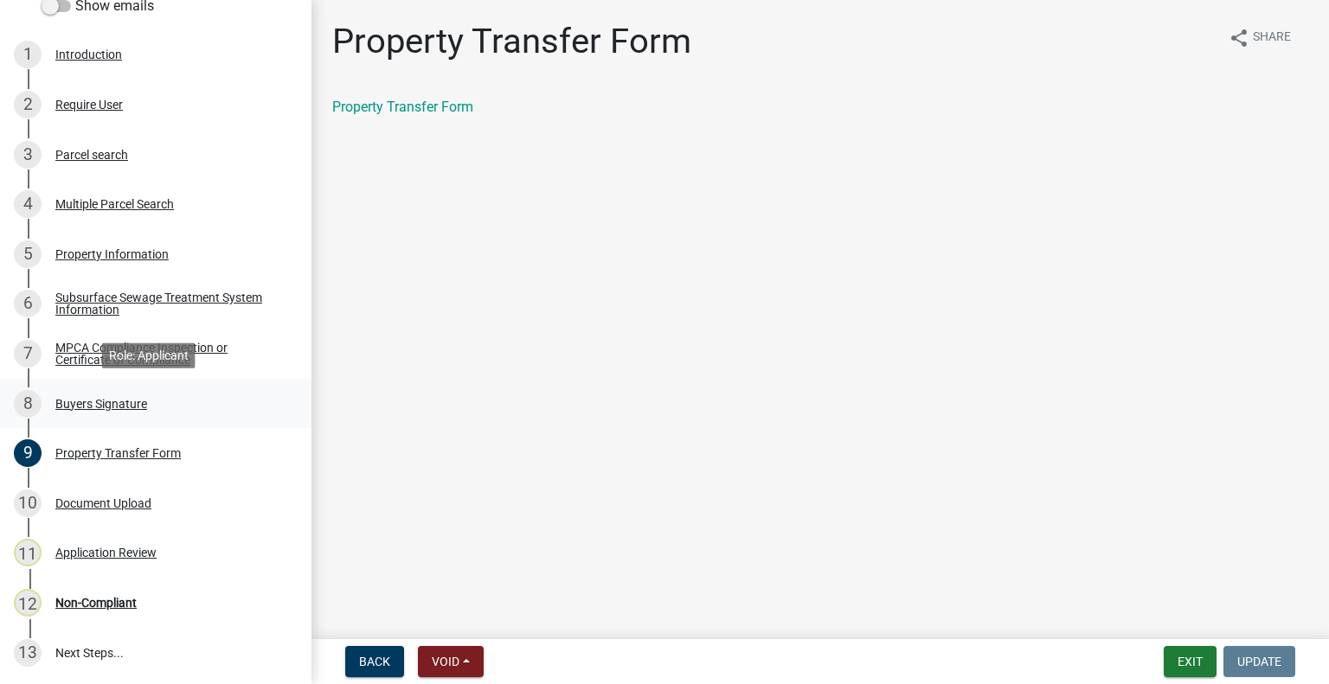
click at [94, 413] on div "8 Buyers Signature" at bounding box center [149, 404] width 270 height 28
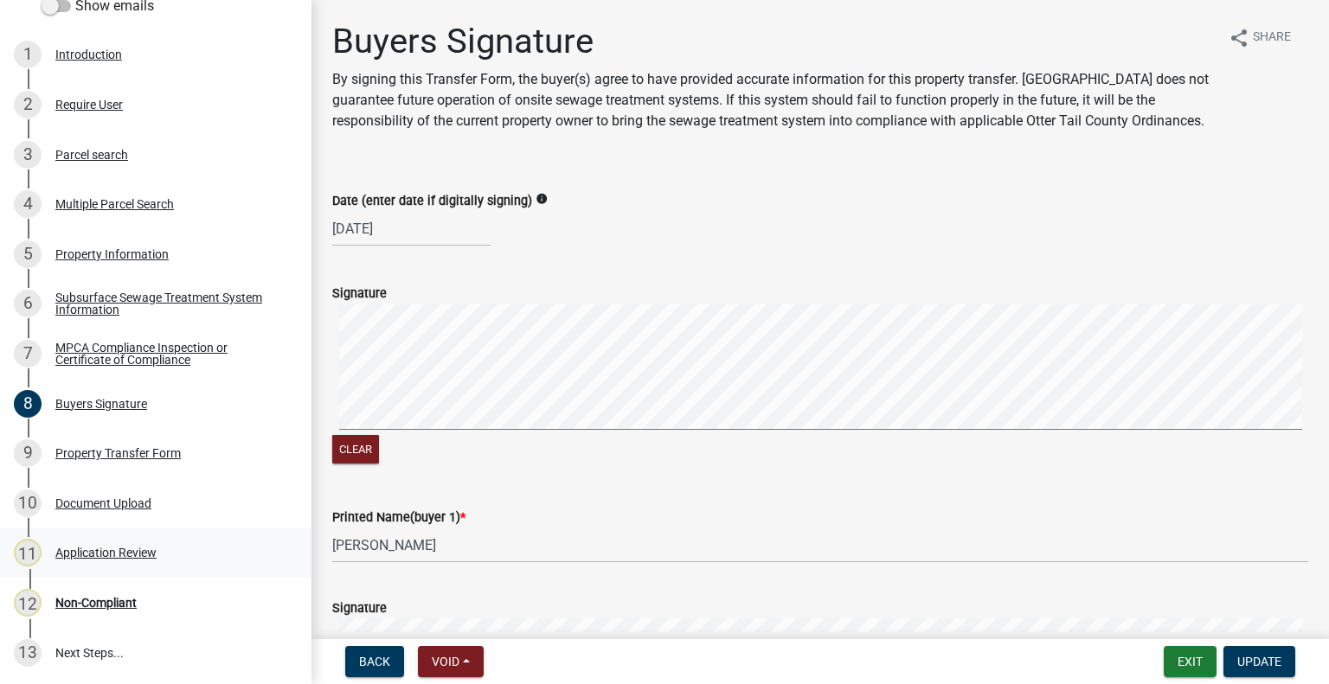
click at [112, 558] on div "Application Review" at bounding box center [105, 553] width 101 height 12
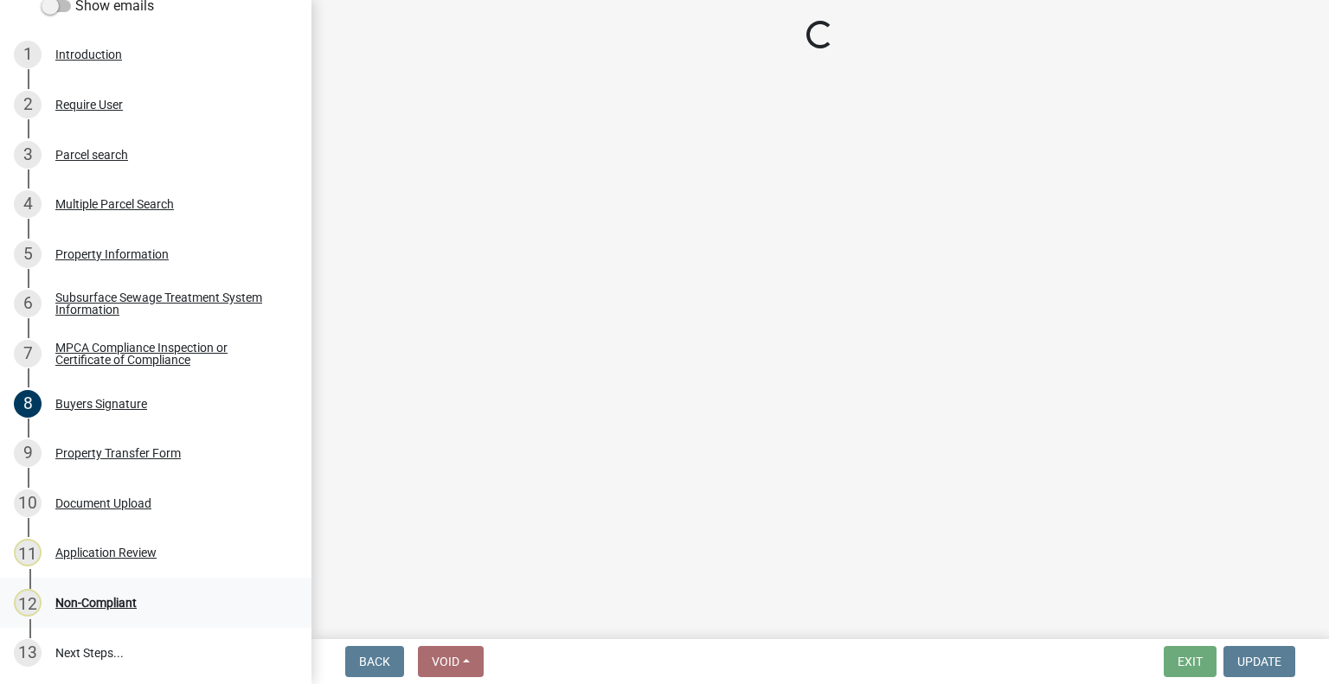
select select "190fd4c8-42ef-492b-a4a0-a0213555944c"
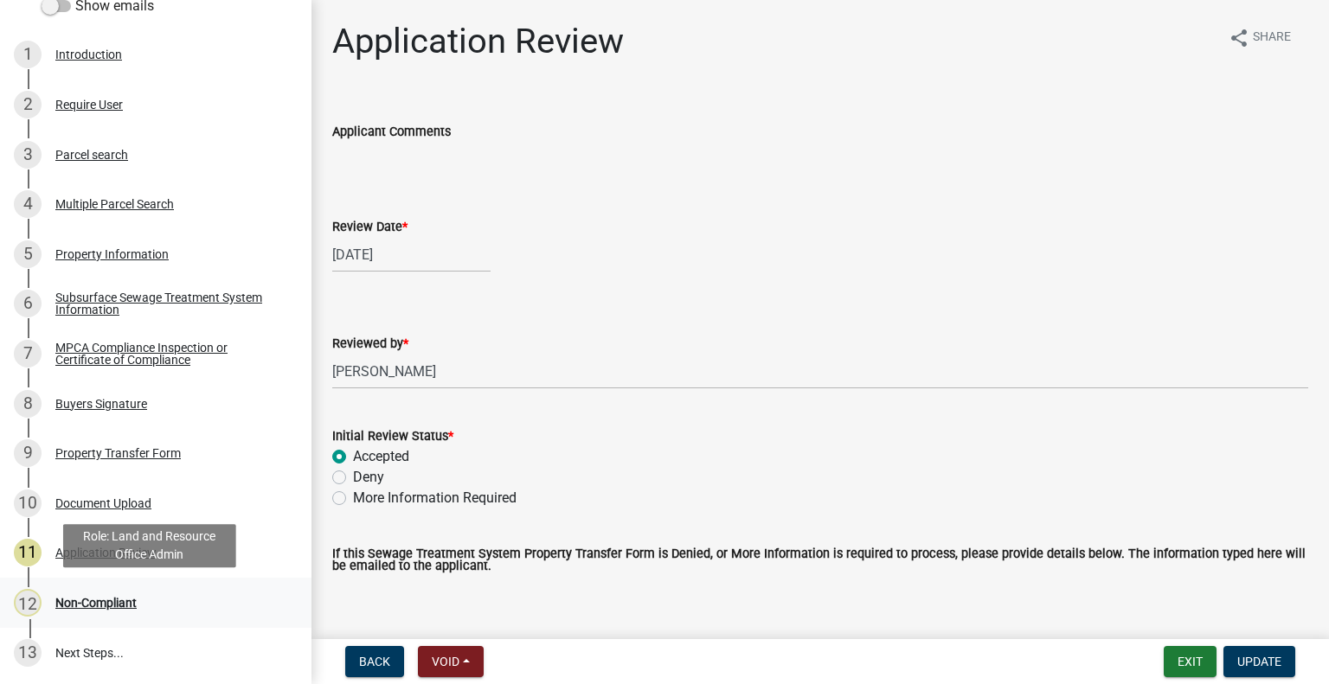
click at [112, 606] on div "Non-Compliant" at bounding box center [95, 603] width 81 height 12
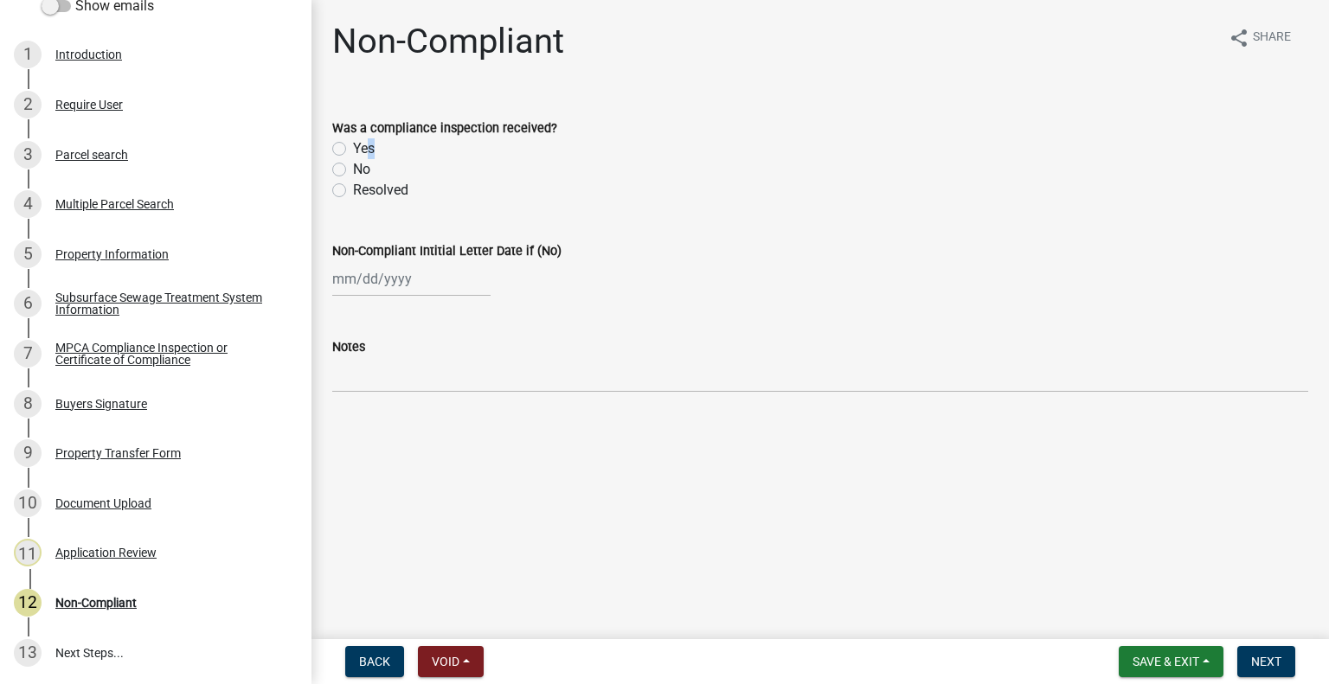
click at [363, 148] on label "Yes" at bounding box center [364, 148] width 22 height 21
click at [353, 146] on label "Yes" at bounding box center [364, 148] width 22 height 21
click at [353, 146] on input "Yes" at bounding box center [358, 143] width 11 height 11
radio input "true"
select select "9"
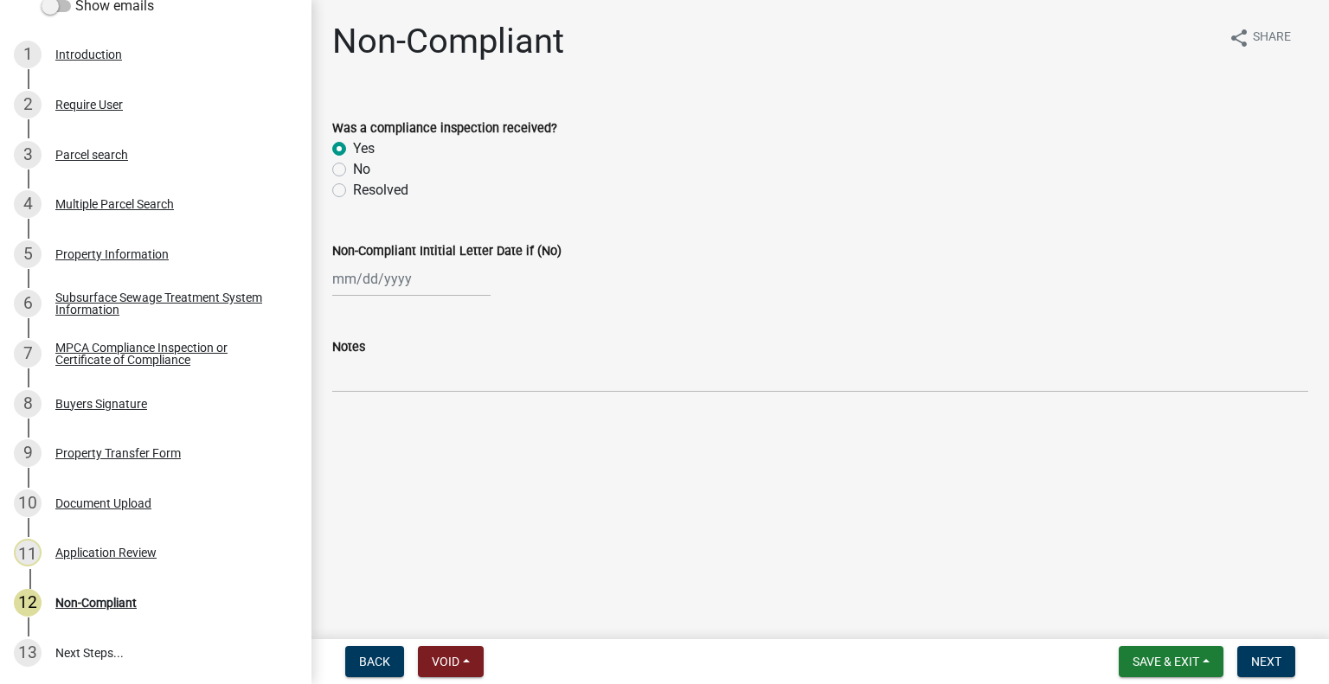
select select "2025"
click at [376, 283] on div "Jan Feb Mar Apr May Jun Jul Aug Sep Oct Nov Dec 1525 1526 1527 1528 1529 1530 1…" at bounding box center [411, 278] width 158 height 35
click at [383, 428] on div "16" at bounding box center [377, 427] width 28 height 28
type input "09/16/2025"
click at [1275, 670] on button "Next" at bounding box center [1266, 661] width 58 height 31
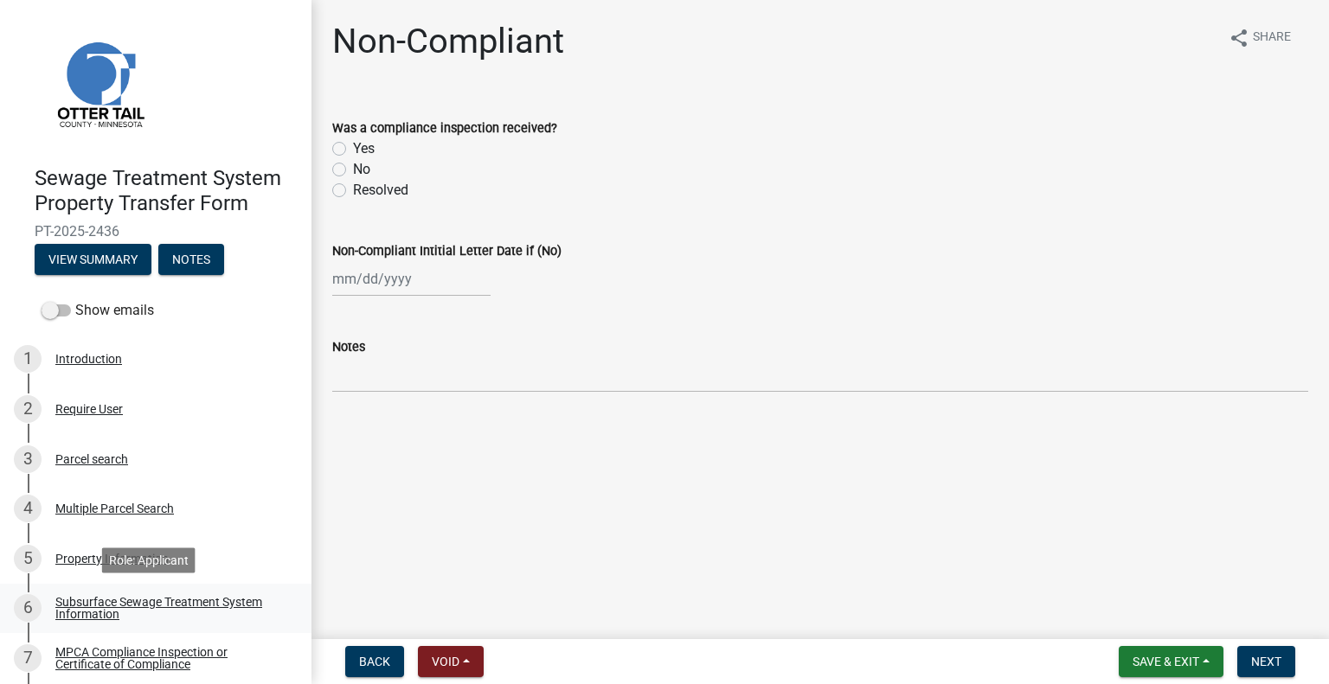
click at [221, 597] on div "Subsurface Sewage Treatment System Information" at bounding box center [169, 608] width 228 height 24
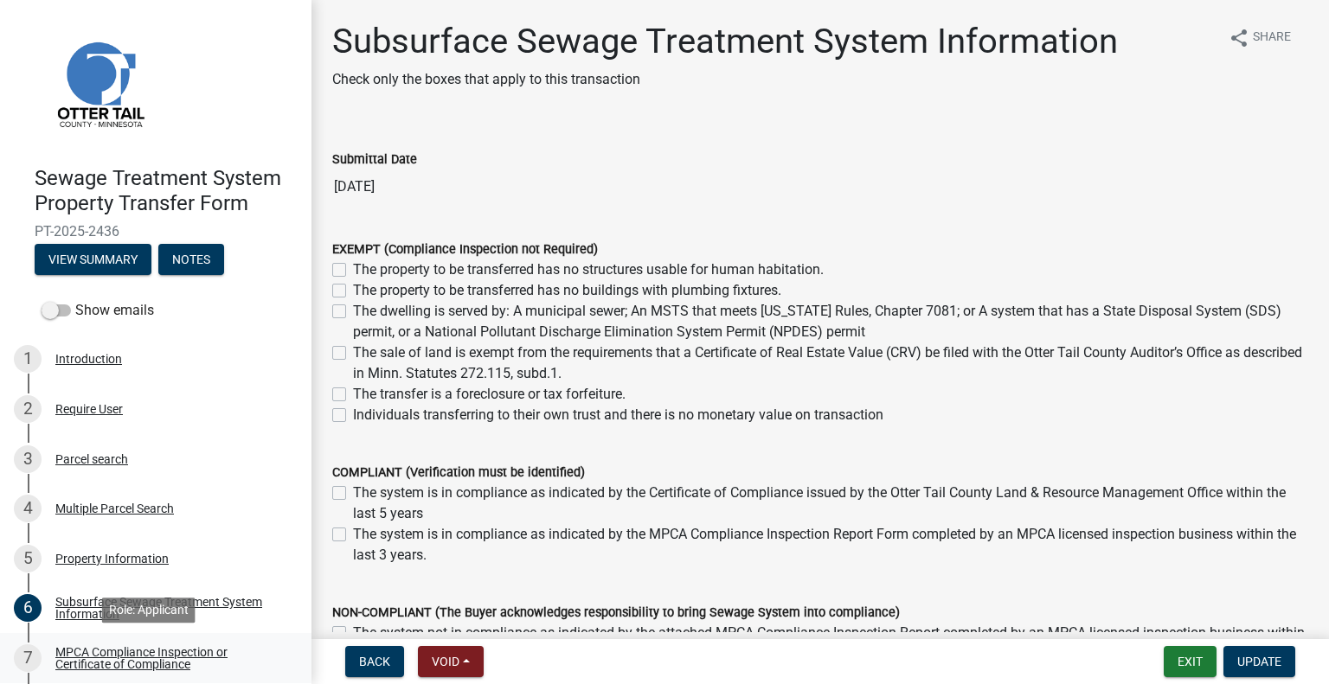
click at [177, 655] on div "MPCA Compliance Inspection or Certificate of Compliance" at bounding box center [169, 658] width 228 height 24
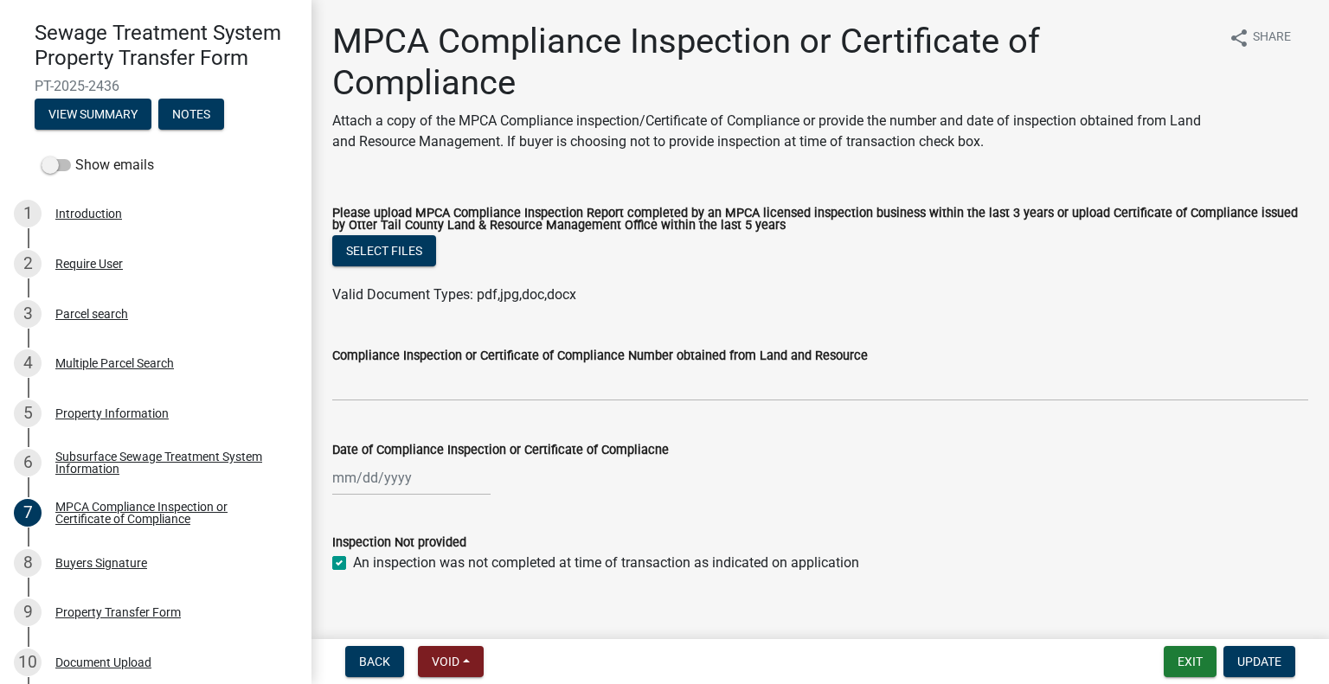
scroll to position [194, 0]
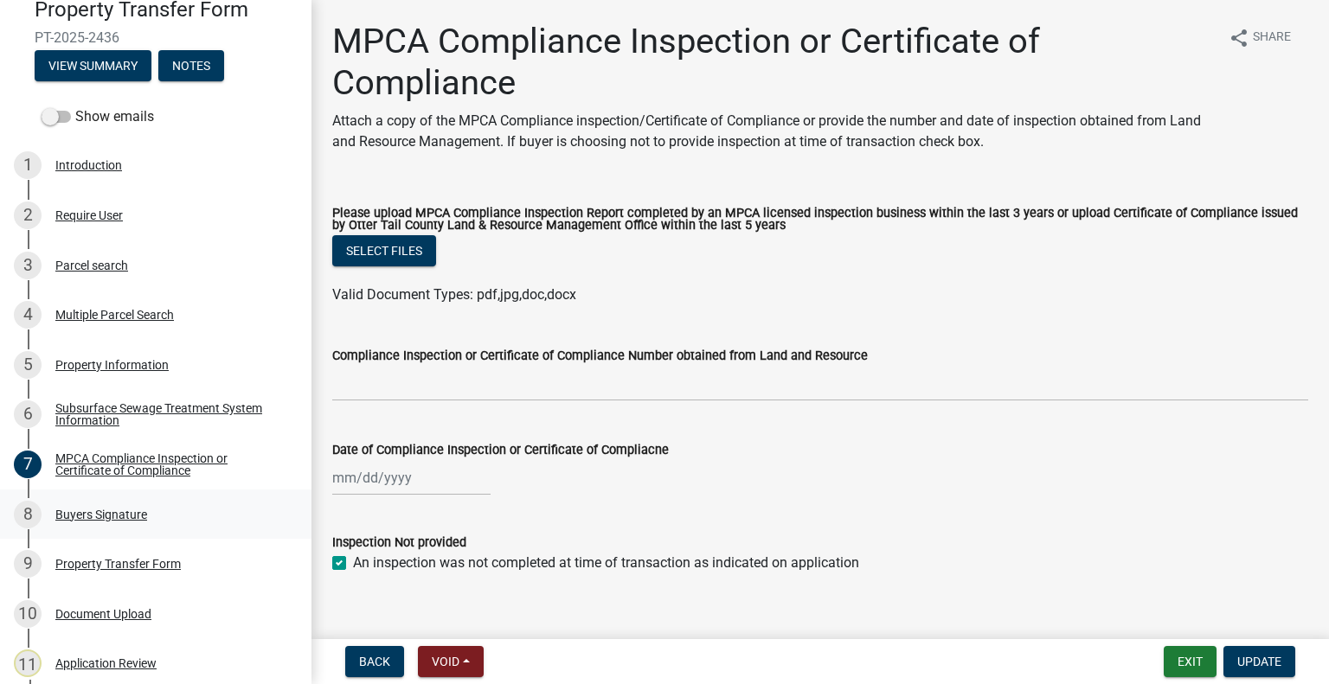
click at [163, 504] on div "8 Buyers Signature" at bounding box center [149, 515] width 270 height 28
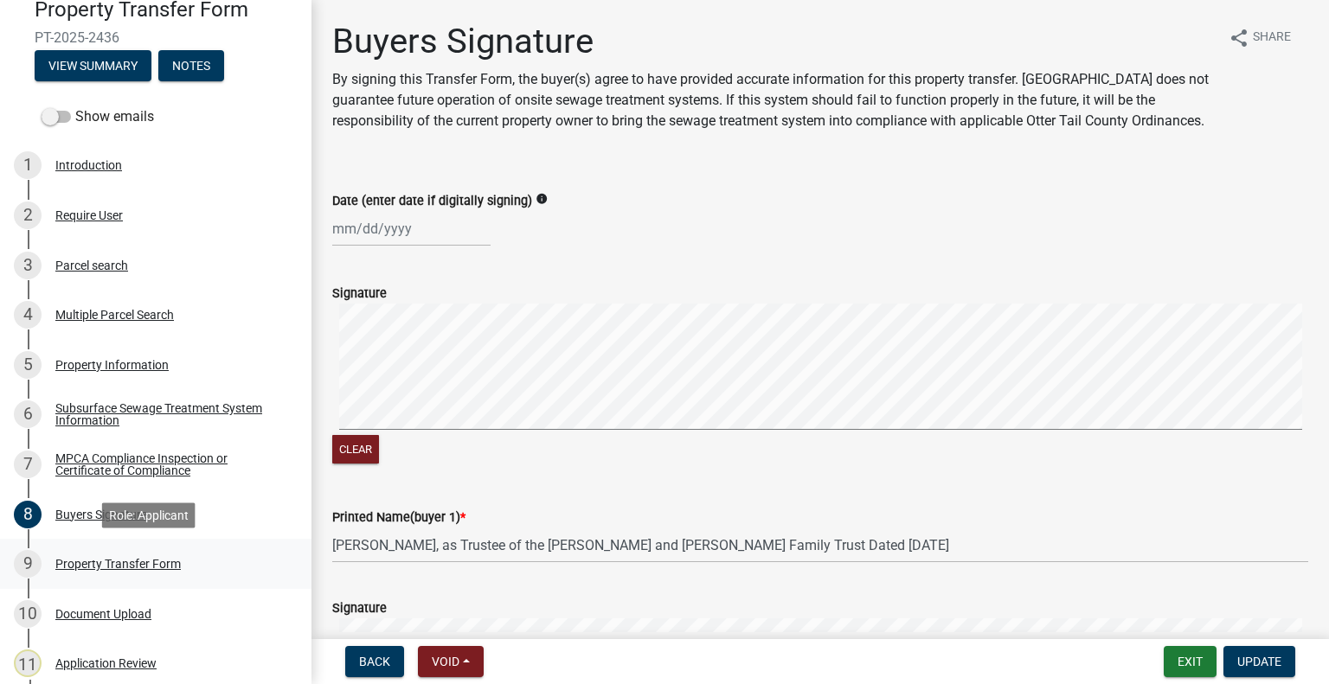
click at [200, 573] on div "9 Property Transfer Form" at bounding box center [149, 564] width 270 height 28
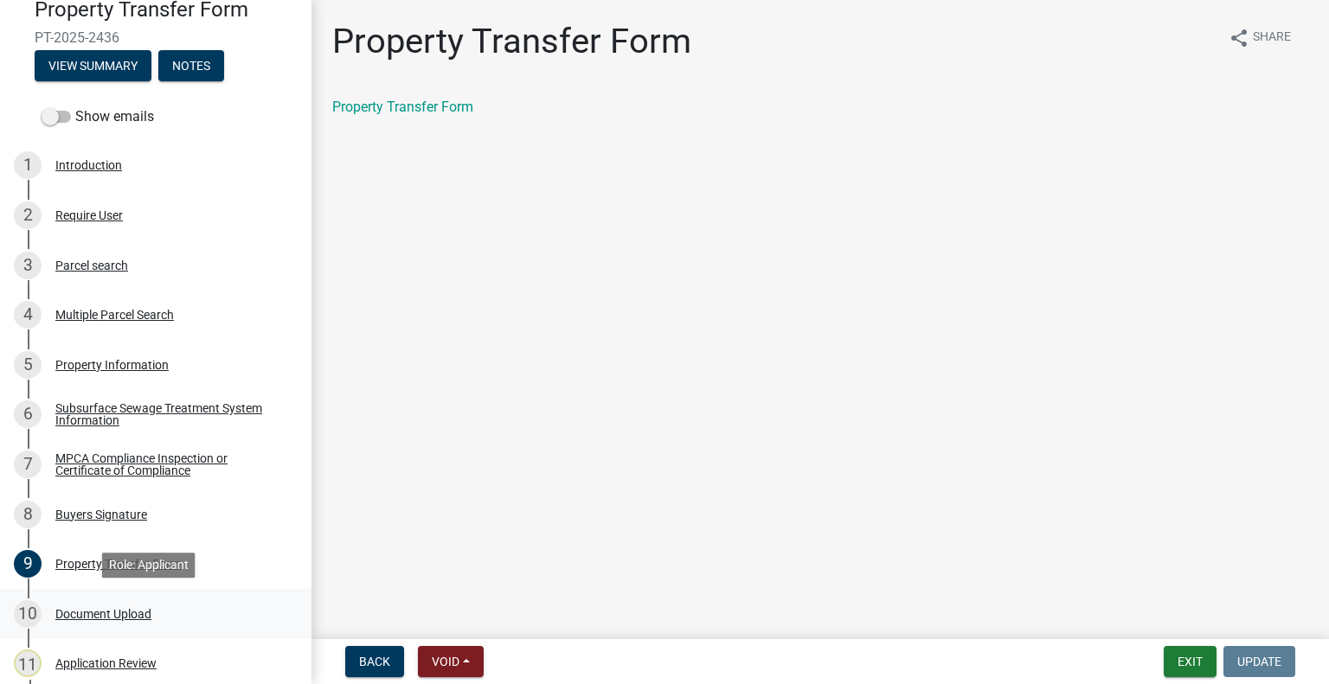
click at [202, 615] on div "10 Document Upload" at bounding box center [149, 614] width 270 height 28
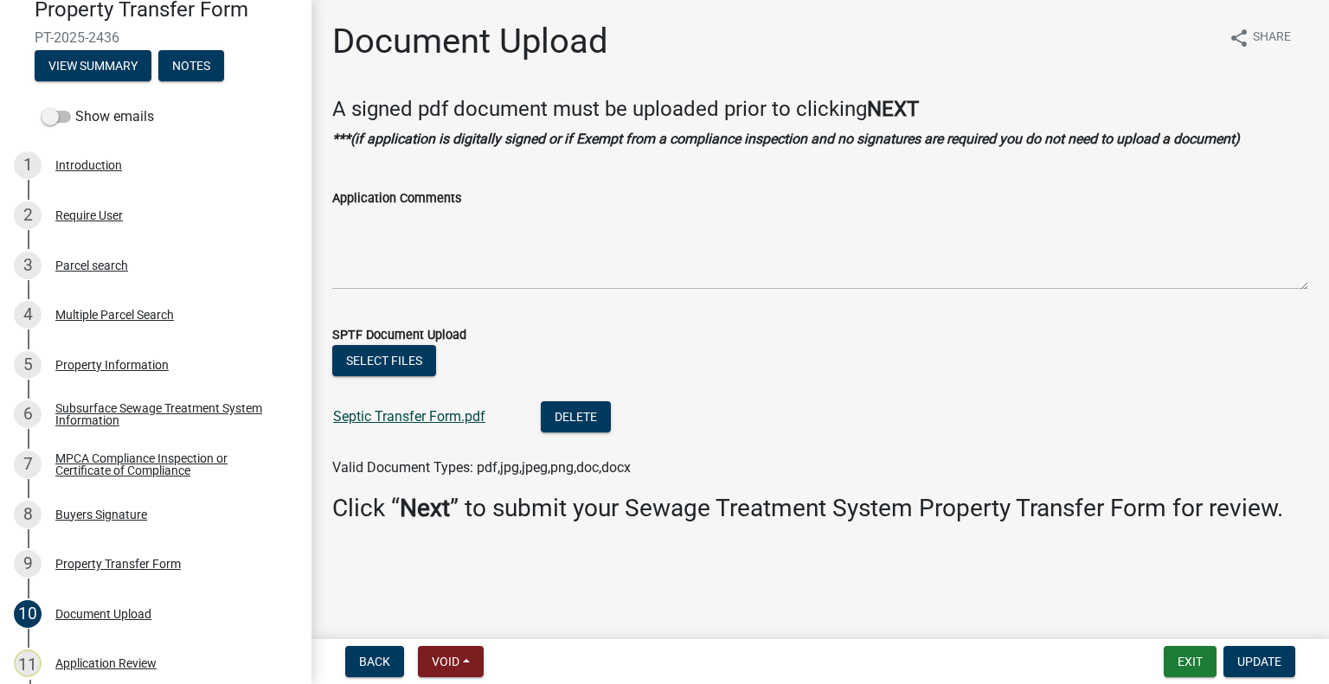
click at [429, 417] on link "Septic Transfer Form.pdf" at bounding box center [409, 416] width 152 height 16
click at [104, 273] on div "3 Parcel search" at bounding box center [149, 266] width 270 height 28
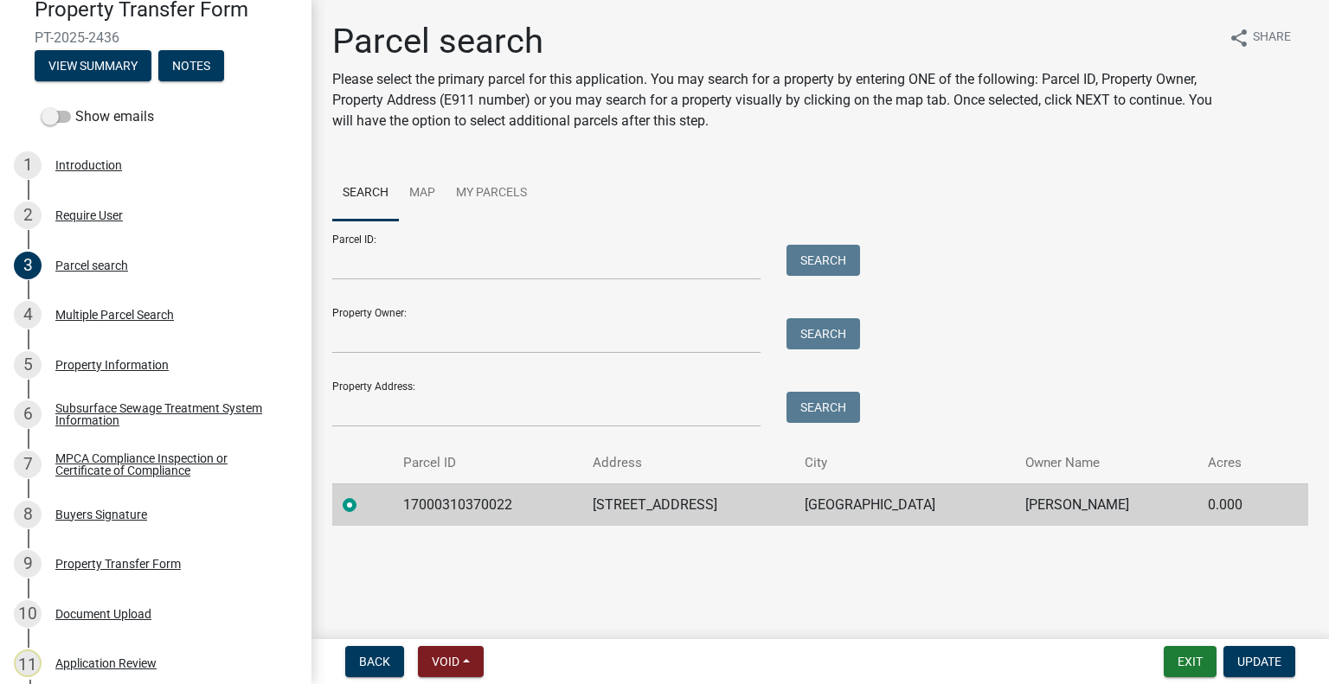
click at [424, 501] on td "17000310370022" at bounding box center [487, 504] width 189 height 42
copy td "17000310370022"
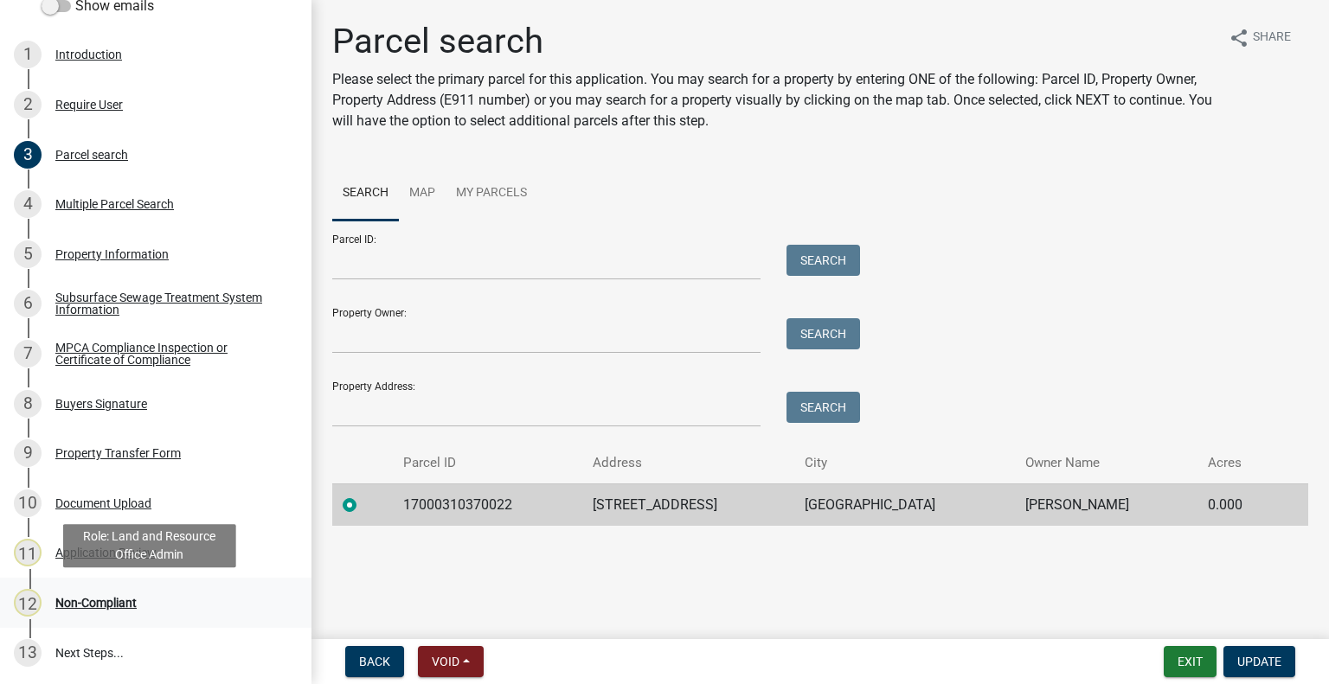
click at [121, 610] on div "12 Non-Compliant" at bounding box center [149, 603] width 270 height 28
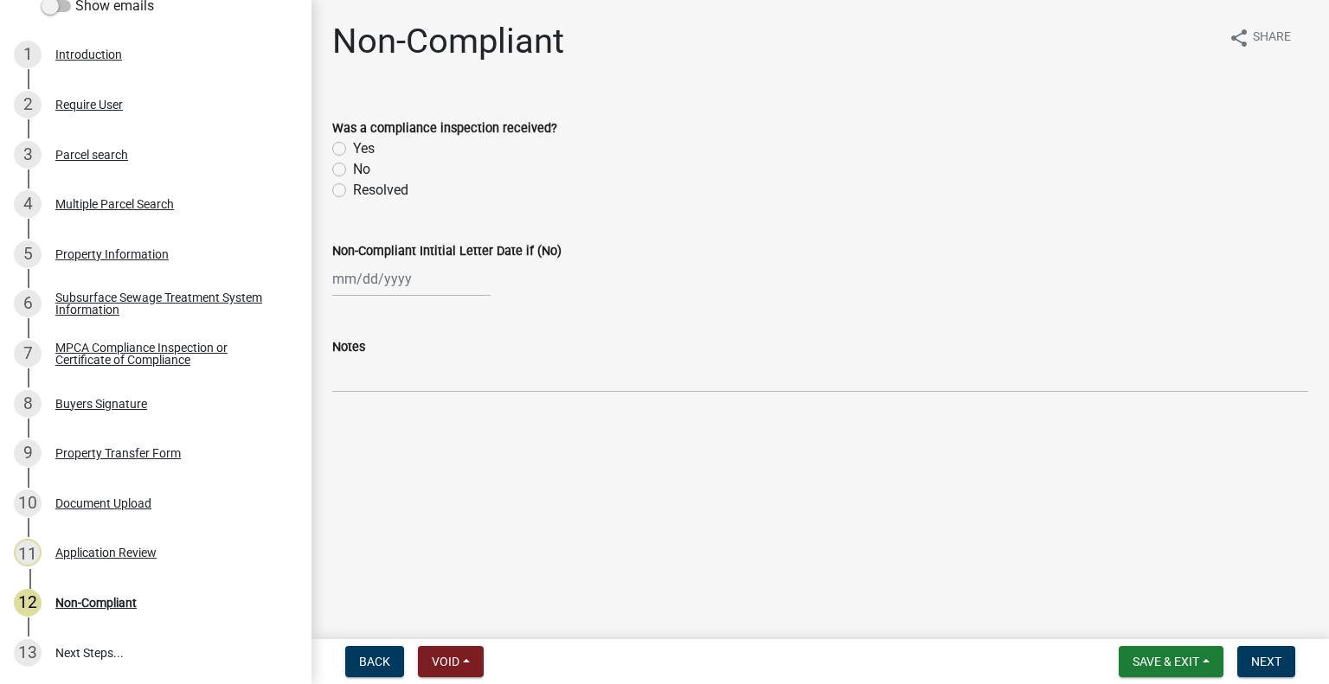
click at [359, 169] on label "No" at bounding box center [361, 169] width 17 height 21
click at [359, 169] on input "No" at bounding box center [358, 164] width 11 height 11
radio input "true"
select select "9"
select select "2025"
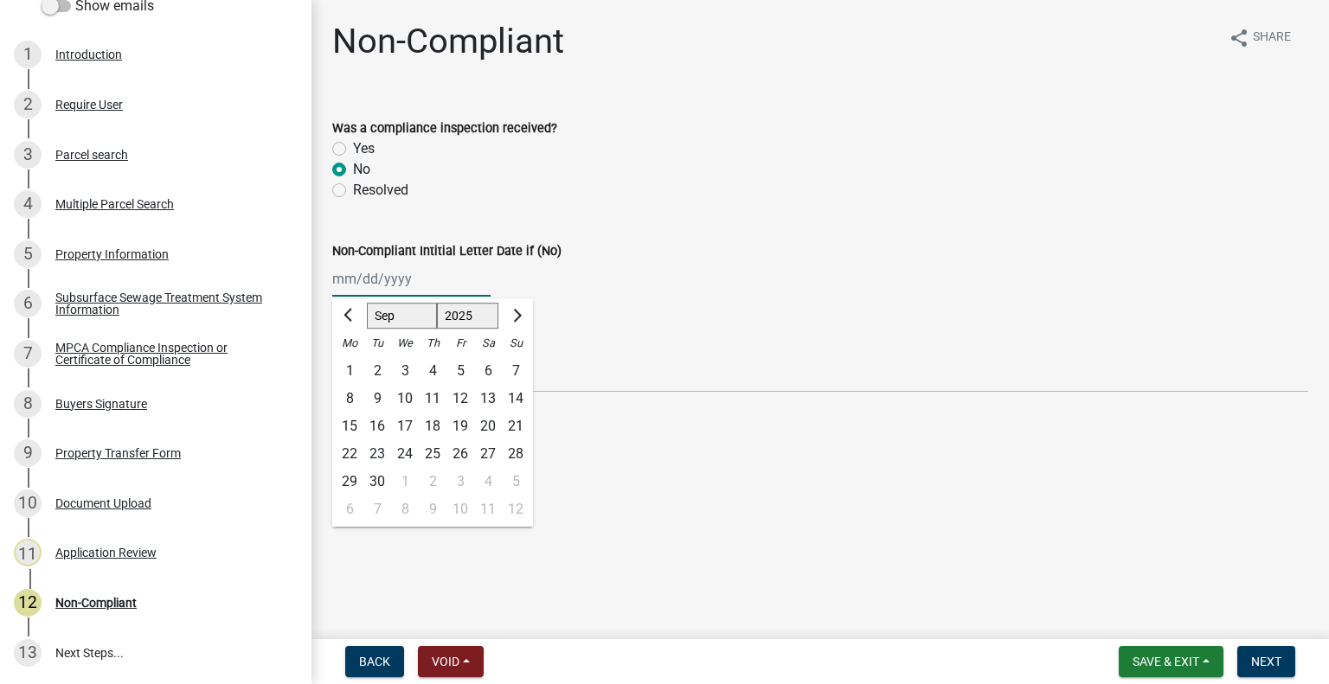
click at [377, 279] on div "[PERSON_NAME] Feb Mar Apr [PERSON_NAME][DATE] Oct Nov [DATE] 1526 1527 1528 152…" at bounding box center [411, 278] width 158 height 35
click at [386, 430] on div "16" at bounding box center [377, 427] width 28 height 28
type input "[DATE]"
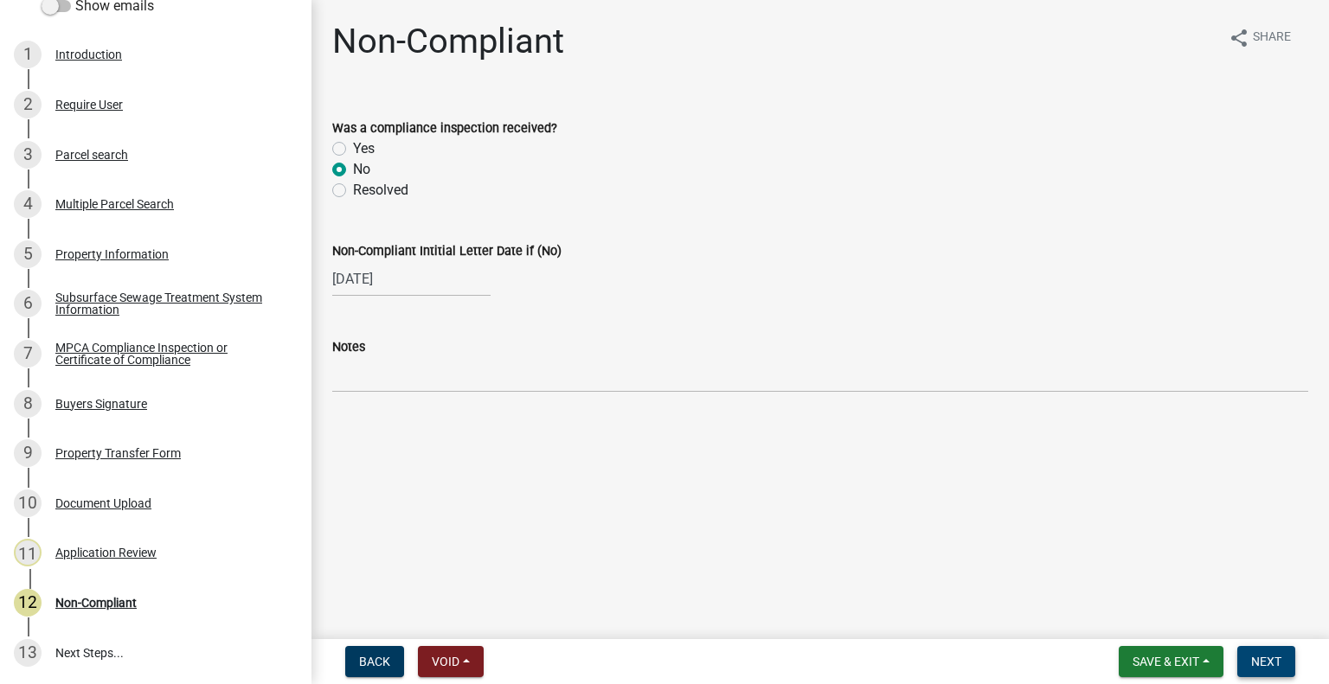
click at [1283, 667] on button "Next" at bounding box center [1266, 661] width 58 height 31
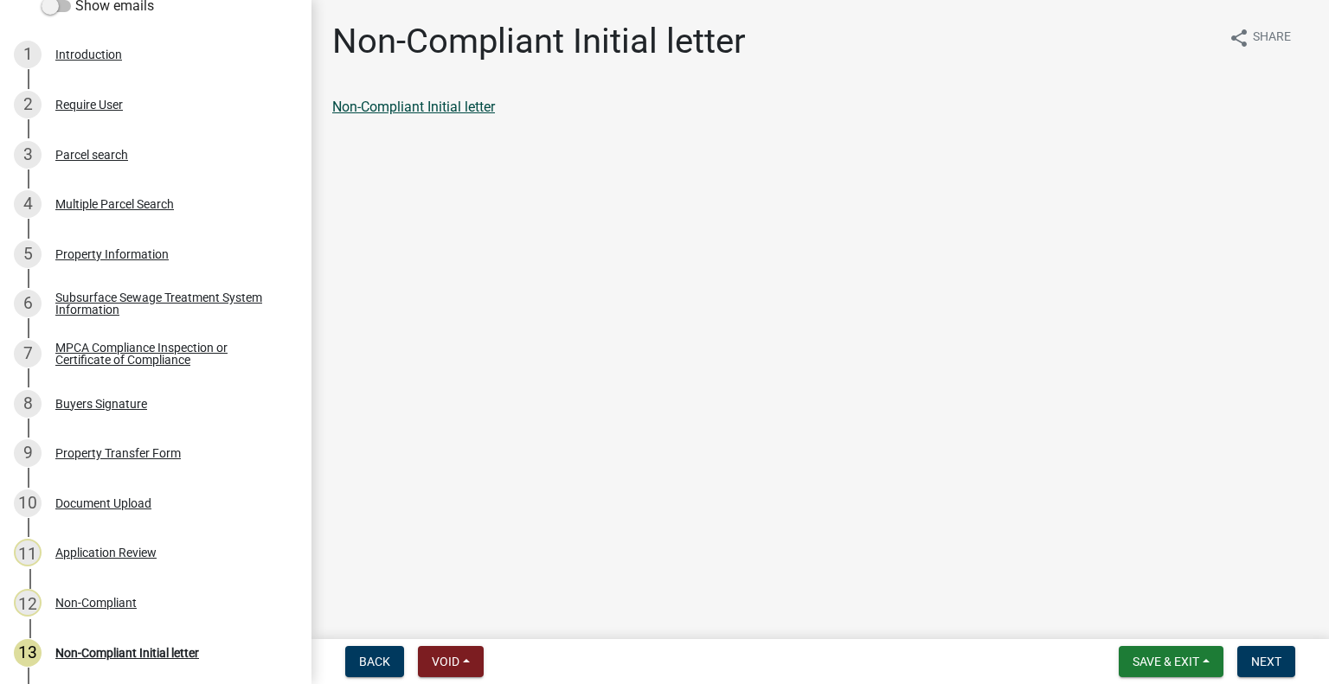
click at [464, 114] on link "Non-Compliant Initial letter" at bounding box center [413, 107] width 163 height 16
click at [1261, 664] on span "Next" at bounding box center [1266, 662] width 30 height 14
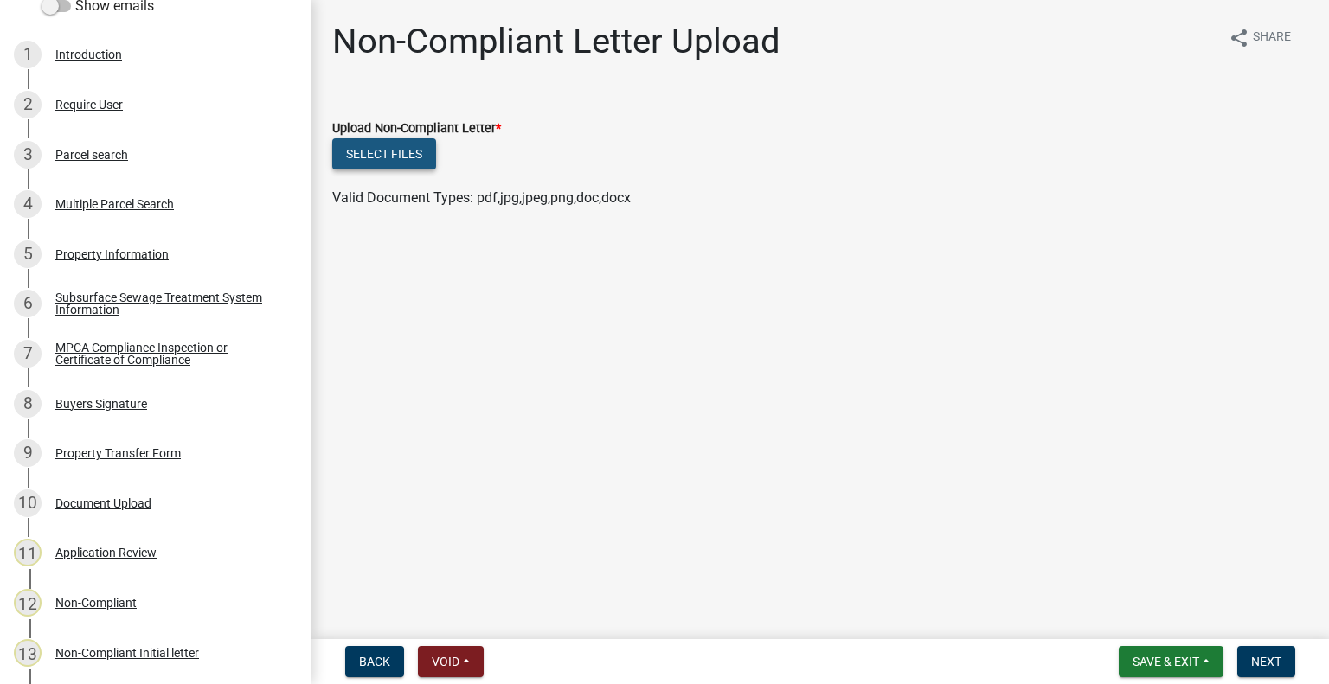
click at [386, 148] on button "Select files" at bounding box center [384, 153] width 104 height 31
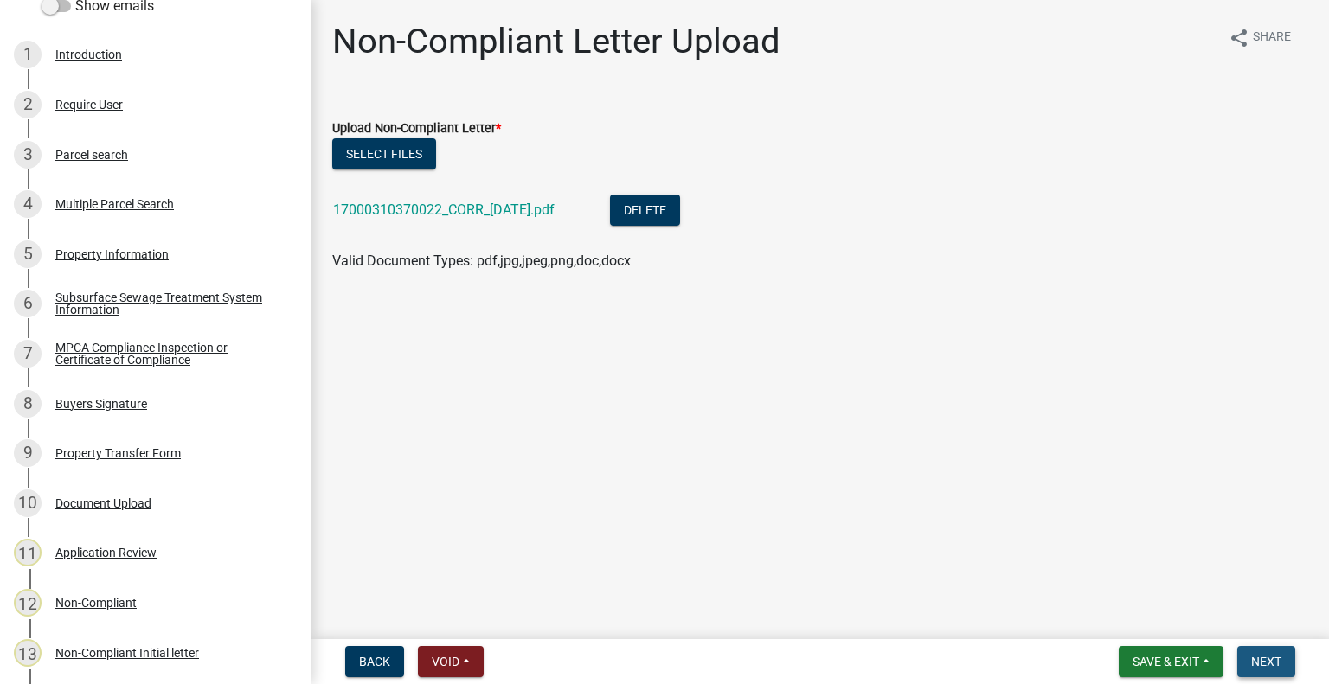
click at [1280, 666] on span "Next" at bounding box center [1266, 662] width 30 height 14
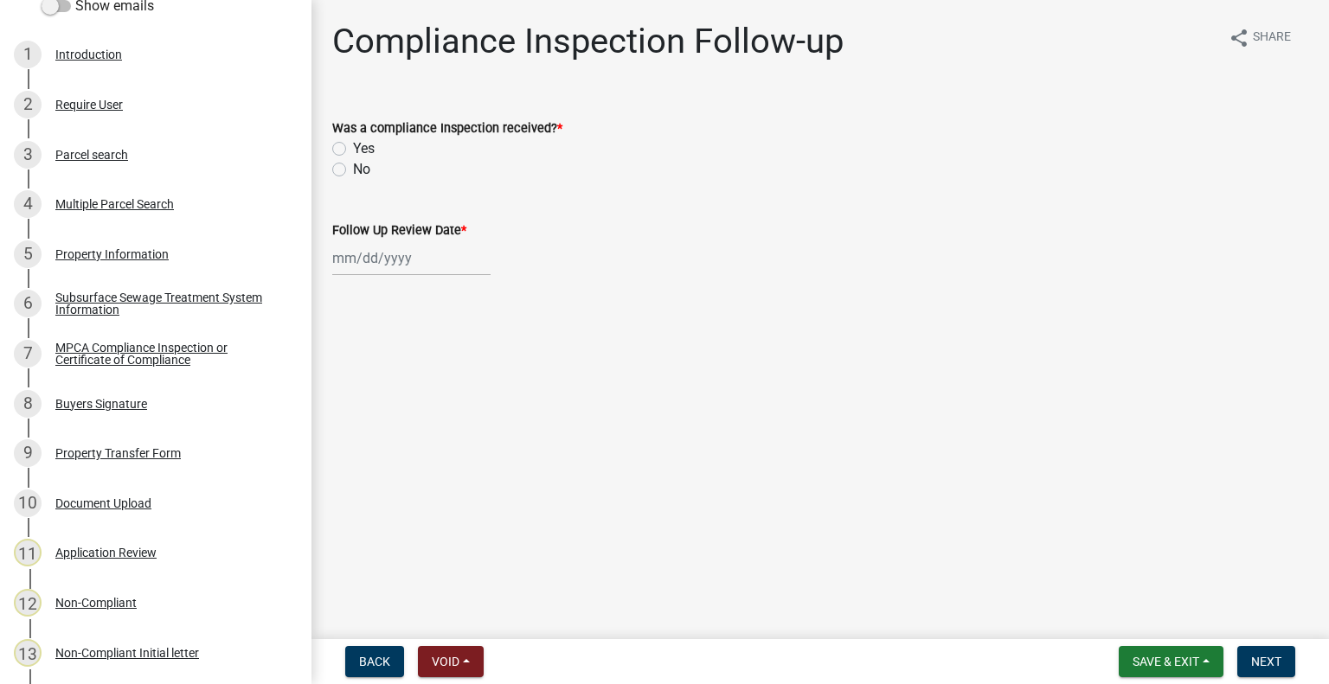
click at [1118, 644] on nav "Back Void Withdraw Lock Expire Void Save & Exit Save Save & Exit Next" at bounding box center [819, 661] width 1017 height 45
click at [1137, 655] on span "Save & Exit" at bounding box center [1165, 662] width 67 height 14
click at [1142, 622] on button "Save & Exit" at bounding box center [1154, 617] width 138 height 42
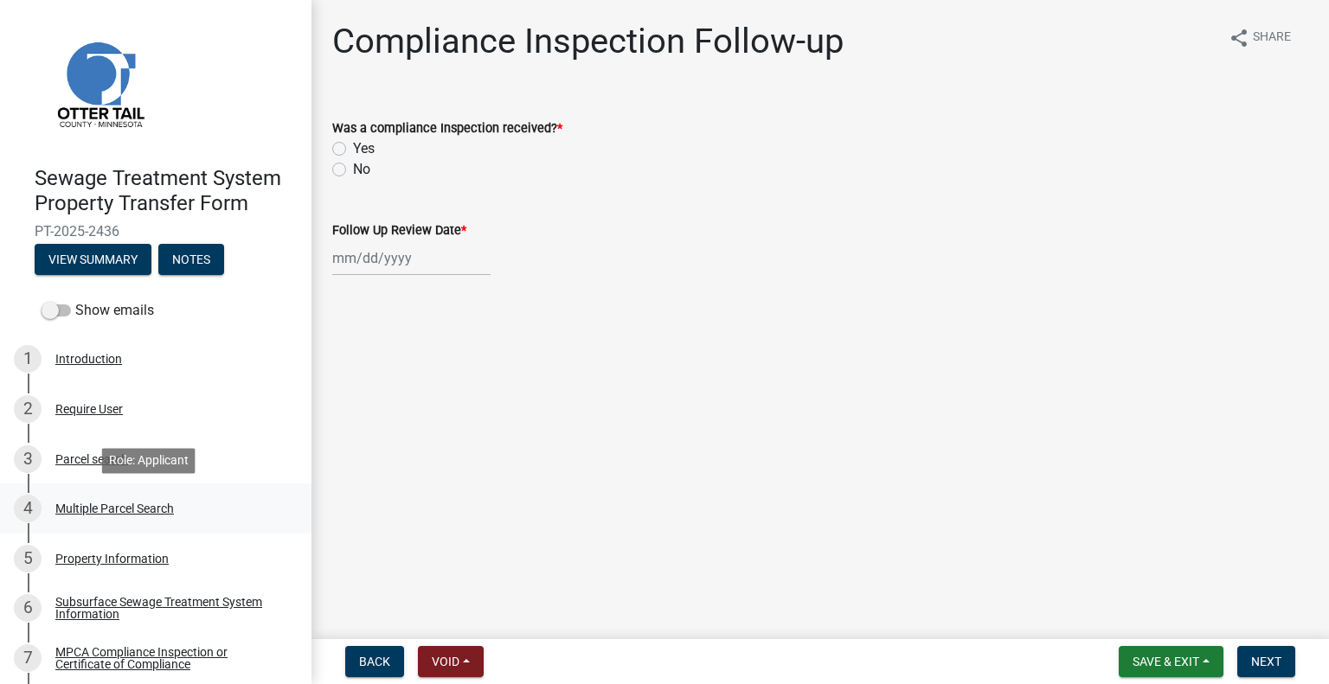
drag, startPoint x: 295, startPoint y: 328, endPoint x: 256, endPoint y: 501, distance: 177.3
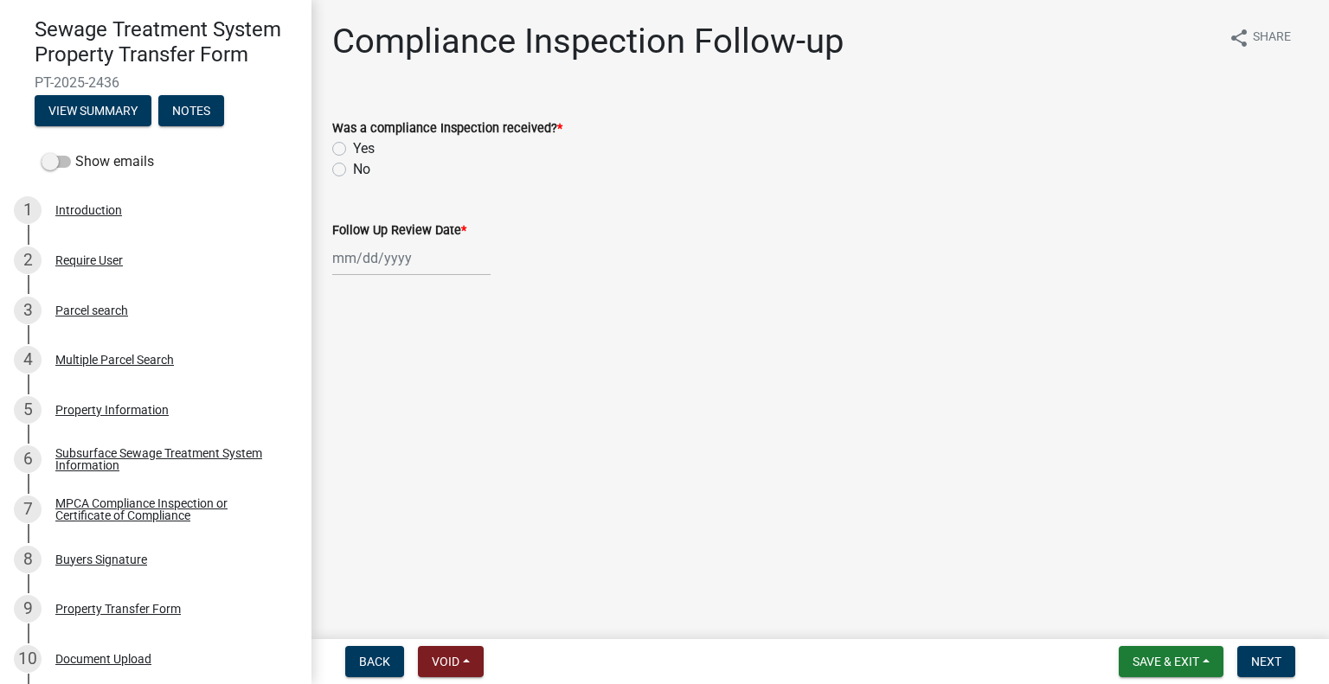
scroll to position [157, 0]
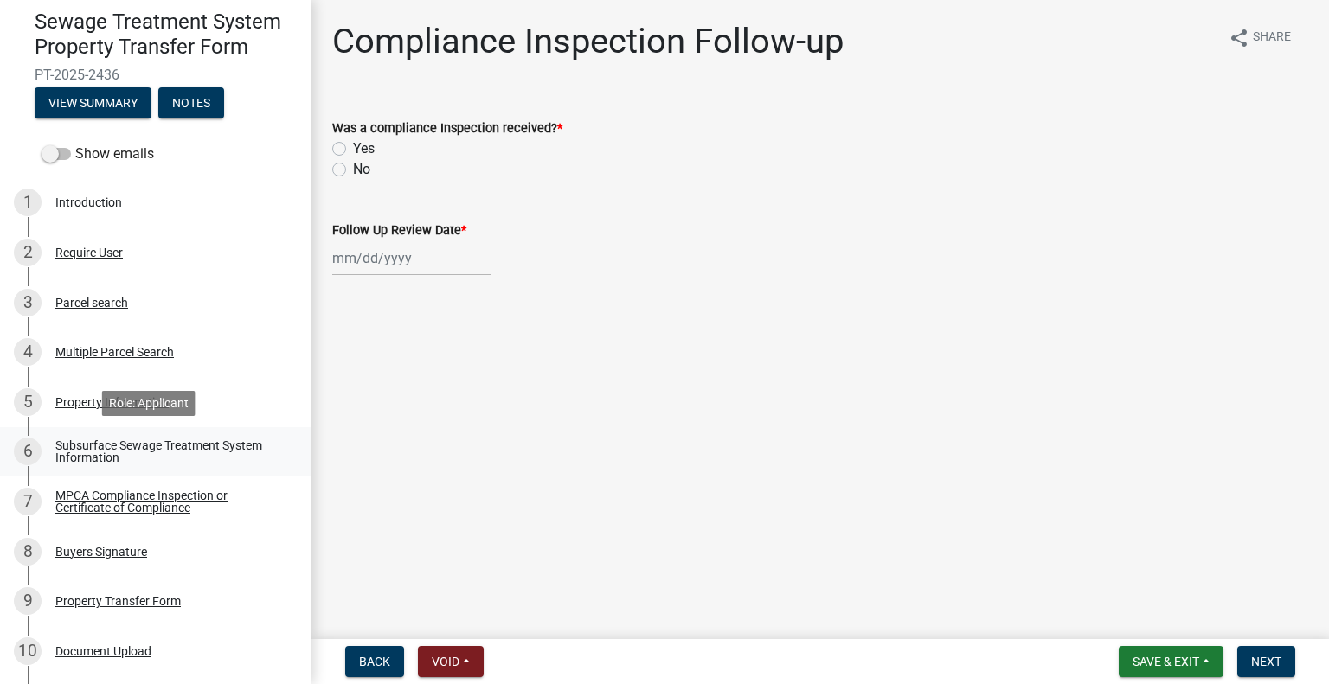
click at [204, 434] on link "6 Subsurface Sewage Treatment System Information" at bounding box center [155, 452] width 311 height 50
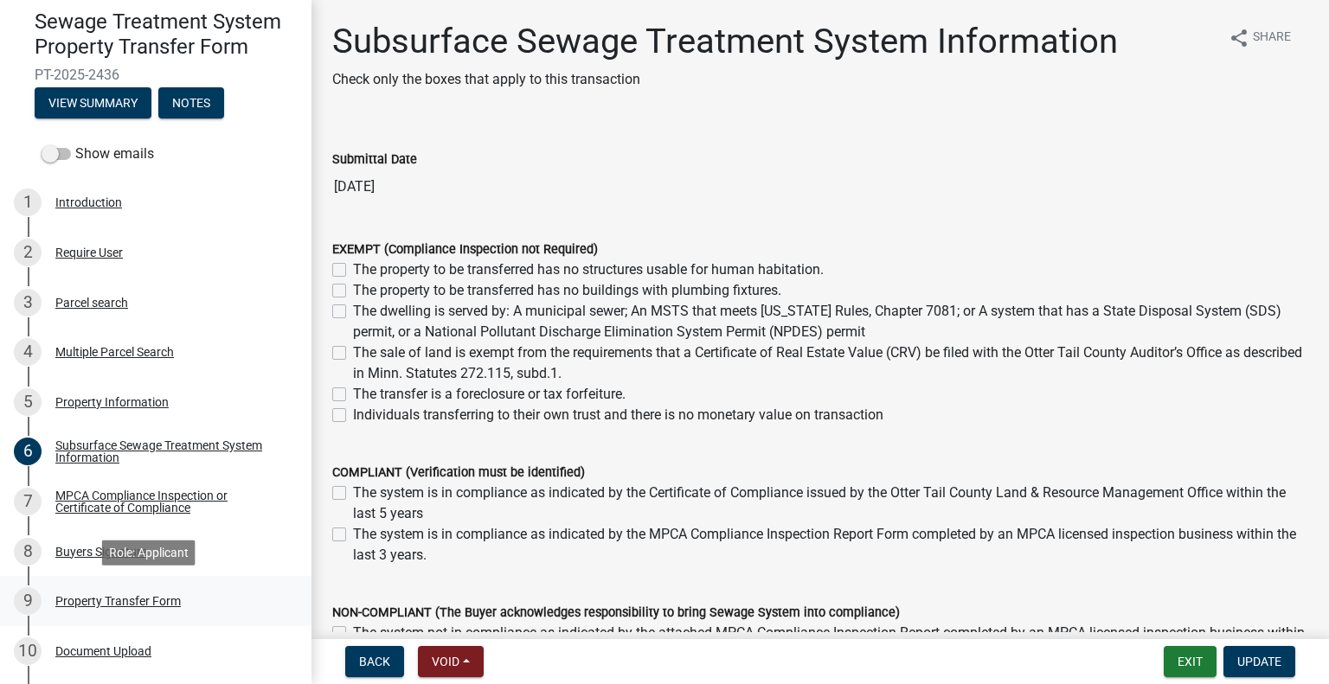
click at [150, 604] on div "Property Transfer Form" at bounding box center [117, 601] width 125 height 12
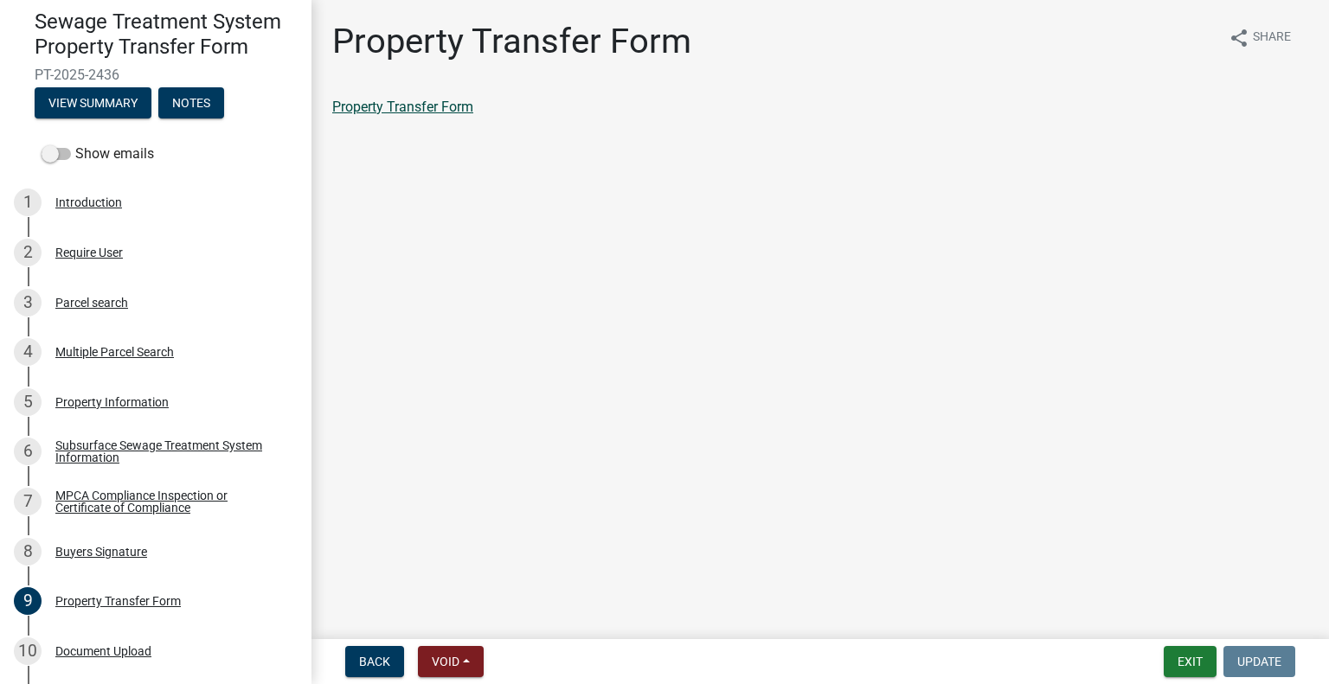
click at [430, 102] on link "Property Transfer Form" at bounding box center [402, 107] width 141 height 16
click at [145, 607] on div "Property Transfer Form" at bounding box center [117, 601] width 125 height 12
click at [135, 643] on div "10 Document Upload" at bounding box center [149, 651] width 270 height 28
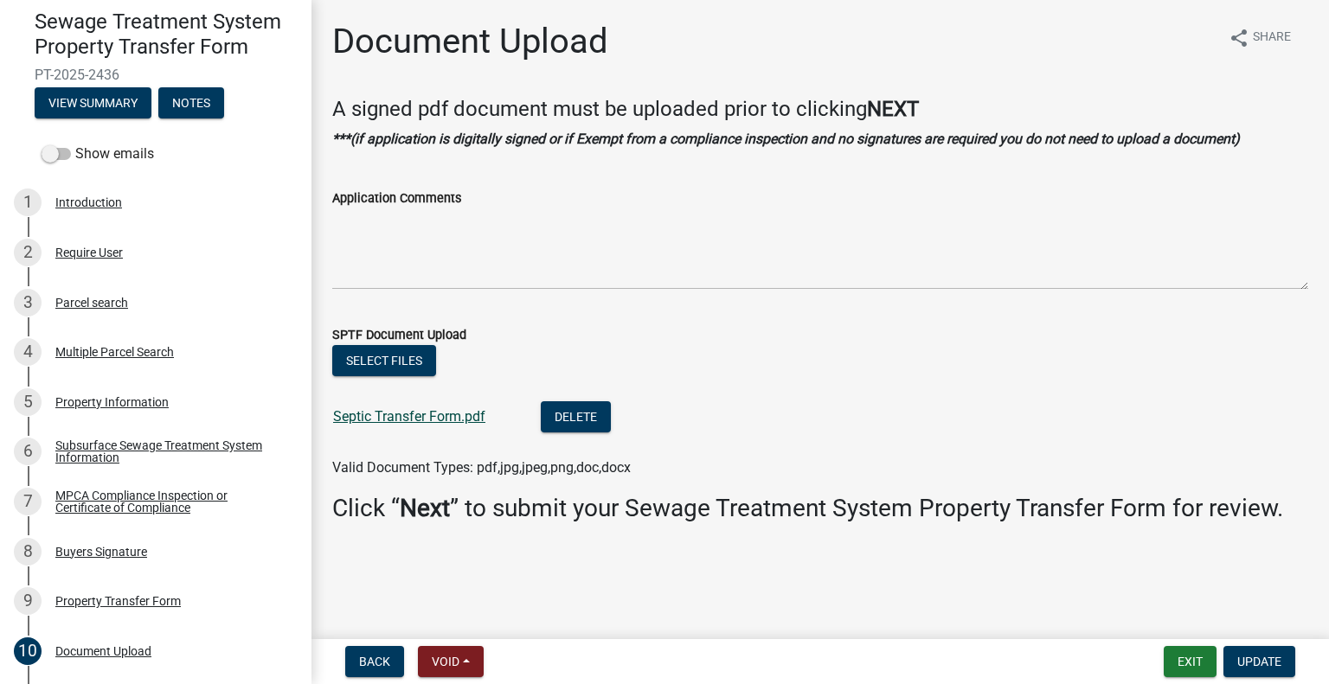
click at [415, 419] on link "Septic Transfer Form.pdf" at bounding box center [409, 416] width 152 height 16
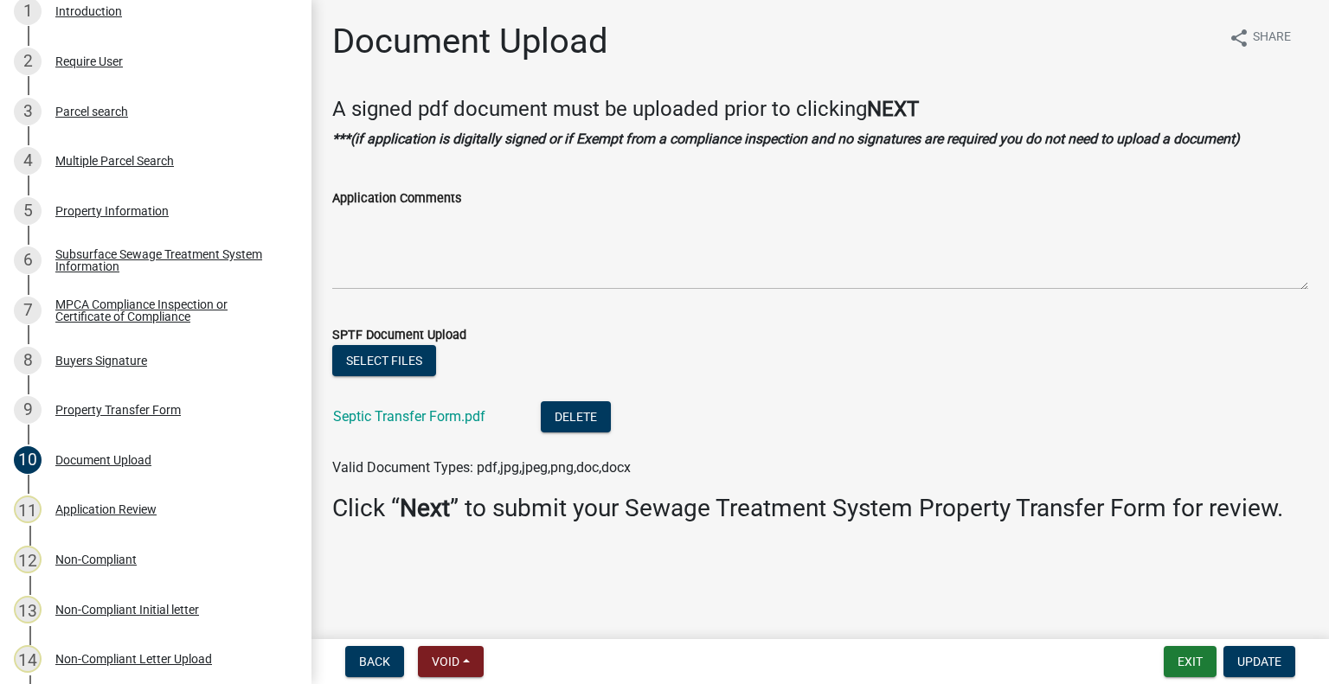
scroll to position [453, 0]
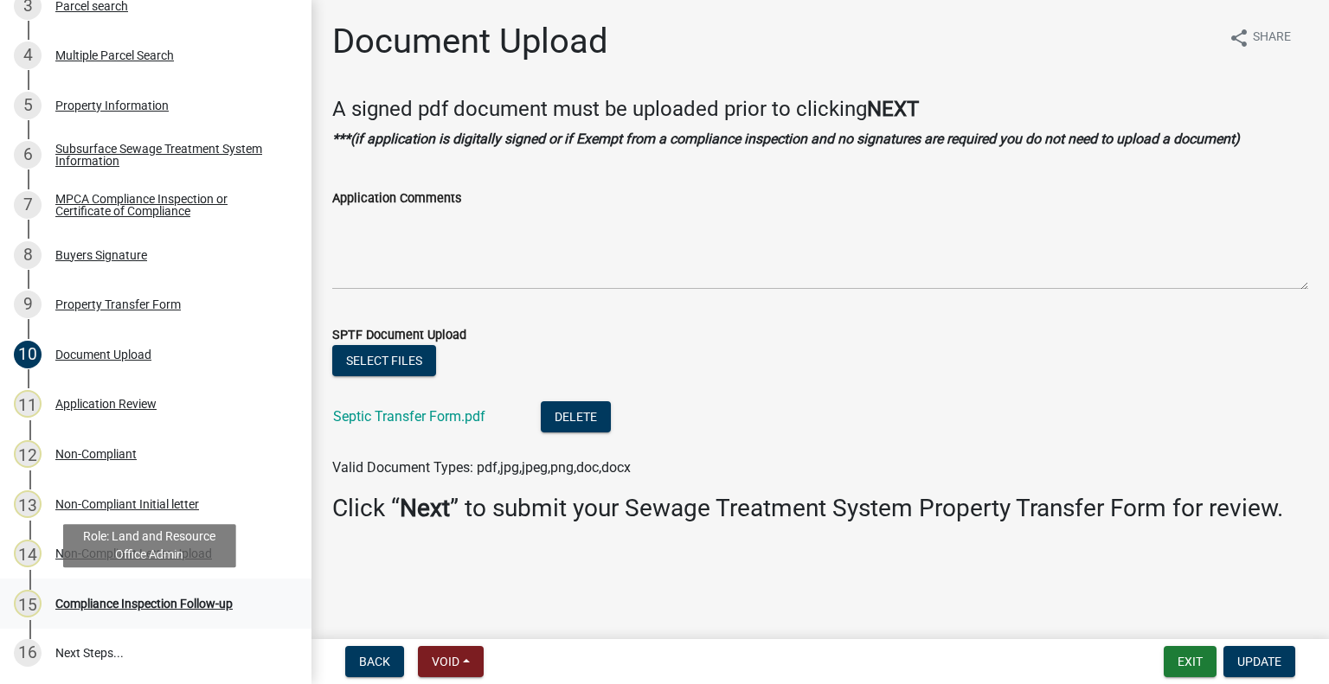
click at [214, 592] on div "15 Compliance Inspection Follow-up" at bounding box center [149, 604] width 270 height 28
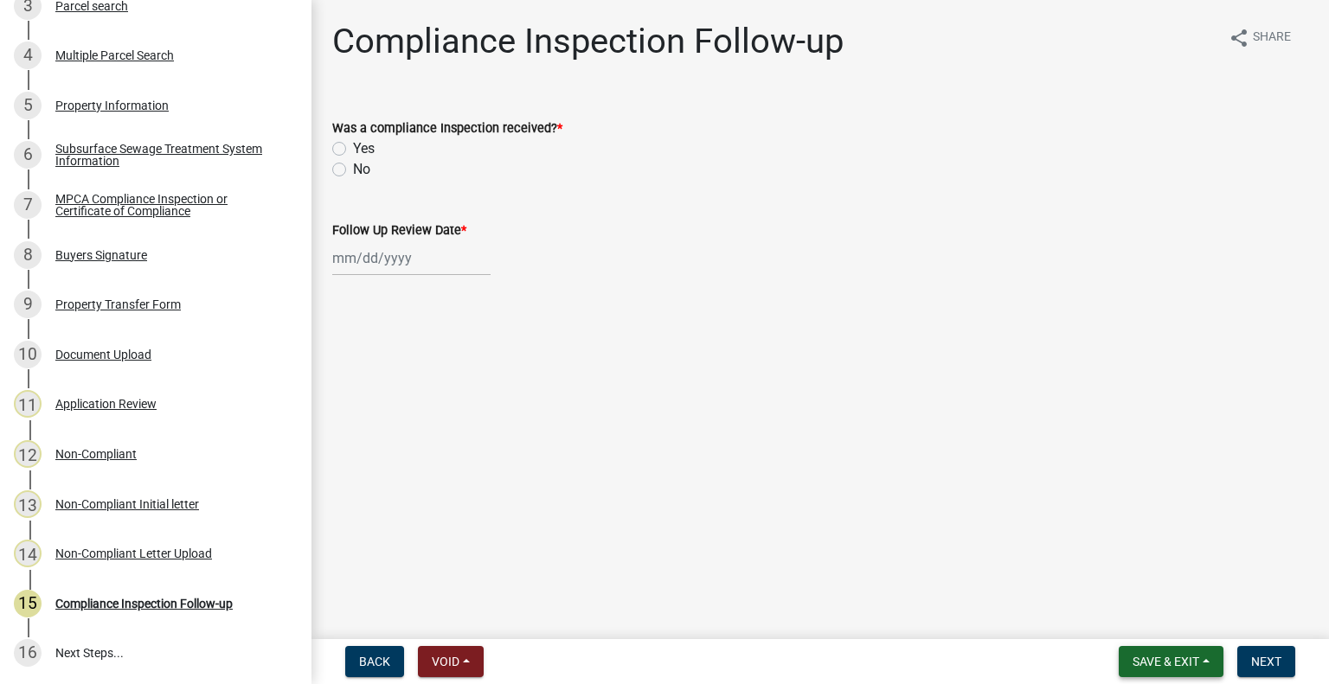
click at [1174, 656] on span "Save & Exit" at bounding box center [1165, 662] width 67 height 14
click at [1180, 621] on button "Save & Exit" at bounding box center [1154, 617] width 138 height 42
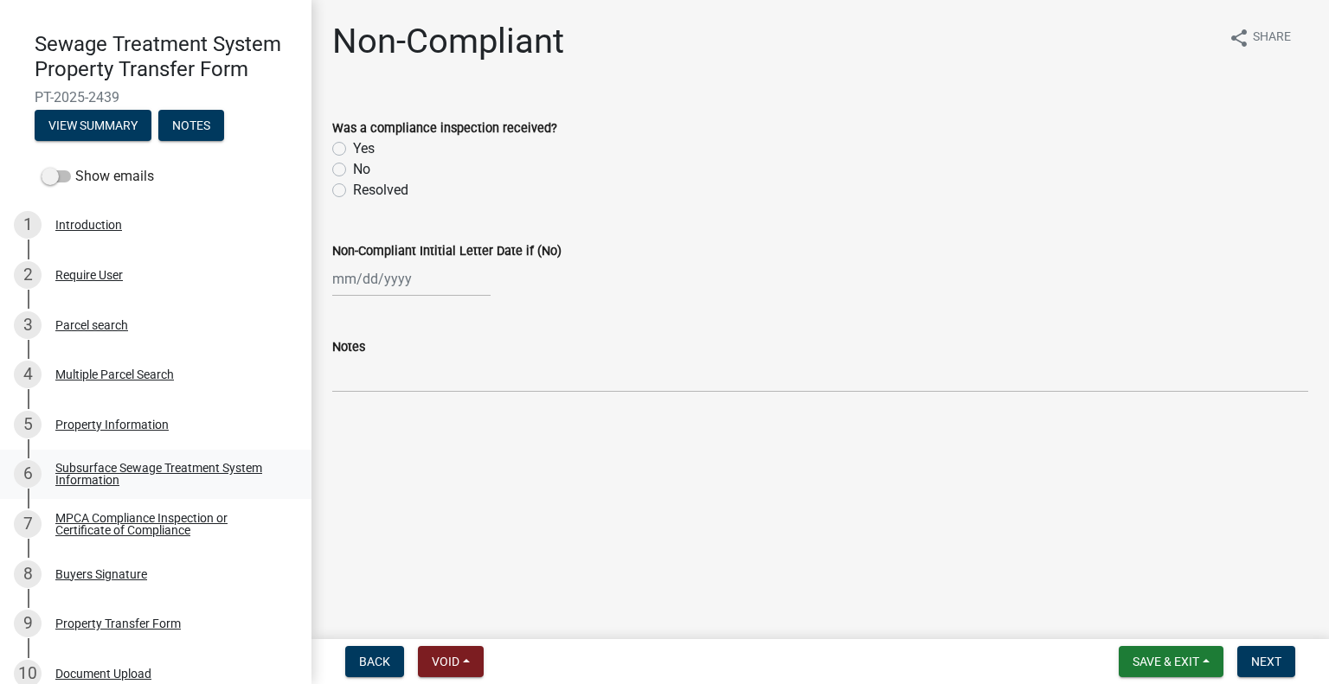
scroll to position [160, 0]
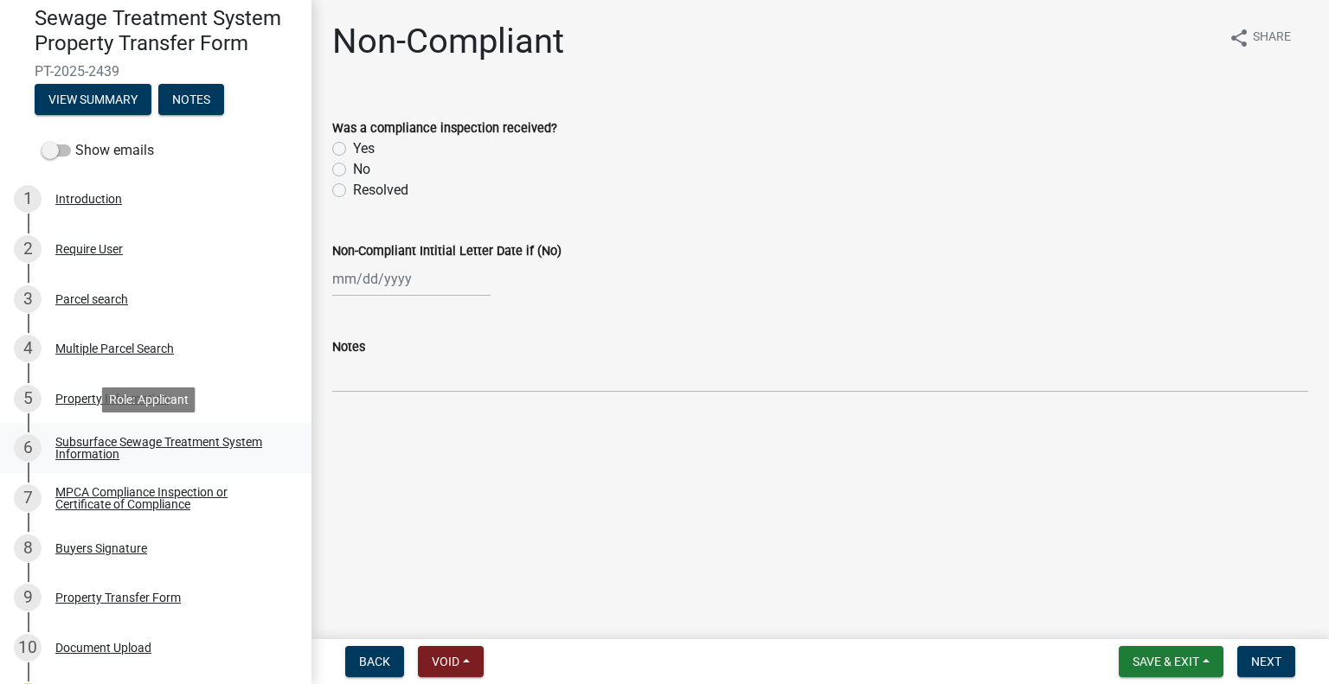
click at [218, 424] on link "6 Subsurface Sewage Treatment System Information" at bounding box center [155, 449] width 311 height 50
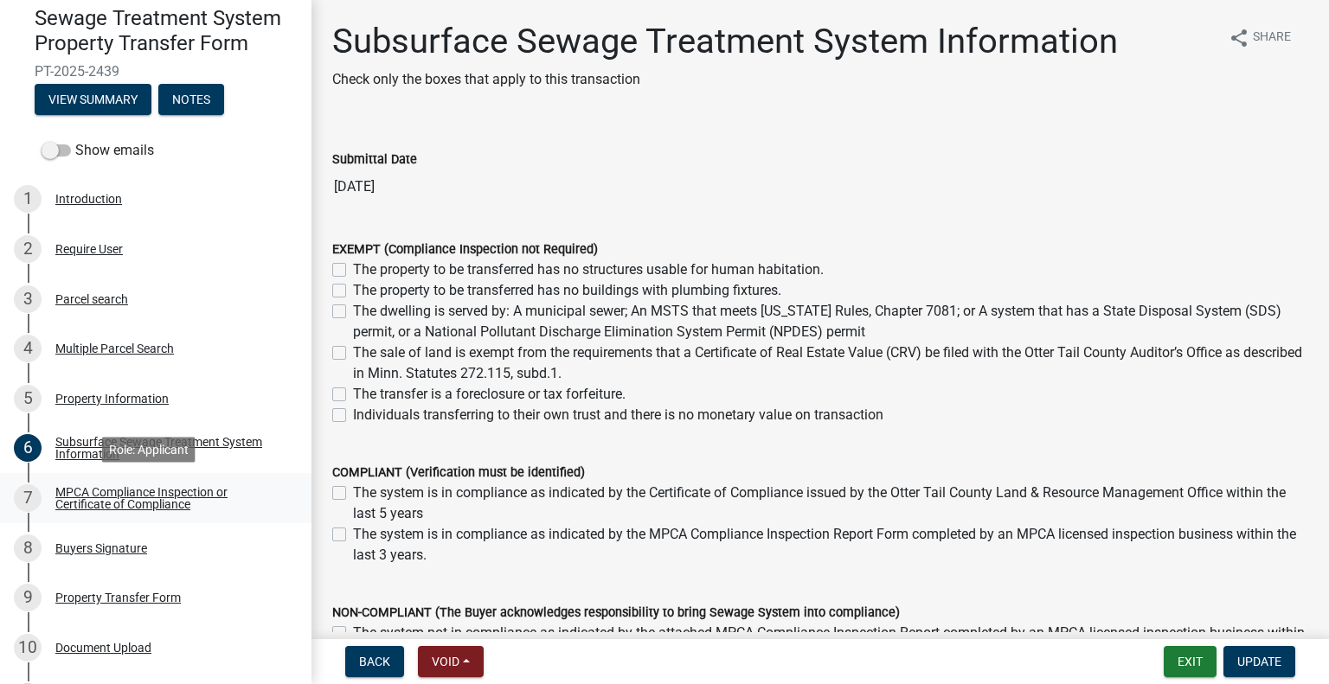
click at [186, 499] on div "MPCA Compliance Inspection or Certificate of Compliance" at bounding box center [169, 498] width 228 height 24
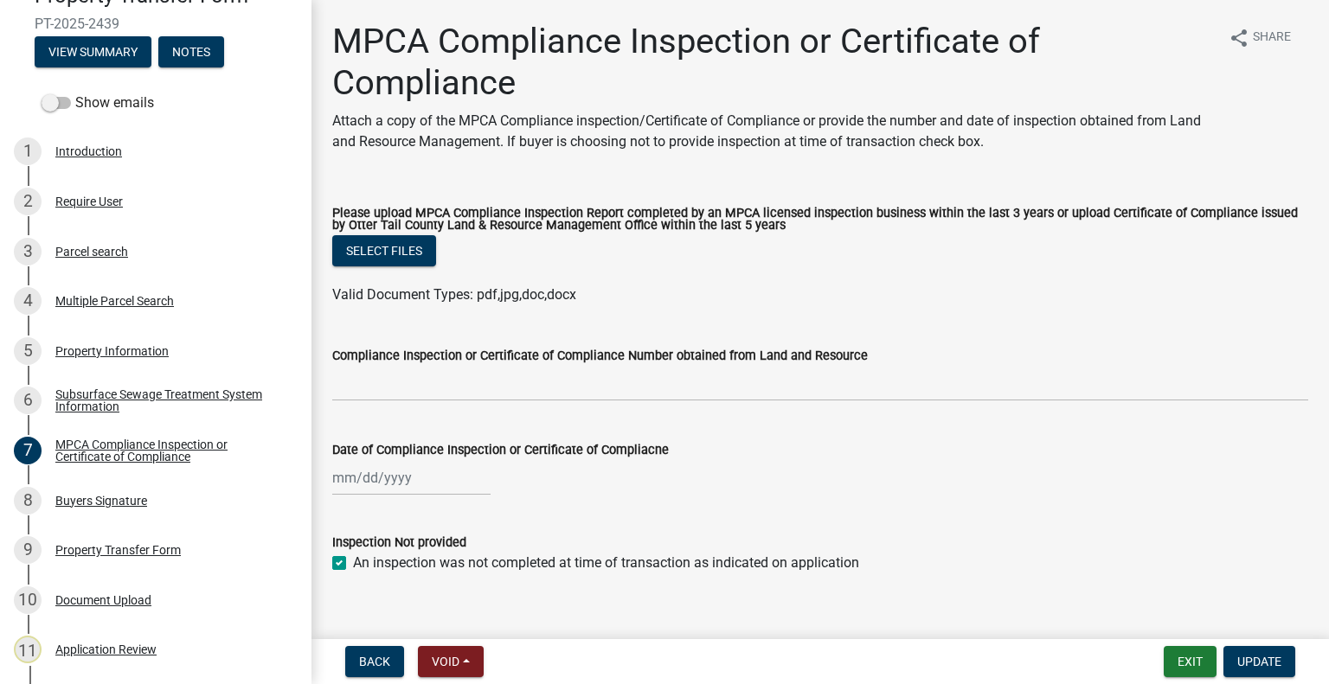
scroll to position [270, 0]
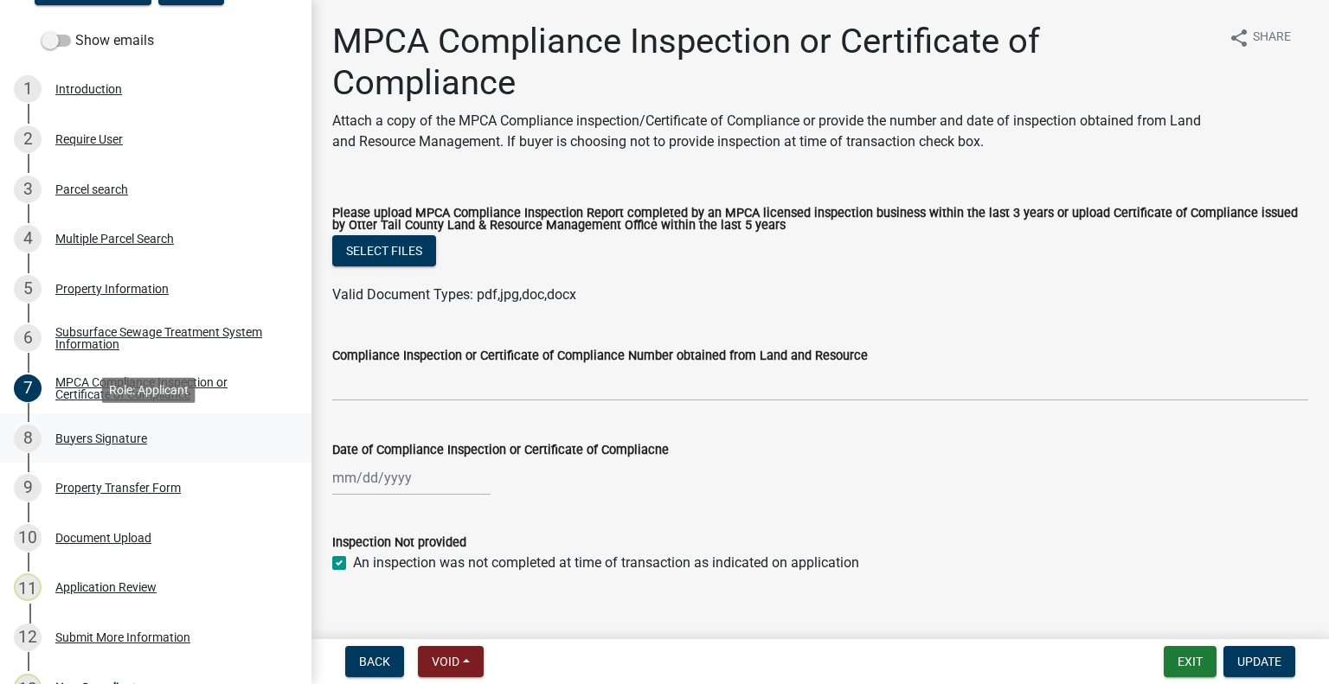
click at [138, 453] on link "8 Buyers Signature" at bounding box center [155, 438] width 311 height 50
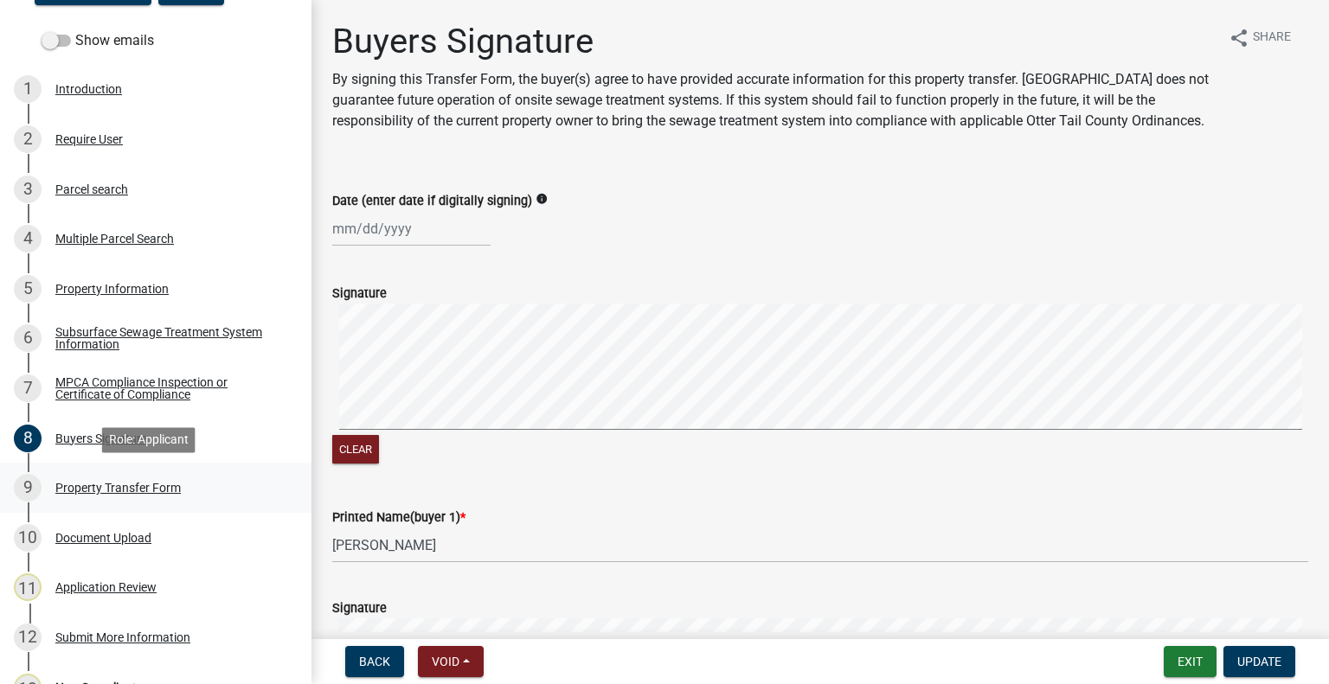
click at [149, 486] on div "Property Transfer Form" at bounding box center [117, 488] width 125 height 12
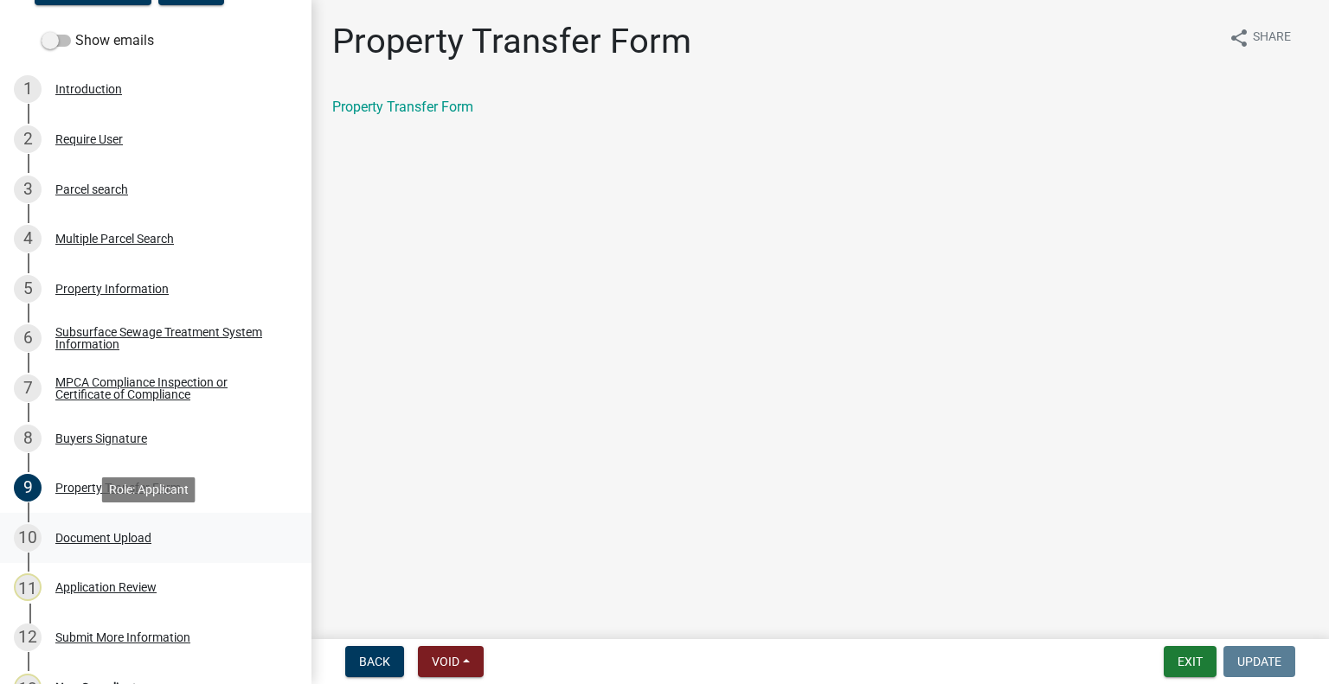
click at [167, 544] on div "10 Document Upload" at bounding box center [149, 538] width 270 height 28
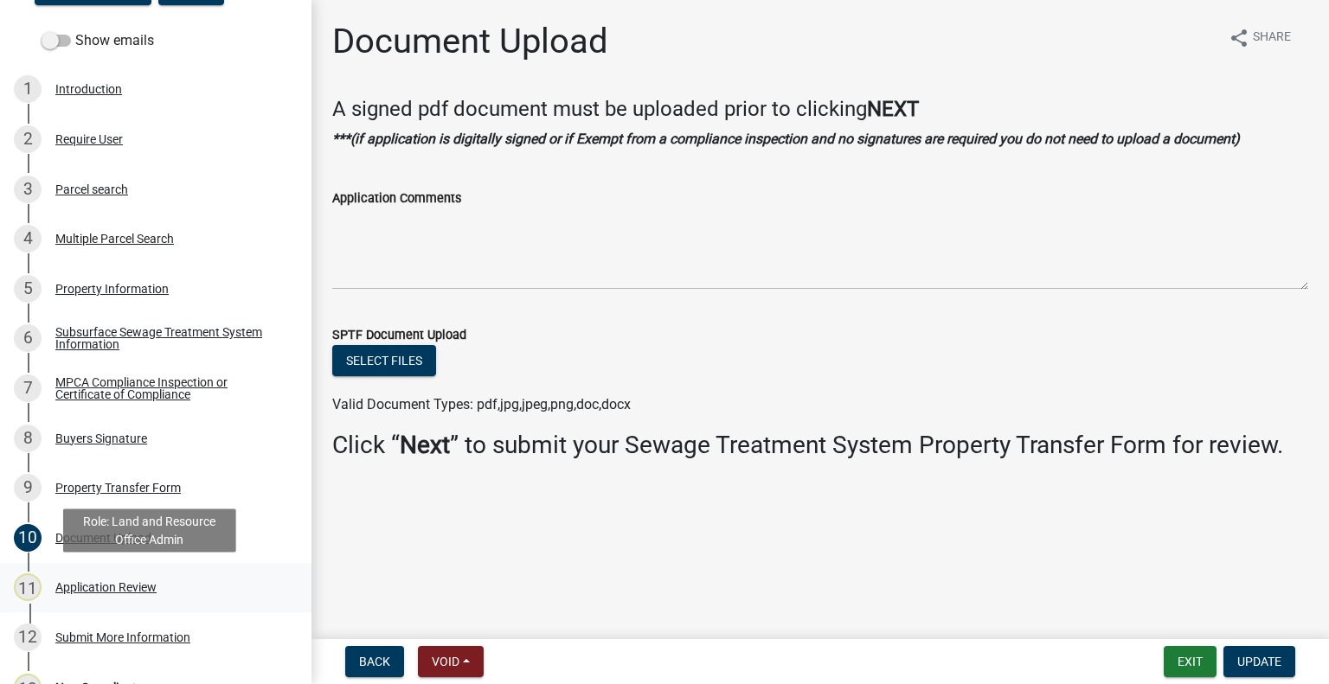
click at [170, 580] on div "11 Application Review" at bounding box center [149, 587] width 270 height 28
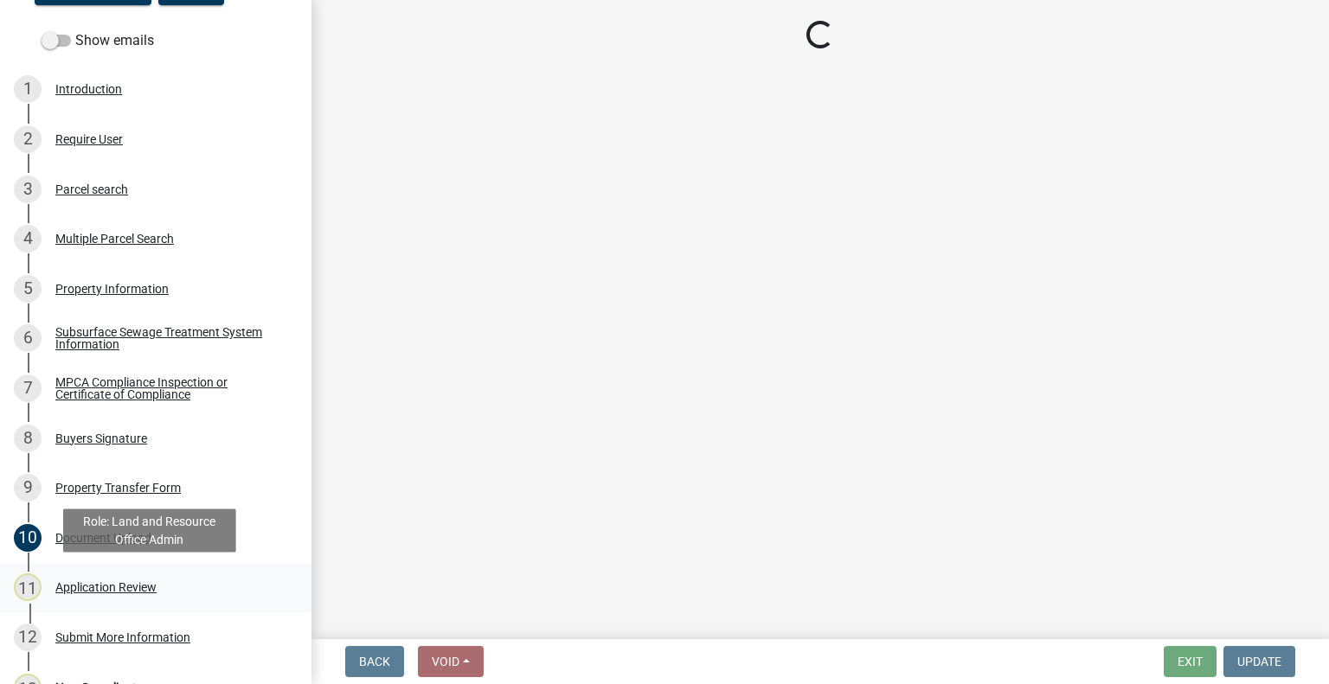
select select "190fd4c8-42ef-492b-a4a0-a0213555944c"
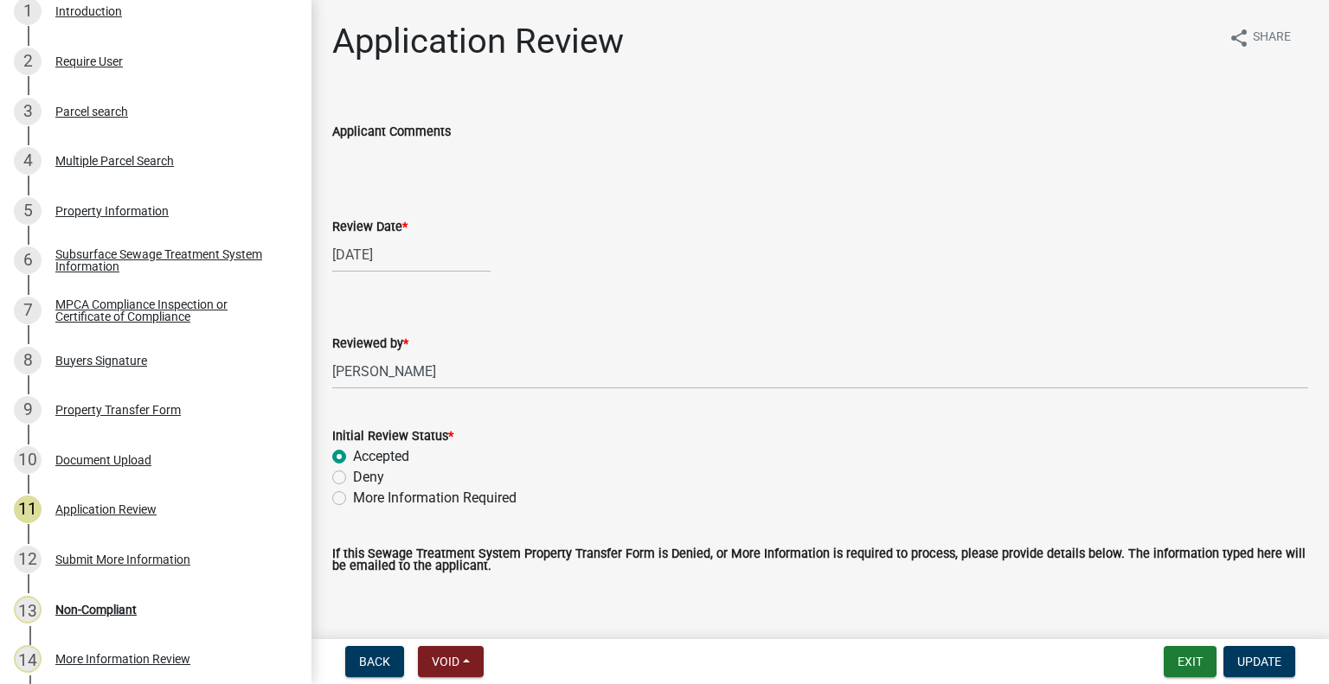
scroll to position [366, 0]
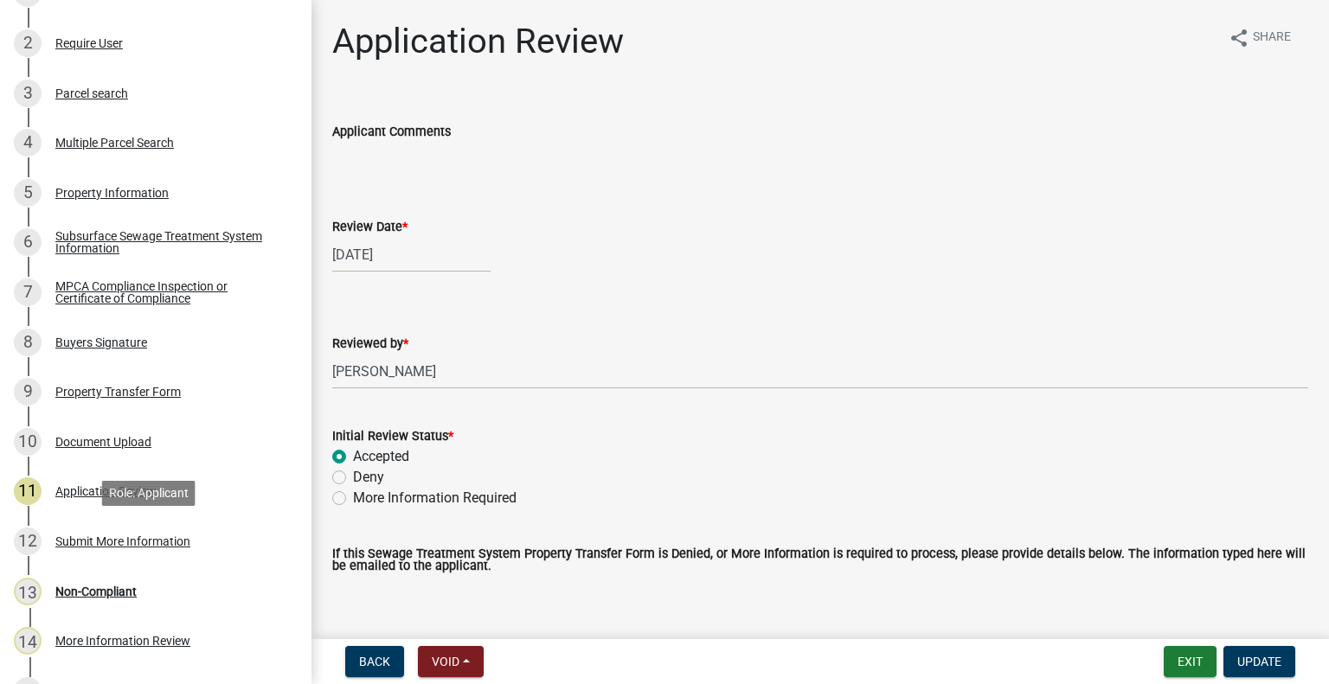
click at [175, 535] on div "Submit More Information" at bounding box center [122, 541] width 135 height 12
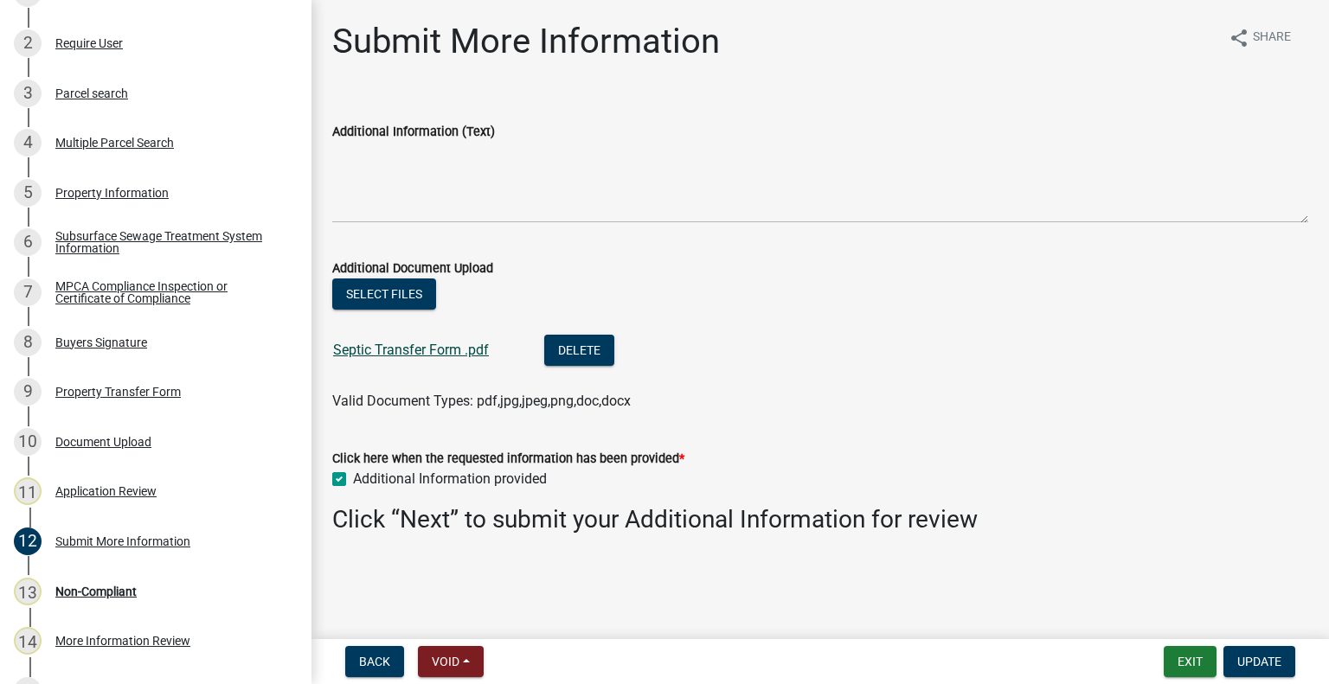
click at [429, 348] on link "Septic Transfer Form .pdf" at bounding box center [411, 350] width 156 height 16
click at [107, 592] on div "Non-Compliant" at bounding box center [95, 592] width 81 height 12
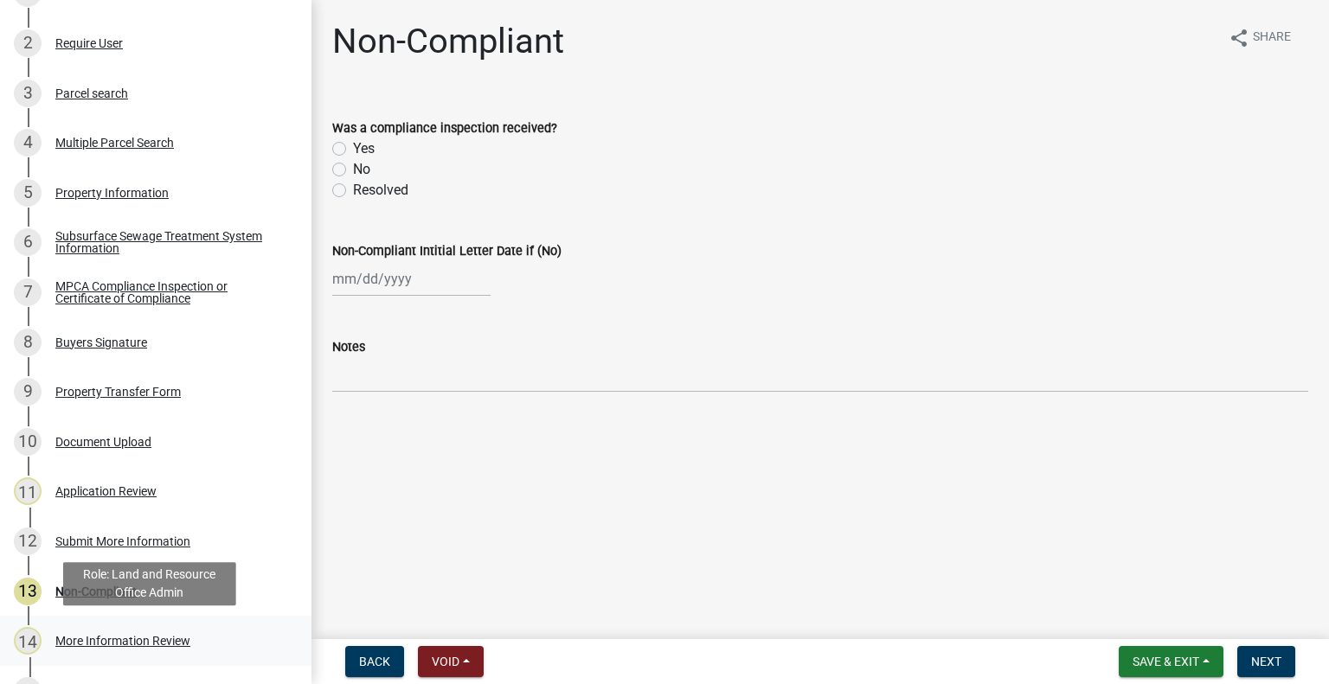
click at [127, 643] on div "More Information Review" at bounding box center [122, 641] width 135 height 12
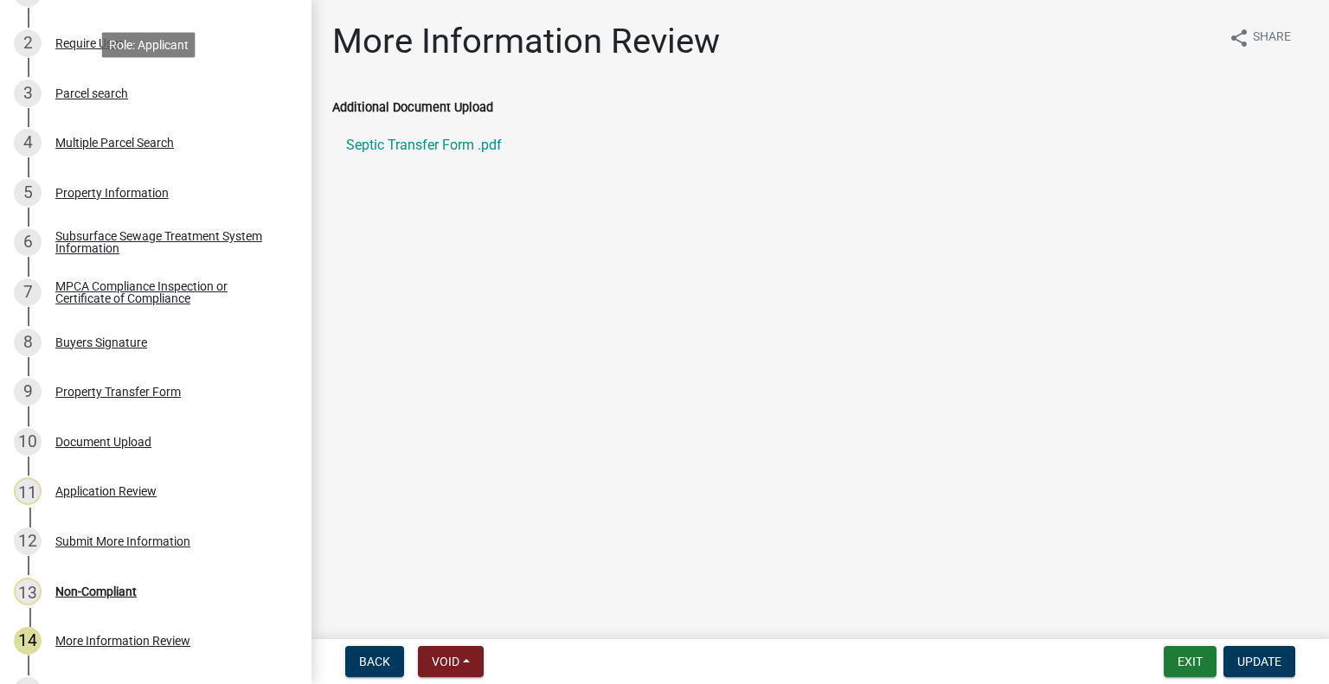
click at [111, 89] on div "Parcel search" at bounding box center [91, 93] width 73 height 12
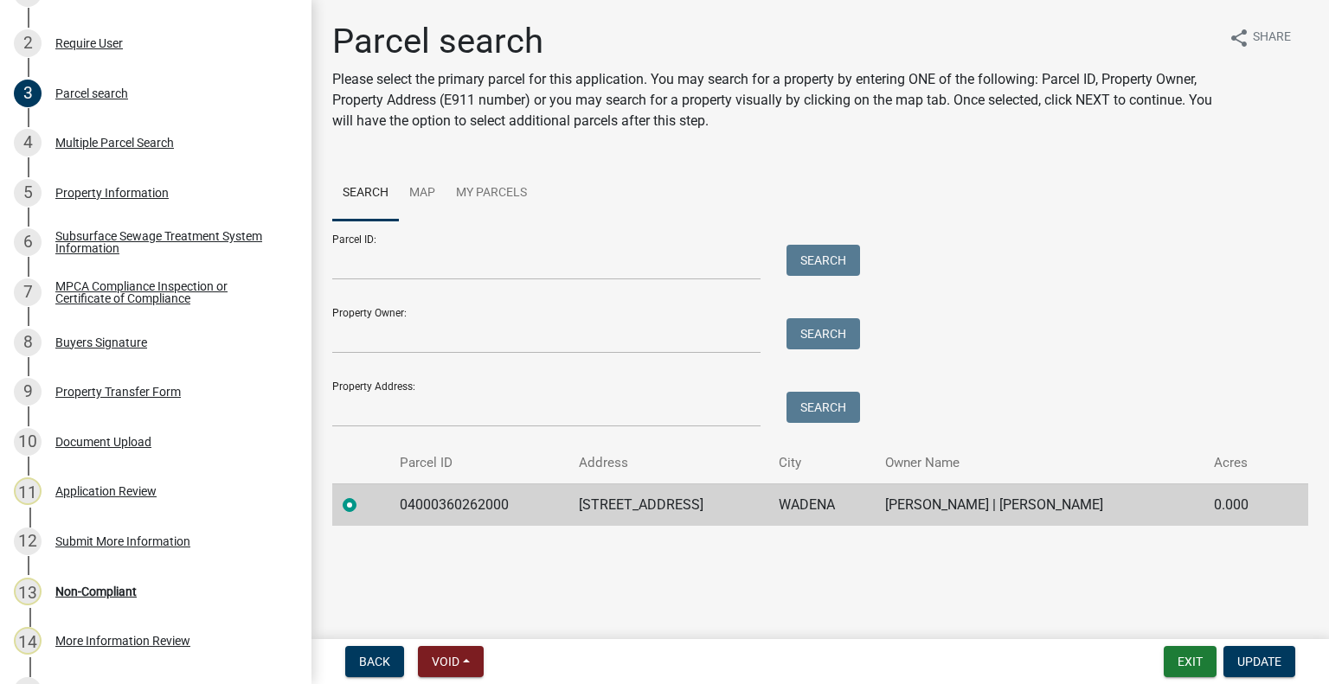
click at [443, 521] on td "04000360262000" at bounding box center [478, 504] width 179 height 42
click at [443, 508] on td "04000360262000" at bounding box center [478, 504] width 179 height 42
click at [443, 503] on td "04000360262000" at bounding box center [478, 504] width 179 height 42
copy td "04000360262000"
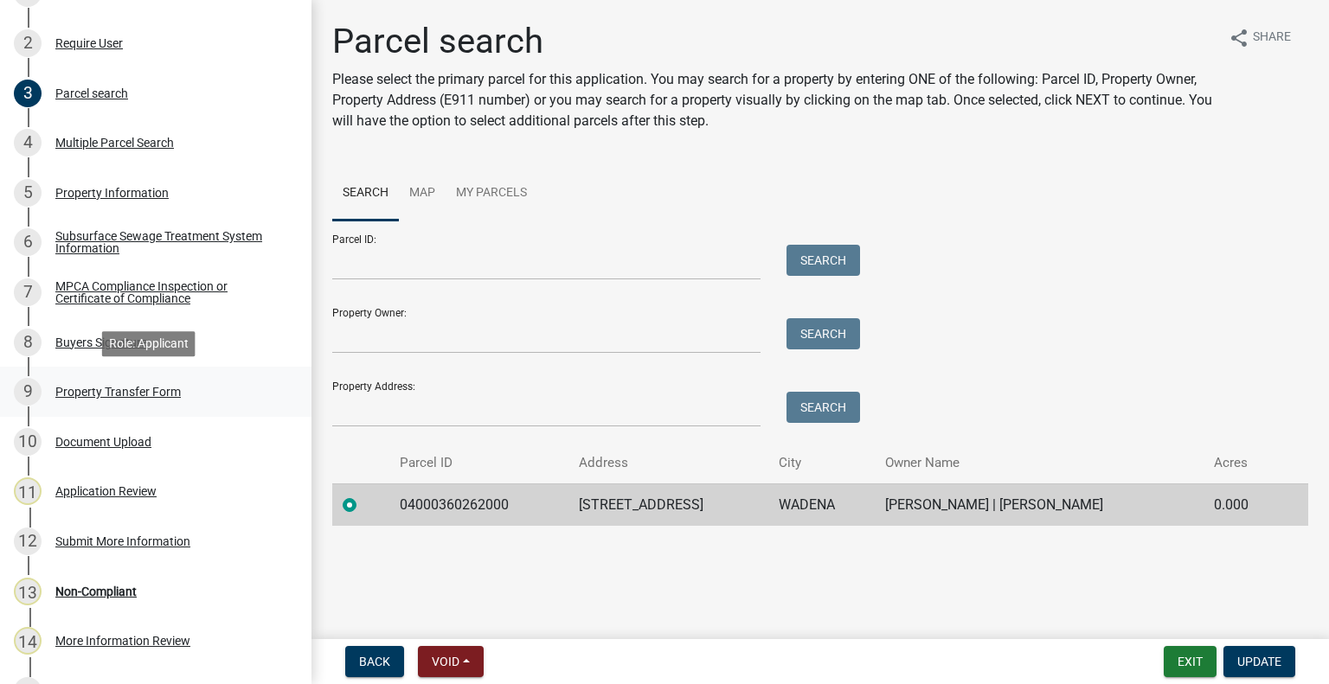
click at [183, 381] on div "9 Property Transfer Form" at bounding box center [149, 392] width 270 height 28
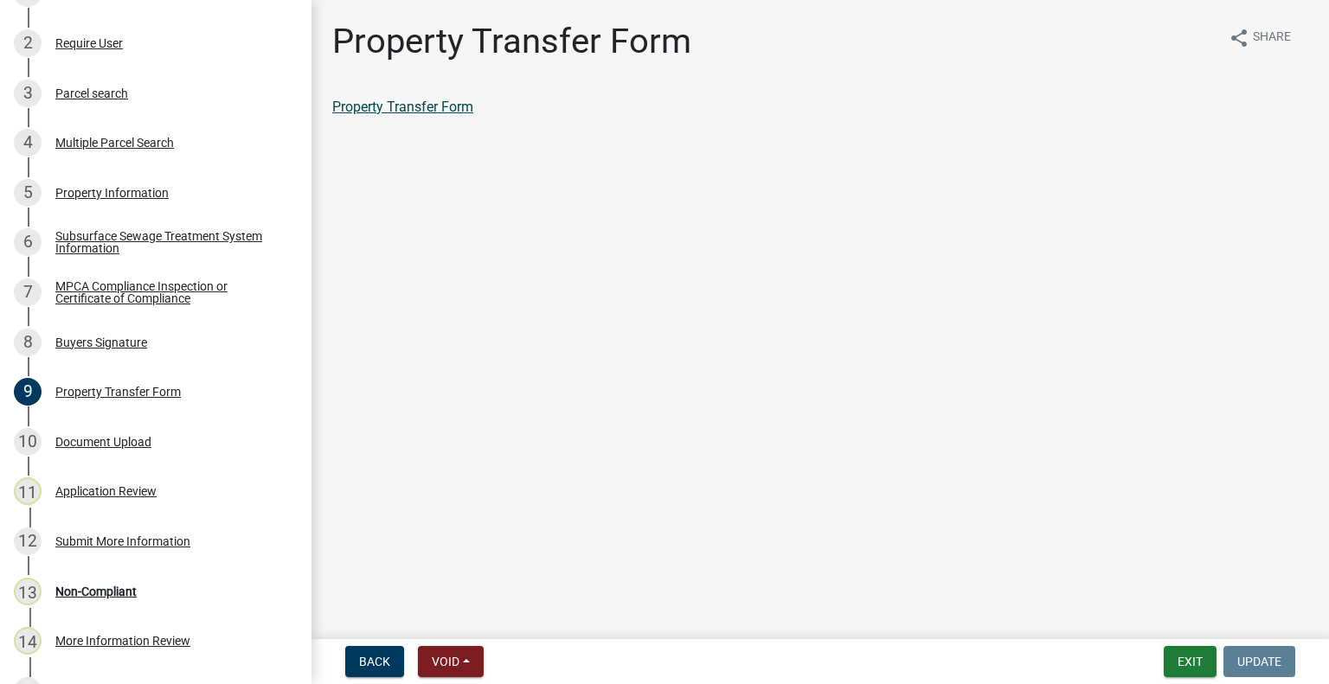
click at [405, 108] on link "Property Transfer Form" at bounding box center [402, 107] width 141 height 16
click at [141, 553] on div "12 Submit More Information" at bounding box center [149, 542] width 270 height 28
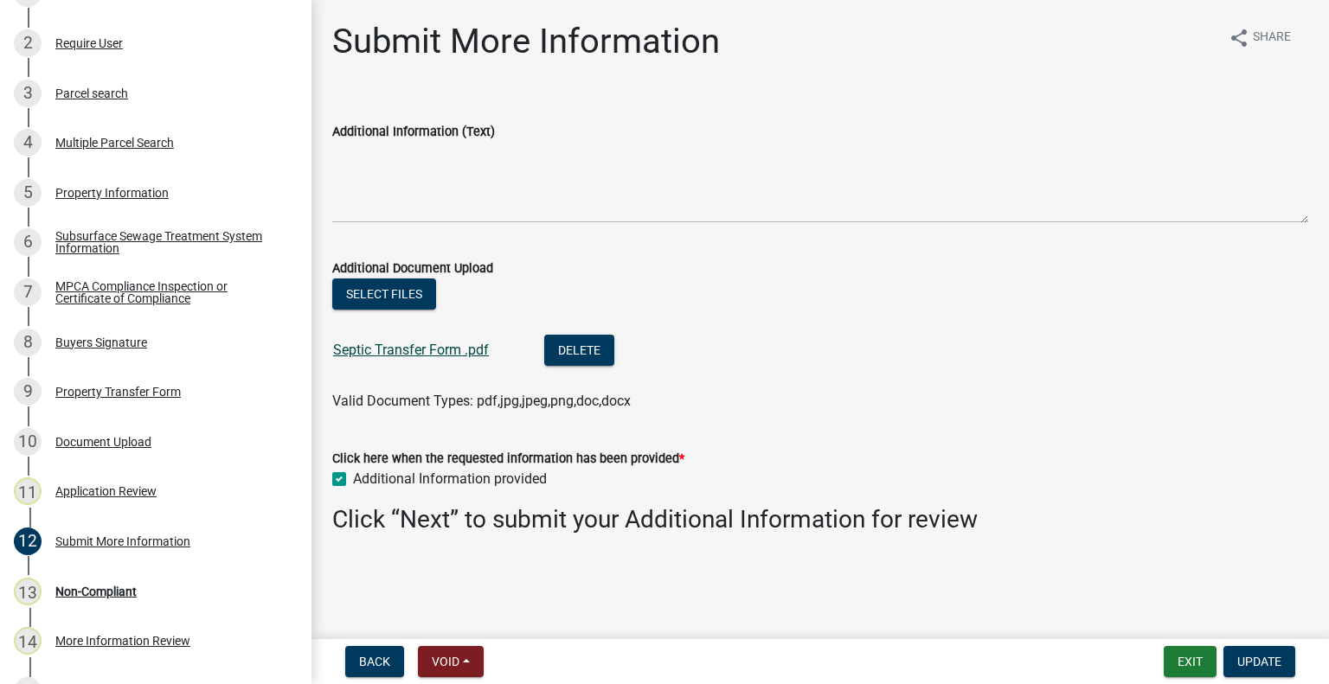
click at [444, 343] on link "Septic Transfer Form .pdf" at bounding box center [411, 350] width 156 height 16
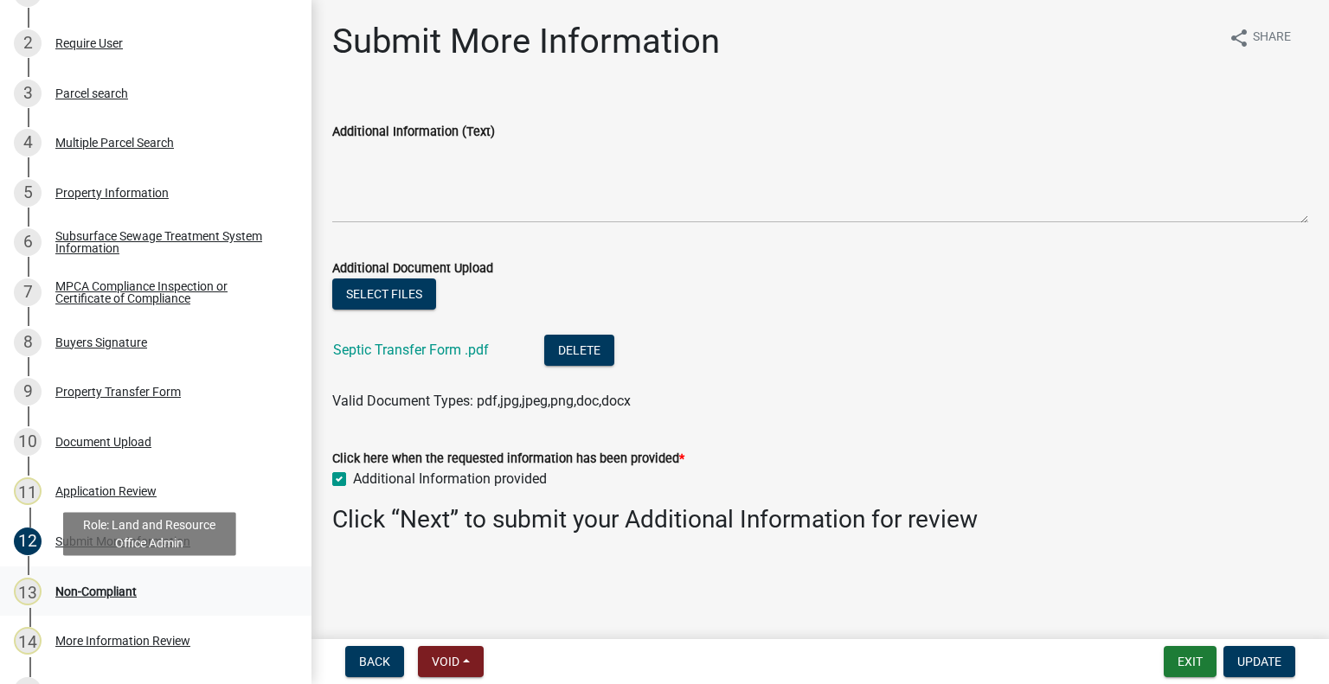
click at [72, 578] on div "13 Non-Compliant" at bounding box center [149, 592] width 270 height 28
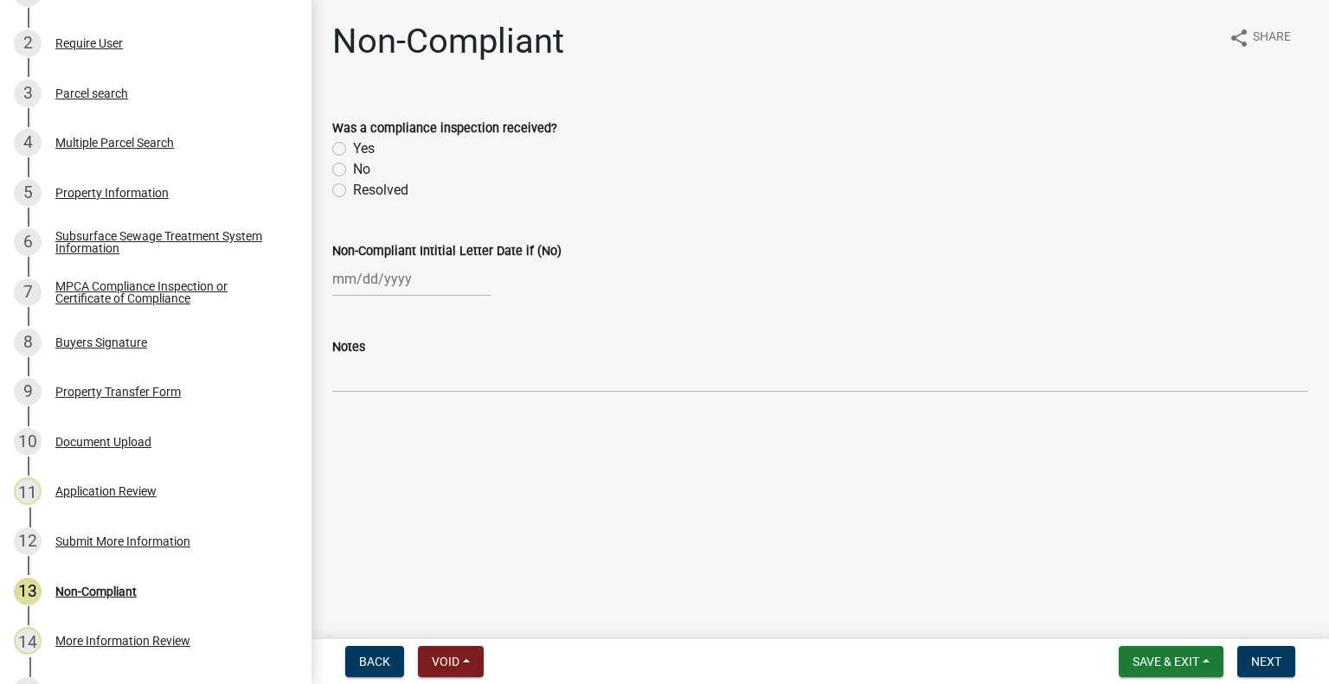
click at [353, 163] on label "No" at bounding box center [361, 169] width 17 height 21
click at [353, 163] on input "No" at bounding box center [358, 164] width 11 height 11
radio input "true"
click at [405, 272] on div at bounding box center [411, 278] width 158 height 35
select select "9"
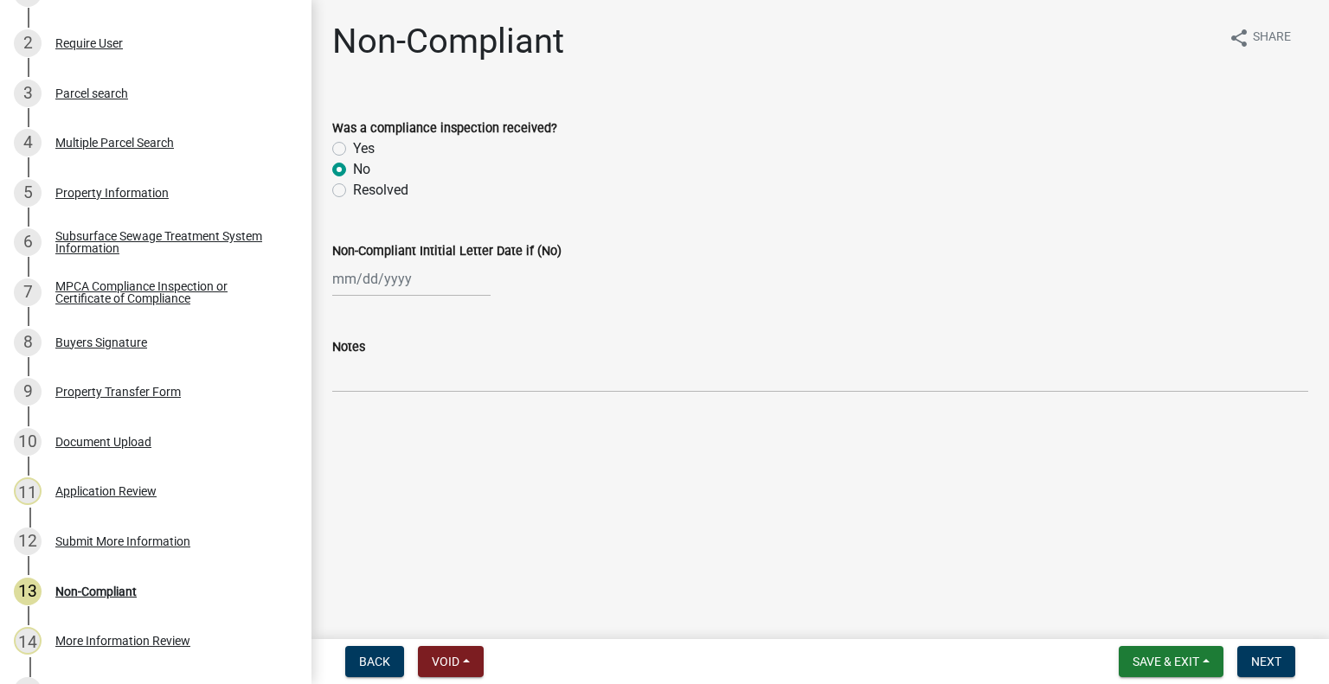
select select "2025"
click at [384, 421] on div "16" at bounding box center [377, 427] width 28 height 28
type input "[DATE]"
click at [1259, 658] on span "Next" at bounding box center [1266, 662] width 30 height 14
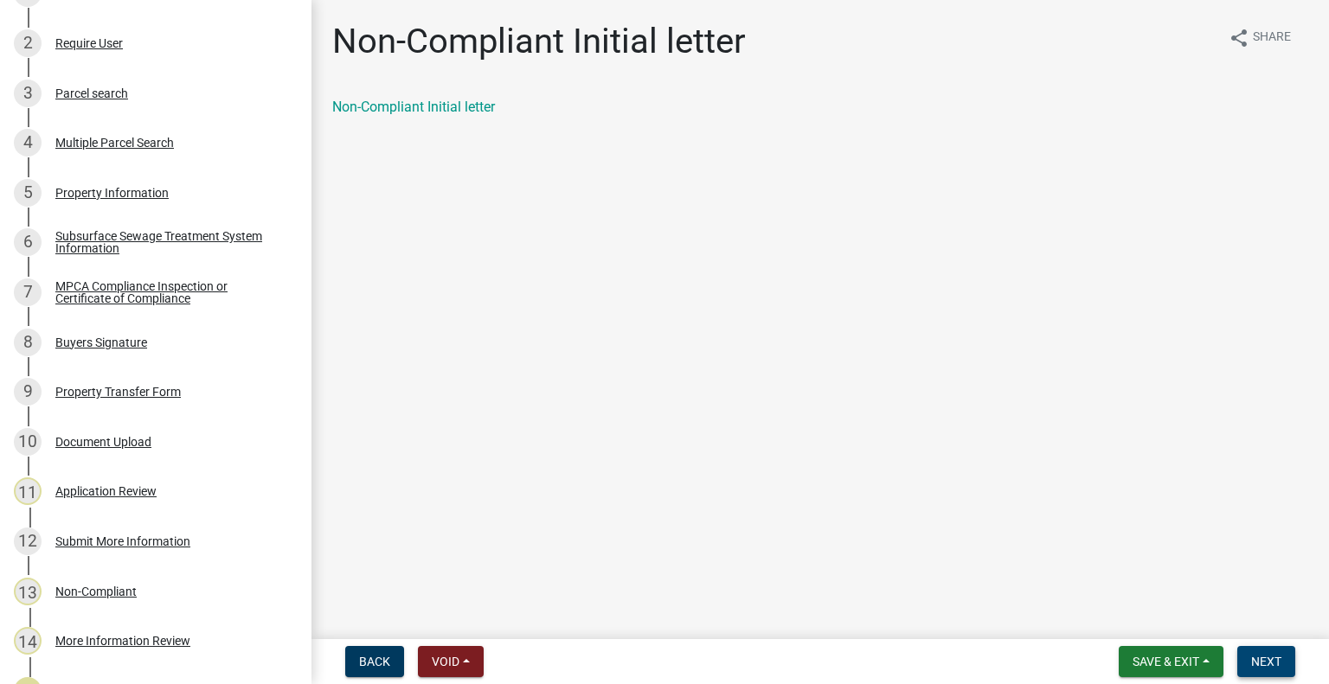
scroll to position [516, 0]
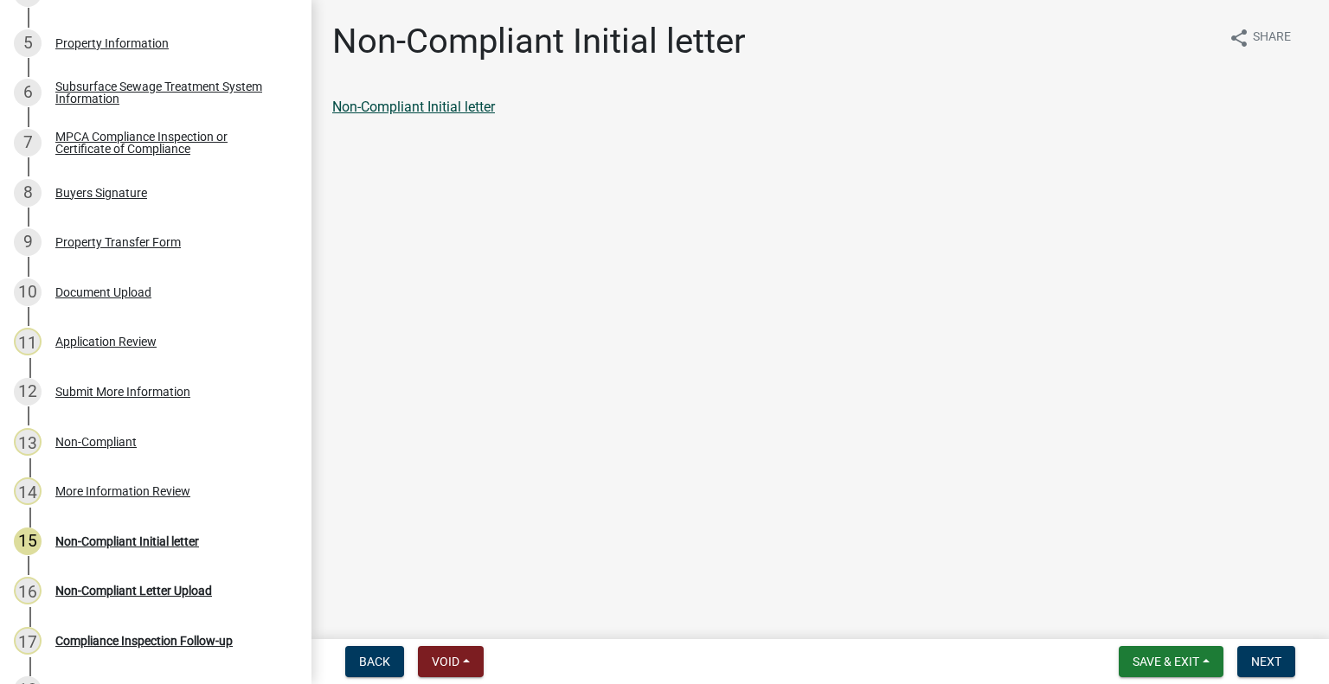
click at [442, 113] on link "Non-Compliant Initial letter" at bounding box center [413, 107] width 163 height 16
click at [1259, 653] on button "Next" at bounding box center [1266, 661] width 58 height 31
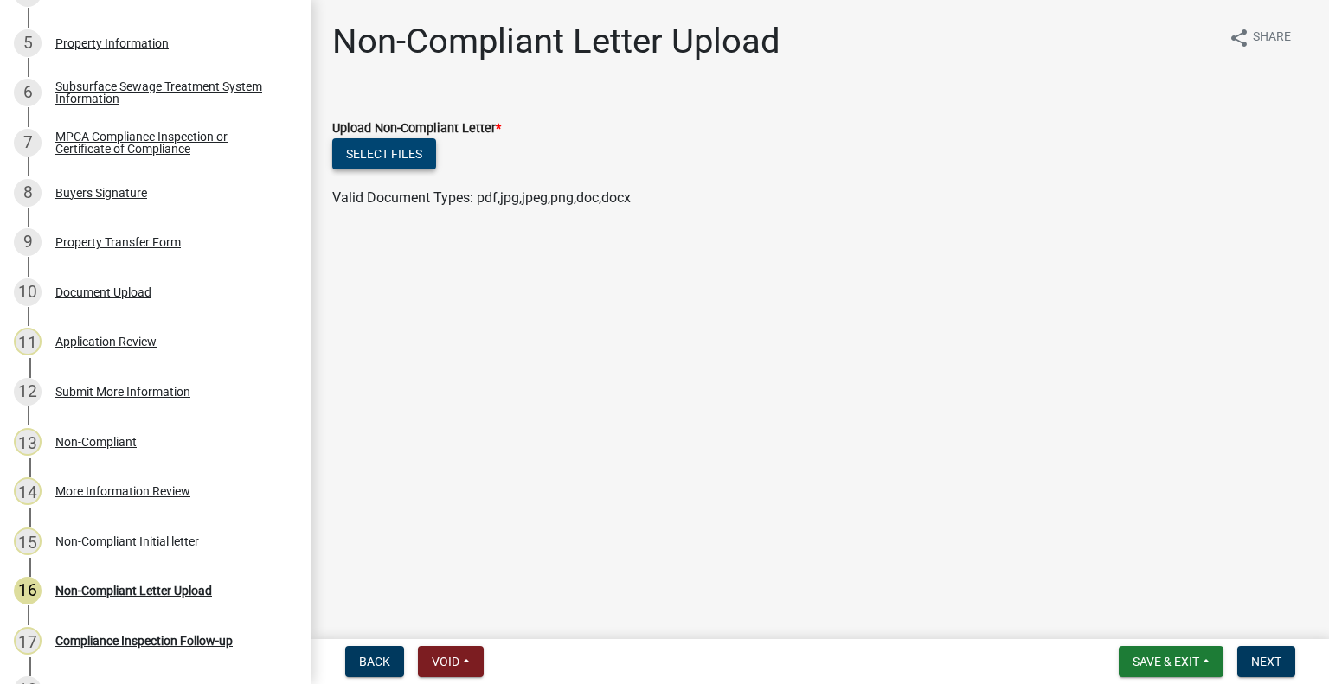
click at [412, 155] on button "Select files" at bounding box center [384, 153] width 104 height 31
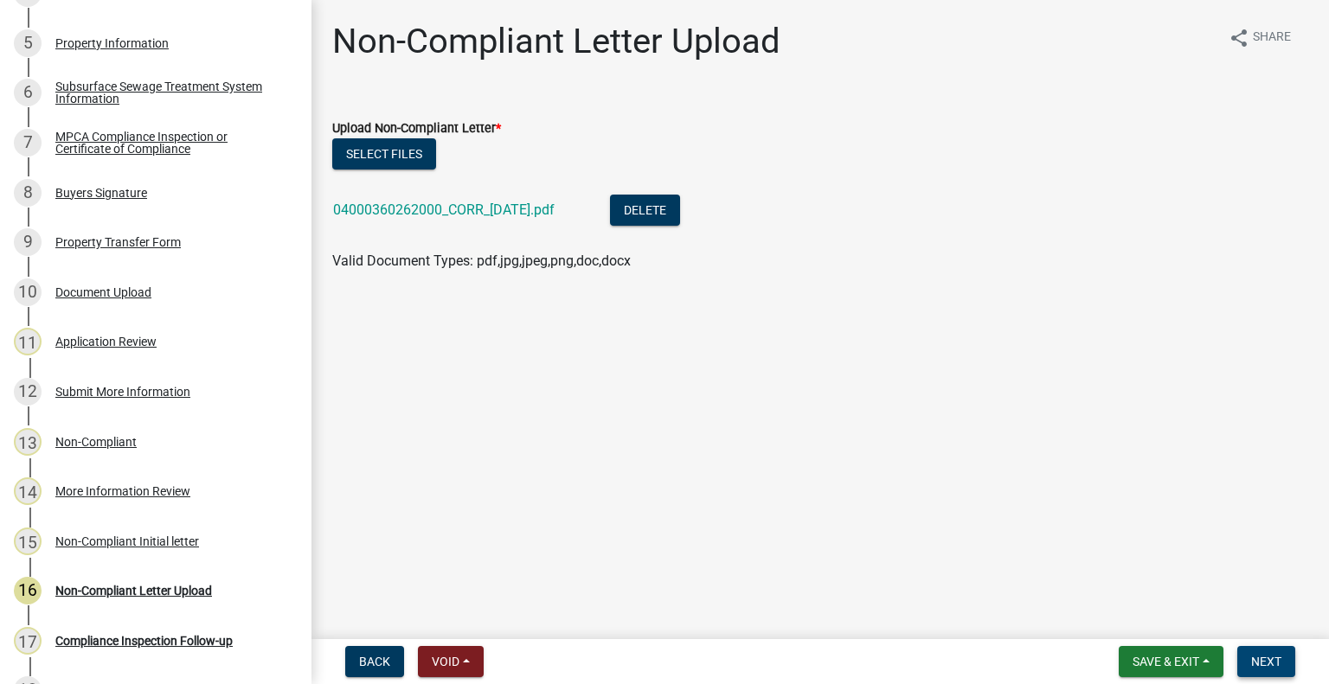
click at [1278, 660] on span "Next" at bounding box center [1266, 662] width 30 height 14
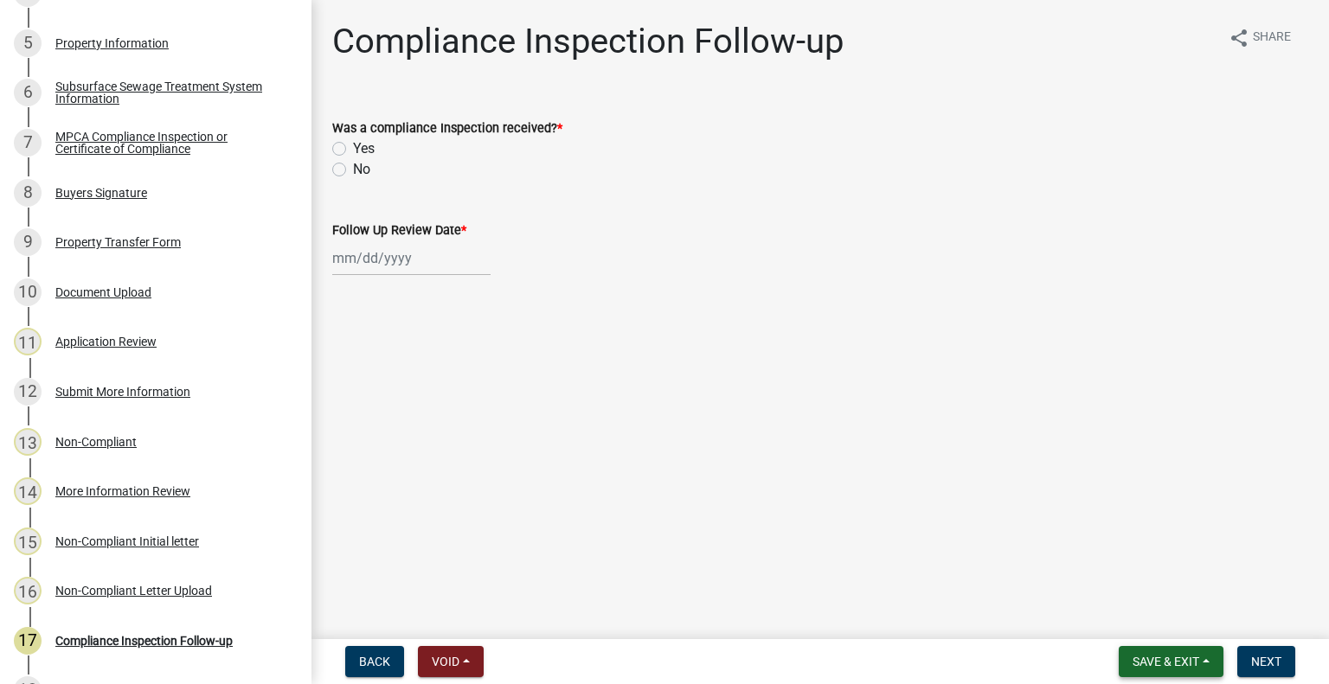
click at [1196, 660] on span "Save & Exit" at bounding box center [1165, 662] width 67 height 14
click at [1188, 626] on button "Save & Exit" at bounding box center [1154, 617] width 138 height 42
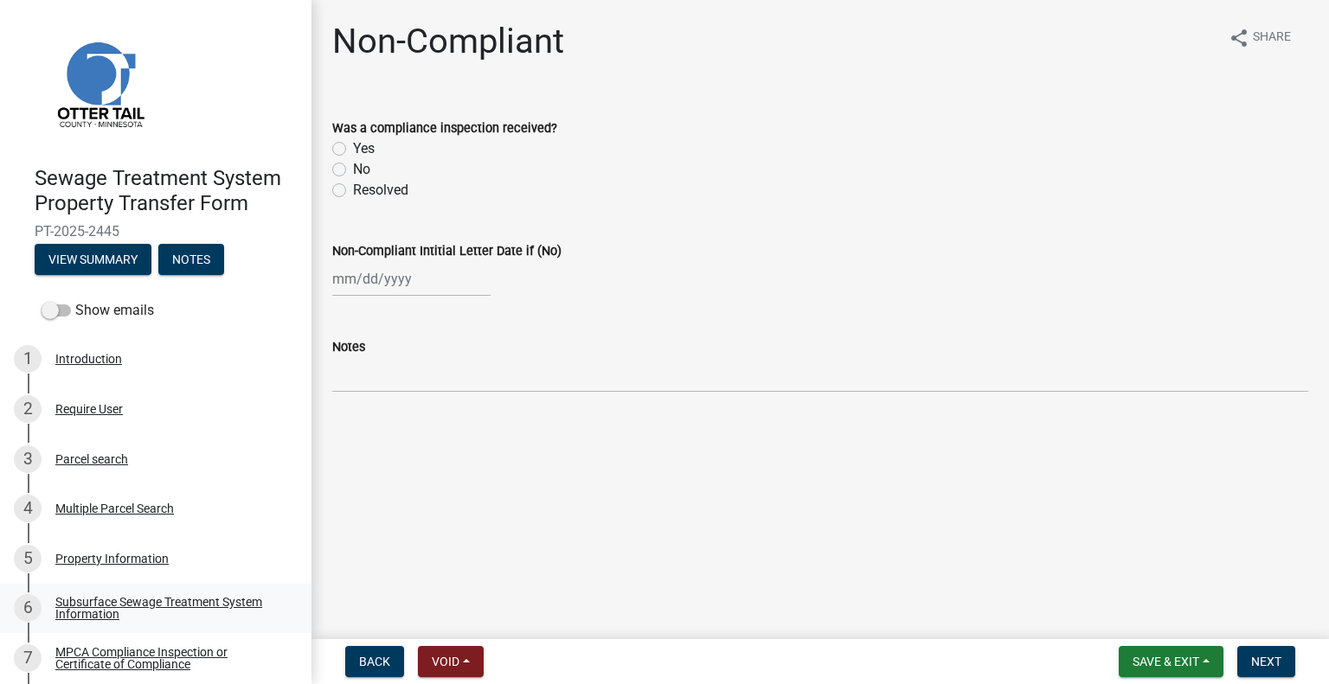
click at [166, 604] on div "Subsurface Sewage Treatment System Information" at bounding box center [169, 608] width 228 height 24
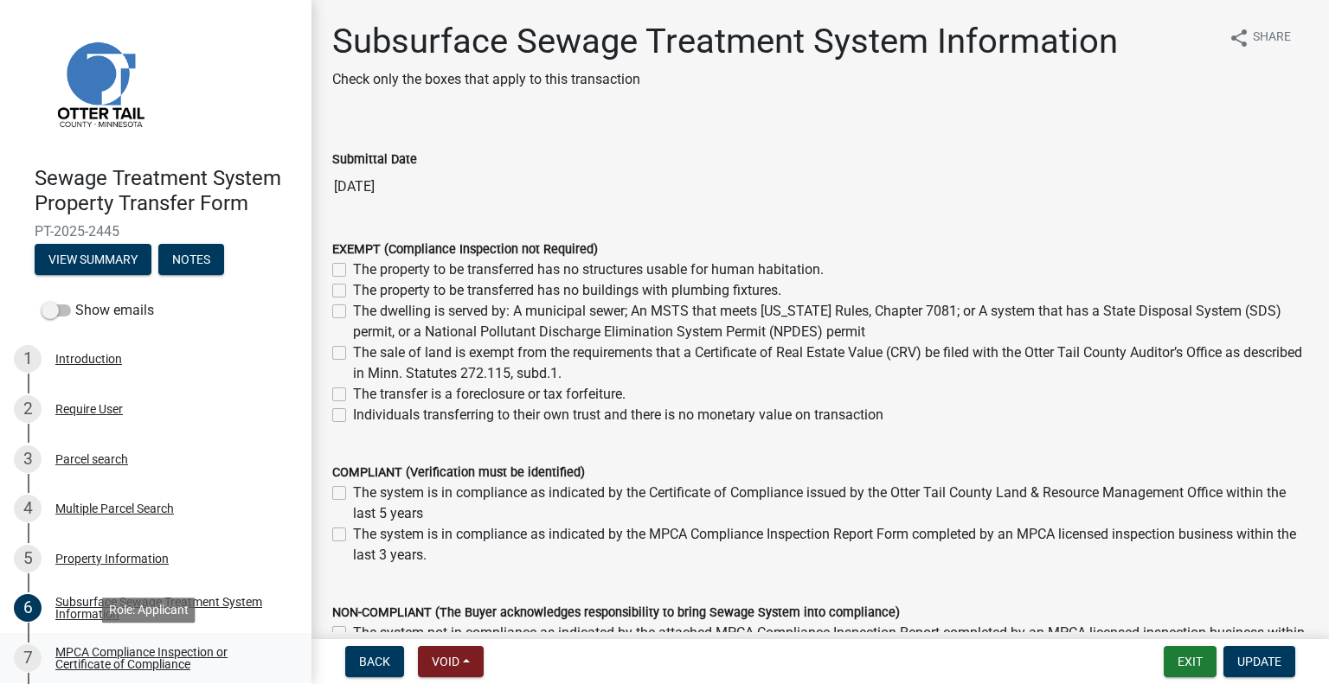
click at [167, 660] on div "MPCA Compliance Inspection or Certificate of Compliance" at bounding box center [169, 658] width 228 height 24
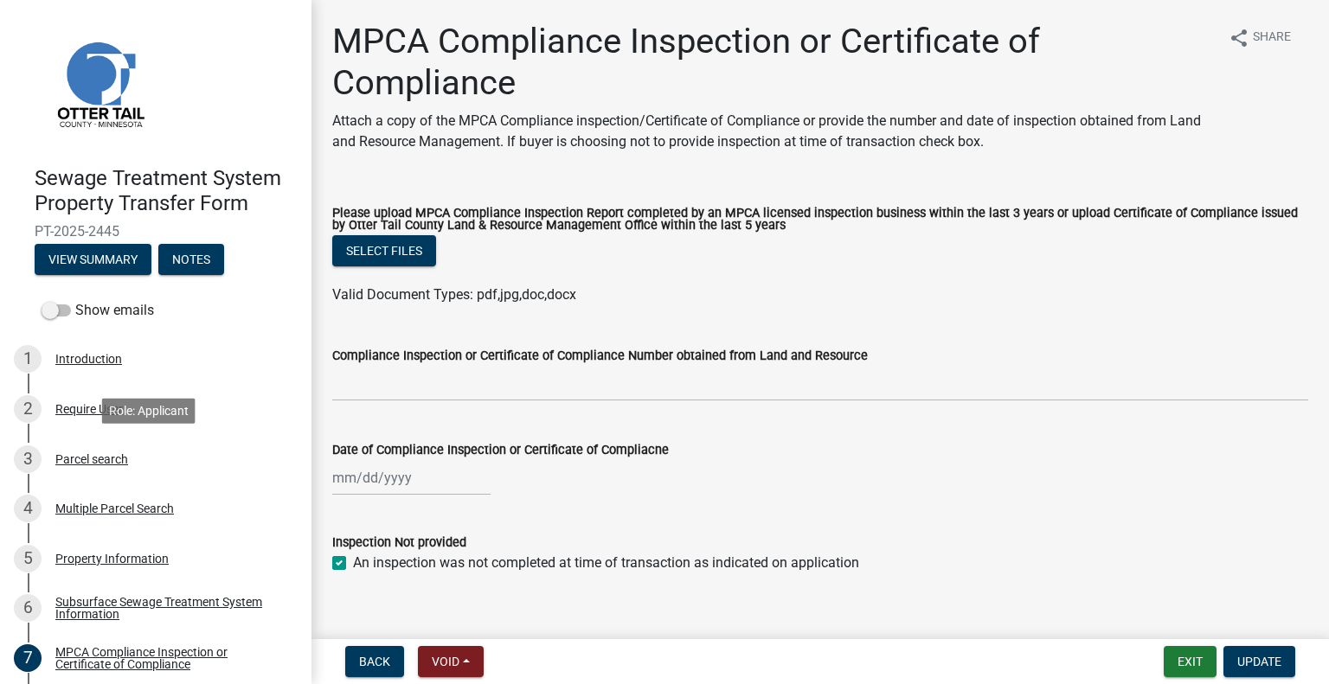
click at [107, 454] on div "Parcel search" at bounding box center [91, 459] width 73 height 12
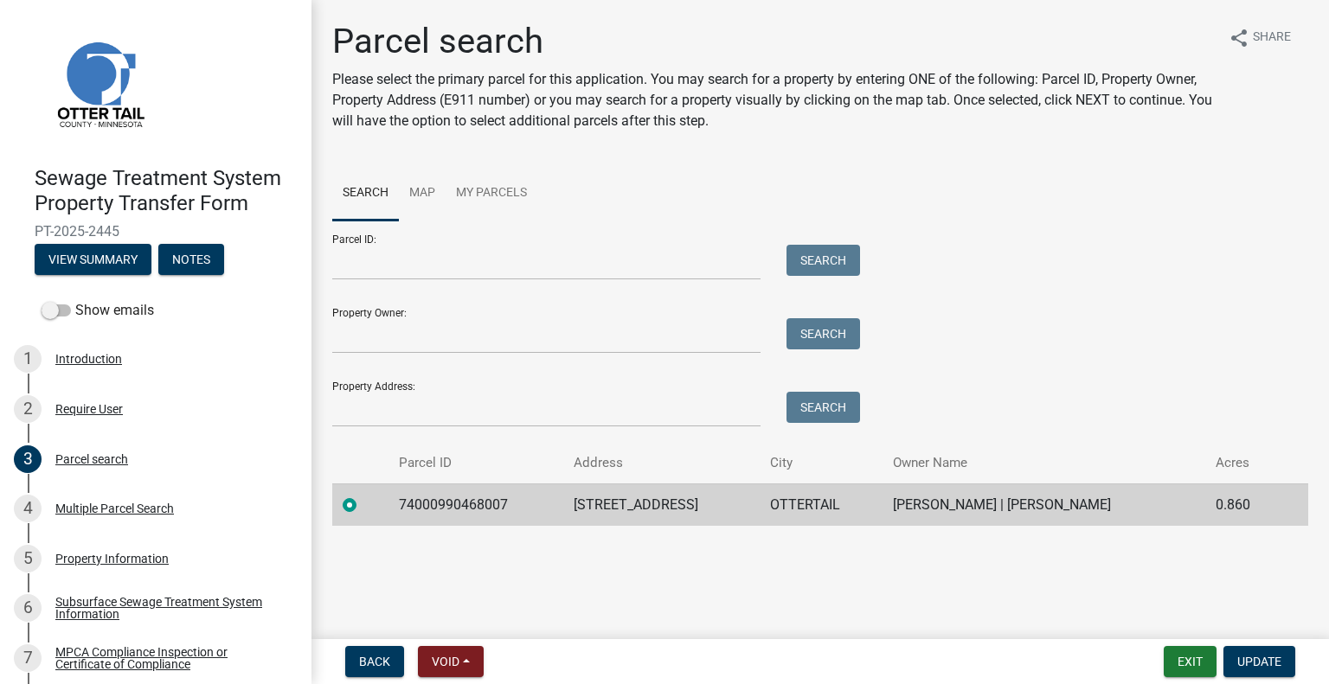
click at [426, 499] on td "74000990468007" at bounding box center [476, 504] width 176 height 42
copy td "74000990468007"
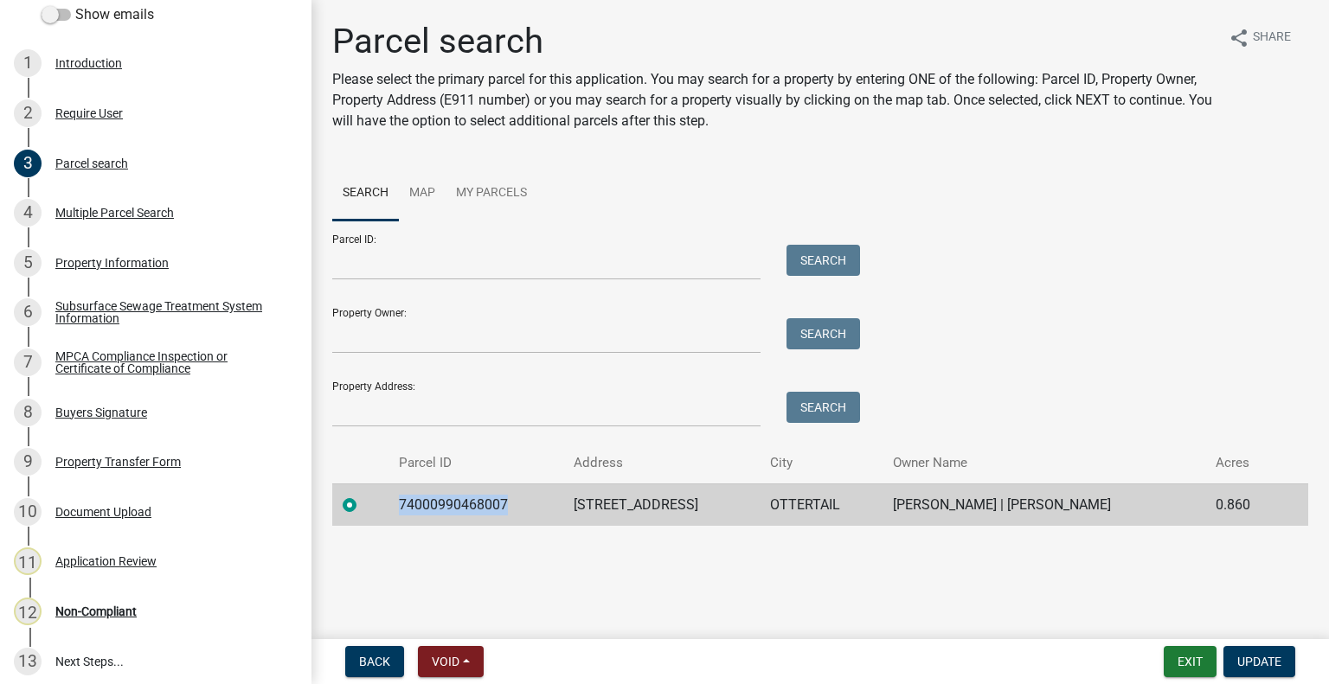
scroll to position [304, 0]
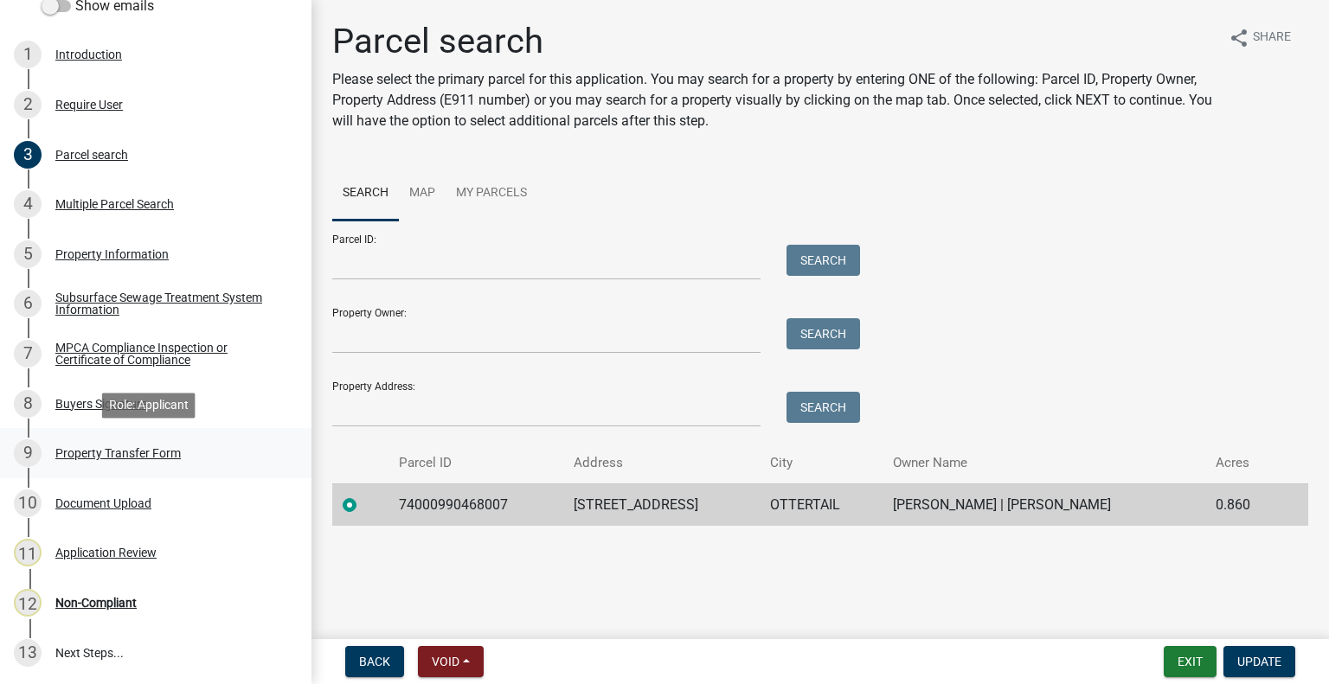
click at [164, 454] on div "Property Transfer Form" at bounding box center [117, 453] width 125 height 12
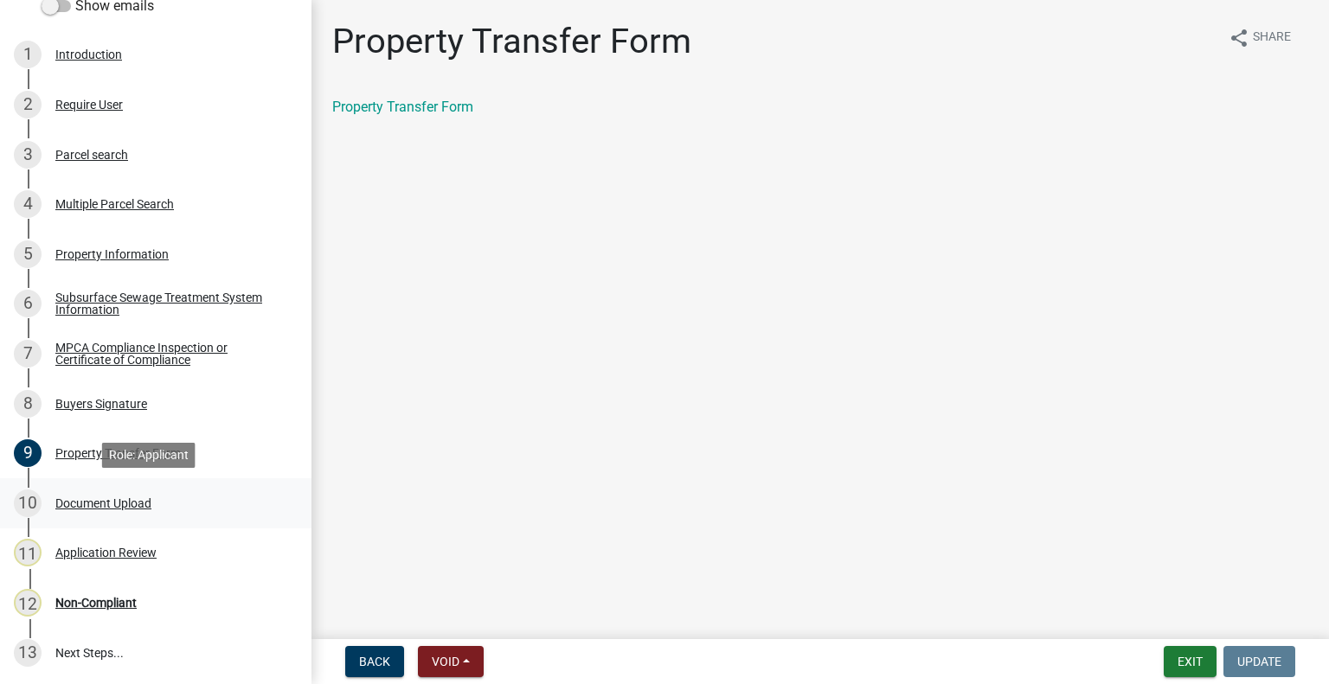
click at [138, 511] on div "10 Document Upload" at bounding box center [149, 504] width 270 height 28
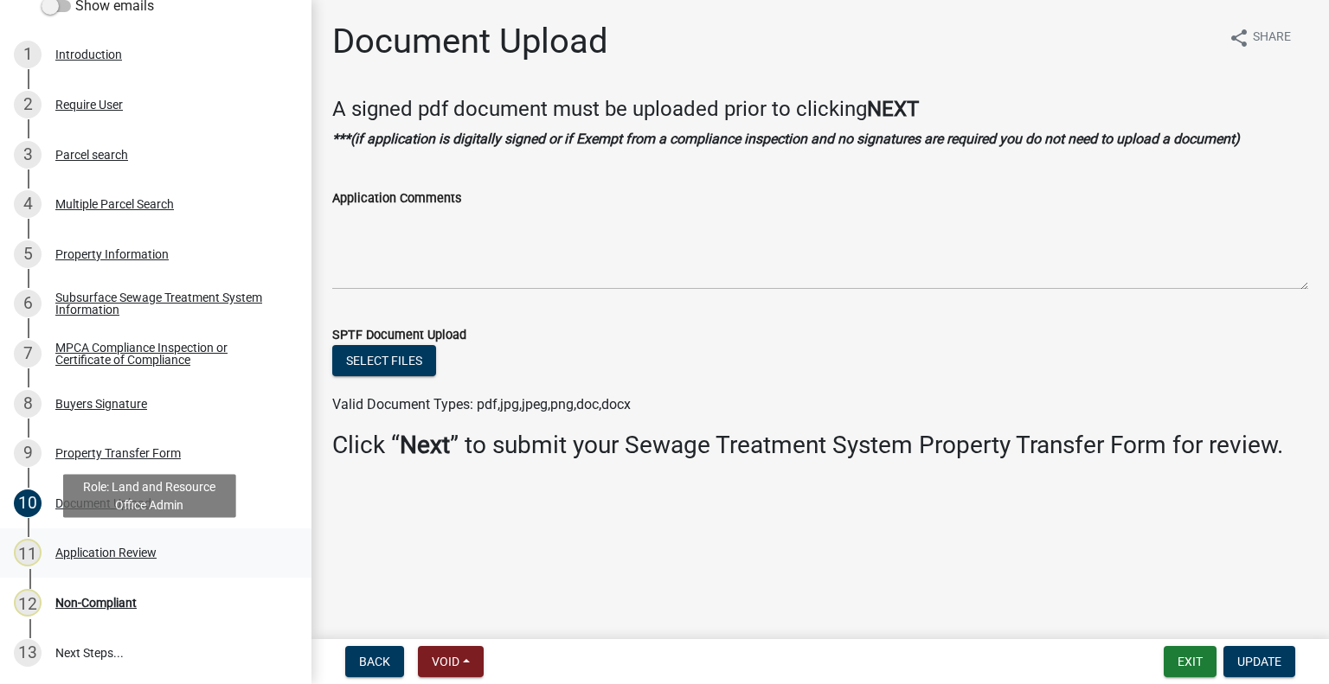
click at [135, 548] on div "Application Review" at bounding box center [105, 553] width 101 height 12
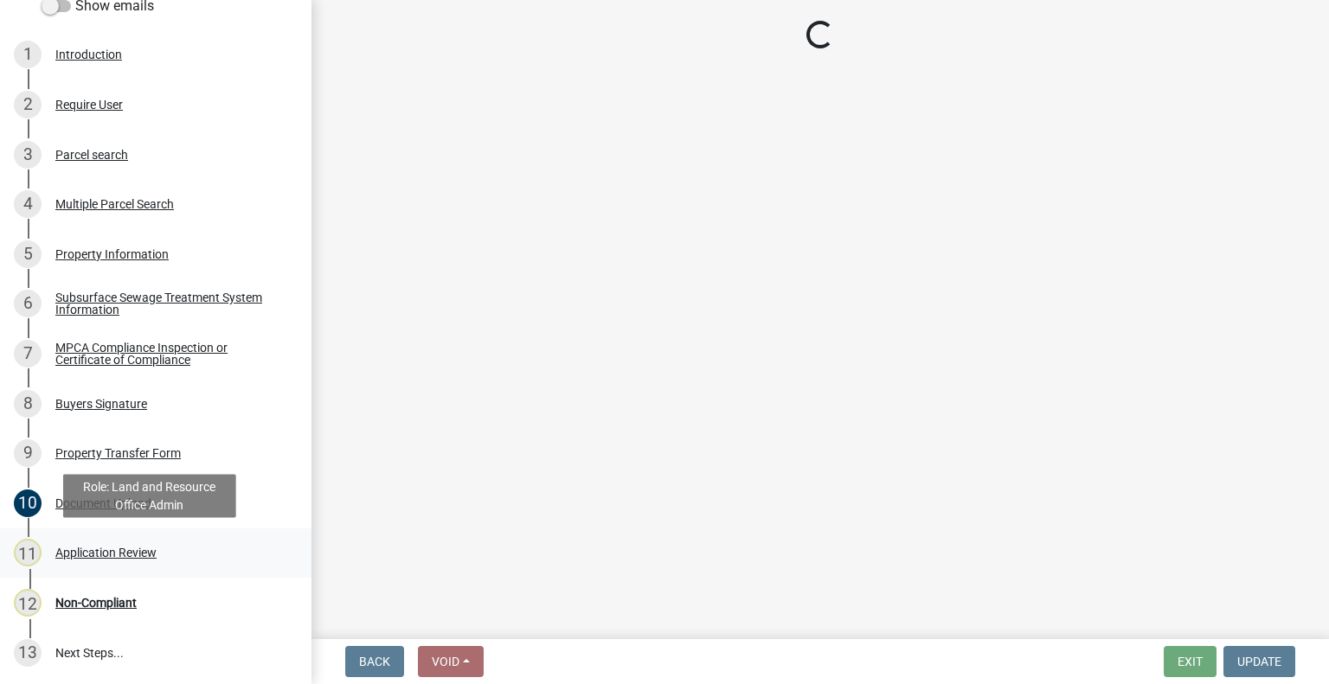
select select "190fd4c8-42ef-492b-a4a0-a0213555944c"
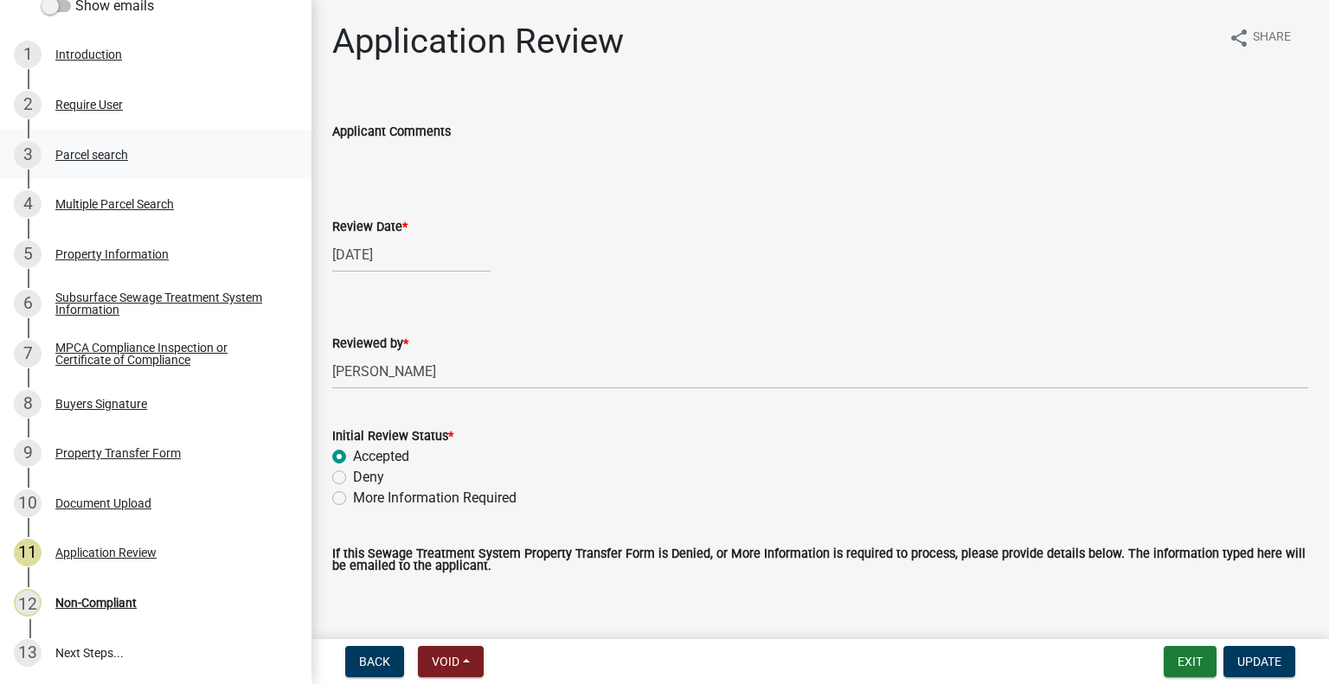
click at [118, 157] on div "Parcel search" at bounding box center [91, 155] width 73 height 12
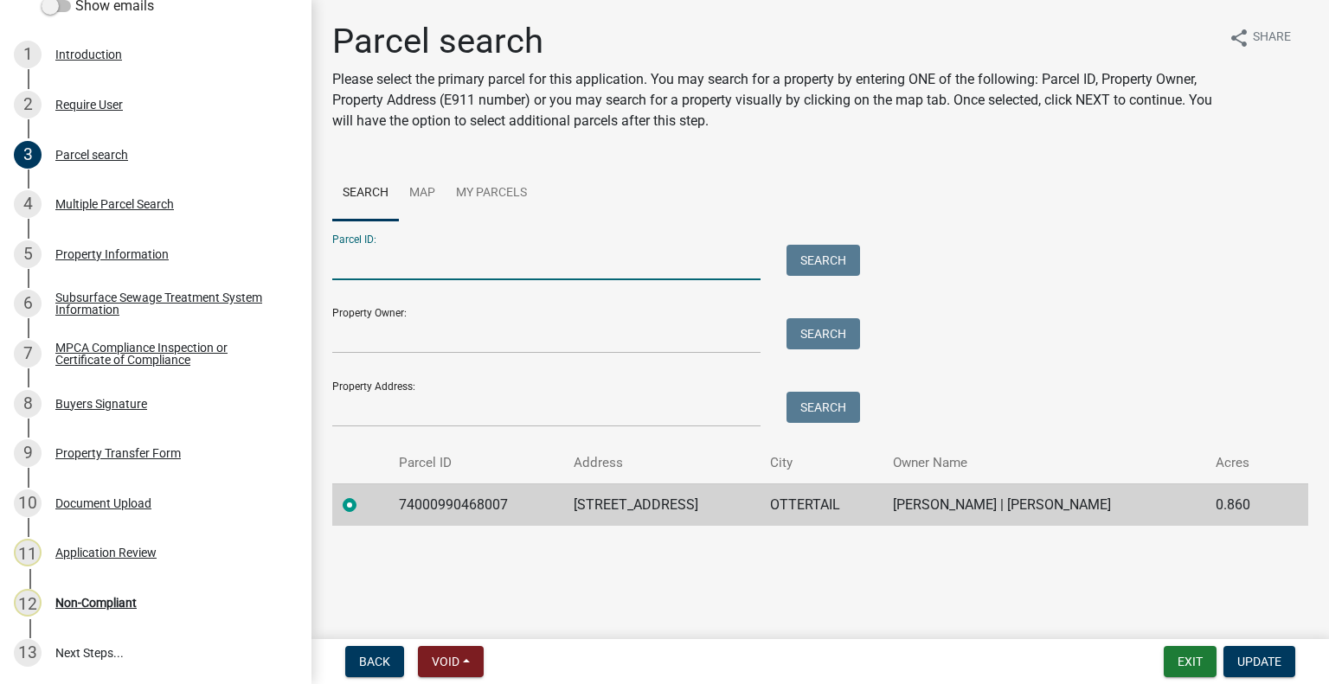
paste input "74000990468007"
type input "74000990468007"
click at [800, 235] on div "Parcel ID: 74000990468007 Search" at bounding box center [591, 251] width 519 height 60
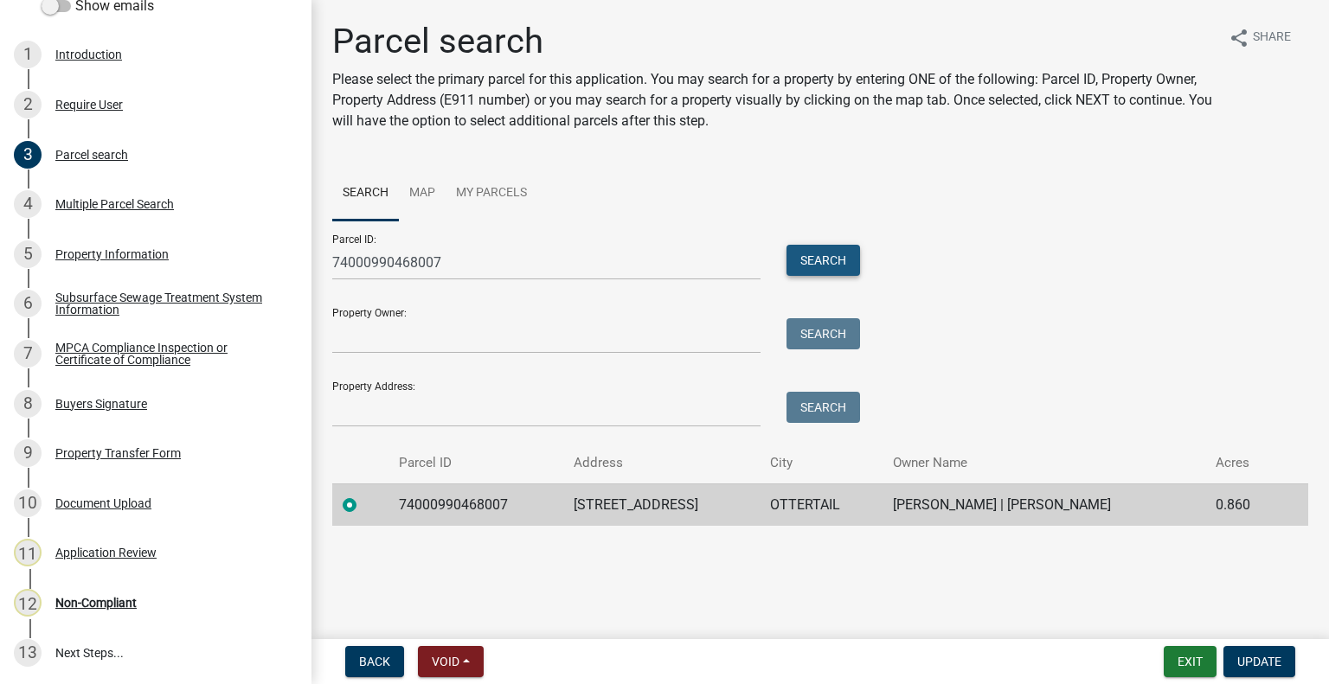
click at [817, 260] on button "Search" at bounding box center [823, 260] width 74 height 31
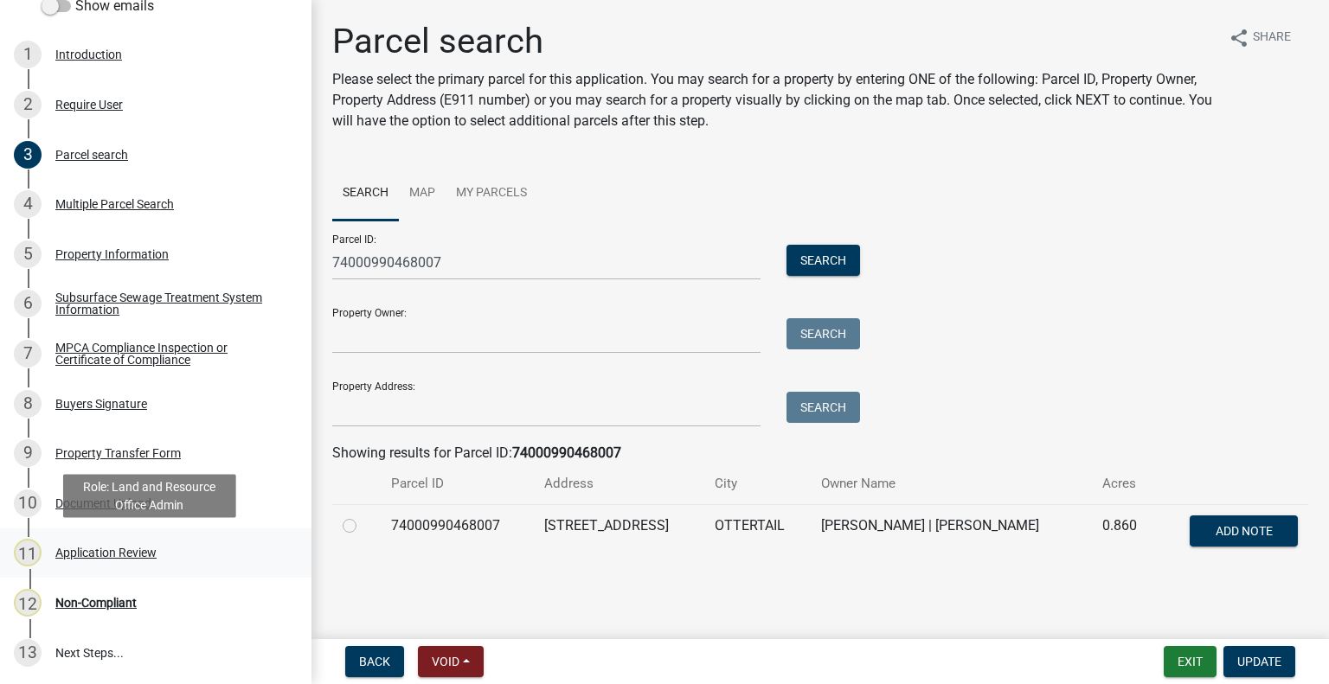
click at [154, 570] on link "11 Application Review" at bounding box center [155, 553] width 311 height 50
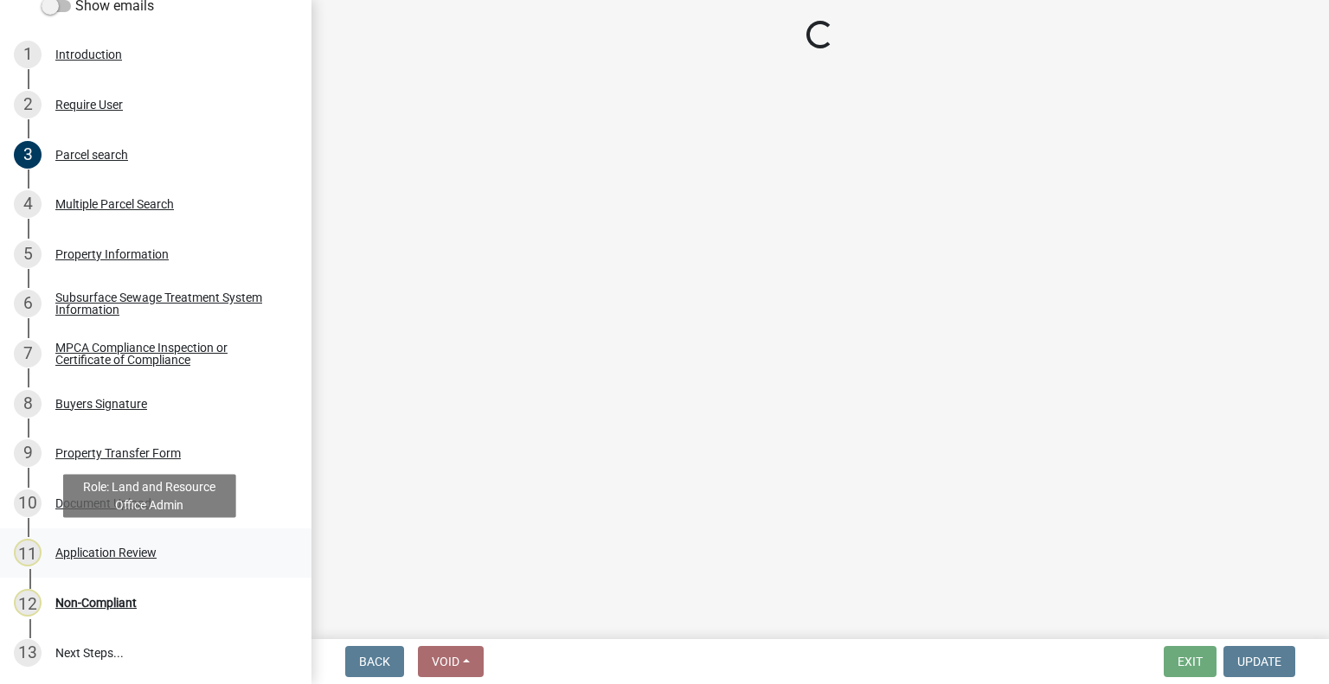
select select "190fd4c8-42ef-492b-a4a0-a0213555944c"
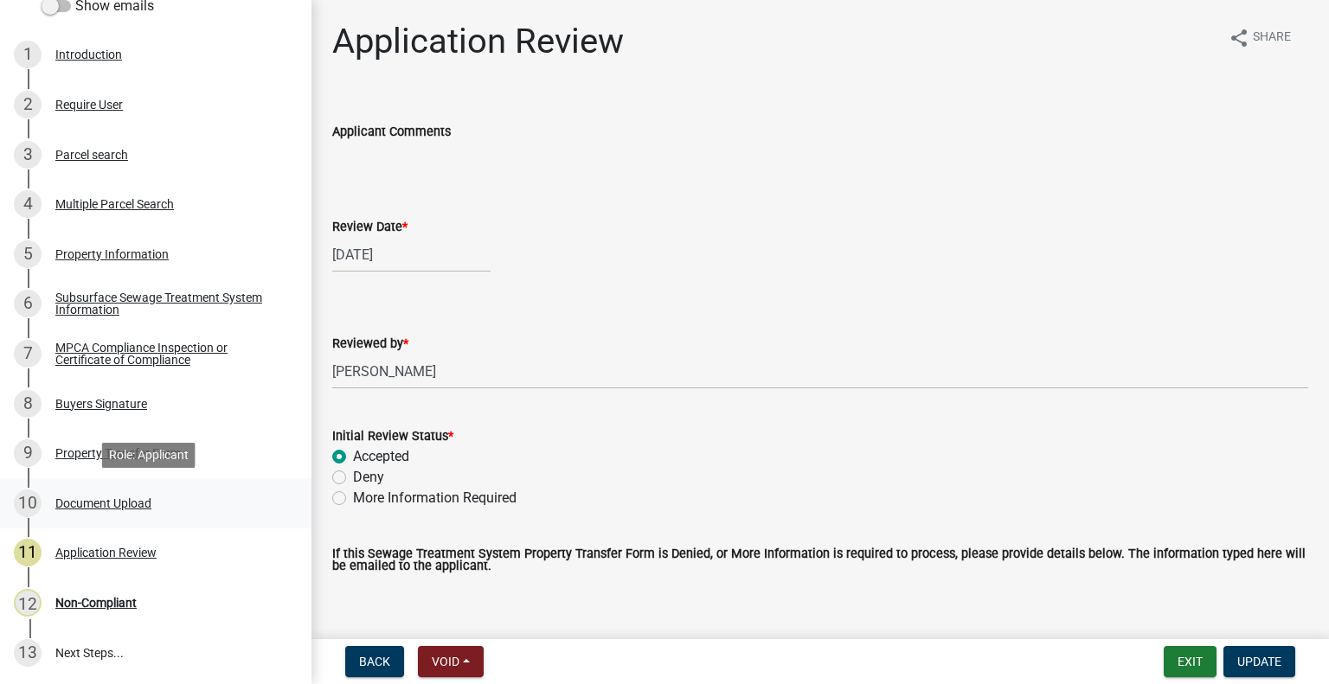
click at [145, 516] on div "10 Document Upload" at bounding box center [149, 504] width 270 height 28
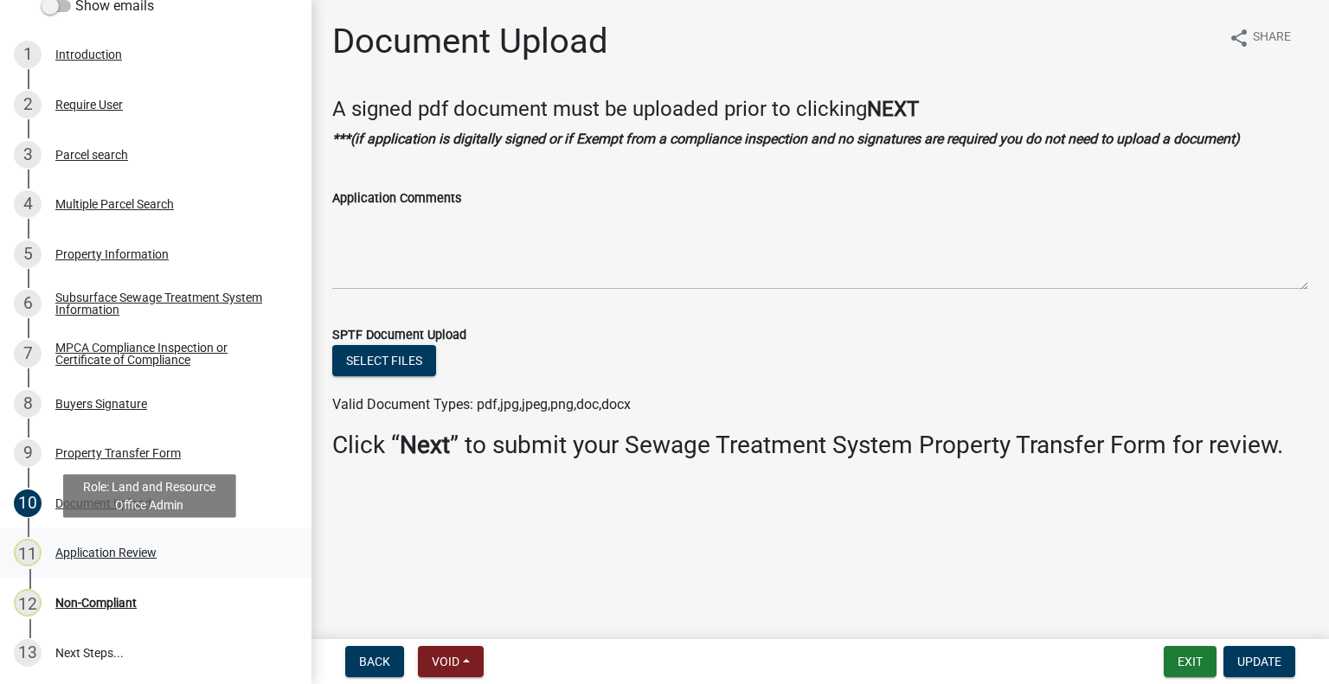
click at [132, 554] on div "Application Review" at bounding box center [105, 553] width 101 height 12
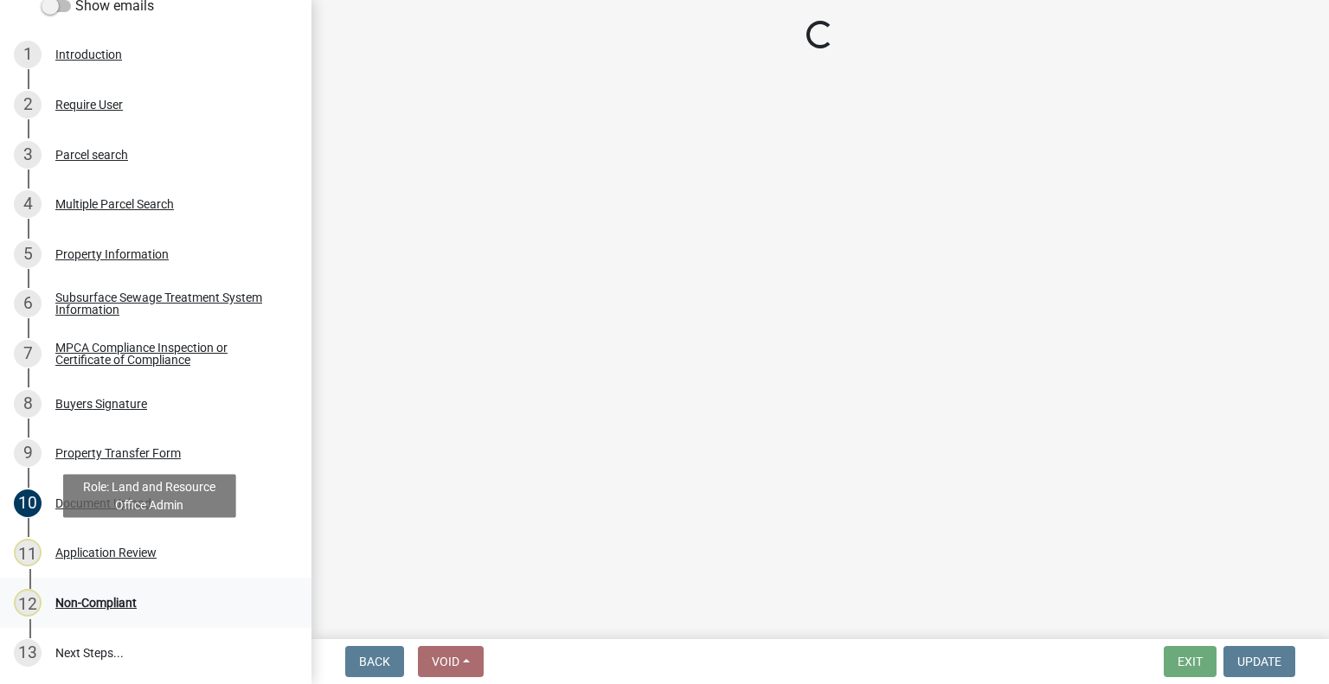
select select "190fd4c8-42ef-492b-a4a0-a0213555944c"
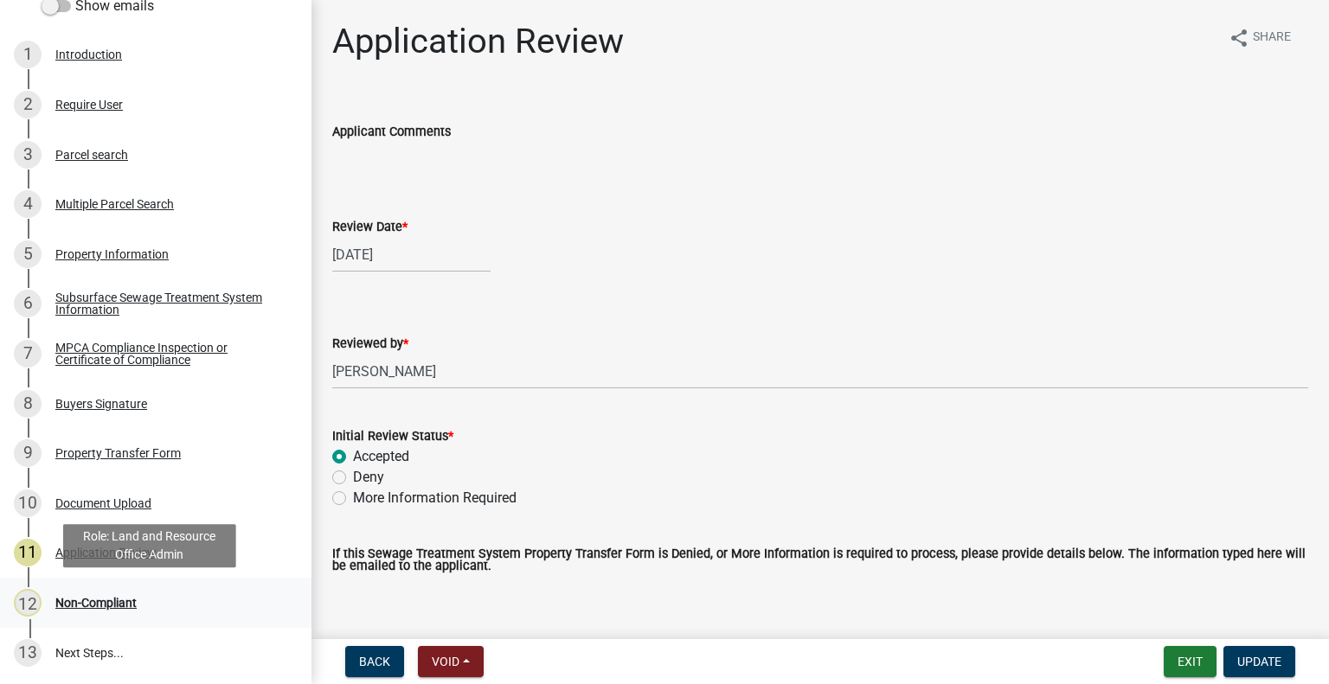
click at [125, 597] on div "Non-Compliant" at bounding box center [95, 603] width 81 height 12
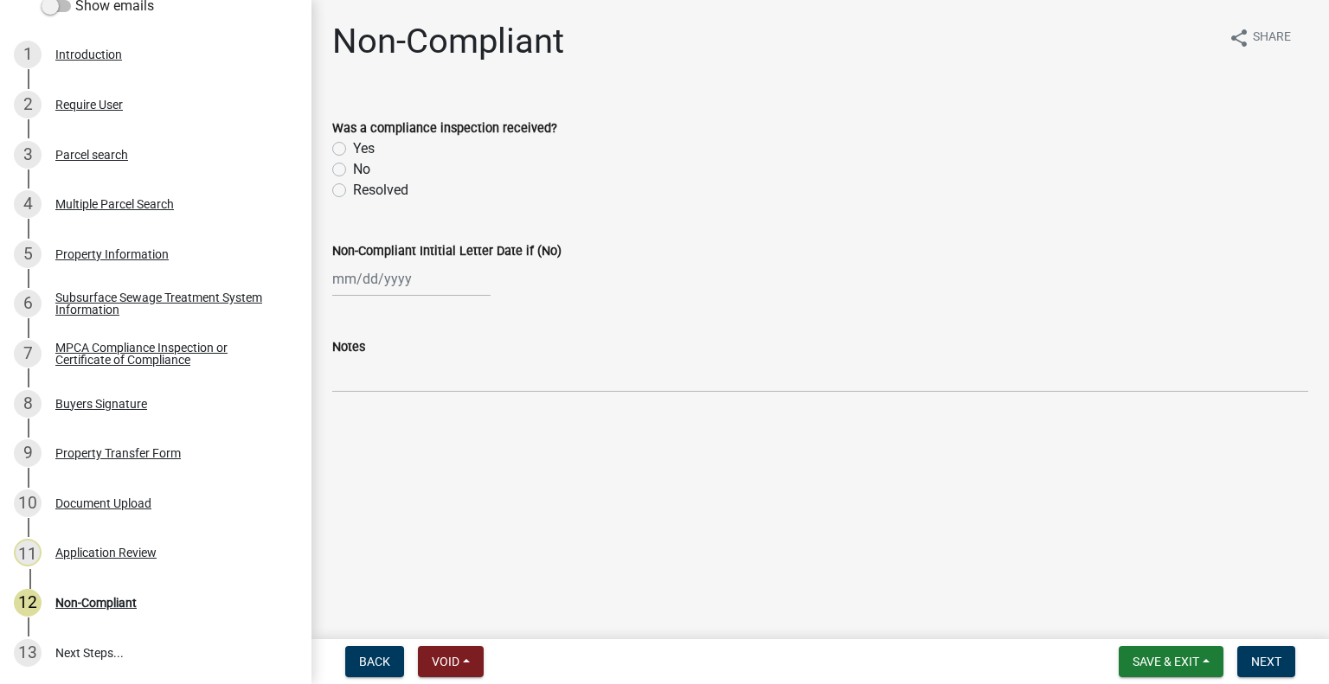
click at [355, 173] on label "No" at bounding box center [361, 169] width 17 height 21
click at [355, 170] on input "No" at bounding box center [358, 164] width 11 height 11
radio input "true"
click at [378, 288] on div at bounding box center [411, 278] width 158 height 35
select select "9"
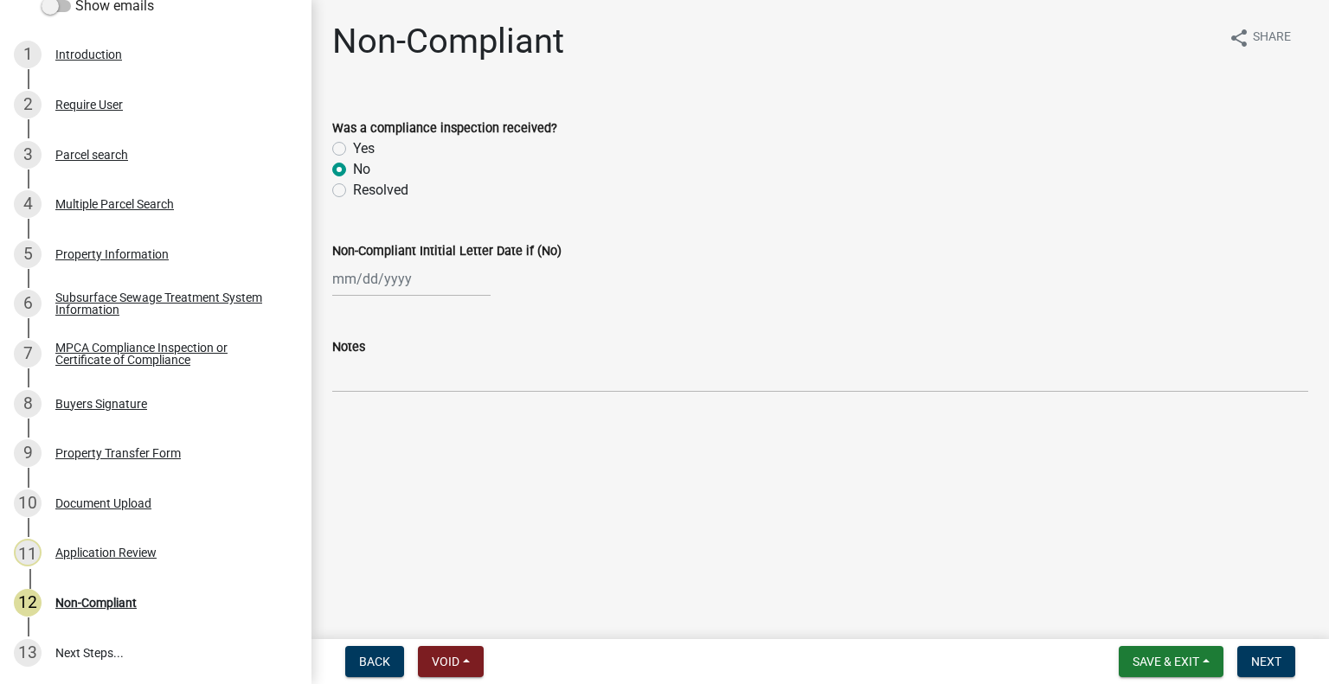
select select "2025"
click at [375, 428] on div "16" at bounding box center [377, 427] width 28 height 28
type input "[DATE]"
click at [1267, 666] on span "Next" at bounding box center [1266, 662] width 30 height 14
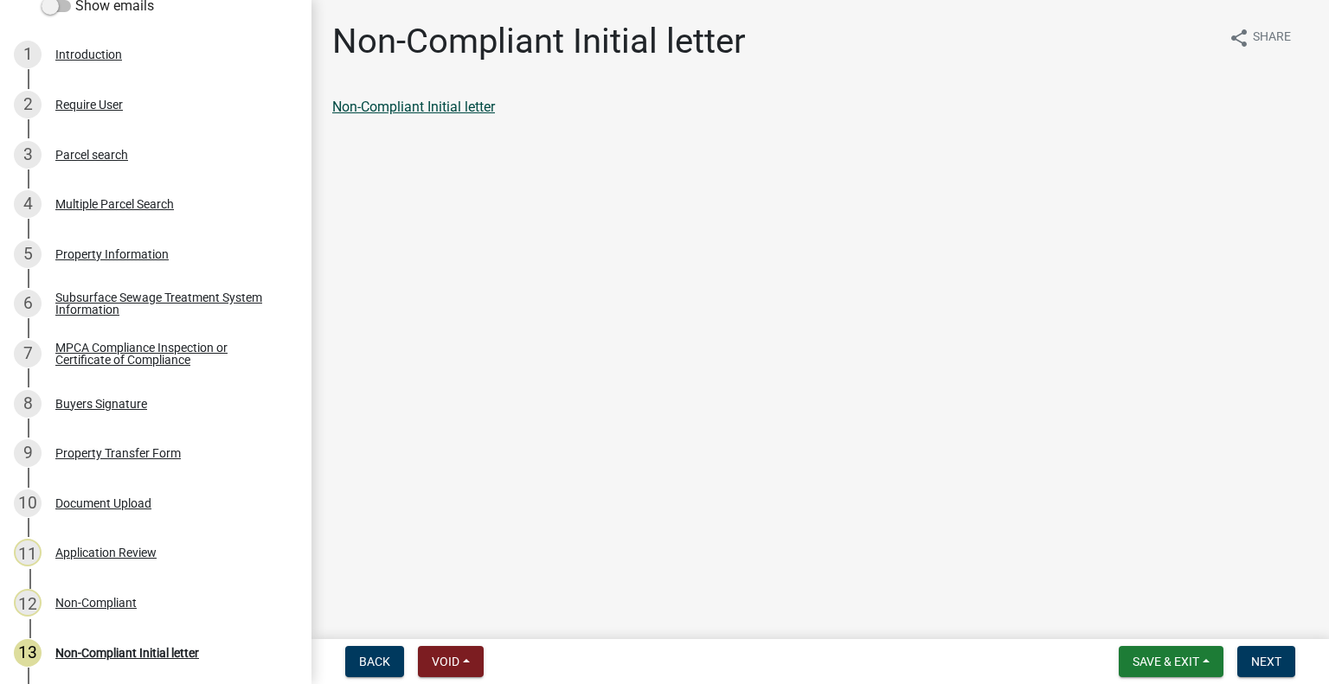
click at [481, 108] on link "Non-Compliant Initial letter" at bounding box center [413, 107] width 163 height 16
click at [1269, 656] on span "Next" at bounding box center [1266, 662] width 30 height 14
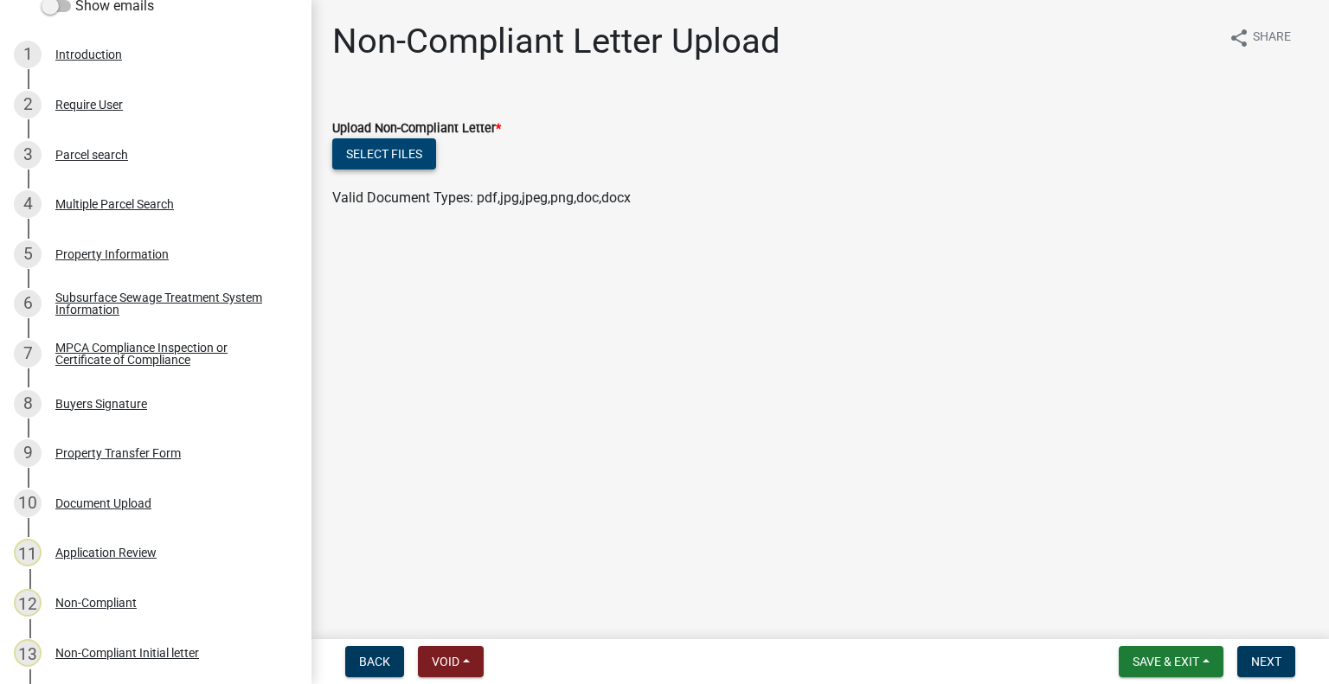
click at [414, 163] on button "Select files" at bounding box center [384, 153] width 104 height 31
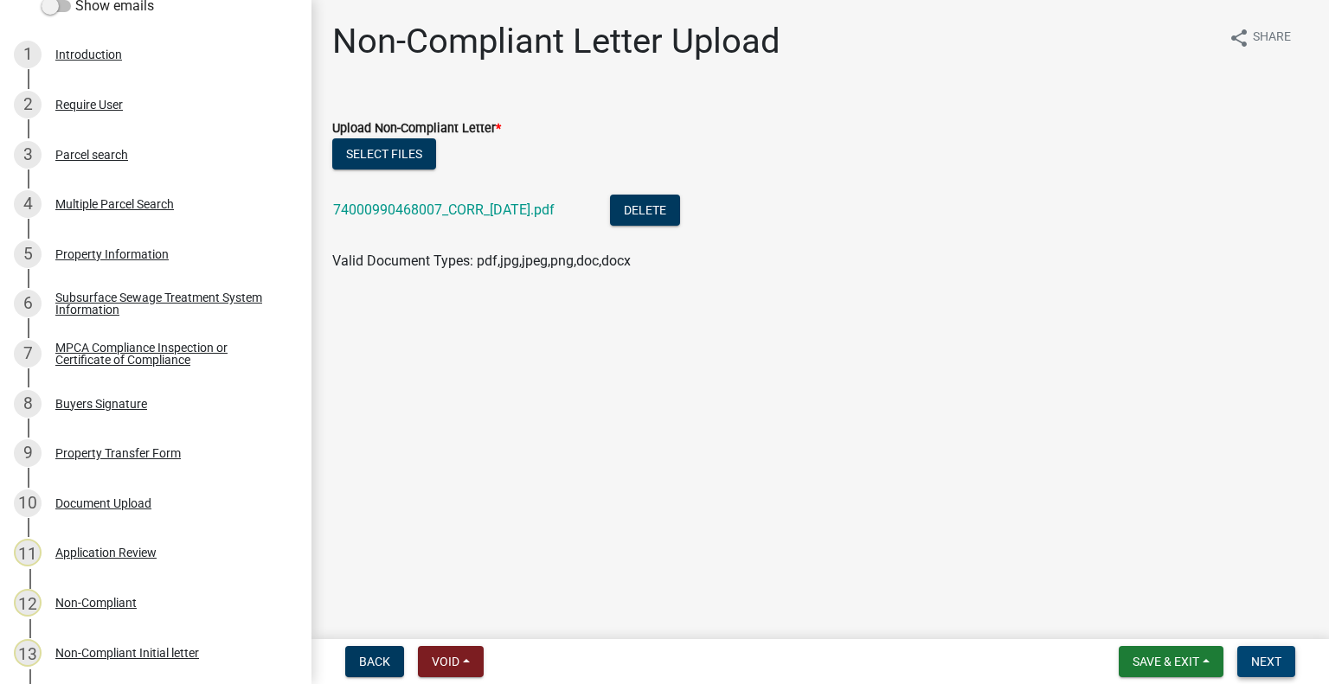
click at [1273, 660] on span "Next" at bounding box center [1266, 662] width 30 height 14
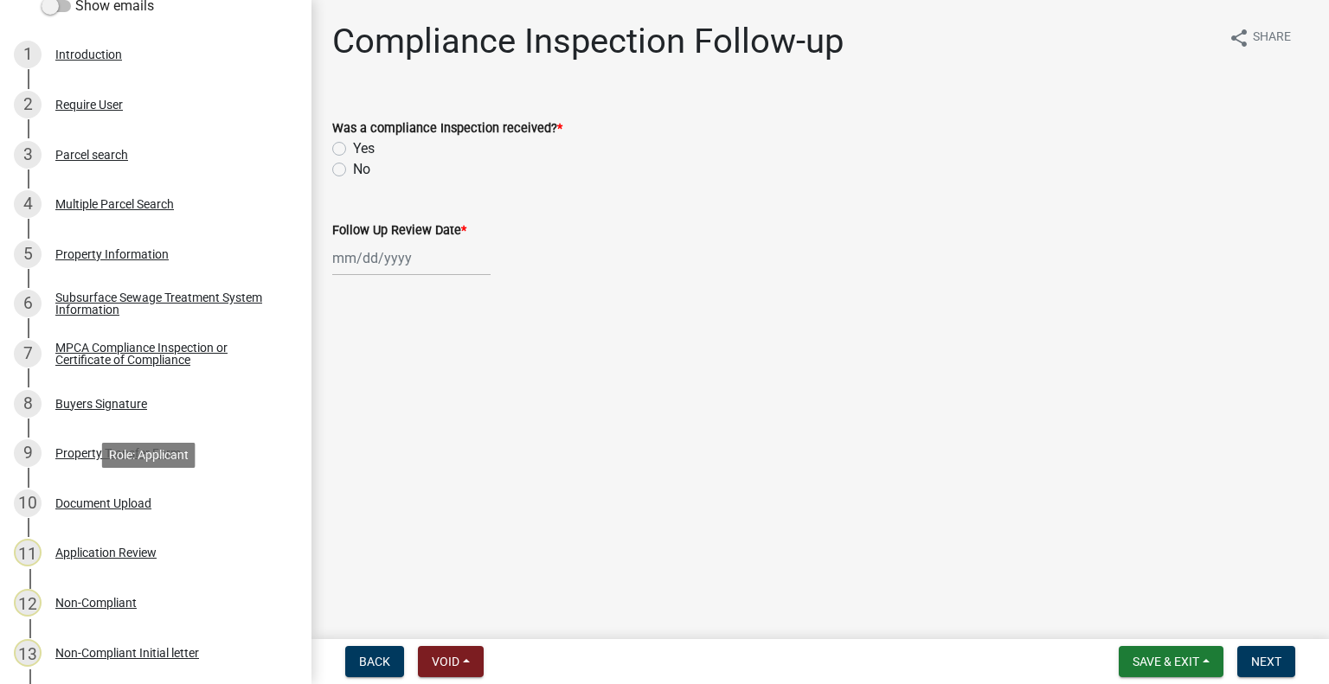
click at [166, 508] on div "10 Document Upload" at bounding box center [149, 504] width 270 height 28
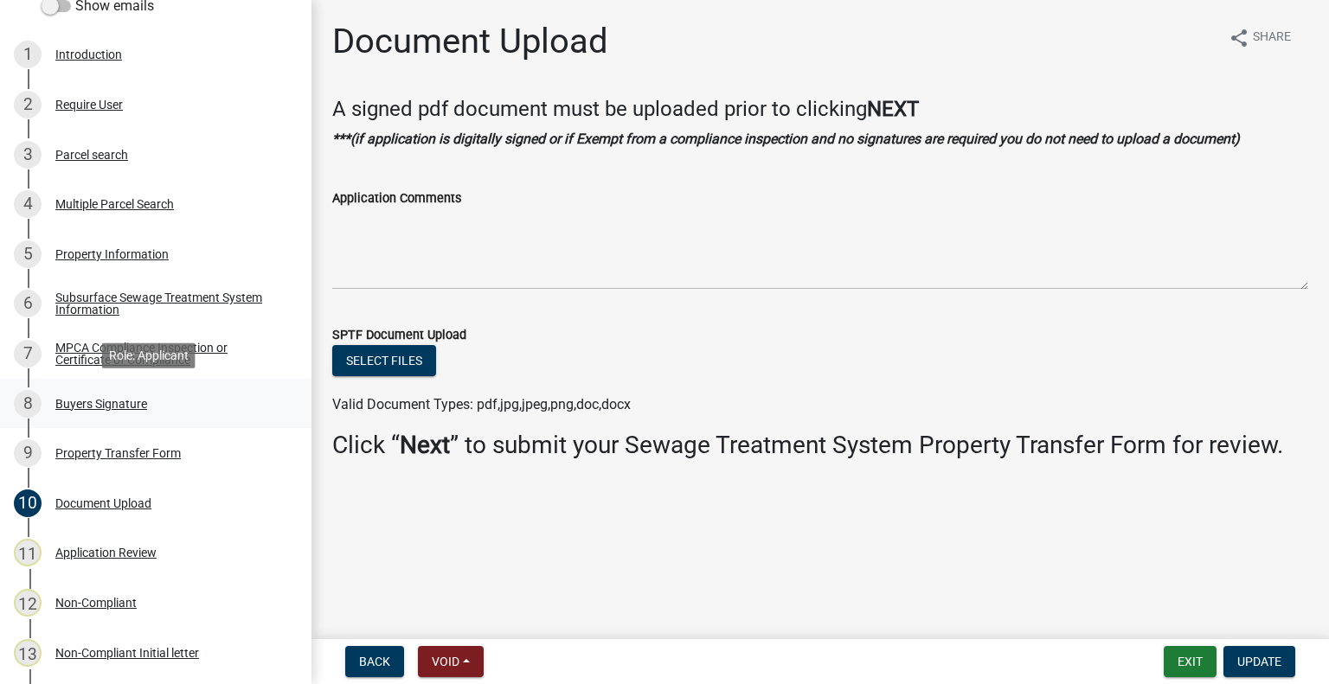
click at [150, 395] on div "8 Buyers Signature" at bounding box center [149, 404] width 270 height 28
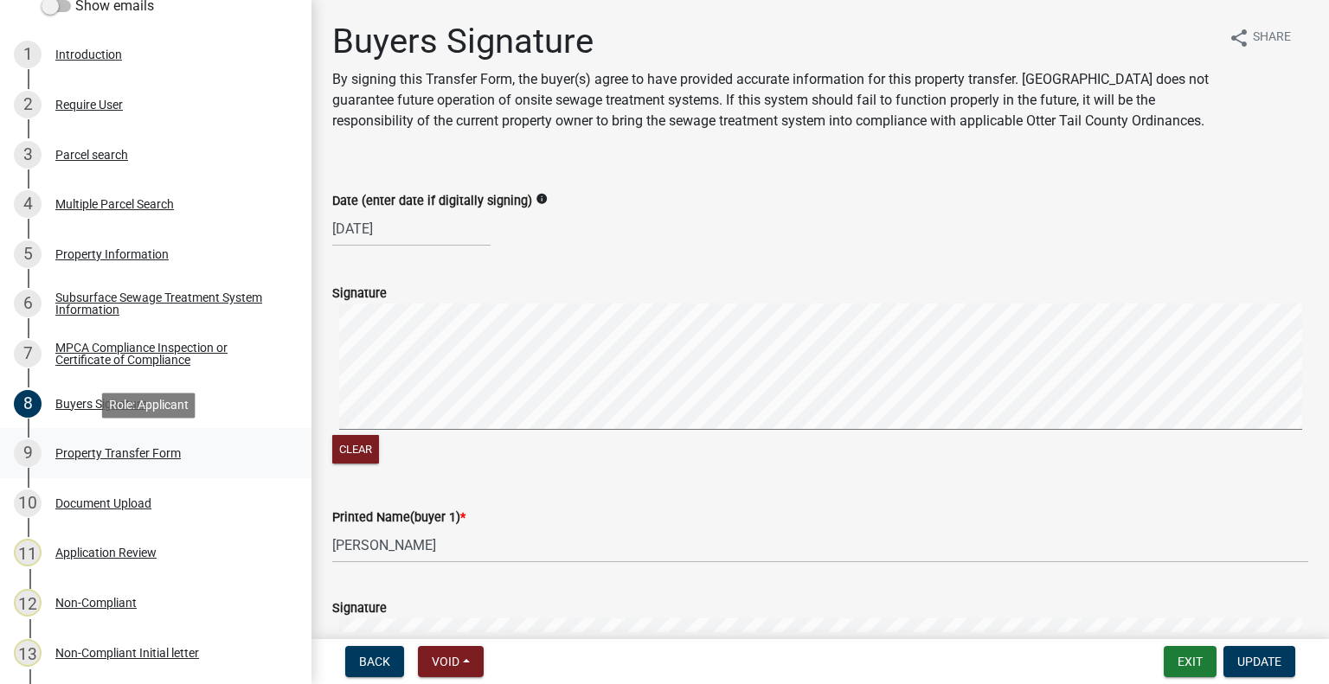
click at [149, 473] on link "9 Property Transfer Form" at bounding box center [155, 453] width 311 height 50
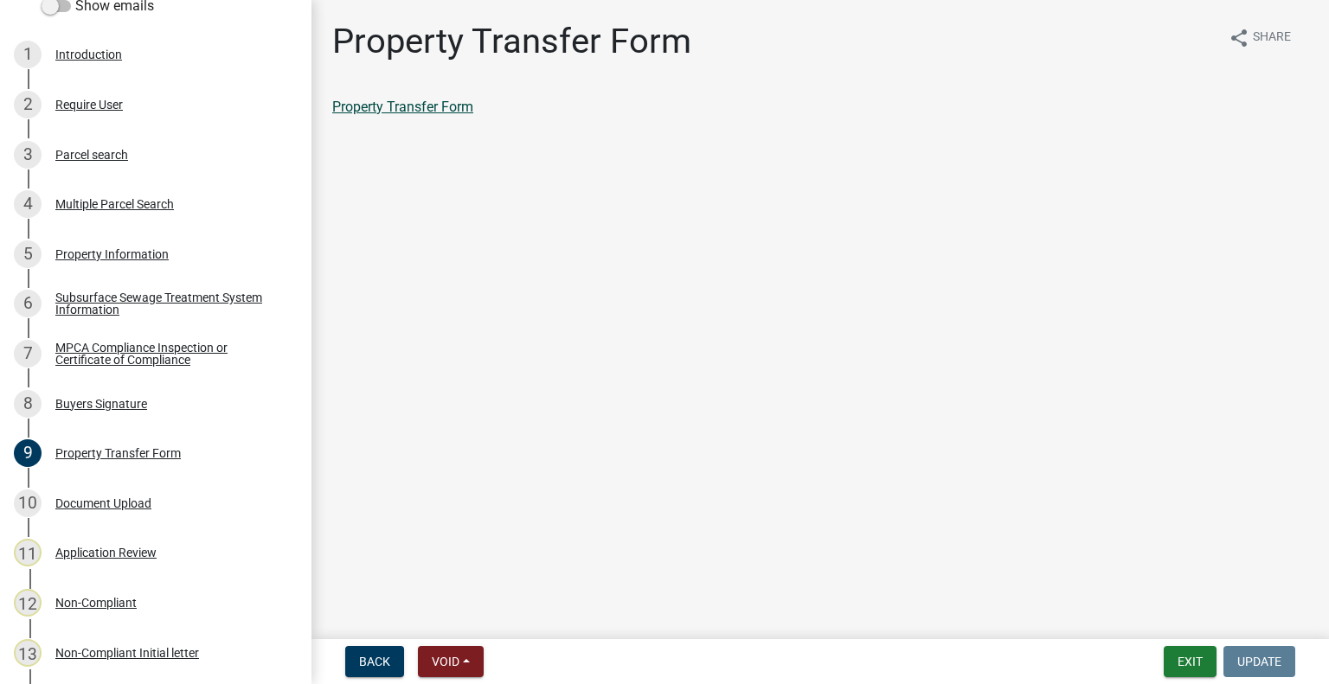
click at [439, 110] on link "Property Transfer Form" at bounding box center [402, 107] width 141 height 16
click at [1168, 677] on nav "Back Void Withdraw Lock Expire Void Exit Update" at bounding box center [819, 661] width 1017 height 45
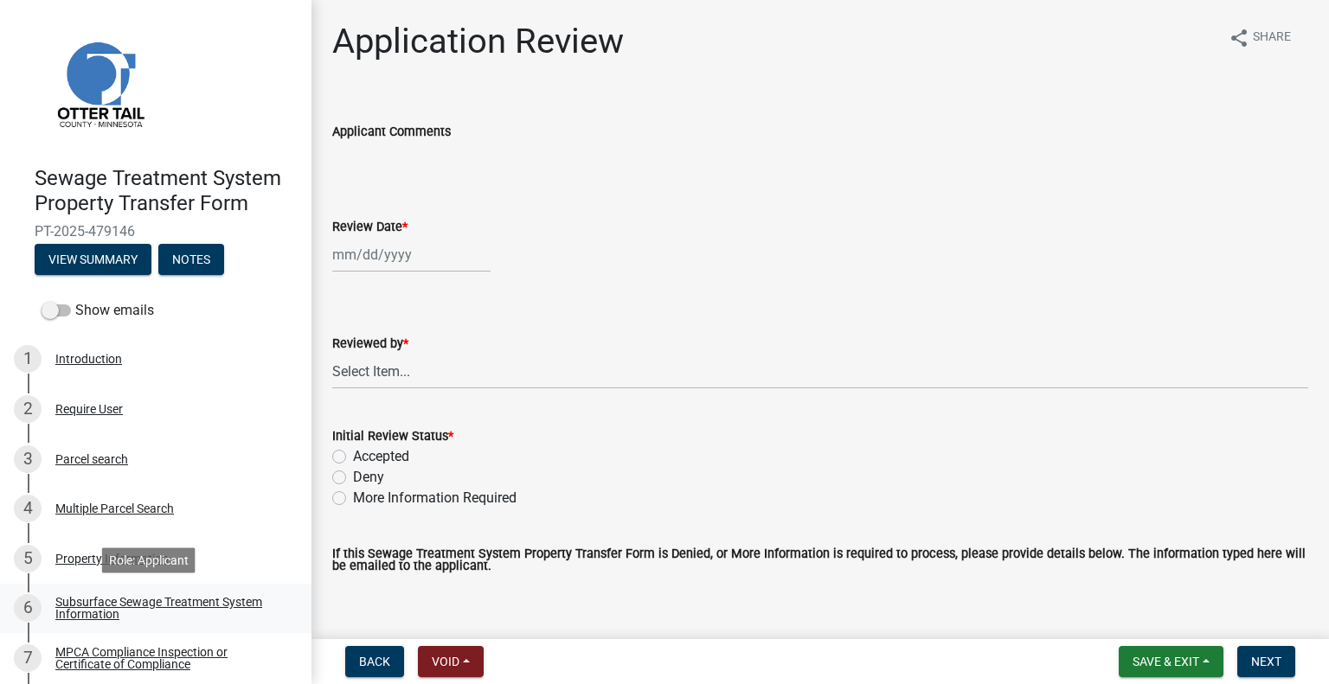
click at [198, 610] on div "Subsurface Sewage Treatment System Information" at bounding box center [169, 608] width 228 height 24
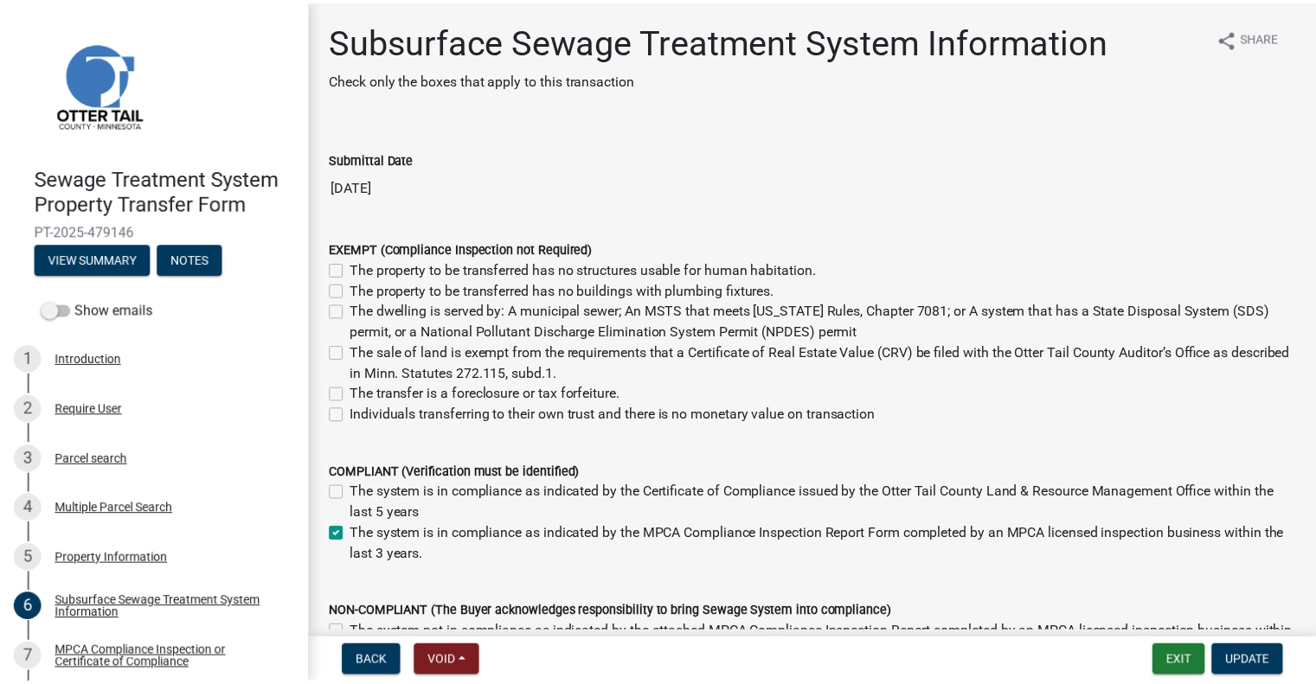
scroll to position [254, 0]
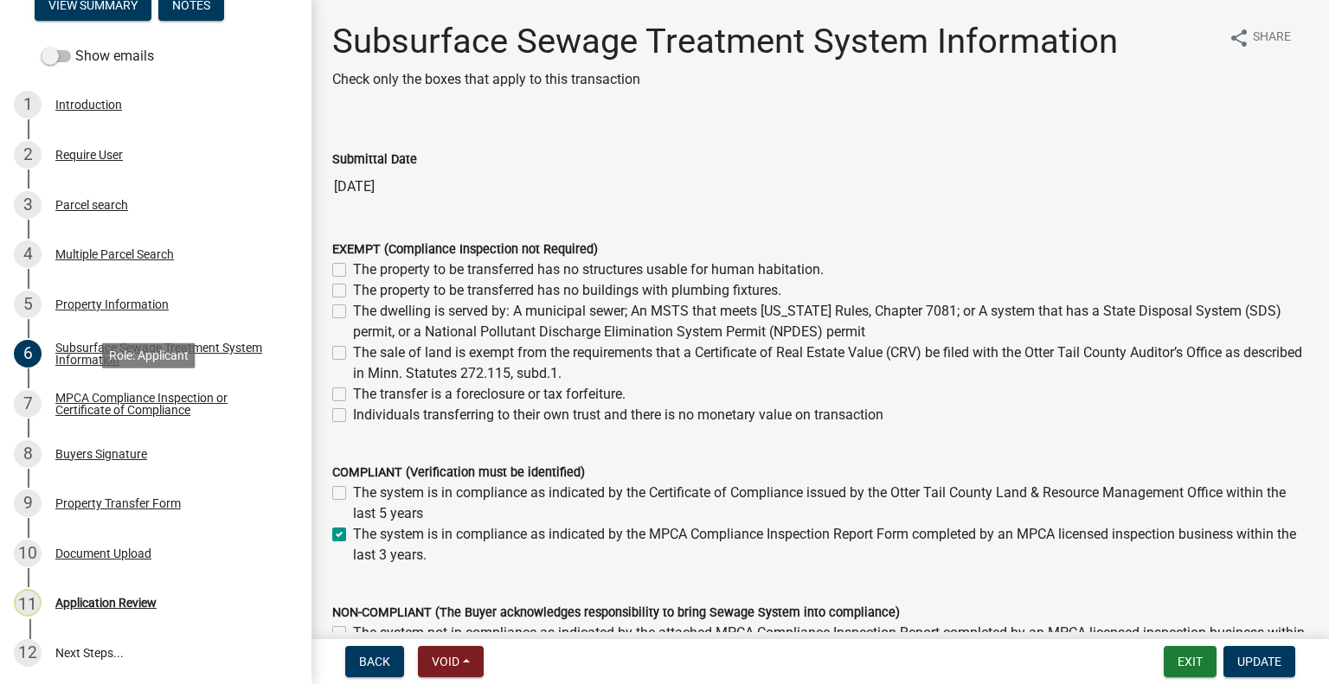
click at [138, 403] on div "MPCA Compliance Inspection or Certificate of Compliance" at bounding box center [169, 404] width 228 height 24
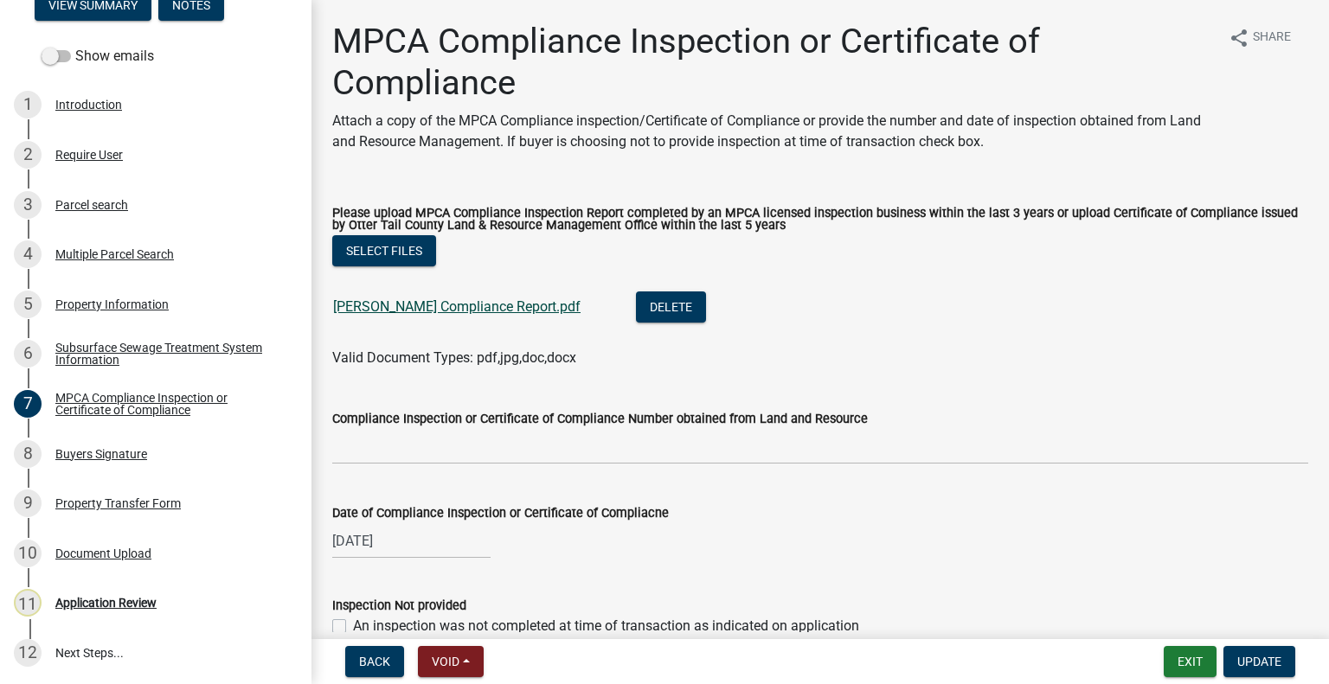
click at [370, 311] on link "Langlie Compliance Report.pdf" at bounding box center [456, 306] width 247 height 16
click at [197, 459] on div "8 Buyers Signature" at bounding box center [149, 454] width 270 height 28
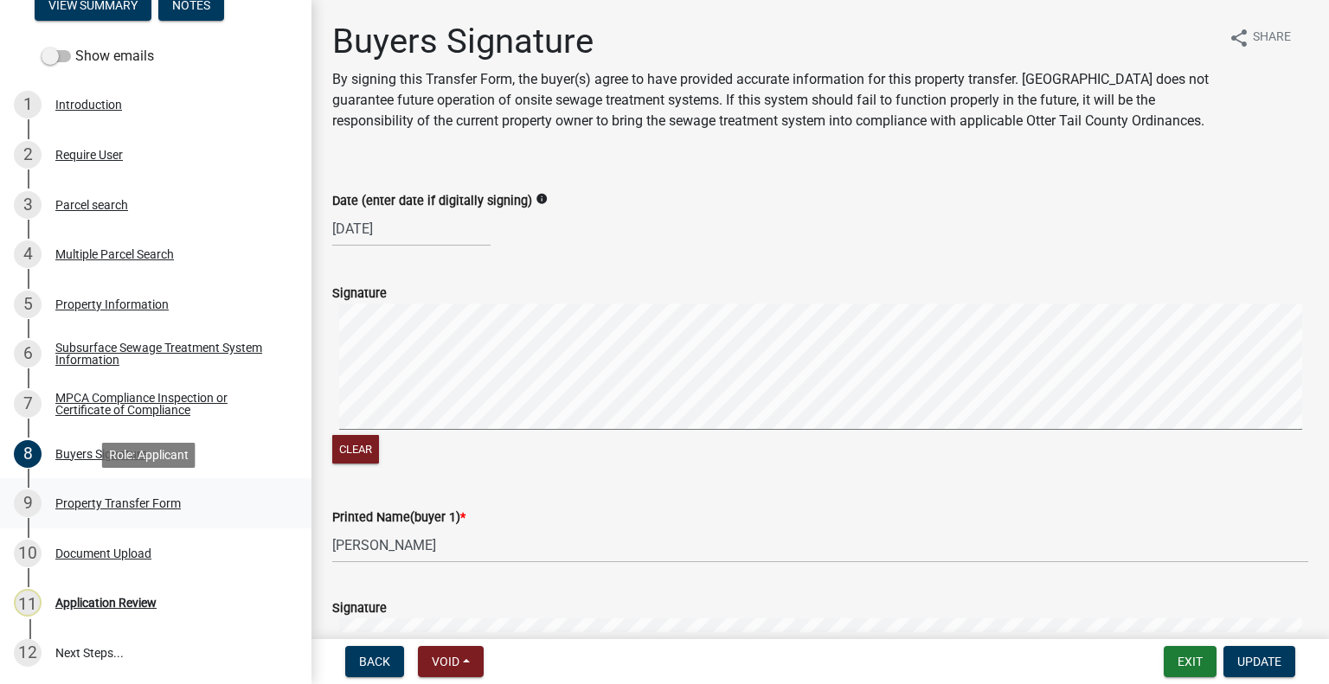
click at [193, 509] on div "9 Property Transfer Form" at bounding box center [149, 504] width 270 height 28
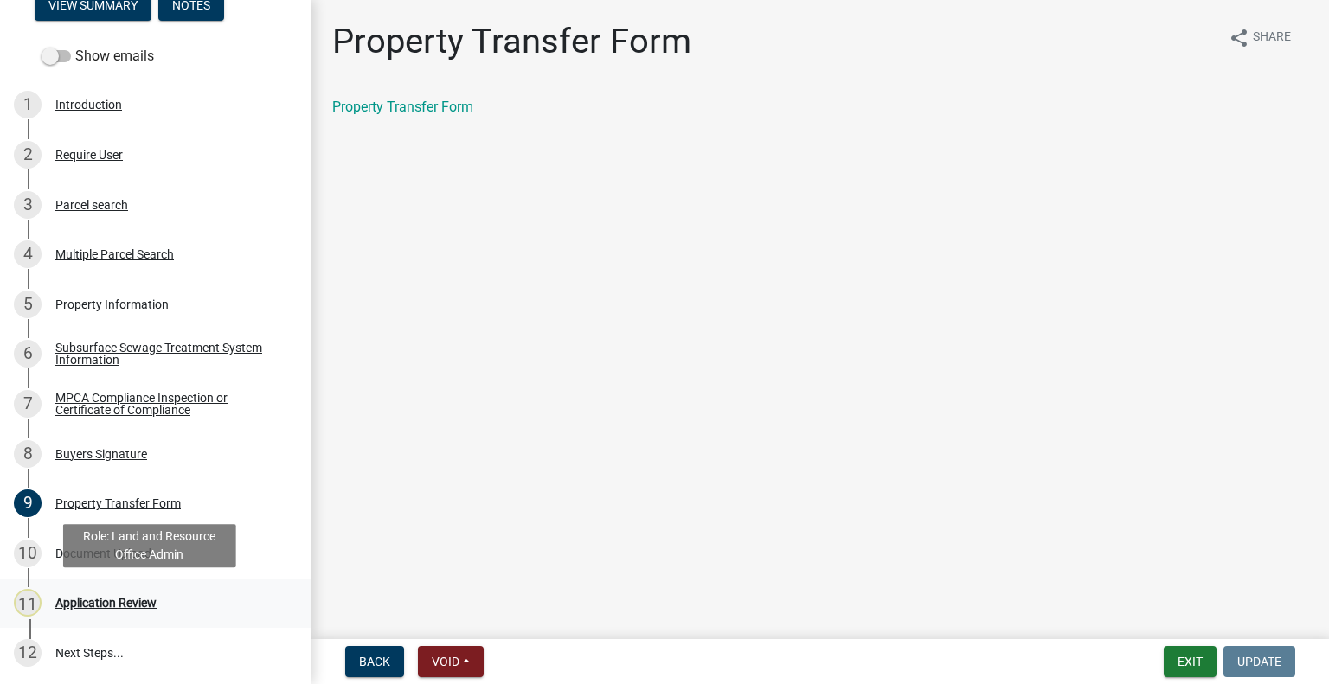
click at [135, 597] on div "Application Review" at bounding box center [105, 603] width 101 height 12
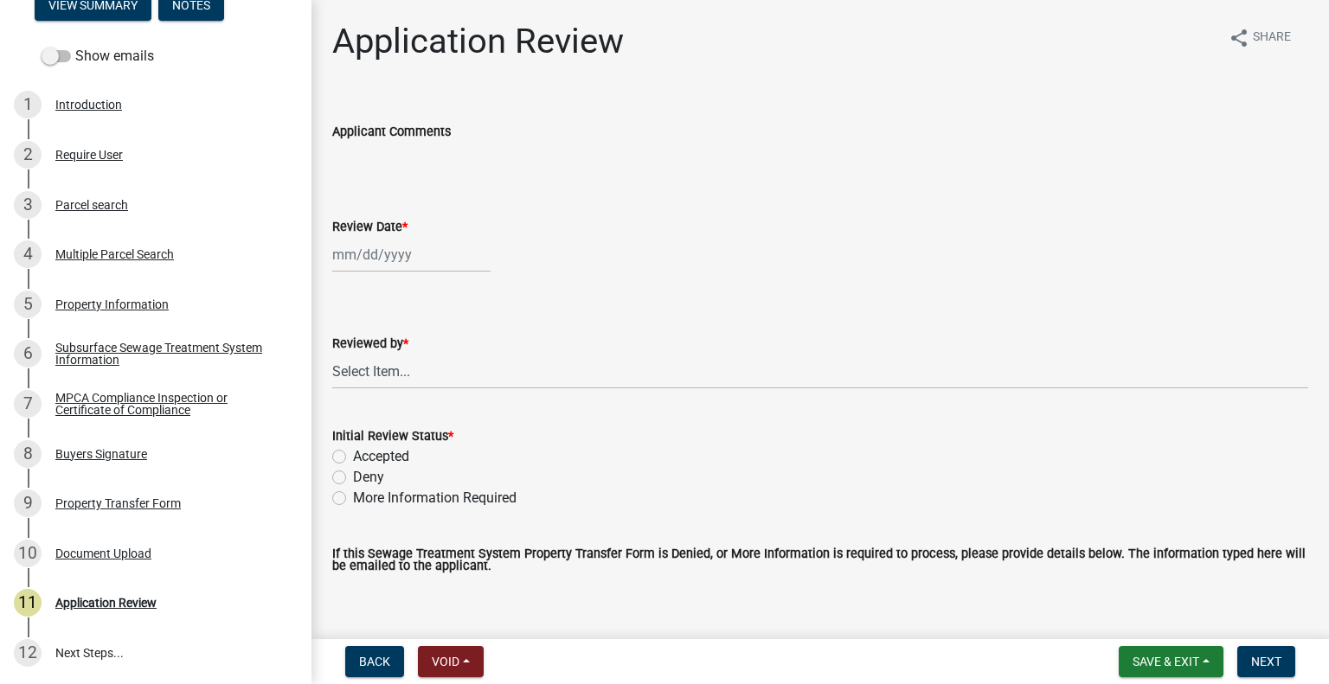
click at [396, 250] on div at bounding box center [411, 254] width 158 height 35
select select "9"
select select "2025"
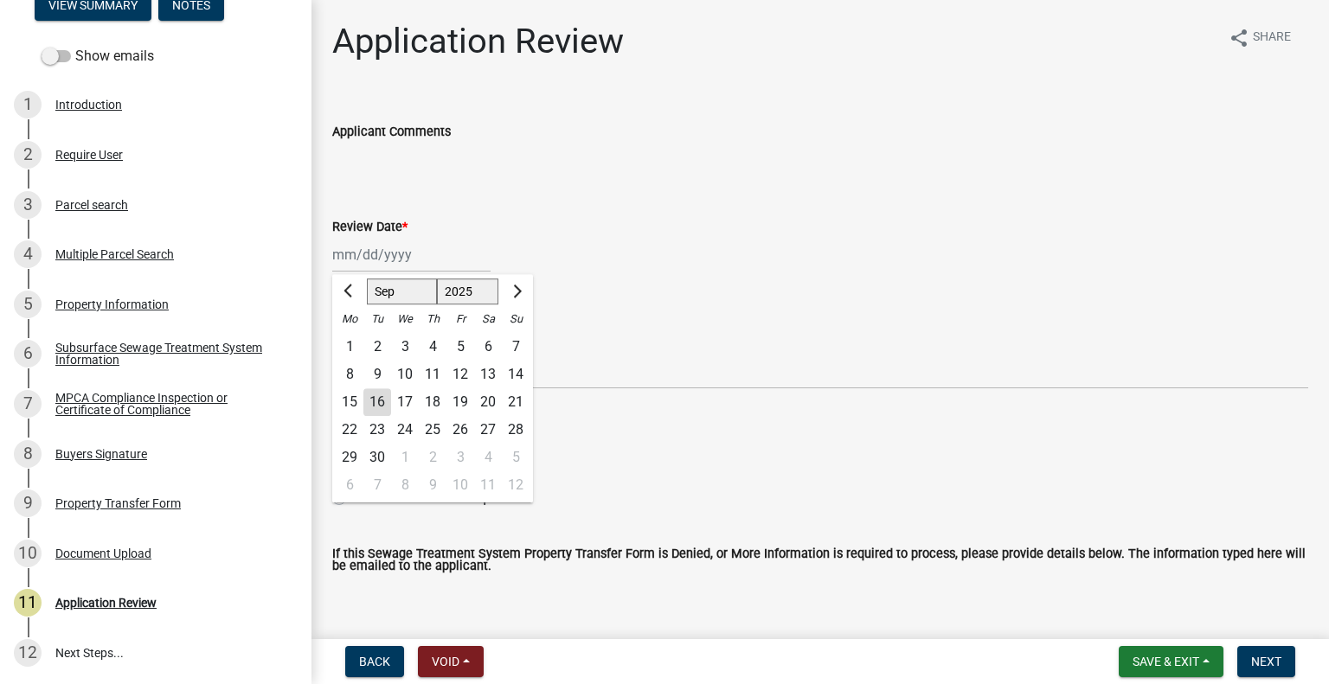
click at [374, 400] on div "16" at bounding box center [377, 402] width 28 height 28
type input "09/16/2025"
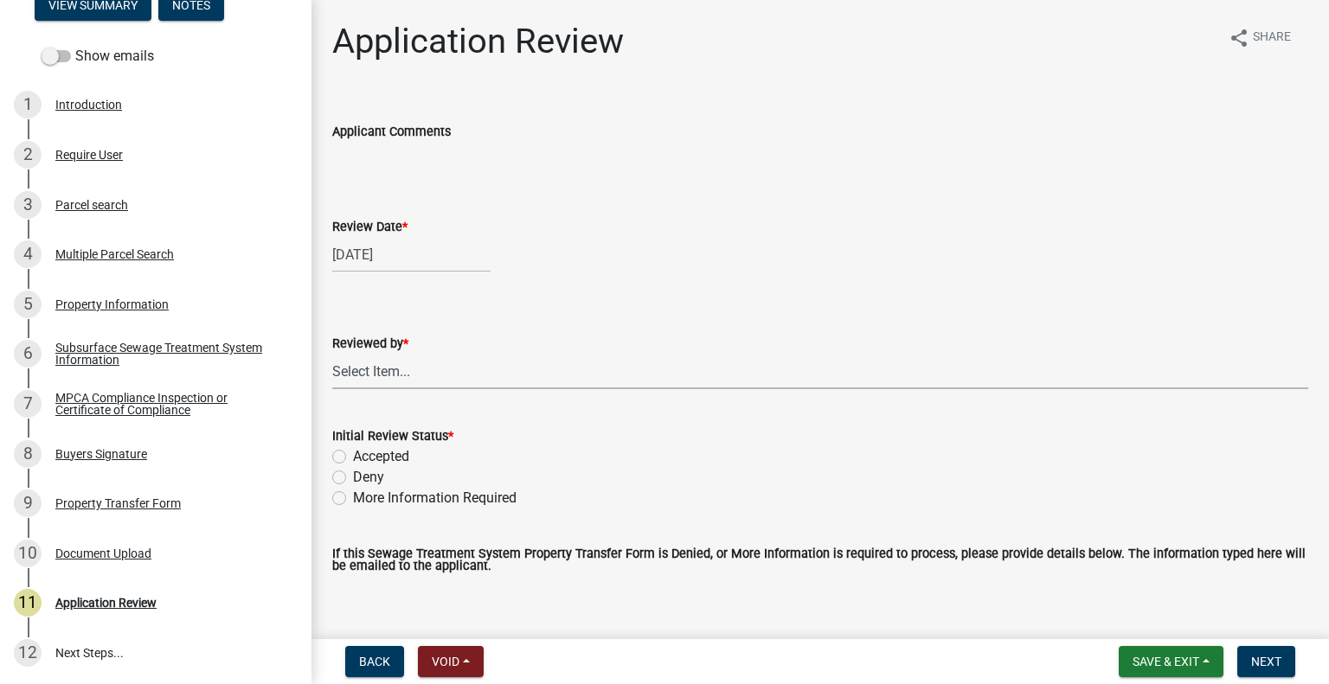
click at [384, 372] on select "Select Item... Alexis Newark Amy Busko Andrea Perales Brittany Tollefson Christ…" at bounding box center [820, 371] width 976 height 35
click at [332, 354] on select "Select Item... Alexis Newark Amy Busko Andrea Perales Brittany Tollefson Christ…" at bounding box center [820, 371] width 976 height 35
select select "2217fab6-25d2-4df2-8e35-18ddd05e0fe8"
click at [384, 451] on label "Accepted" at bounding box center [381, 456] width 56 height 21
click at [364, 451] on input "Accepted" at bounding box center [358, 451] width 11 height 11
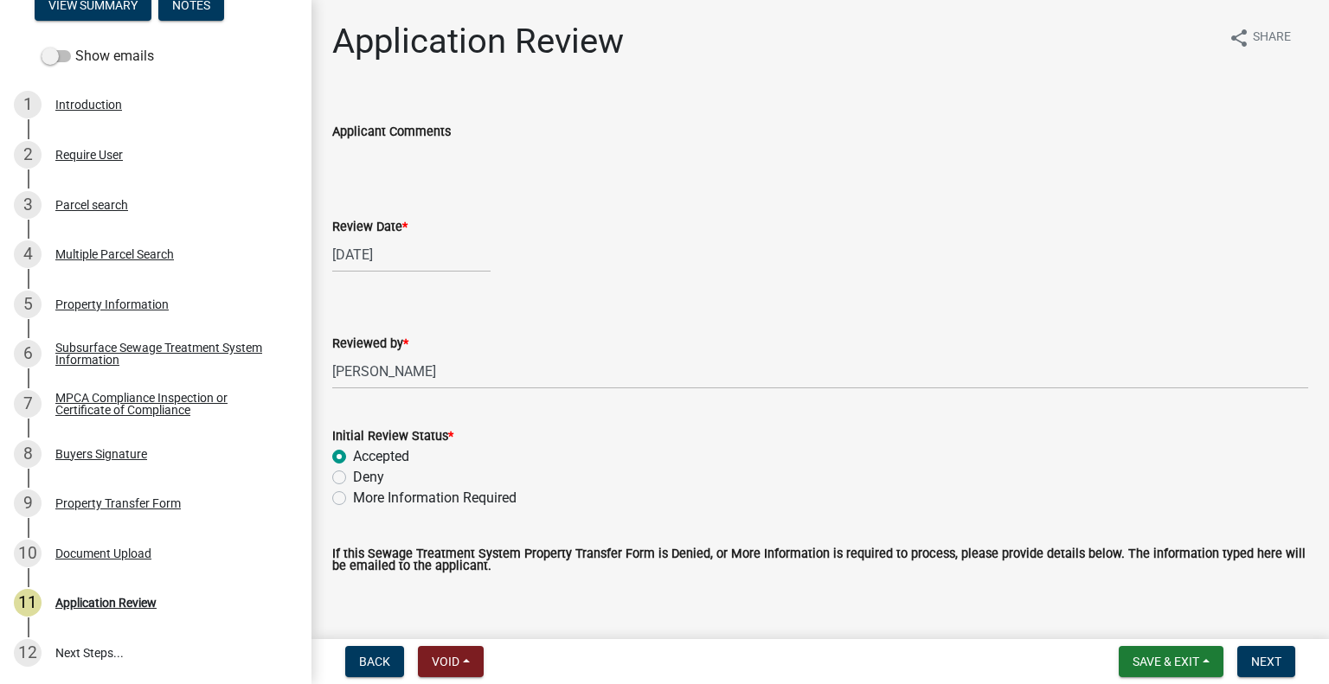
radio input "true"
click at [1262, 660] on span "Next" at bounding box center [1266, 662] width 30 height 14
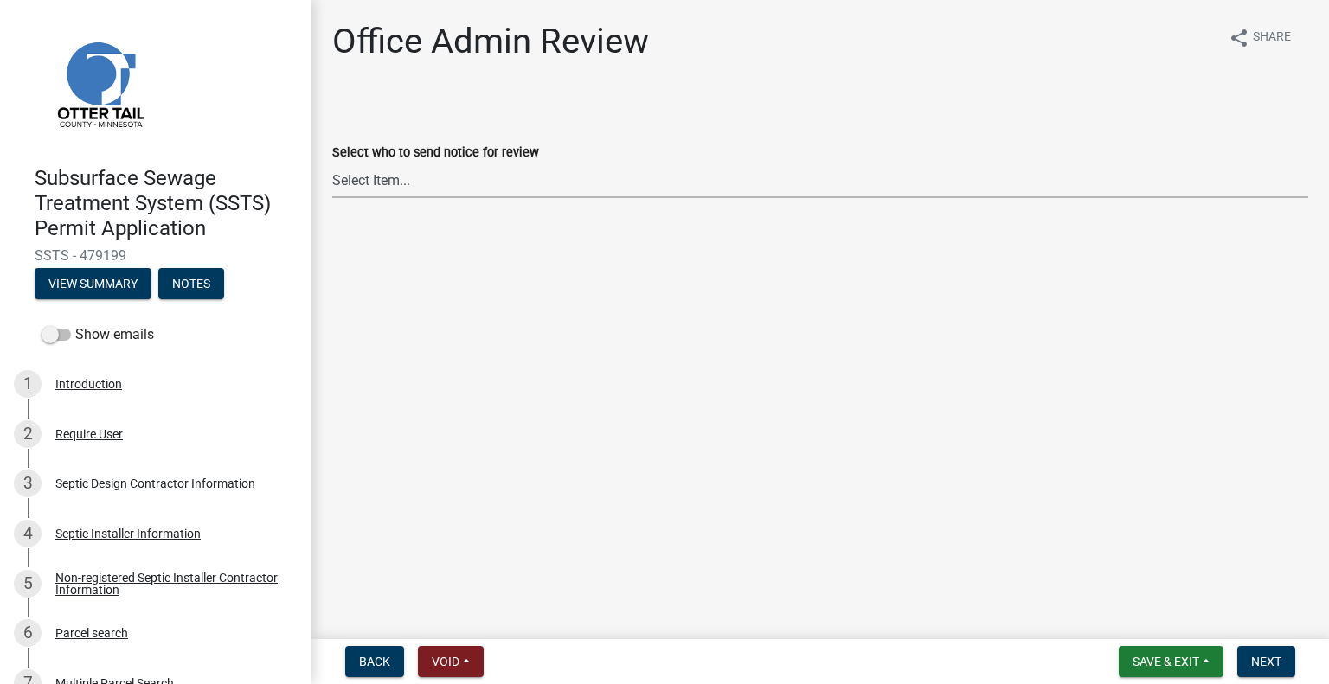
click at [471, 185] on select "Select Item... [PERSON_NAME] ([EMAIL_ADDRESS][DOMAIN_NAME]) [PERSON_NAME] ([EMA…" at bounding box center [820, 180] width 976 height 35
click at [332, 163] on select "Select Item... [PERSON_NAME] ([EMAIL_ADDRESS][DOMAIN_NAME]) [PERSON_NAME] ([EMA…" at bounding box center [820, 180] width 976 height 35
select select "587f38f5-c90e-4c12-9e10-d3e23909bbca"
click at [1263, 656] on span "Next" at bounding box center [1266, 662] width 30 height 14
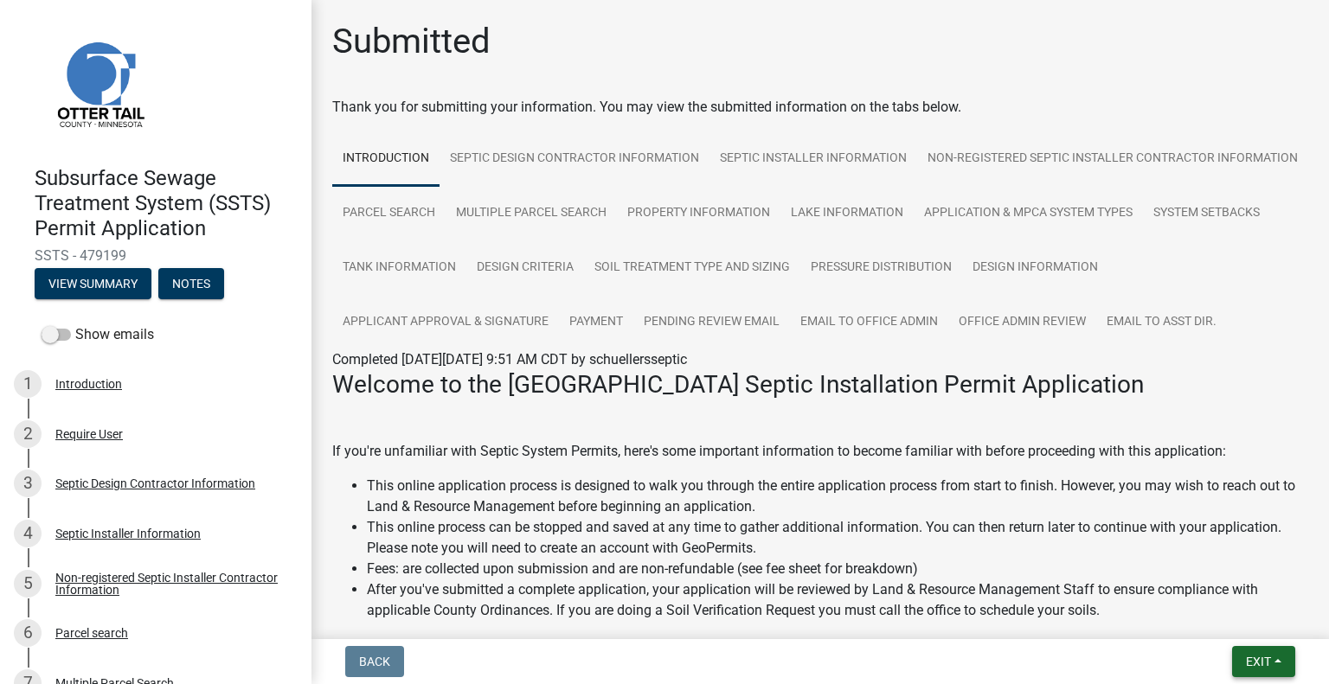
click at [1239, 657] on button "Exit" at bounding box center [1263, 661] width 63 height 31
click at [1234, 625] on button "Save & Exit" at bounding box center [1226, 617] width 138 height 42
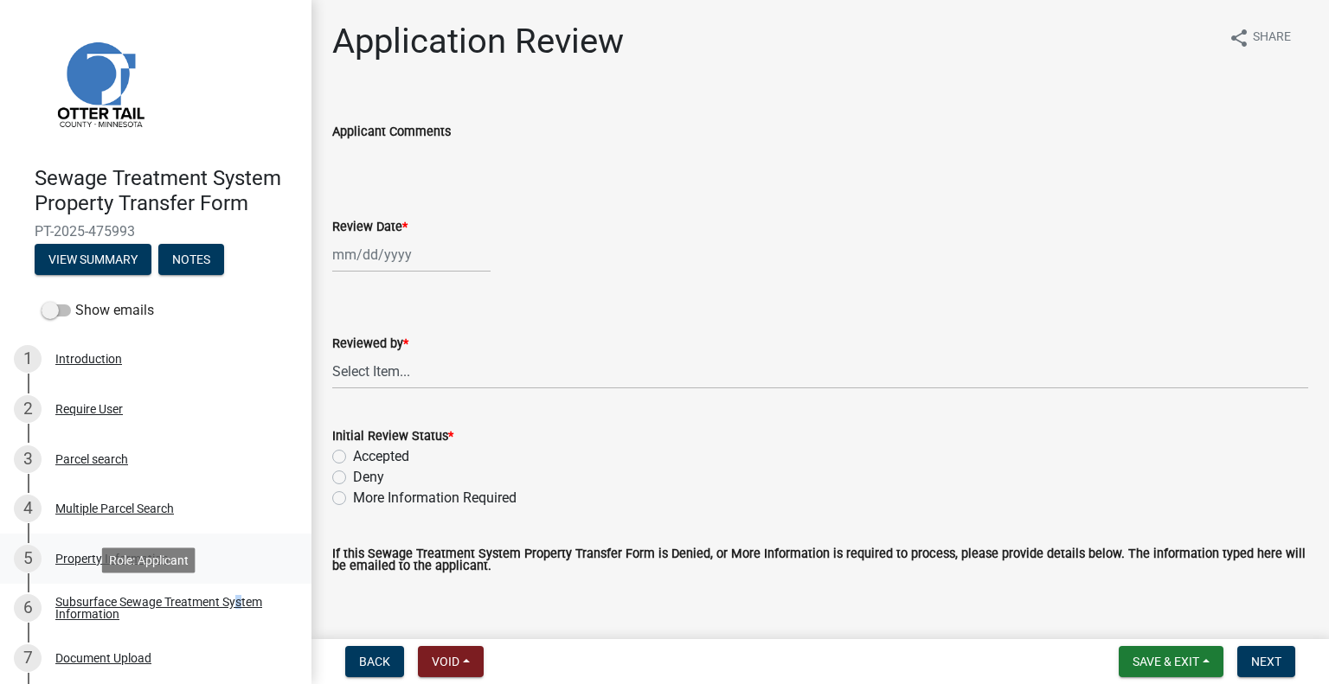
drag, startPoint x: 233, startPoint y: 595, endPoint x: 235, endPoint y: 582, distance: 13.2
click at [235, 596] on div "Subsurface Sewage Treatment System Information" at bounding box center [169, 608] width 228 height 24
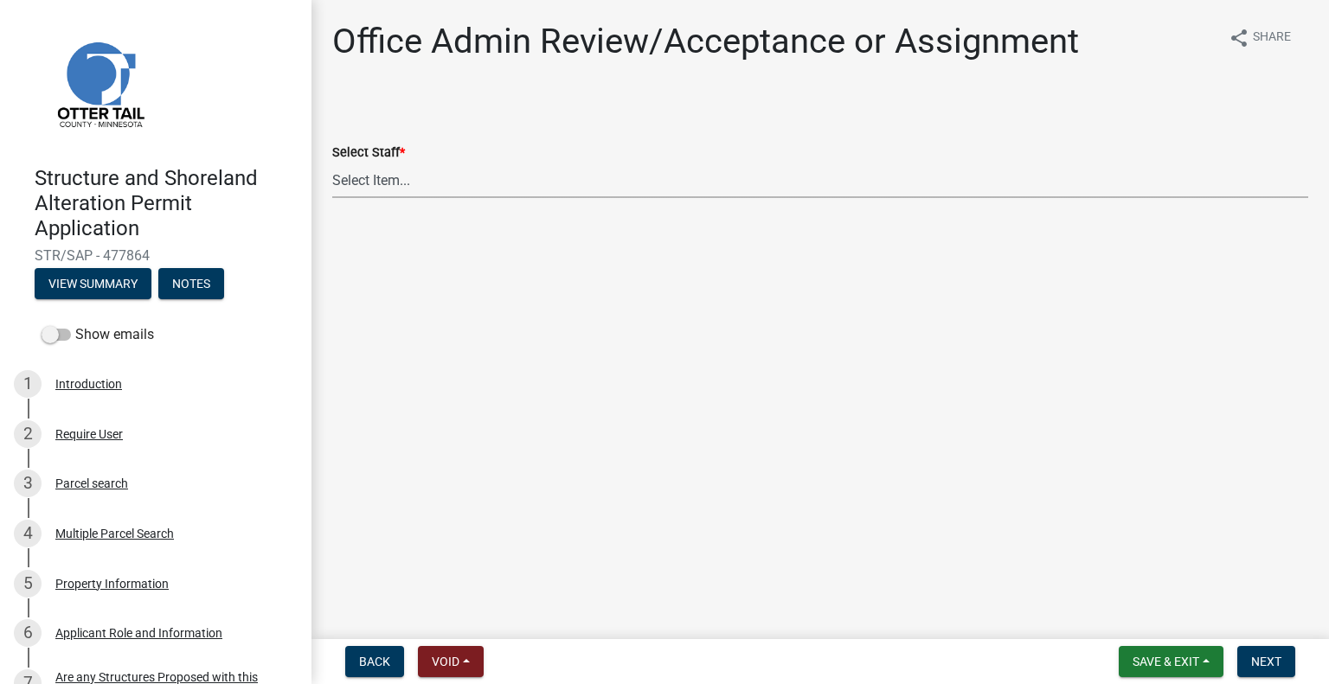
click at [450, 178] on select "Select Item... [PERSON_NAME] ([EMAIL_ADDRESS][DOMAIN_NAME]) [PERSON_NAME] ([EMA…" at bounding box center [820, 180] width 976 height 35
click at [332, 163] on select "Select Item... [PERSON_NAME] ([EMAIL_ADDRESS][DOMAIN_NAME]) [PERSON_NAME] ([EMA…" at bounding box center [820, 180] width 976 height 35
select select "587f38f5-c90e-4c12-9e10-d3e23909bbca"
drag, startPoint x: 1271, startPoint y: 669, endPoint x: 1297, endPoint y: 668, distance: 25.1
click at [1273, 669] on button "Next" at bounding box center [1266, 661] width 58 height 31
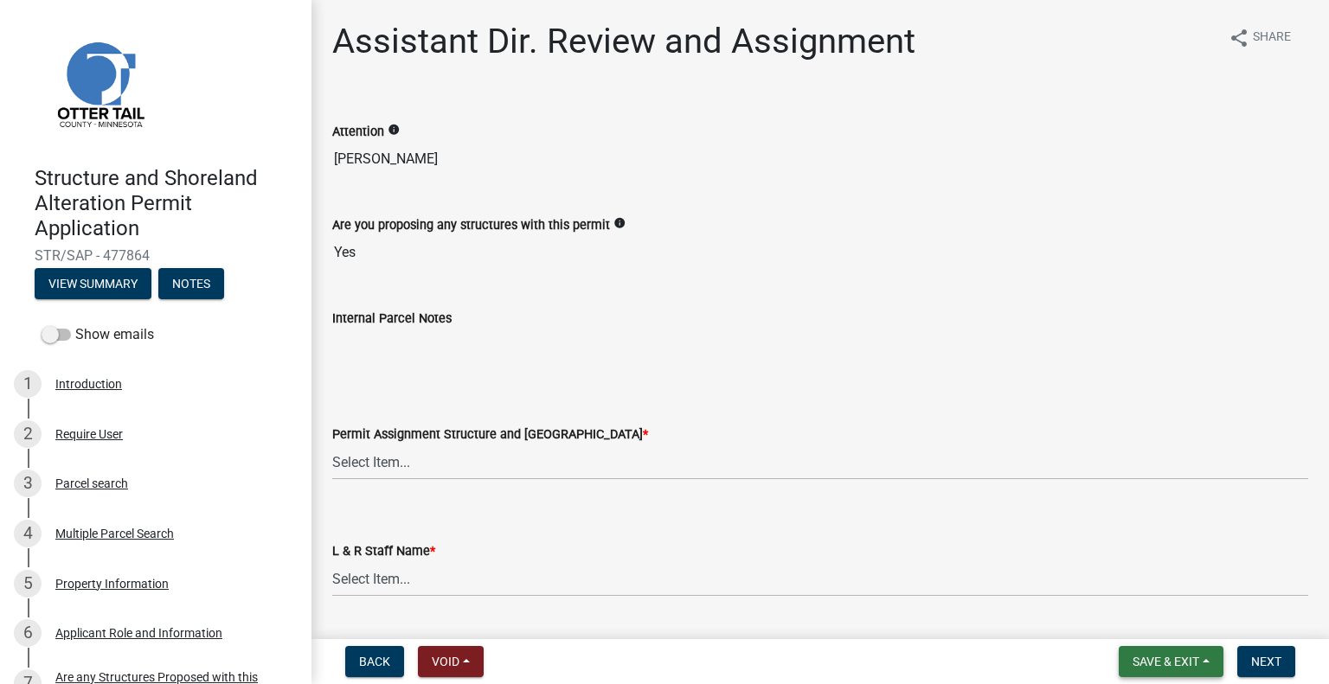
click at [1168, 663] on span "Save & Exit" at bounding box center [1165, 662] width 67 height 14
click at [1156, 625] on button "Save & Exit" at bounding box center [1154, 617] width 138 height 42
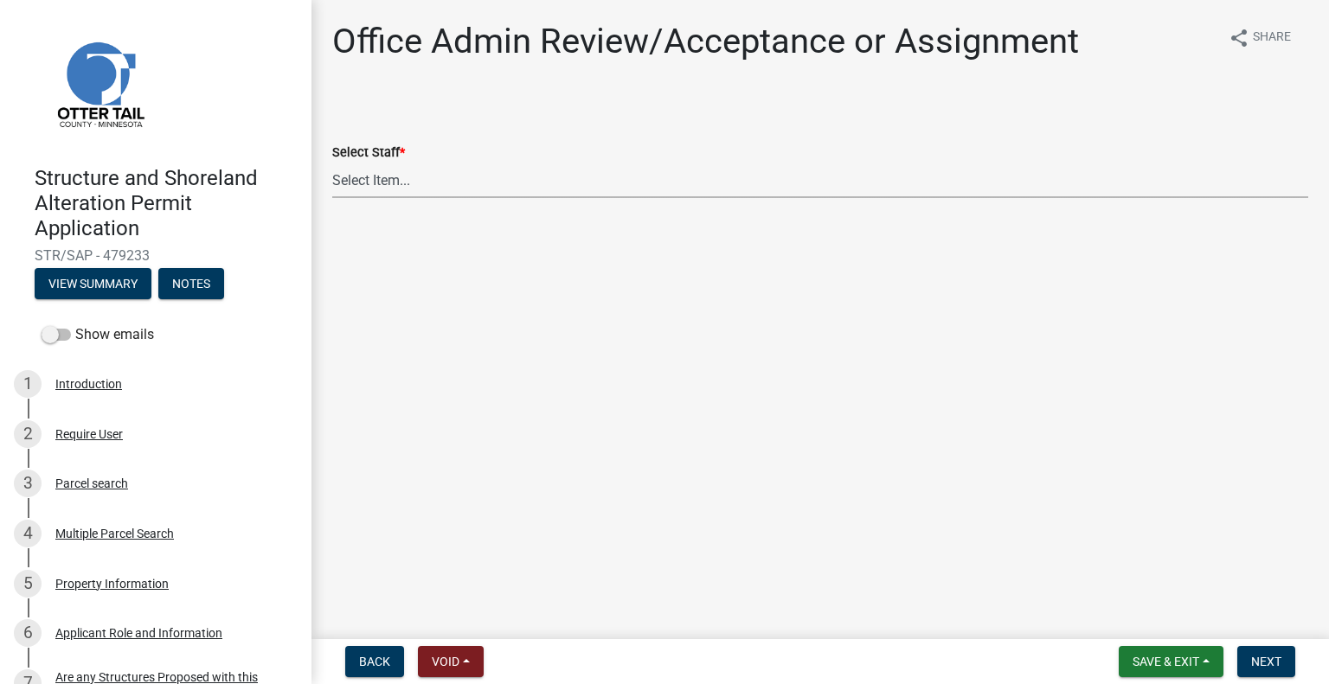
click at [441, 194] on select "Select Item... [PERSON_NAME] ([EMAIL_ADDRESS][DOMAIN_NAME]) [PERSON_NAME] ([EMA…" at bounding box center [820, 180] width 976 height 35
click at [332, 163] on select "Select Item... [PERSON_NAME] ([EMAIL_ADDRESS][DOMAIN_NAME]) [PERSON_NAME] ([EMA…" at bounding box center [820, 180] width 976 height 35
select select "587f38f5-c90e-4c12-9e10-d3e23909bbca"
click at [1266, 659] on span "Next" at bounding box center [1266, 662] width 30 height 14
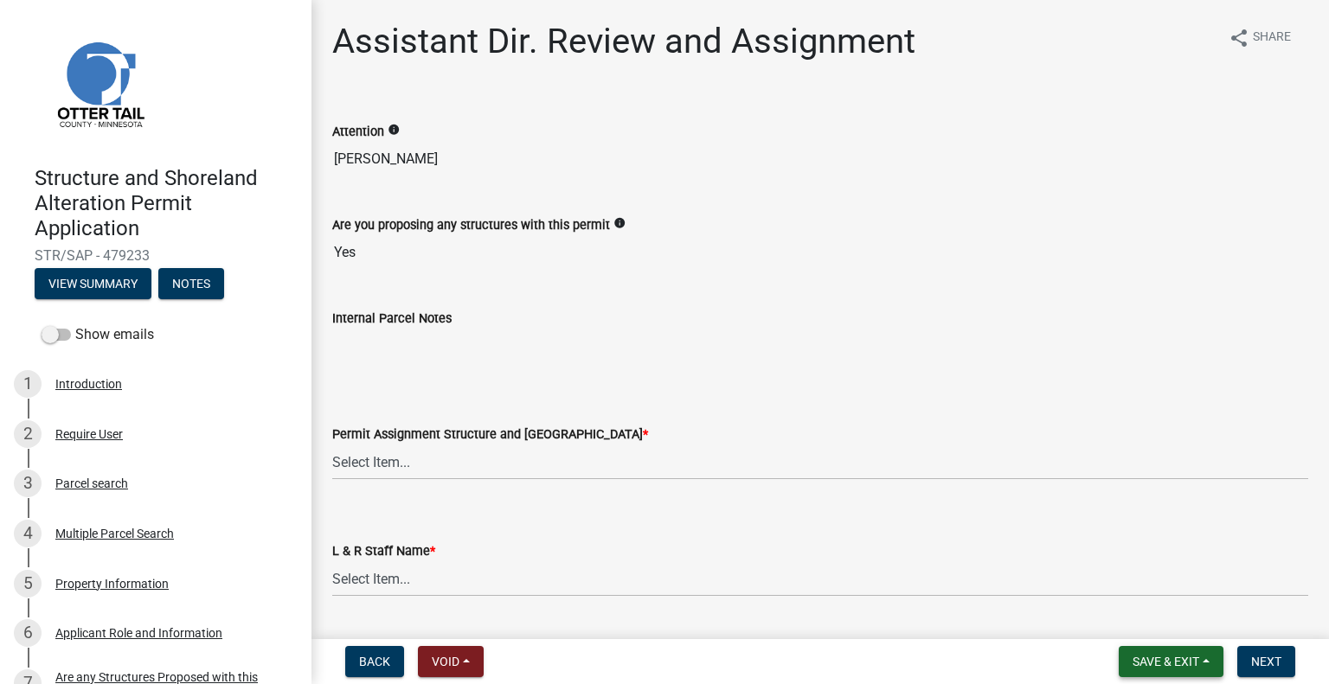
click at [1209, 656] on button "Save & Exit" at bounding box center [1170, 661] width 105 height 31
click at [1174, 625] on button "Save & Exit" at bounding box center [1154, 617] width 138 height 42
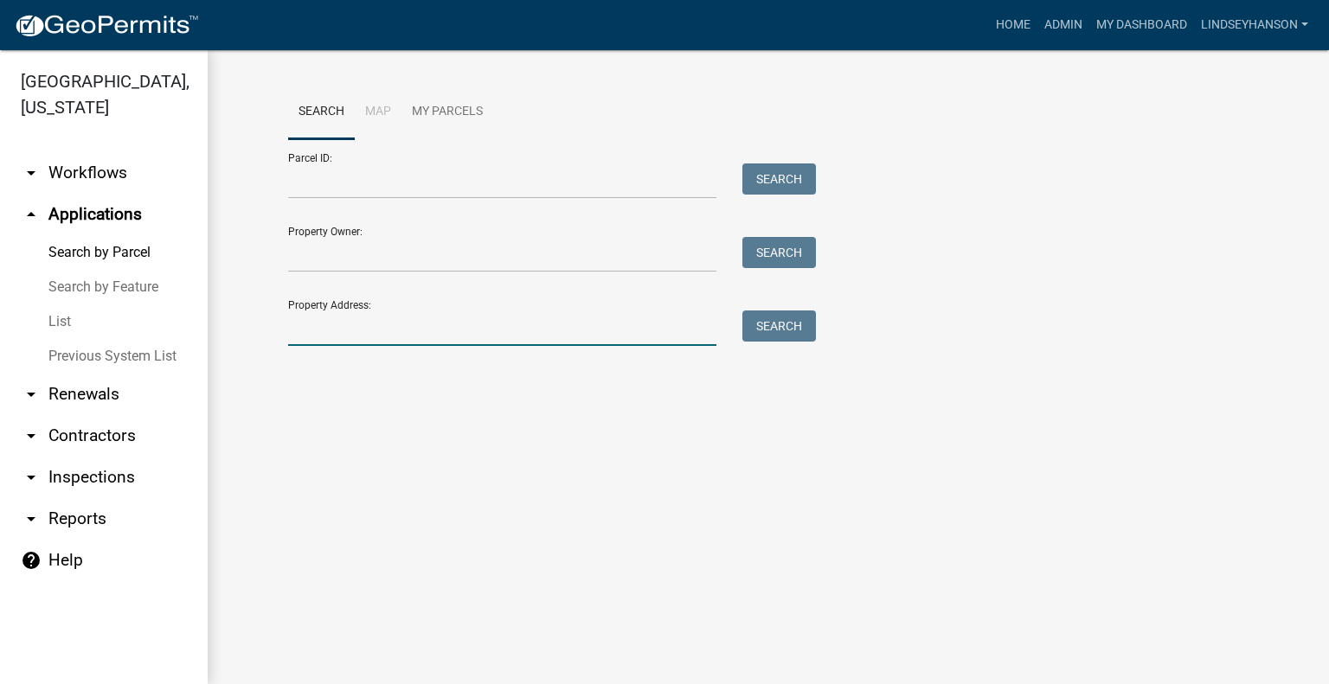
click at [477, 330] on input "Property Address:" at bounding box center [502, 328] width 428 height 35
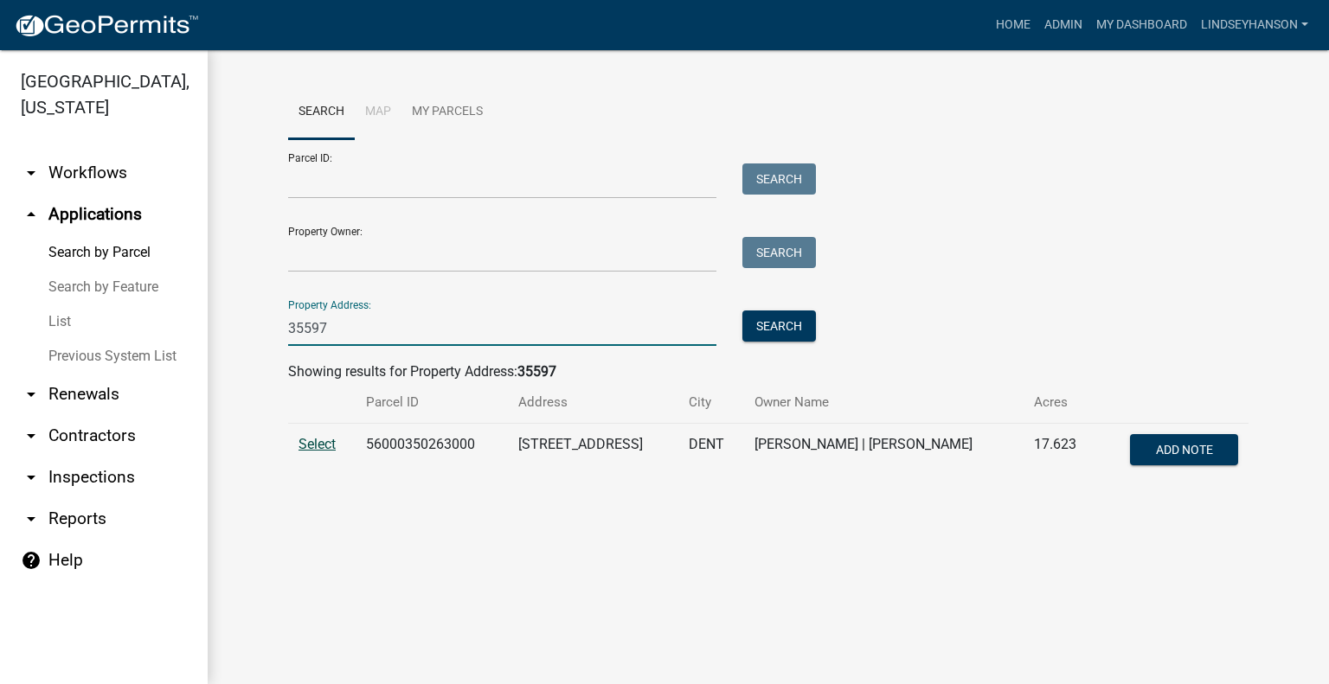
type input "35597"
click at [315, 442] on span "Select" at bounding box center [316, 444] width 37 height 16
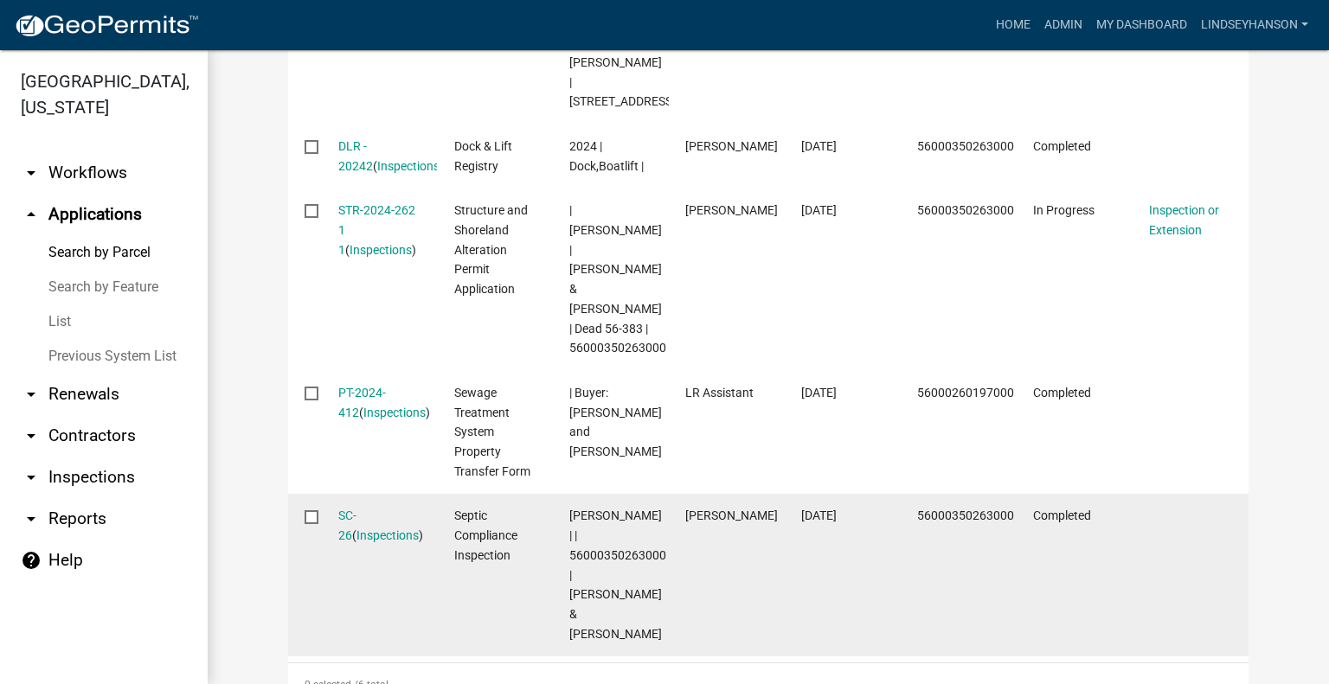
scroll to position [972, 0]
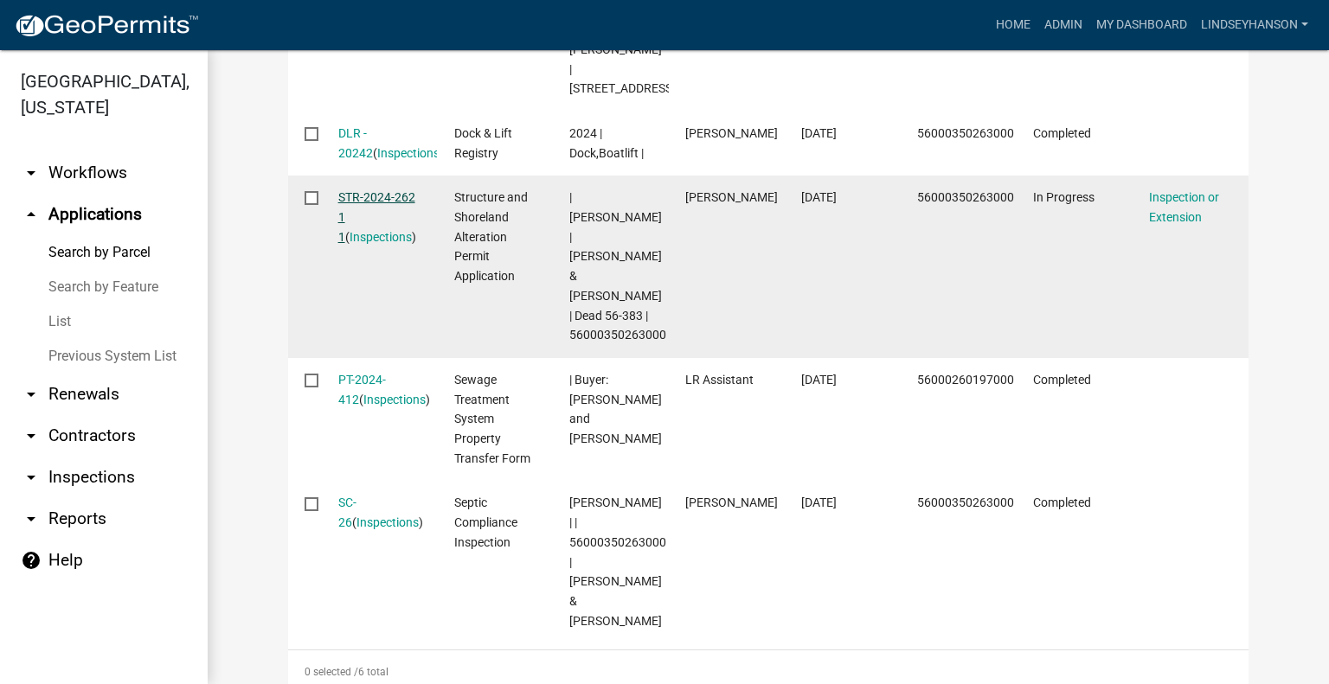
click at [385, 196] on link "STR-2024-262 1 1" at bounding box center [376, 217] width 77 height 54
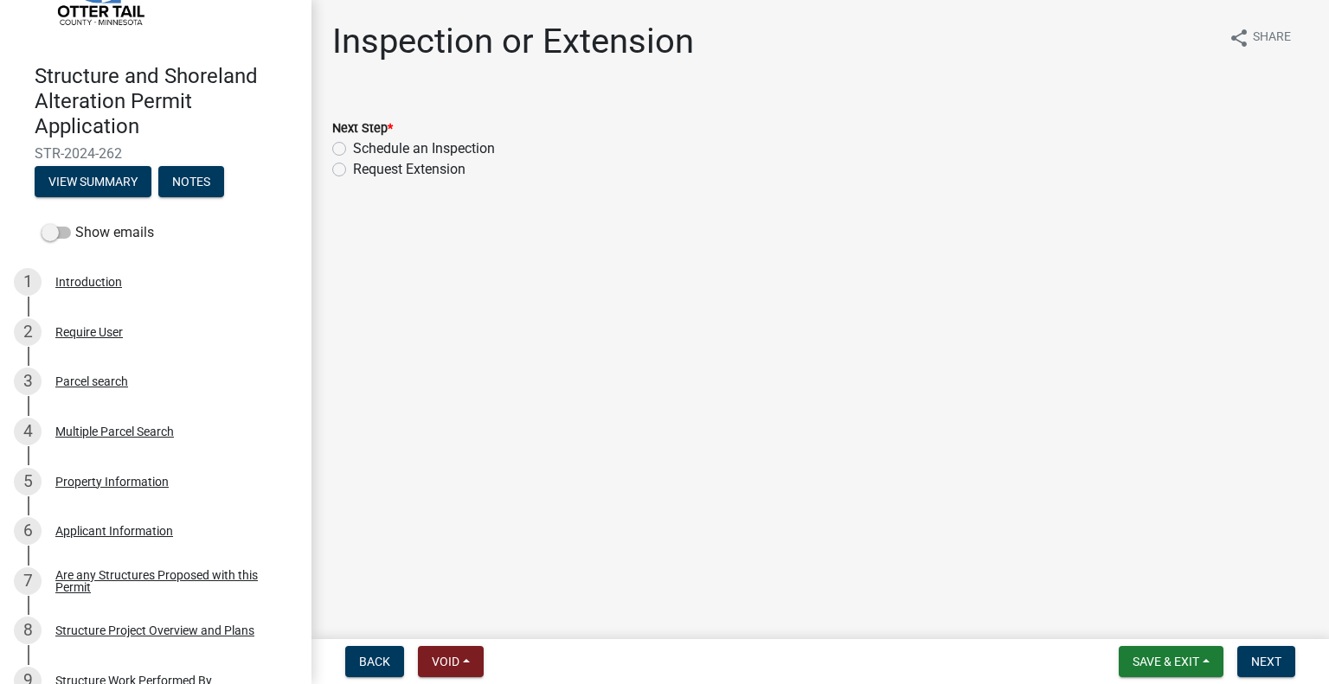
scroll to position [108, 0]
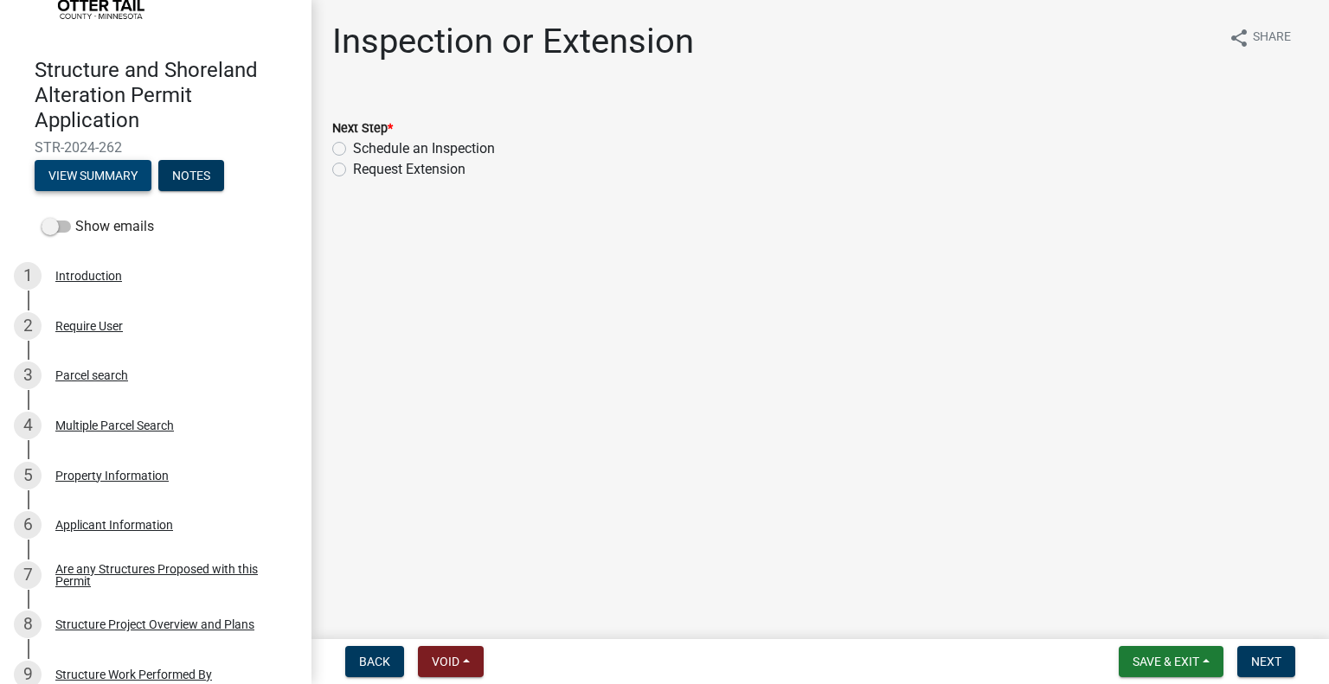
click at [105, 174] on button "View Summary" at bounding box center [93, 175] width 117 height 31
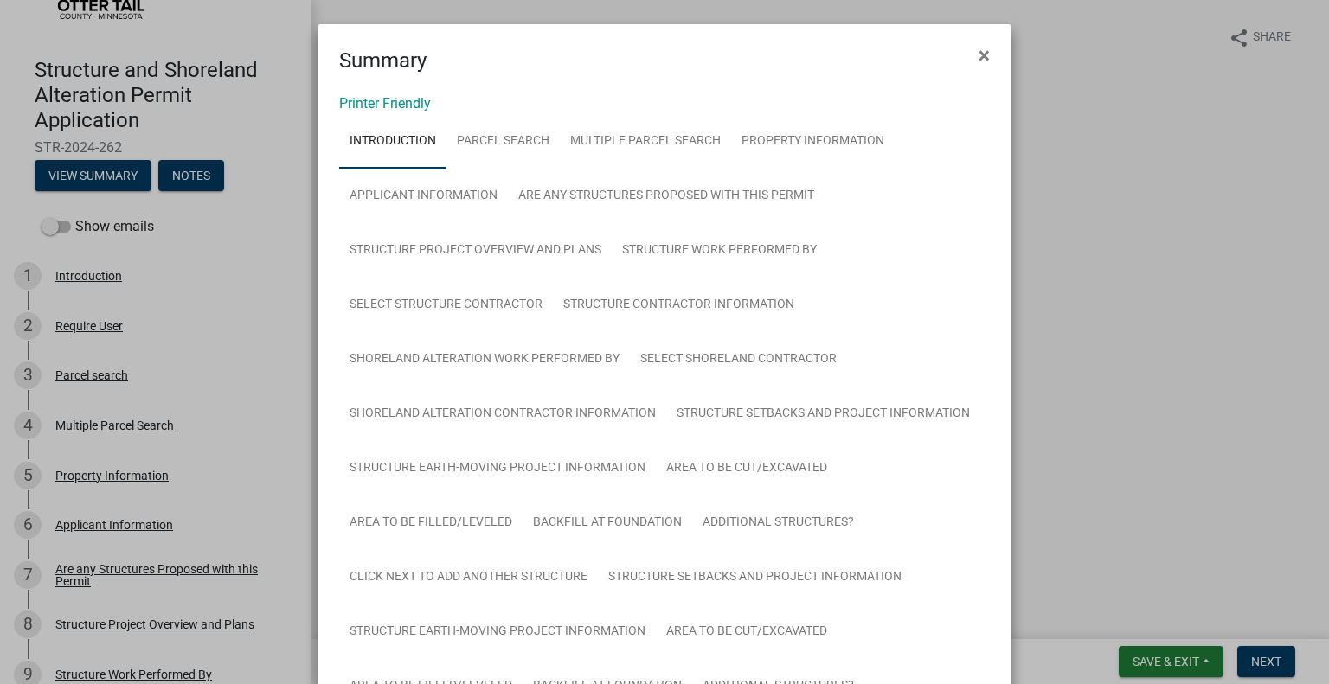
click at [376, 101] on link "Printer Friendly" at bounding box center [385, 103] width 92 height 16
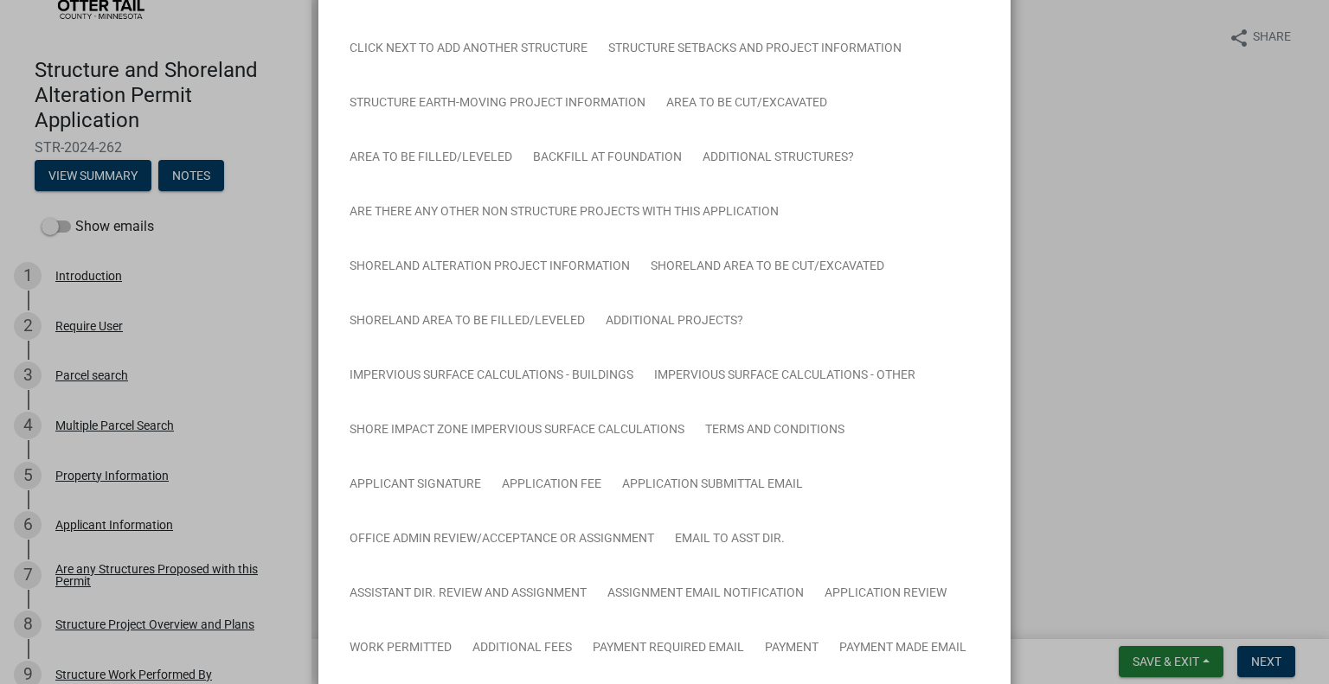
scroll to position [778, 0]
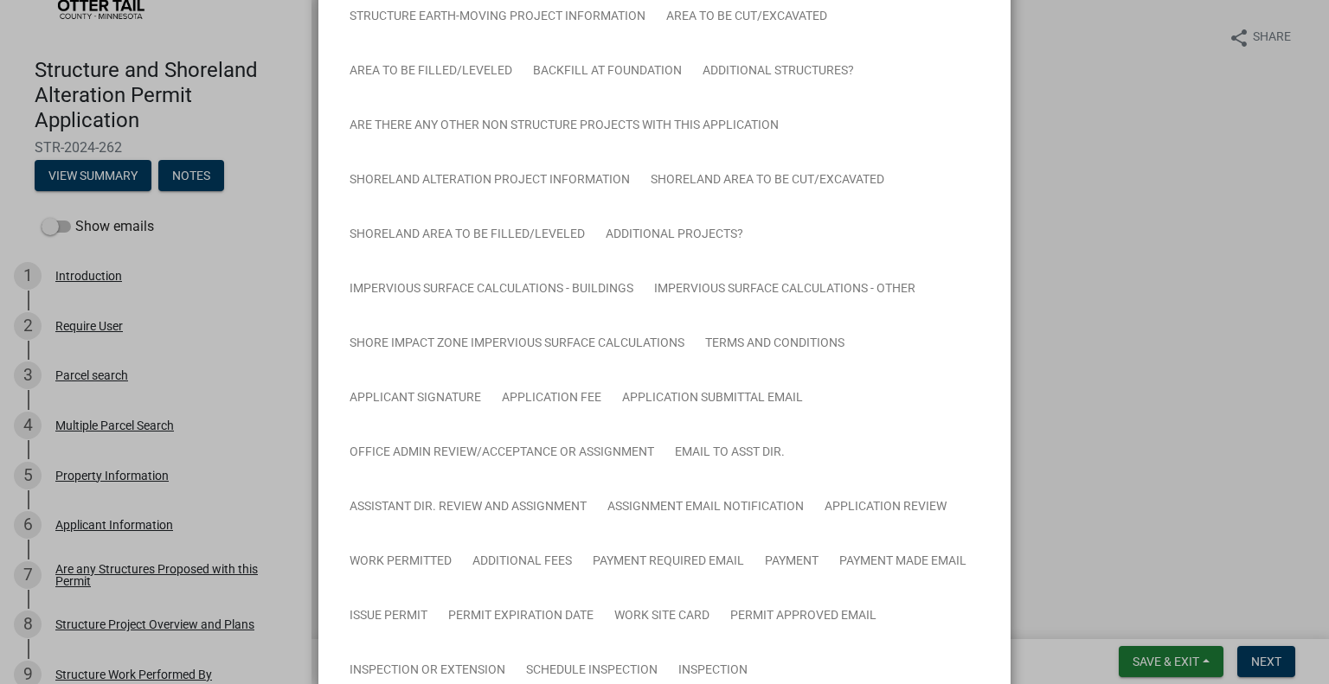
click at [270, 298] on ngb-modal-window "Summary × Printer Friendly Introduction Parcel search Multiple Parcel Search Pr…" at bounding box center [664, 342] width 1329 height 684
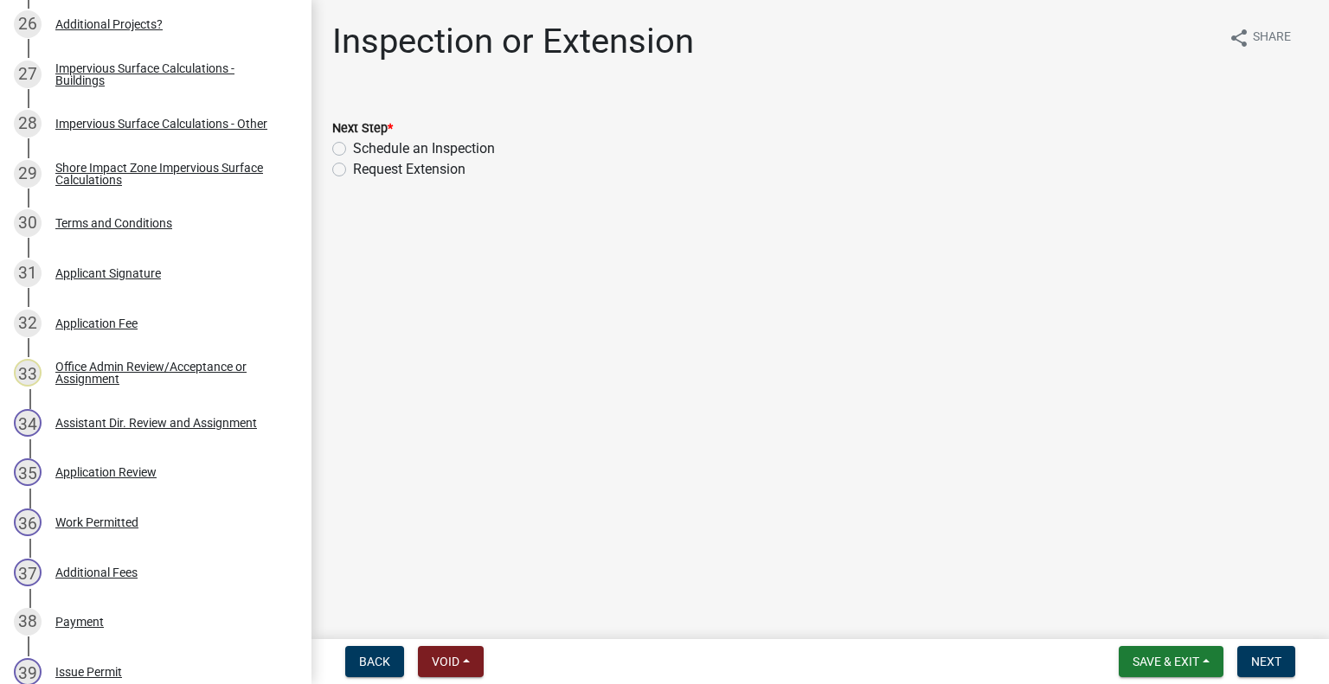
scroll to position [1602, 0]
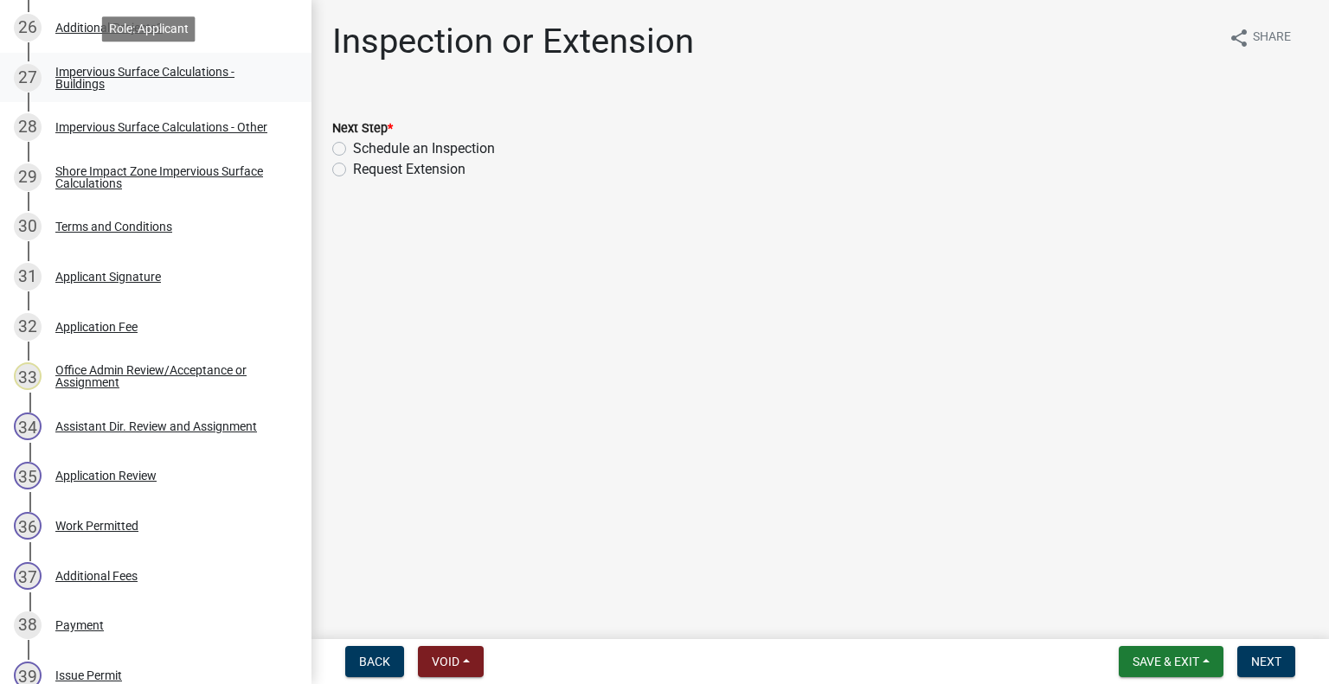
click at [239, 89] on link "27 Impervious Surface Calculations - Buildings" at bounding box center [155, 78] width 311 height 50
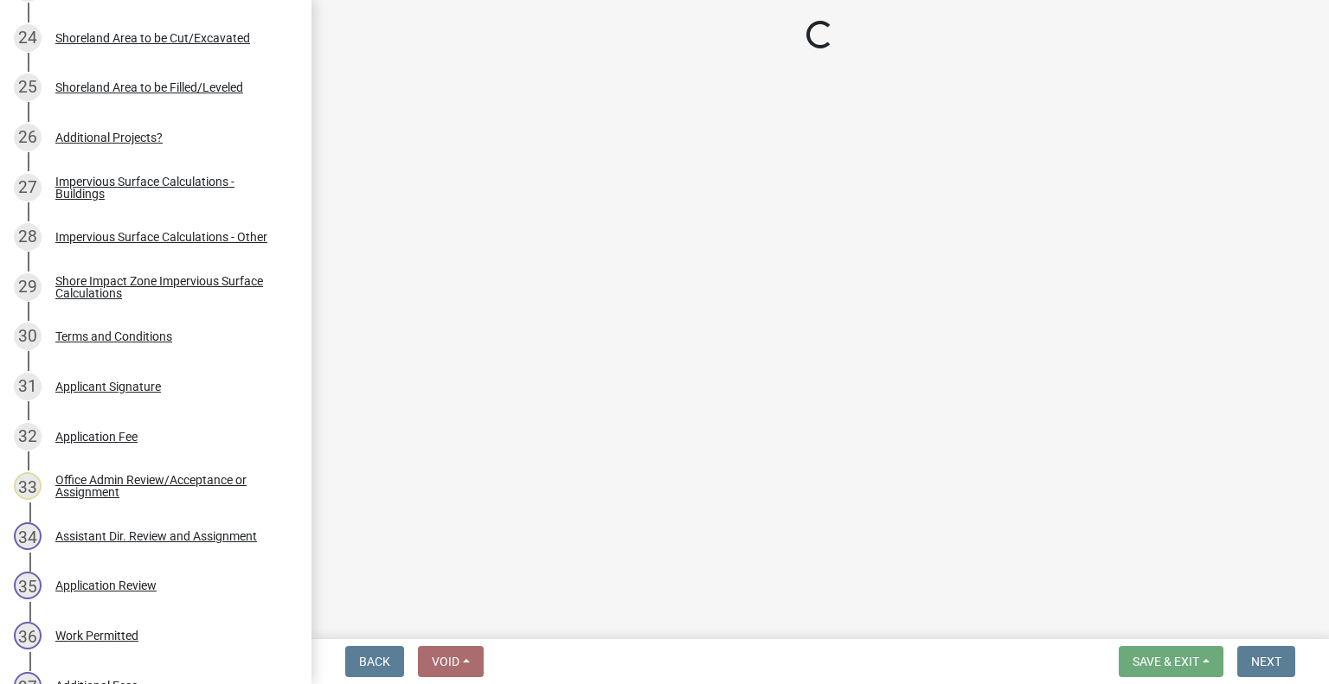
scroll to position [1470, 0]
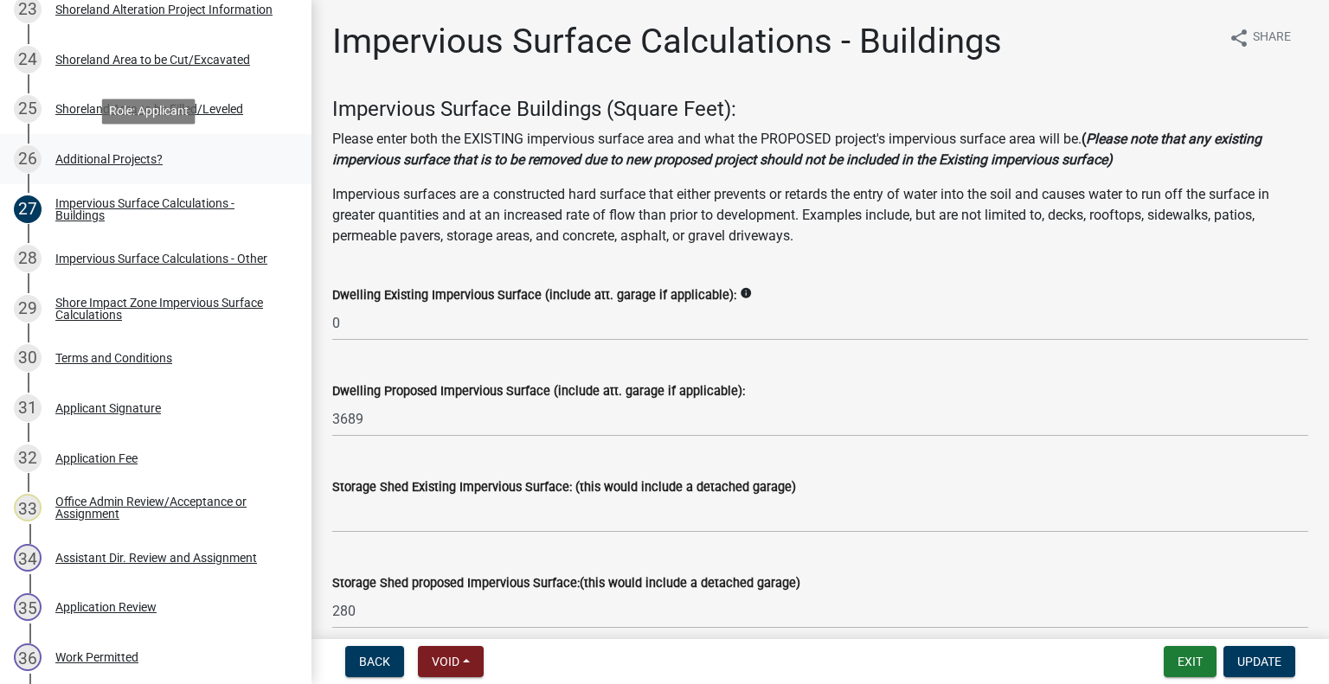
click at [185, 163] on div "26 Additional Projects?" at bounding box center [149, 159] width 270 height 28
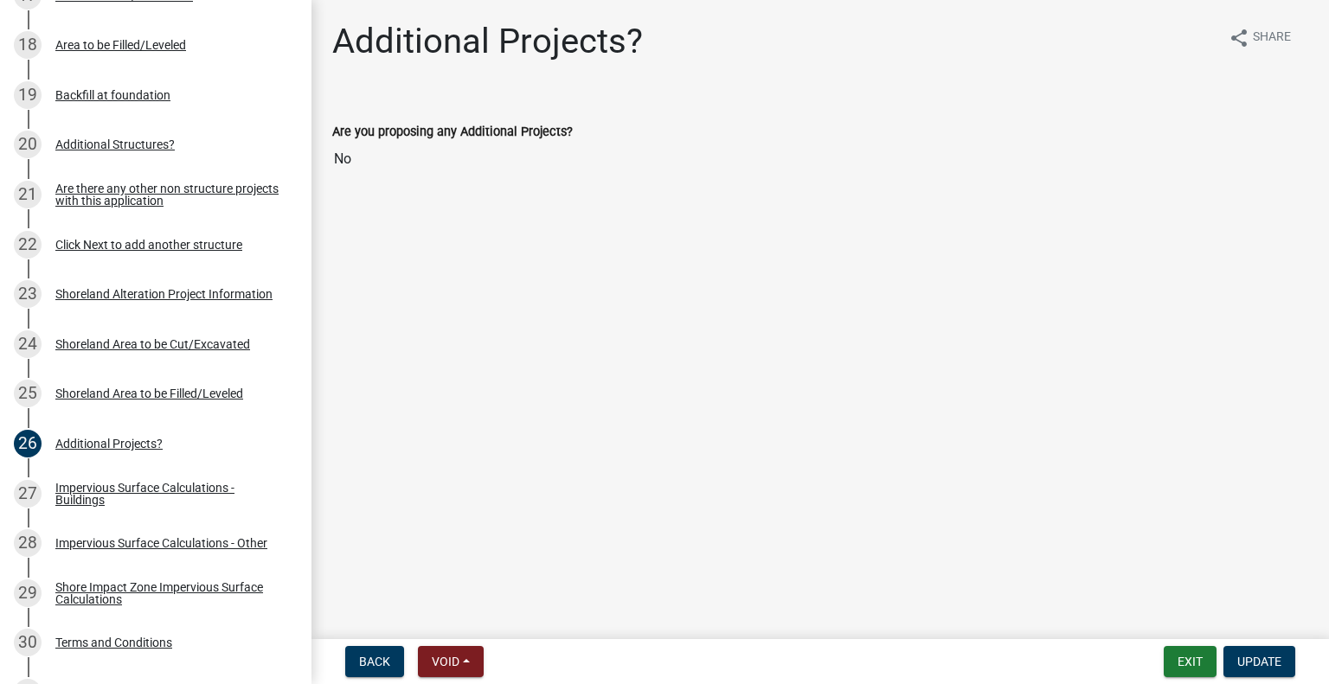
scroll to position [1166, 0]
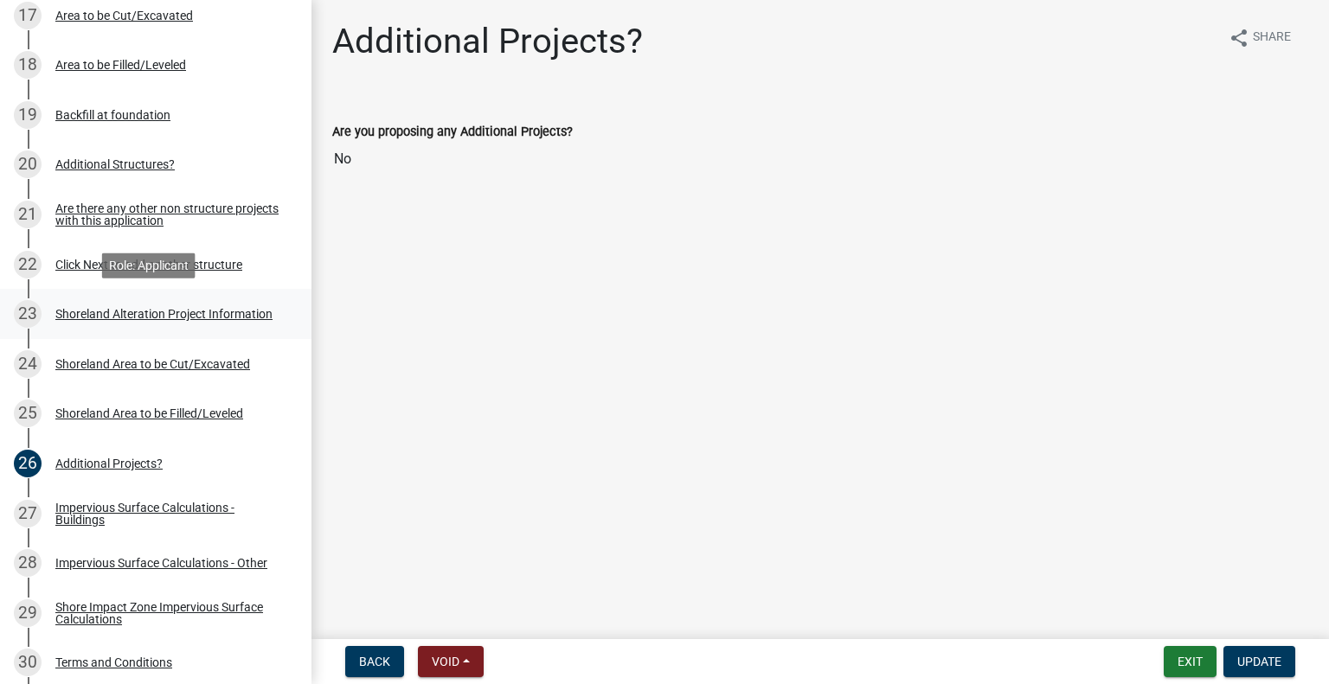
click at [213, 294] on link "23 Shoreland Alteration Project Information" at bounding box center [155, 314] width 311 height 50
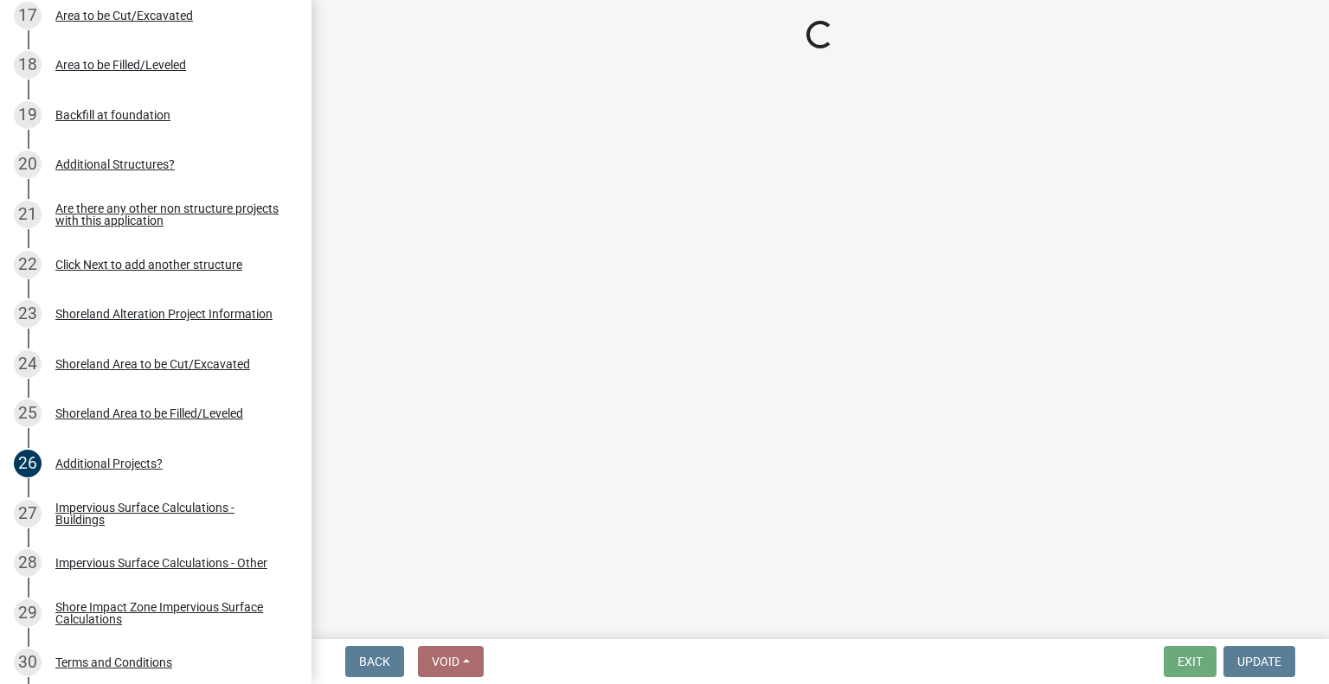
select select "dc69e208-663a-48fe-b51c-d203fa5ce825"
select select "45be1fea-eeb2-4ad7-b183-b65a1257d425"
select select "85a8adfa-36b0-4909-b0f8-55a56013fe6d"
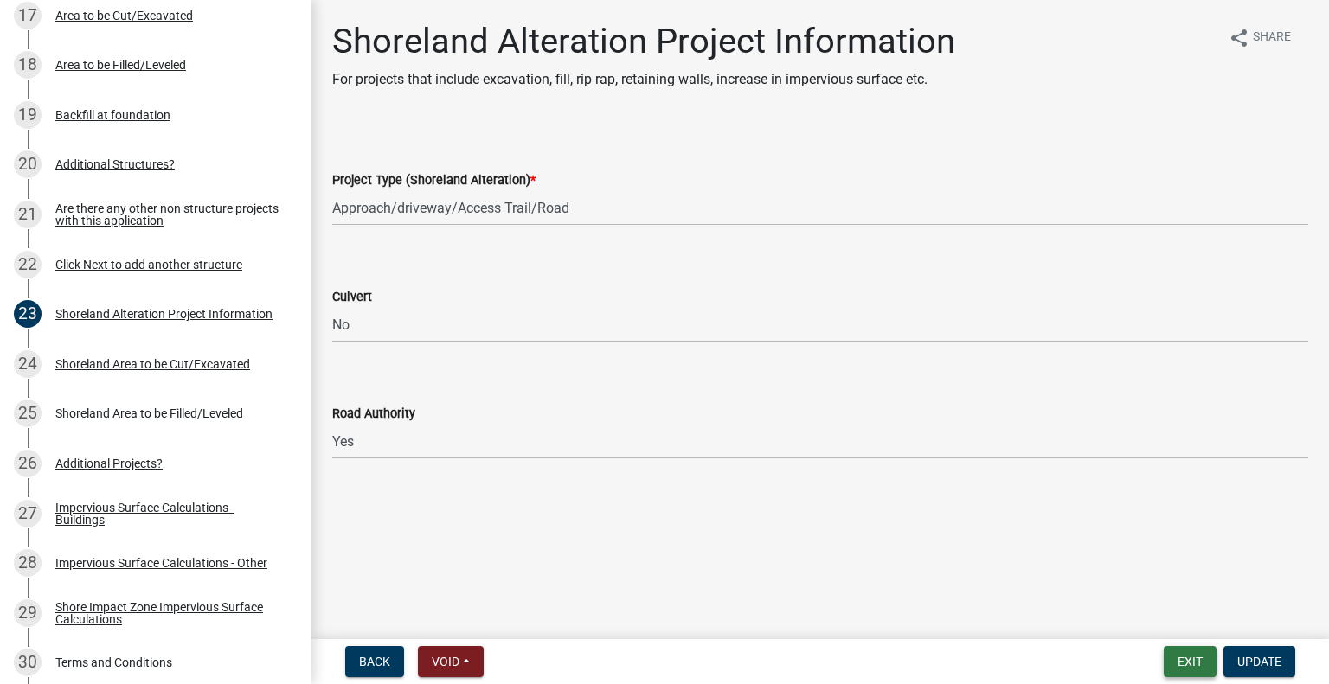
click at [1166, 657] on button "Exit" at bounding box center [1189, 661] width 53 height 31
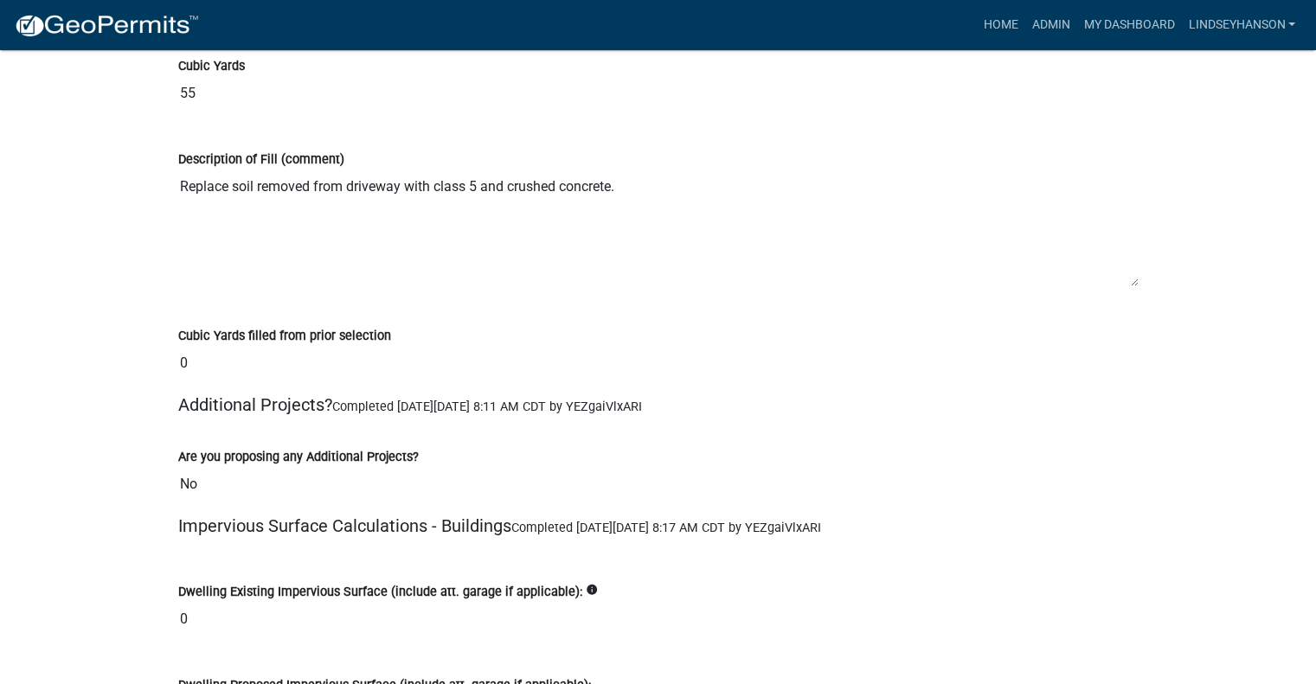
scroll to position [19637, 0]
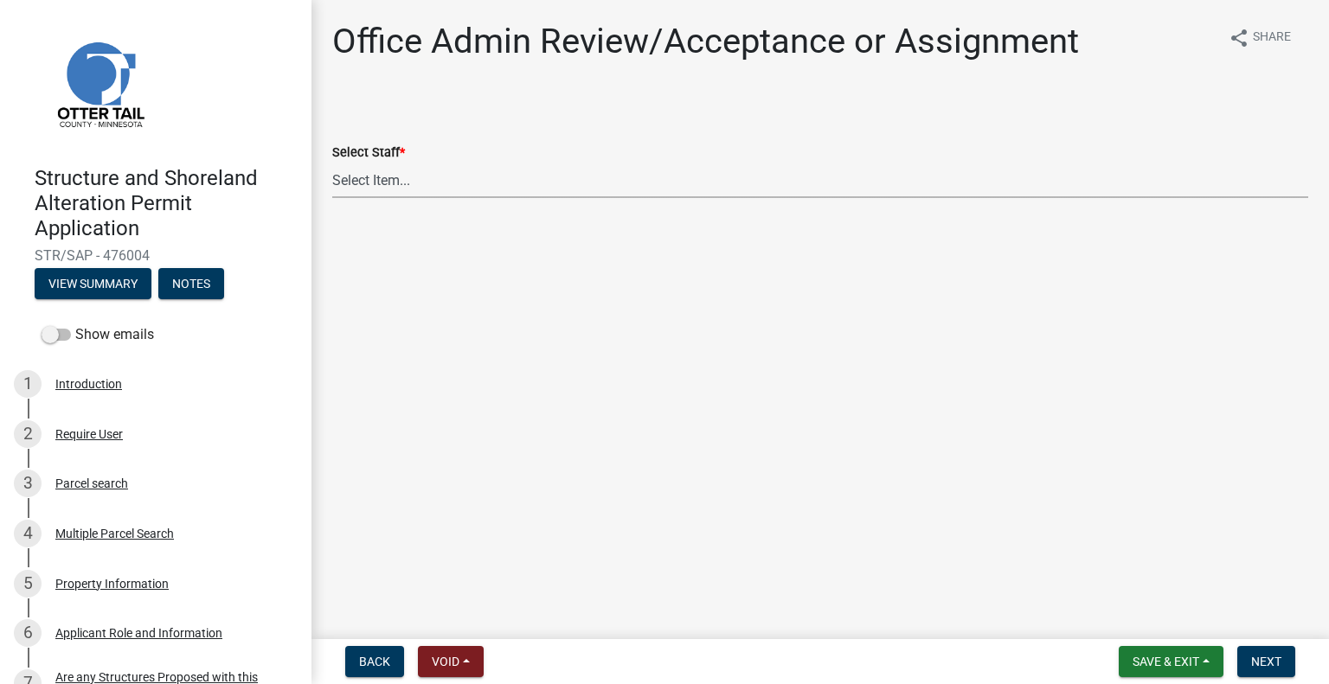
click at [443, 183] on select "Select Item... [PERSON_NAME] ([EMAIL_ADDRESS][DOMAIN_NAME]) [PERSON_NAME] ([EMA…" at bounding box center [820, 180] width 976 height 35
click at [332, 163] on select "Select Item... [PERSON_NAME] ([EMAIL_ADDRESS][DOMAIN_NAME]) [PERSON_NAME] ([EMA…" at bounding box center [820, 180] width 976 height 35
select select "587f38f5-c90e-4c12-9e10-d3e23909bbca"
click at [1273, 657] on span "Next" at bounding box center [1266, 662] width 30 height 14
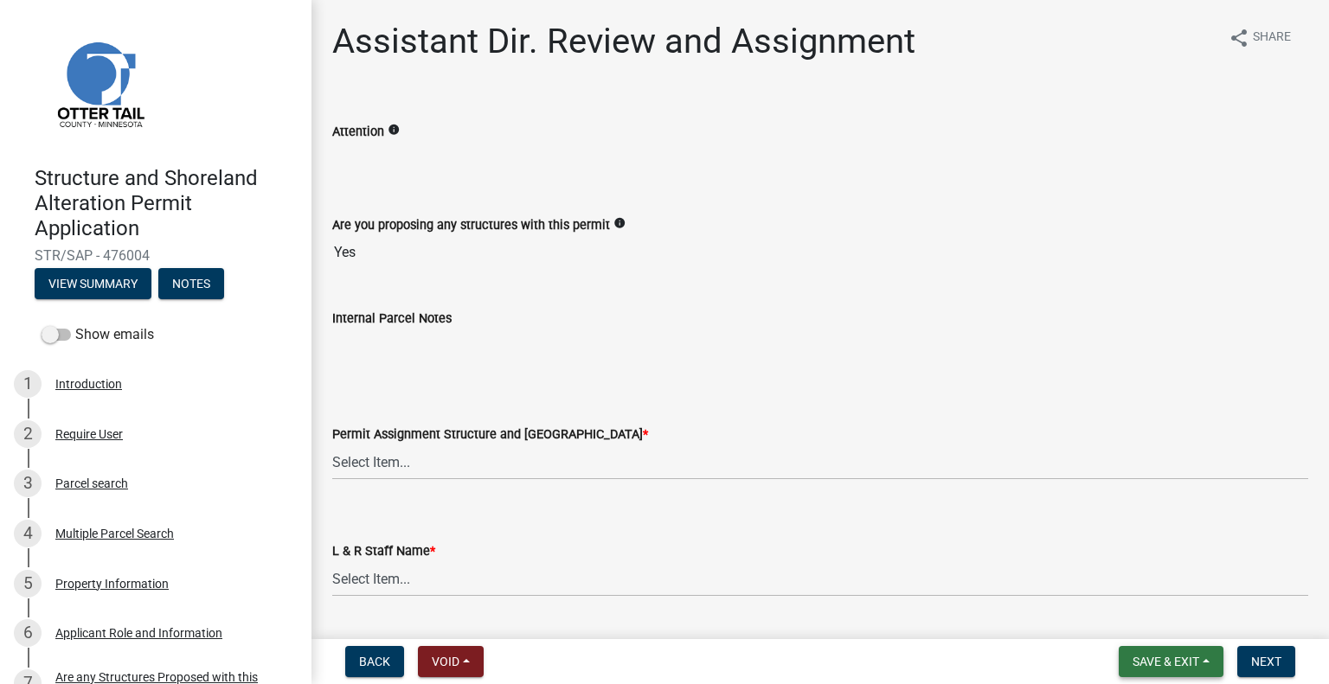
click at [1177, 661] on span "Save & Exit" at bounding box center [1165, 662] width 67 height 14
click at [1149, 612] on button "Save & Exit" at bounding box center [1154, 617] width 138 height 42
